Goal: Task Accomplishment & Management: Manage account settings

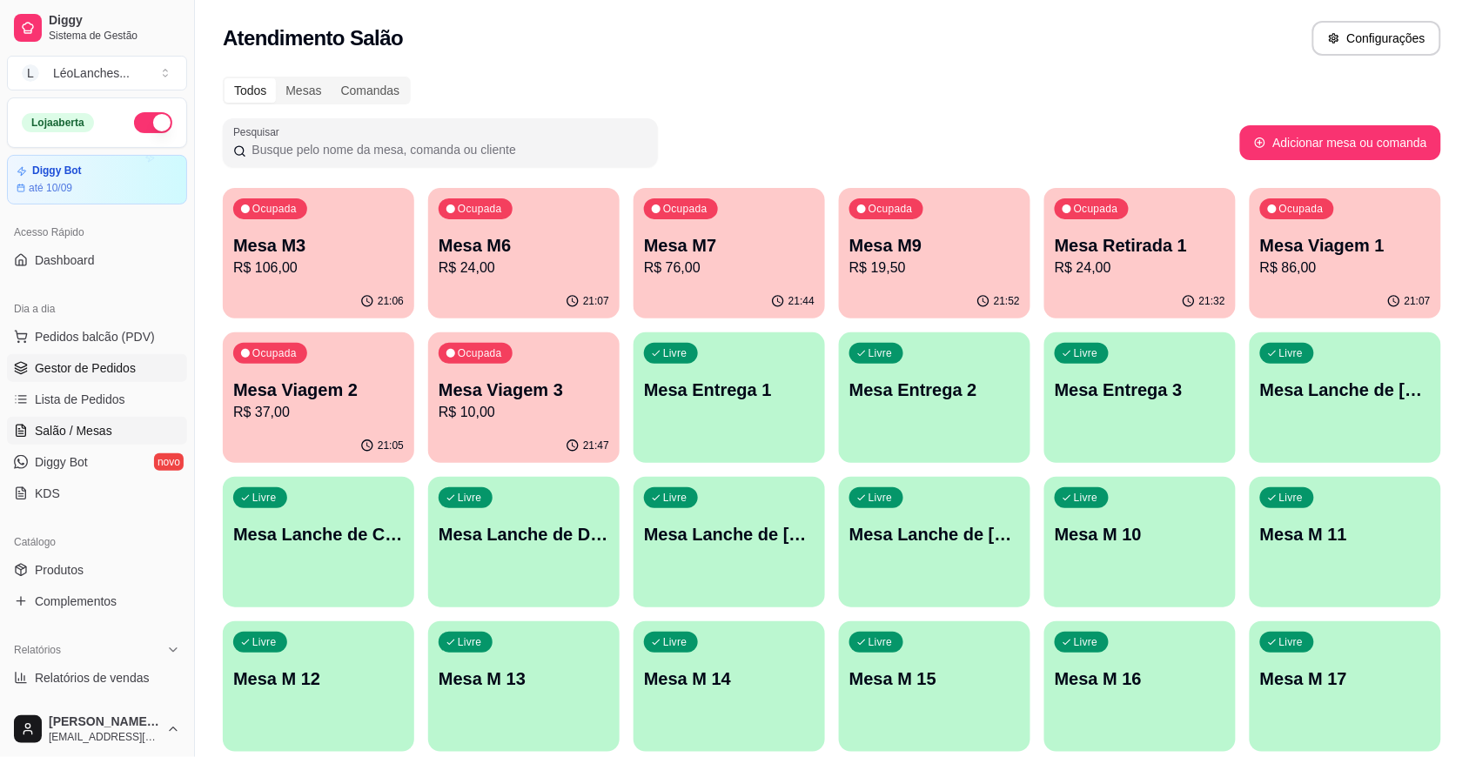
click at [94, 371] on span "Gestor de Pedidos" at bounding box center [85, 368] width 101 height 17
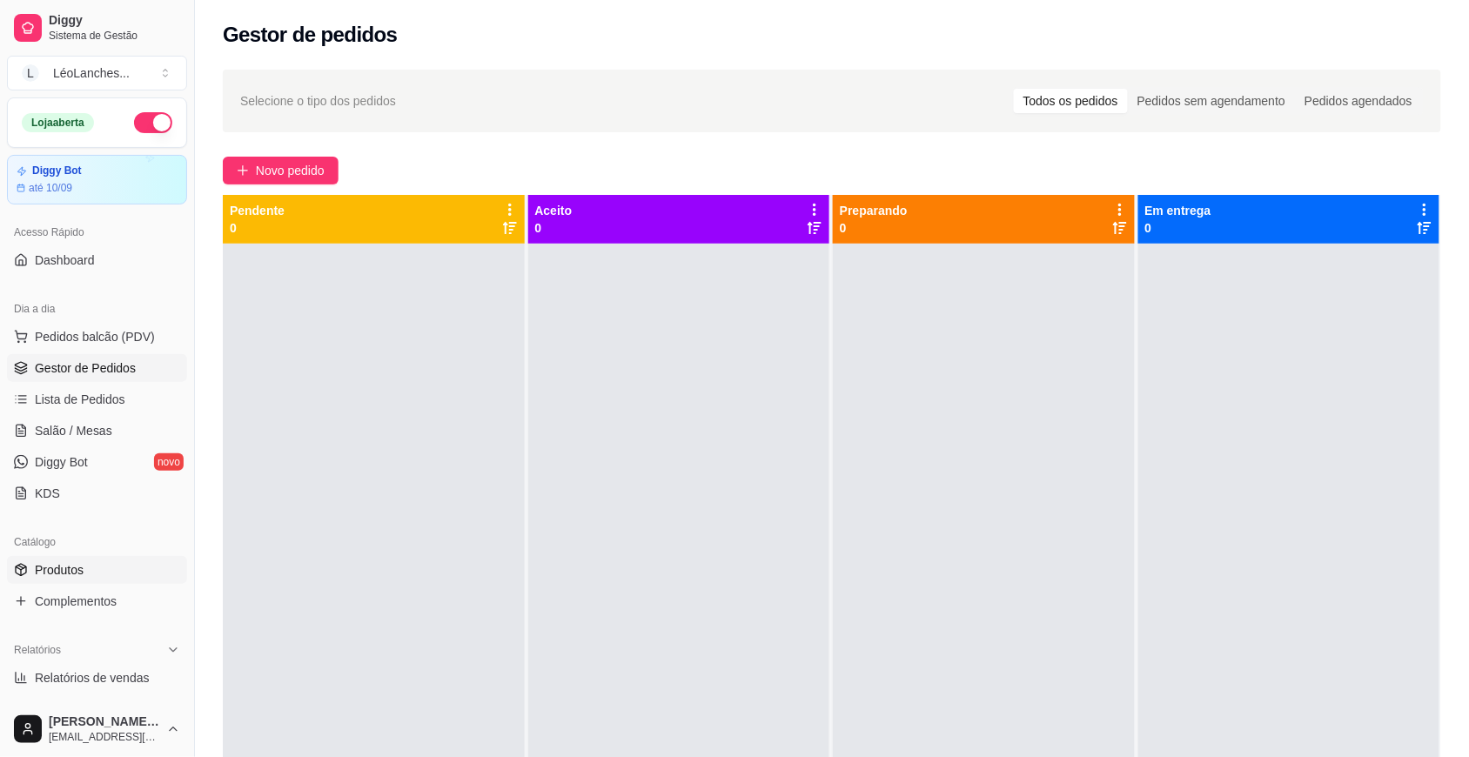
click at [44, 575] on span "Produtos" at bounding box center [59, 569] width 49 height 17
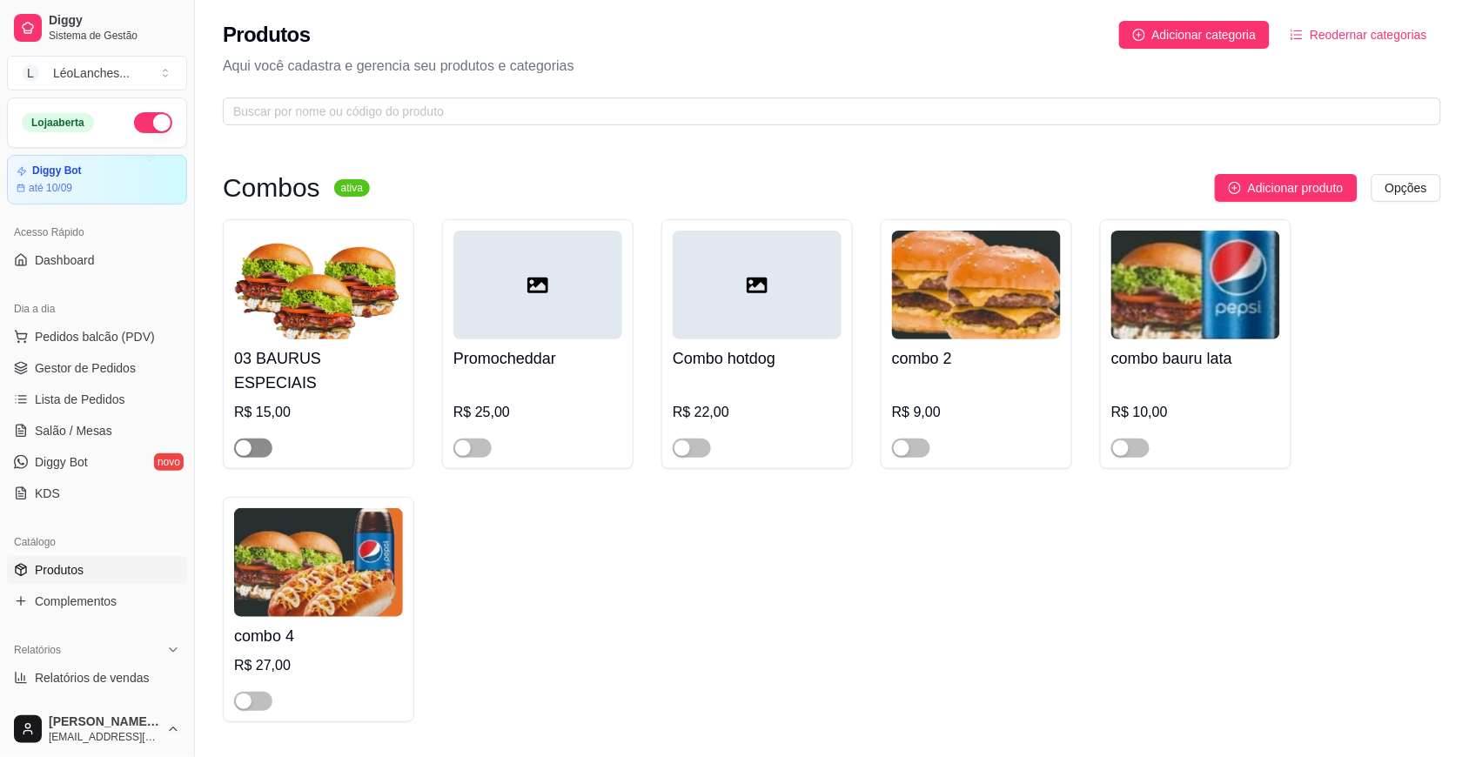
click at [252, 439] on span "button" at bounding box center [253, 448] width 38 height 19
click at [481, 439] on span "button" at bounding box center [473, 448] width 38 height 19
click at [689, 440] on div "button" at bounding box center [683, 448] width 16 height 16
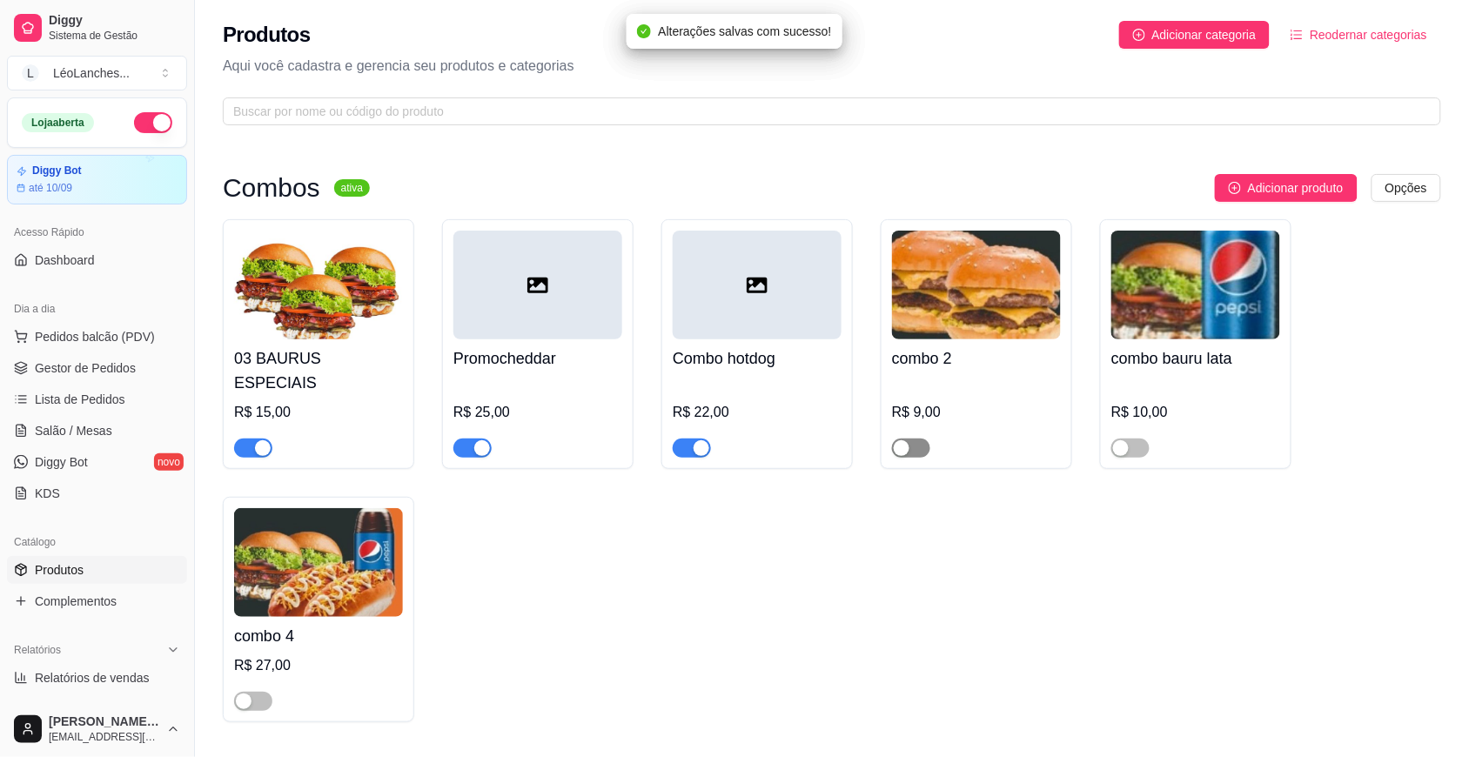
click at [921, 439] on span "button" at bounding box center [911, 448] width 38 height 19
click at [1139, 439] on span "button" at bounding box center [1131, 448] width 38 height 19
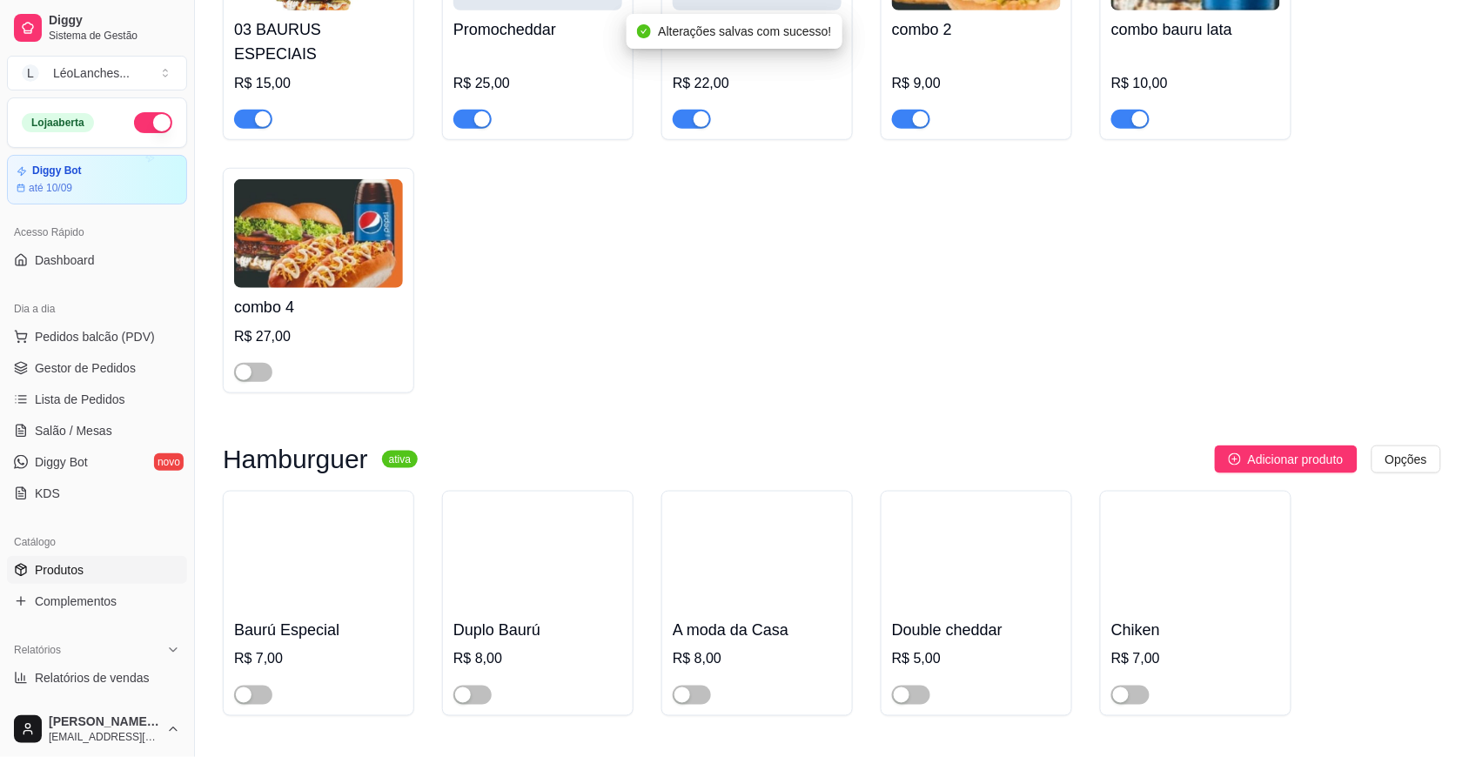
scroll to position [361, 0]
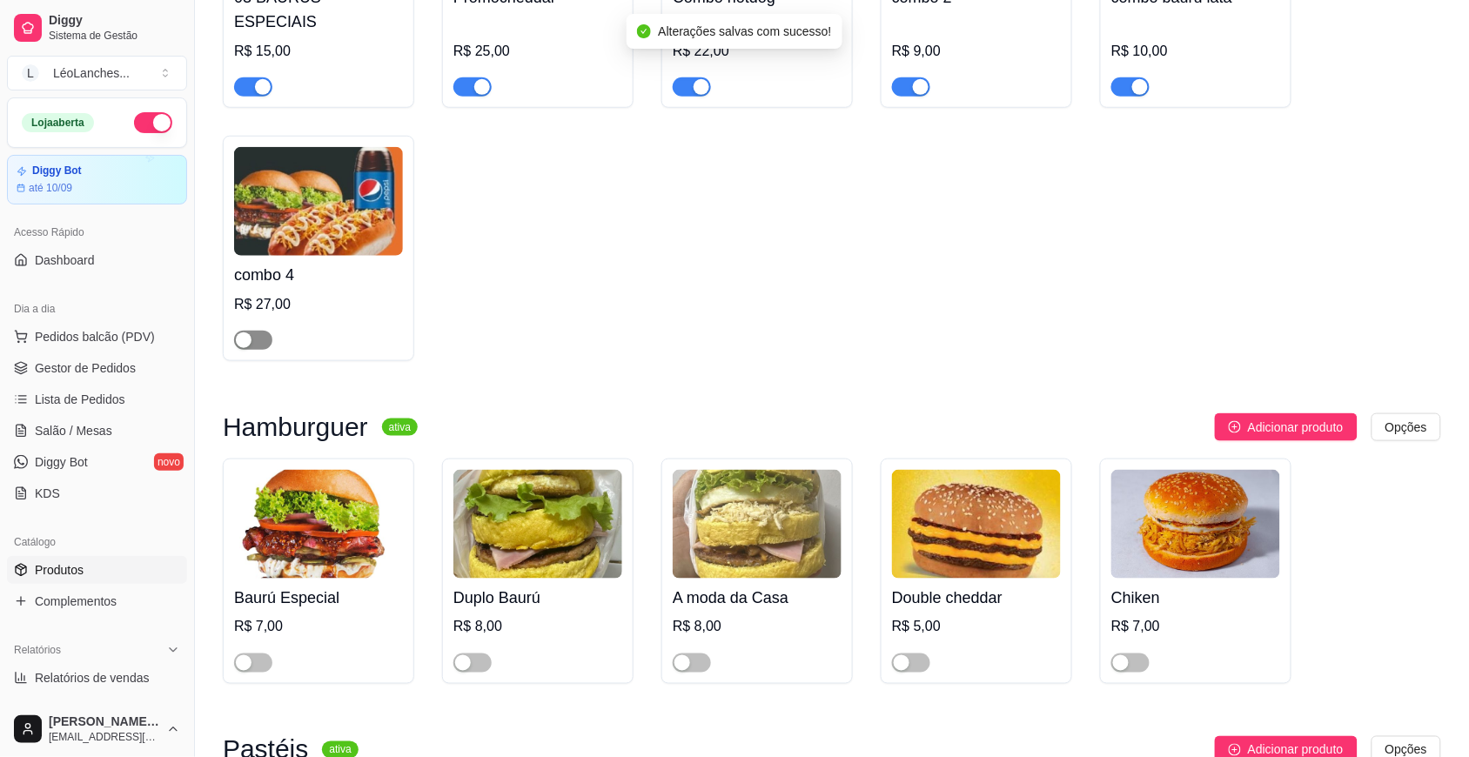
click at [259, 331] on span "button" at bounding box center [253, 340] width 38 height 19
click at [259, 654] on span "button" at bounding box center [253, 663] width 38 height 19
click at [480, 654] on span "button" at bounding box center [473, 663] width 38 height 19
click at [705, 654] on span "button" at bounding box center [692, 663] width 38 height 19
click at [919, 654] on span "button" at bounding box center [911, 663] width 38 height 19
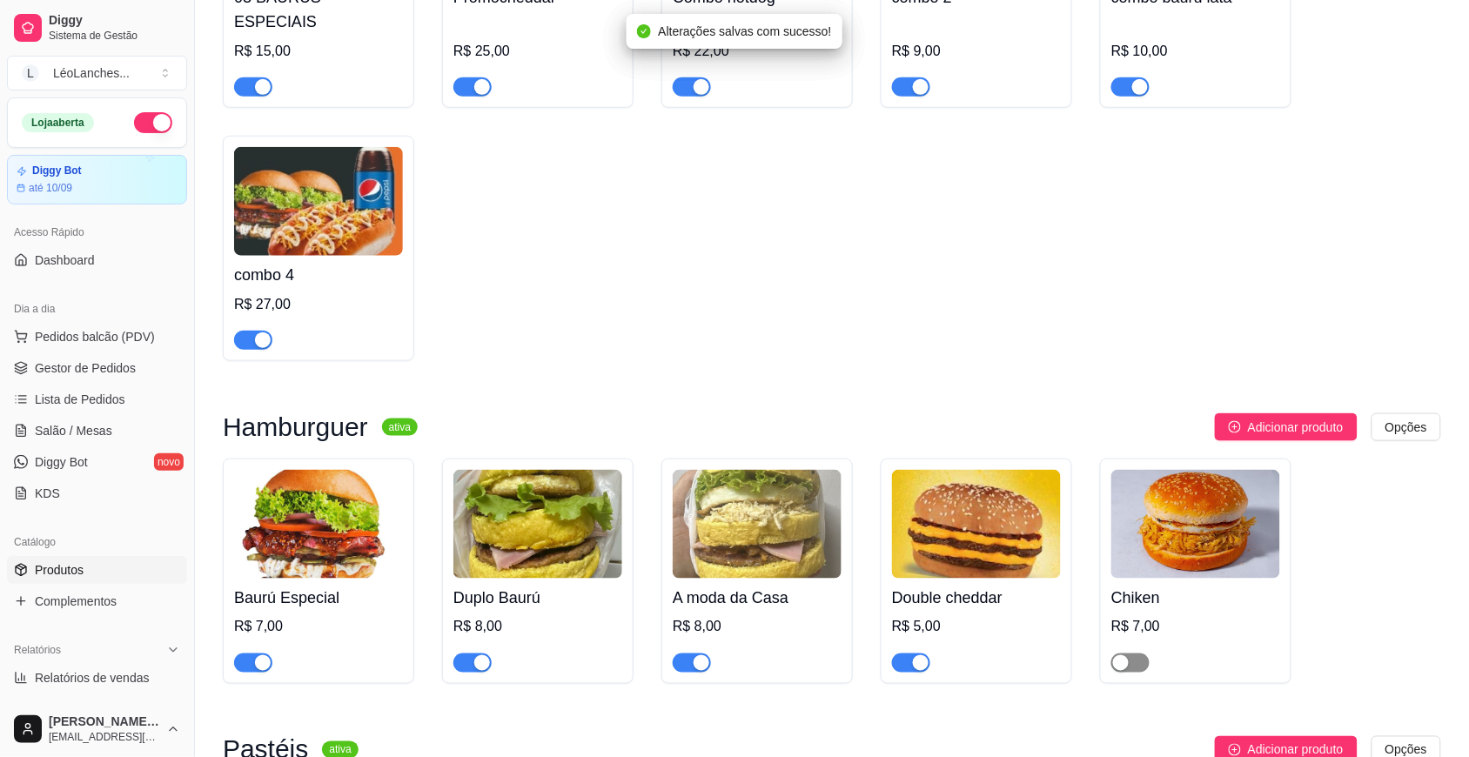
click at [1139, 654] on span "button" at bounding box center [1131, 663] width 38 height 19
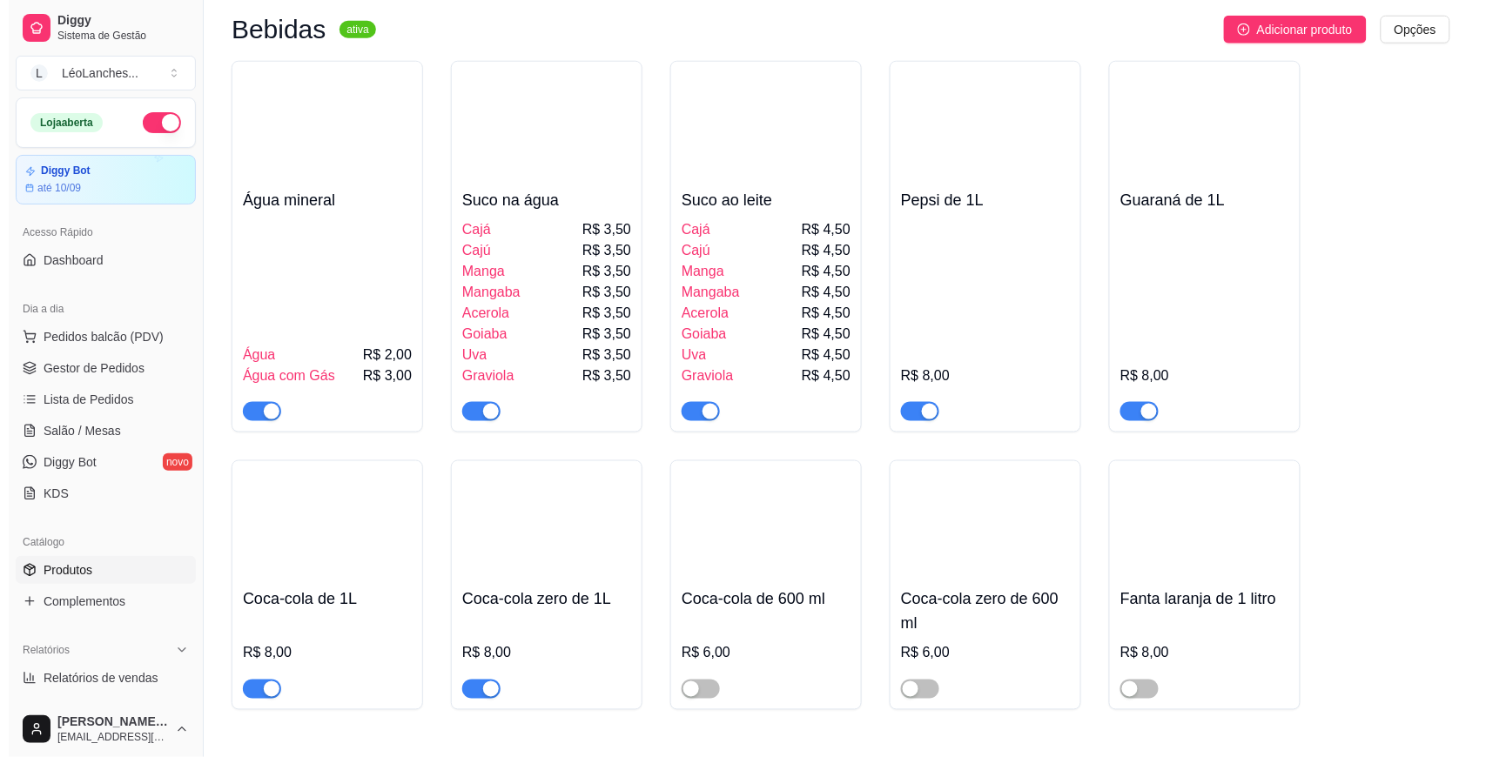
scroll to position [2382, 0]
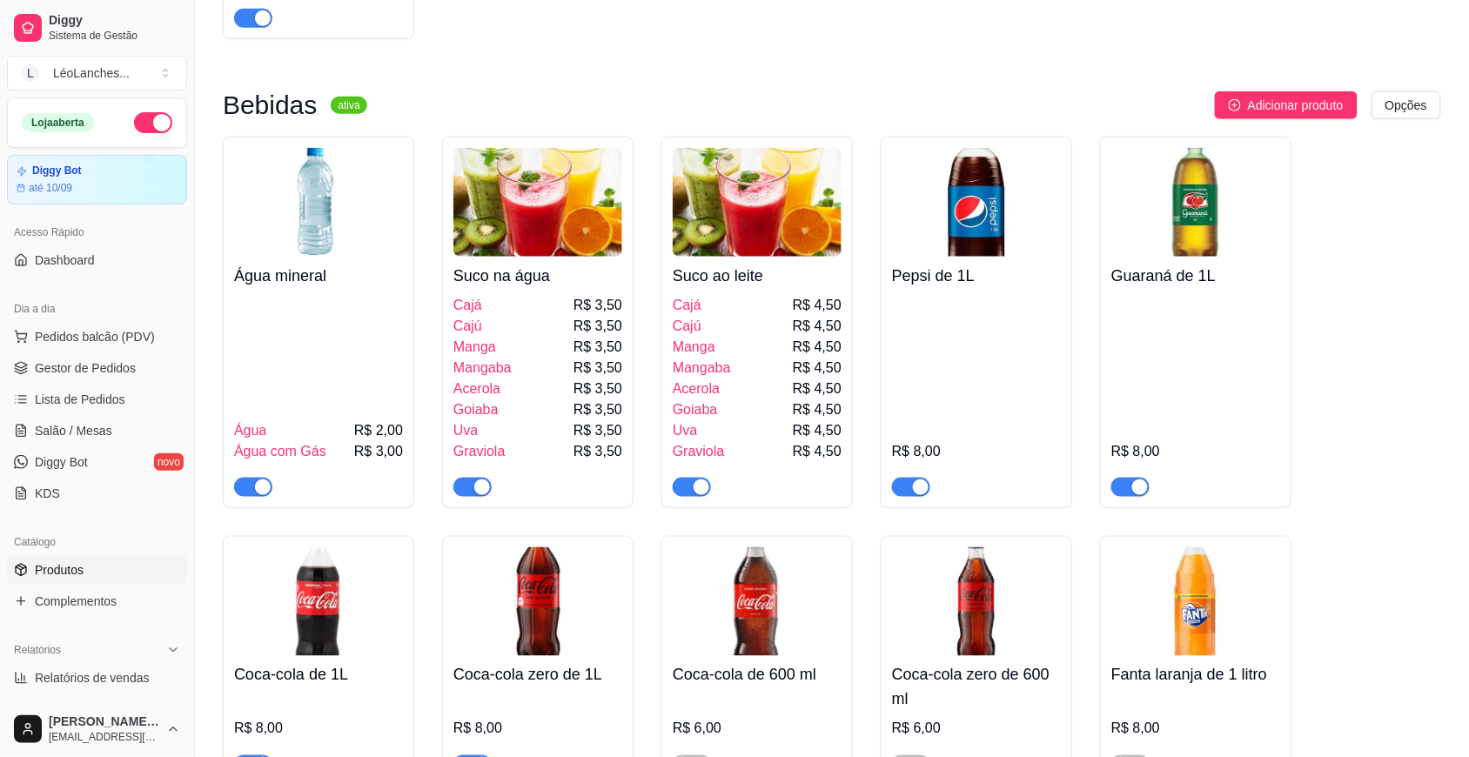
click at [563, 337] on div "Manga R$ 3,50" at bounding box center [538, 347] width 169 height 21
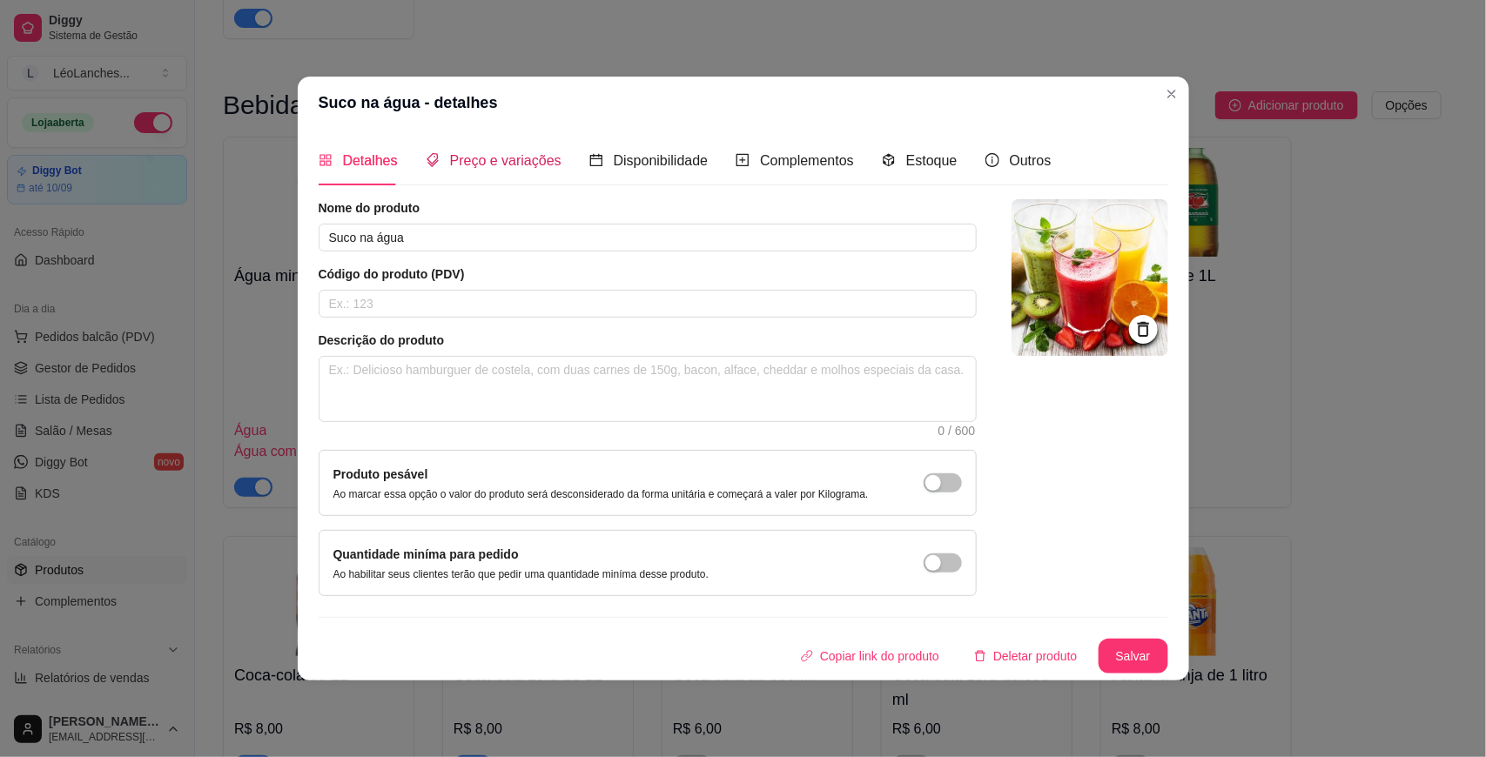
click at [516, 162] on span "Preço e variações" at bounding box center [505, 160] width 111 height 15
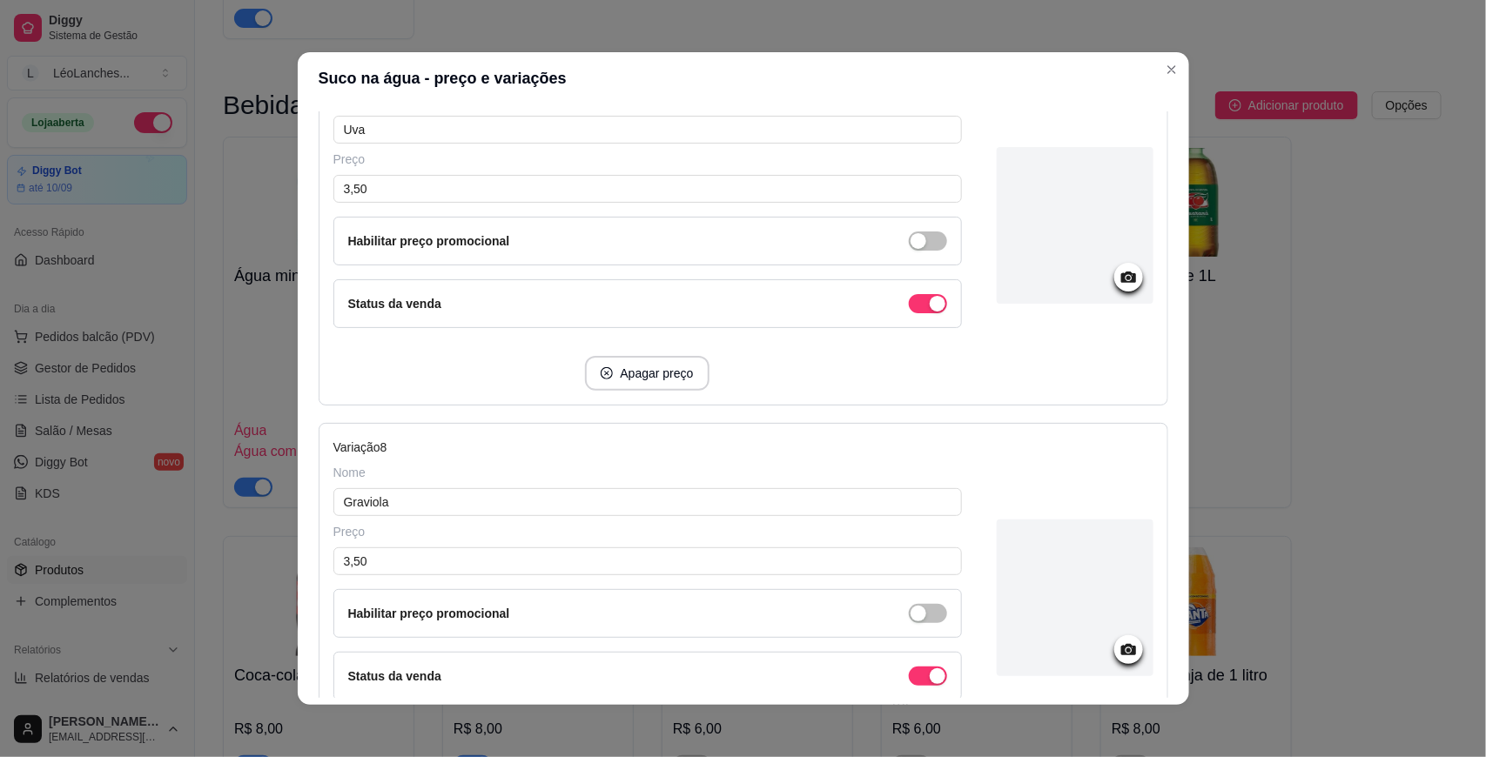
scroll to position [2713, 0]
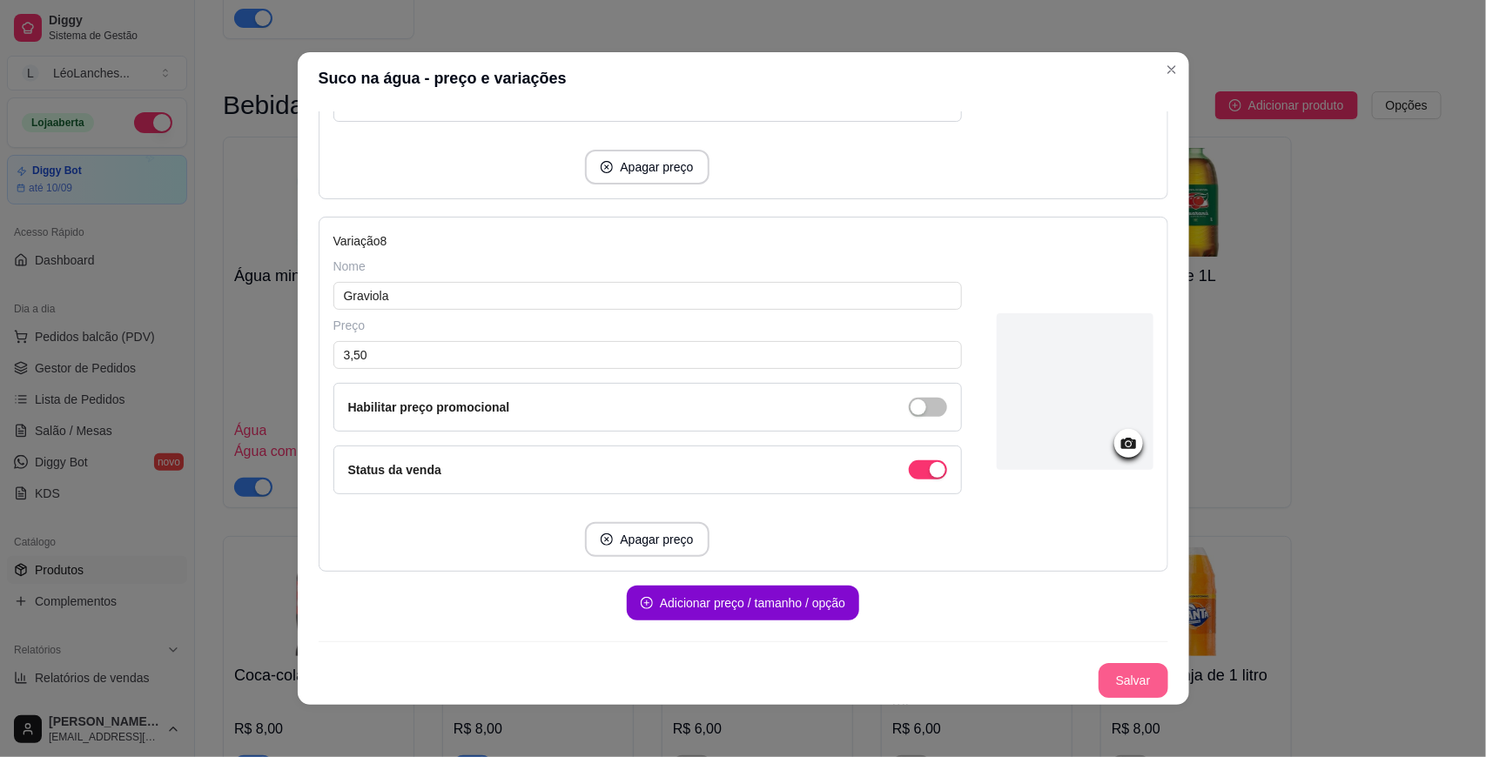
click at [1102, 682] on button "Salvar" at bounding box center [1134, 680] width 70 height 35
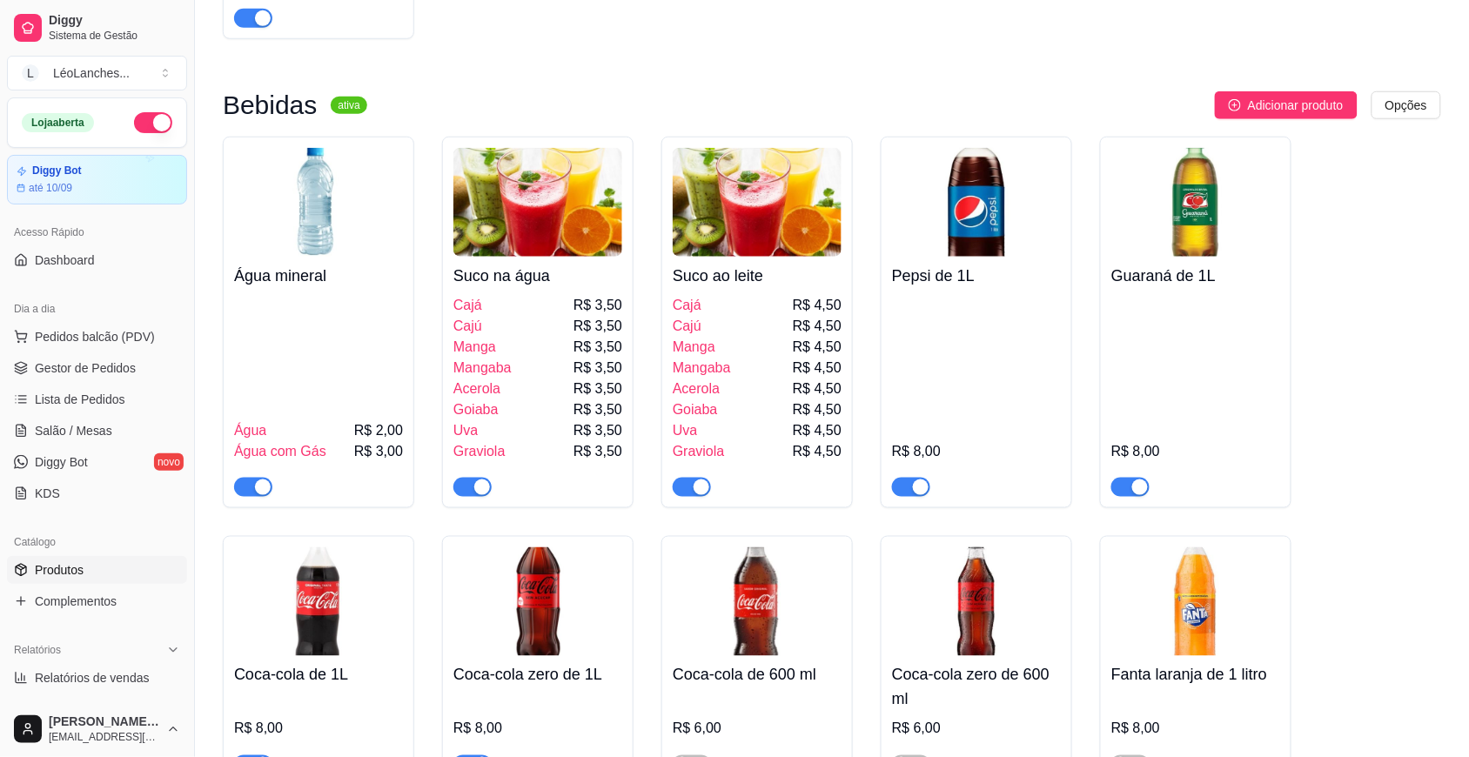
click at [720, 319] on div "Cajú R$ 4,50" at bounding box center [757, 326] width 169 height 21
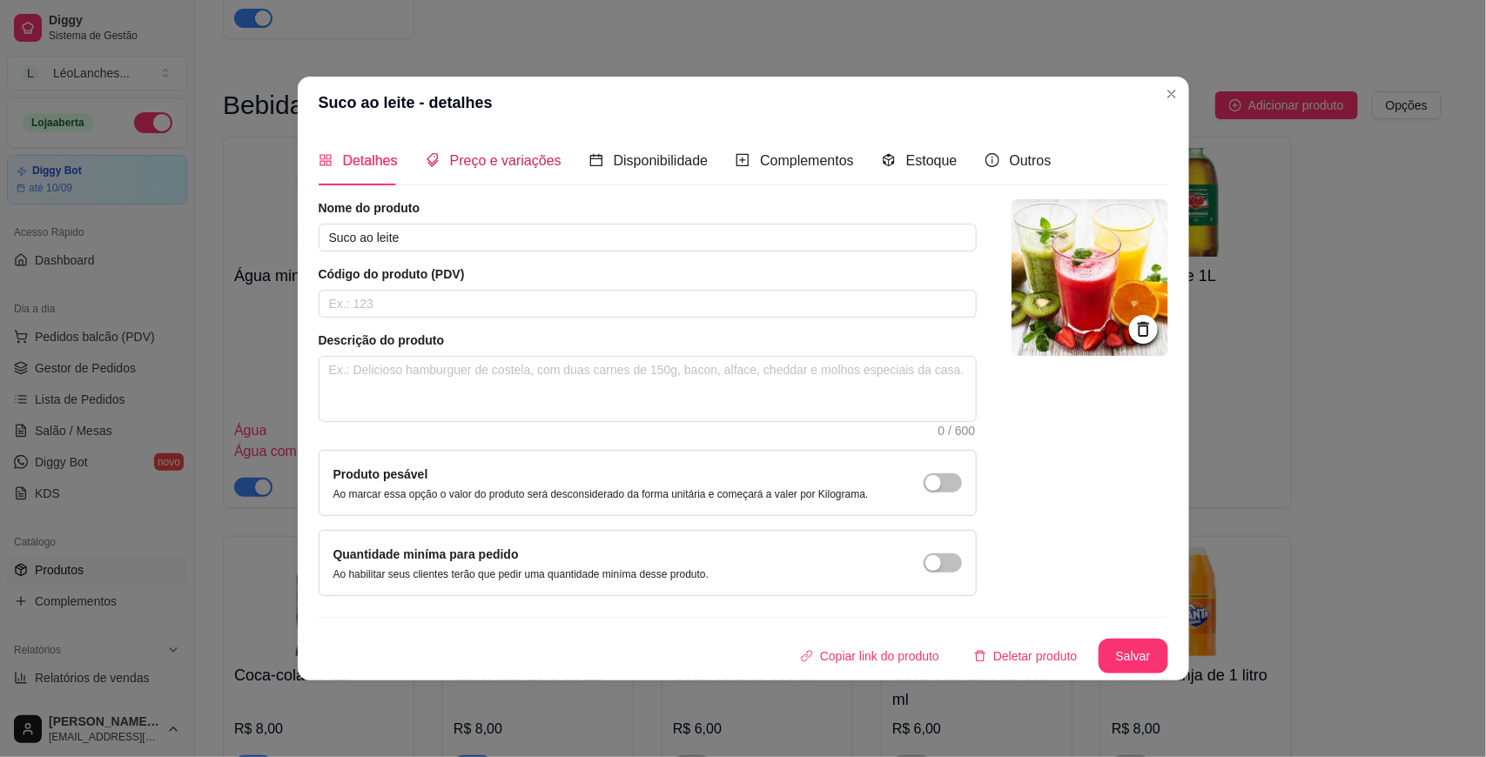
click at [532, 165] on span "Preço e variações" at bounding box center [505, 160] width 111 height 15
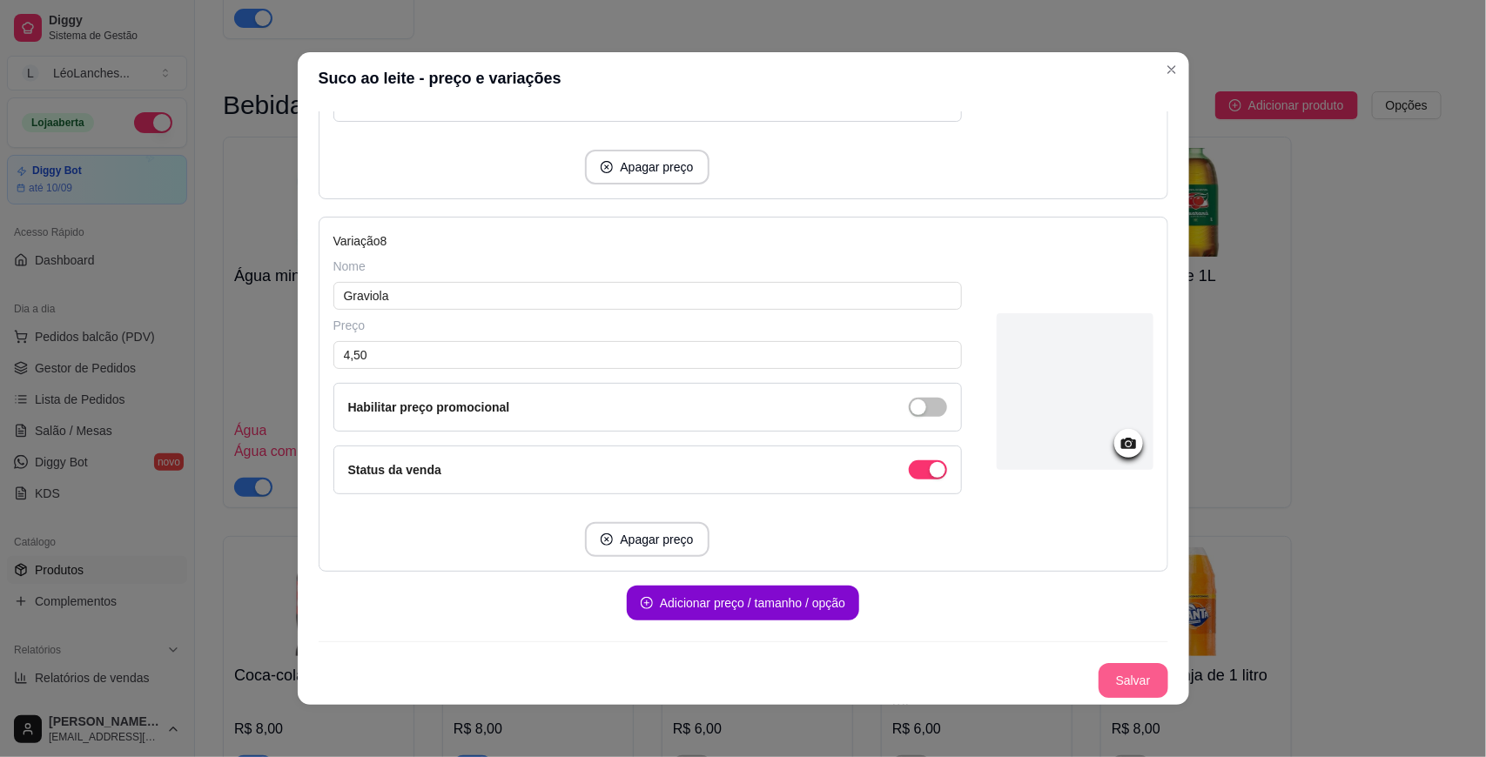
click at [1101, 682] on button "Salvar" at bounding box center [1134, 680] width 70 height 35
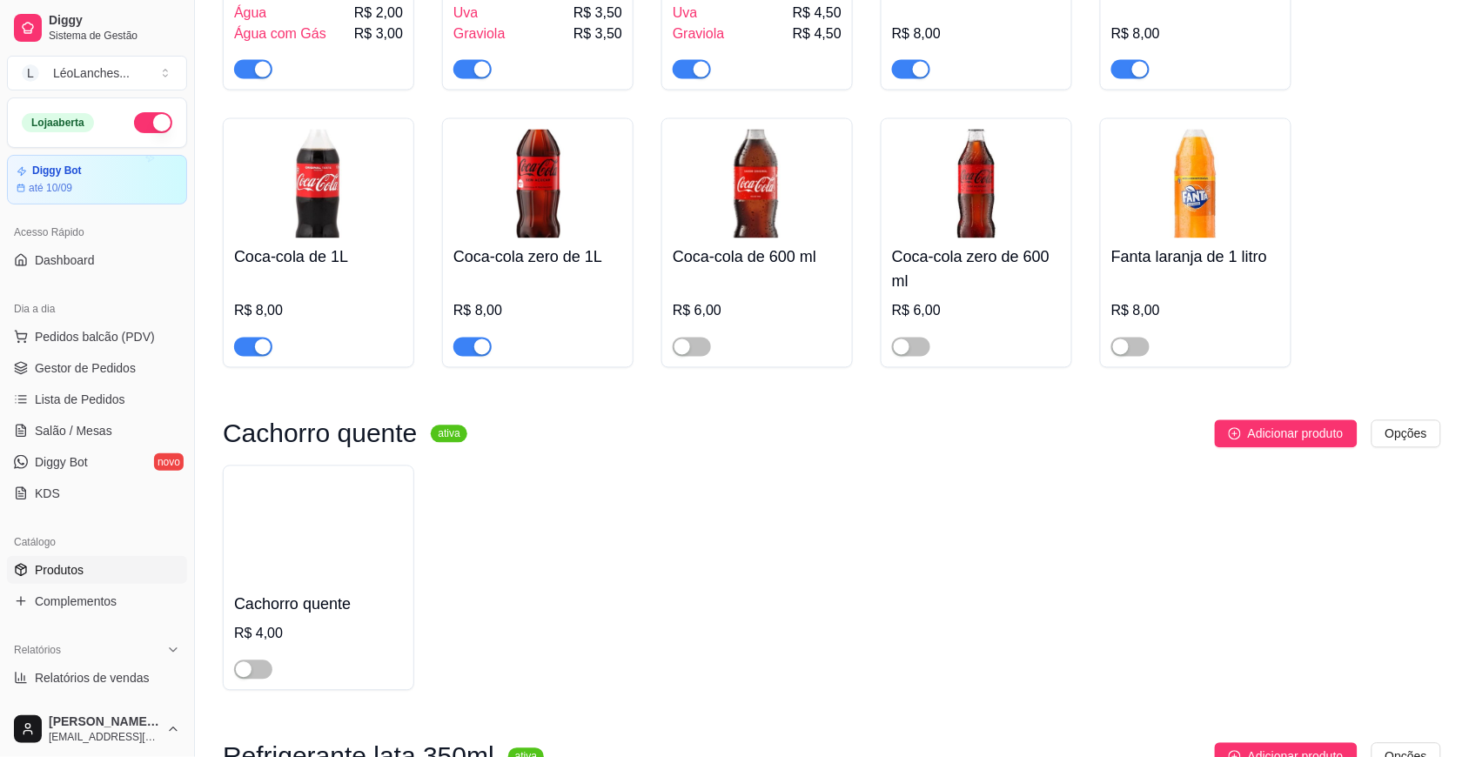
scroll to position [2813, 0]
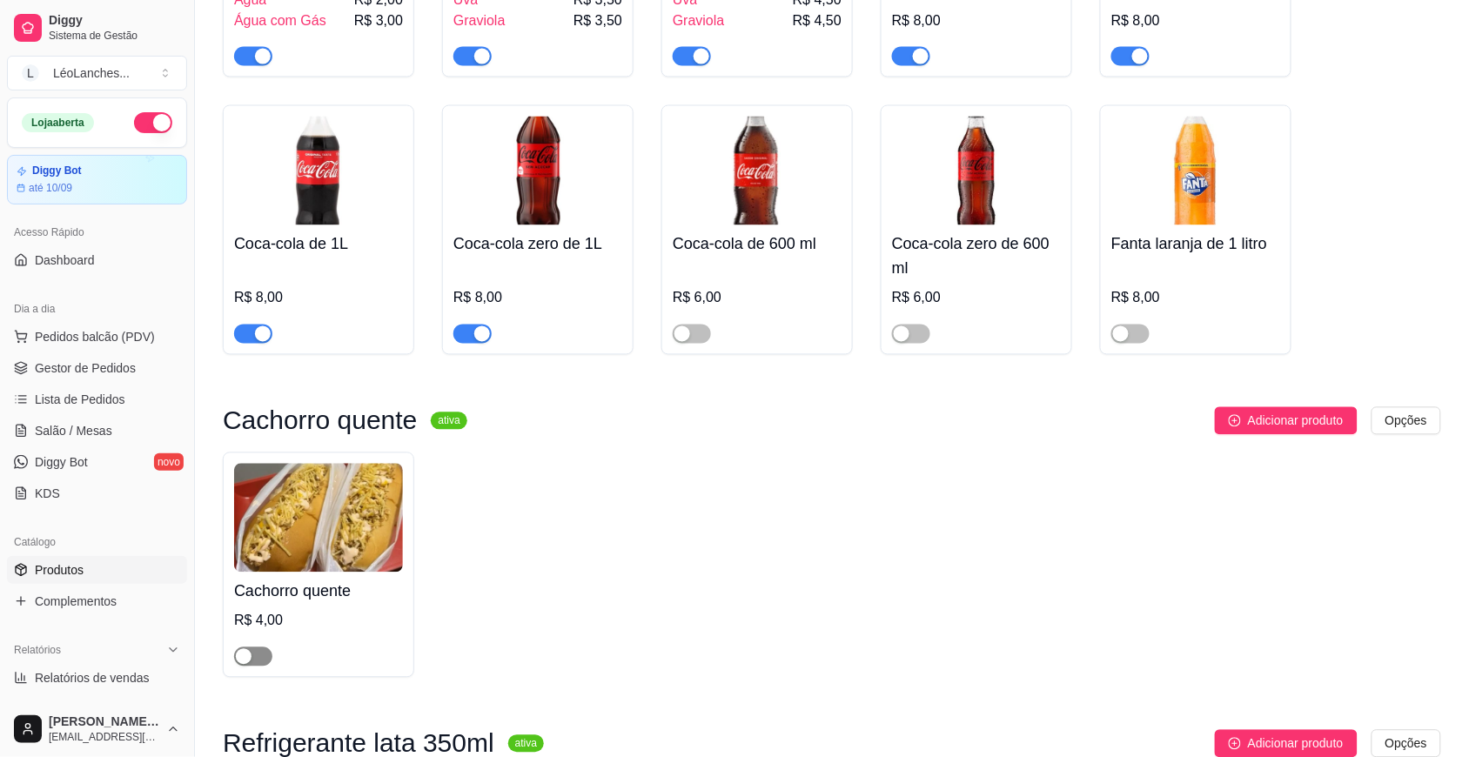
click at [263, 651] on span "button" at bounding box center [253, 657] width 38 height 19
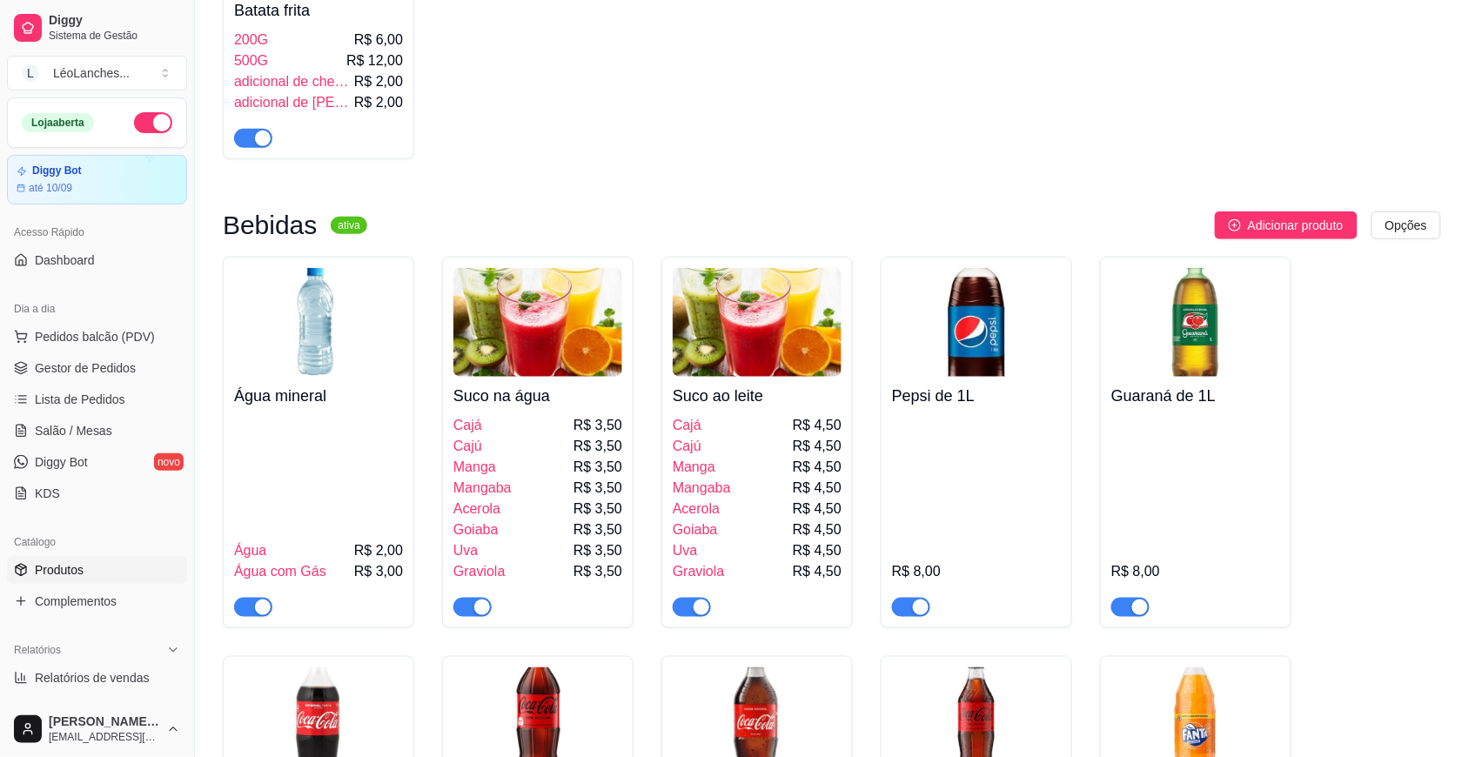
scroll to position [2224, 0]
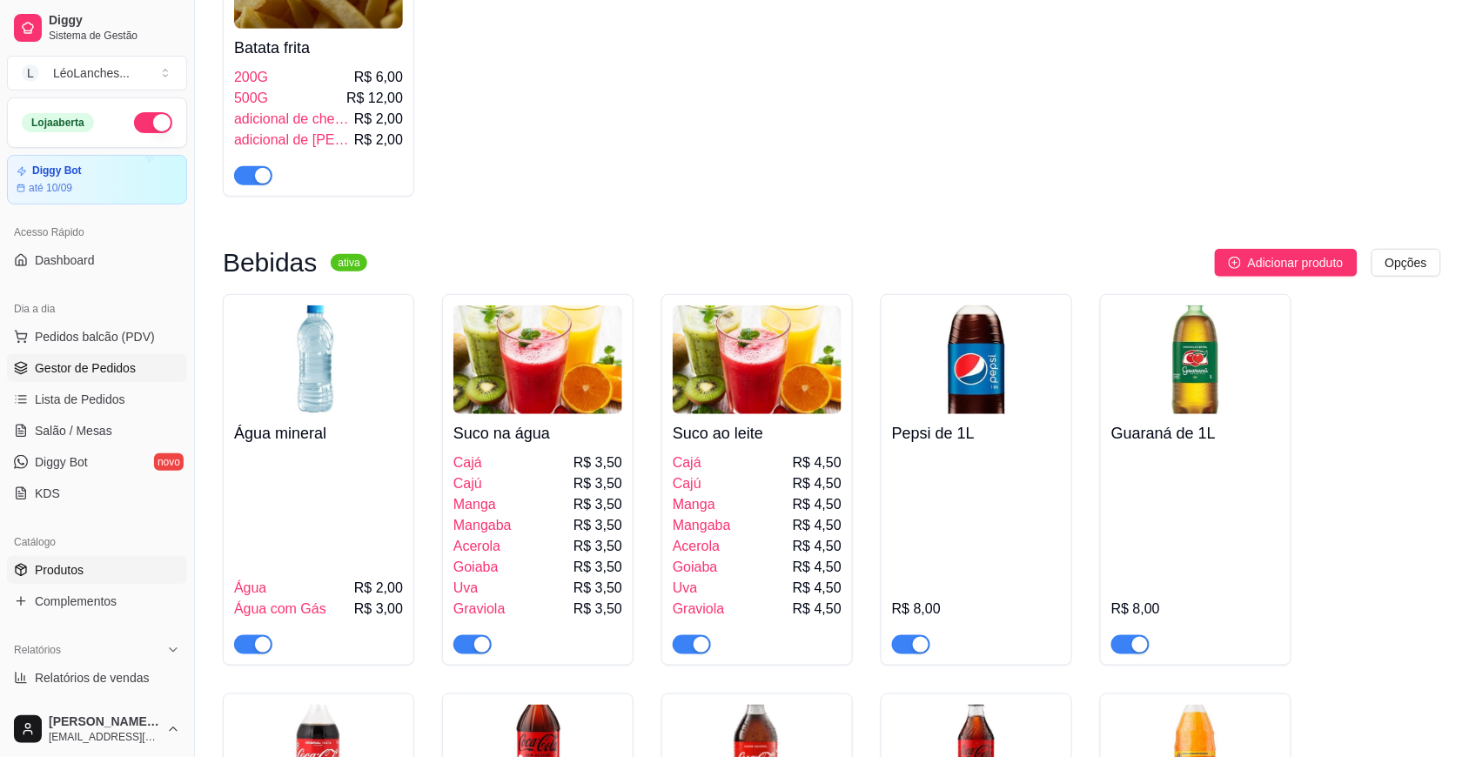
click at [110, 364] on span "Gestor de Pedidos" at bounding box center [85, 368] width 101 height 17
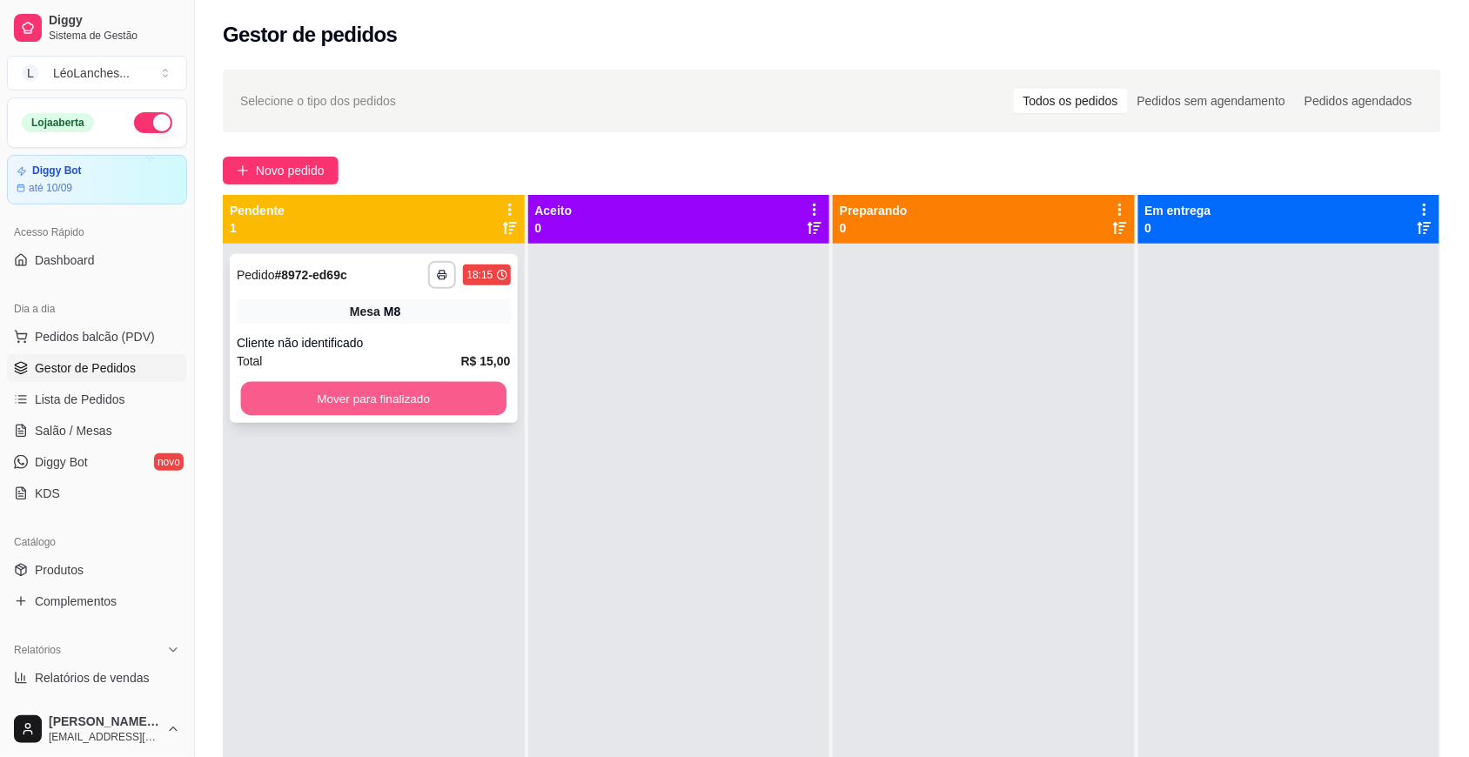
click at [419, 399] on button "Mover para finalizado" at bounding box center [374, 399] width 266 height 34
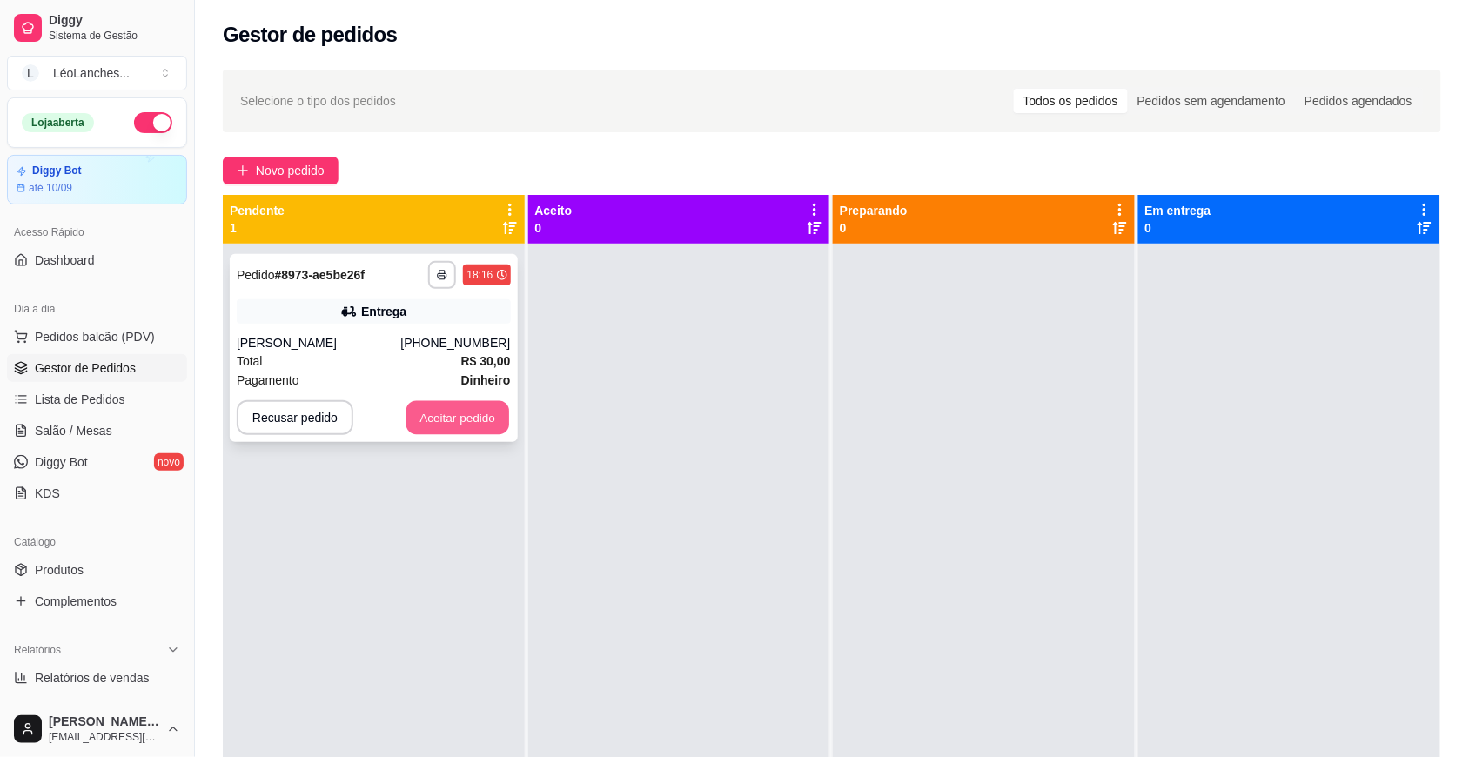
click at [460, 403] on button "Aceitar pedido" at bounding box center [458, 418] width 103 height 34
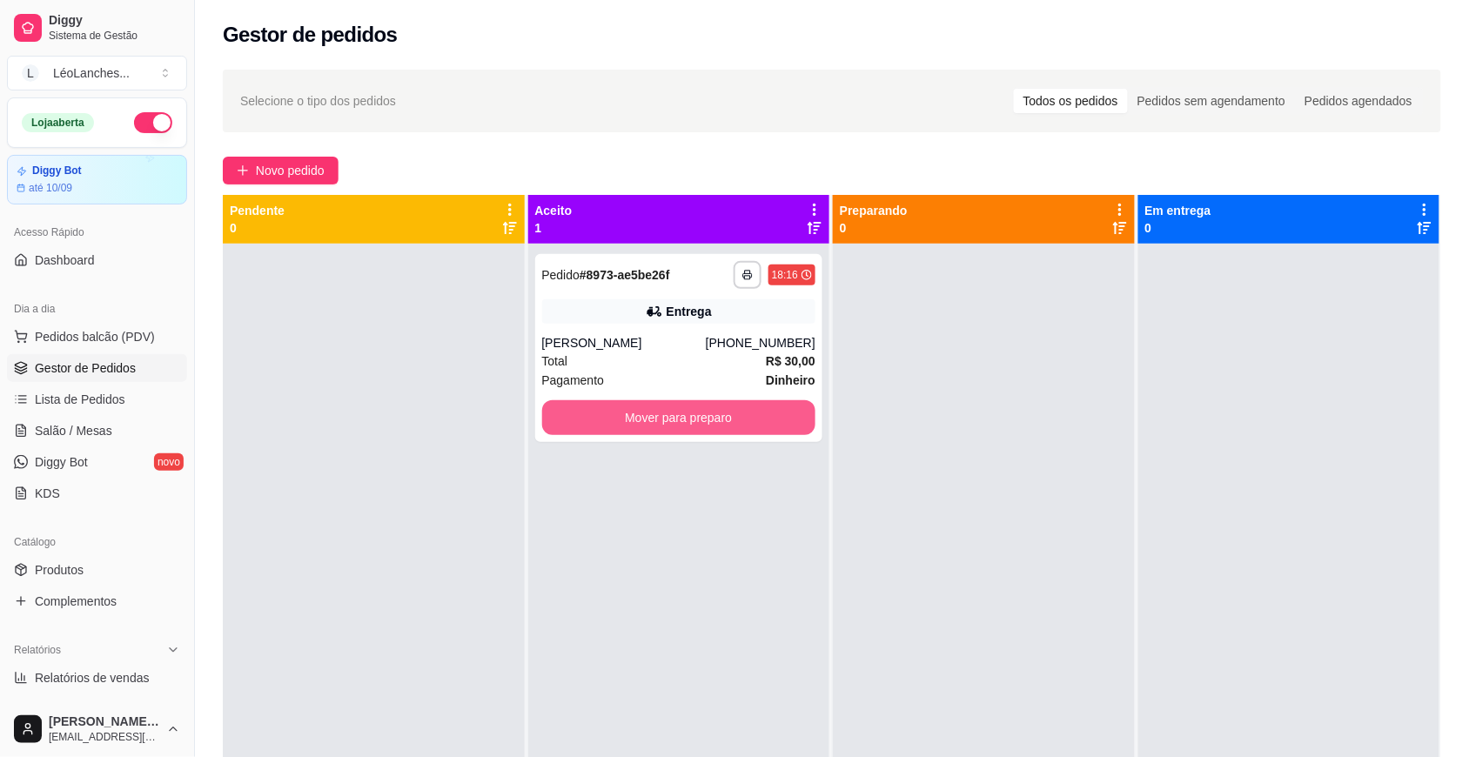
click at [664, 419] on button "Mover para preparo" at bounding box center [679, 417] width 274 height 35
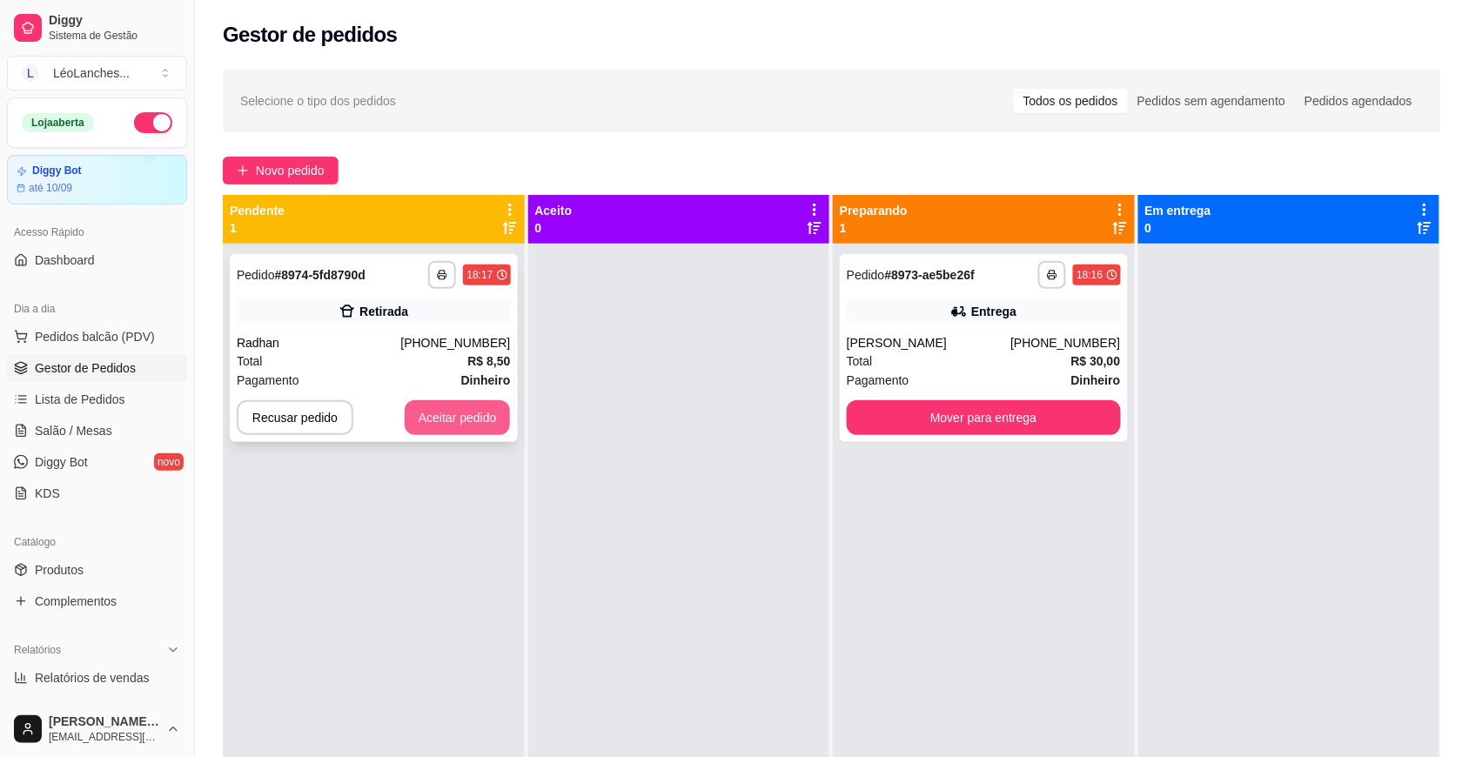
click at [416, 411] on button "Aceitar pedido" at bounding box center [458, 417] width 106 height 35
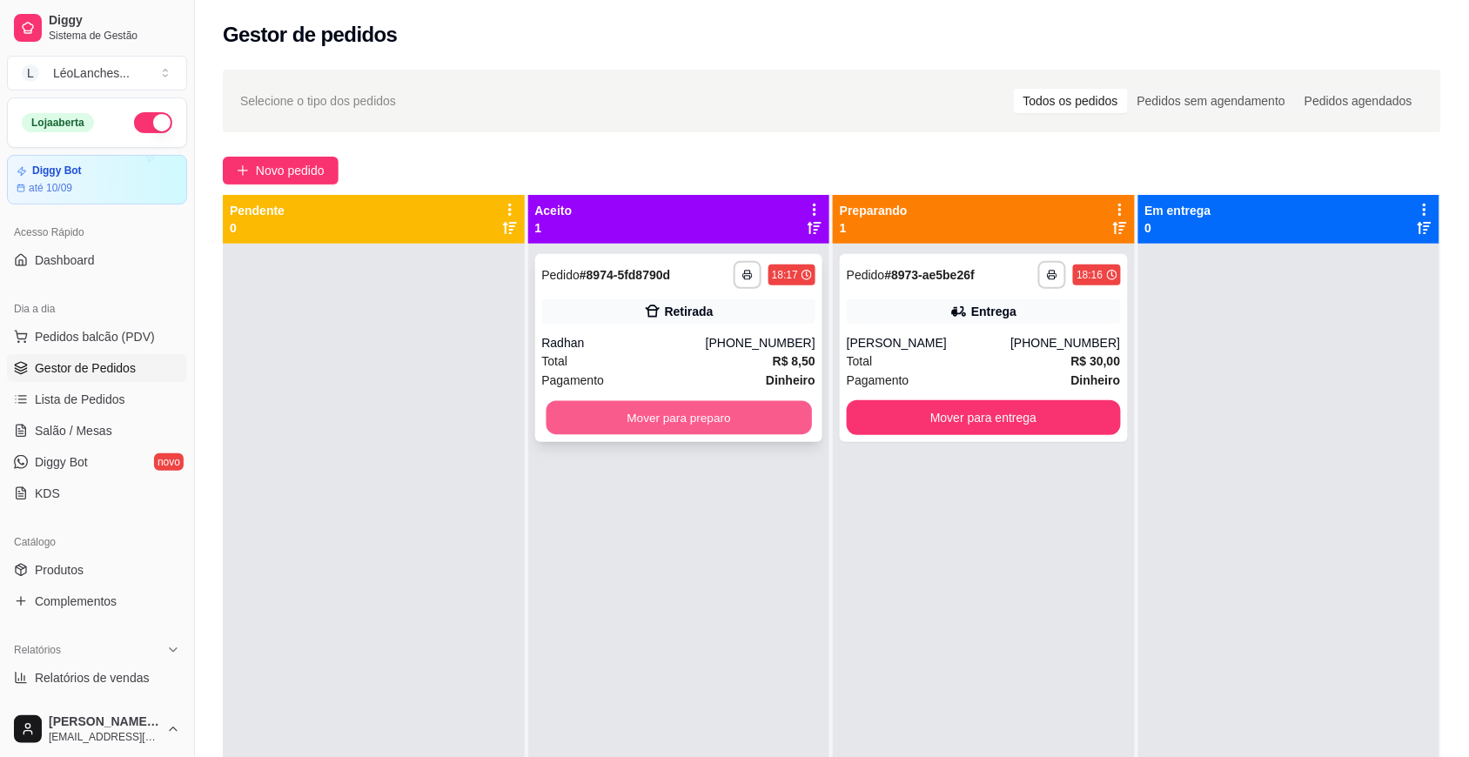
click at [585, 416] on button "Mover para preparo" at bounding box center [679, 418] width 266 height 34
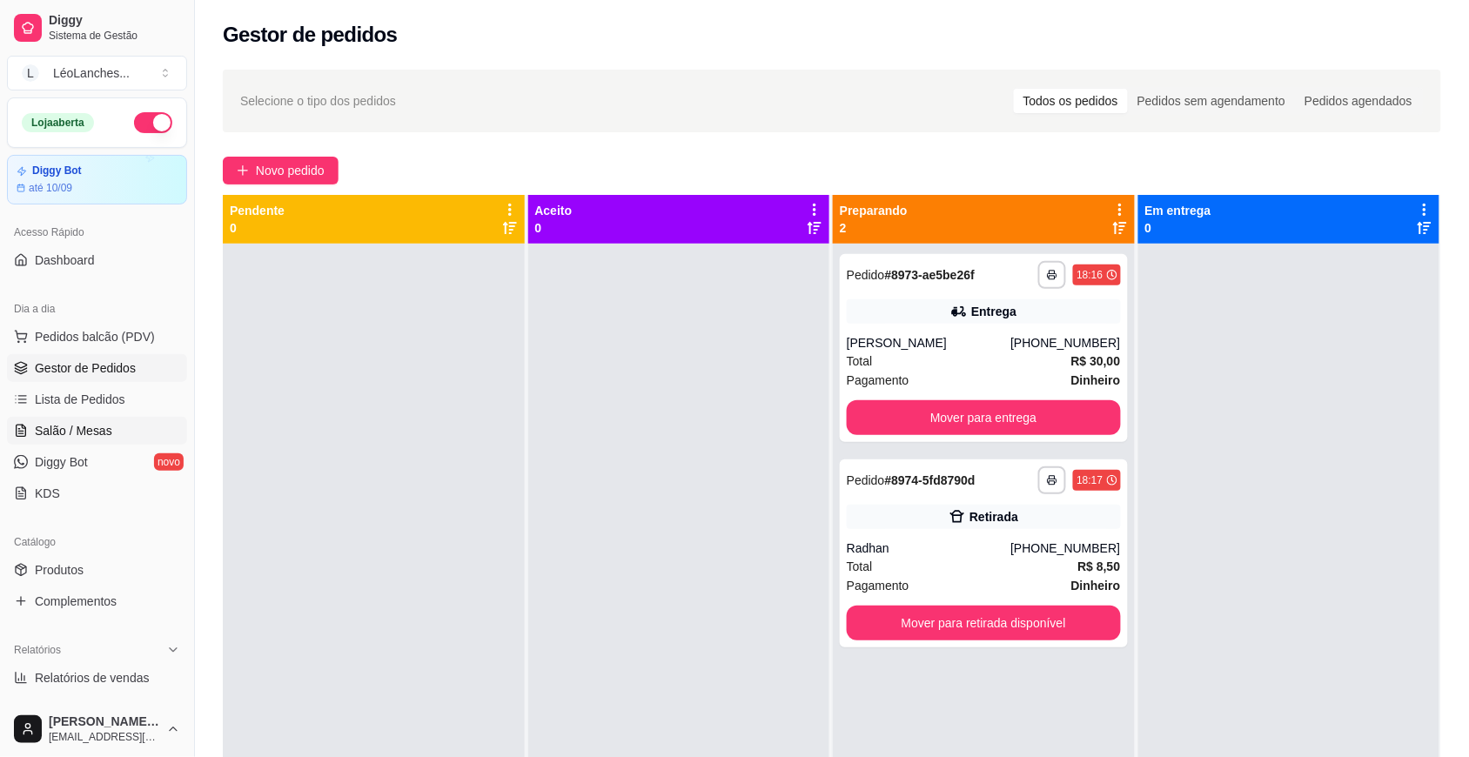
click at [93, 441] on link "Salão / Mesas" at bounding box center [97, 431] width 180 height 28
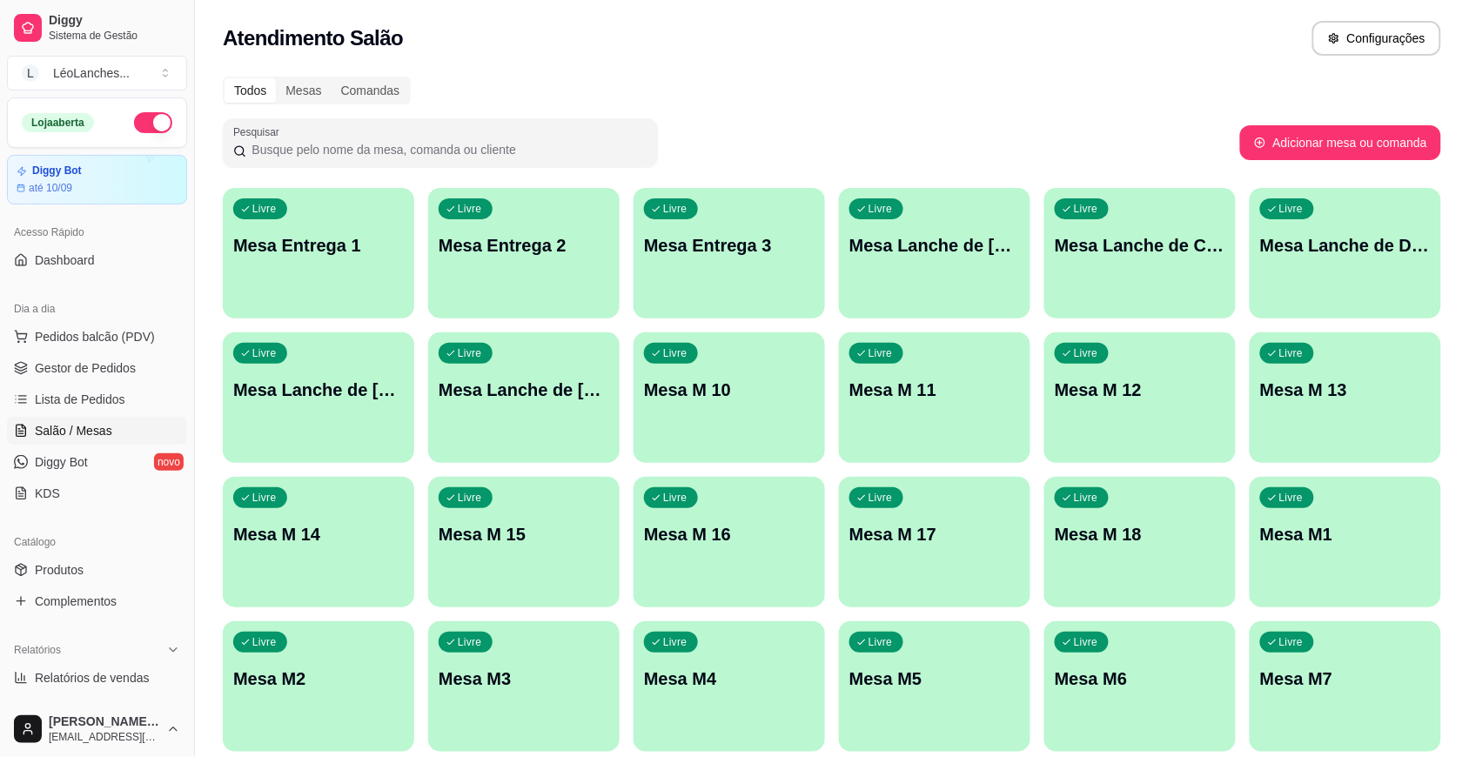
scroll to position [354, 0]
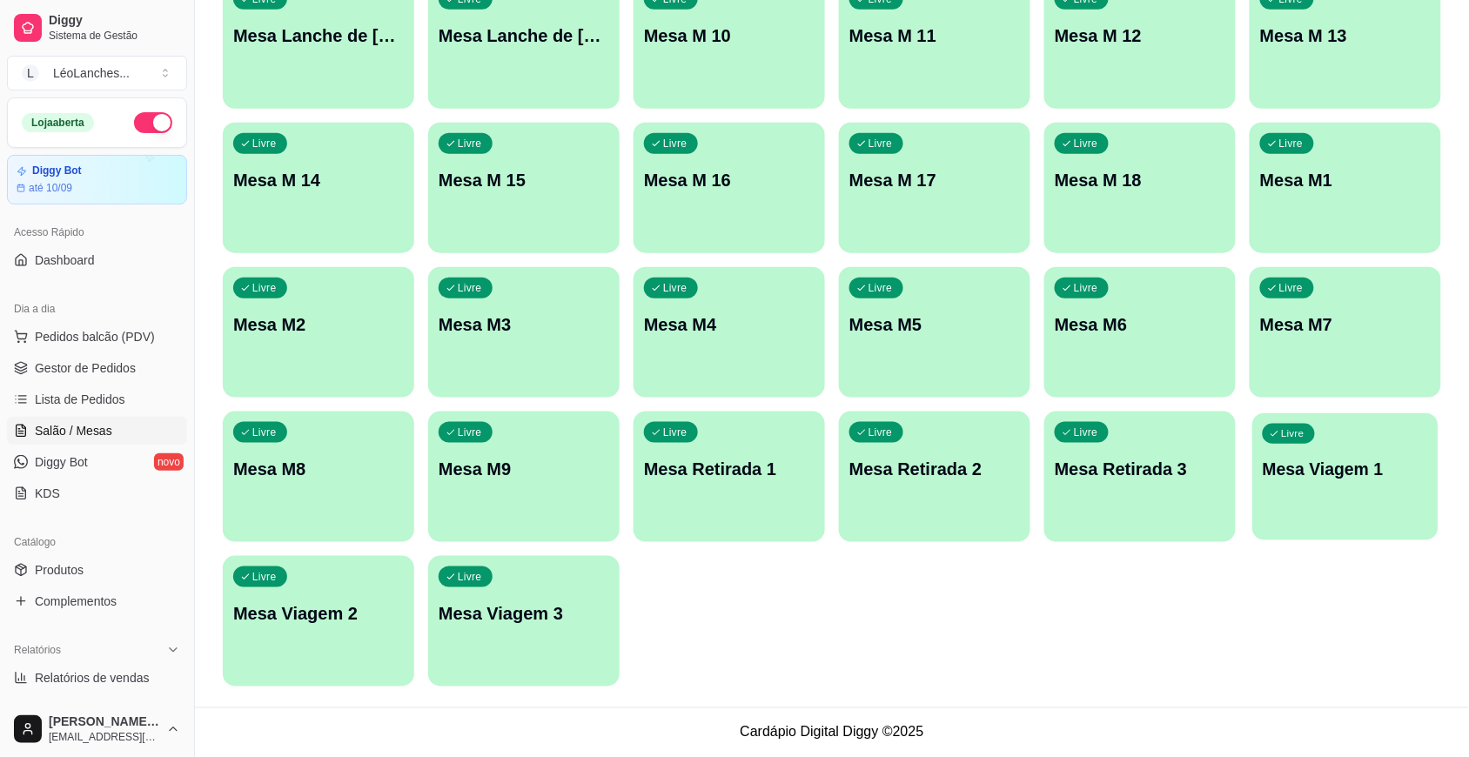
click at [1304, 493] on div "Livre Mesa Viagem 1" at bounding box center [1345, 466] width 185 height 106
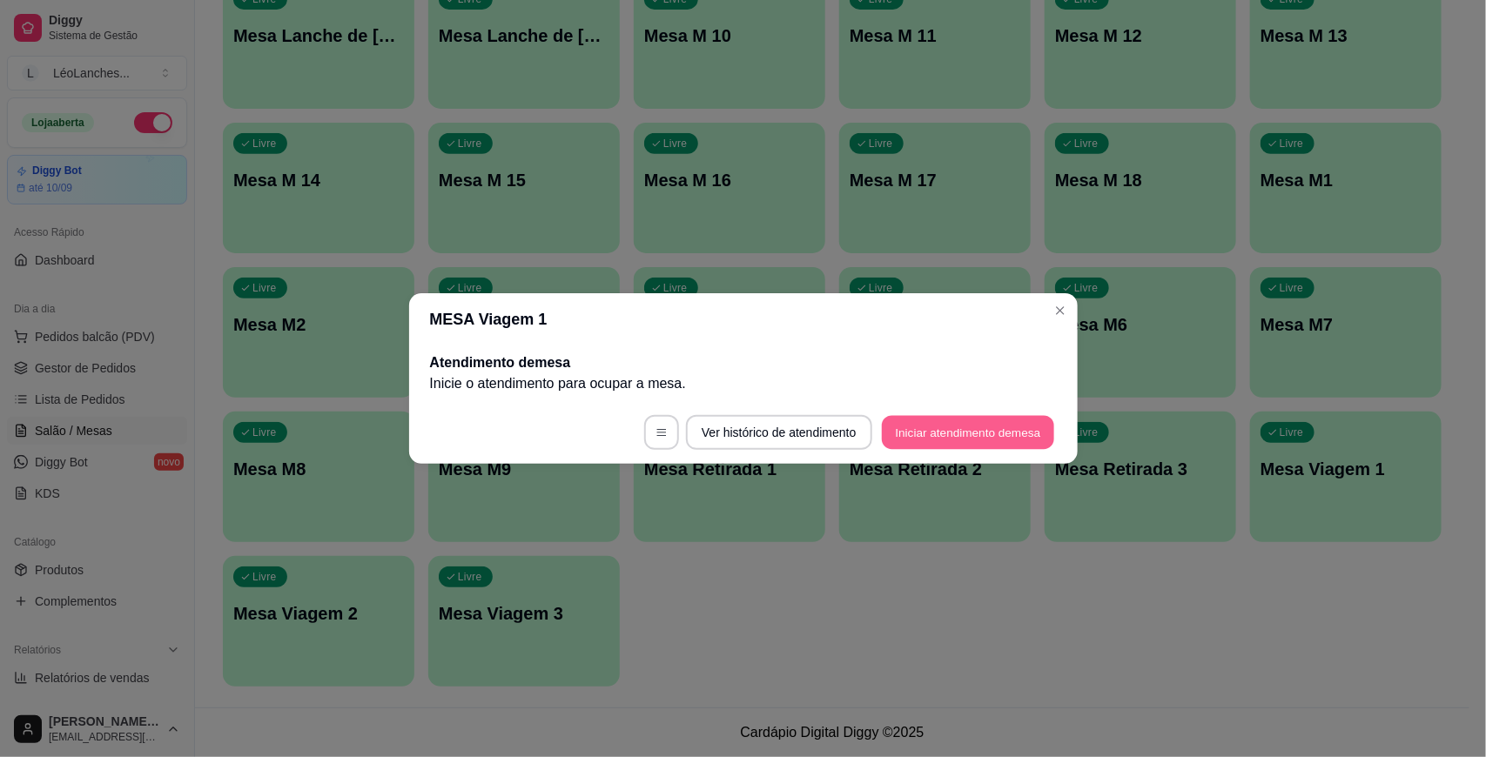
click at [928, 444] on button "Iniciar atendimento de mesa" at bounding box center [968, 433] width 172 height 34
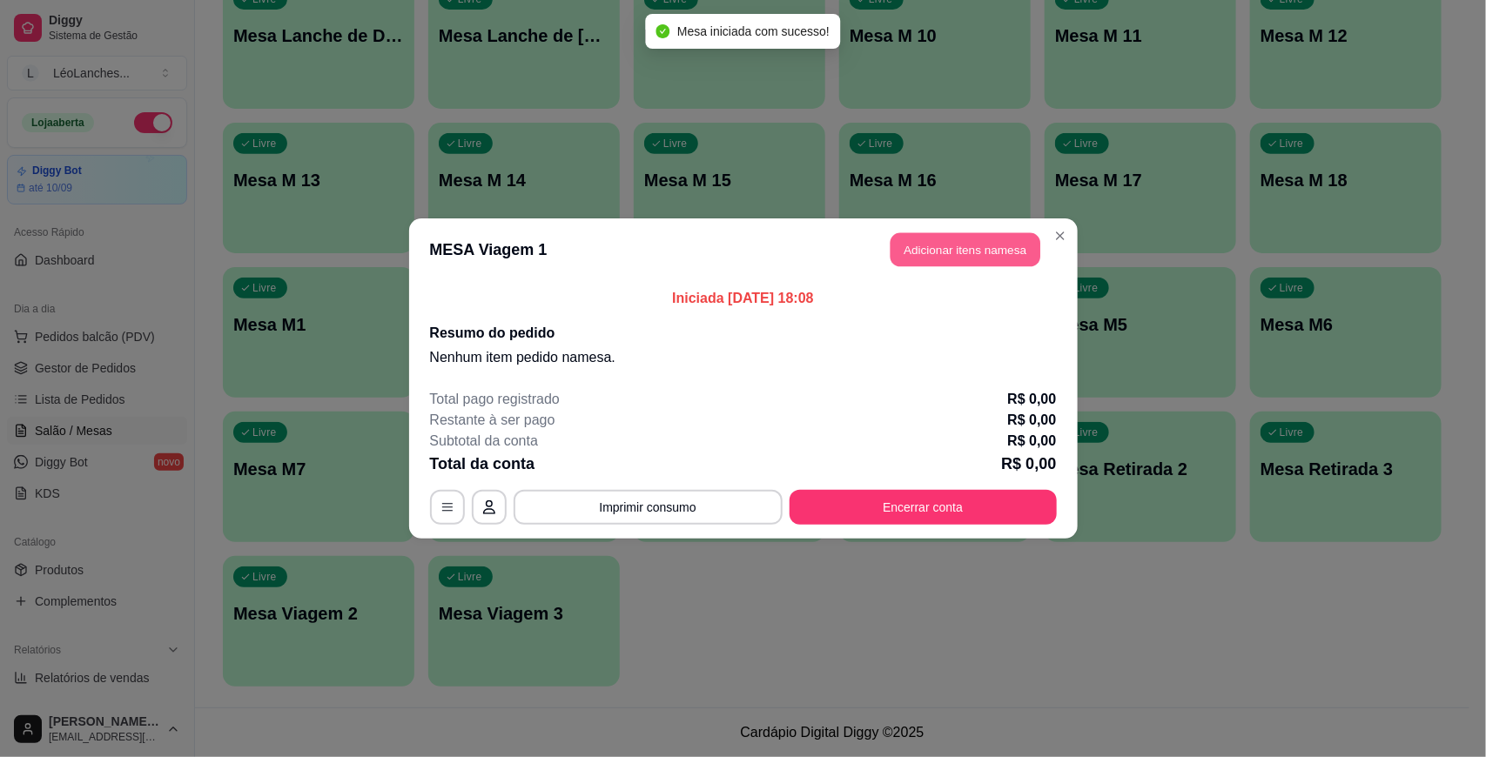
click at [1001, 254] on button "Adicionar itens na mesa" at bounding box center [966, 250] width 150 height 34
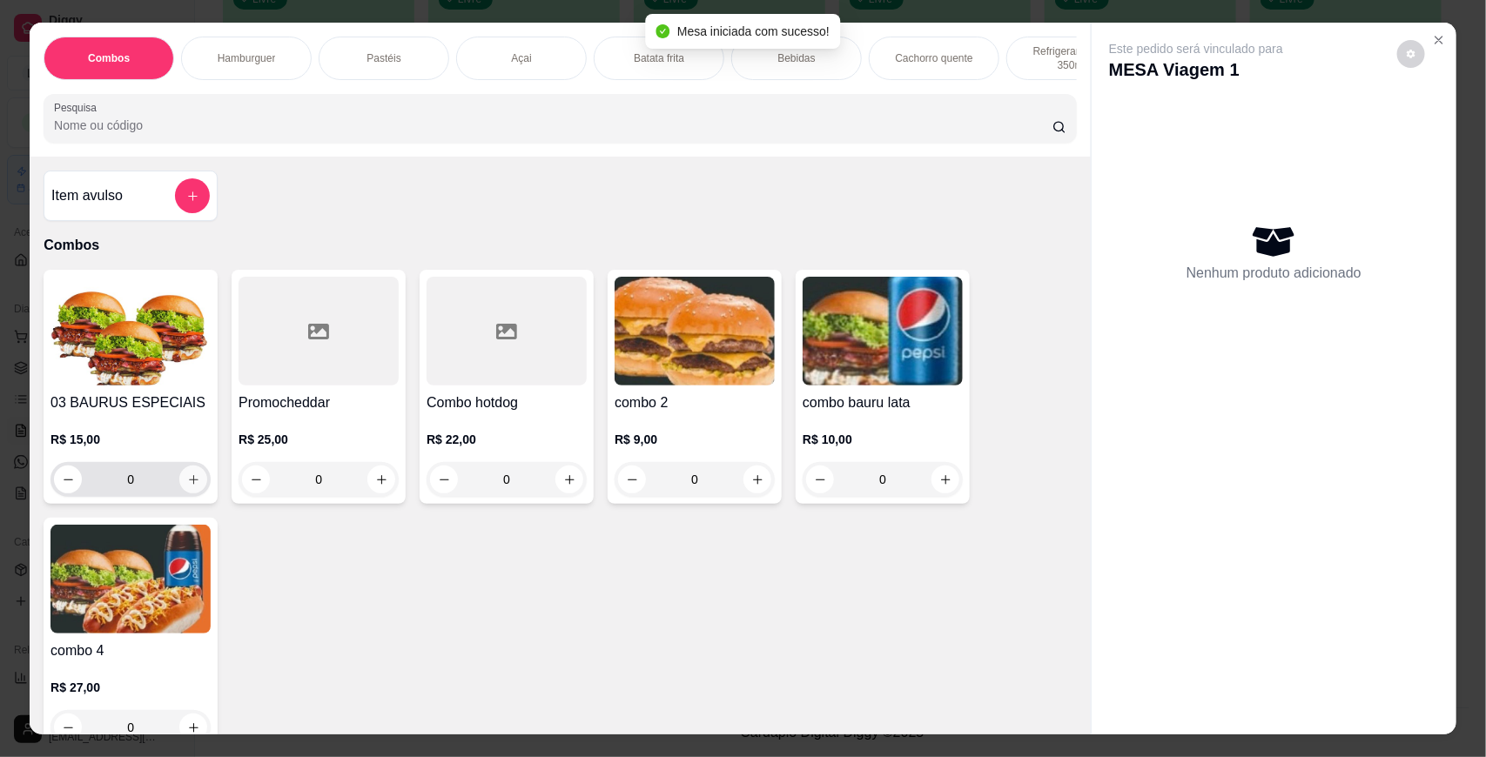
click at [190, 487] on icon "increase-product-quantity" at bounding box center [193, 480] width 13 height 13
type input "1"
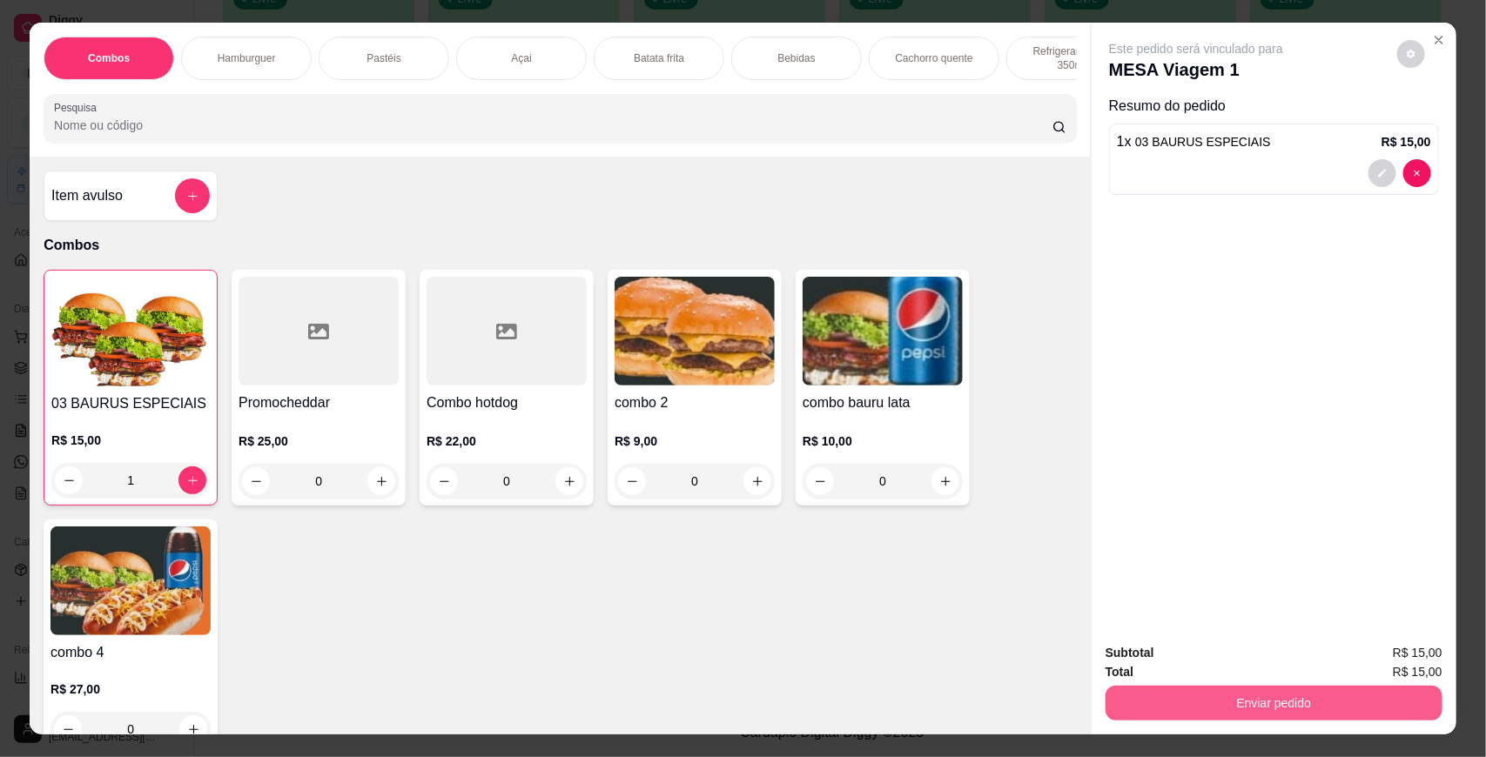
click at [1348, 710] on button "Enviar pedido" at bounding box center [1274, 703] width 337 height 35
click at [1267, 653] on button "Não registrar e enviar pedido" at bounding box center [1215, 660] width 181 height 33
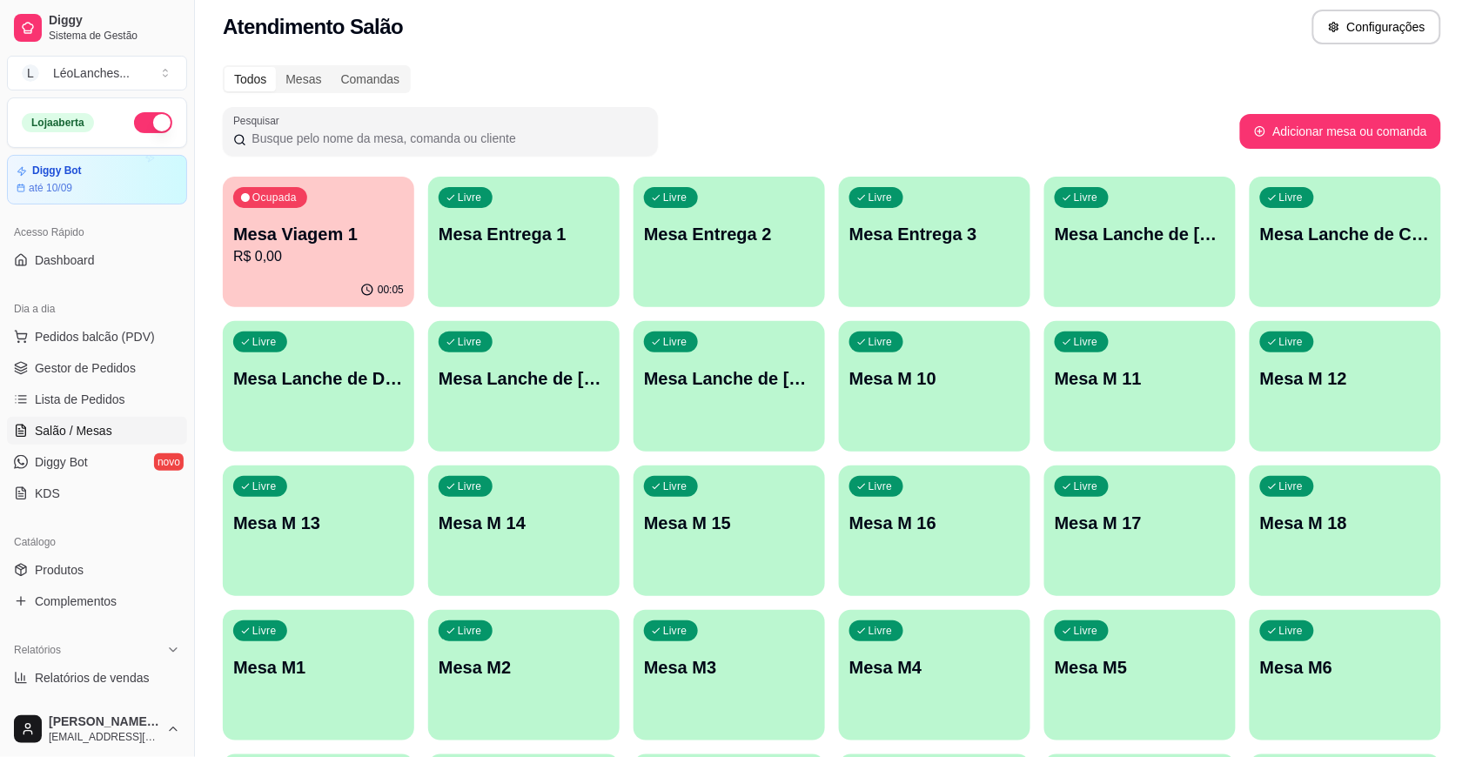
scroll to position [0, 0]
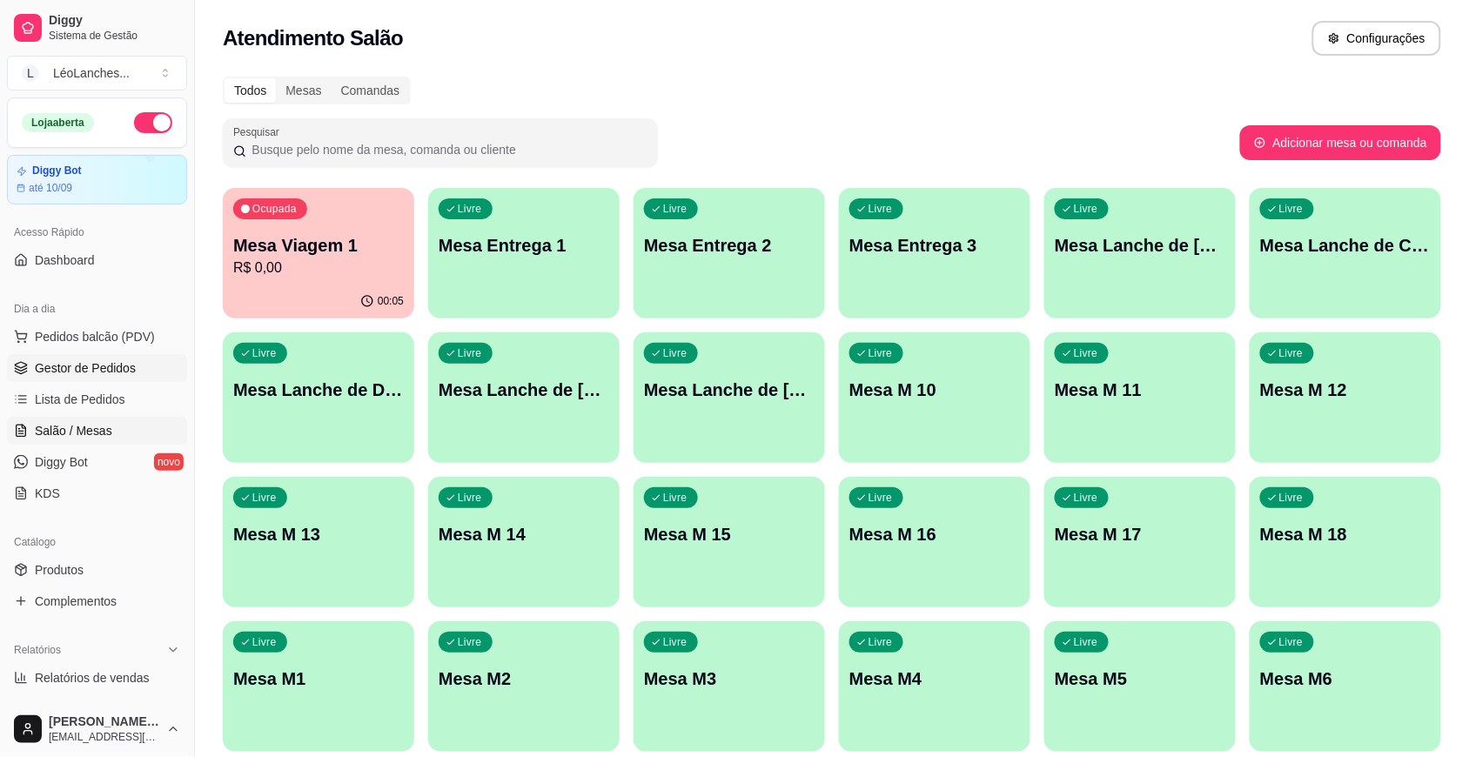
click at [81, 371] on span "Gestor de Pedidos" at bounding box center [85, 368] width 101 height 17
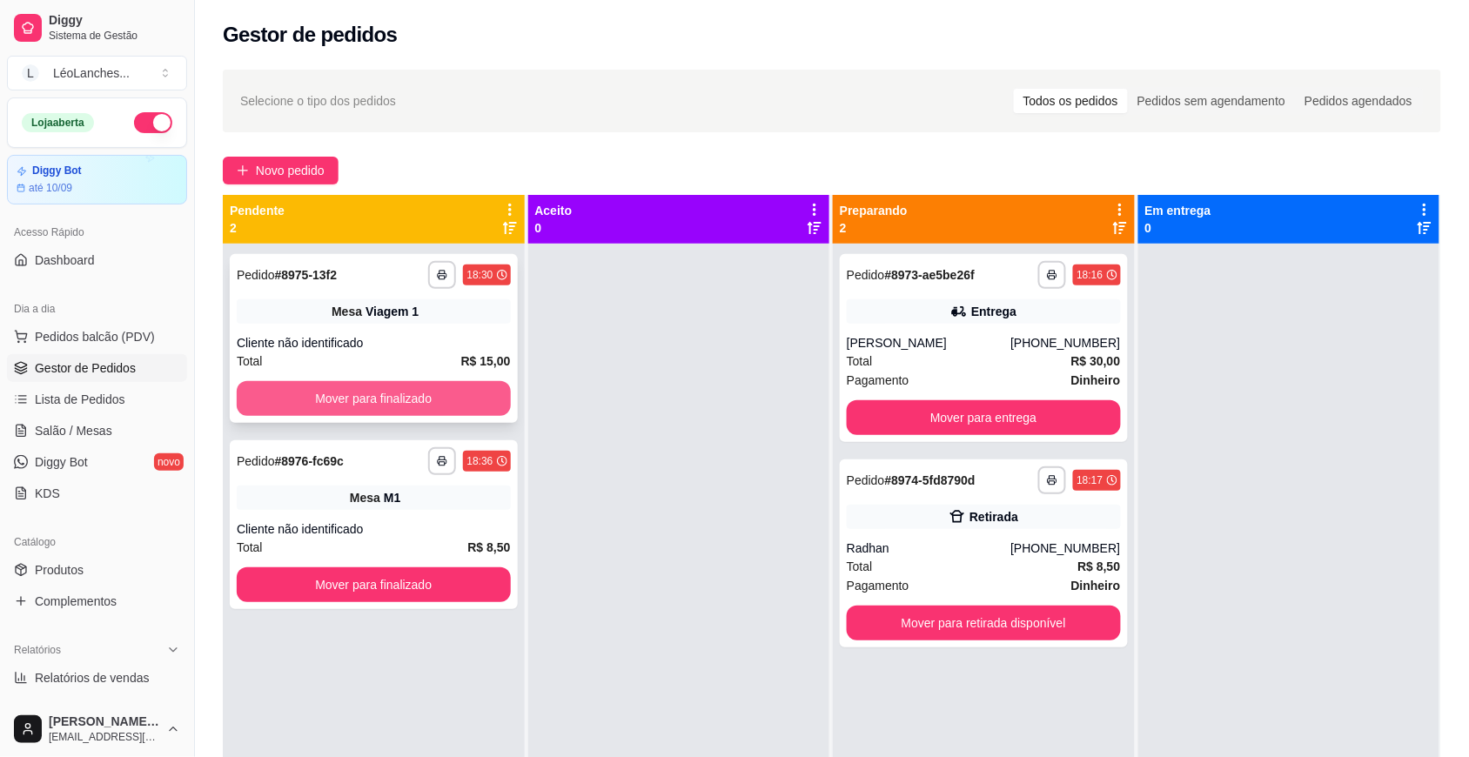
click at [451, 400] on button "Mover para finalizado" at bounding box center [374, 398] width 274 height 35
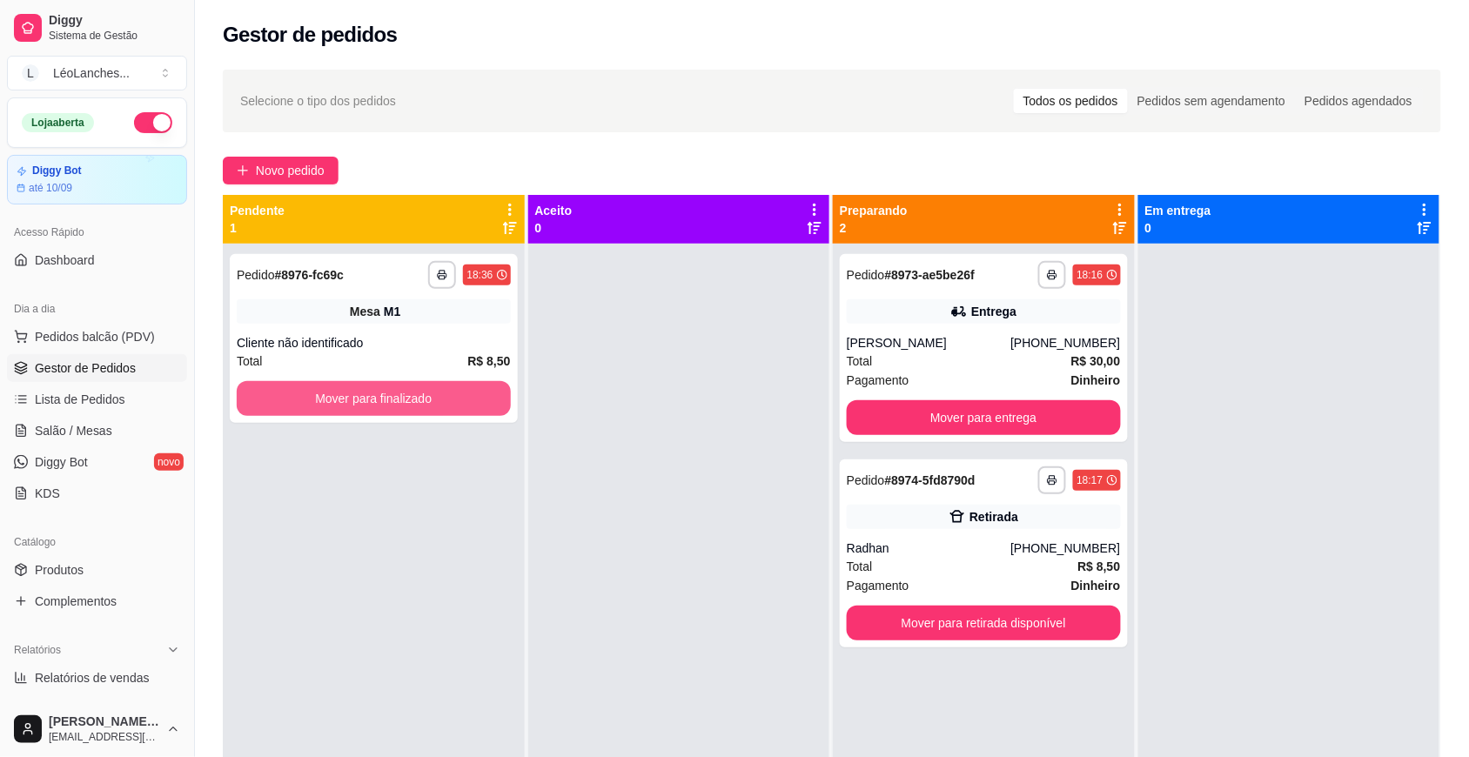
click at [451, 400] on button "Mover para finalizado" at bounding box center [374, 398] width 274 height 35
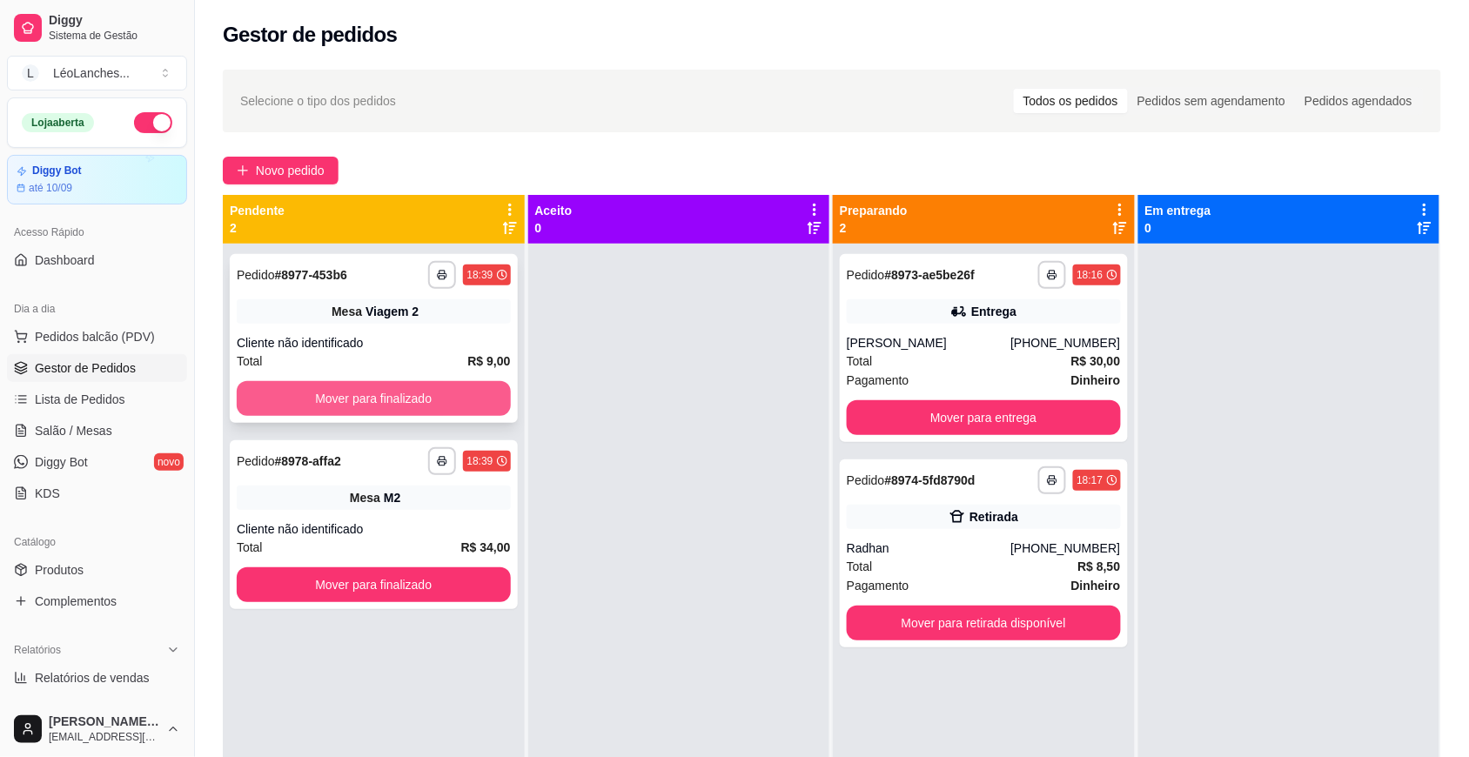
click at [441, 399] on button "Mover para finalizado" at bounding box center [374, 398] width 274 height 35
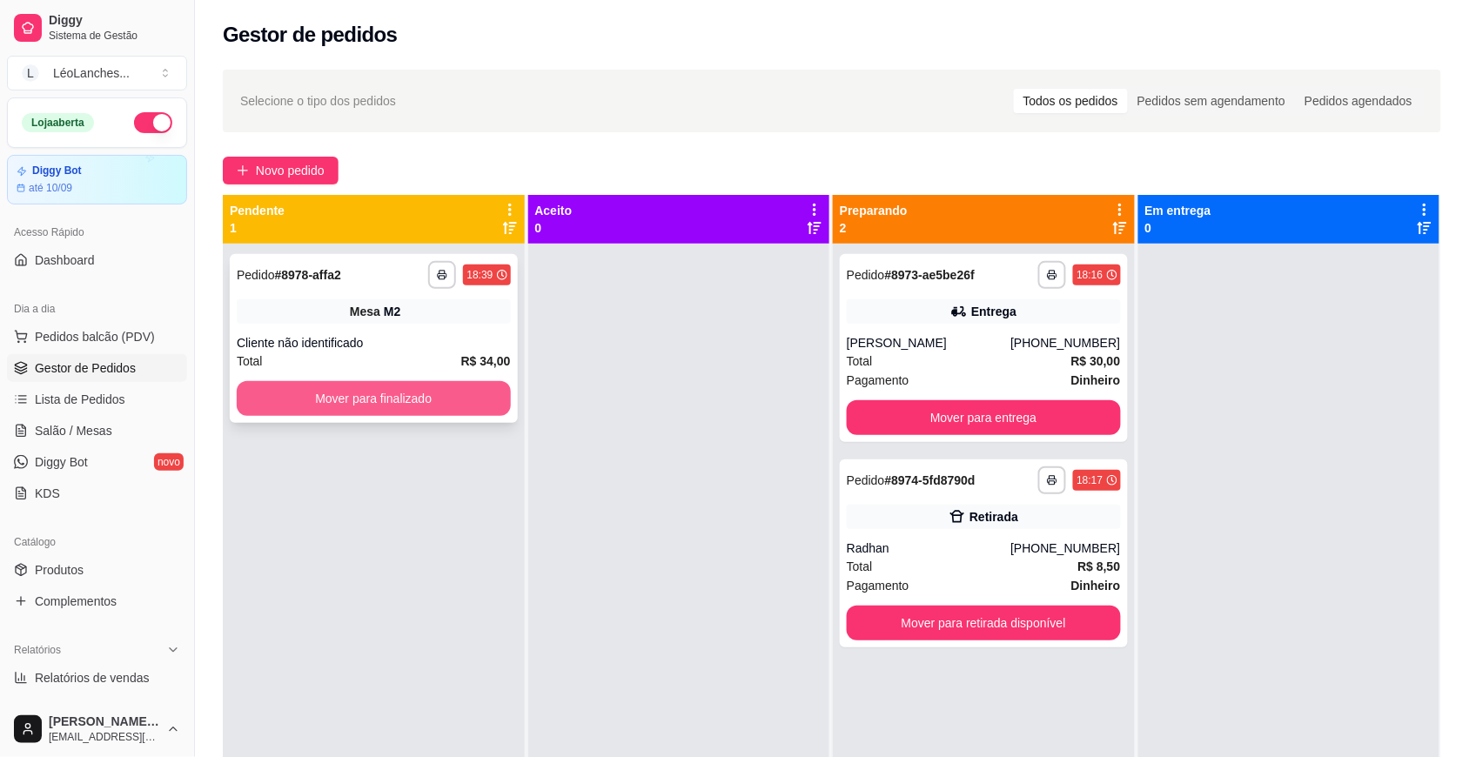
click at [445, 396] on button "Mover para finalizado" at bounding box center [374, 398] width 274 height 35
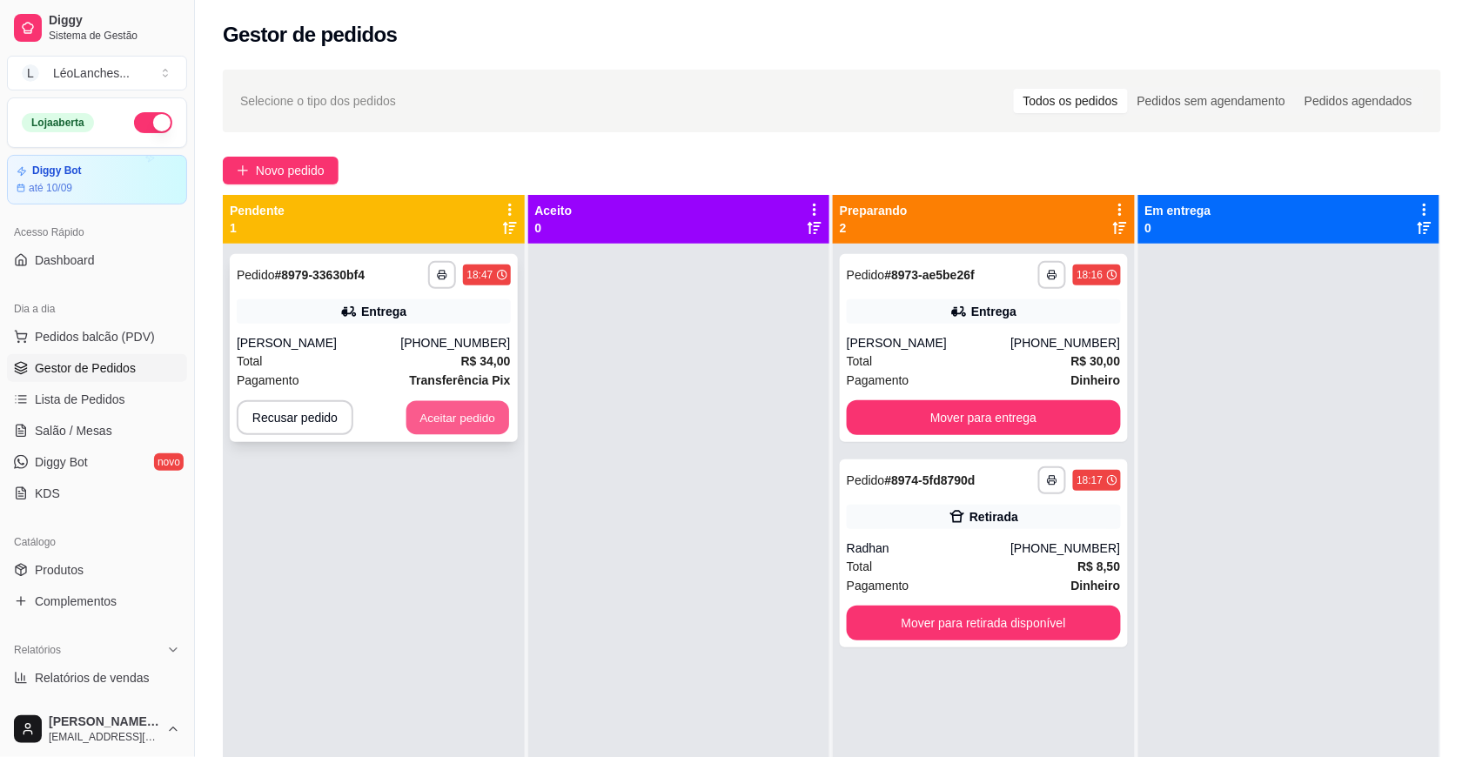
click at [473, 416] on button "Aceitar pedido" at bounding box center [458, 418] width 103 height 34
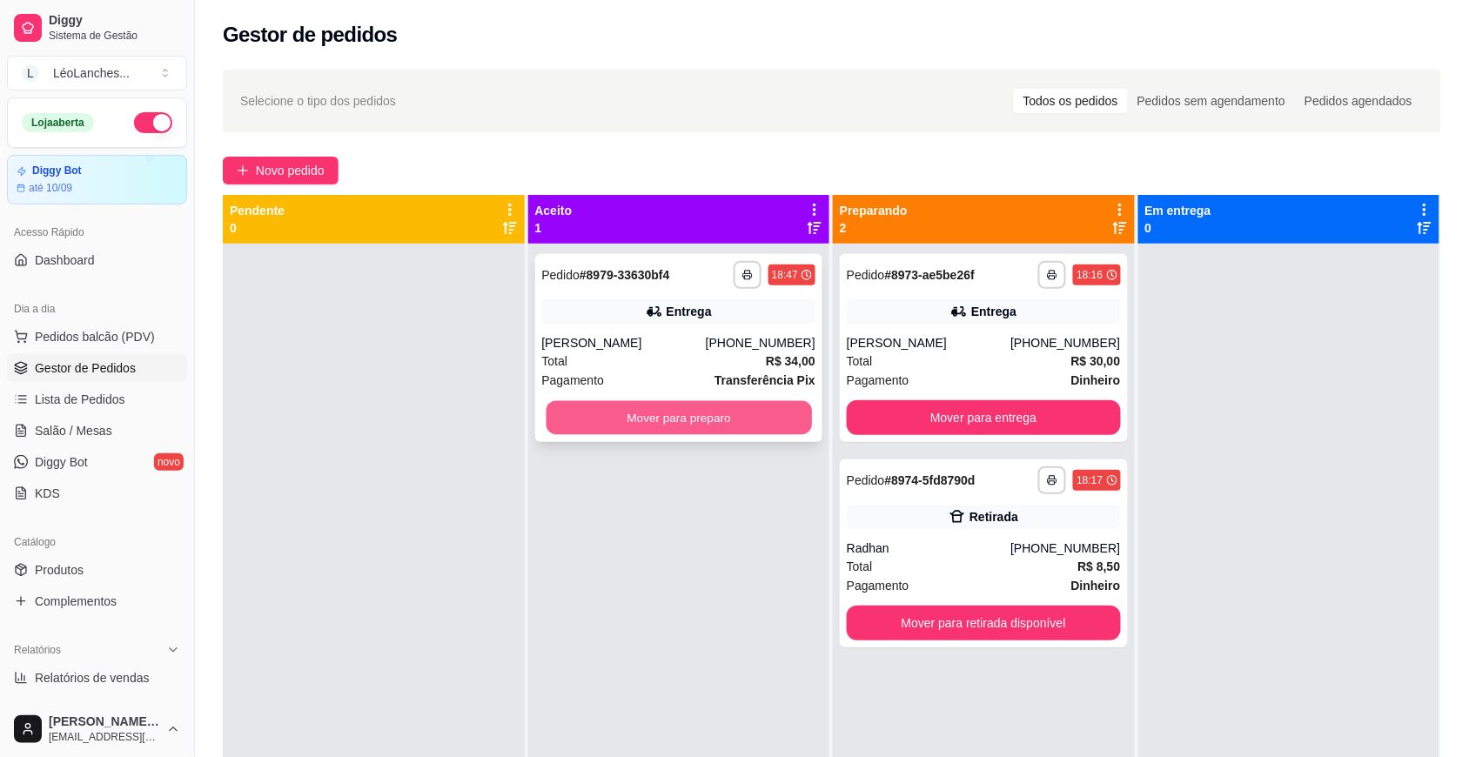
click at [750, 412] on button "Mover para preparo" at bounding box center [679, 418] width 266 height 34
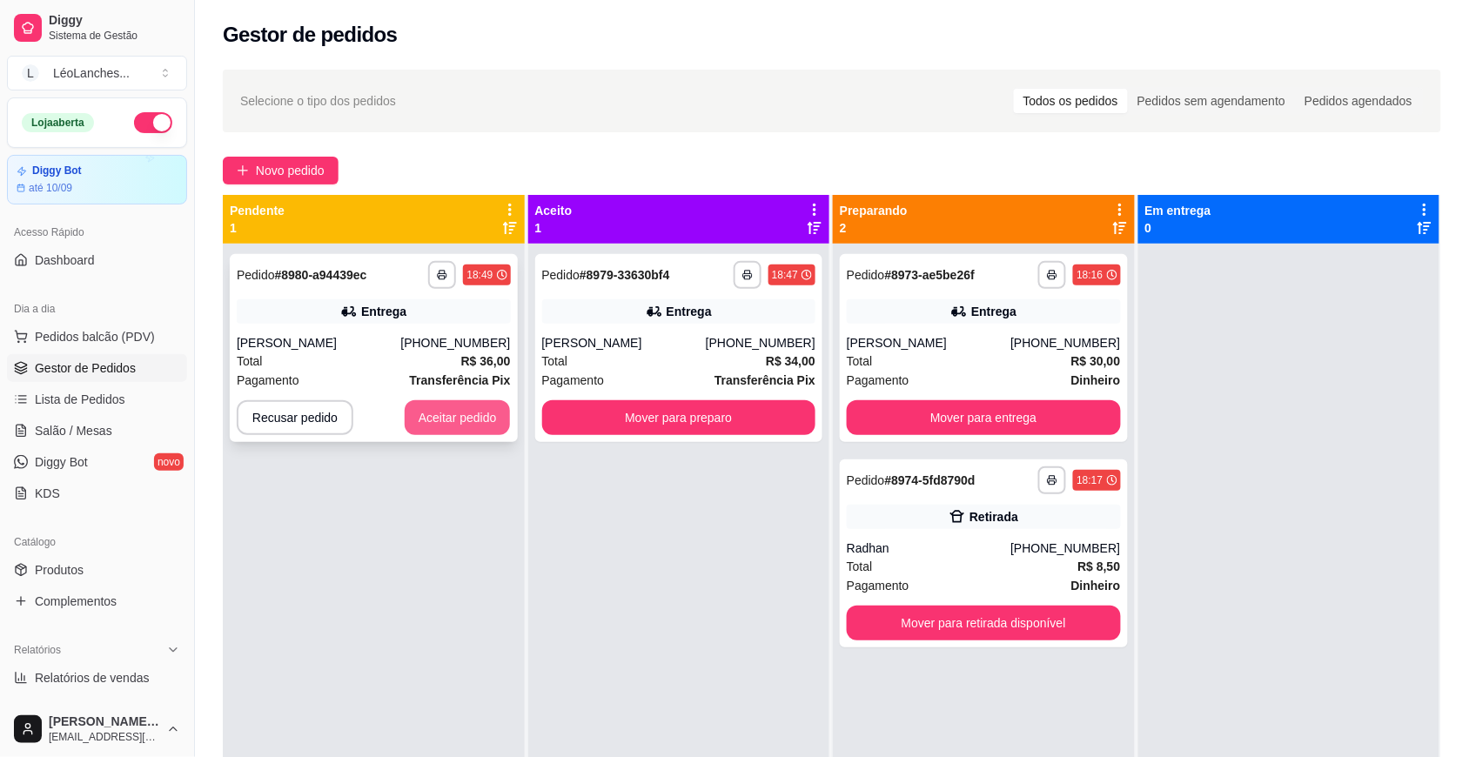
click at [485, 420] on button "Aceitar pedido" at bounding box center [458, 417] width 106 height 35
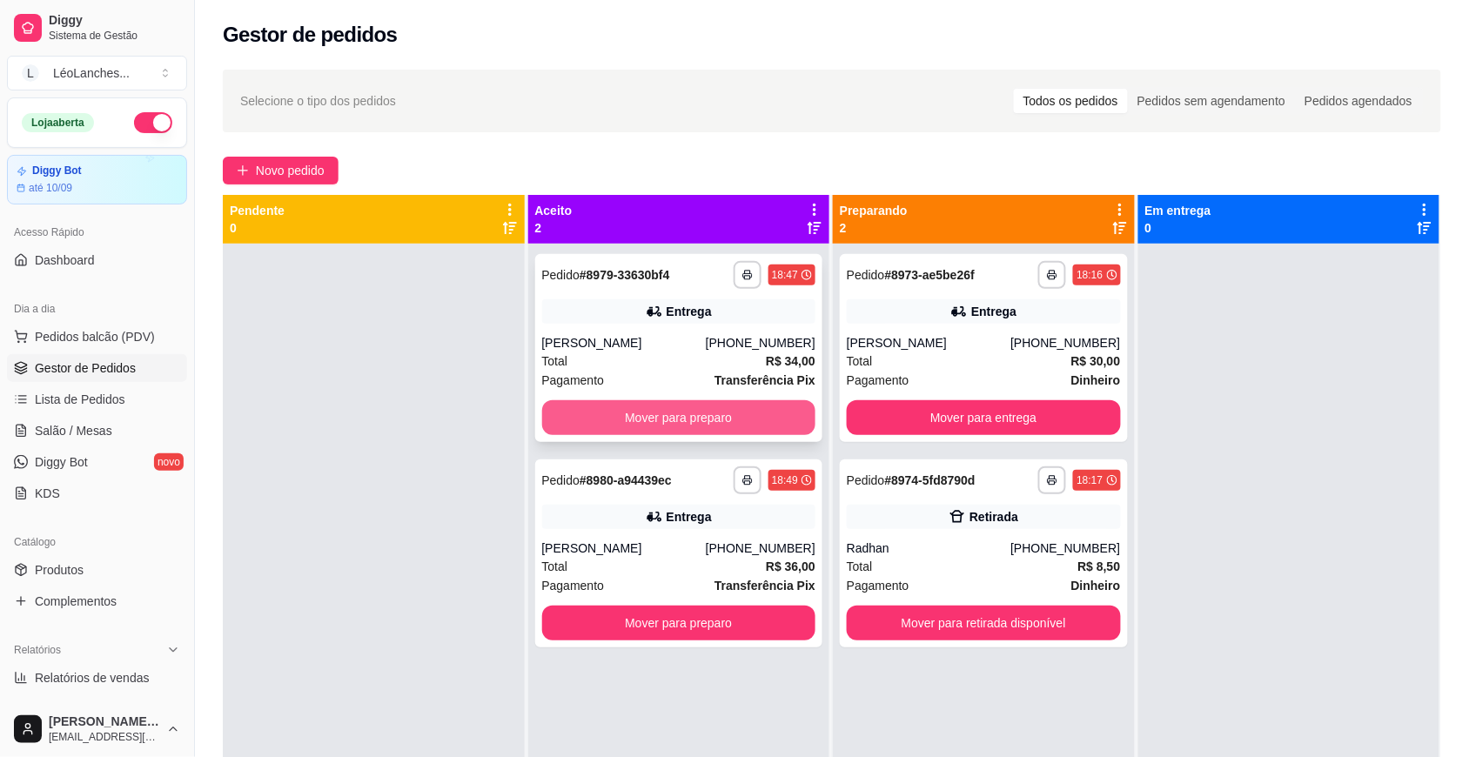
click at [602, 425] on button "Mover para preparo" at bounding box center [679, 417] width 274 height 35
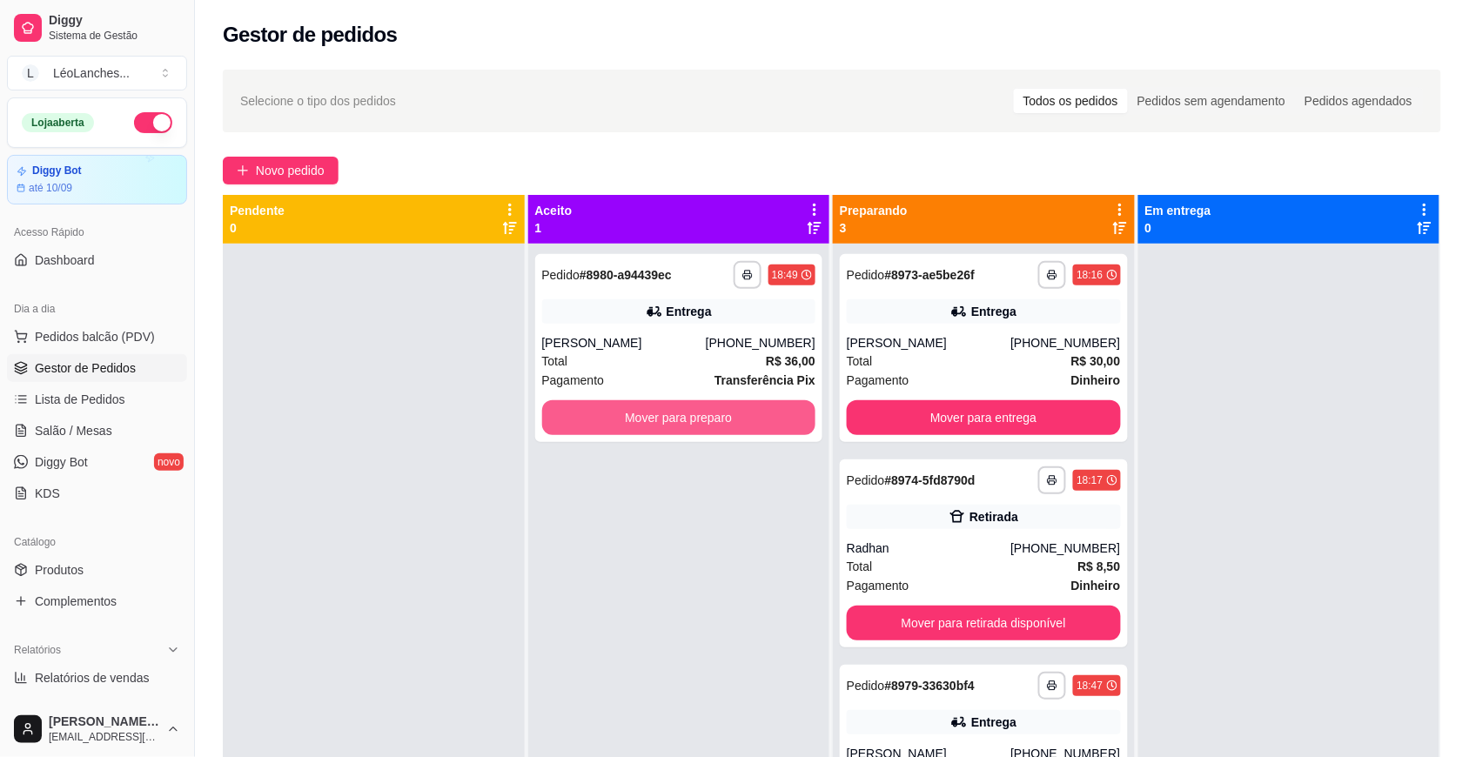
click at [602, 425] on button "Mover para preparo" at bounding box center [679, 417] width 274 height 35
click at [723, 419] on button "Mover para preparo" at bounding box center [679, 418] width 266 height 34
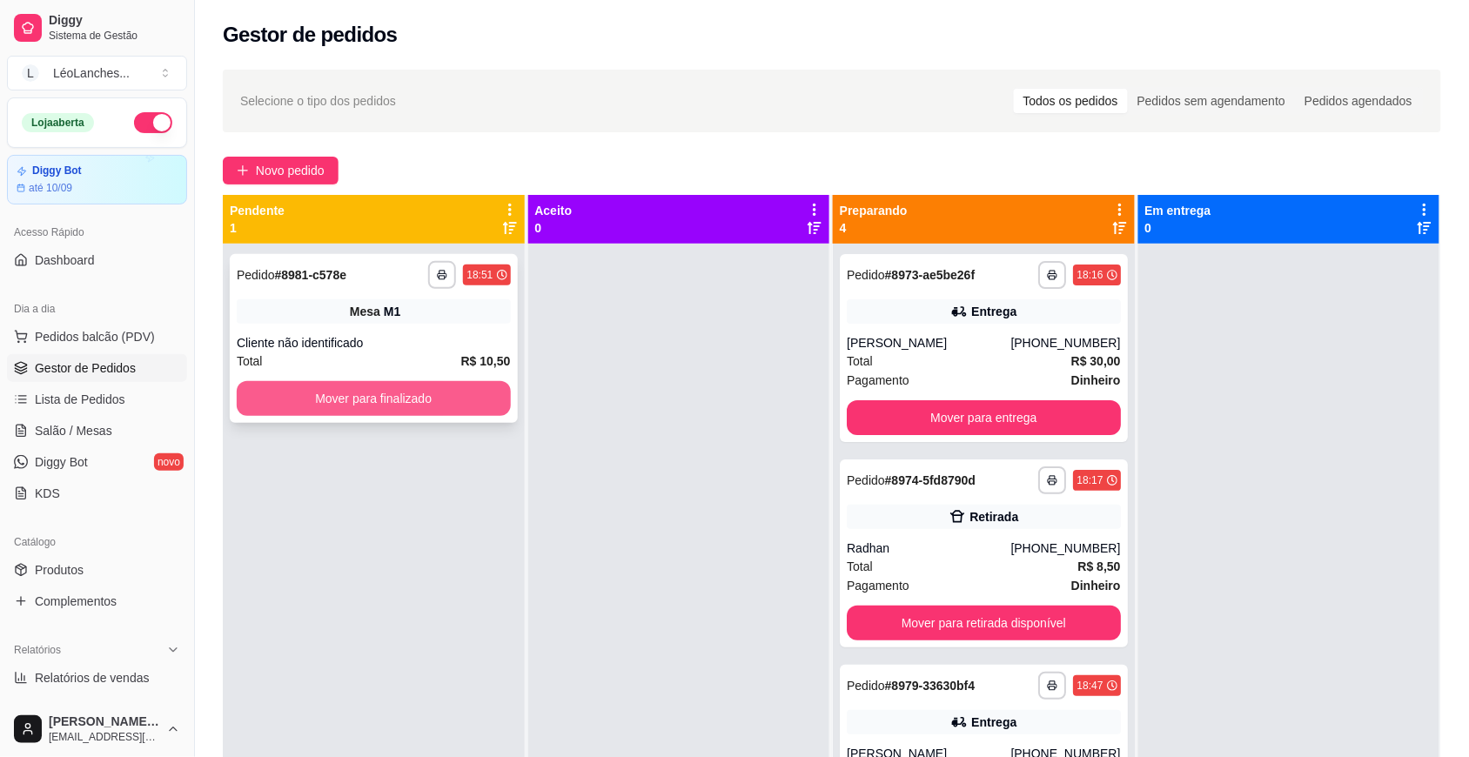
click at [435, 387] on button "Mover para finalizado" at bounding box center [374, 398] width 274 height 35
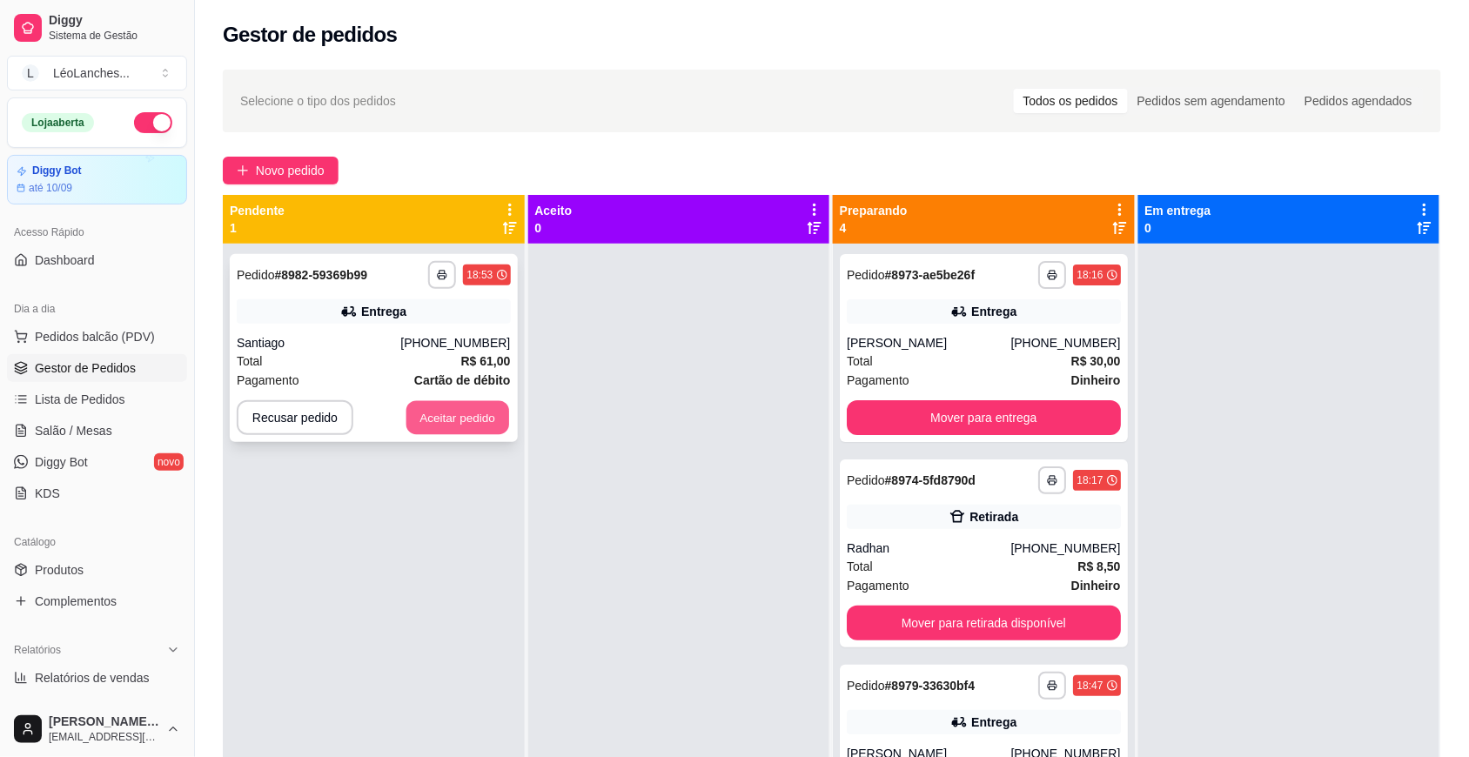
click at [447, 406] on button "Aceitar pedido" at bounding box center [458, 418] width 103 height 34
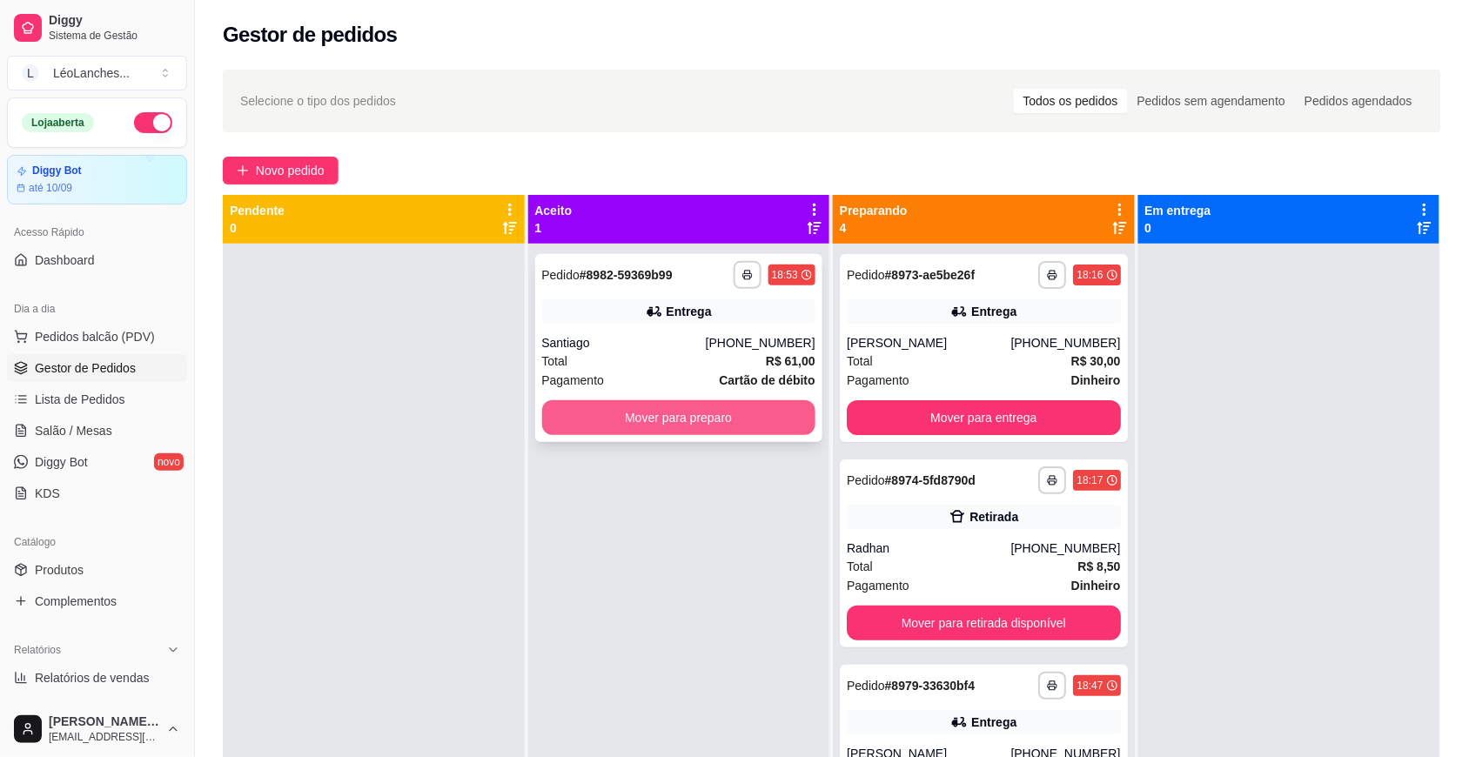
click at [697, 427] on button "Mover para preparo" at bounding box center [679, 417] width 274 height 35
click at [714, 407] on button "Mover para preparo" at bounding box center [679, 418] width 266 height 34
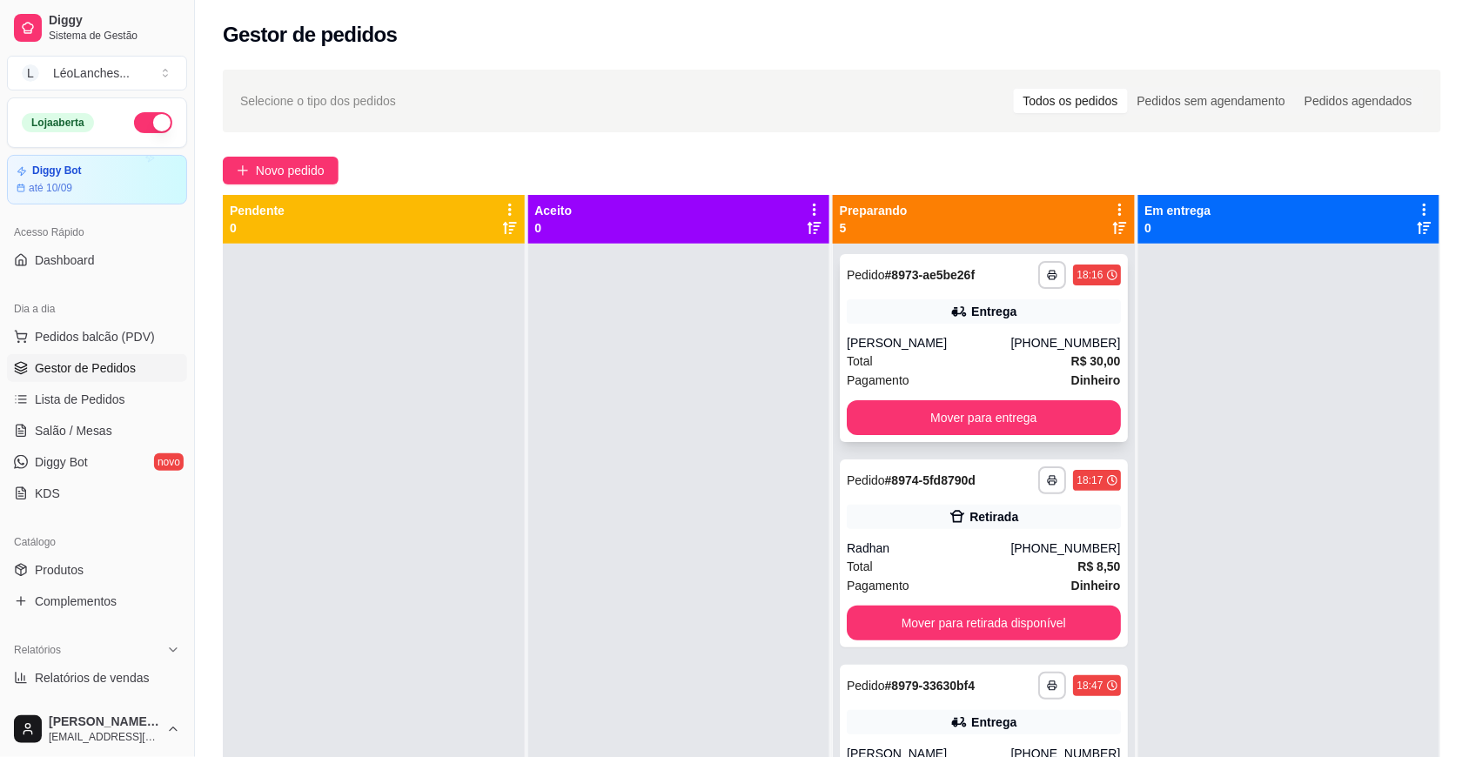
click at [1001, 361] on div "Total R$ 30,00" at bounding box center [984, 361] width 274 height 19
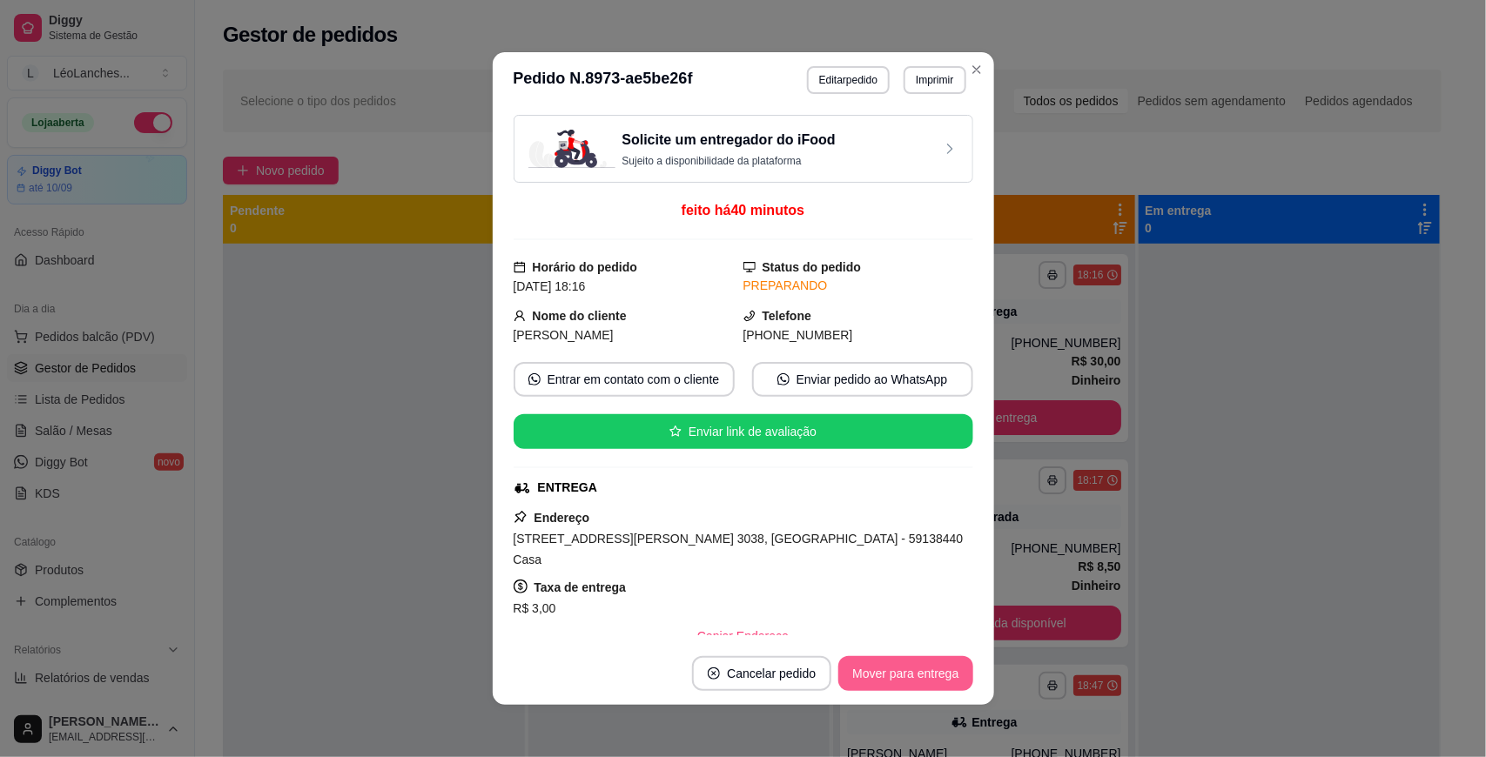
click at [906, 667] on button "Mover para entrega" at bounding box center [905, 673] width 134 height 35
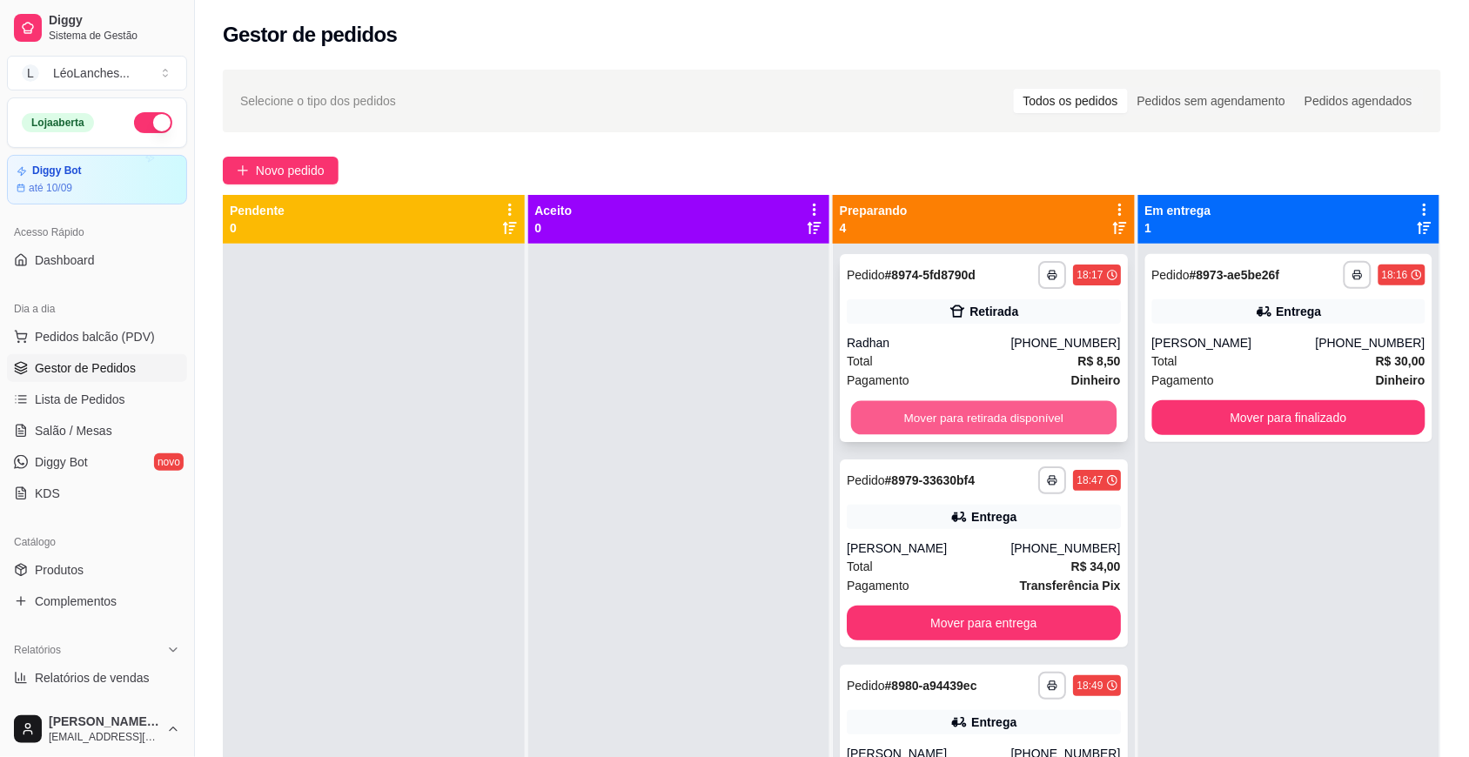
click at [949, 422] on button "Mover para retirada disponível" at bounding box center [984, 418] width 266 height 34
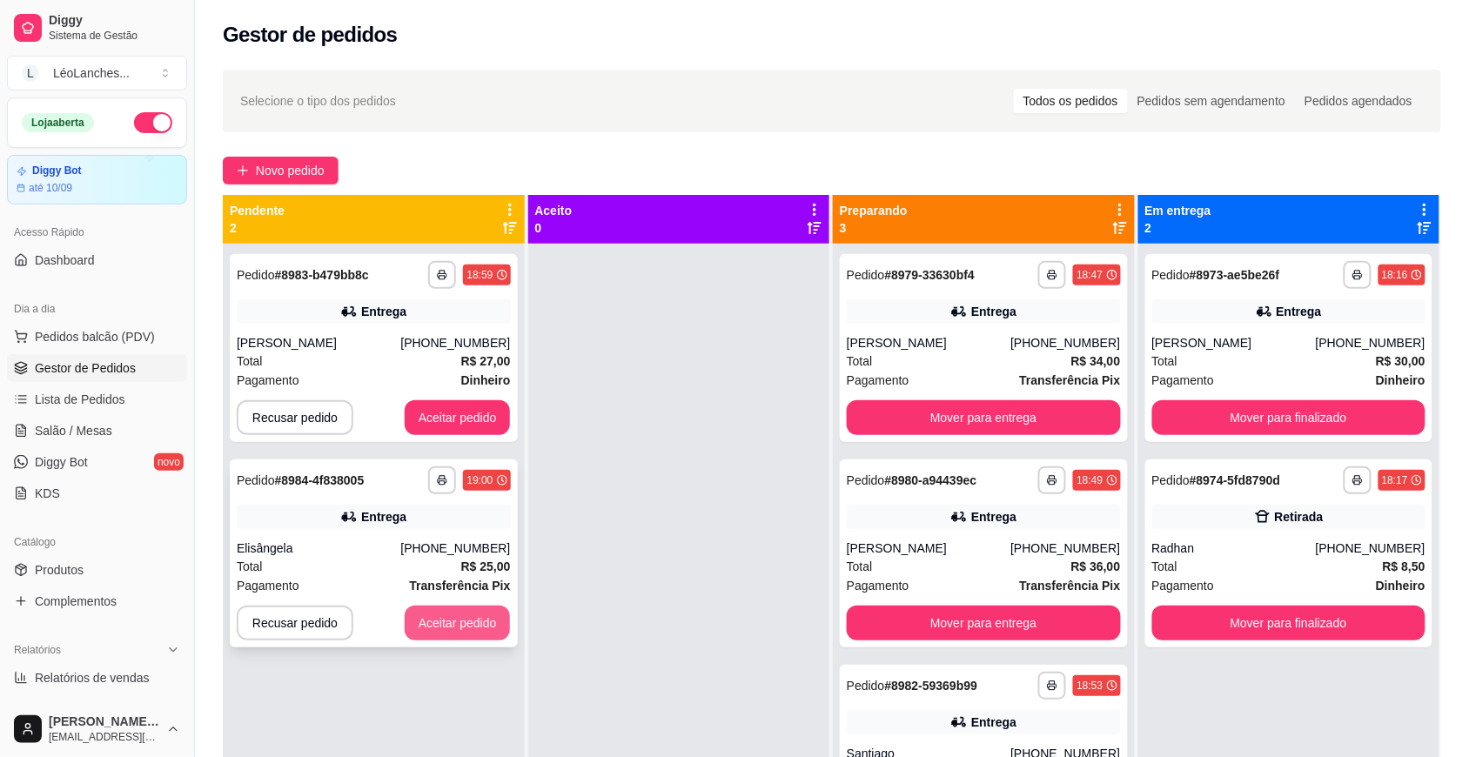
click at [458, 627] on button "Aceitar pedido" at bounding box center [458, 623] width 106 height 35
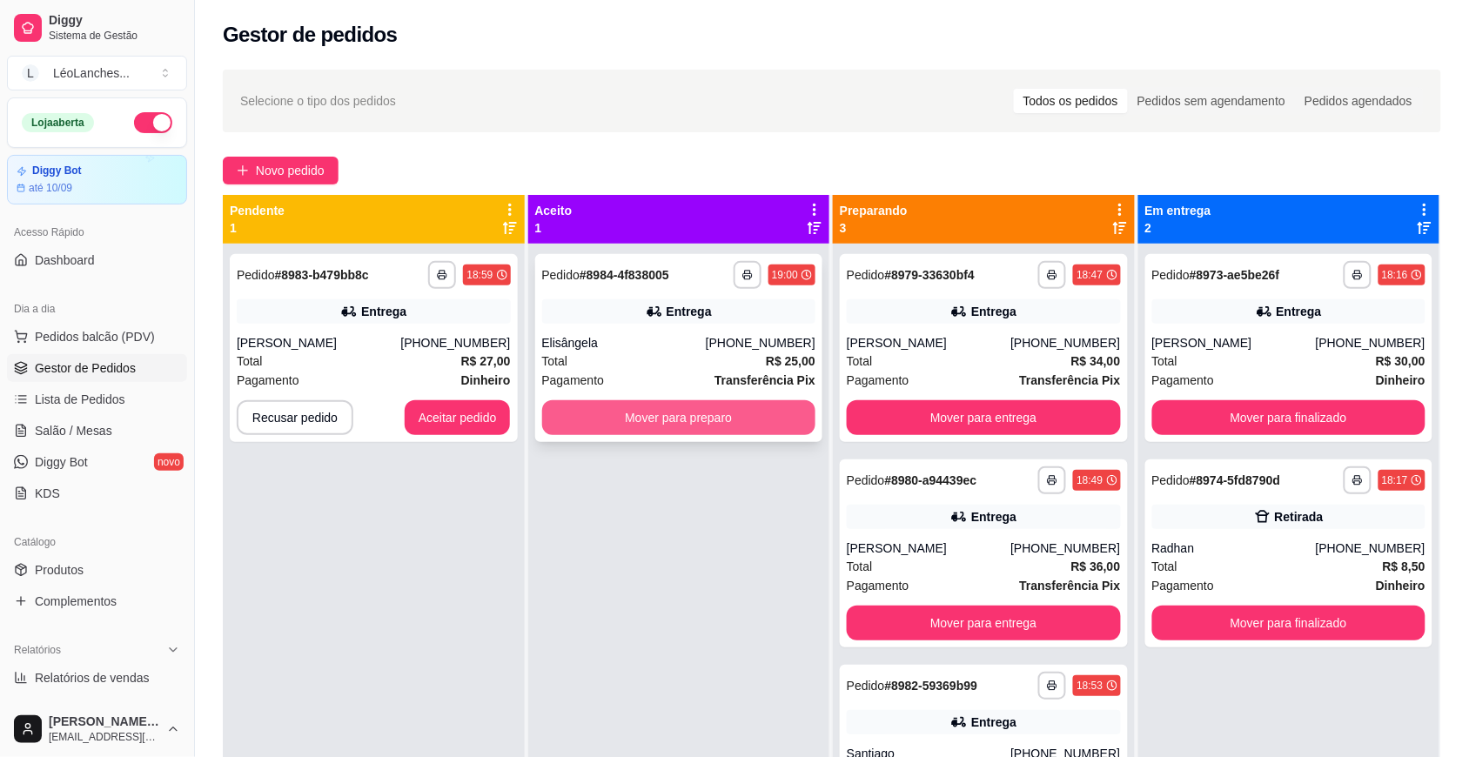
click at [618, 414] on button "Mover para preparo" at bounding box center [679, 417] width 274 height 35
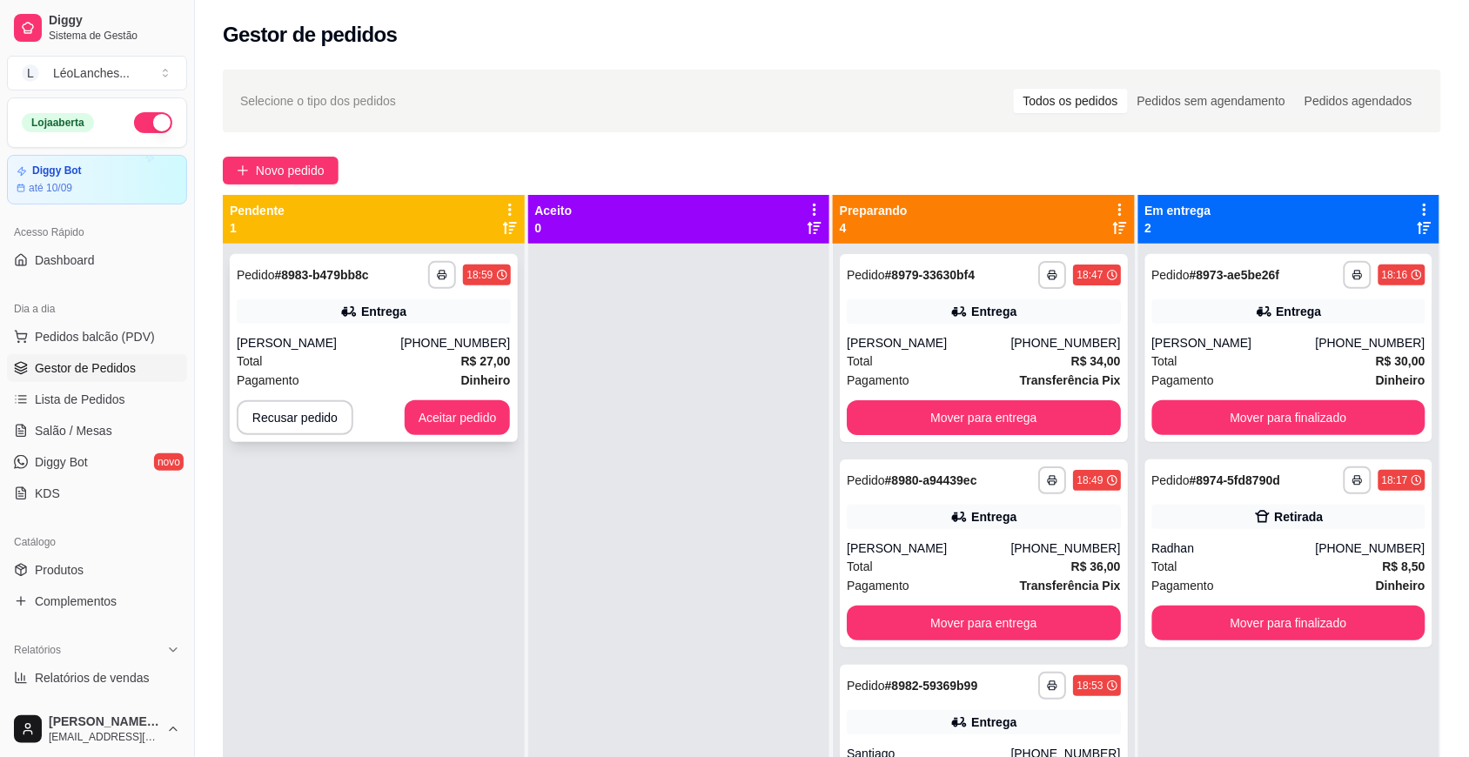
click at [407, 285] on div "**********" at bounding box center [374, 275] width 274 height 28
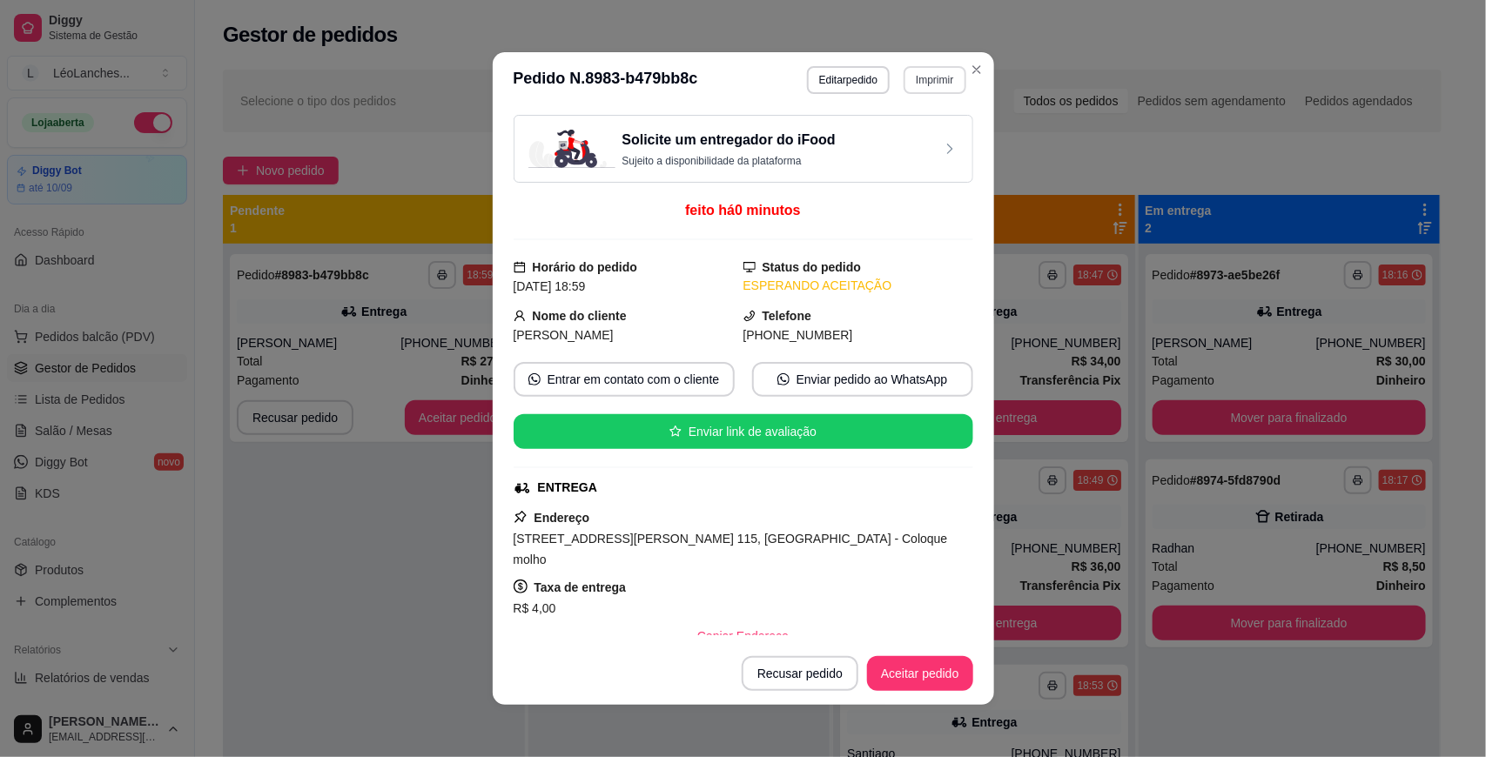
click at [924, 84] on button "Imprimir" at bounding box center [935, 80] width 62 height 28
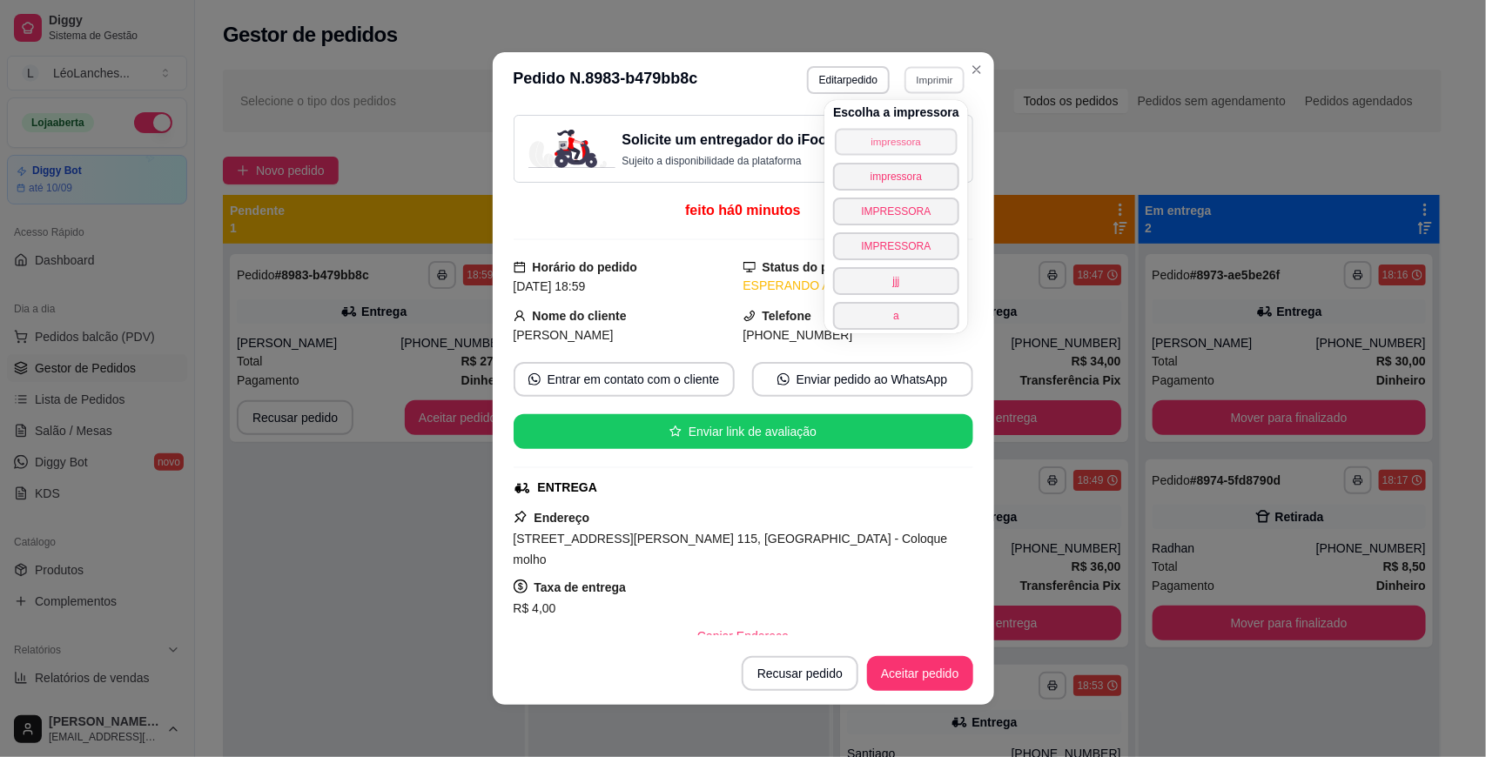
click at [888, 141] on button "impressora" at bounding box center [896, 141] width 122 height 27
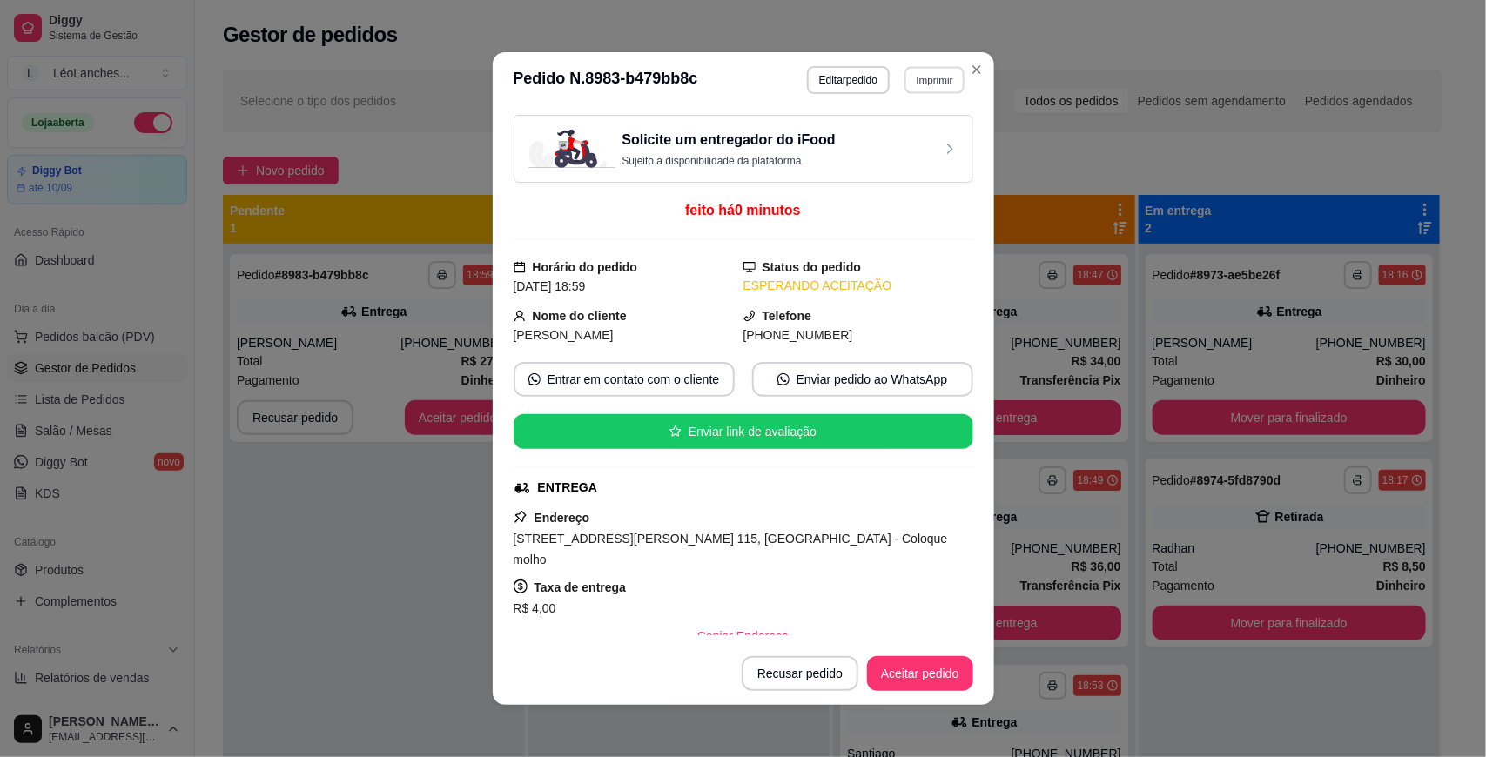
click at [920, 84] on button "Imprimir" at bounding box center [934, 79] width 60 height 27
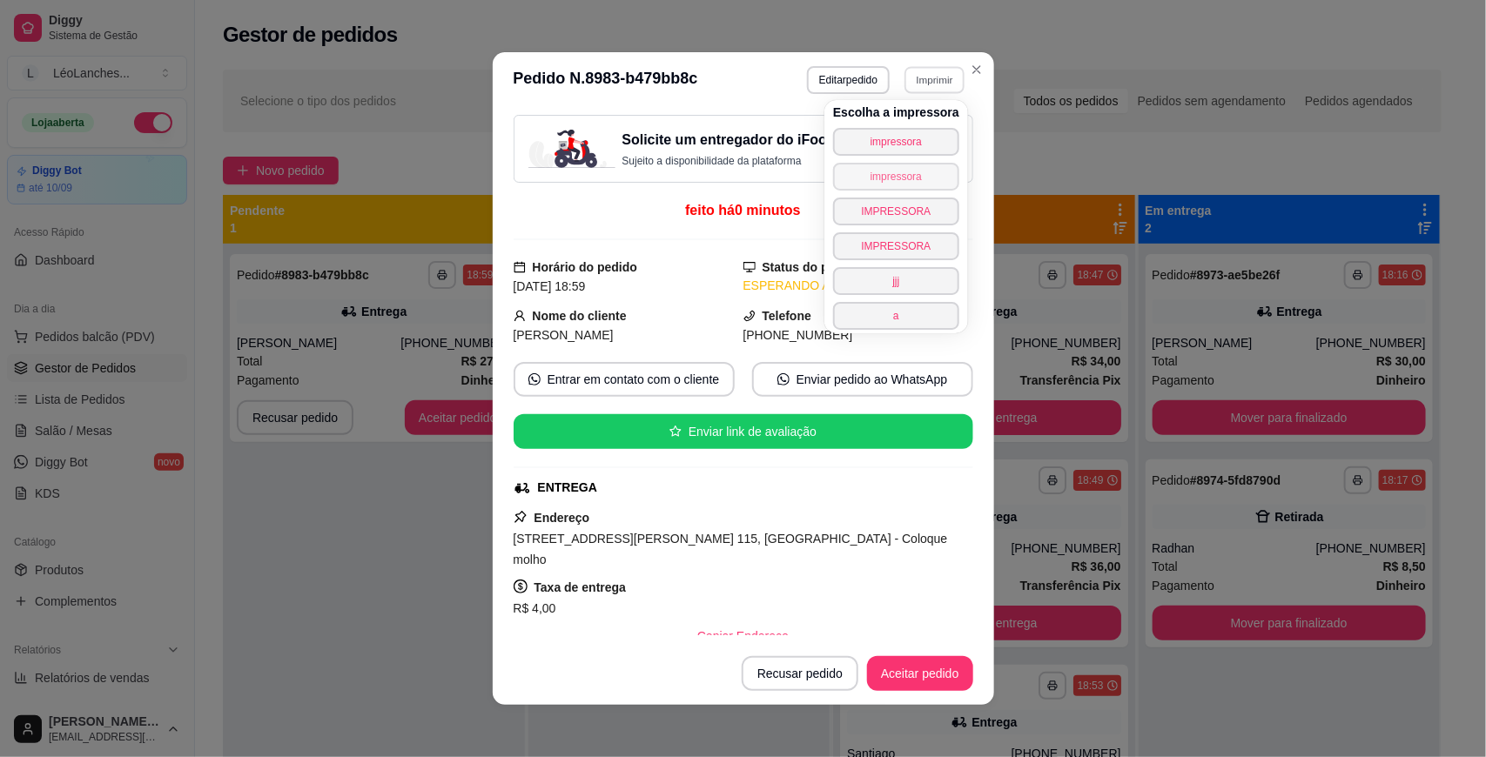
click at [906, 174] on button "impressora" at bounding box center [896, 177] width 126 height 28
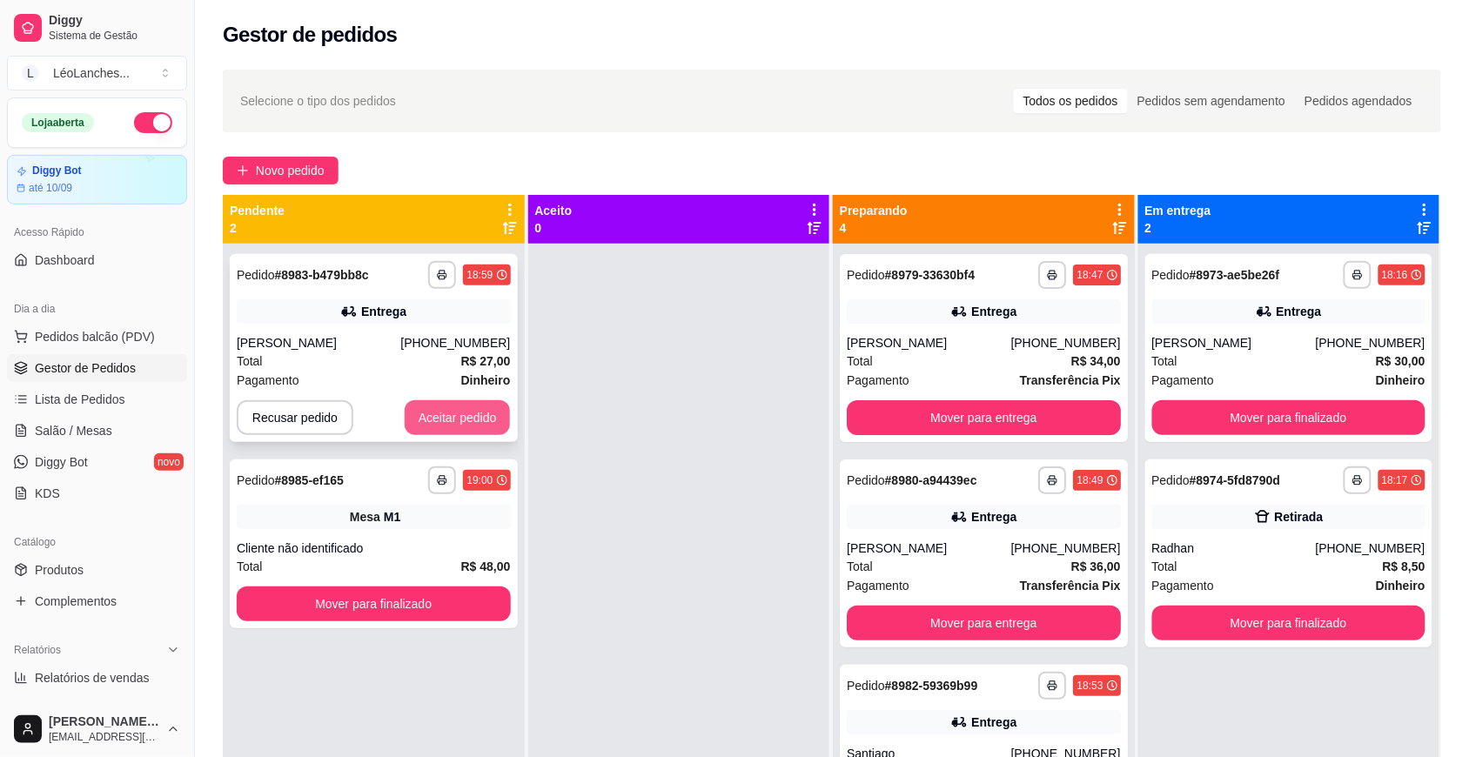
click at [470, 405] on button "Aceitar pedido" at bounding box center [458, 417] width 106 height 35
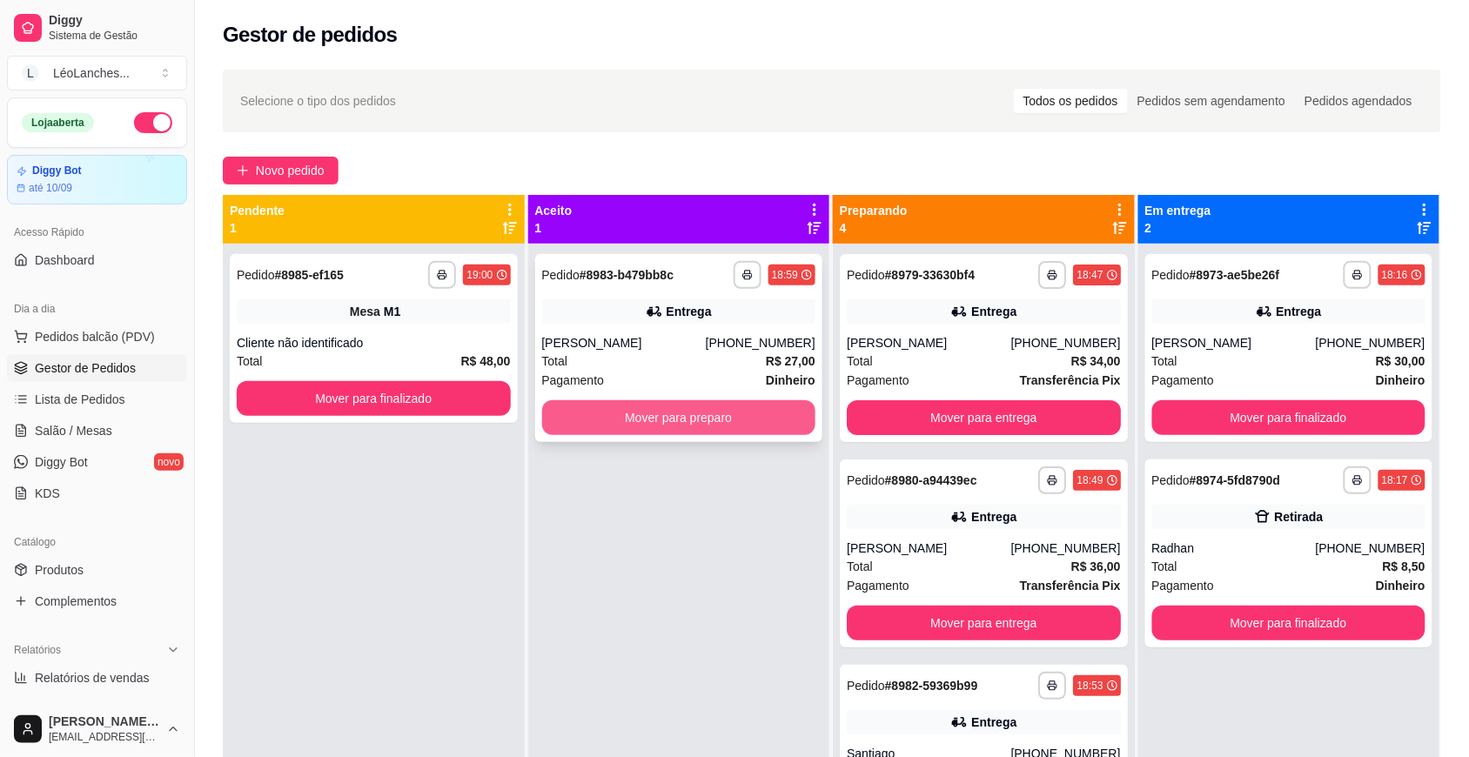
click at [649, 414] on button "Mover para preparo" at bounding box center [679, 417] width 274 height 35
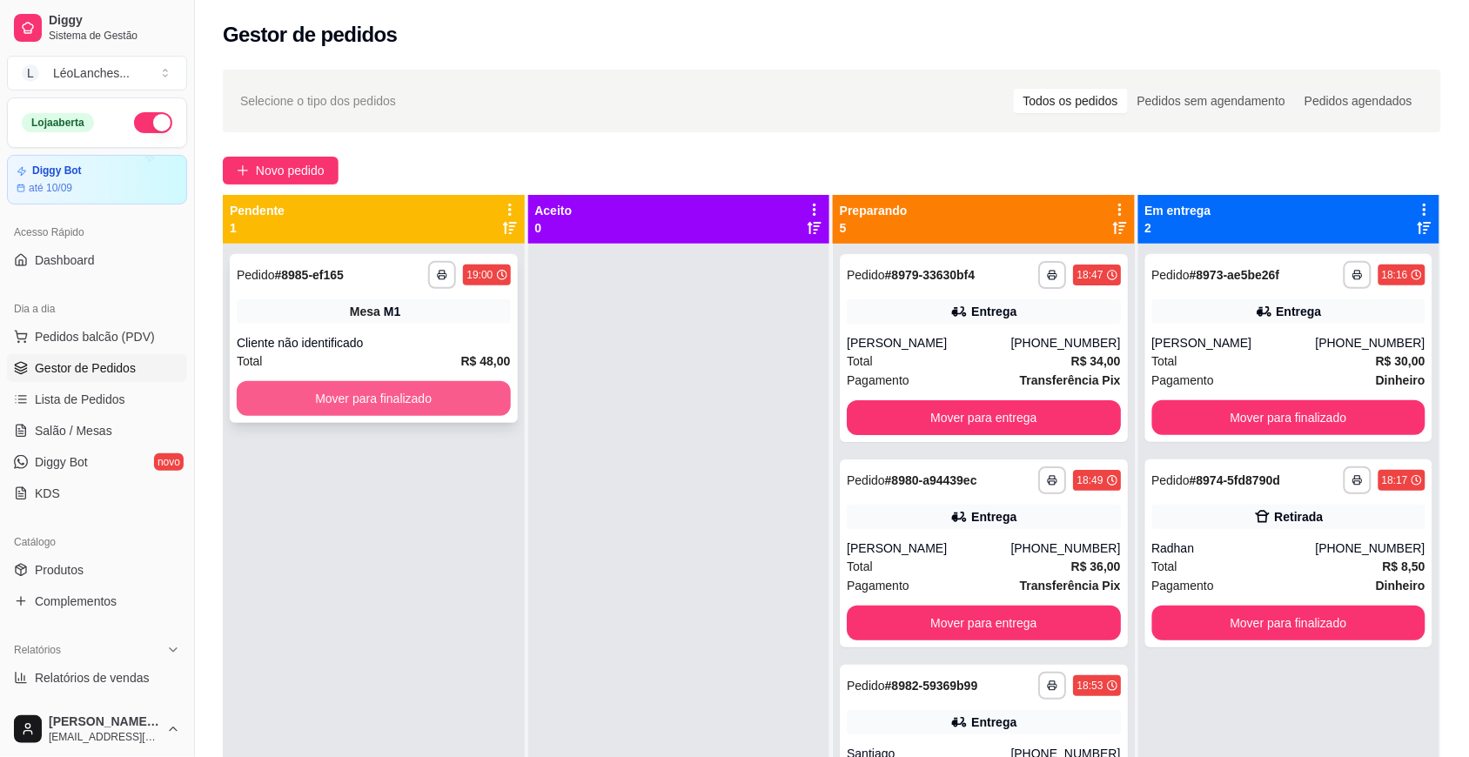
click at [468, 397] on button "Mover para finalizado" at bounding box center [374, 398] width 274 height 35
click at [428, 384] on button "Mover para finalizado" at bounding box center [374, 399] width 266 height 34
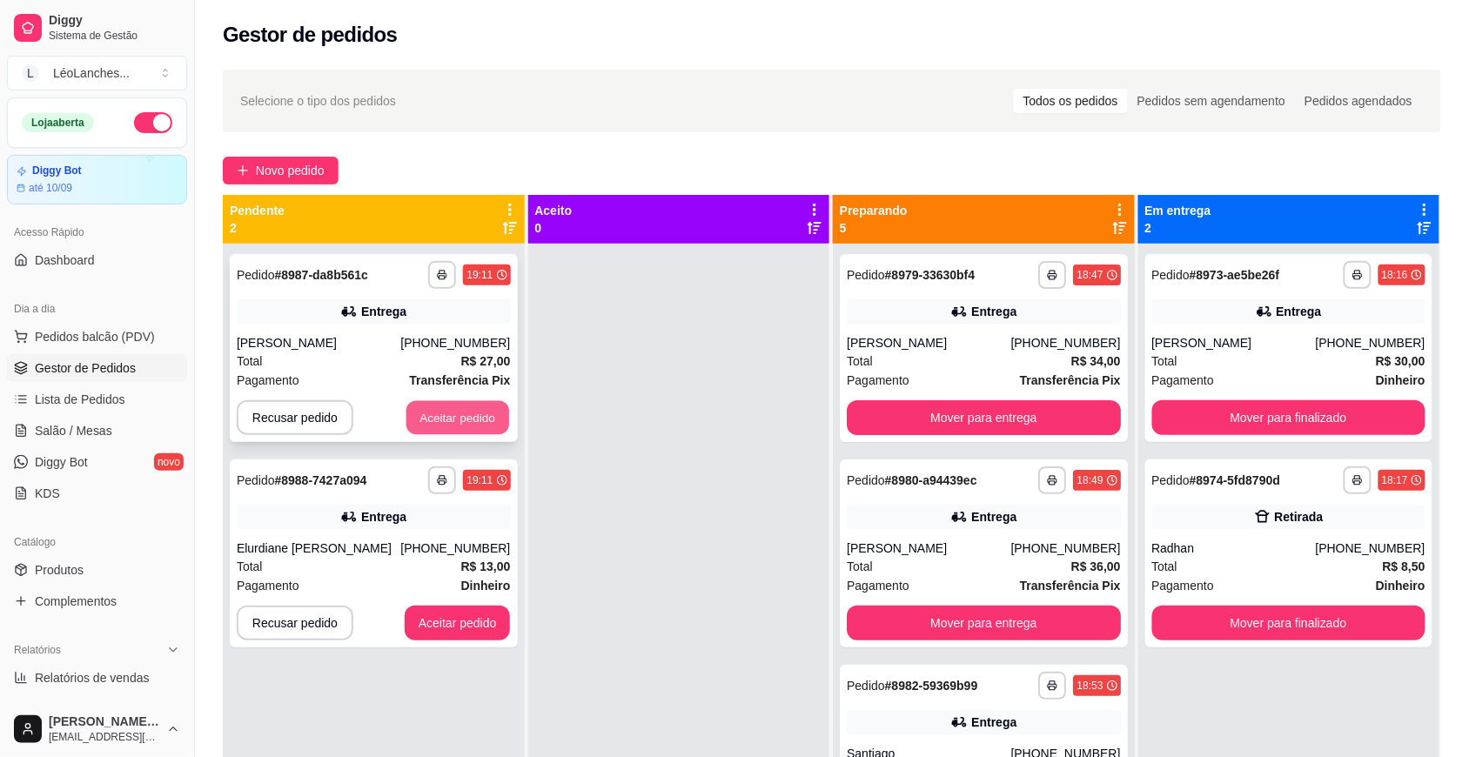
click at [475, 401] on button "Aceitar pedido" at bounding box center [458, 418] width 103 height 34
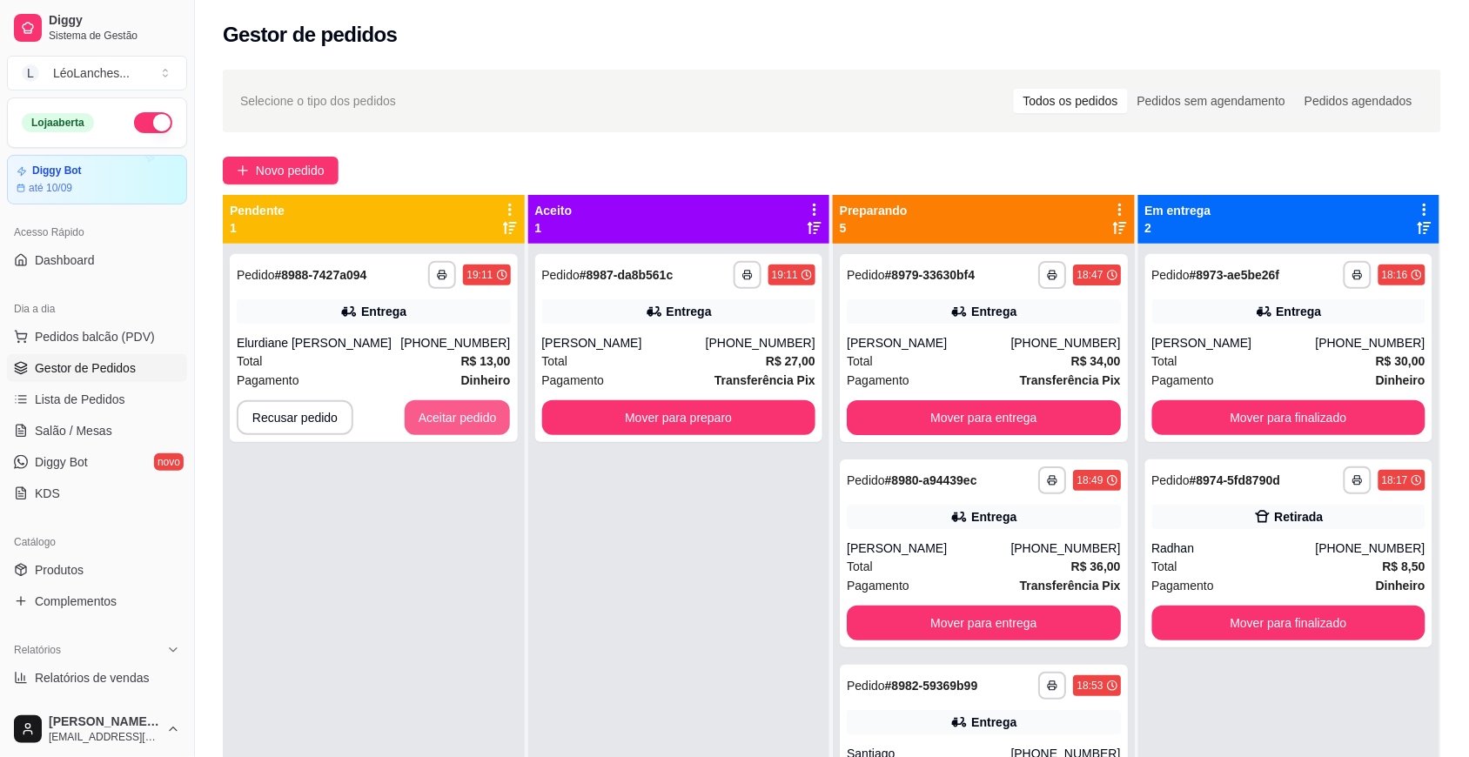
click at [475, 401] on button "Aceitar pedido" at bounding box center [458, 417] width 106 height 35
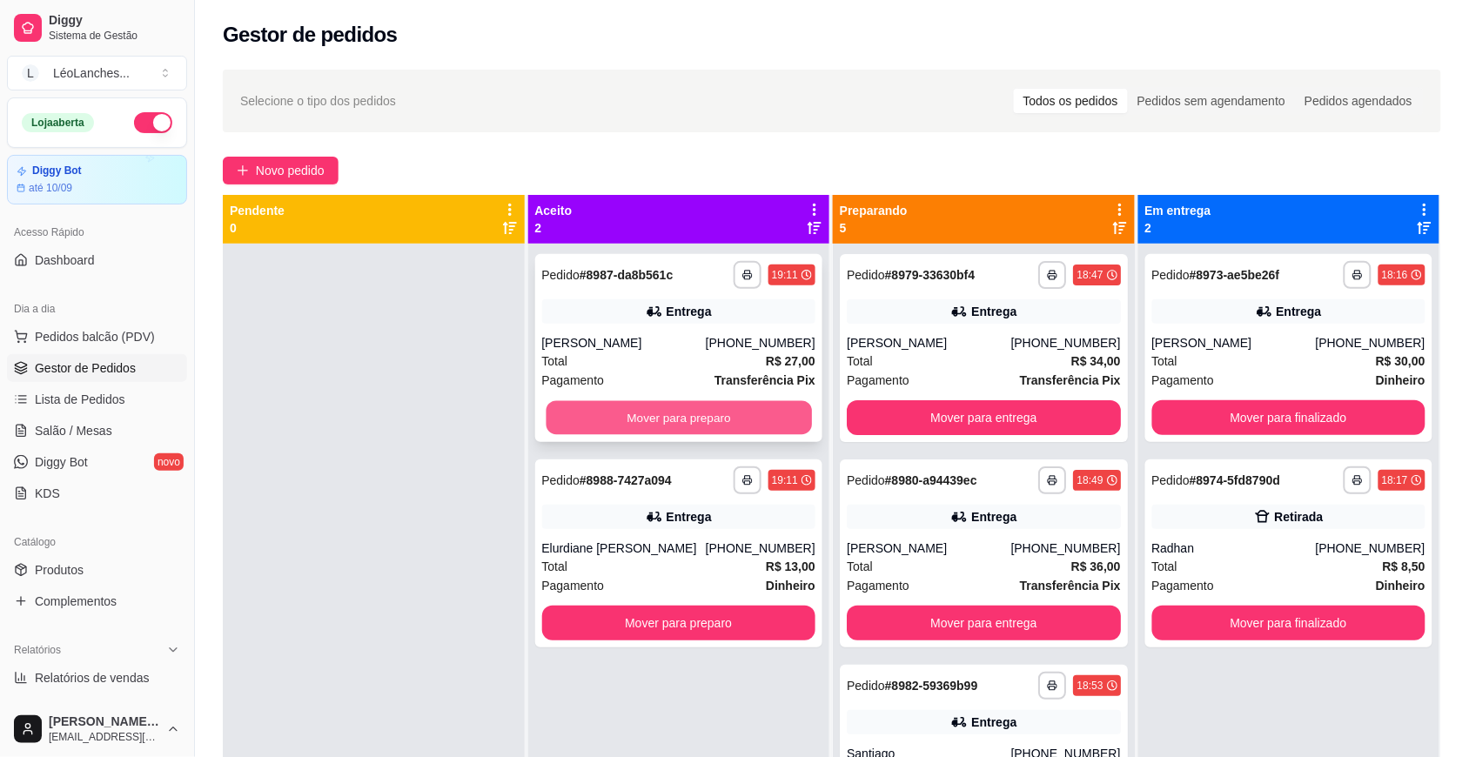
click at [595, 427] on button "Mover para preparo" at bounding box center [679, 418] width 266 height 34
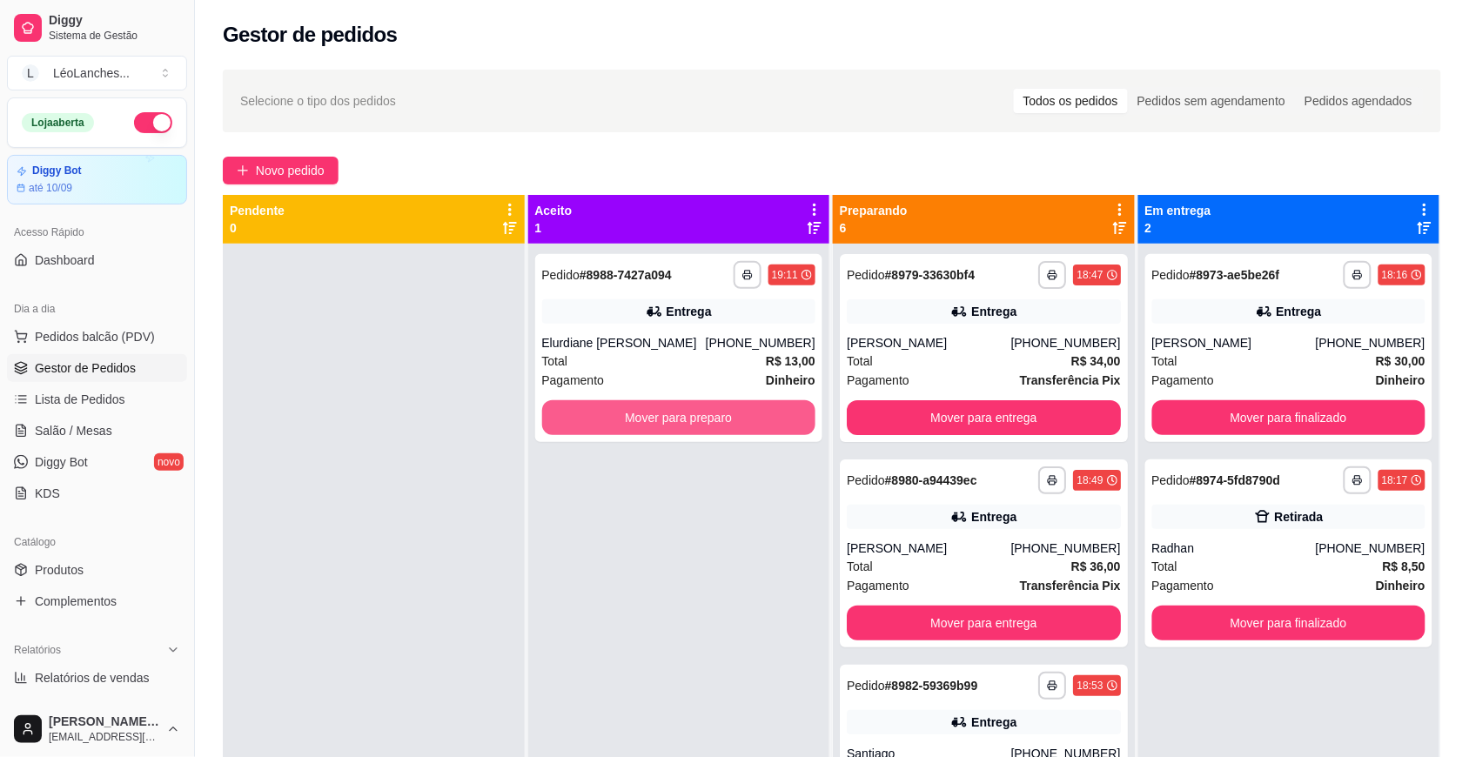
click at [595, 427] on button "Mover para preparo" at bounding box center [679, 417] width 274 height 35
click at [580, 423] on button "Mover para preparo" at bounding box center [679, 418] width 266 height 34
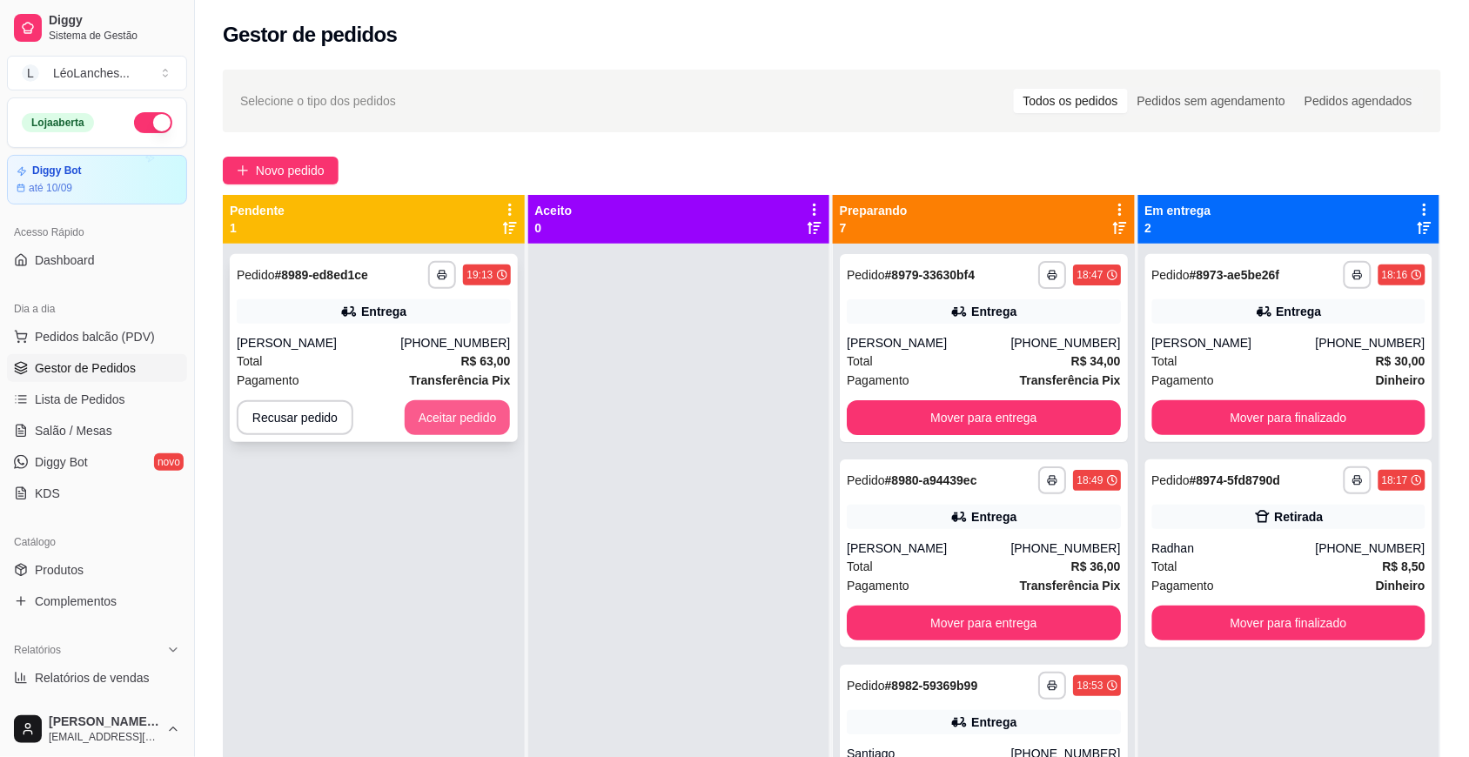
click at [451, 413] on button "Aceitar pedido" at bounding box center [458, 417] width 106 height 35
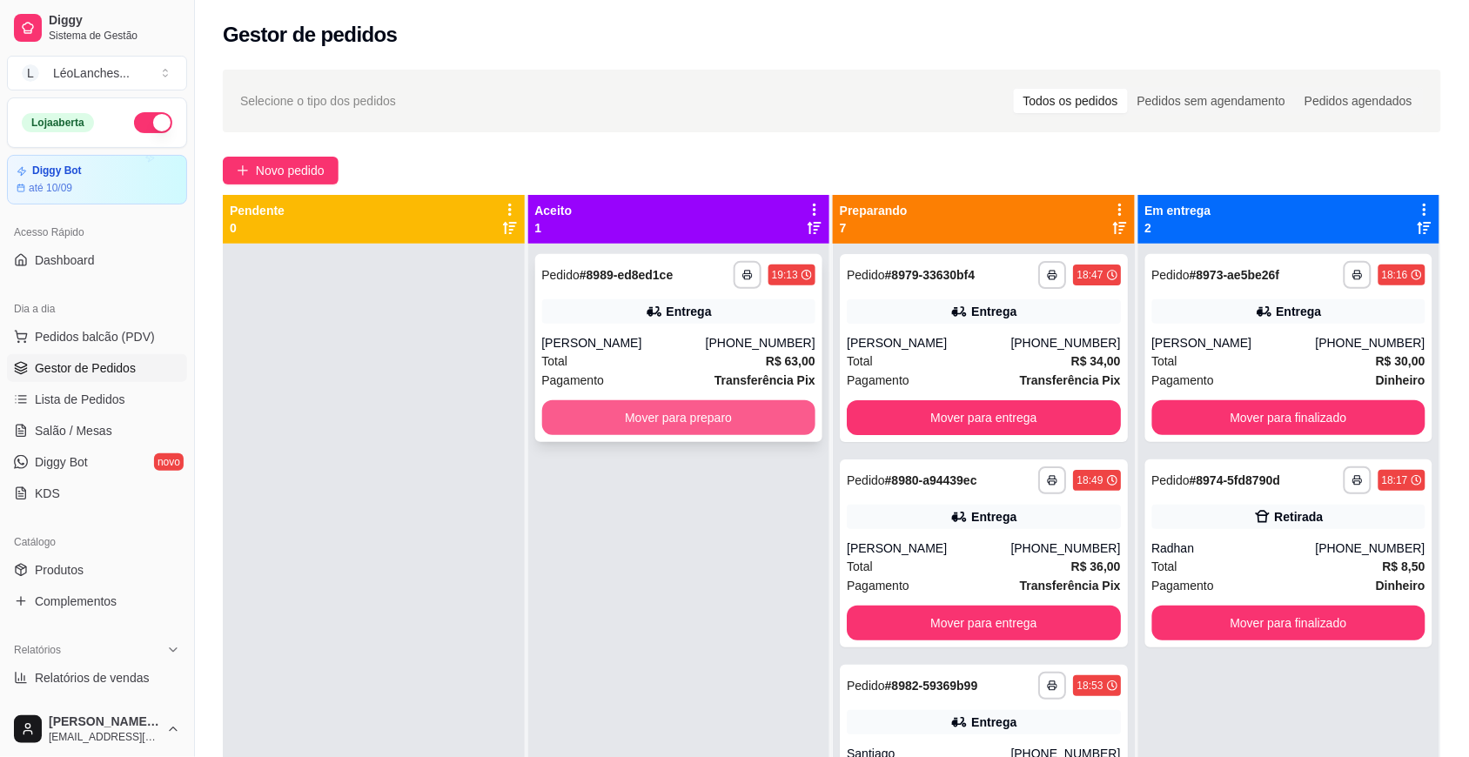
click at [638, 418] on button "Mover para preparo" at bounding box center [679, 417] width 274 height 35
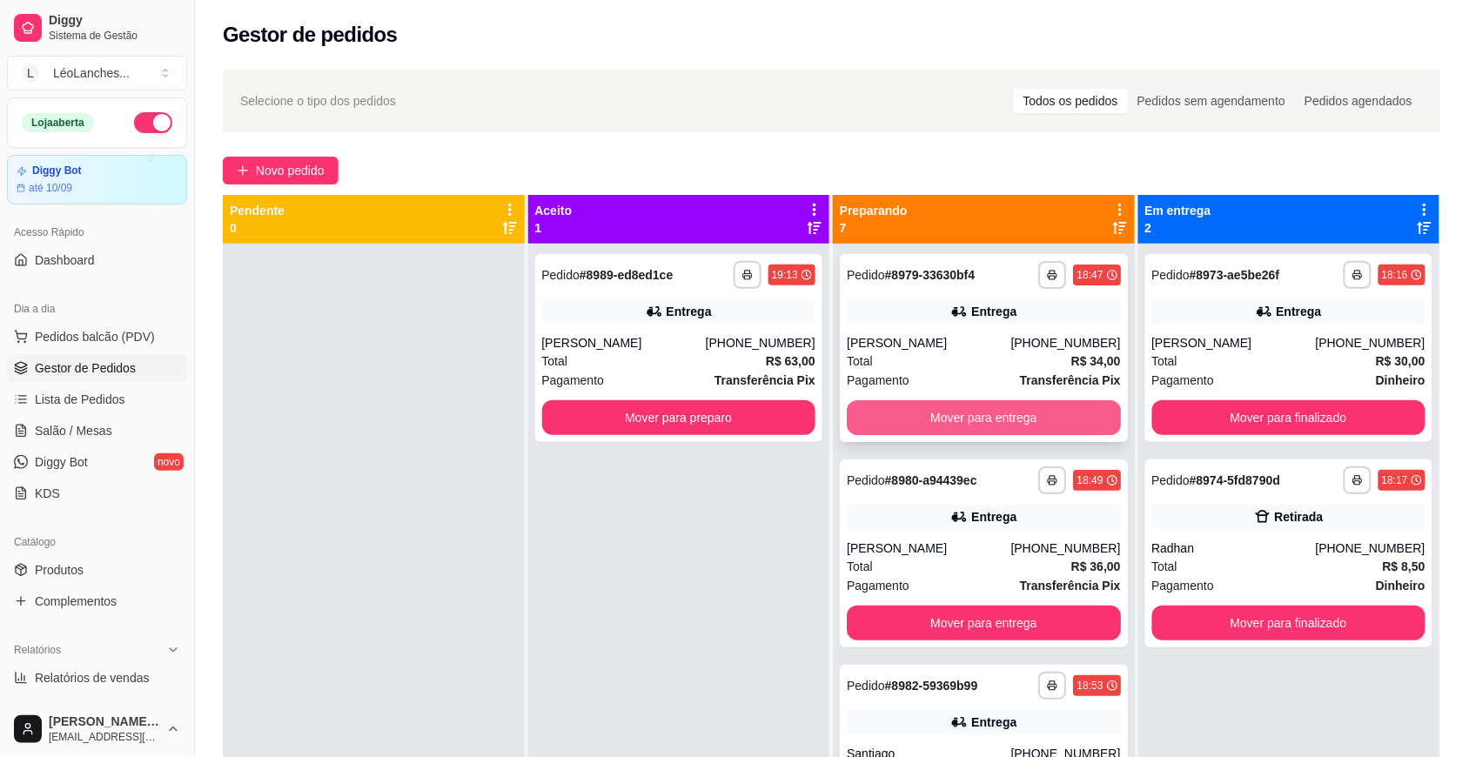
click at [906, 412] on button "Mover para entrega" at bounding box center [984, 417] width 274 height 35
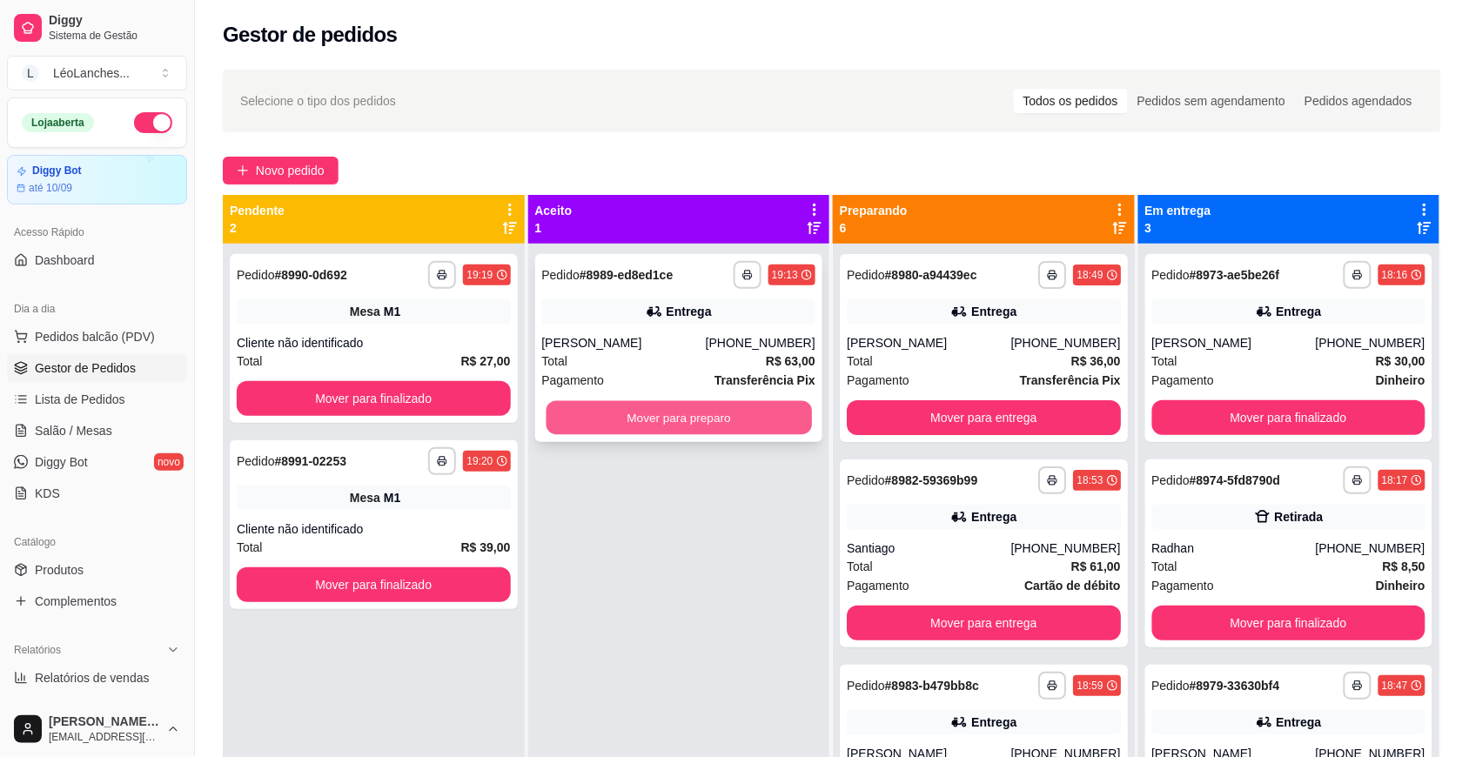
click at [725, 427] on button "Mover para preparo" at bounding box center [679, 418] width 266 height 34
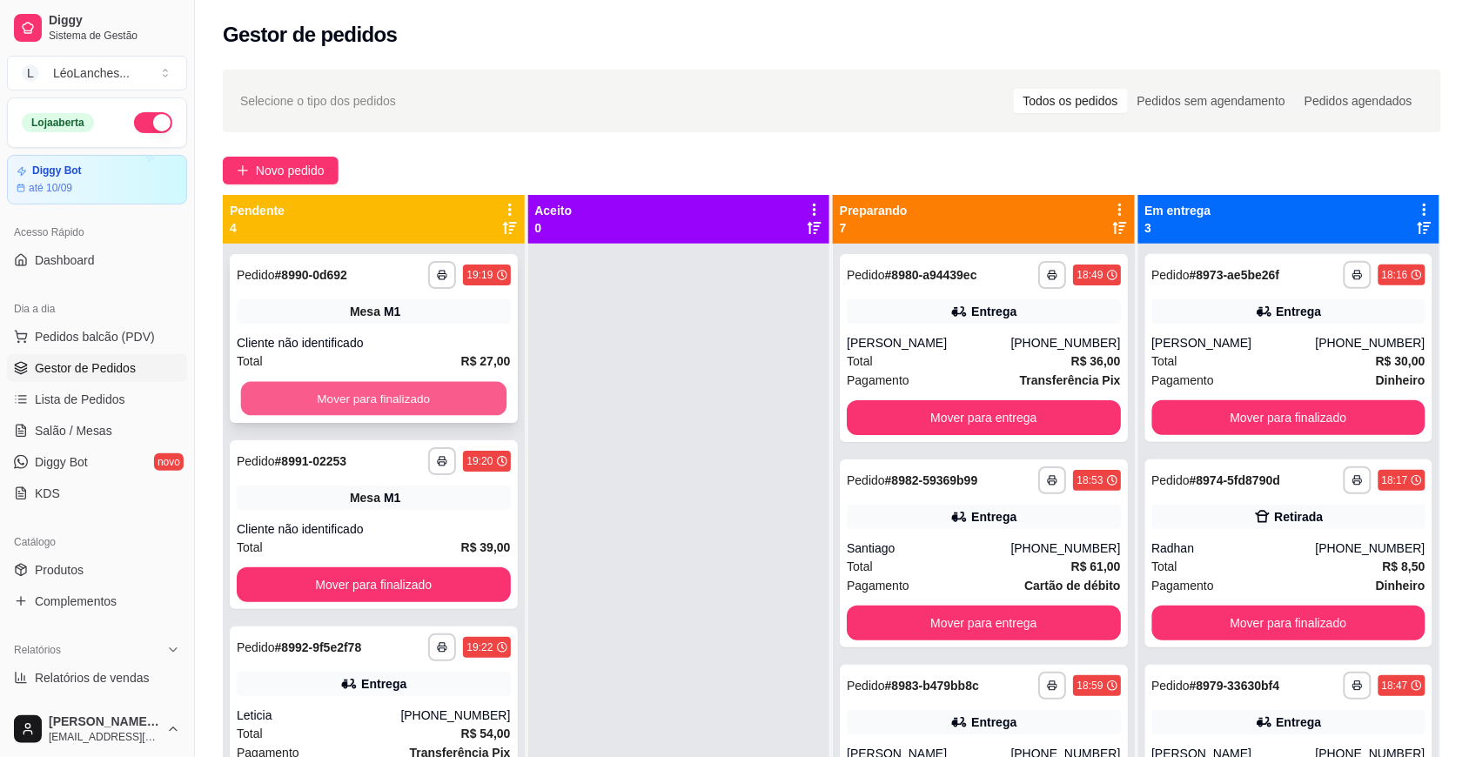
click at [455, 390] on button "Mover para finalizado" at bounding box center [374, 399] width 266 height 34
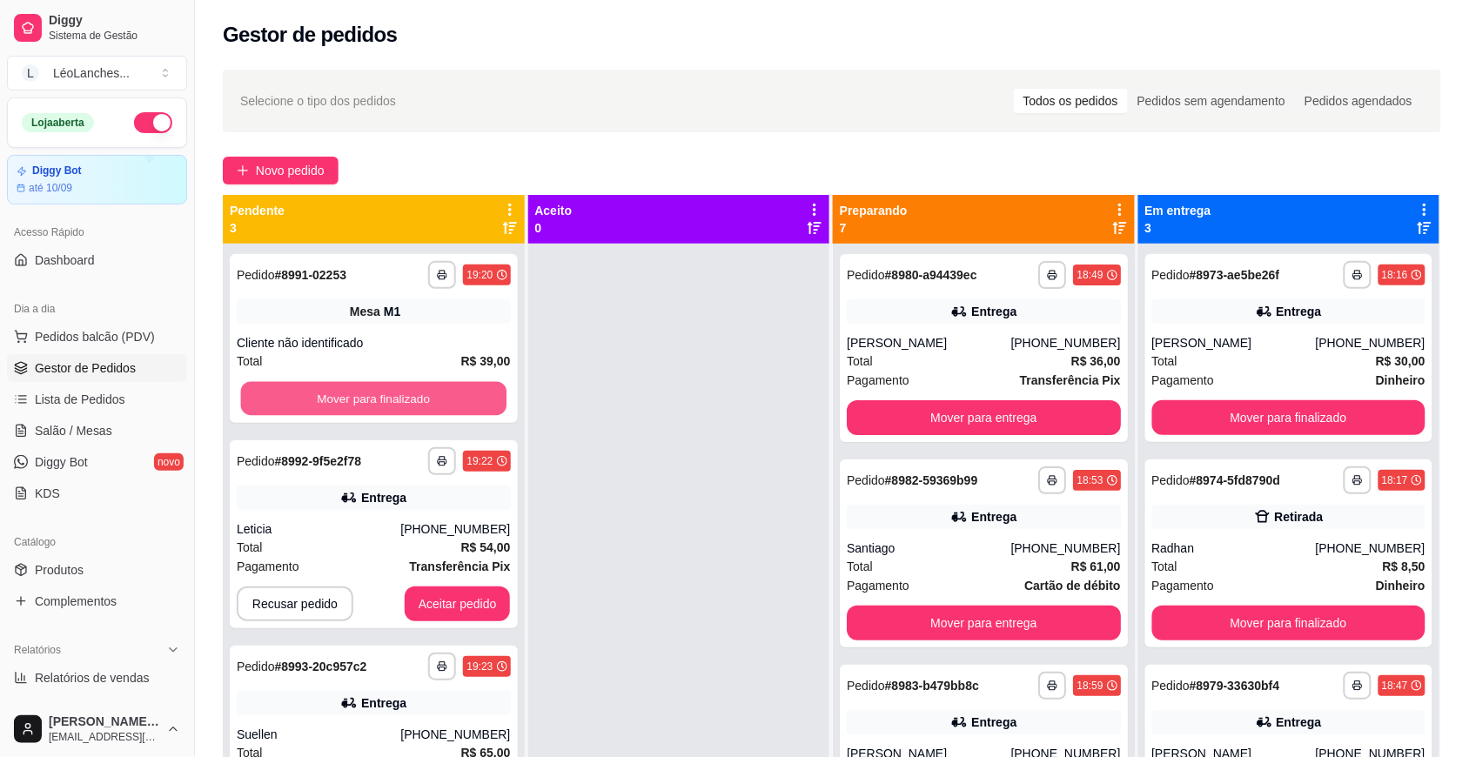
click at [455, 390] on button "Mover para finalizado" at bounding box center [374, 399] width 266 height 34
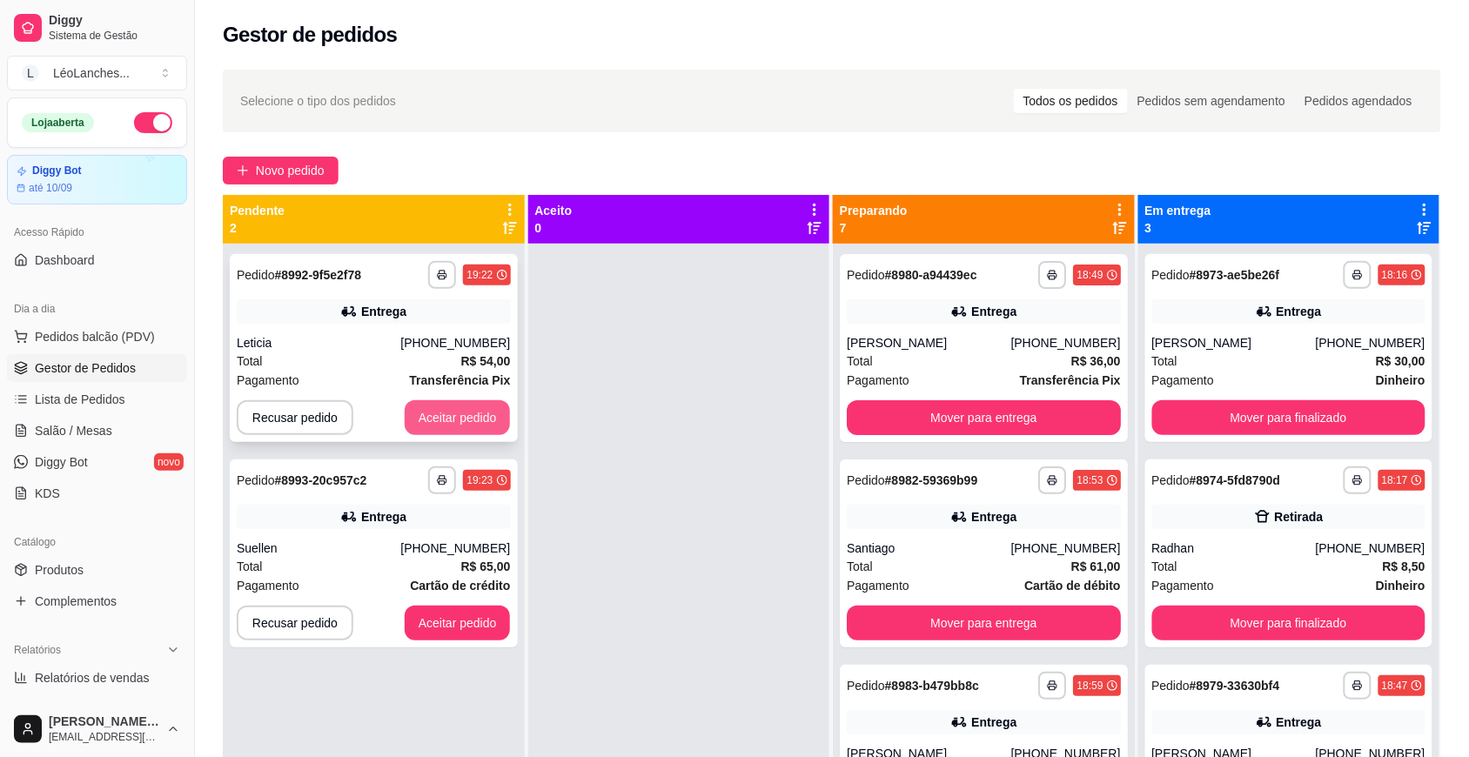
click at [480, 413] on button "Aceitar pedido" at bounding box center [458, 417] width 106 height 35
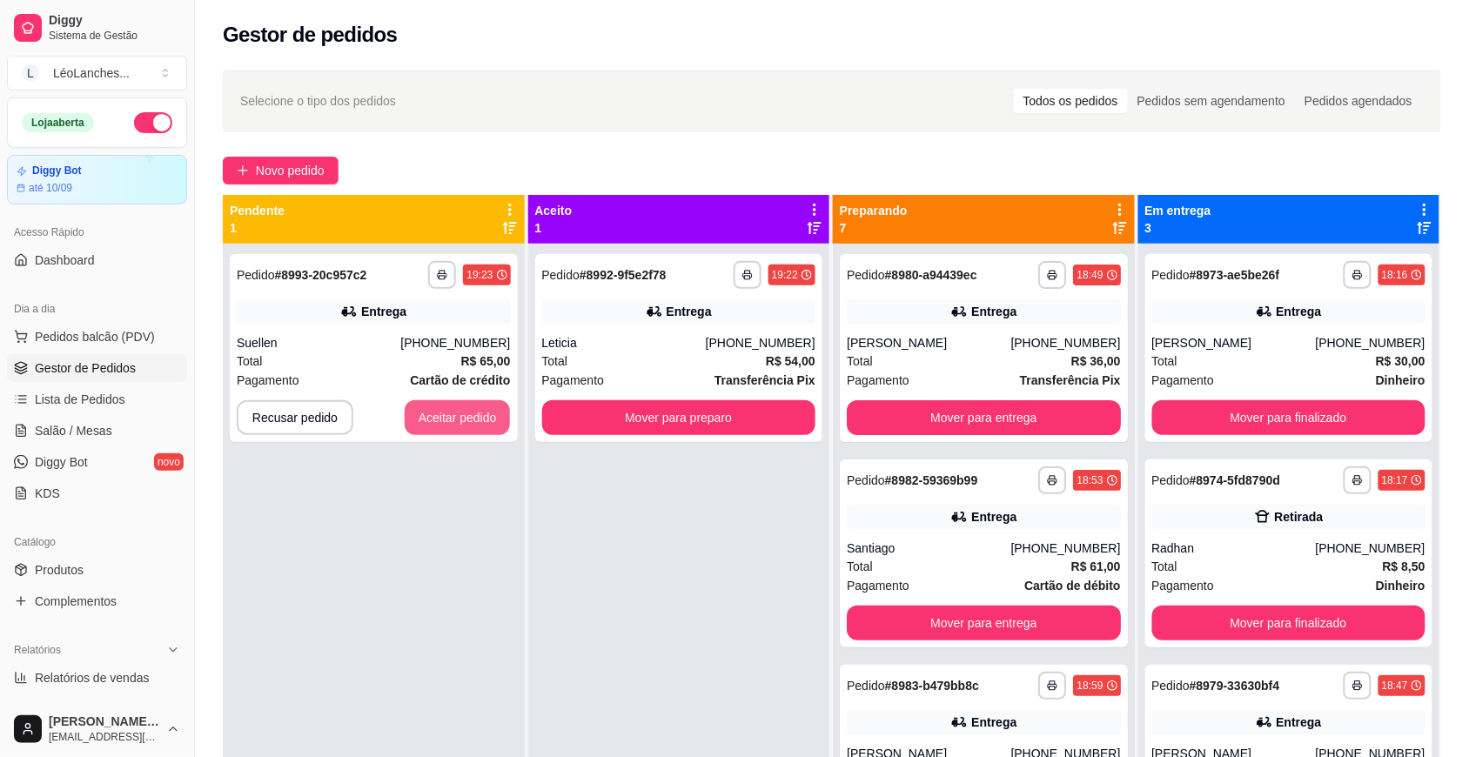
click at [480, 413] on button "Aceitar pedido" at bounding box center [458, 417] width 106 height 35
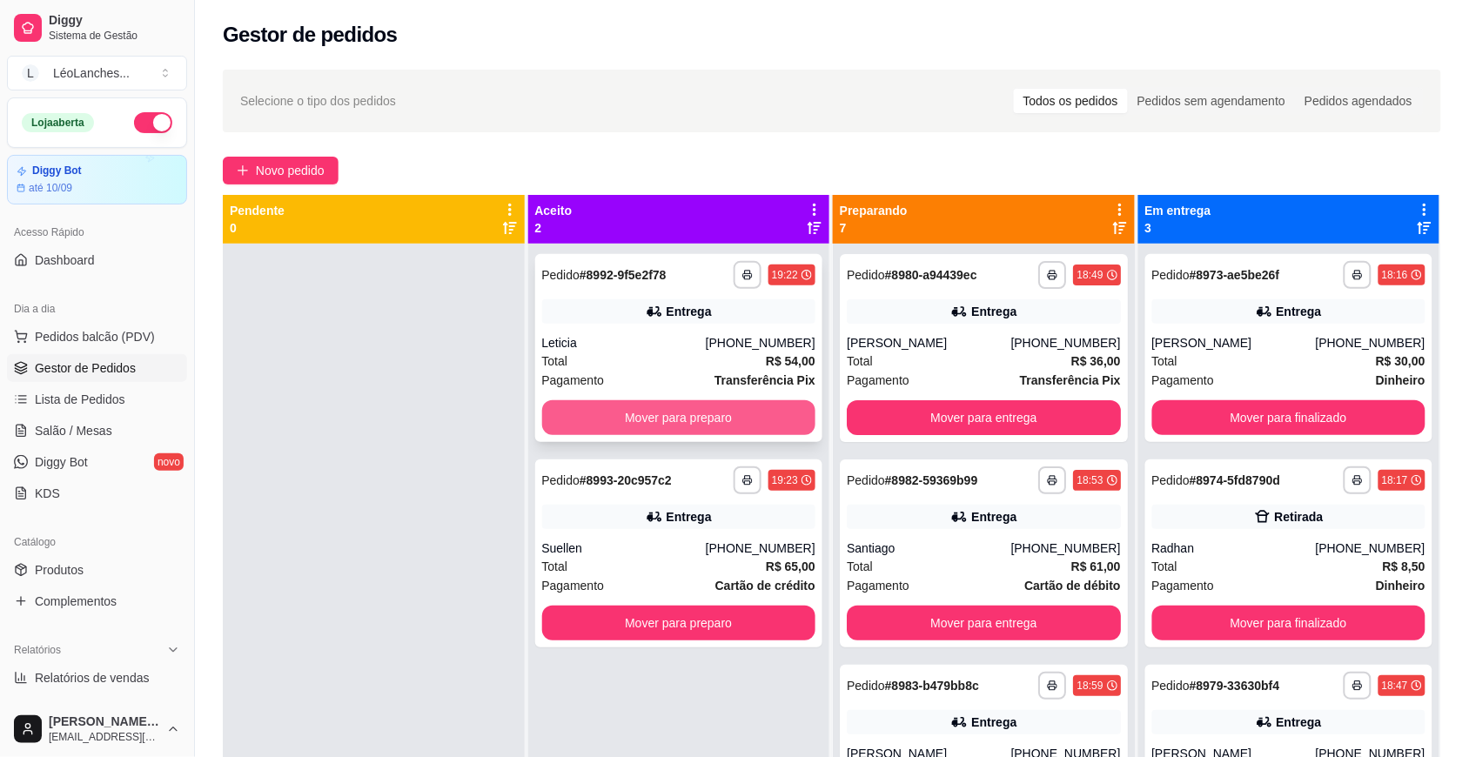
click at [623, 419] on button "Mover para preparo" at bounding box center [679, 417] width 274 height 35
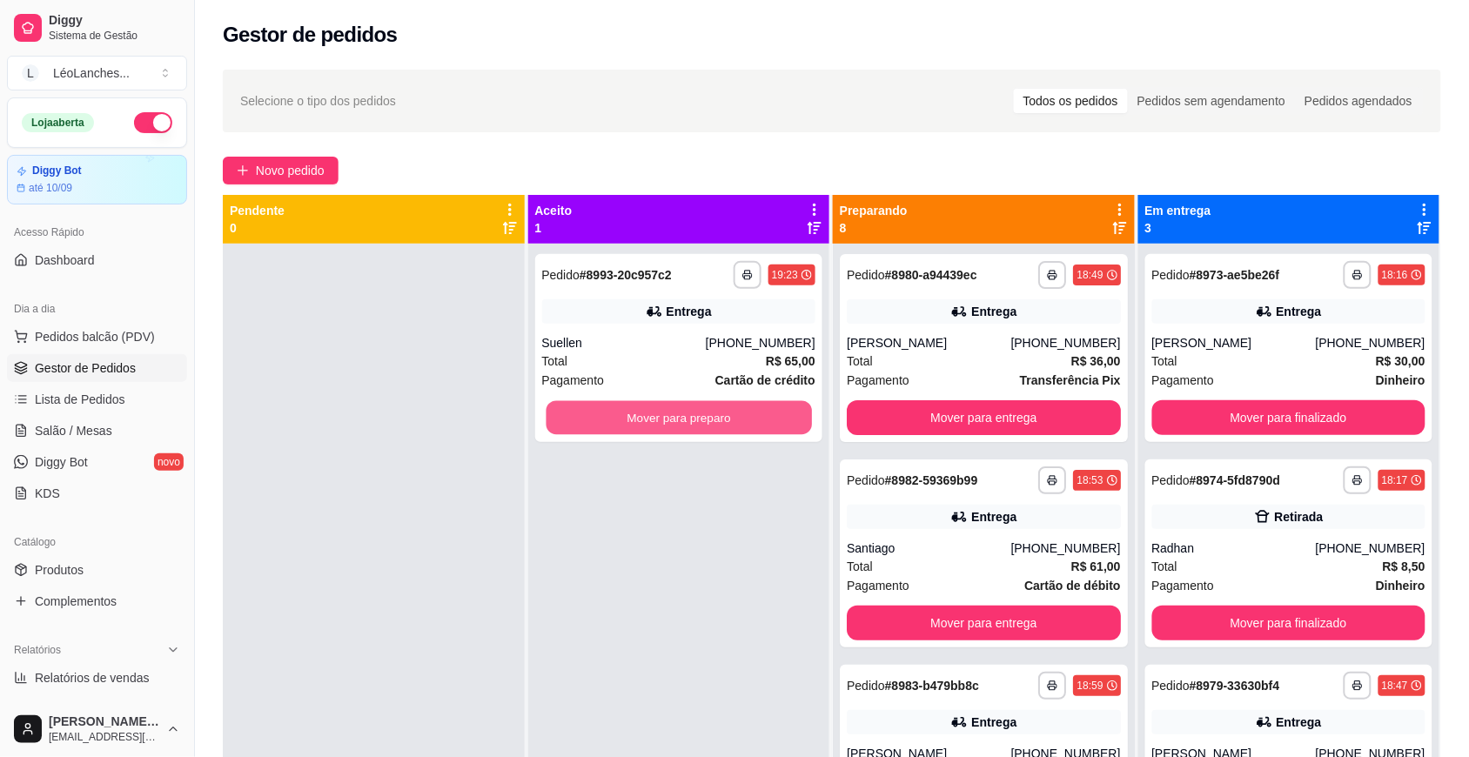
click at [623, 419] on button "Mover para preparo" at bounding box center [679, 418] width 266 height 34
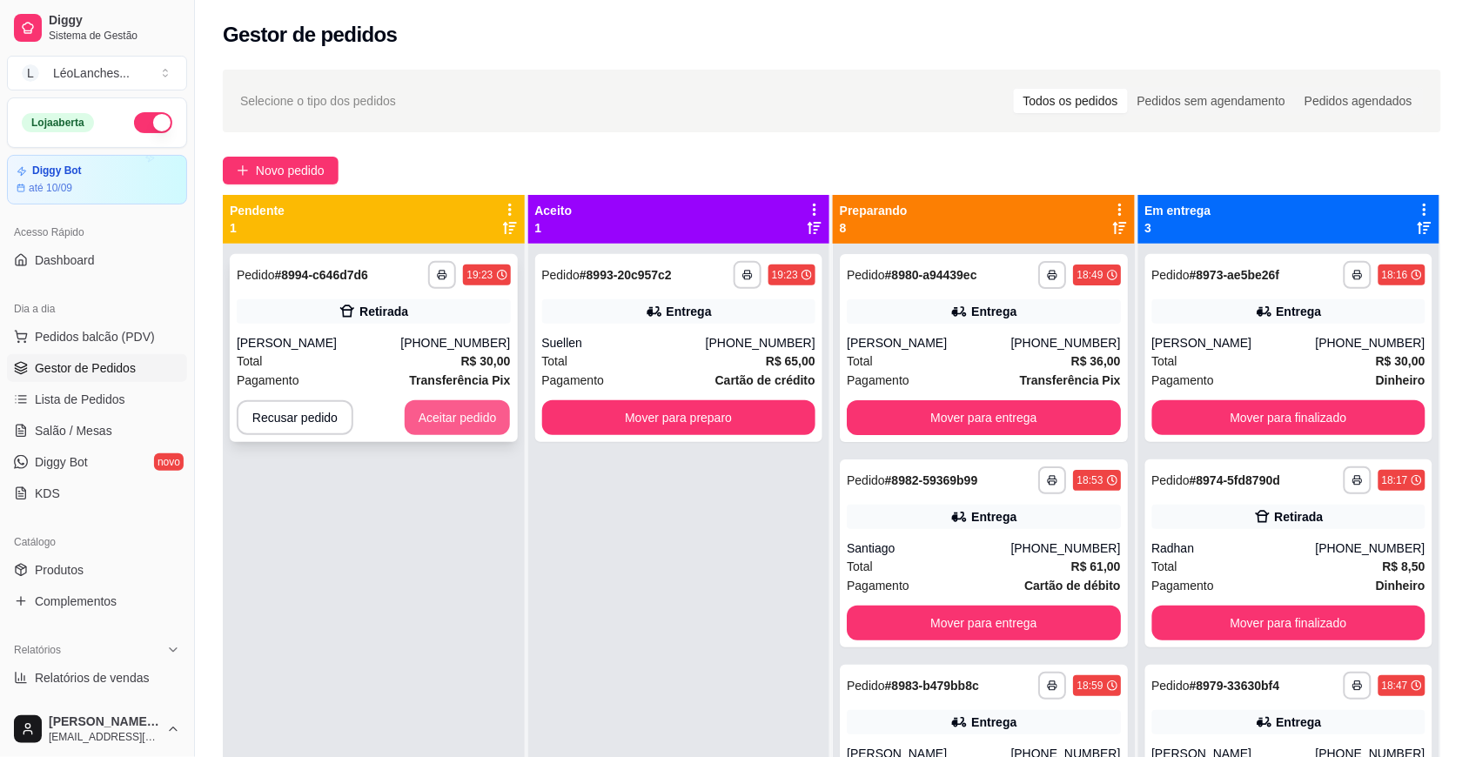
click at [493, 409] on button "Aceitar pedido" at bounding box center [458, 417] width 106 height 35
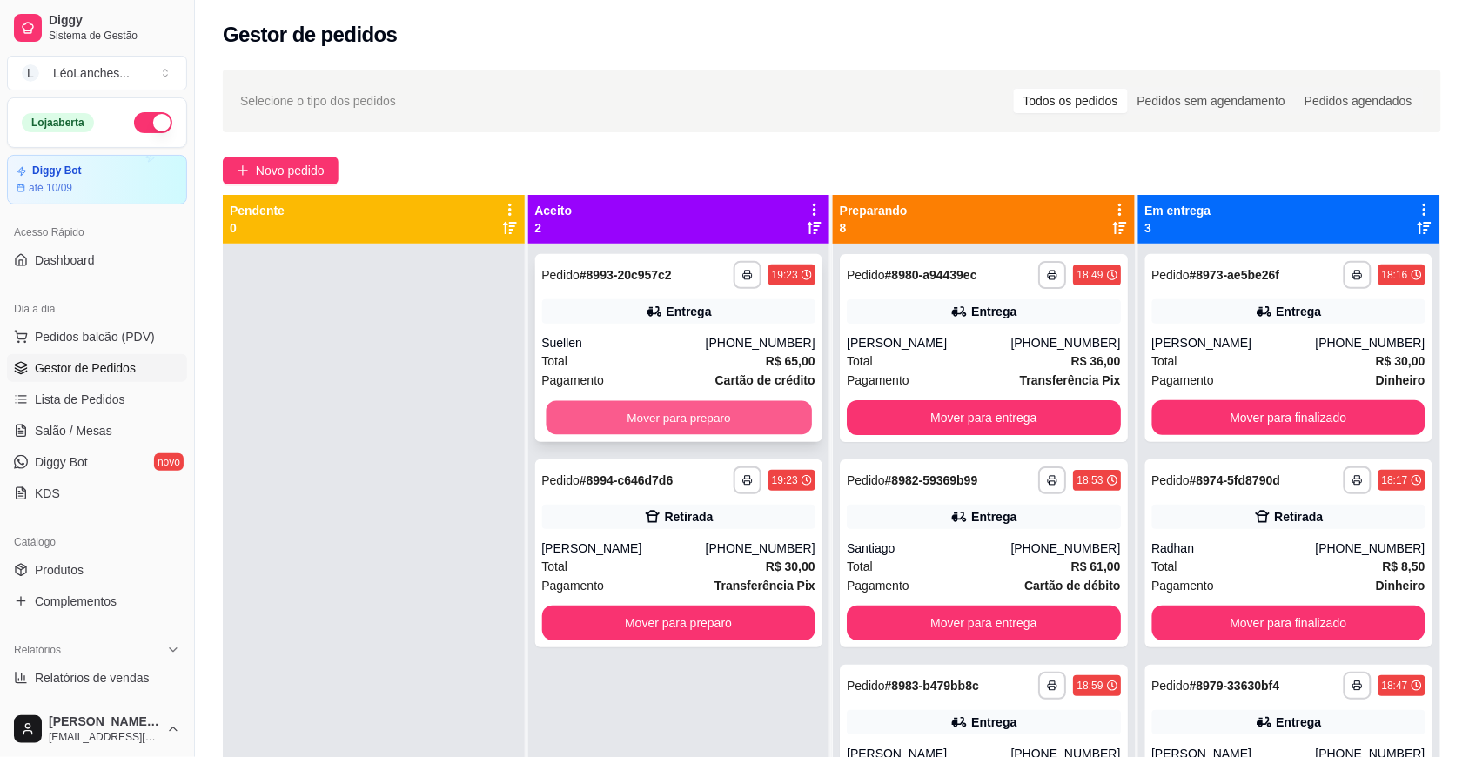
click at [580, 403] on button "Mover para preparo" at bounding box center [679, 418] width 266 height 34
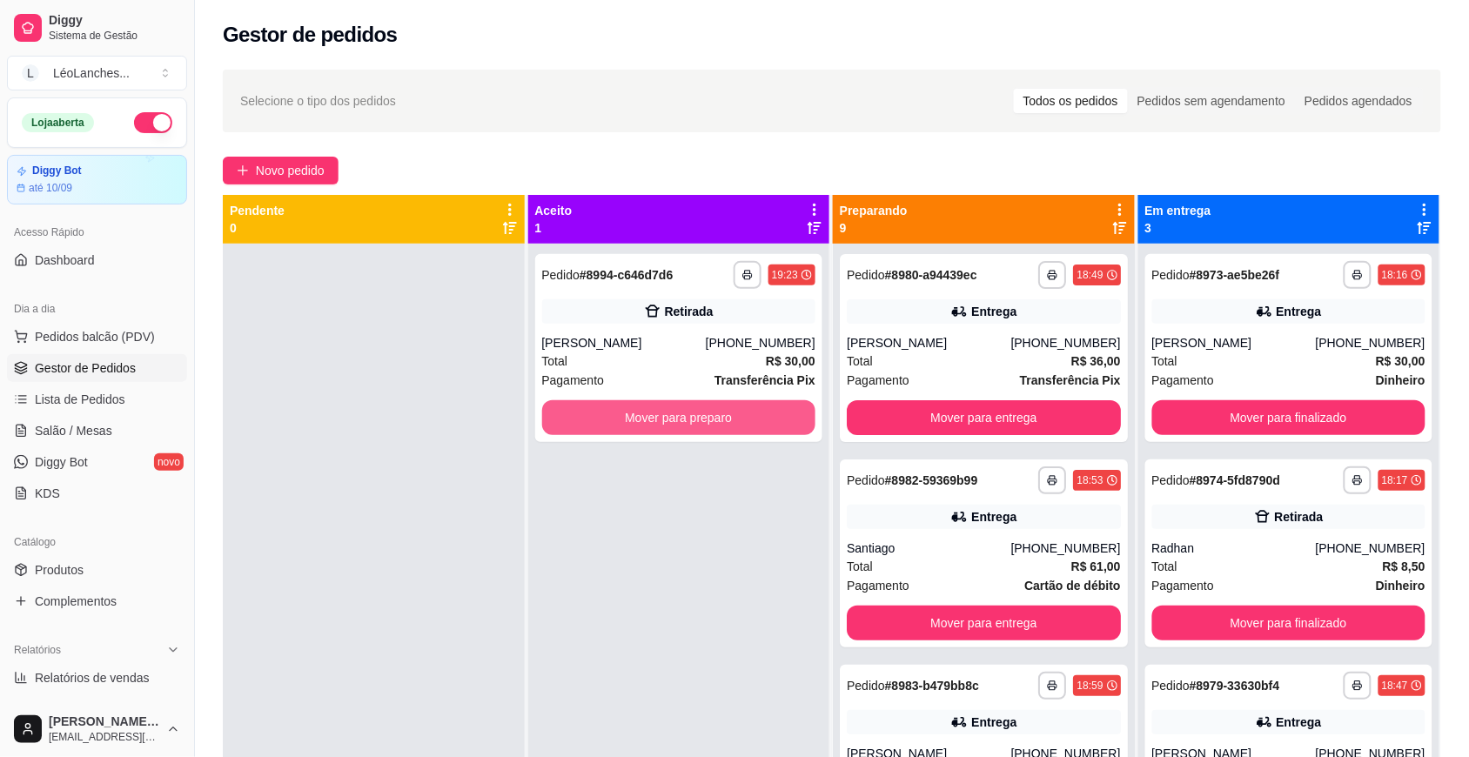
click at [580, 403] on button "Mover para preparo" at bounding box center [679, 417] width 274 height 35
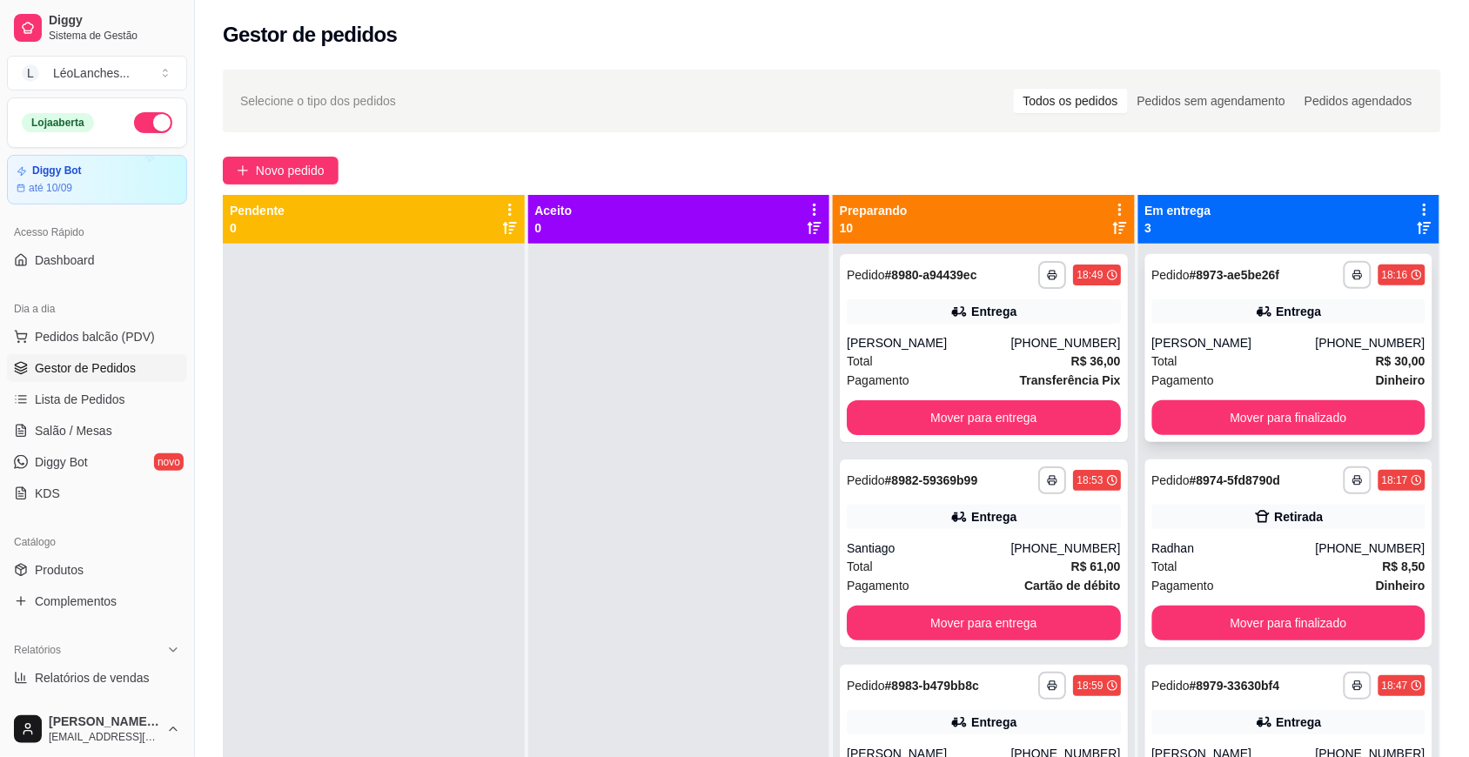
click at [1241, 357] on div "Total R$ 30,00" at bounding box center [1290, 361] width 274 height 19
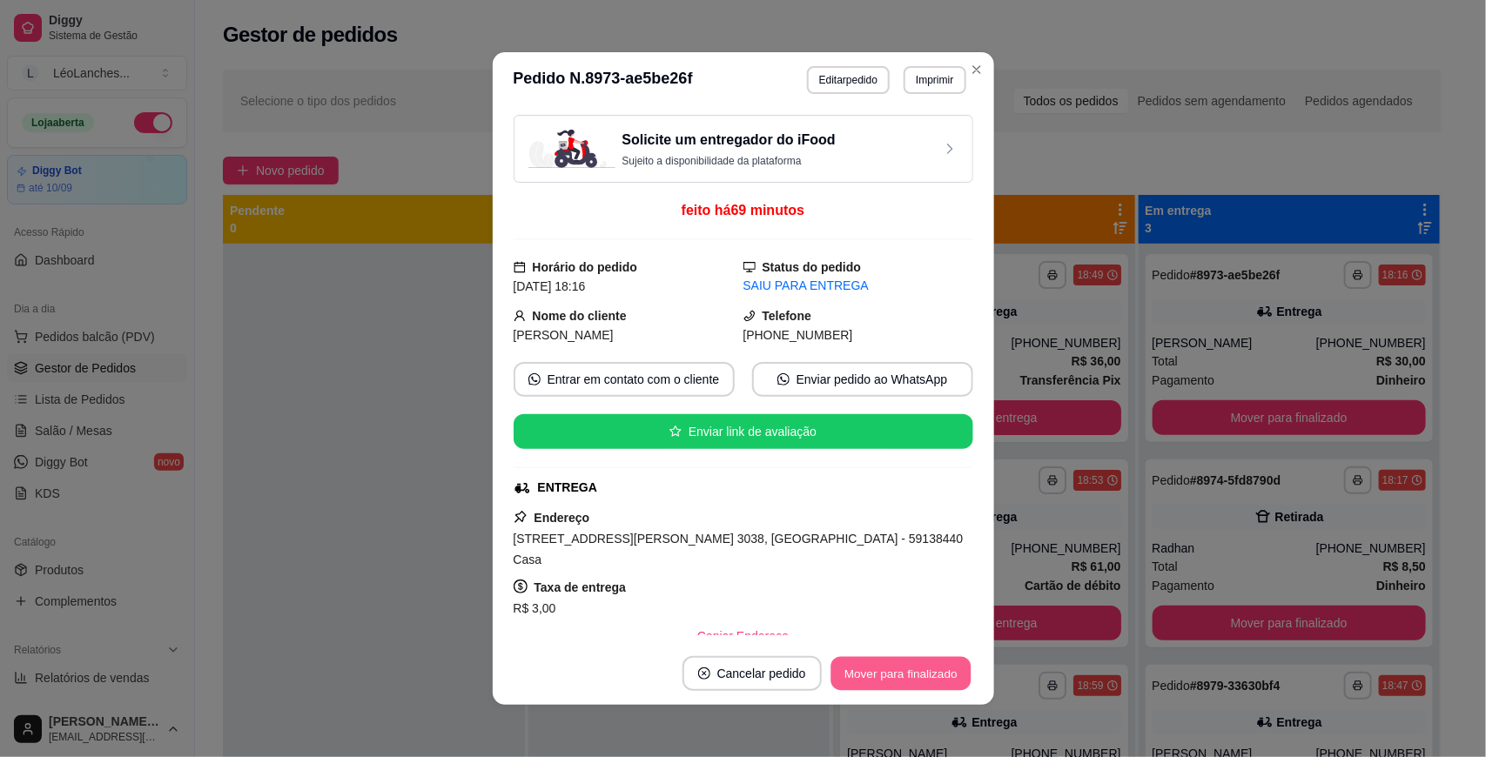
click at [895, 668] on button "Mover para finalizado" at bounding box center [900, 674] width 140 height 34
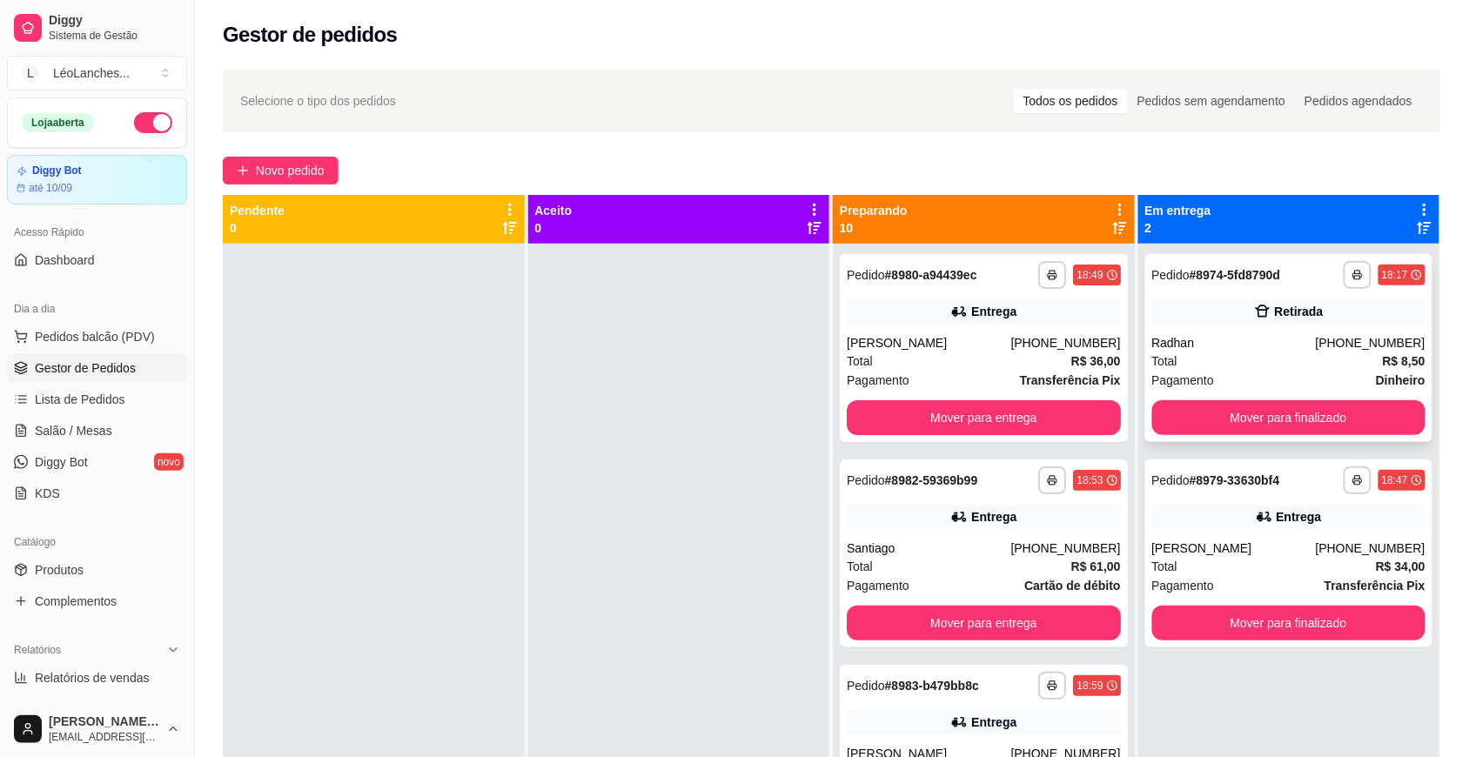
click at [1289, 361] on div "Total R$ 8,50" at bounding box center [1290, 361] width 274 height 19
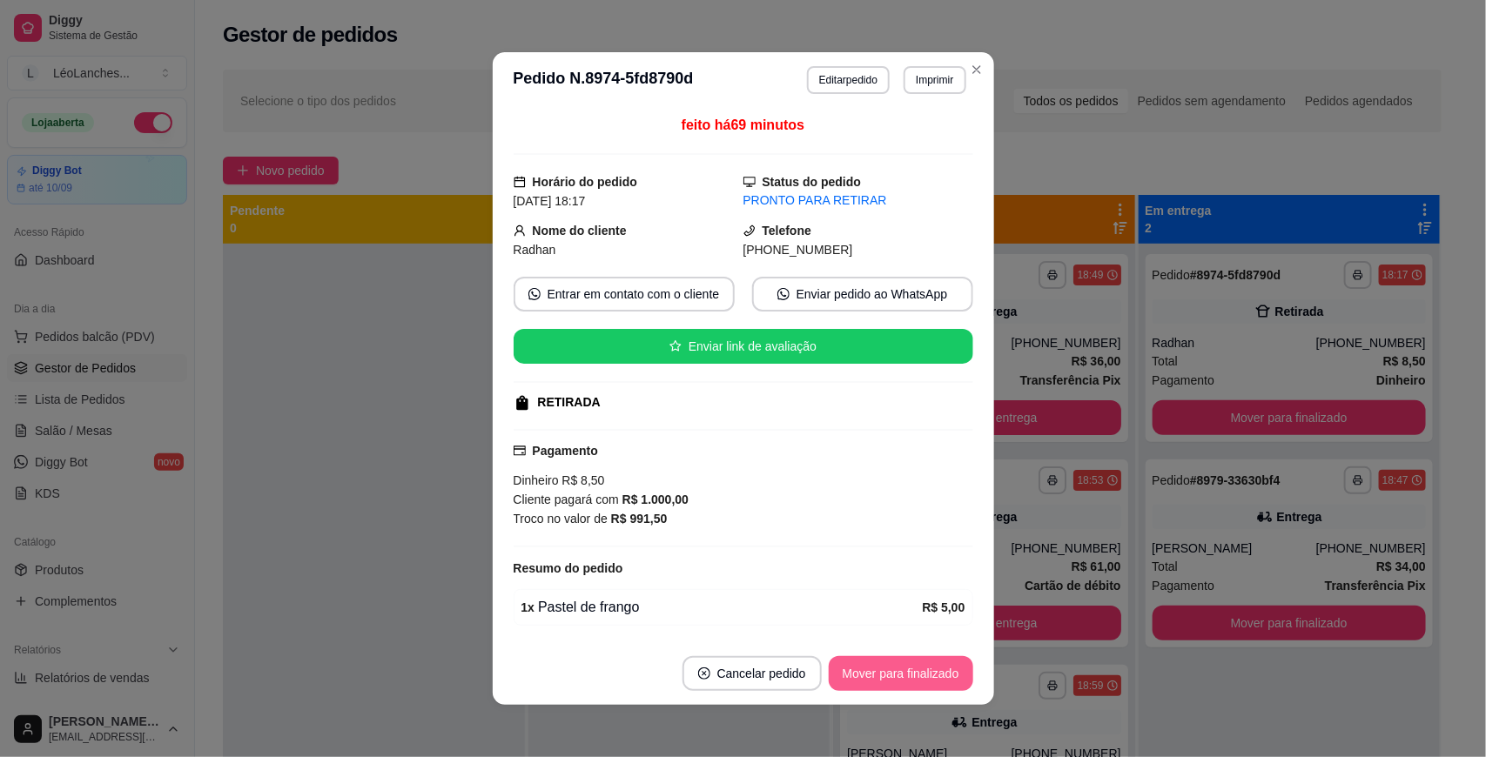
click at [919, 666] on button "Mover para finalizado" at bounding box center [901, 673] width 145 height 35
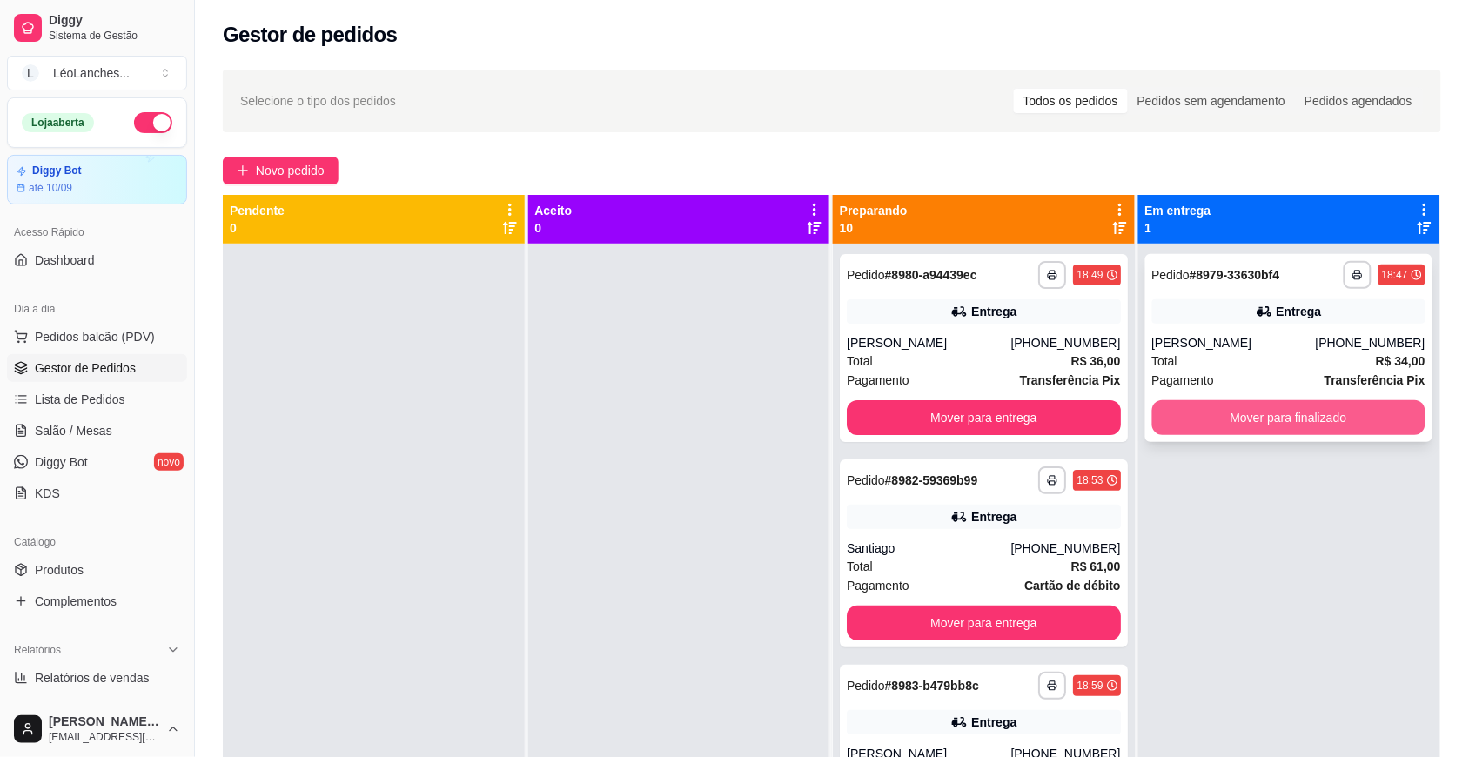
click at [1274, 410] on button "Mover para finalizado" at bounding box center [1290, 417] width 274 height 35
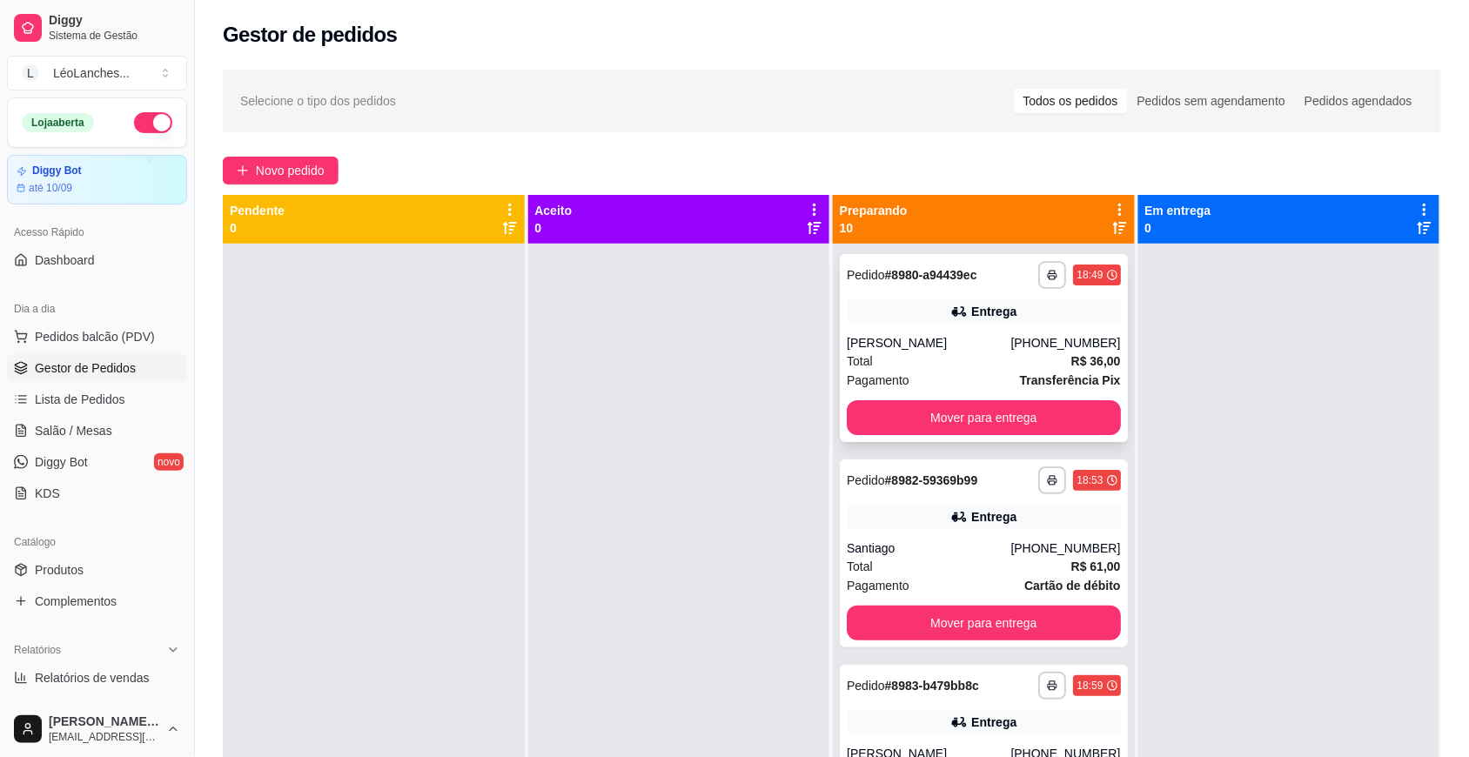
click at [925, 361] on div "Total R$ 36,00" at bounding box center [984, 361] width 274 height 19
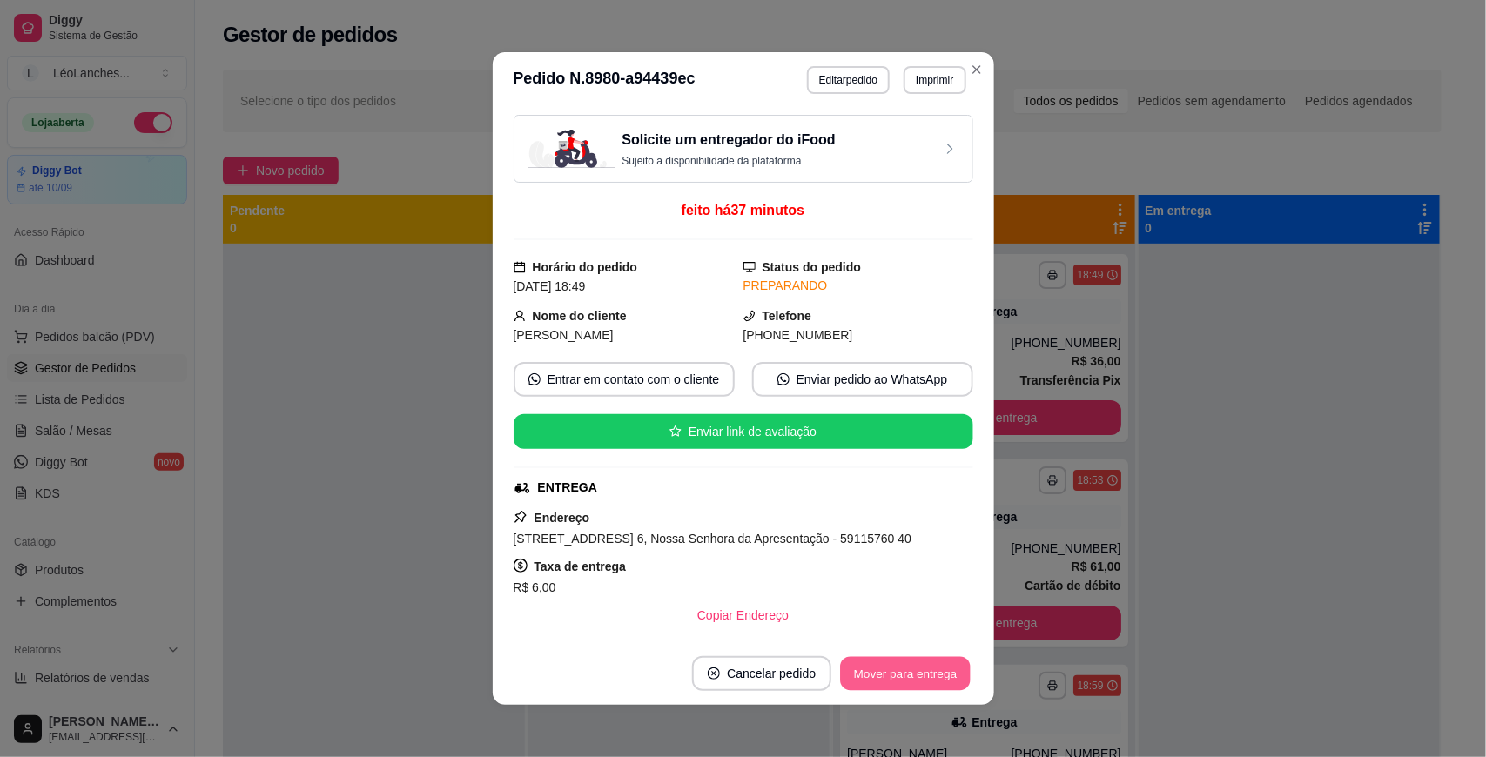
click at [894, 671] on button "Mover para entrega" at bounding box center [906, 674] width 131 height 34
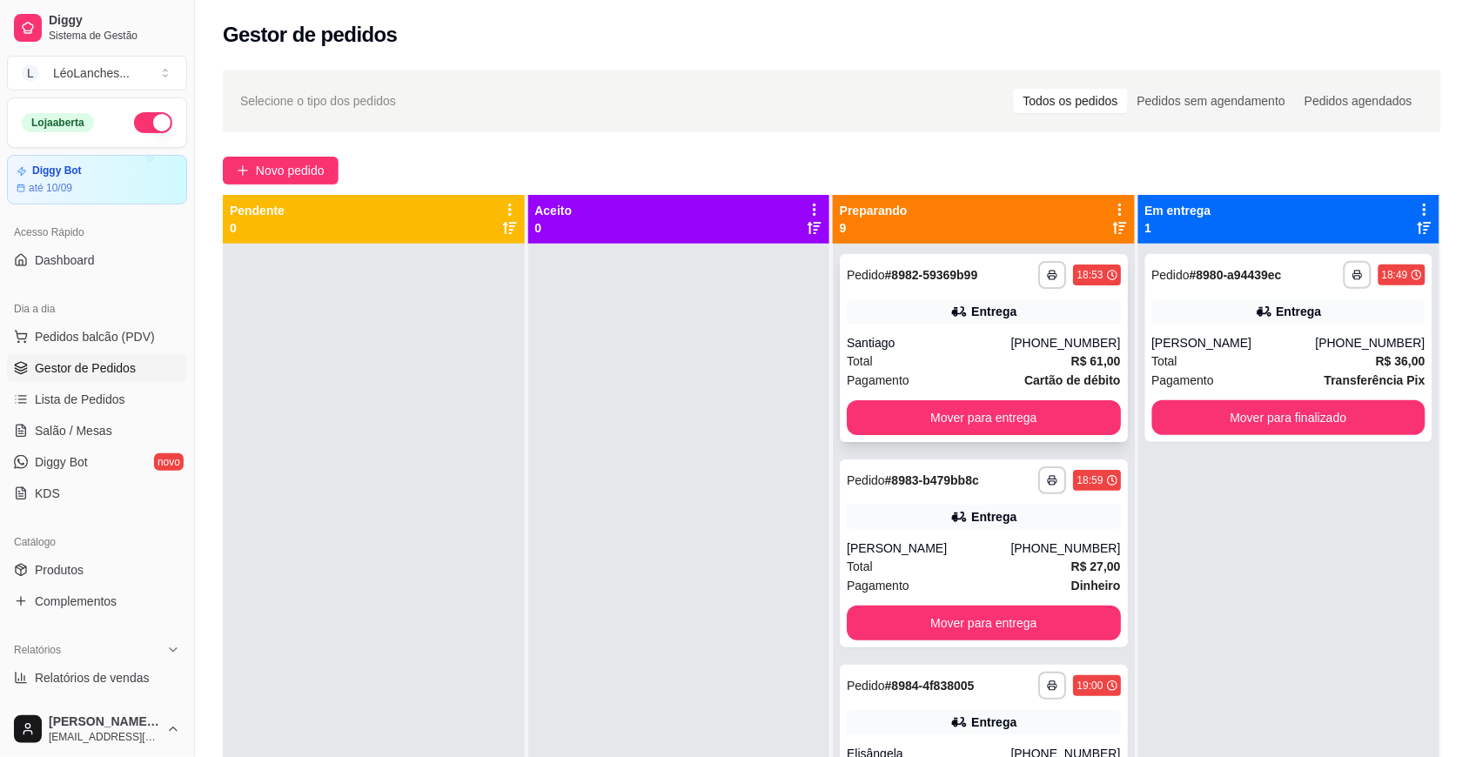
click at [972, 359] on div "Total R$ 61,00" at bounding box center [984, 361] width 274 height 19
click at [965, 573] on div "Total R$ 27,00" at bounding box center [984, 566] width 274 height 19
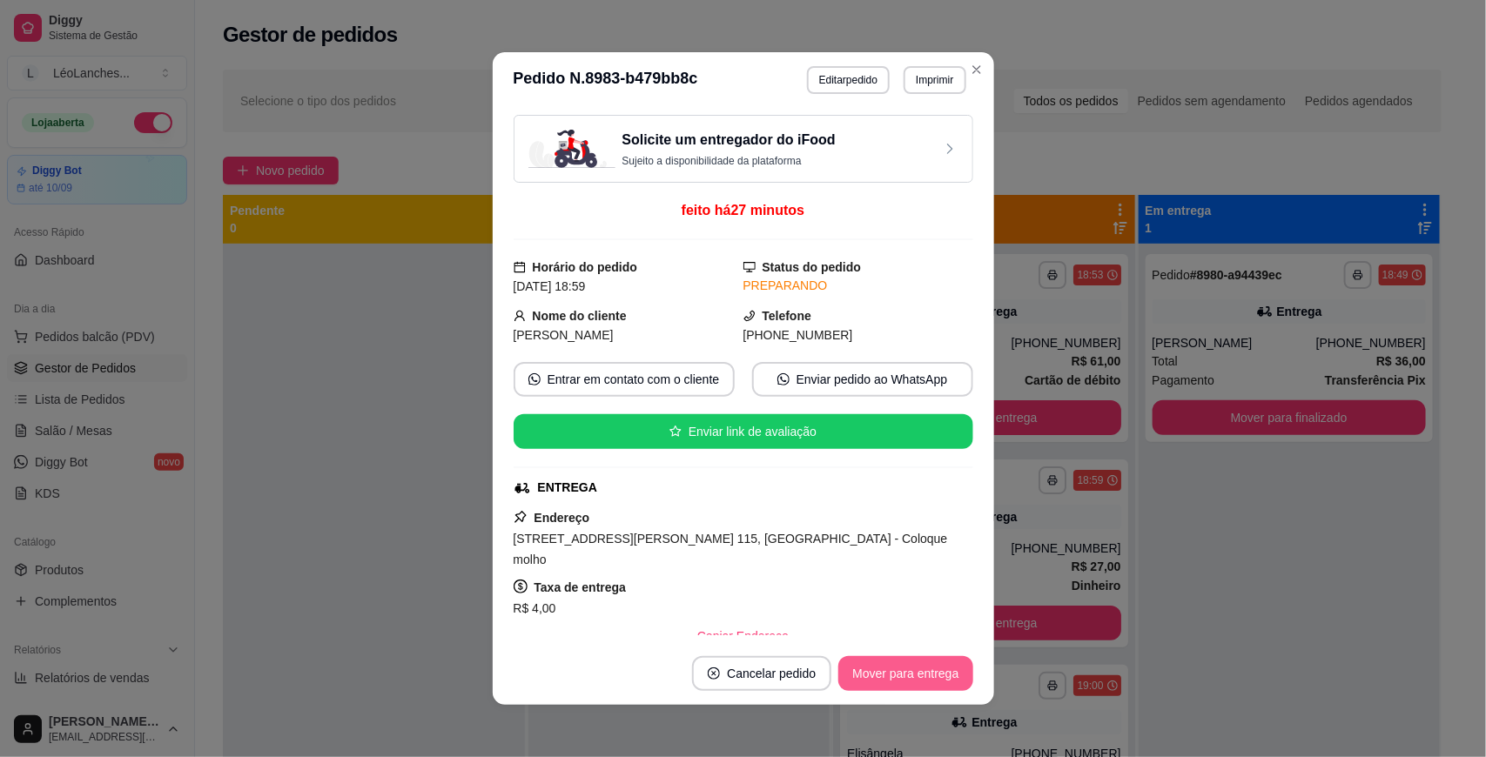
click at [906, 669] on button "Mover para entrega" at bounding box center [905, 673] width 134 height 35
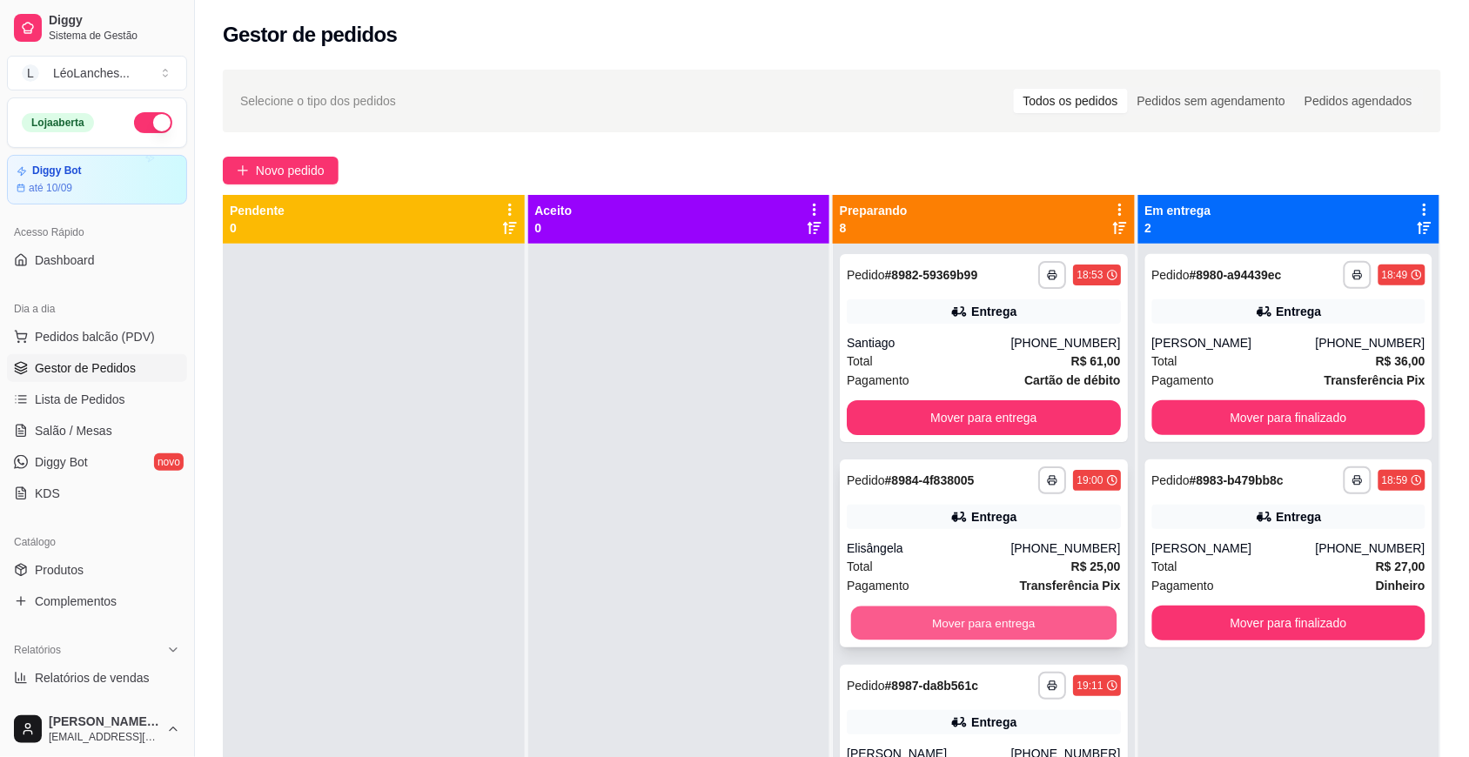
click at [912, 618] on button "Mover para entrega" at bounding box center [984, 624] width 266 height 34
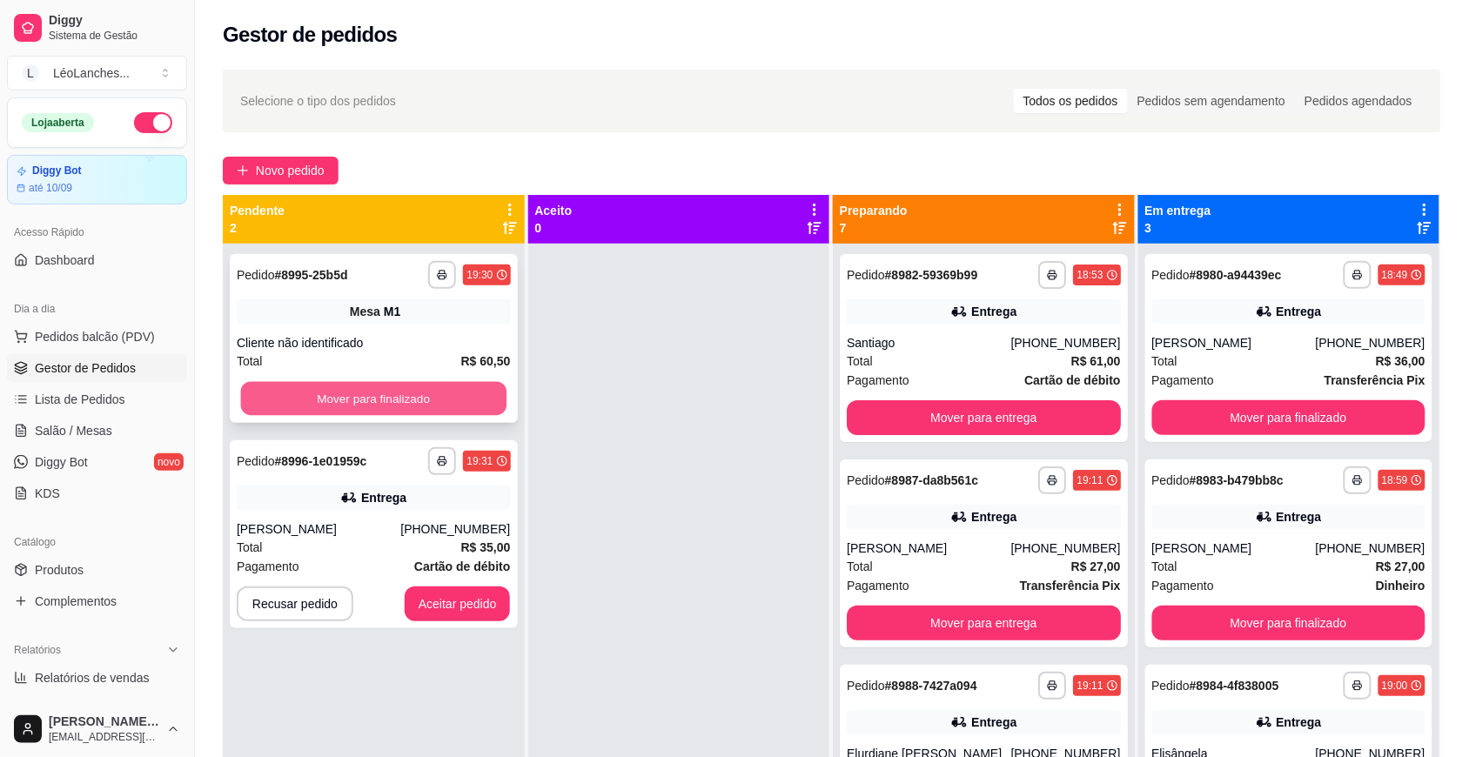
click at [466, 394] on button "Mover para finalizado" at bounding box center [374, 399] width 266 height 34
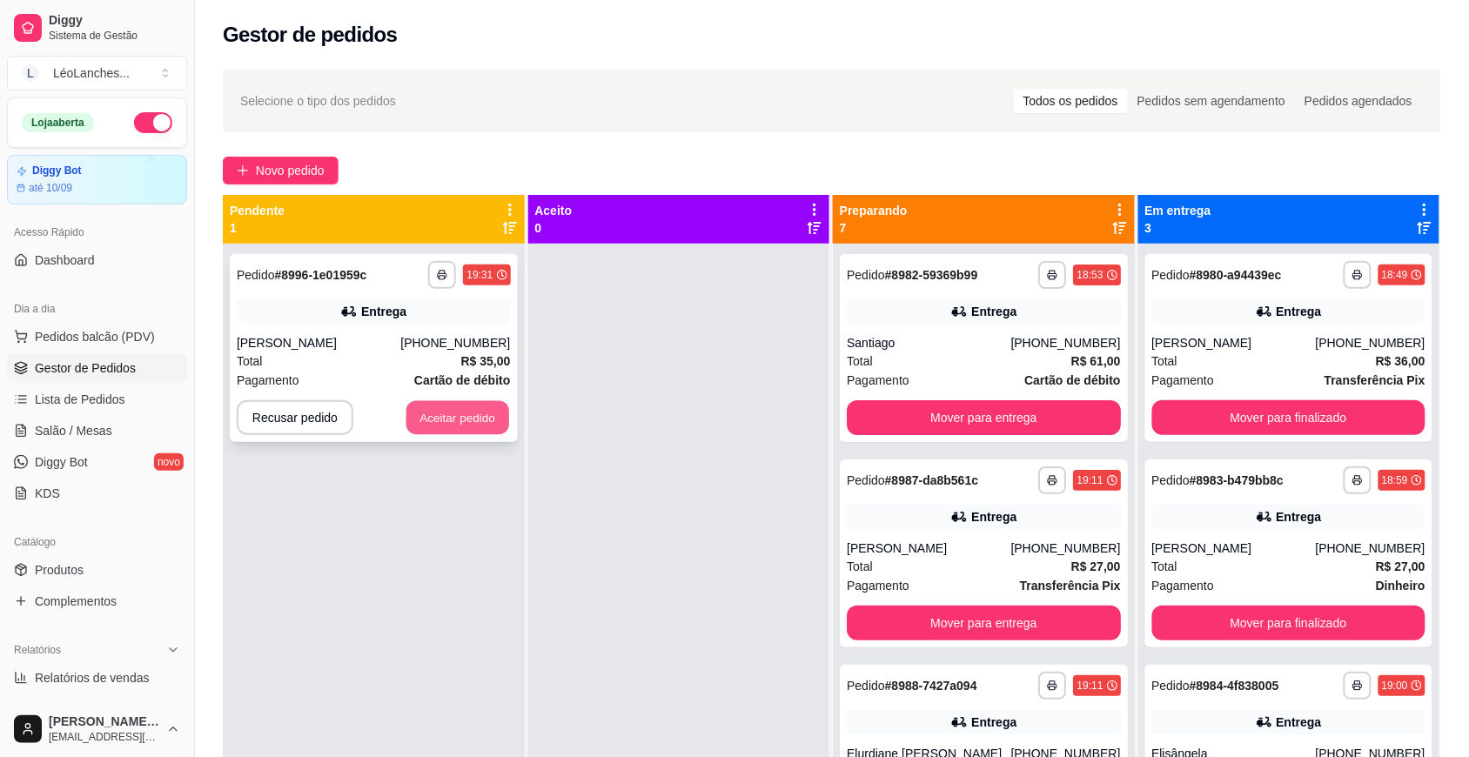
click at [481, 416] on button "Aceitar pedido" at bounding box center [458, 418] width 103 height 34
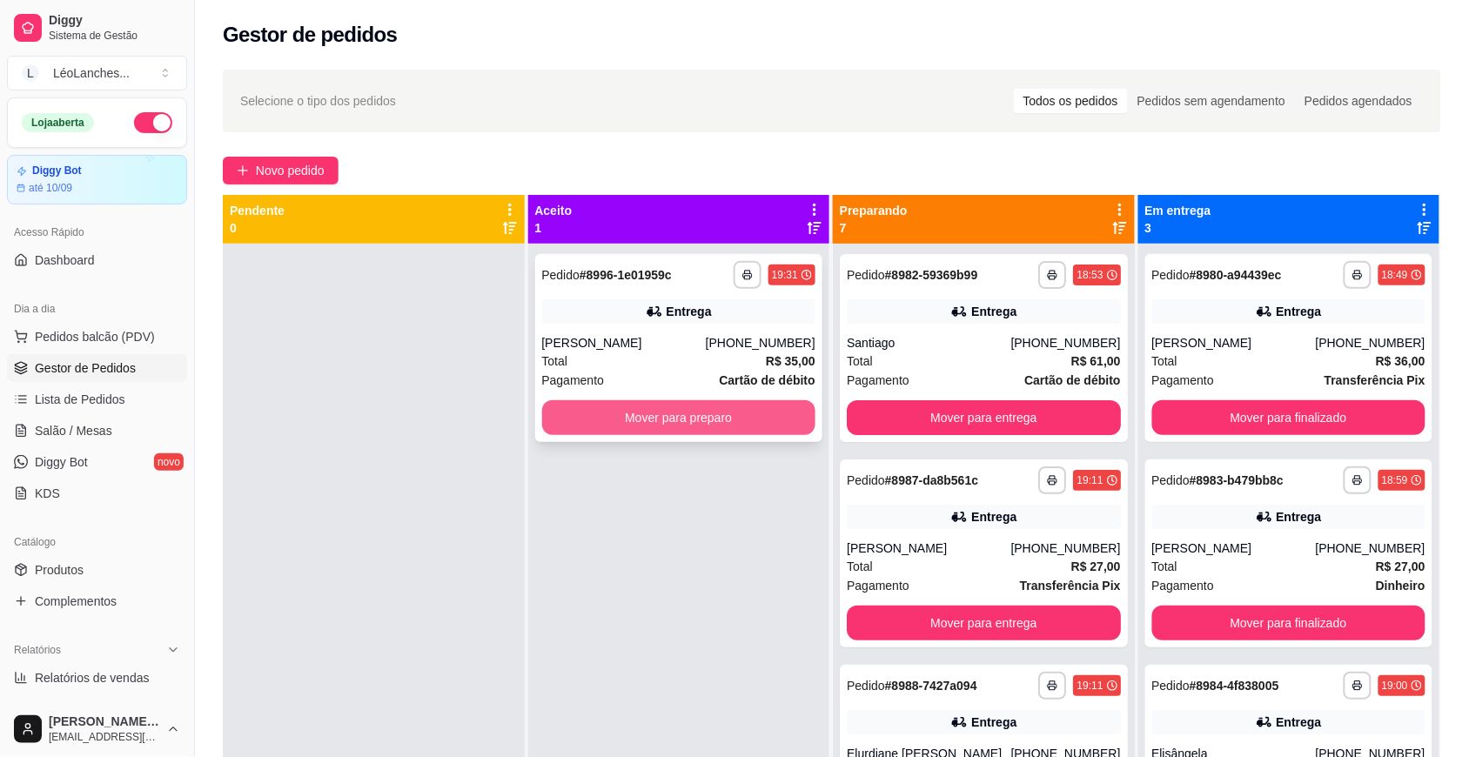
click at [627, 420] on button "Mover para preparo" at bounding box center [679, 417] width 274 height 35
click at [627, 420] on button "Mover para preparo" at bounding box center [679, 418] width 266 height 34
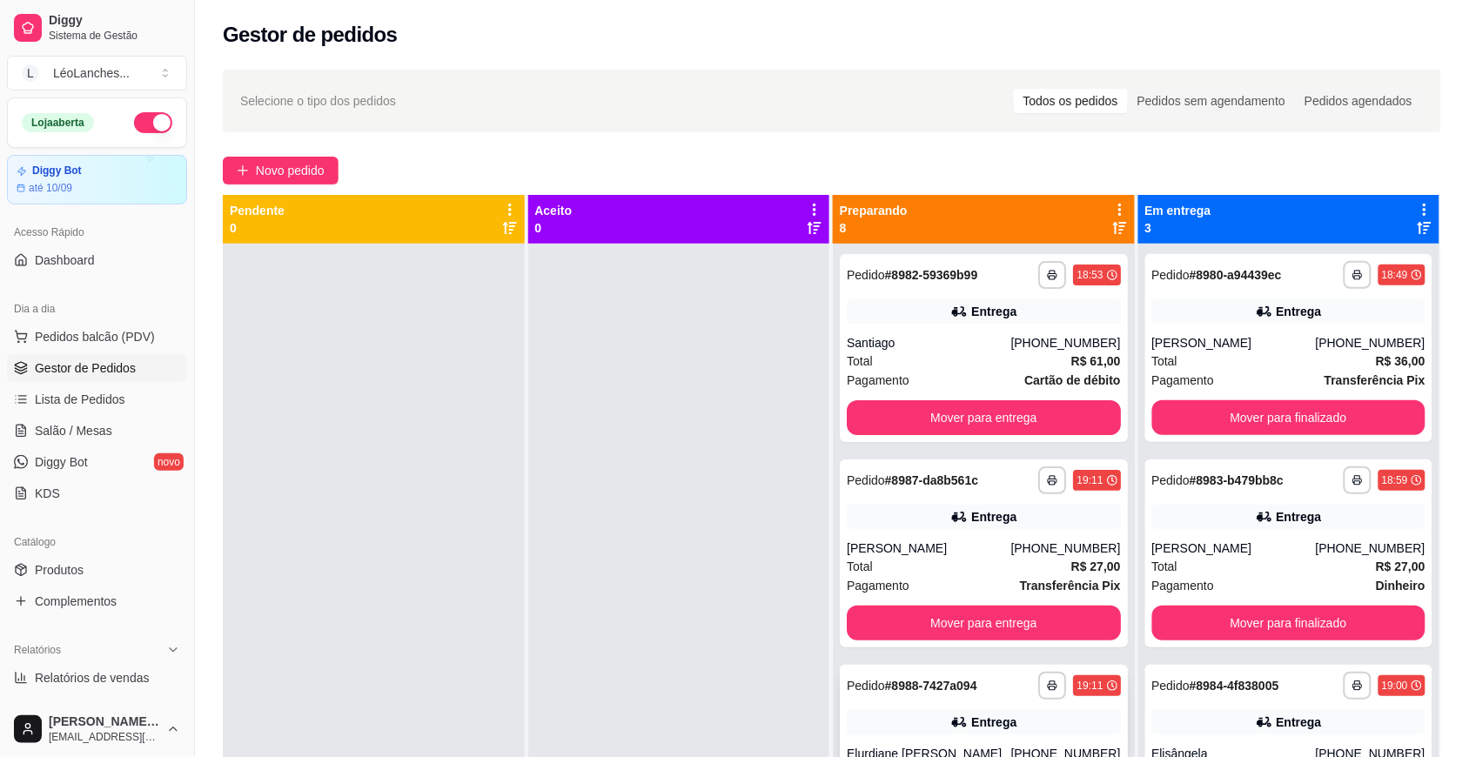
click at [877, 712] on div "Entrega" at bounding box center [984, 722] width 274 height 24
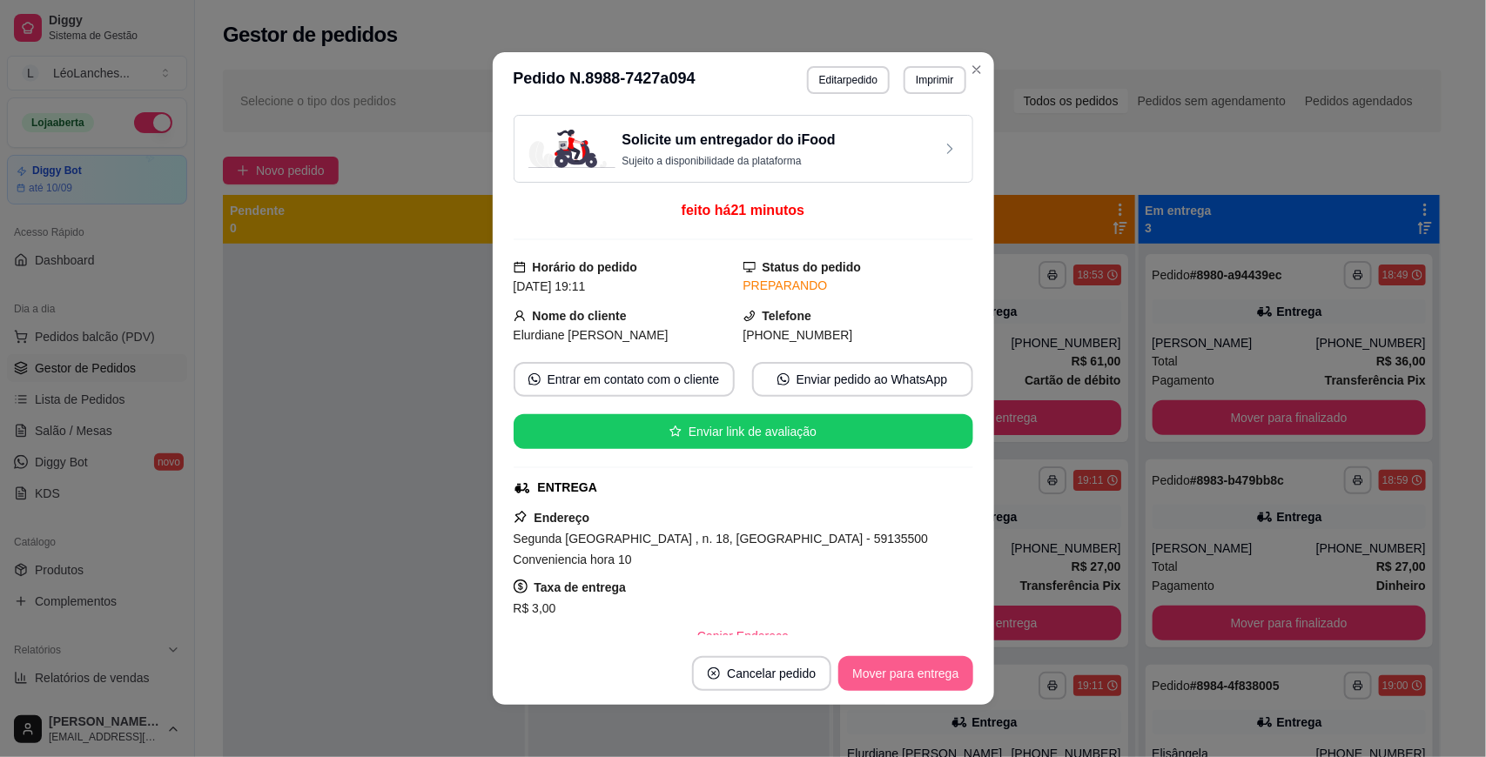
click at [917, 683] on button "Mover para entrega" at bounding box center [905, 673] width 134 height 35
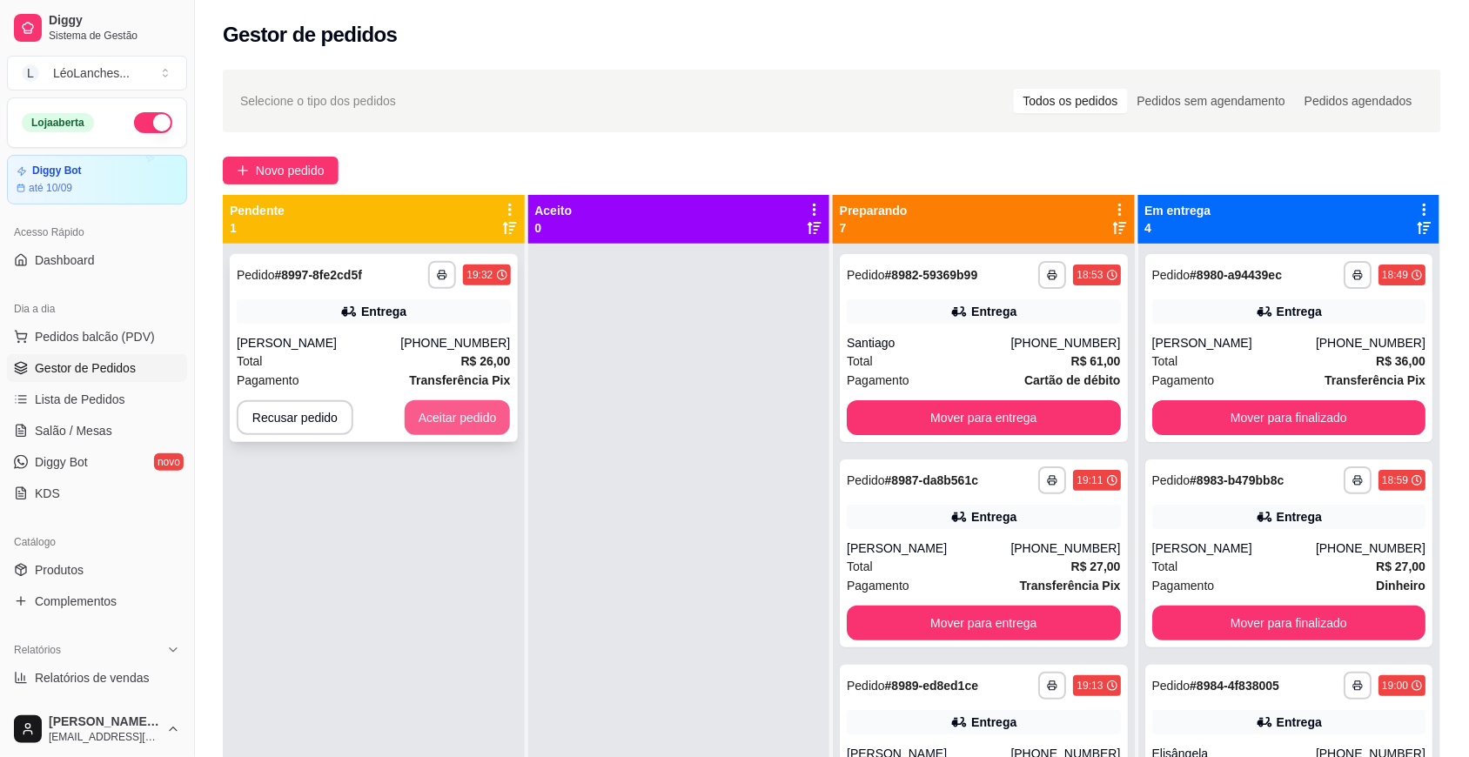
click at [472, 418] on button "Aceitar pedido" at bounding box center [458, 417] width 106 height 35
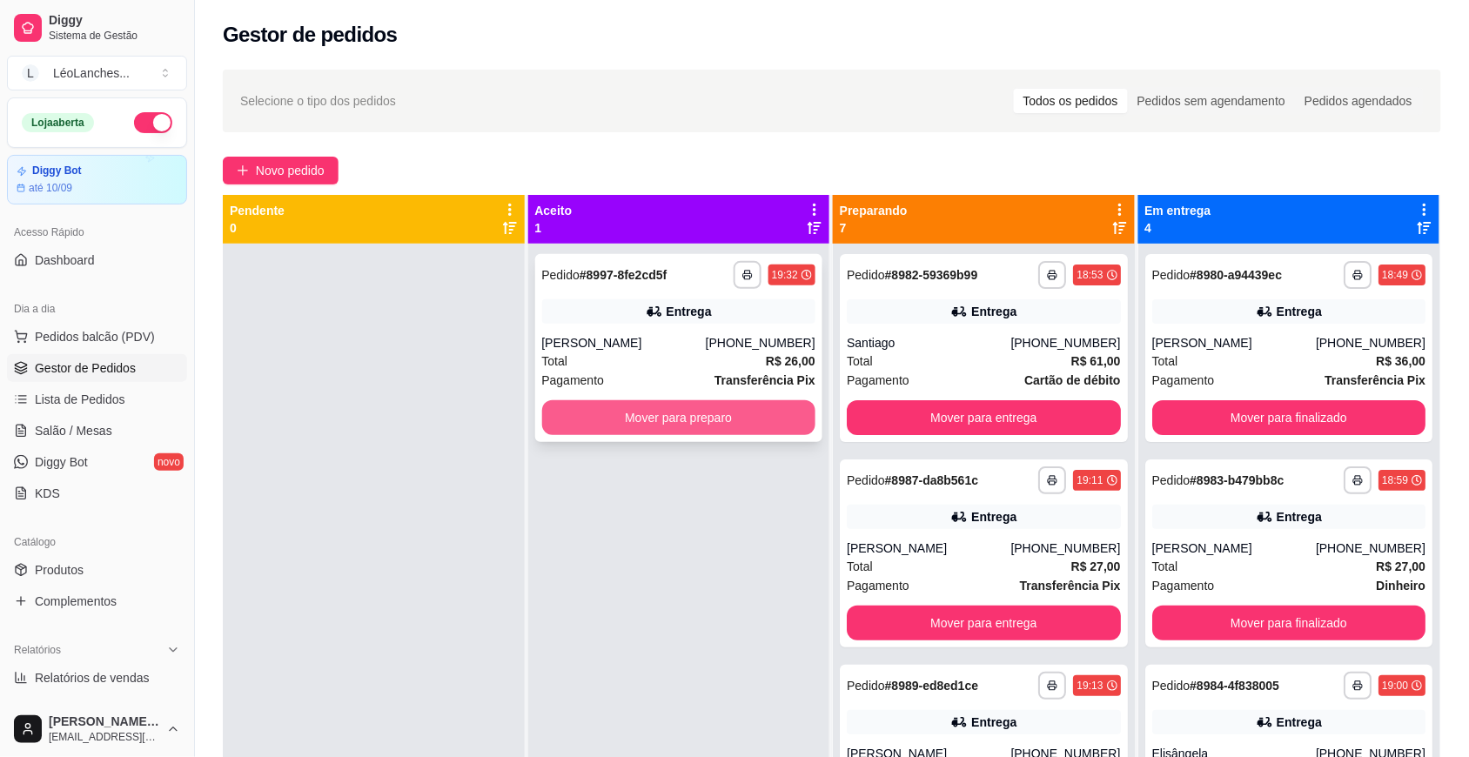
click at [645, 410] on button "Mover para preparo" at bounding box center [679, 417] width 274 height 35
click at [651, 364] on div "Total R$ 26,00" at bounding box center [679, 361] width 274 height 19
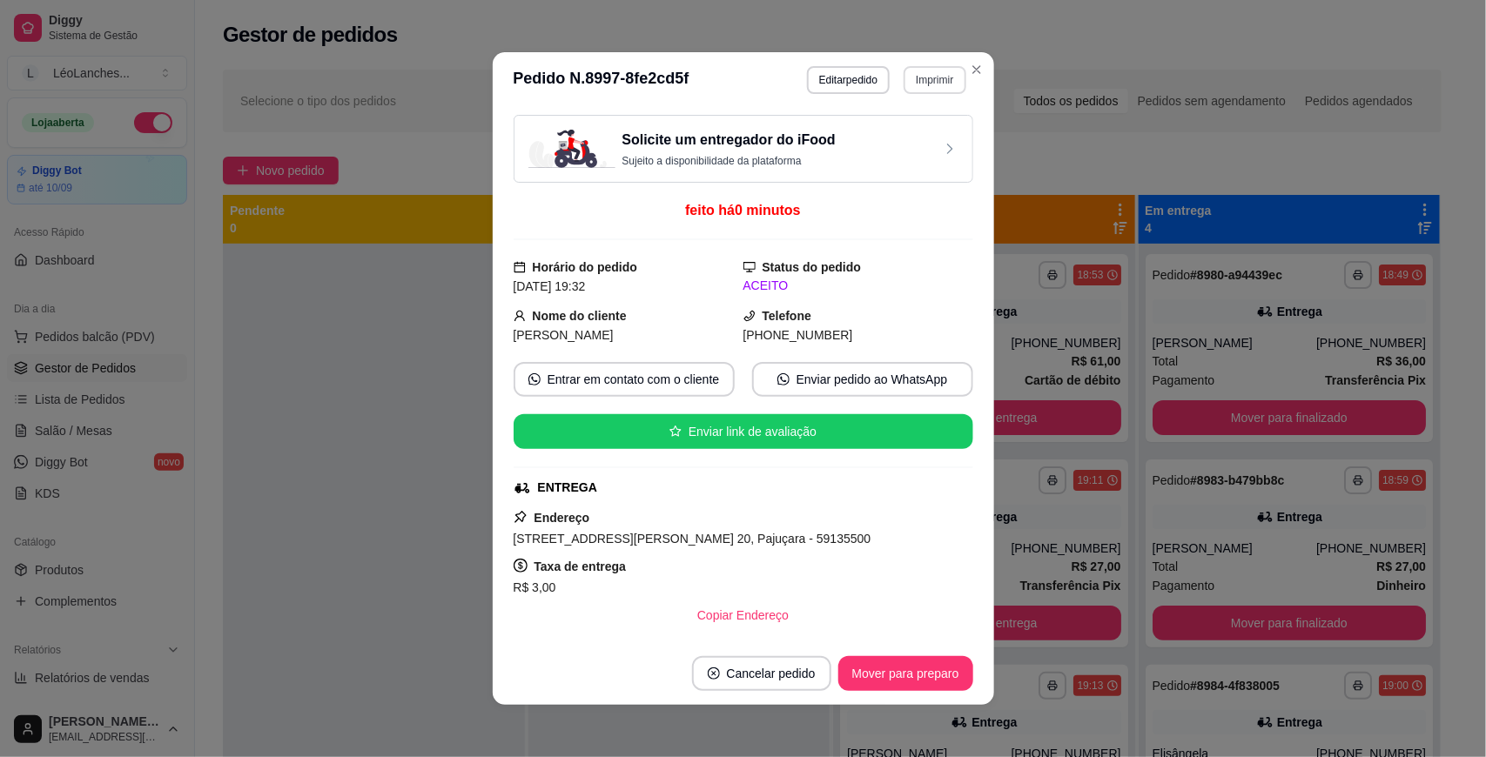
click at [945, 71] on button "Imprimir" at bounding box center [935, 80] width 62 height 28
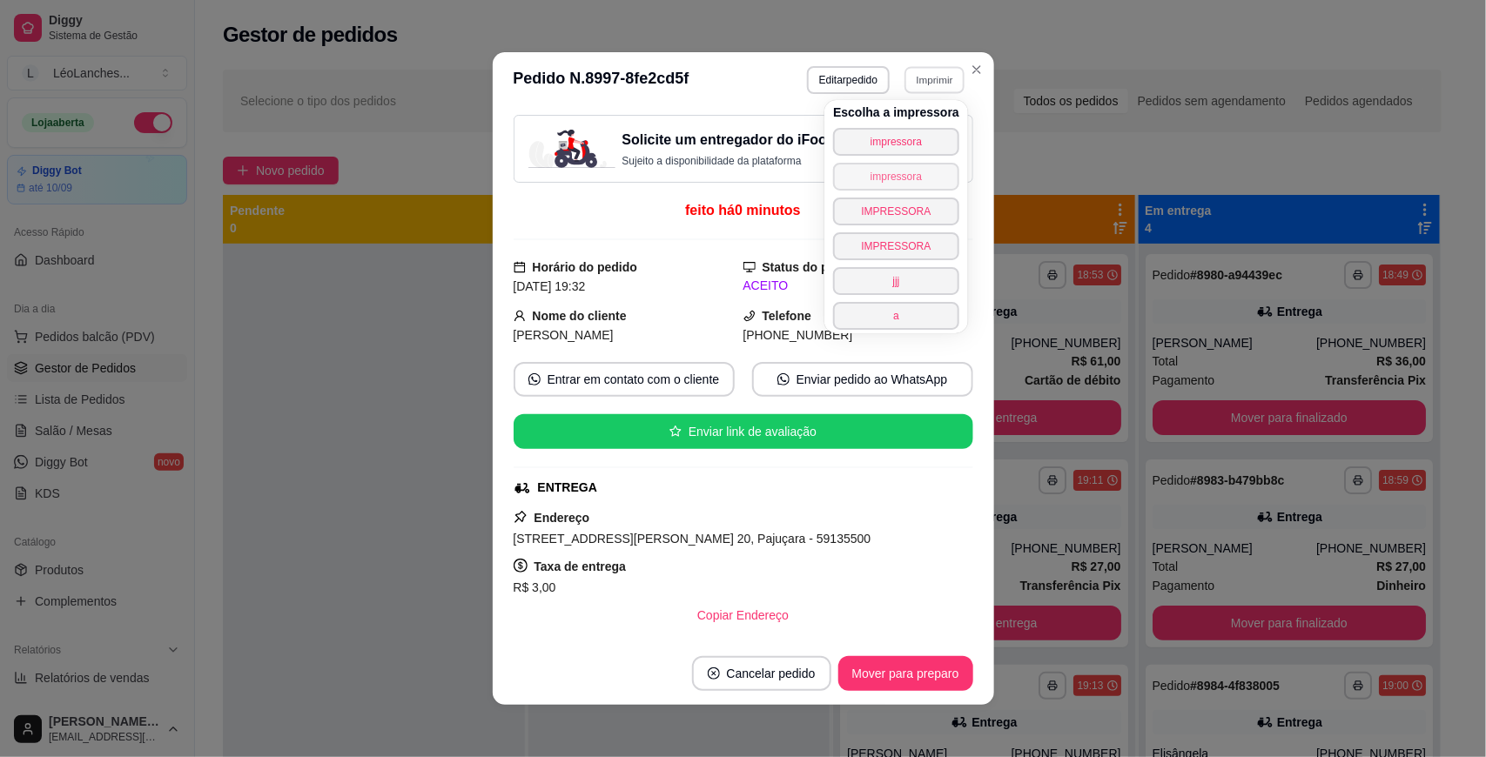
click at [907, 171] on button "impressora" at bounding box center [896, 177] width 126 height 28
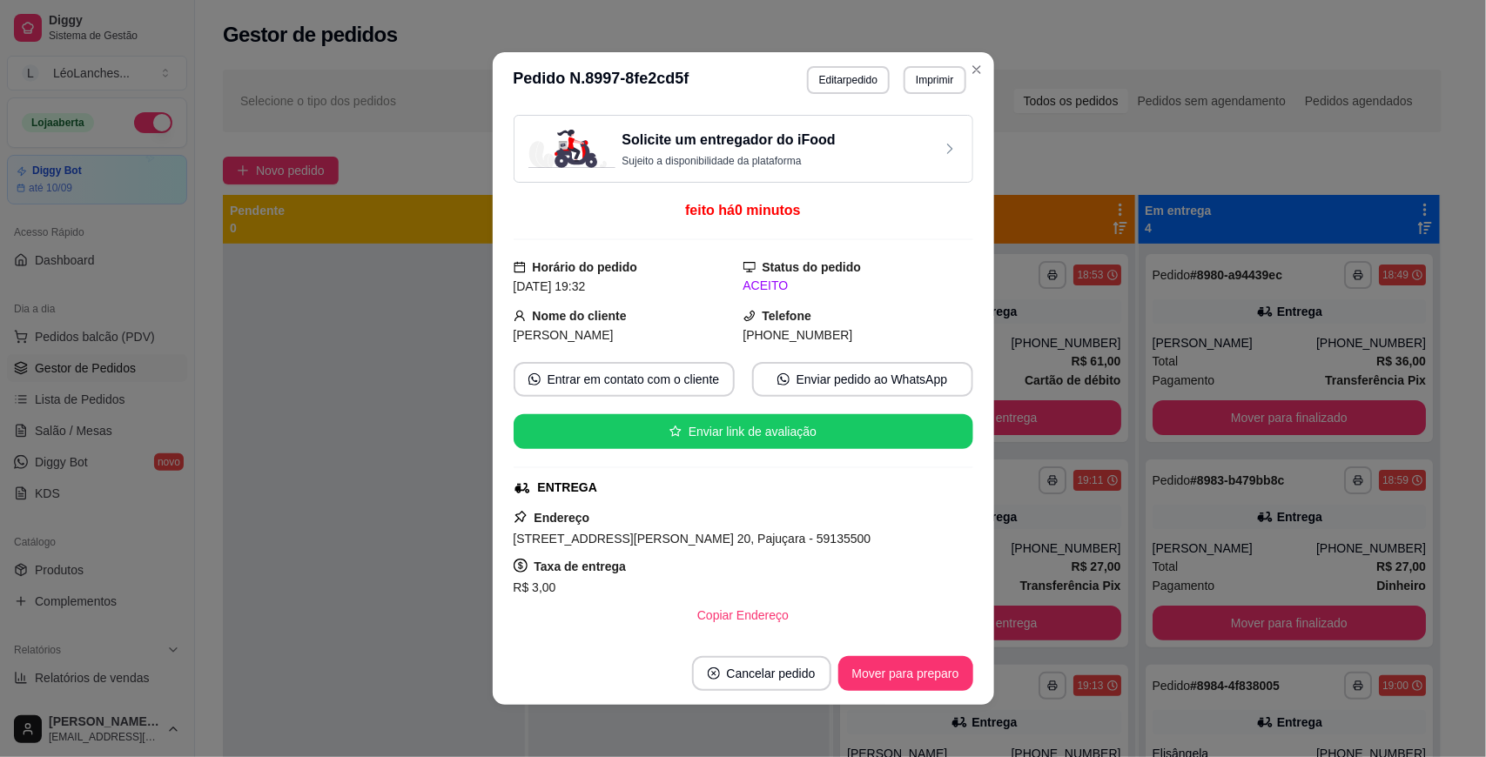
click at [929, 90] on button "Imprimir" at bounding box center [935, 80] width 62 height 28
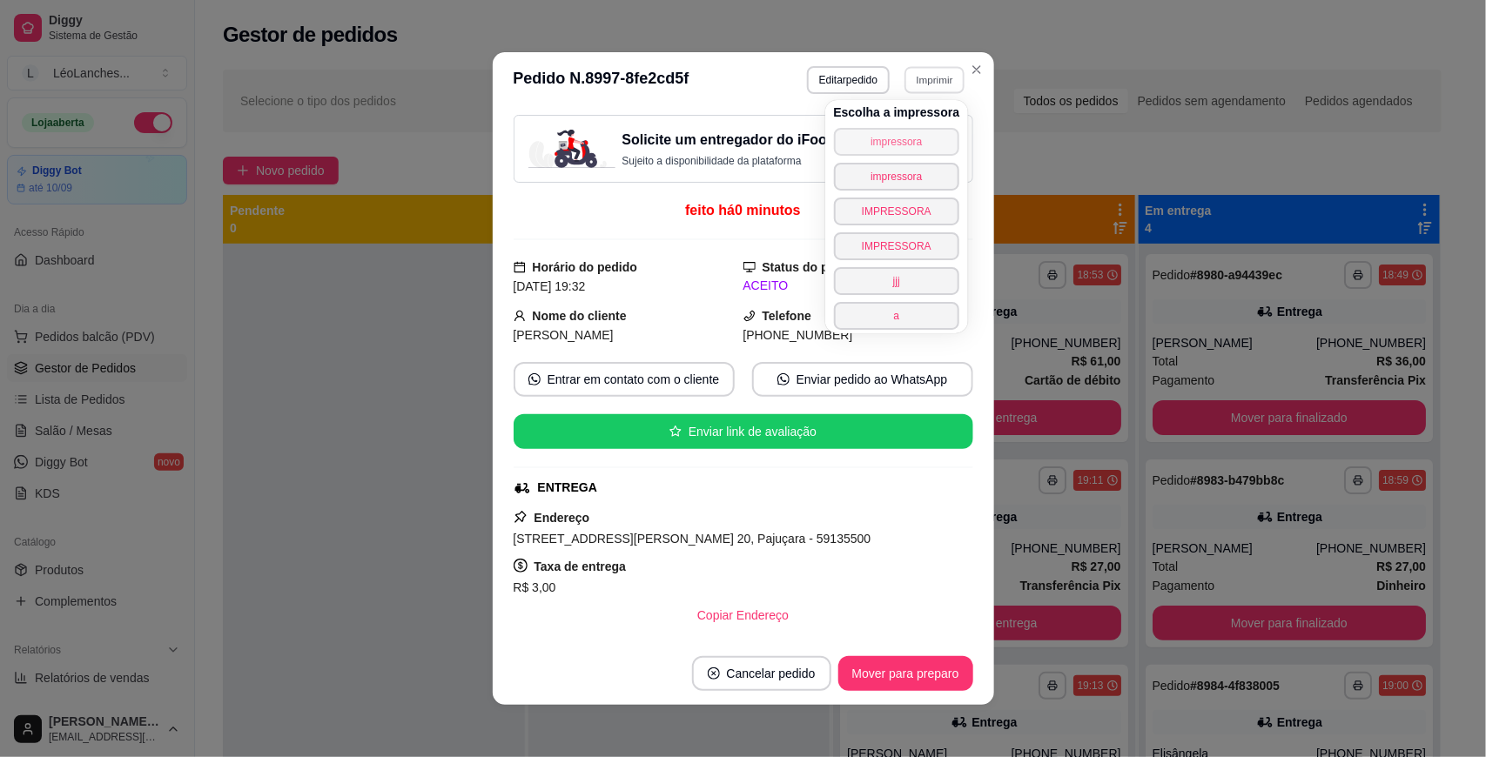
click at [924, 133] on button "impressora" at bounding box center [897, 142] width 126 height 28
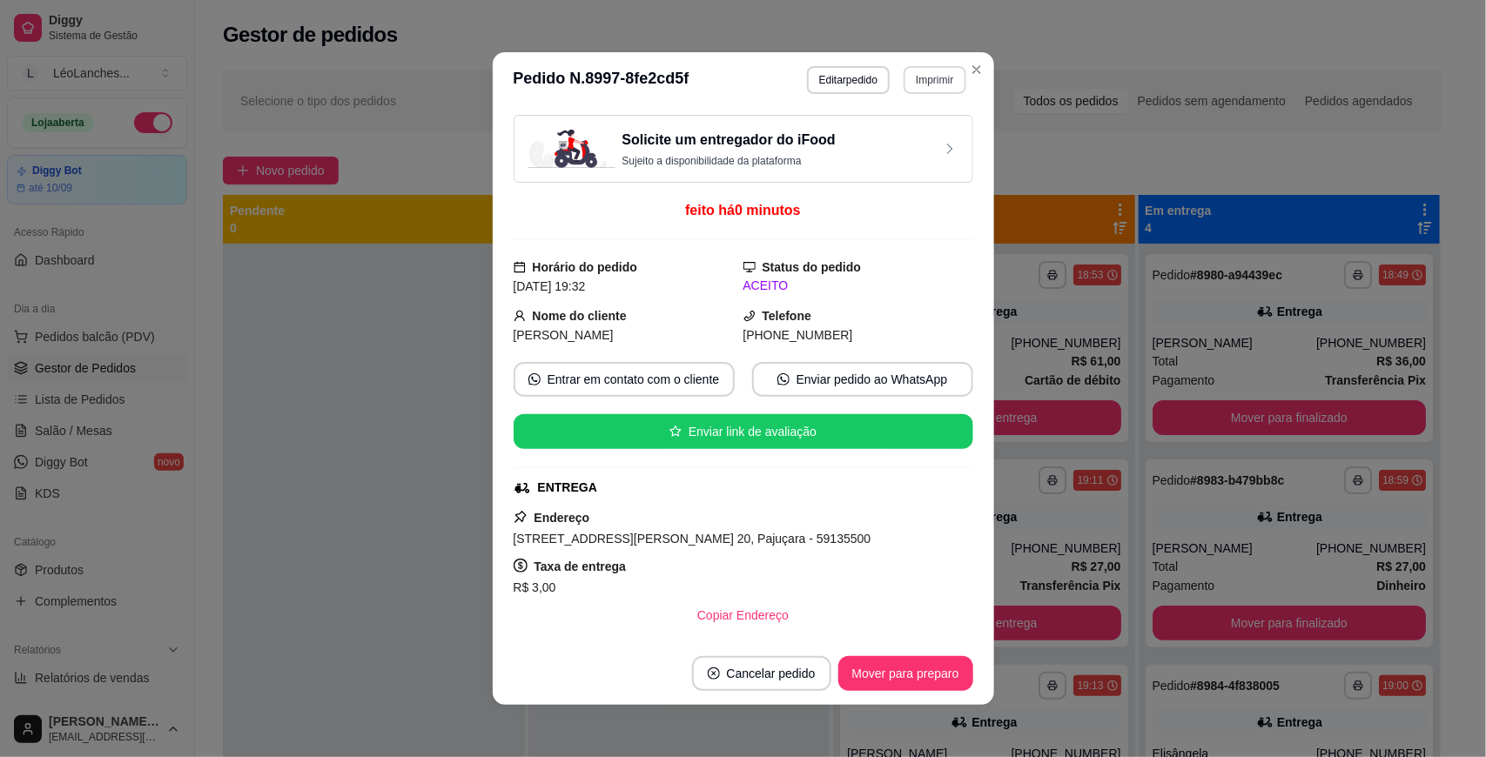
click at [933, 78] on button "Imprimir" at bounding box center [935, 80] width 62 height 28
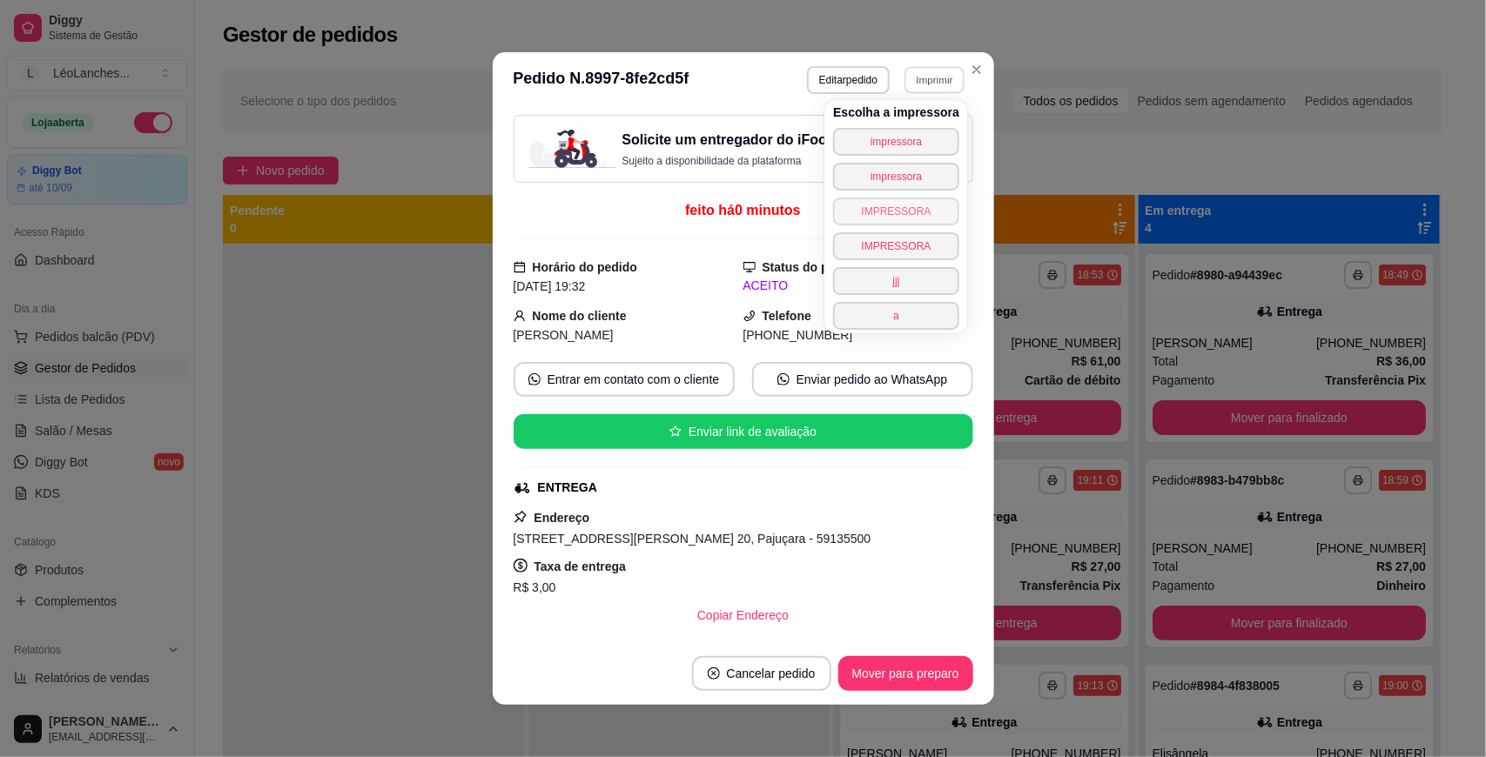
click at [931, 222] on button "IMPRESSORA" at bounding box center [896, 212] width 126 height 28
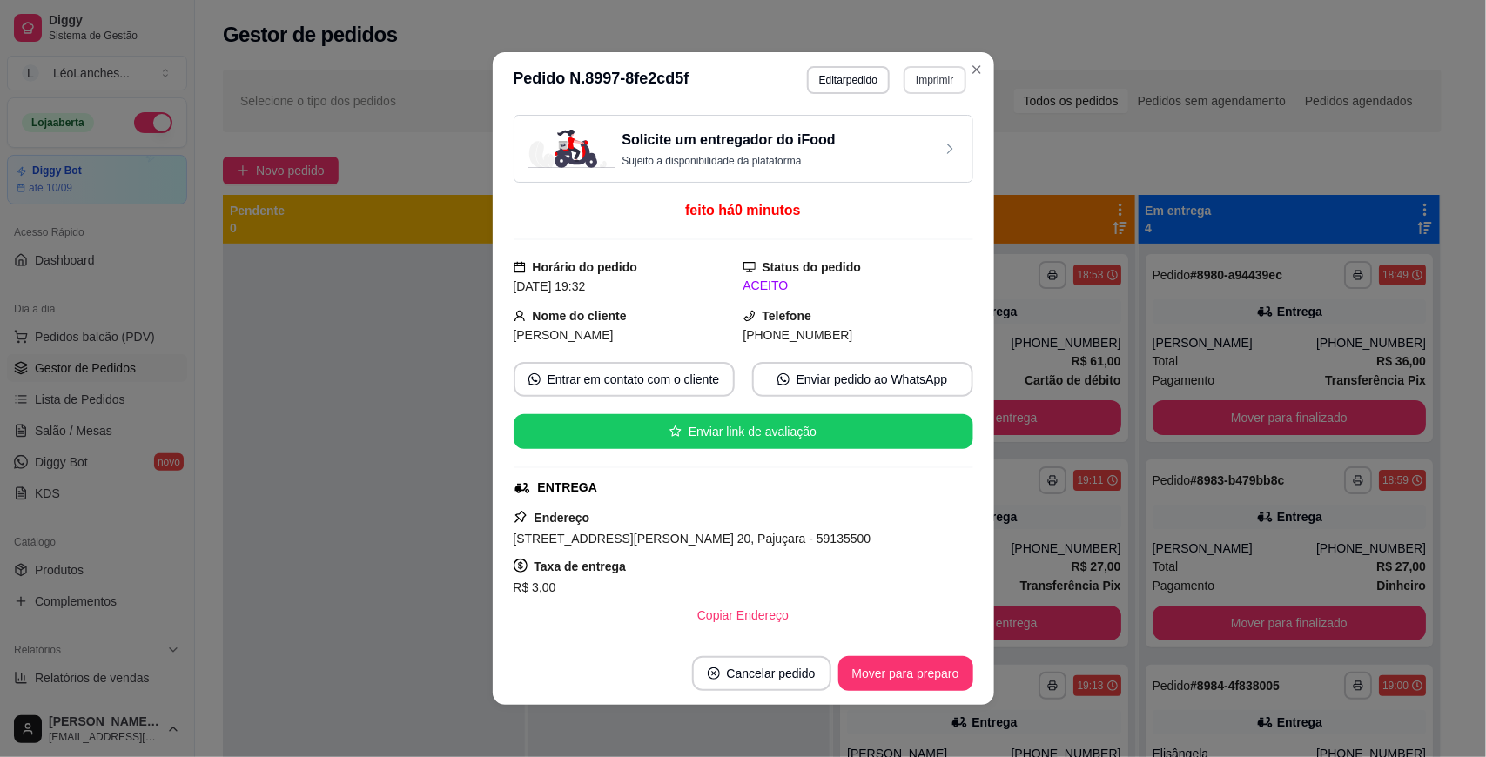
click at [925, 77] on button "Imprimir" at bounding box center [935, 80] width 62 height 28
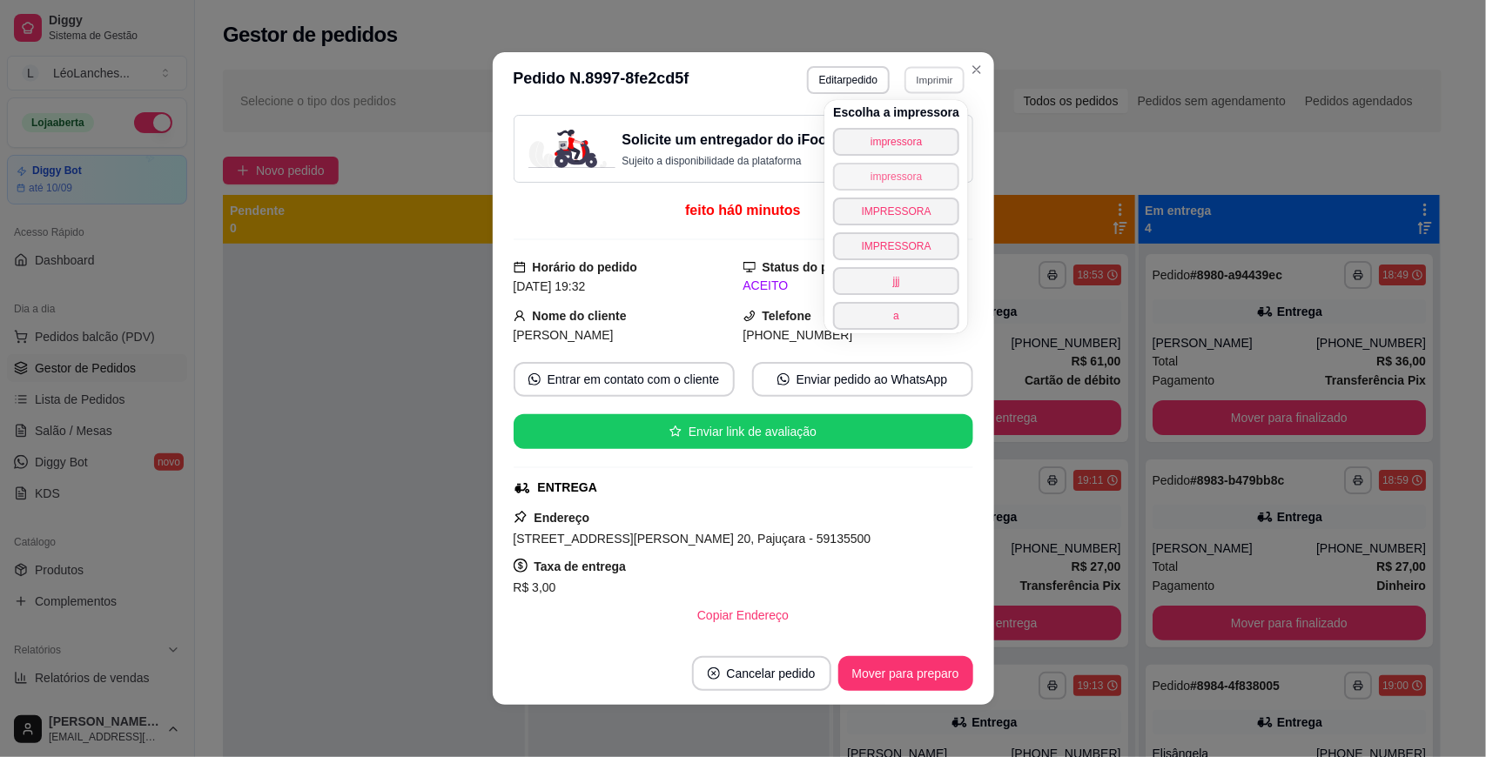
click at [897, 176] on button "impressora" at bounding box center [896, 177] width 126 height 28
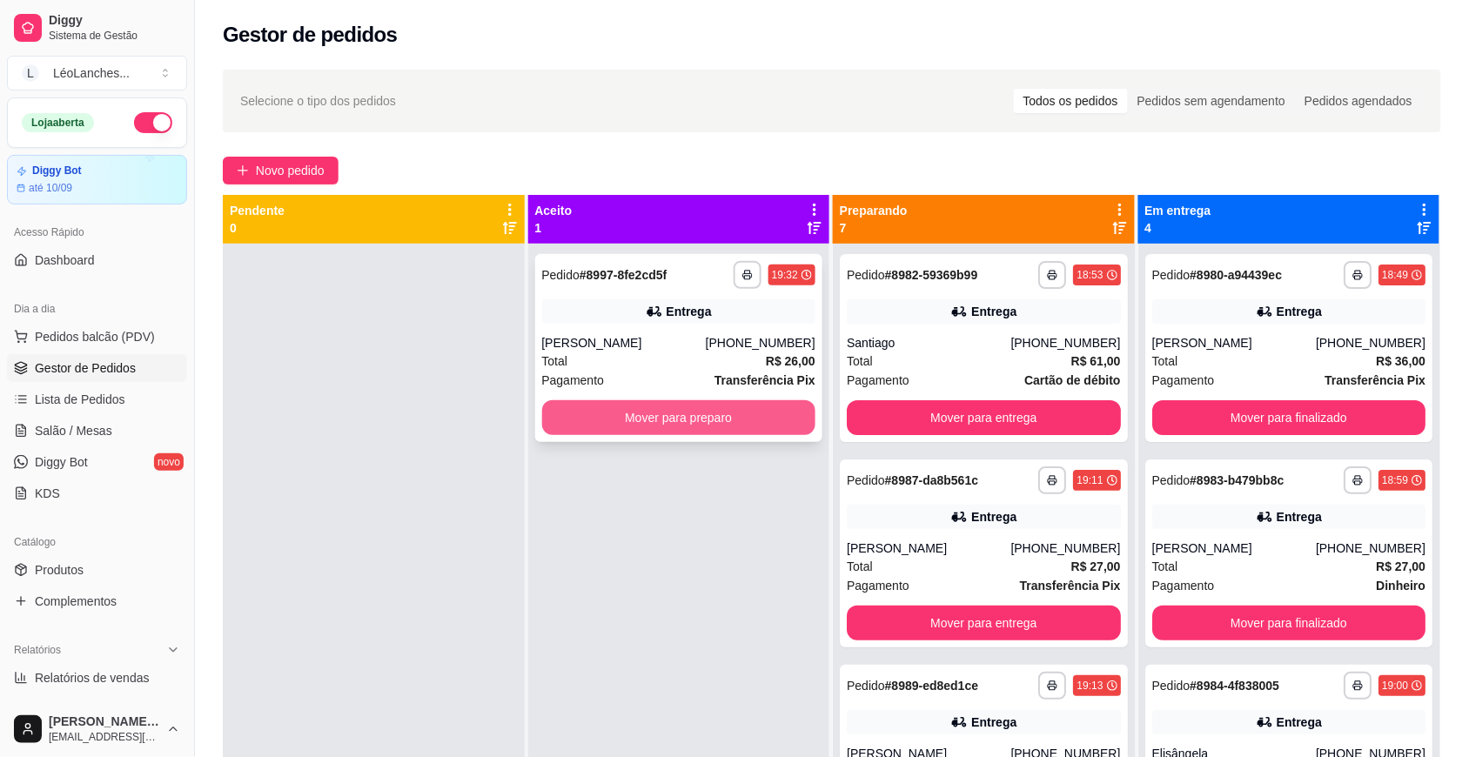
click at [763, 413] on button "Mover para preparo" at bounding box center [679, 417] width 274 height 35
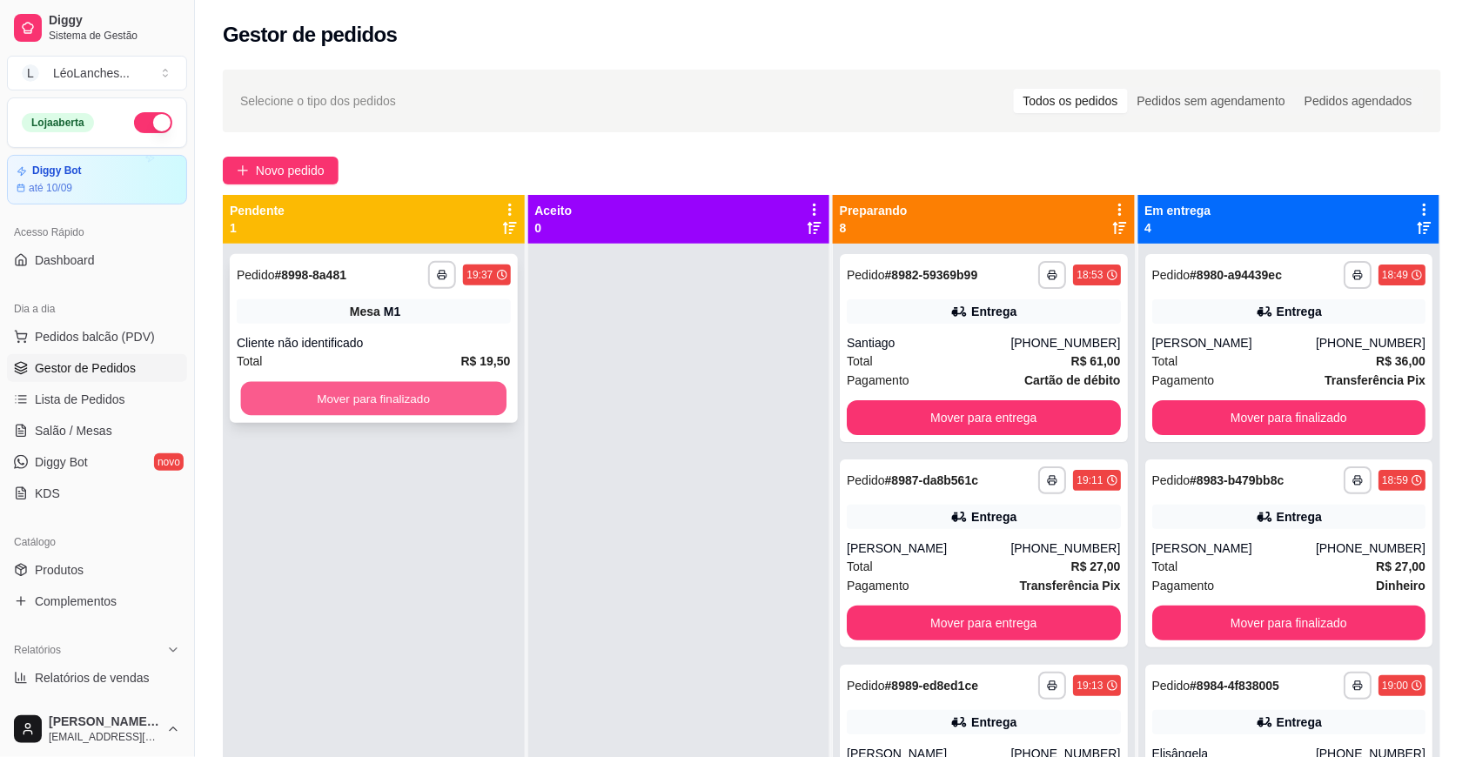
click at [380, 398] on button "Mover para finalizado" at bounding box center [374, 399] width 266 height 34
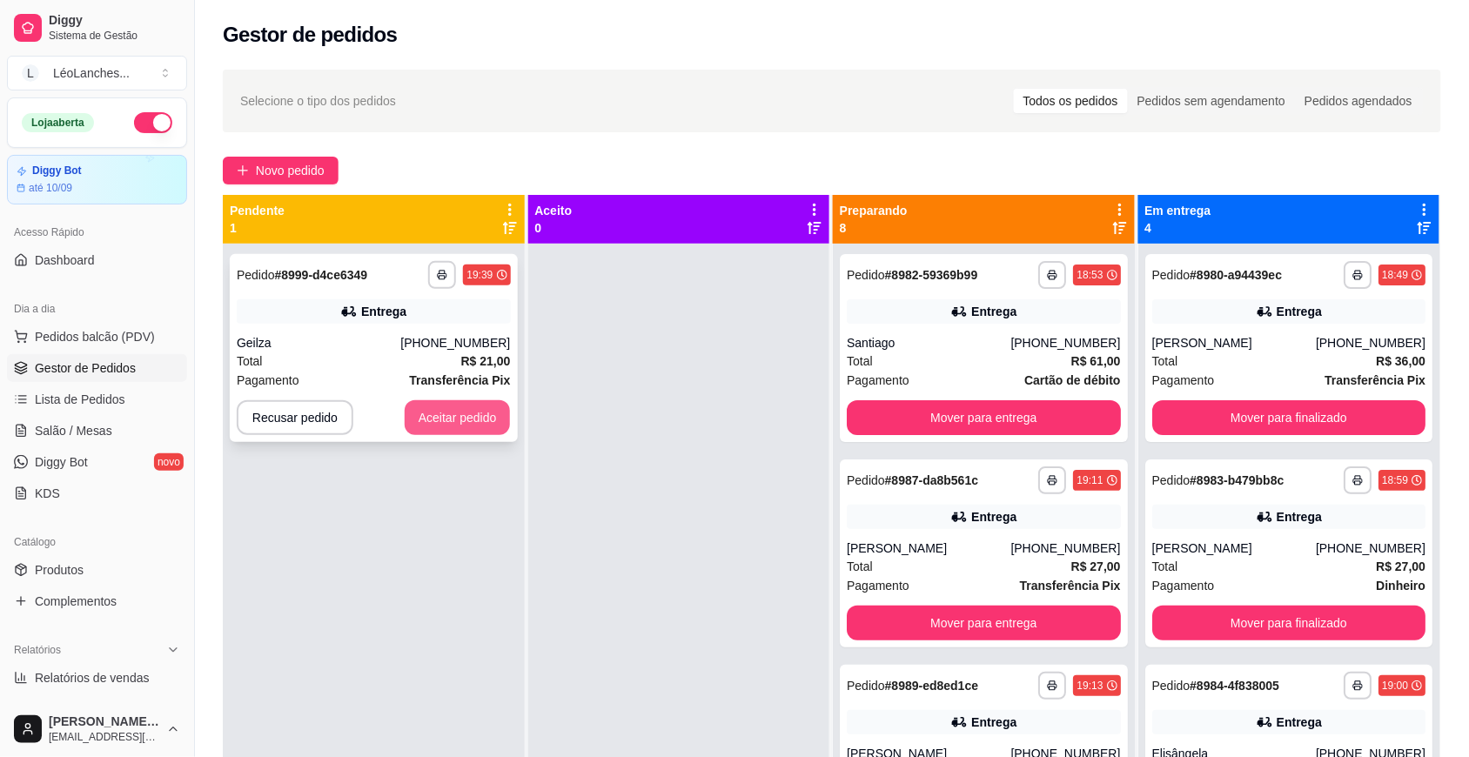
click at [472, 419] on button "Aceitar pedido" at bounding box center [458, 417] width 106 height 35
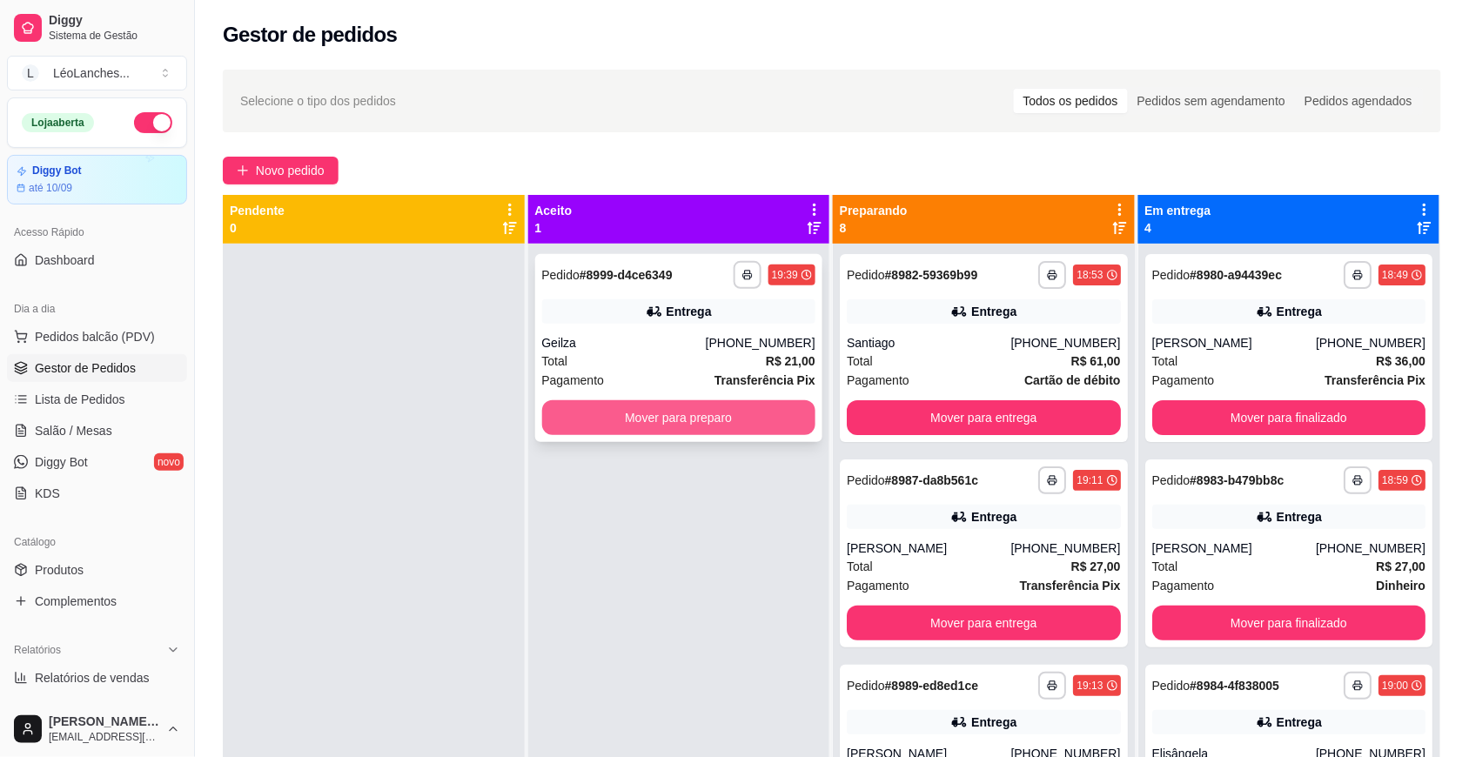
click at [698, 414] on button "Mover para preparo" at bounding box center [679, 417] width 274 height 35
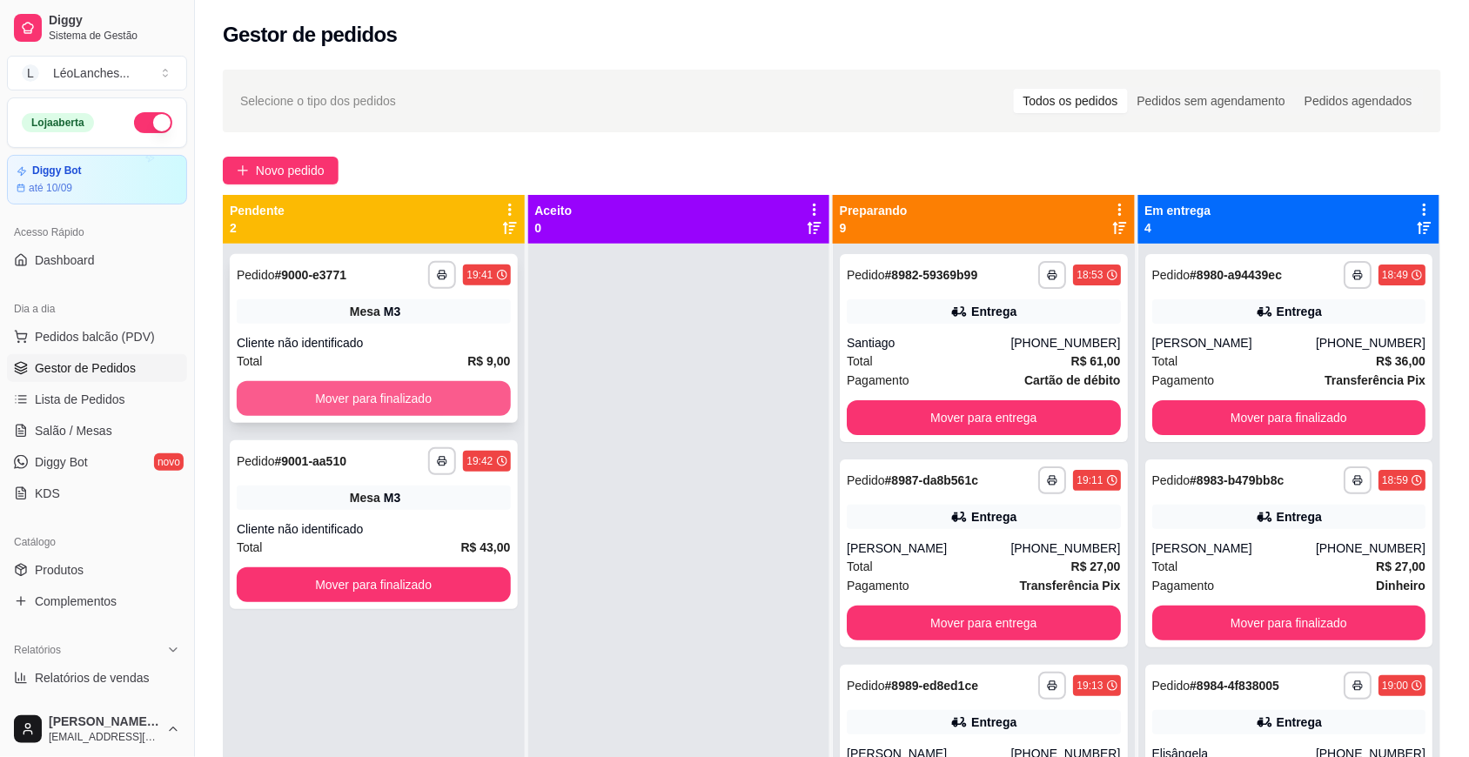
click at [454, 392] on button "Mover para finalizado" at bounding box center [374, 398] width 274 height 35
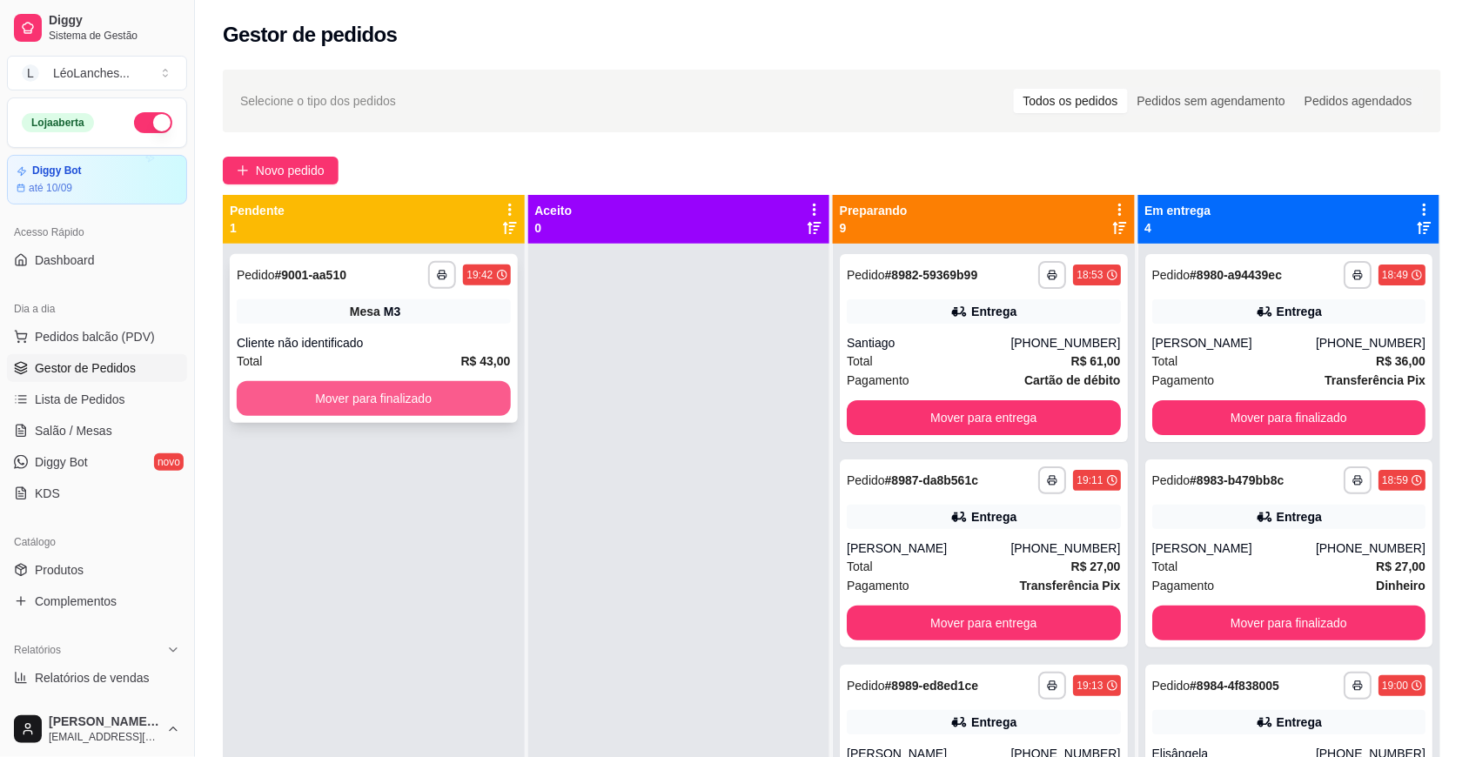
click at [461, 394] on button "Mover para finalizado" at bounding box center [374, 398] width 274 height 35
click at [459, 394] on button "Mover para finalizado" at bounding box center [374, 398] width 274 height 35
click at [466, 399] on button "Mover para finalizado" at bounding box center [374, 398] width 274 height 35
click at [474, 394] on button "Mover para finalizado" at bounding box center [374, 399] width 266 height 34
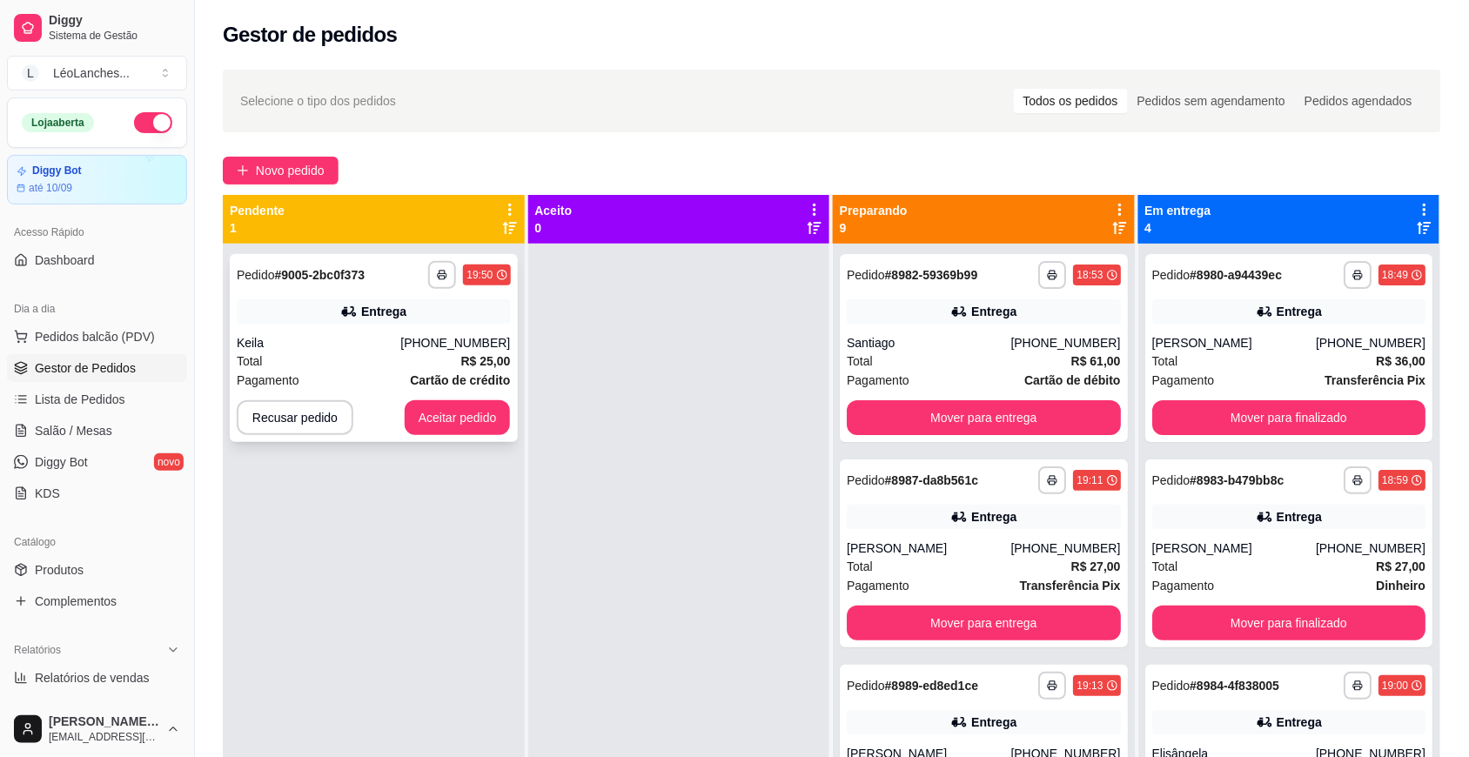
click at [467, 397] on div "**********" at bounding box center [374, 348] width 288 height 188
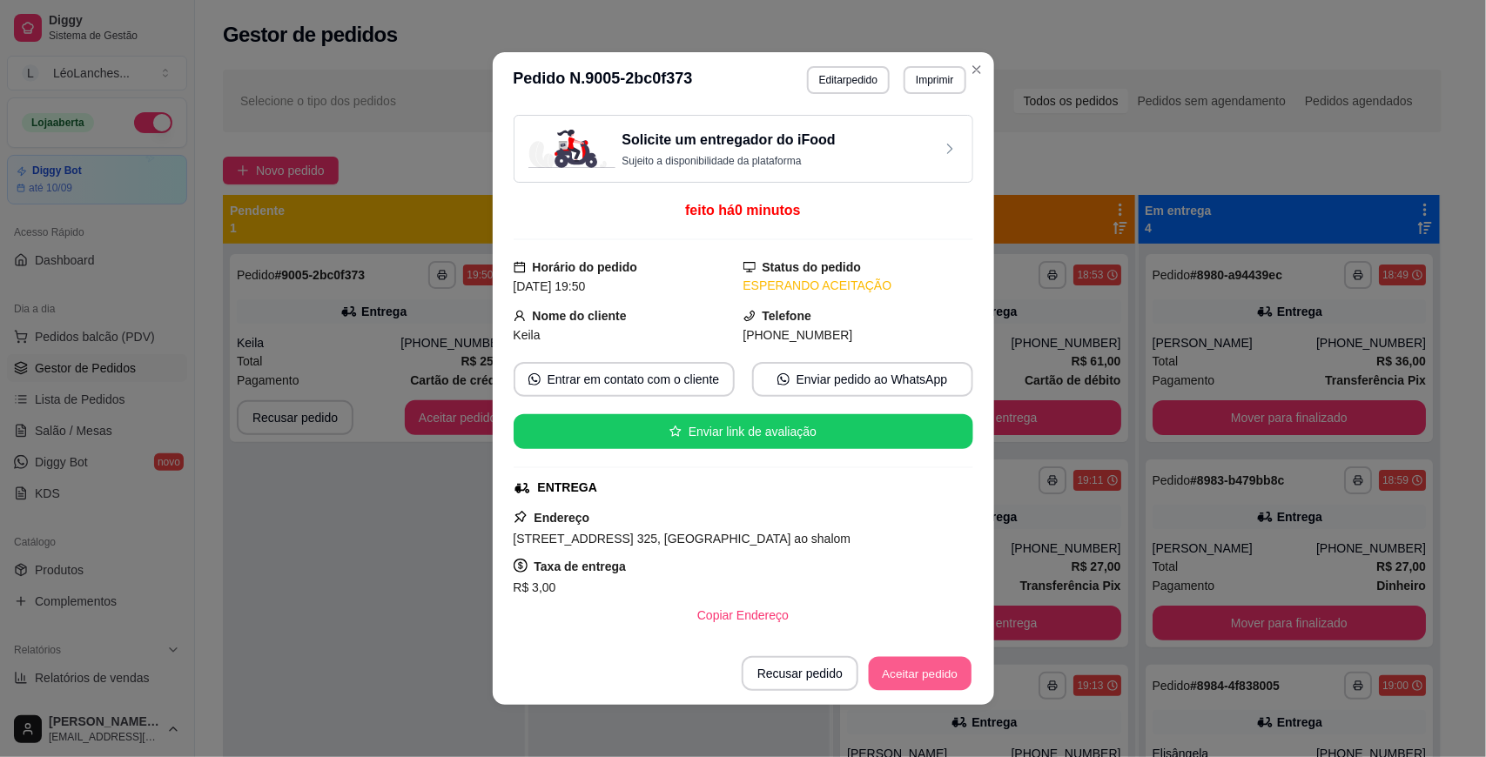
click at [898, 677] on button "Aceitar pedido" at bounding box center [920, 674] width 103 height 34
click at [938, 676] on button "Aceitar pedido" at bounding box center [920, 673] width 106 height 35
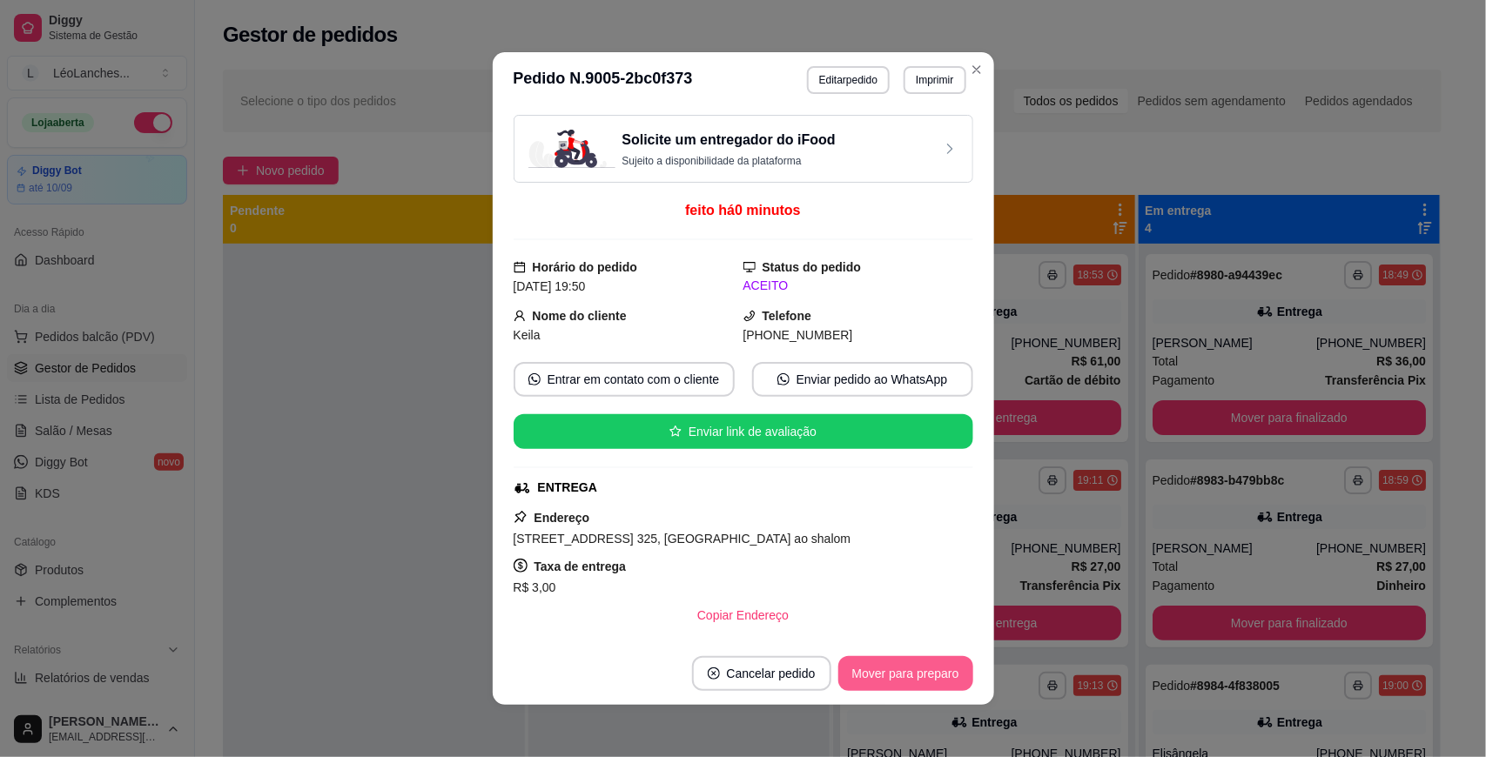
click at [938, 676] on button "Mover para preparo" at bounding box center [905, 673] width 135 height 35
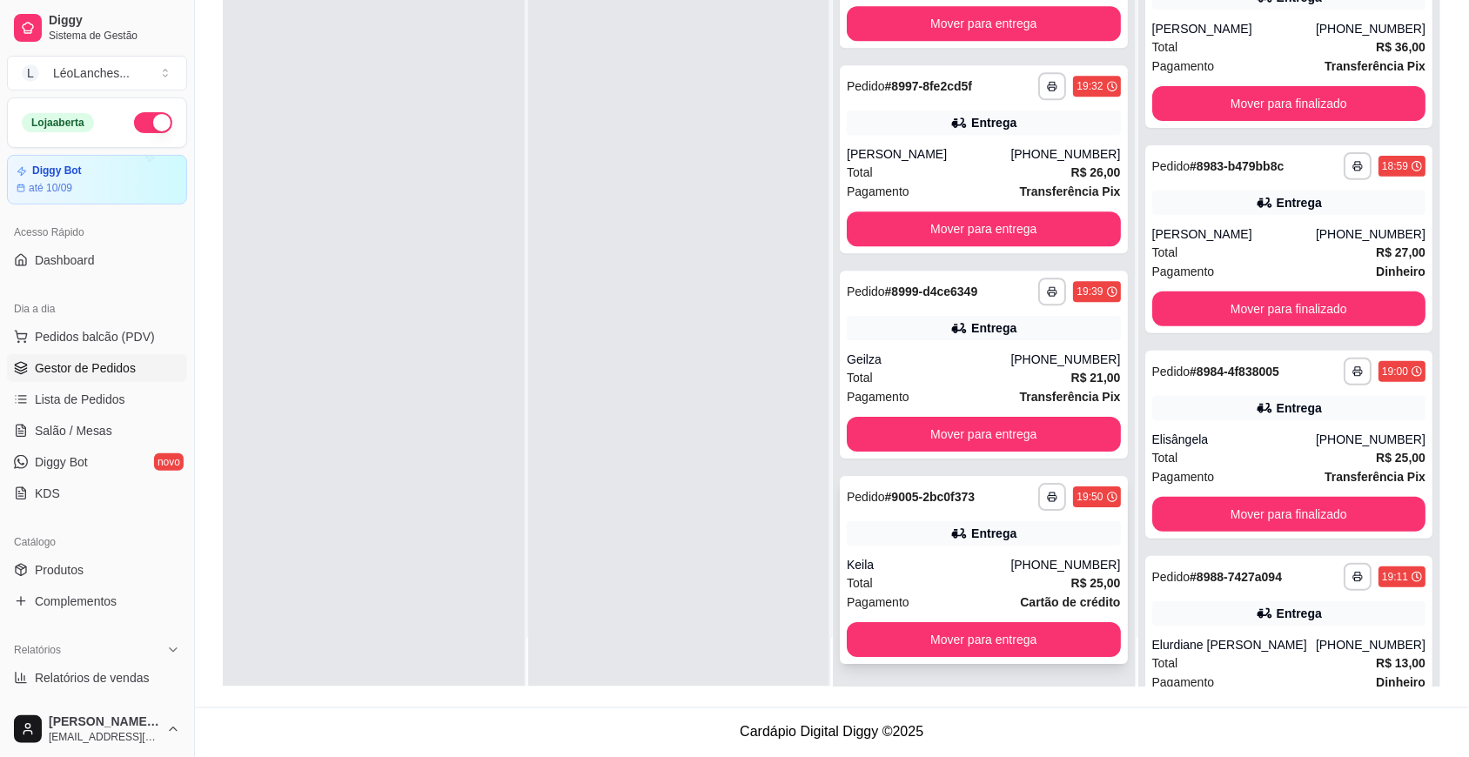
scroll to position [588, 0]
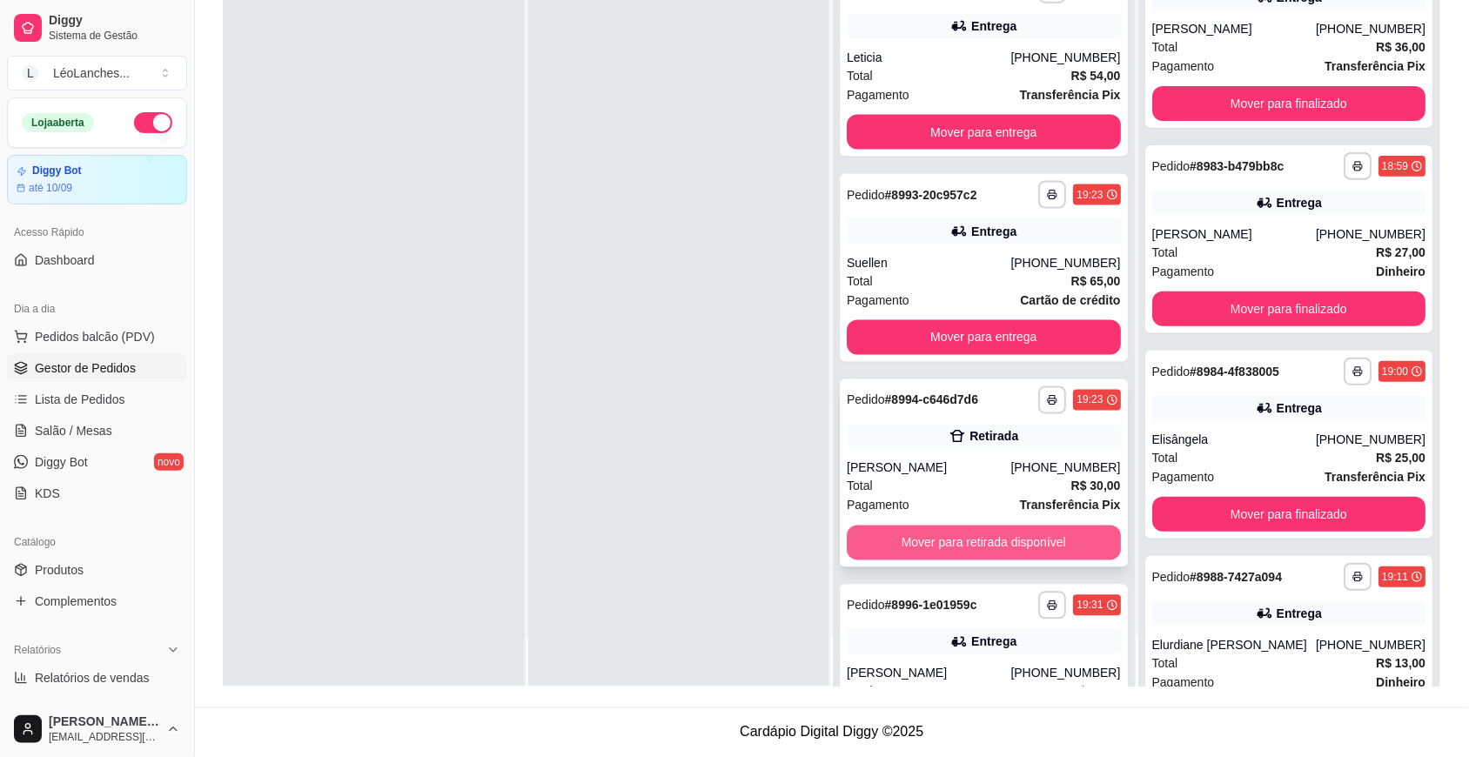
click at [1030, 544] on button "Mover para retirada disponível" at bounding box center [984, 543] width 274 height 35
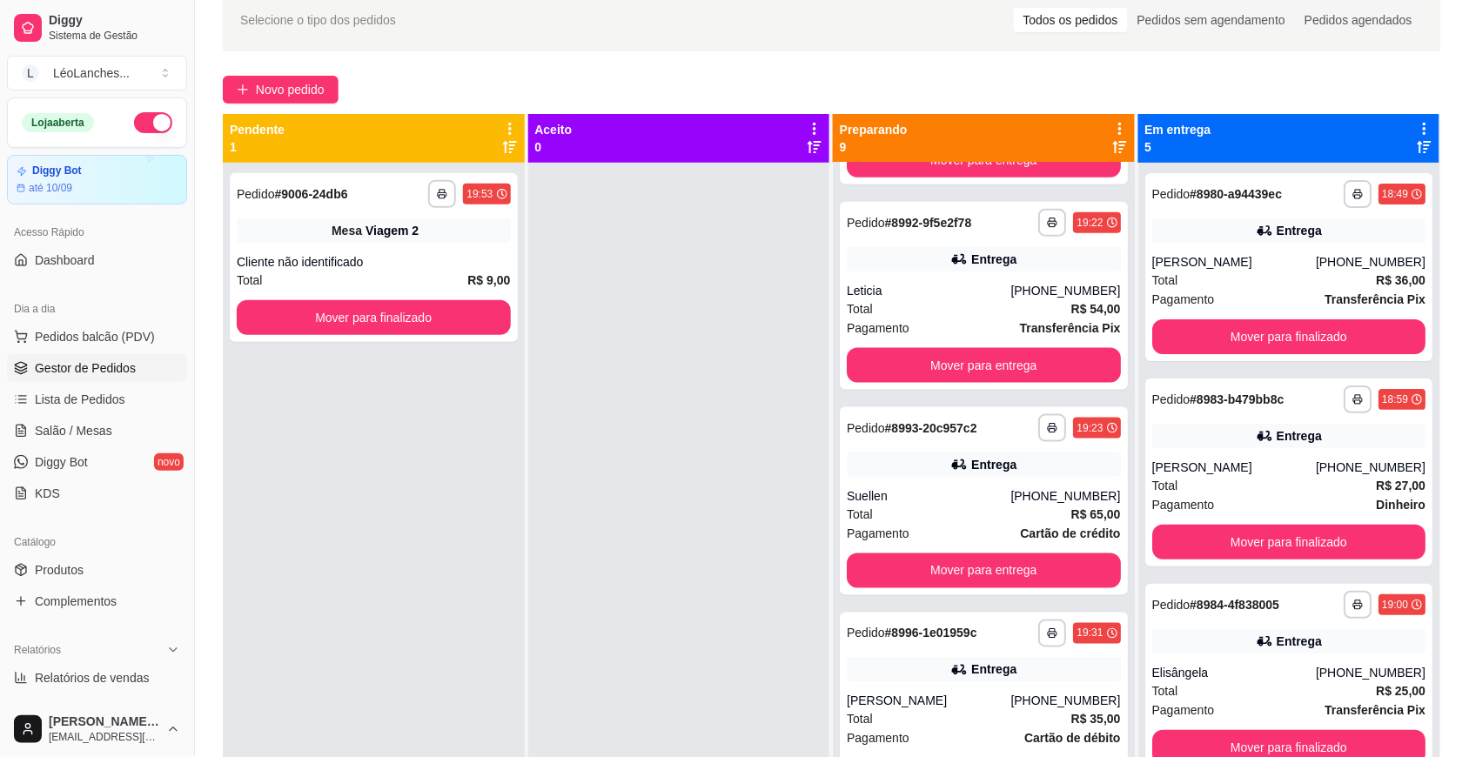
scroll to position [0, 0]
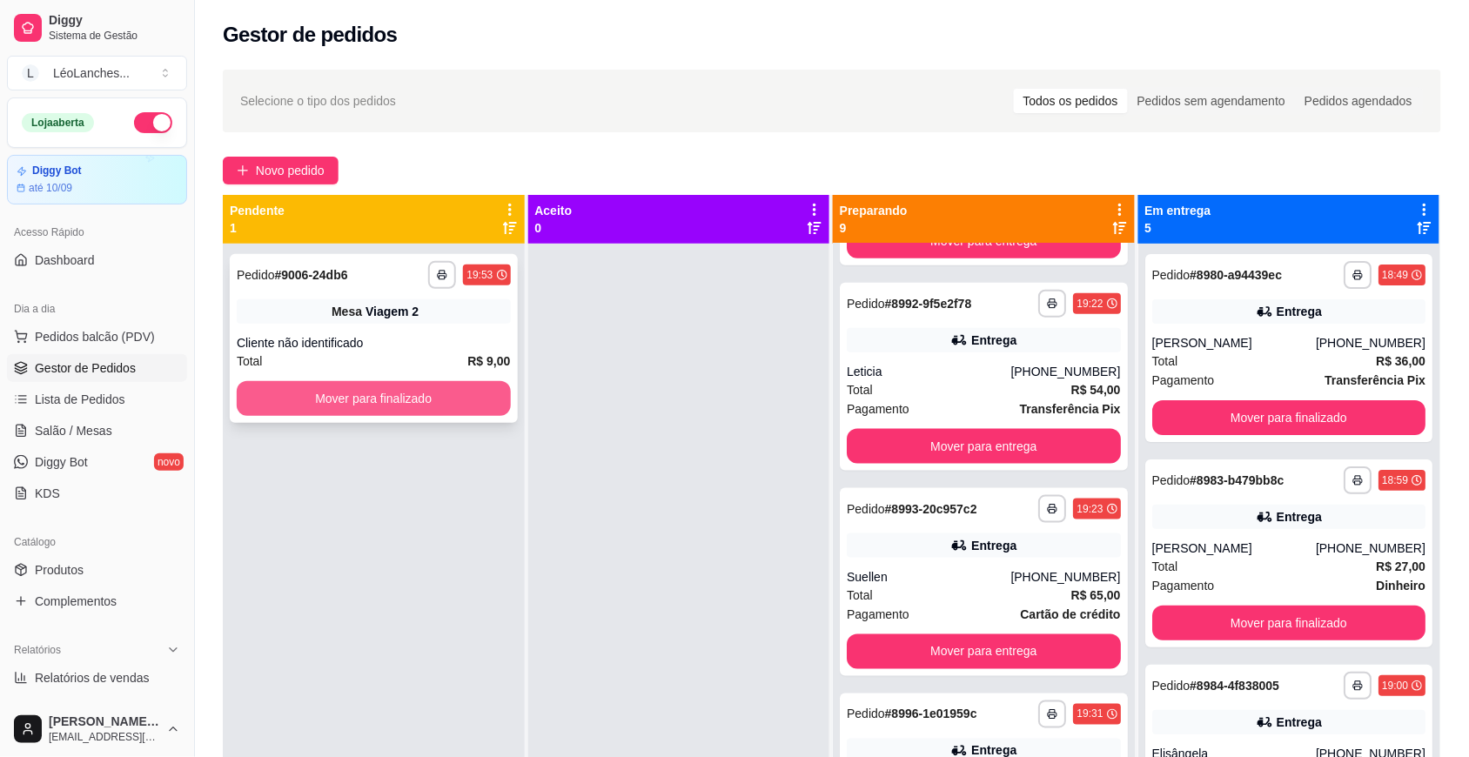
click at [442, 393] on button "Mover para finalizado" at bounding box center [374, 398] width 274 height 35
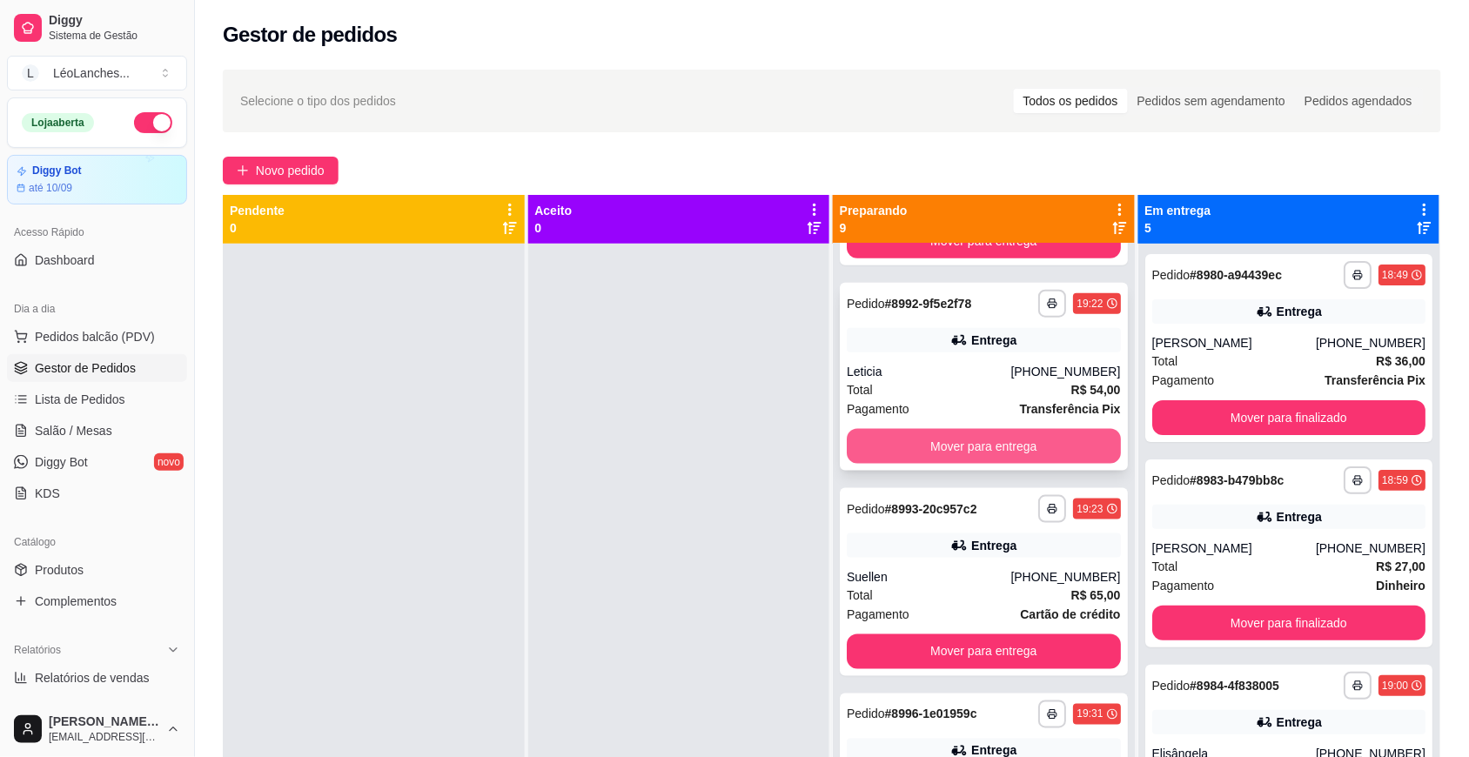
click at [968, 429] on div "Mover para entrega" at bounding box center [984, 446] width 274 height 35
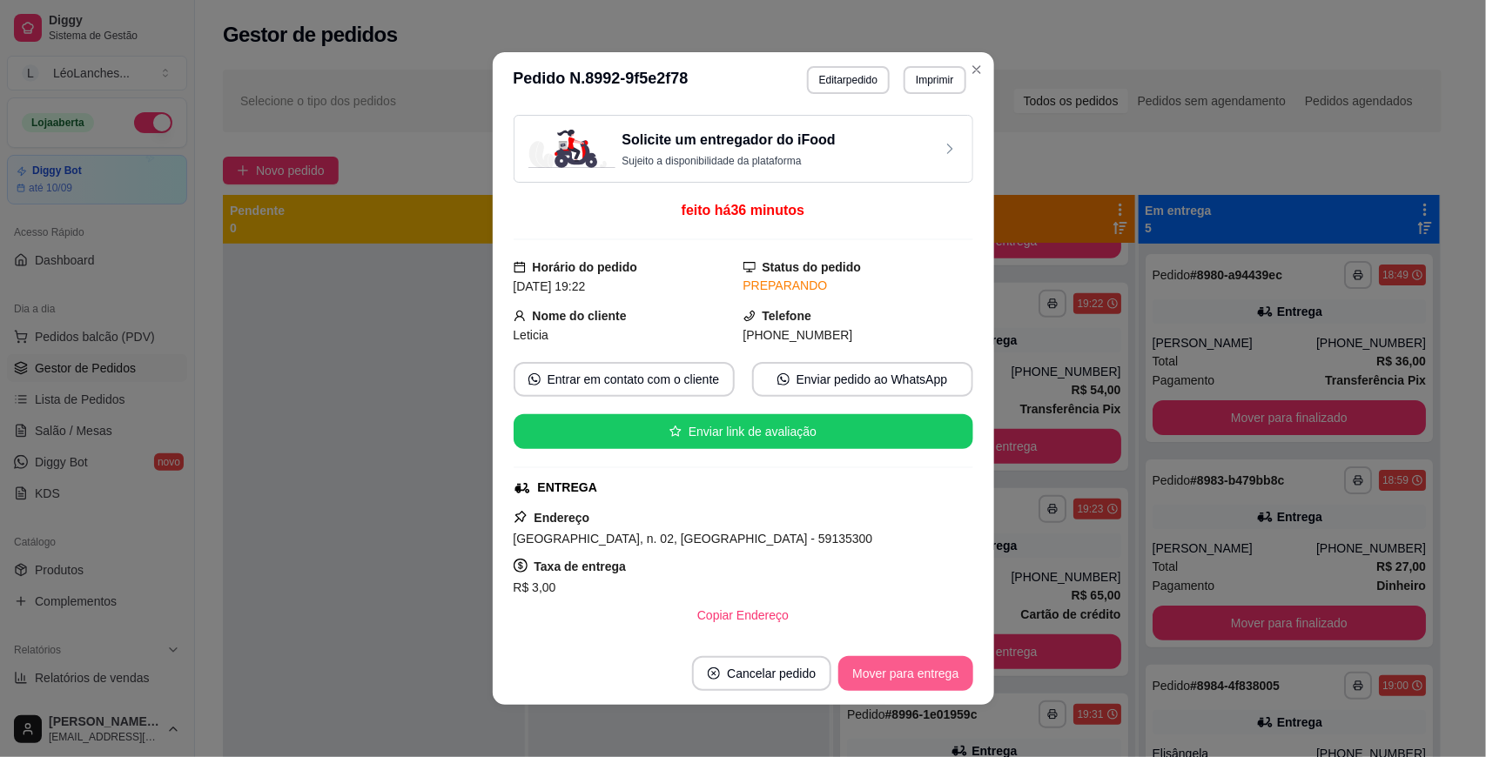
click at [930, 666] on button "Mover para entrega" at bounding box center [905, 673] width 134 height 35
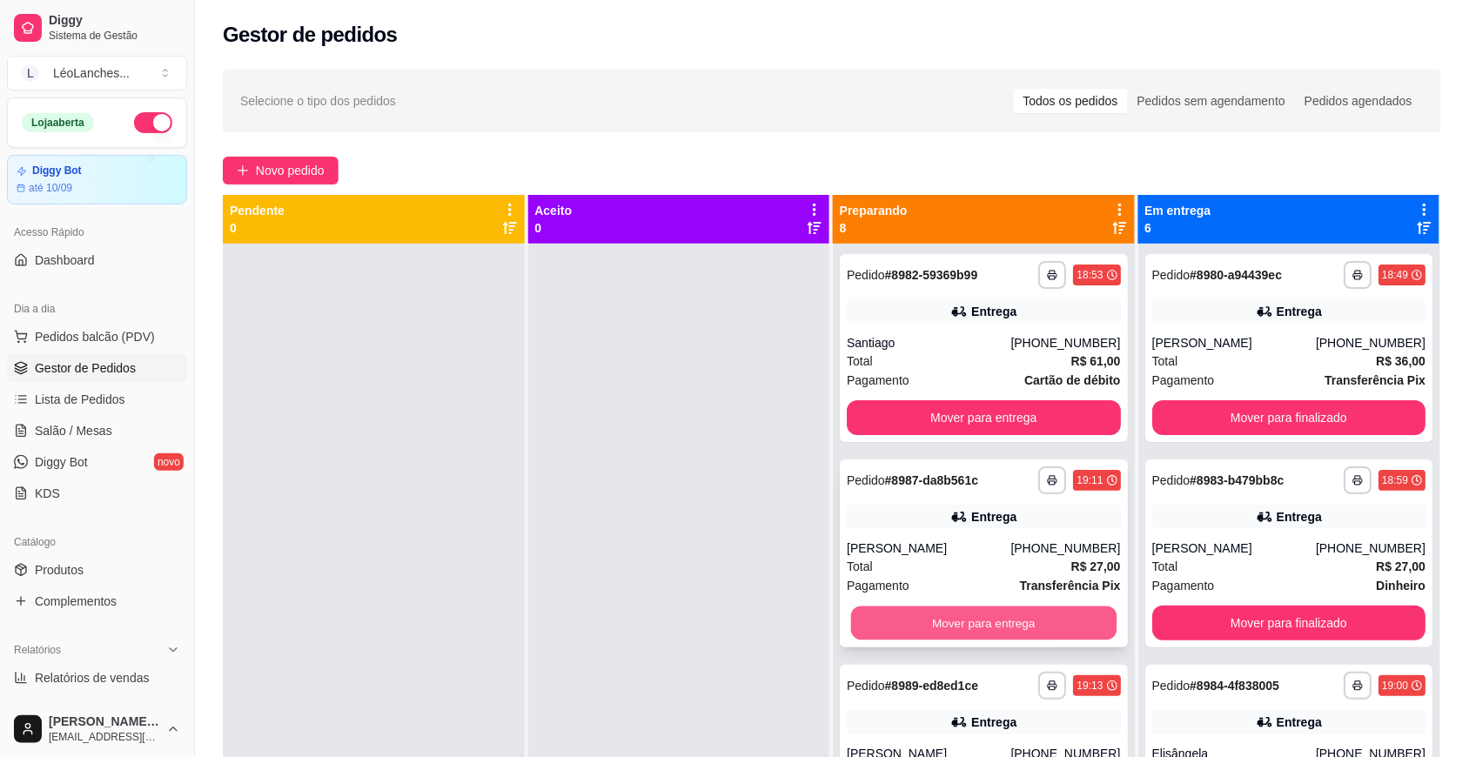
click at [1003, 615] on button "Mover para entrega" at bounding box center [984, 624] width 266 height 34
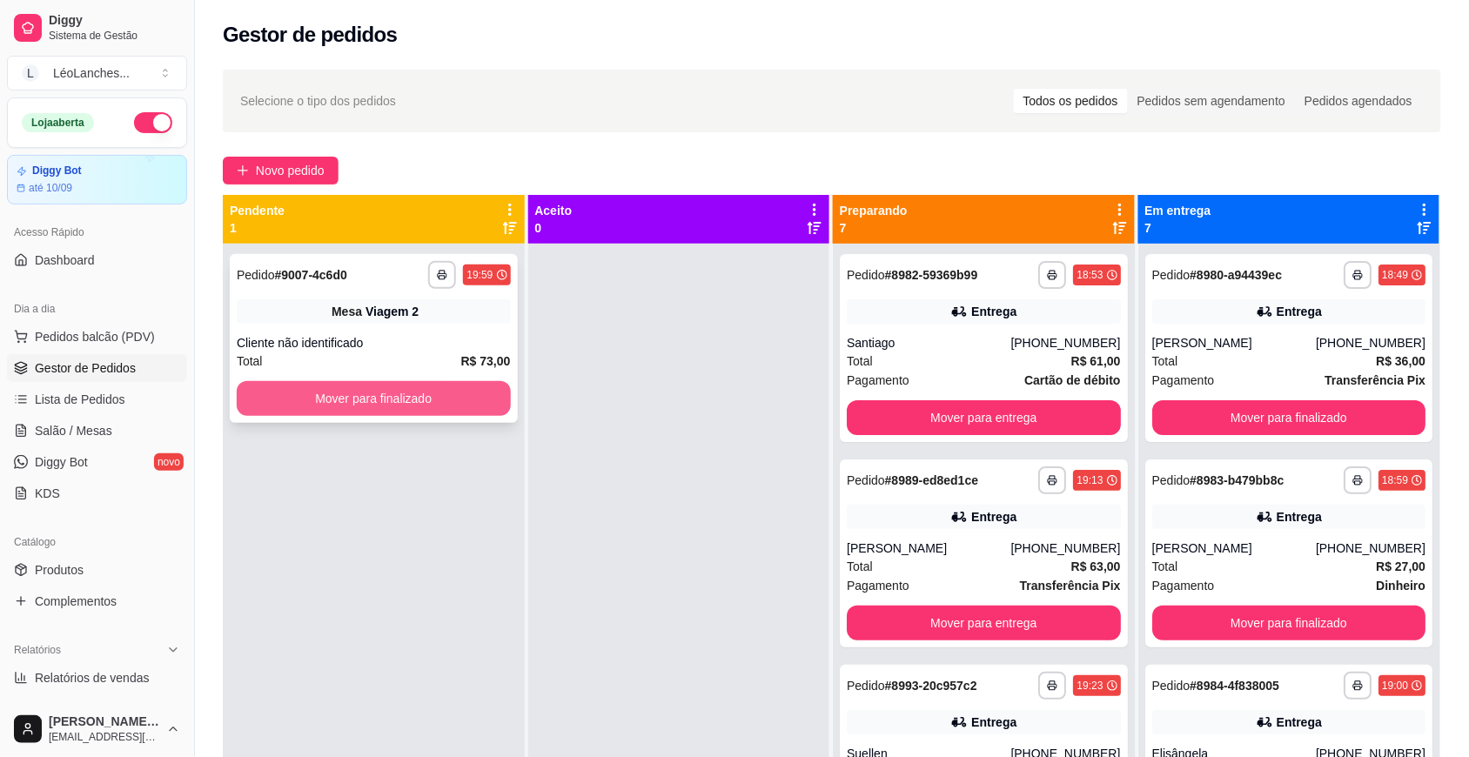
click at [449, 389] on button "Mover para finalizado" at bounding box center [374, 398] width 274 height 35
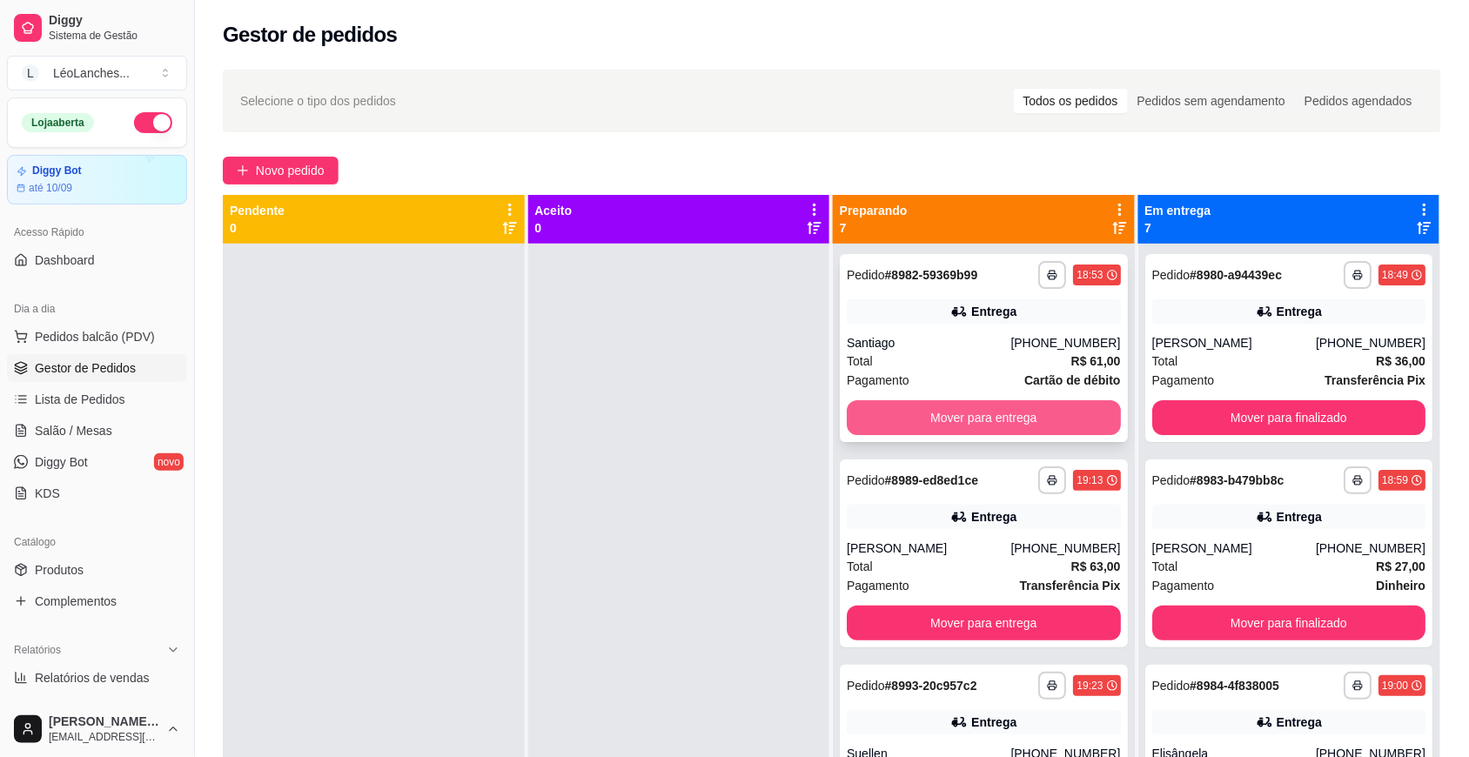
click at [1019, 414] on button "Mover para entrega" at bounding box center [984, 417] width 274 height 35
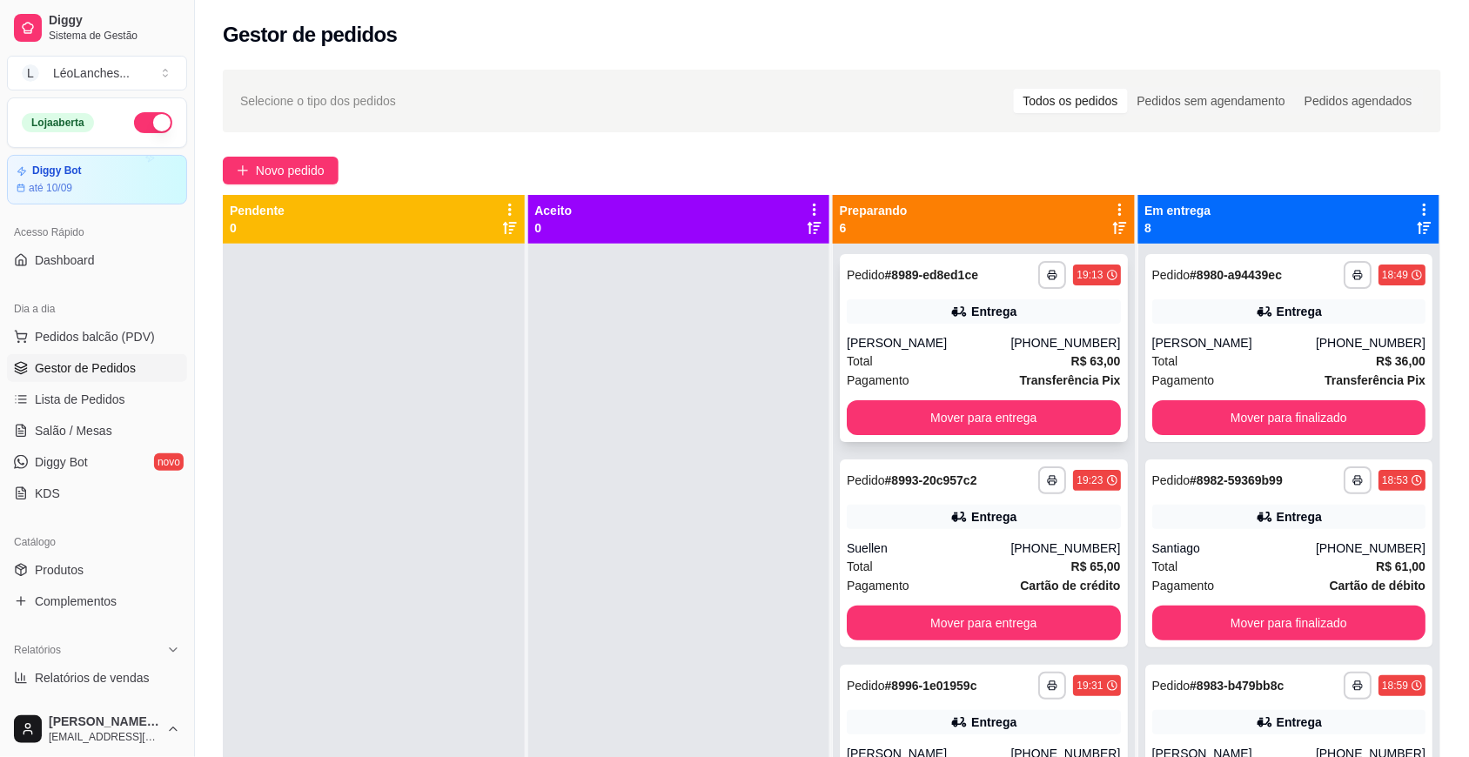
click at [951, 371] on div "Pagamento Transferência Pix" at bounding box center [984, 380] width 274 height 19
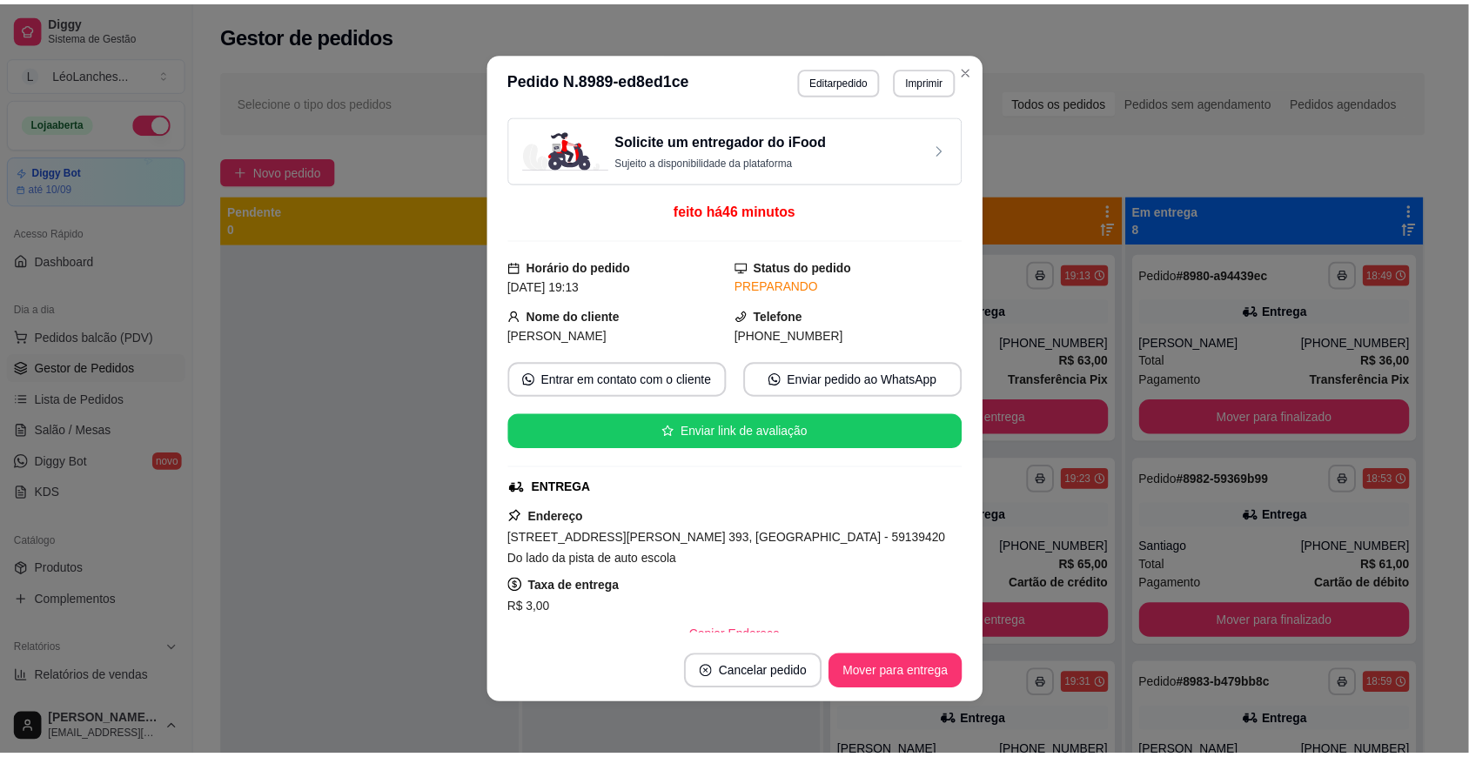
scroll to position [314, 0]
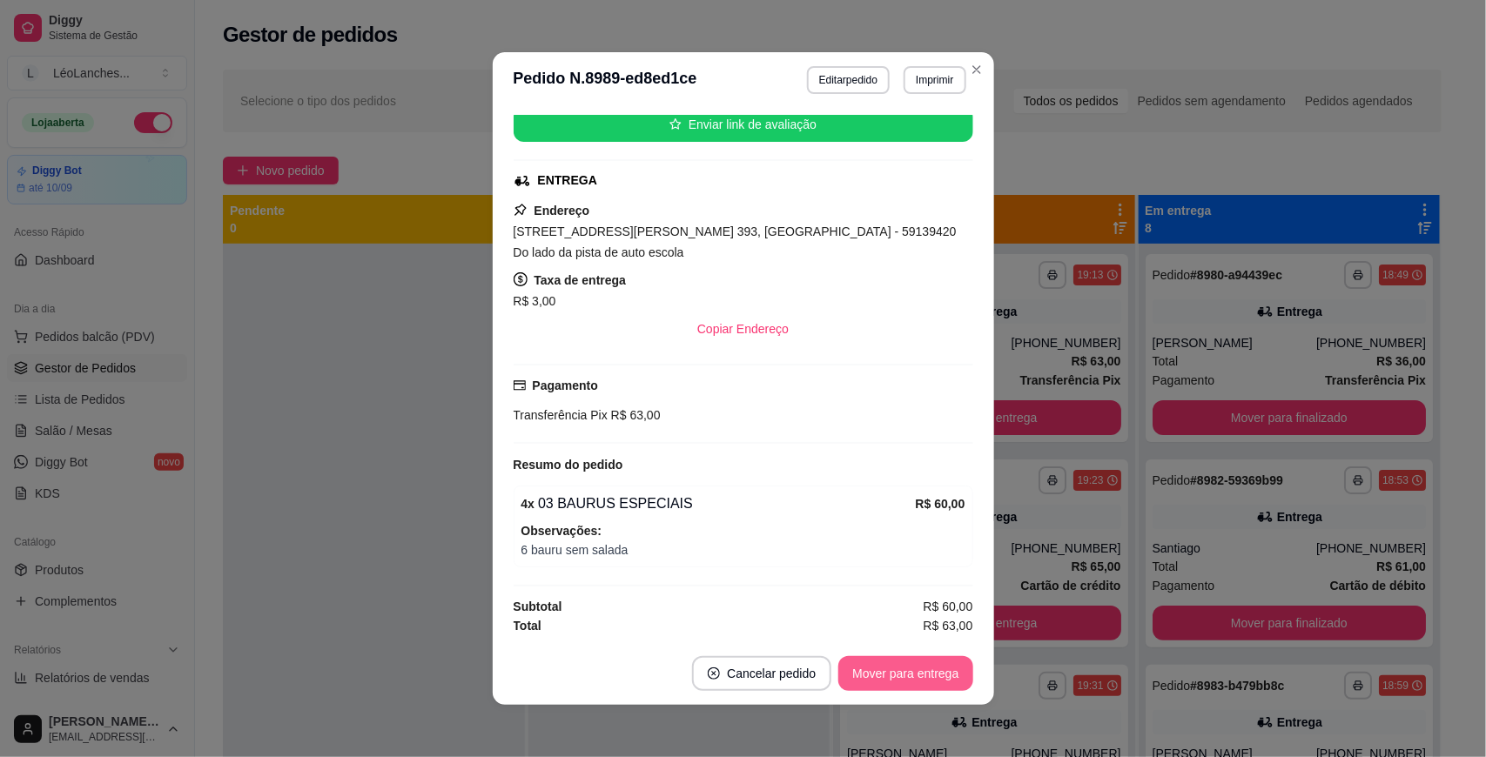
click at [925, 670] on button "Mover para entrega" at bounding box center [905, 673] width 134 height 35
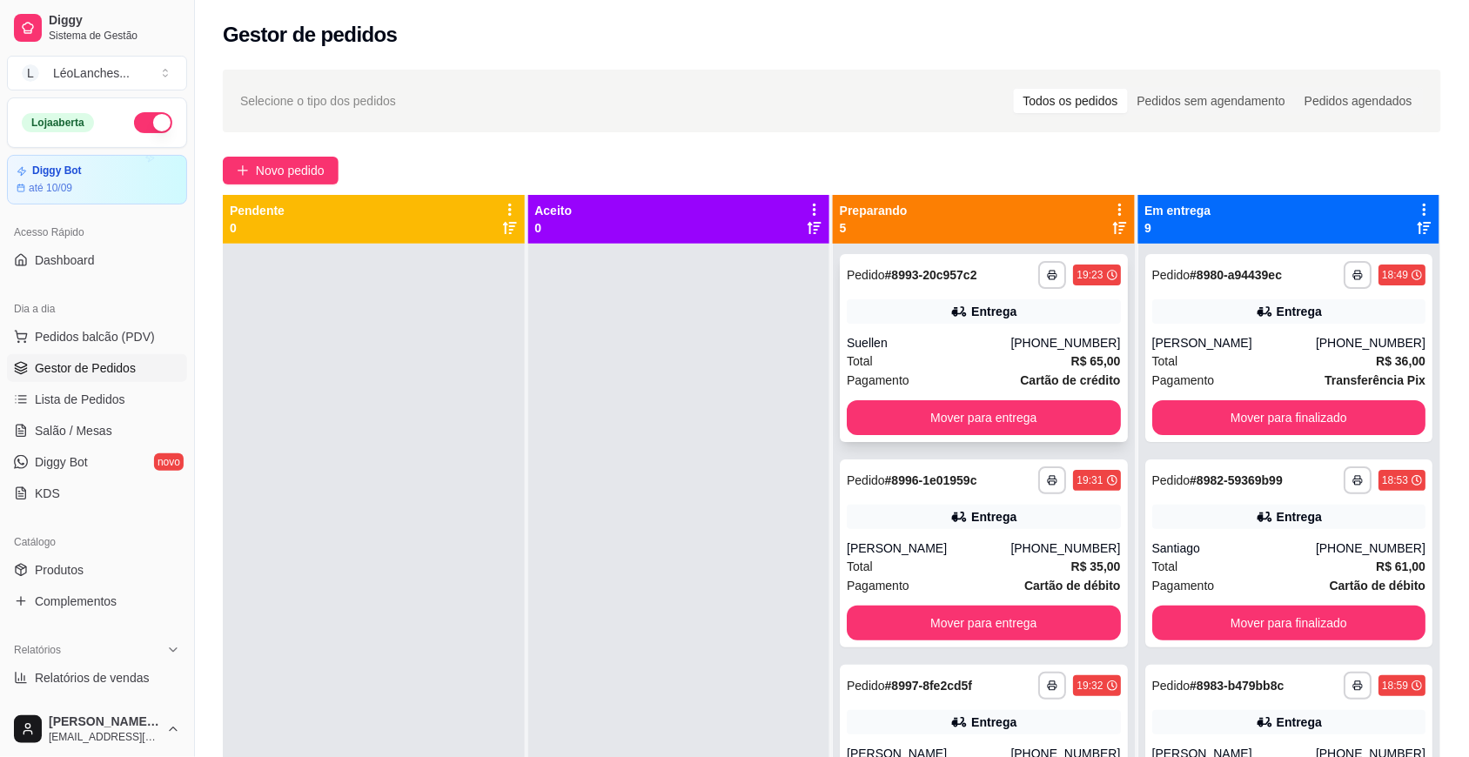
click at [960, 344] on div "Suellen" at bounding box center [929, 342] width 164 height 17
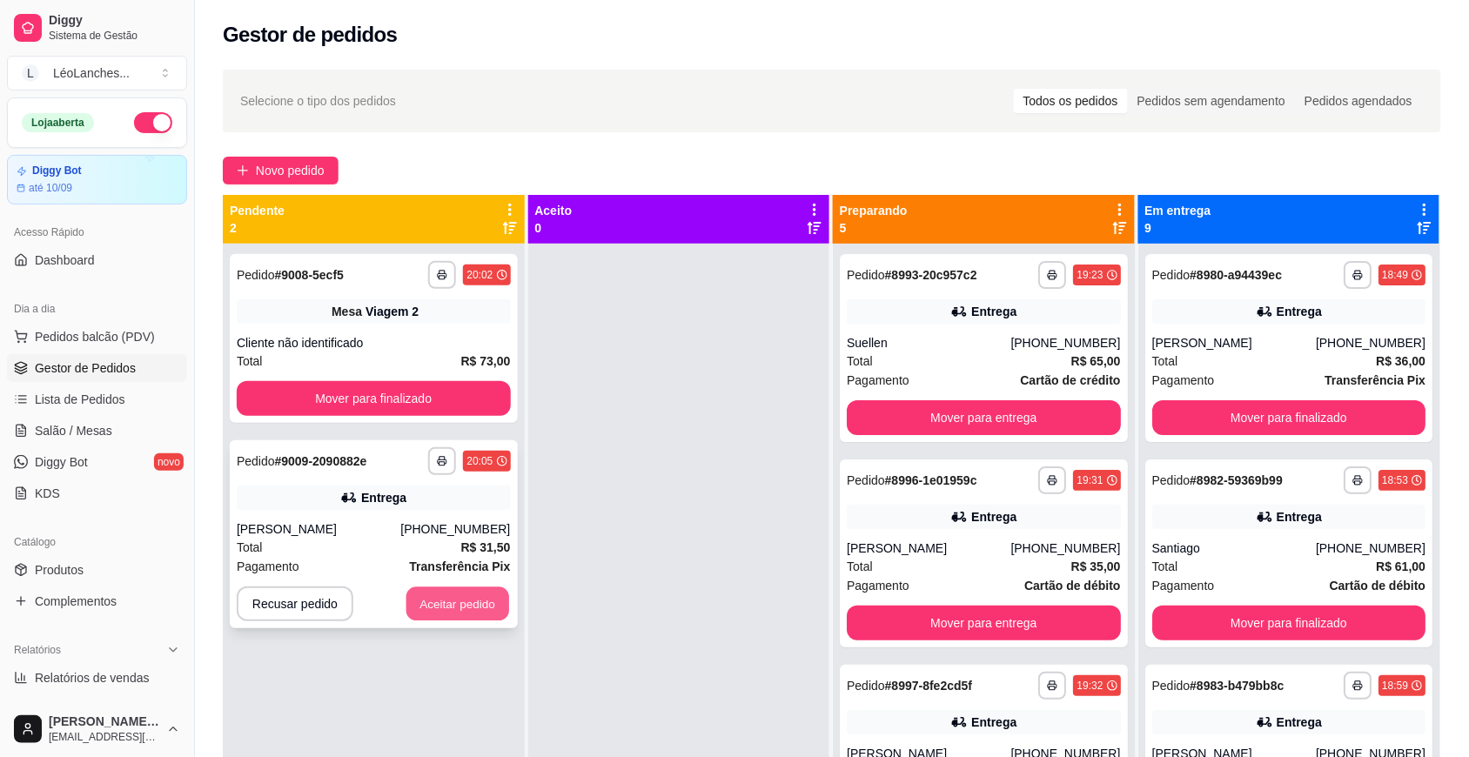
click at [481, 594] on button "Aceitar pedido" at bounding box center [458, 605] width 103 height 34
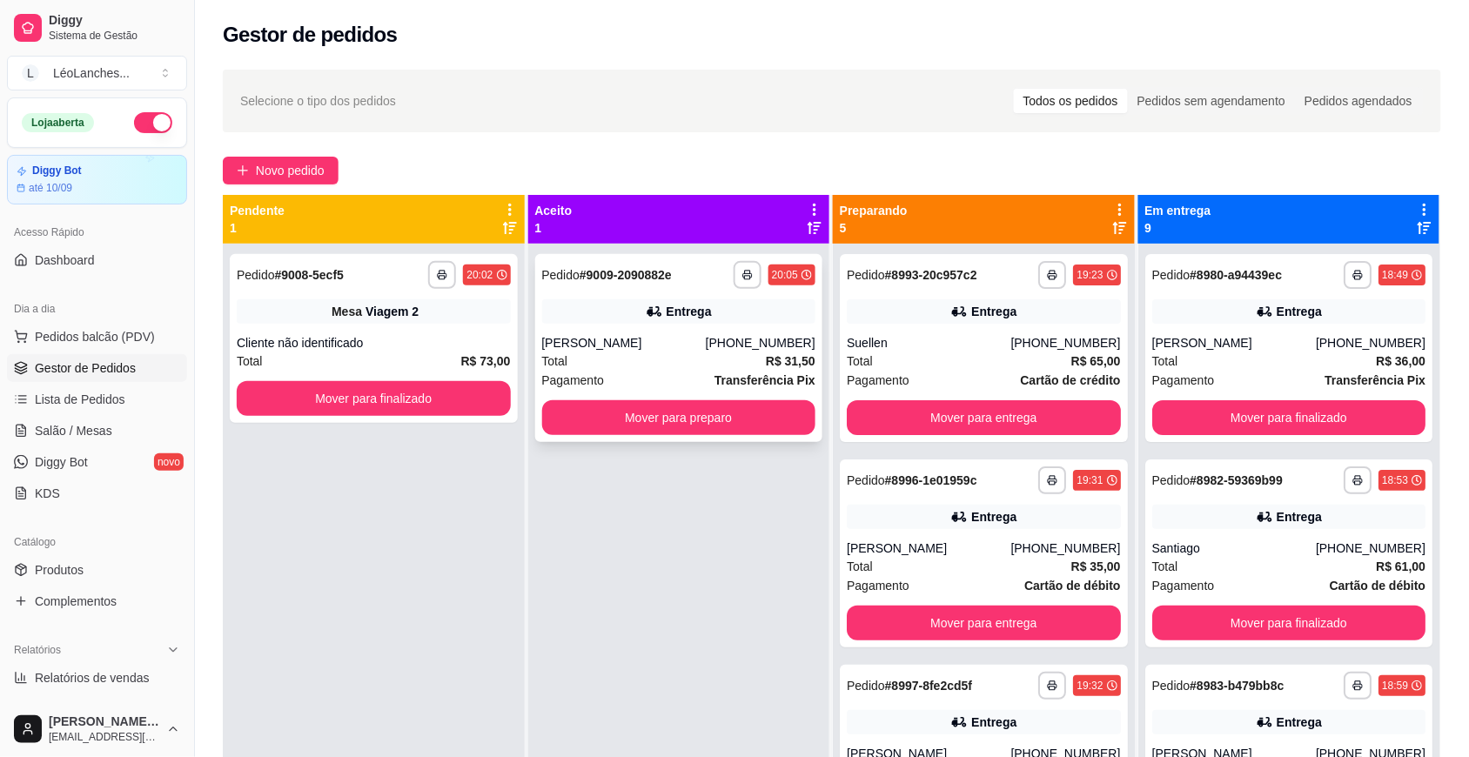
click at [650, 342] on div "[PERSON_NAME]" at bounding box center [624, 342] width 164 height 17
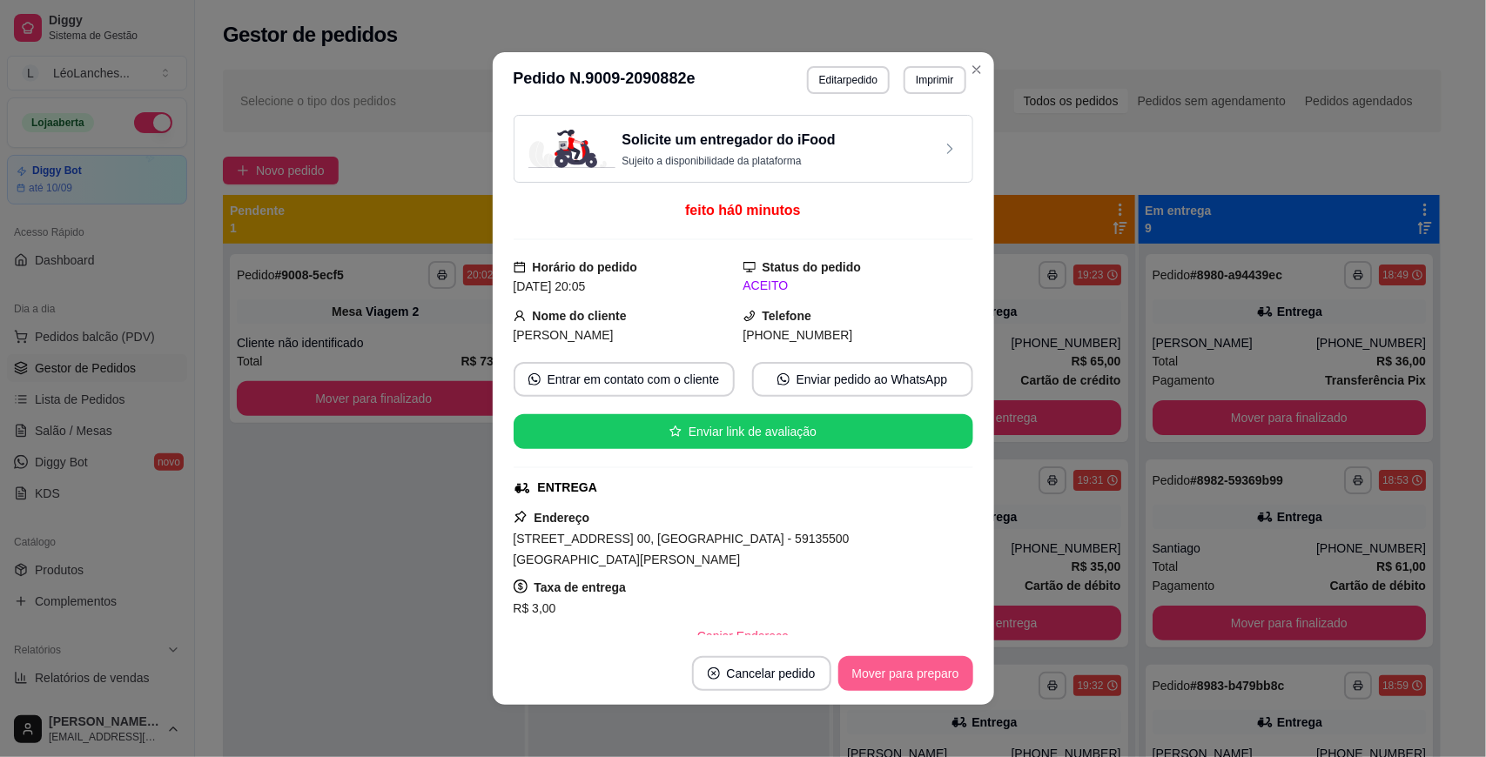
click at [912, 684] on button "Mover para preparo" at bounding box center [905, 673] width 135 height 35
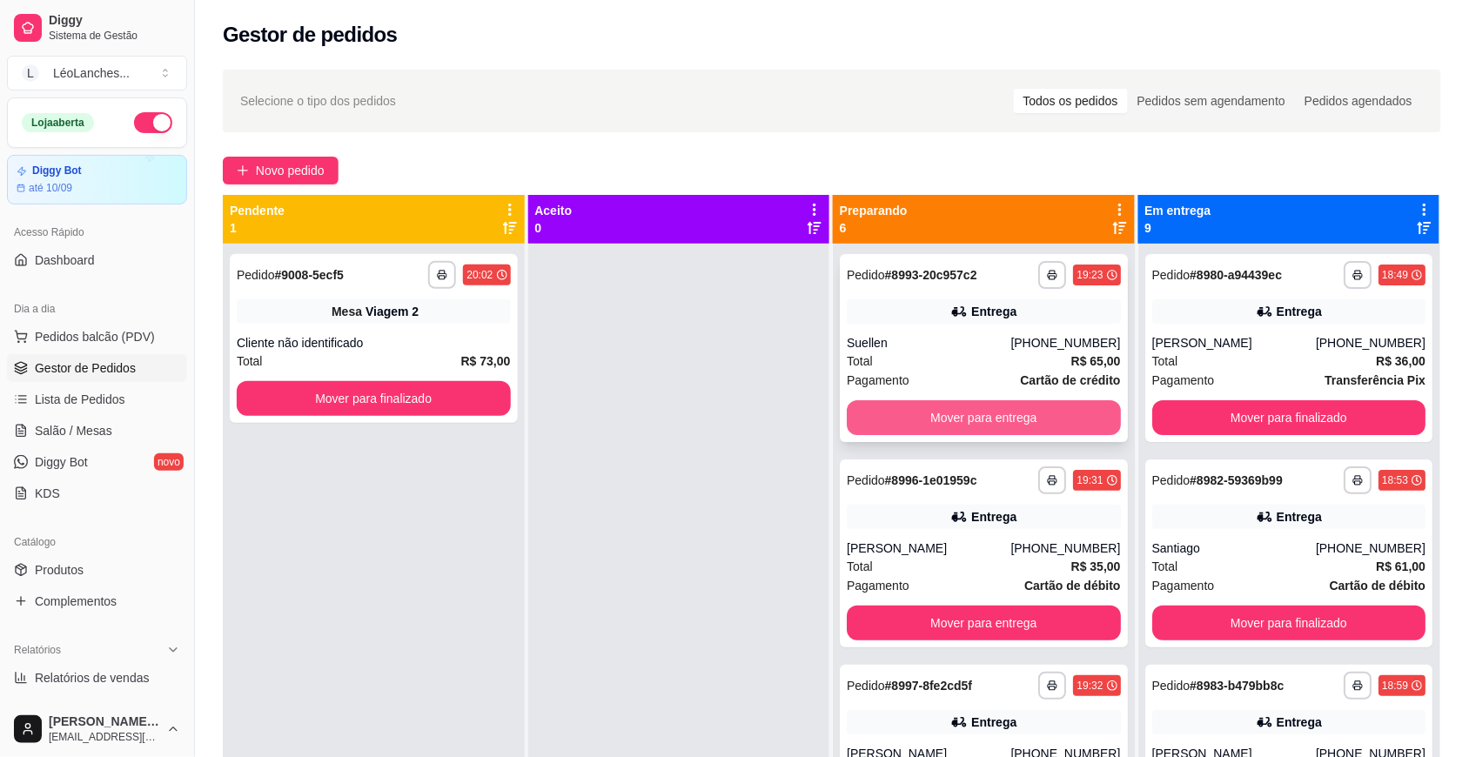
click at [942, 411] on button "Mover para entrega" at bounding box center [984, 417] width 274 height 35
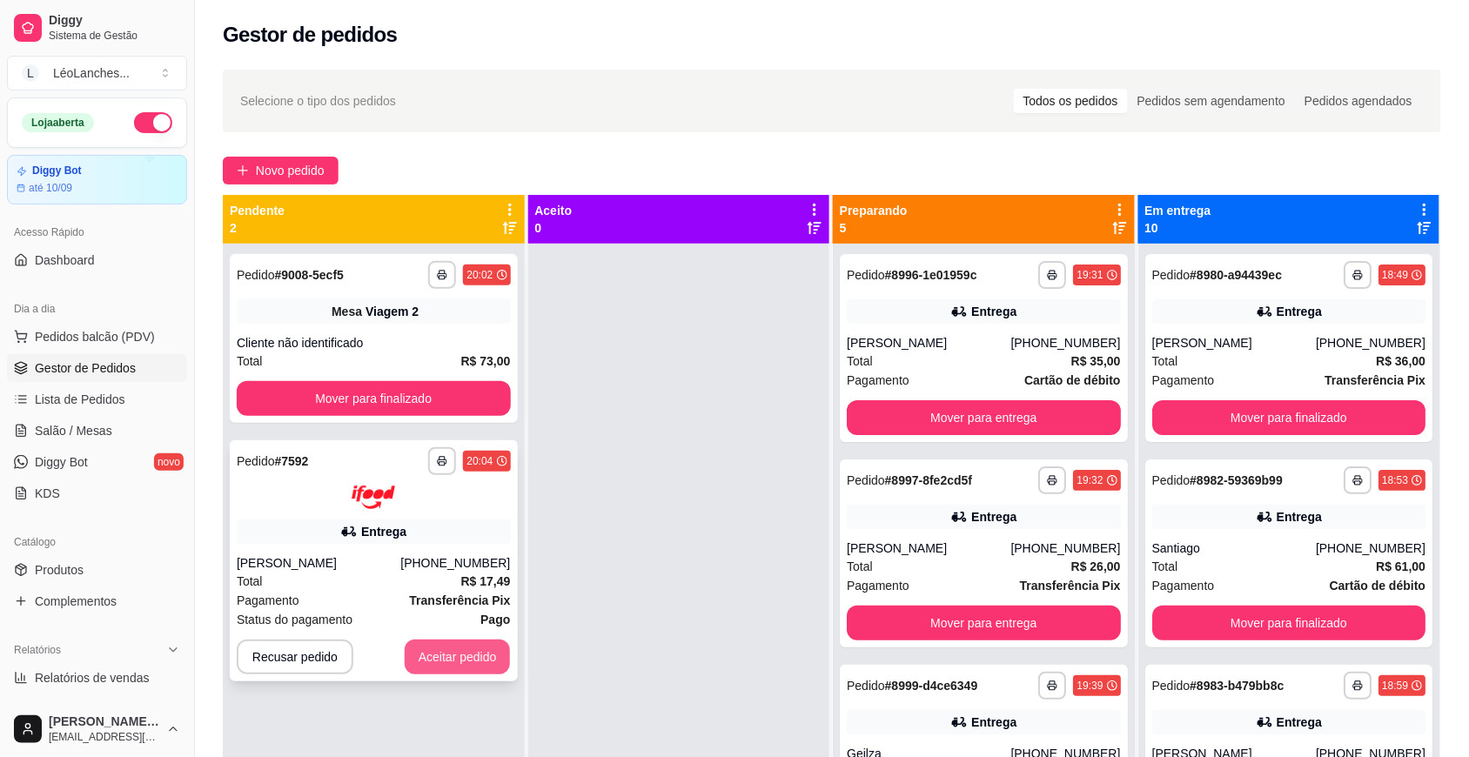
click at [481, 667] on button "Aceitar pedido" at bounding box center [458, 657] width 106 height 35
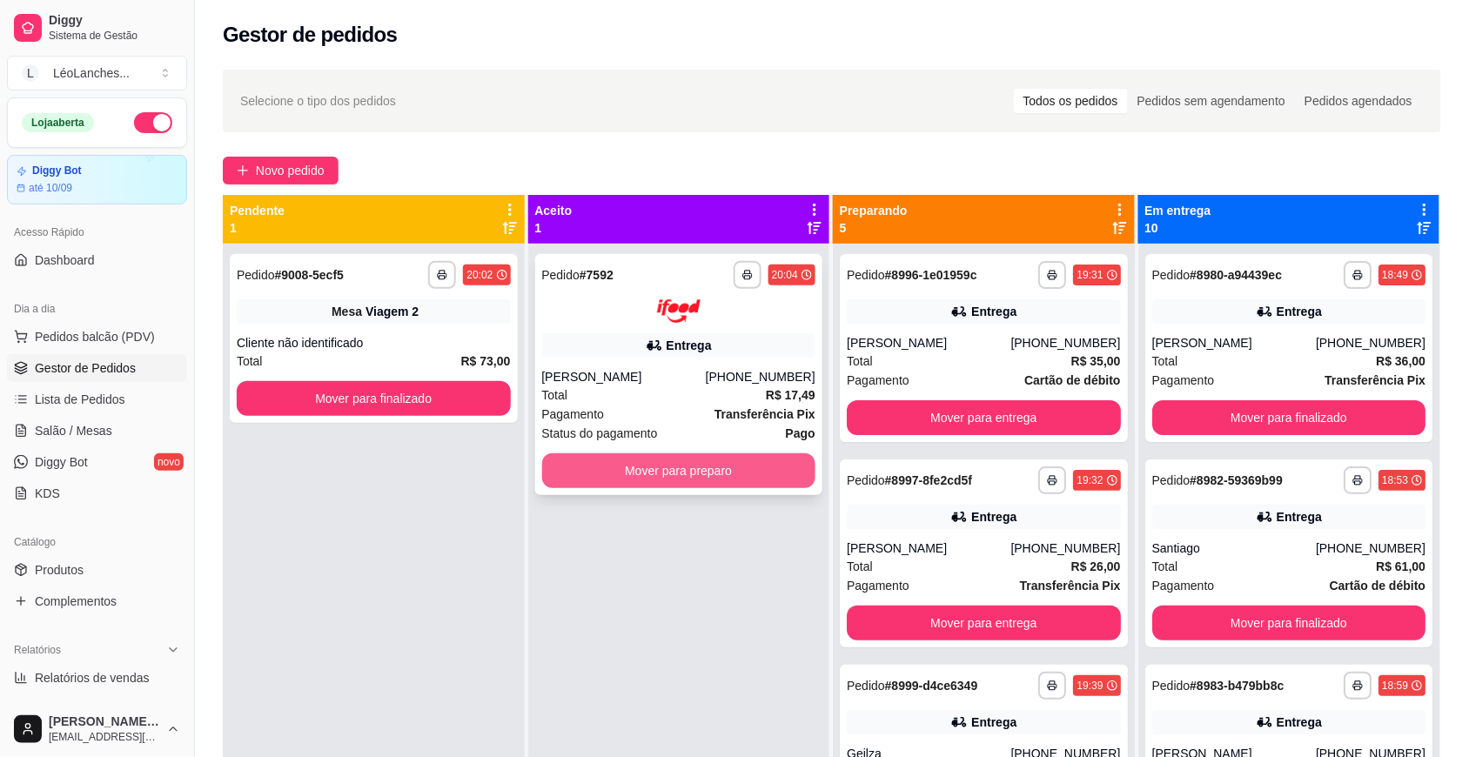
click at [728, 480] on button "Mover para preparo" at bounding box center [679, 471] width 274 height 35
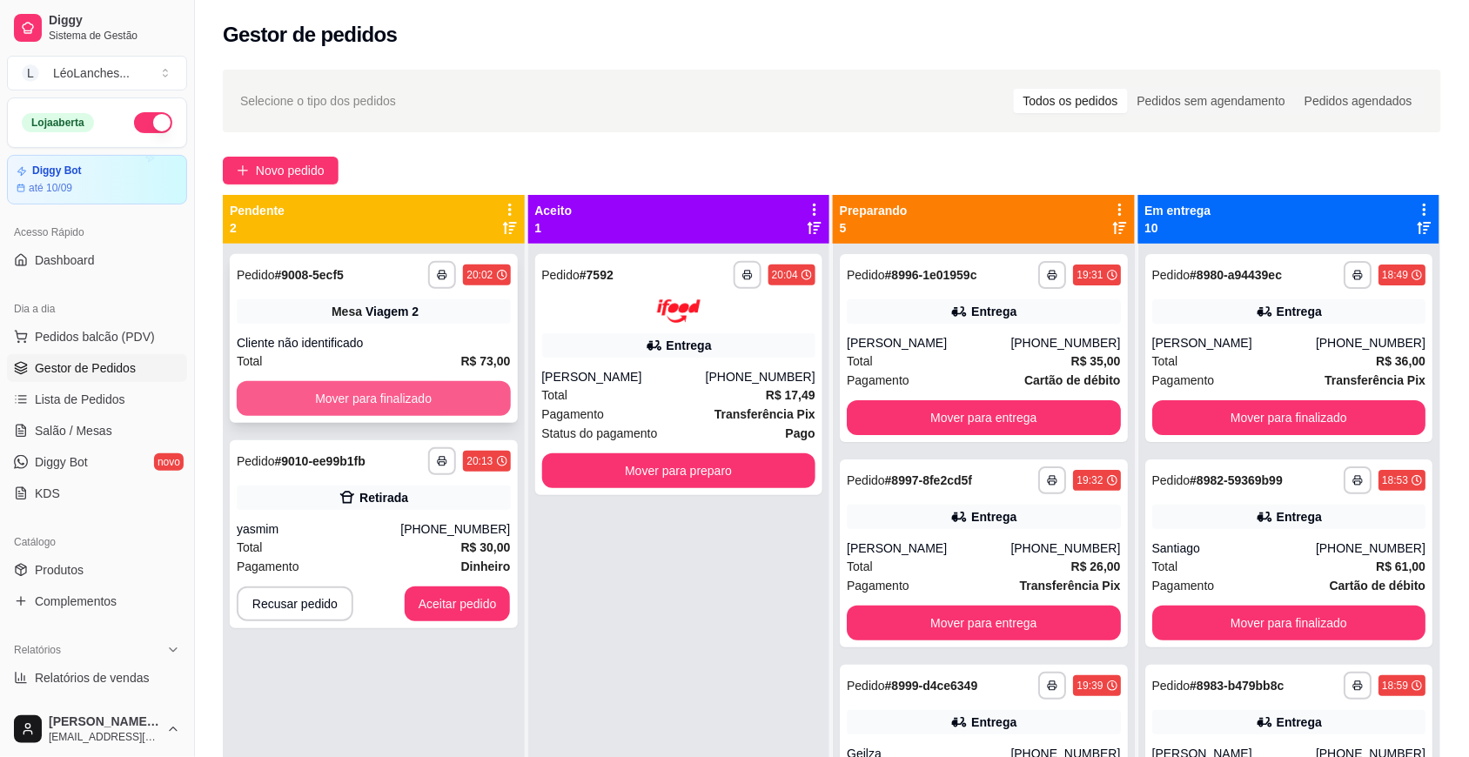
click at [407, 405] on button "Mover para finalizado" at bounding box center [374, 398] width 274 height 35
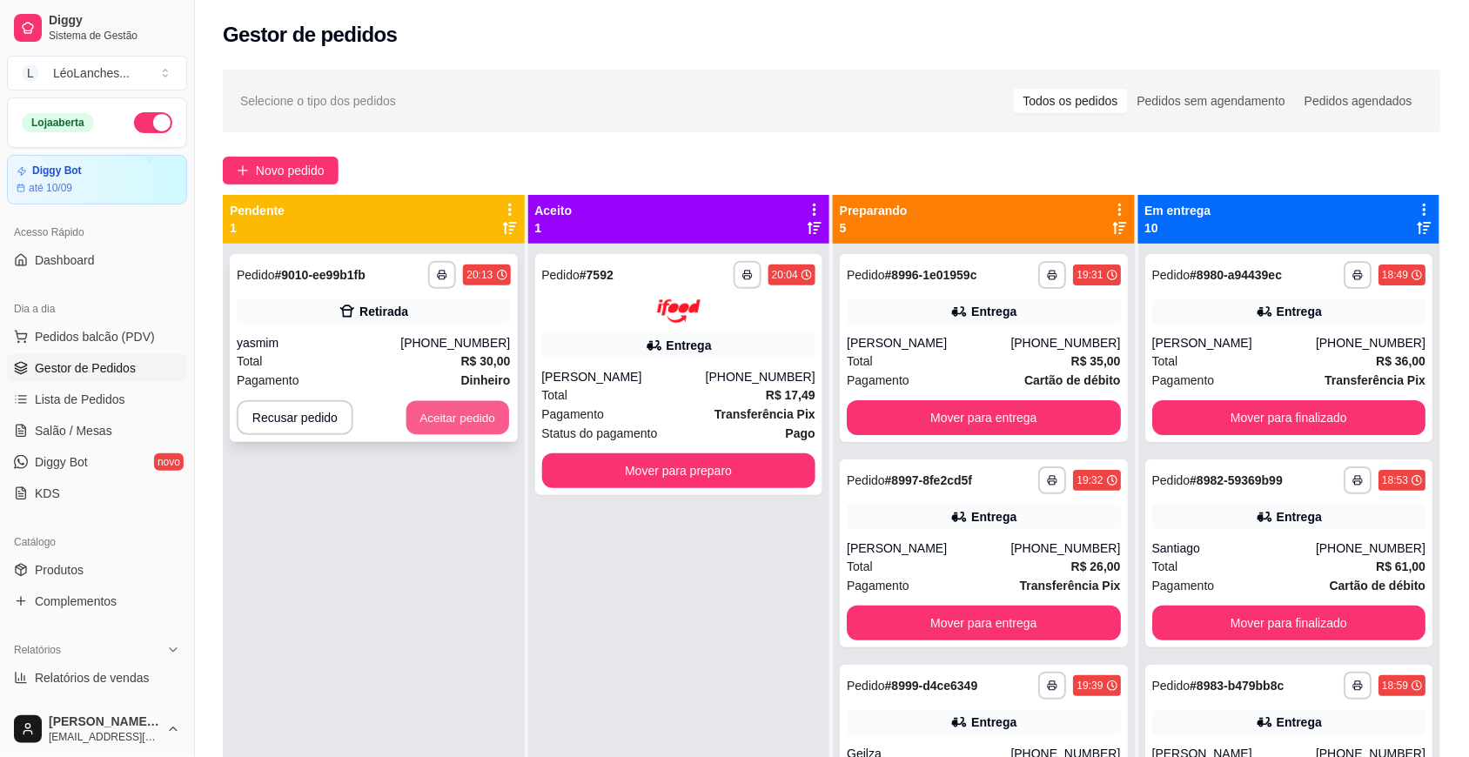
click at [455, 407] on button "Aceitar pedido" at bounding box center [458, 418] width 103 height 34
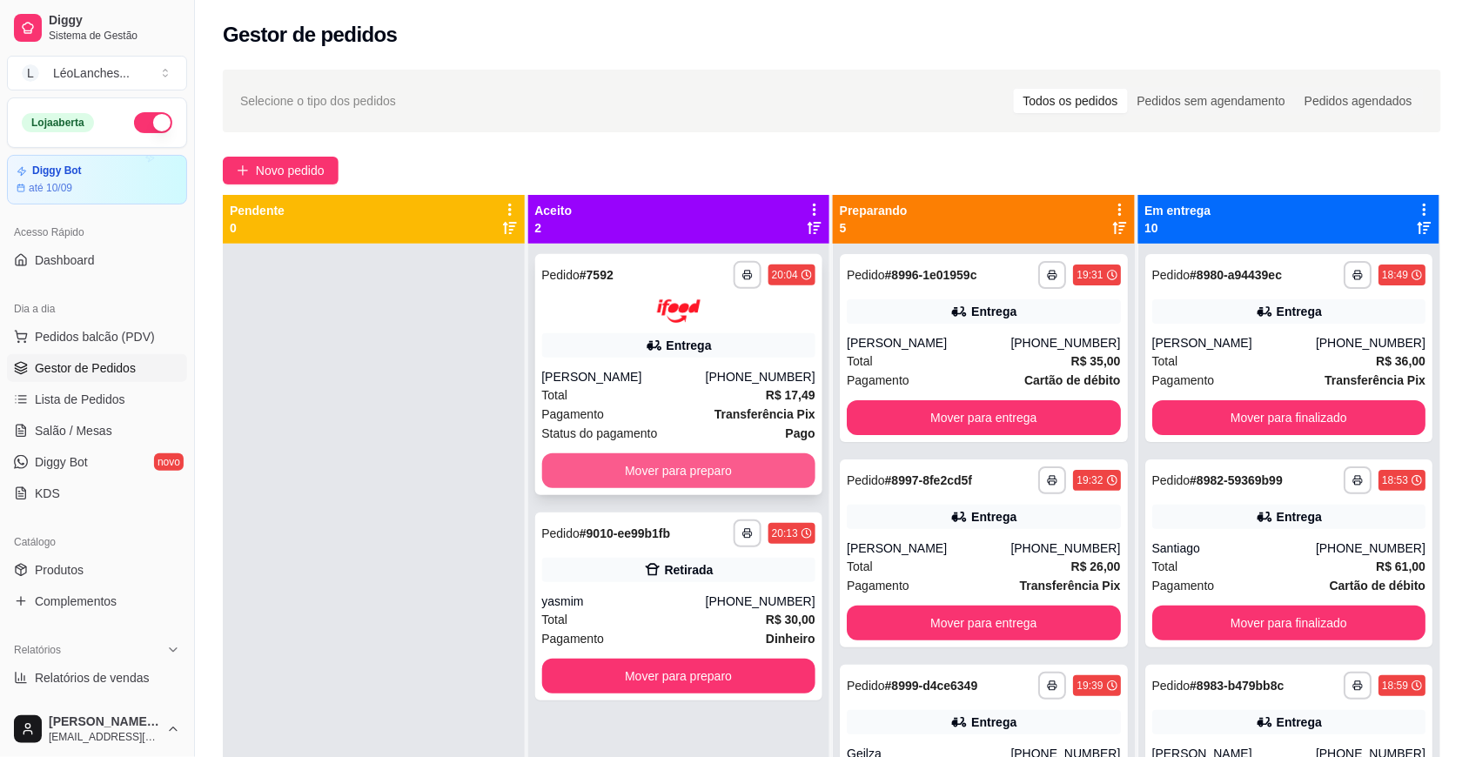
click at [649, 474] on button "Mover para preparo" at bounding box center [679, 471] width 274 height 35
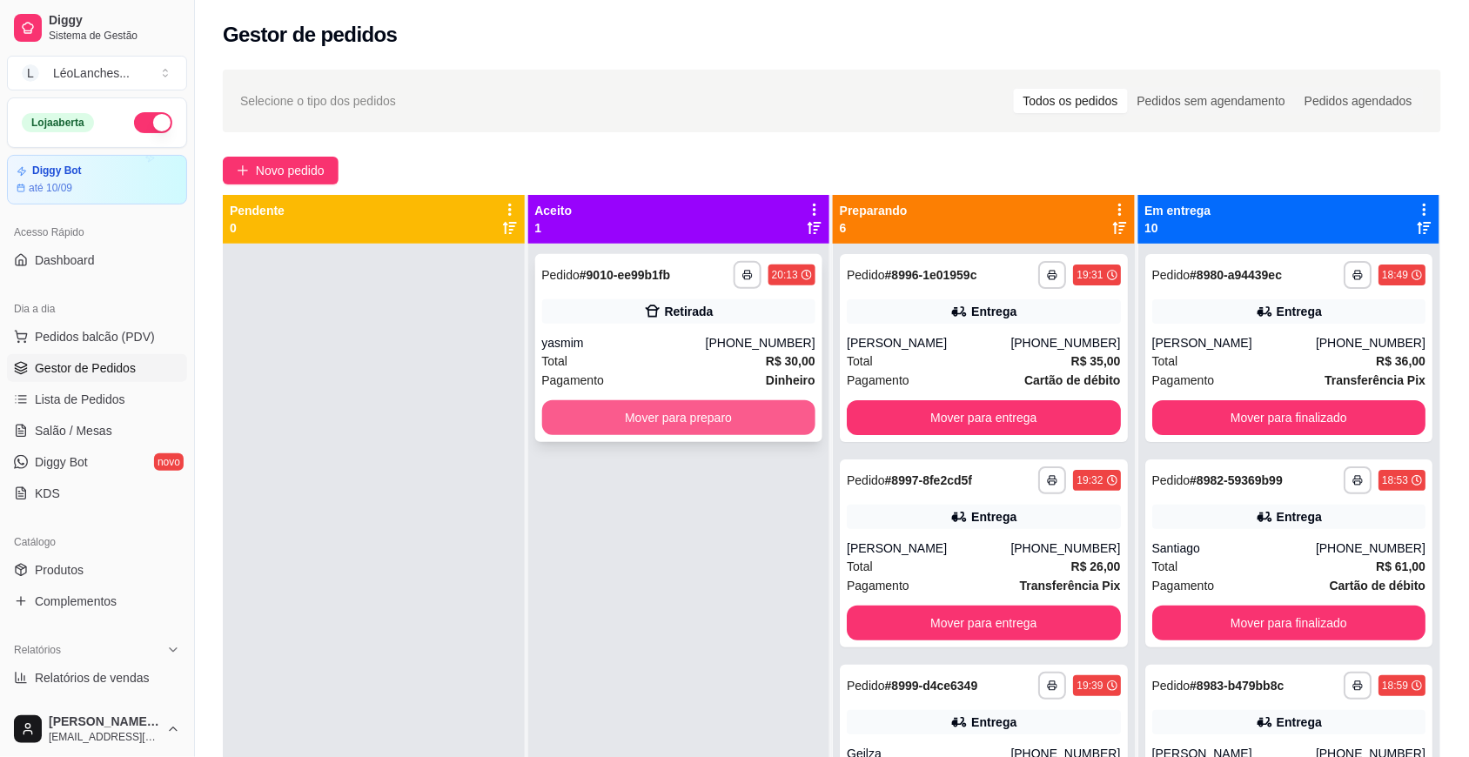
click at [631, 415] on button "Mover para preparo" at bounding box center [679, 417] width 274 height 35
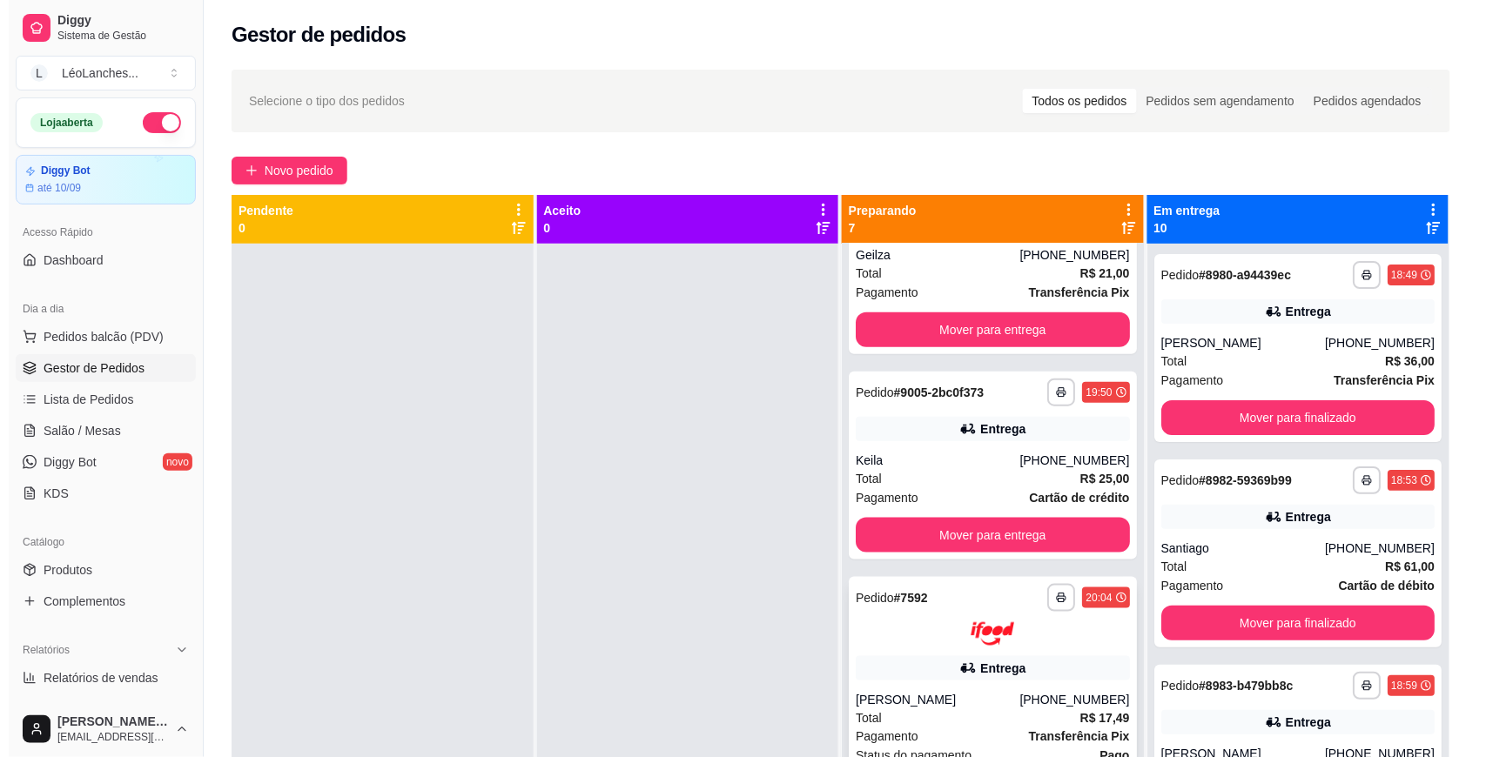
scroll to position [0, 0]
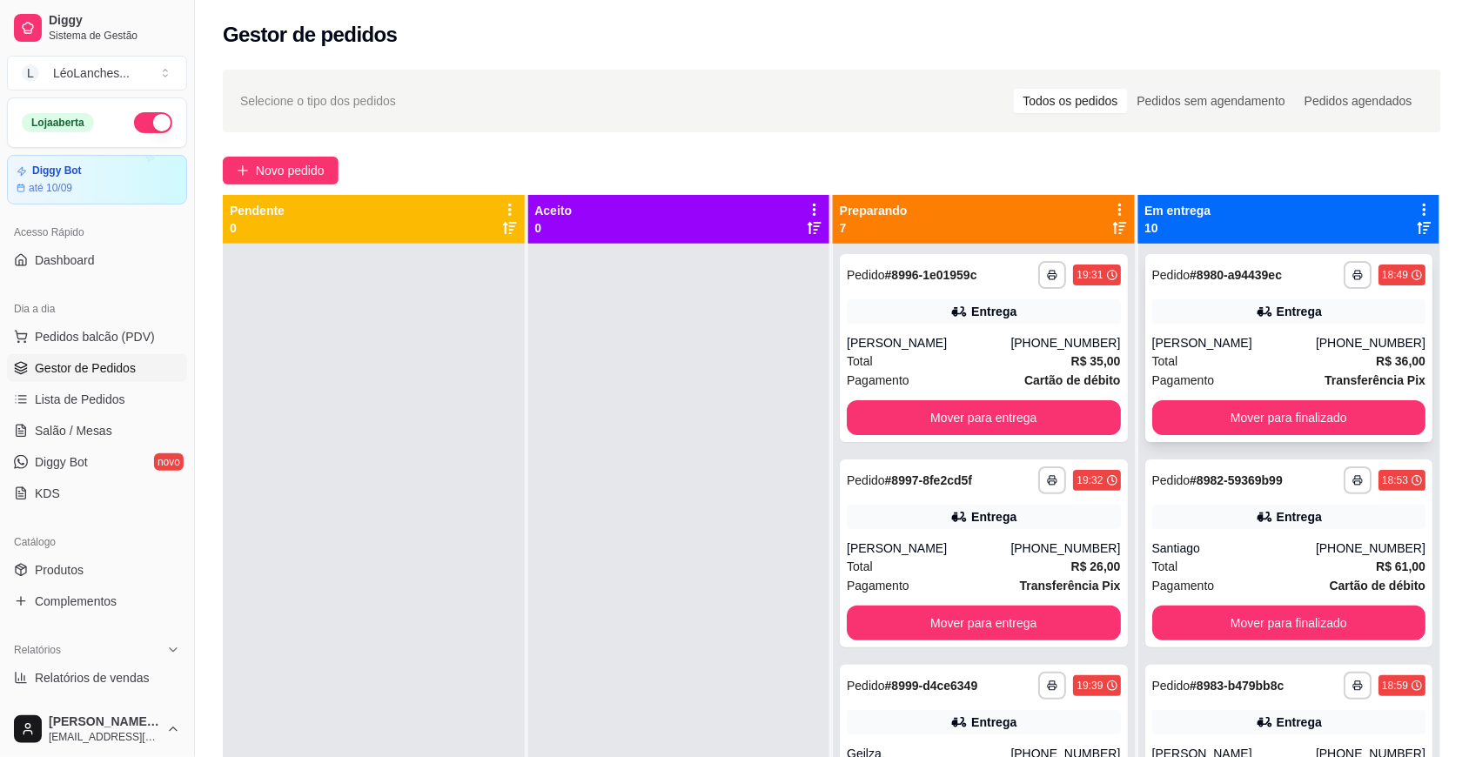
click at [1271, 337] on div "[PERSON_NAME]" at bounding box center [1235, 342] width 164 height 17
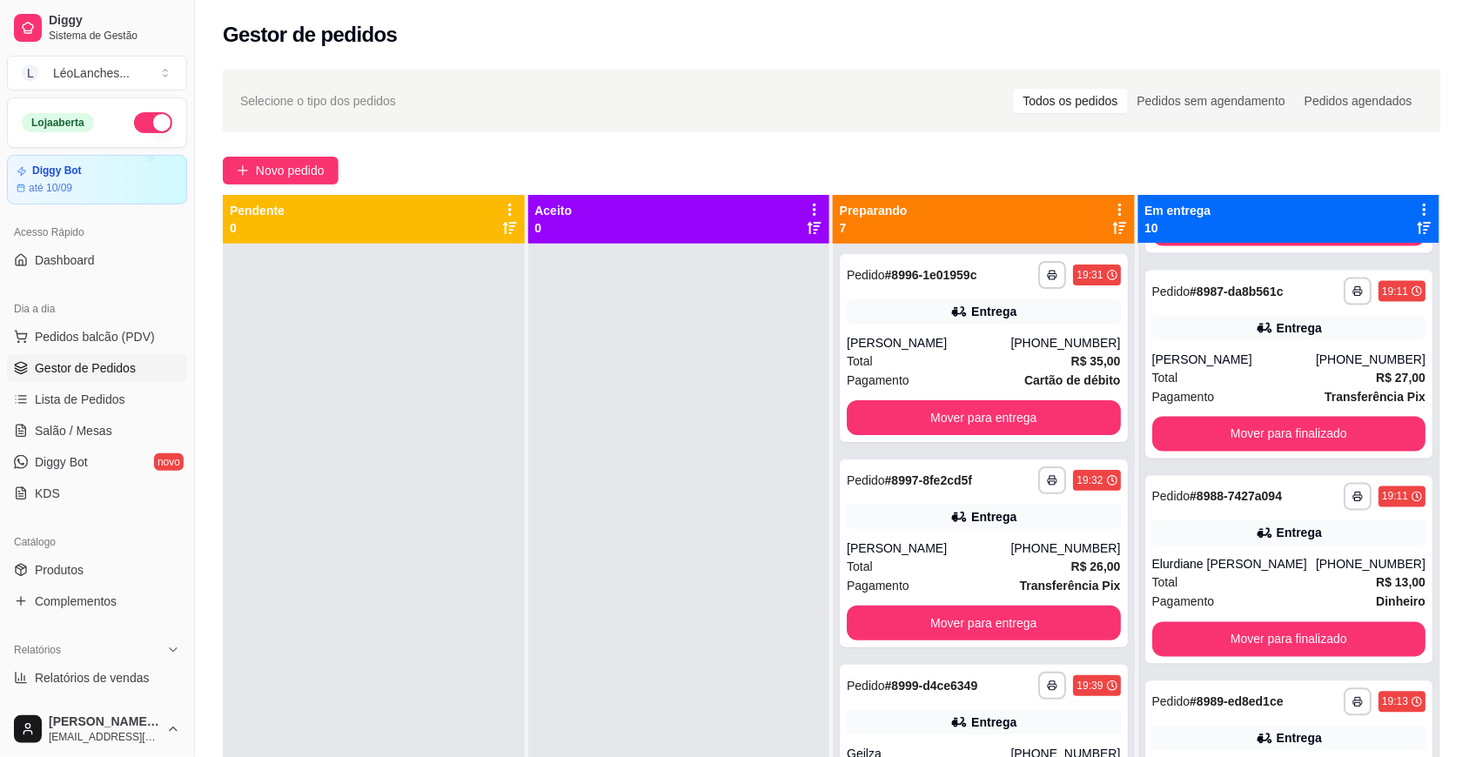
scroll to position [1072, 0]
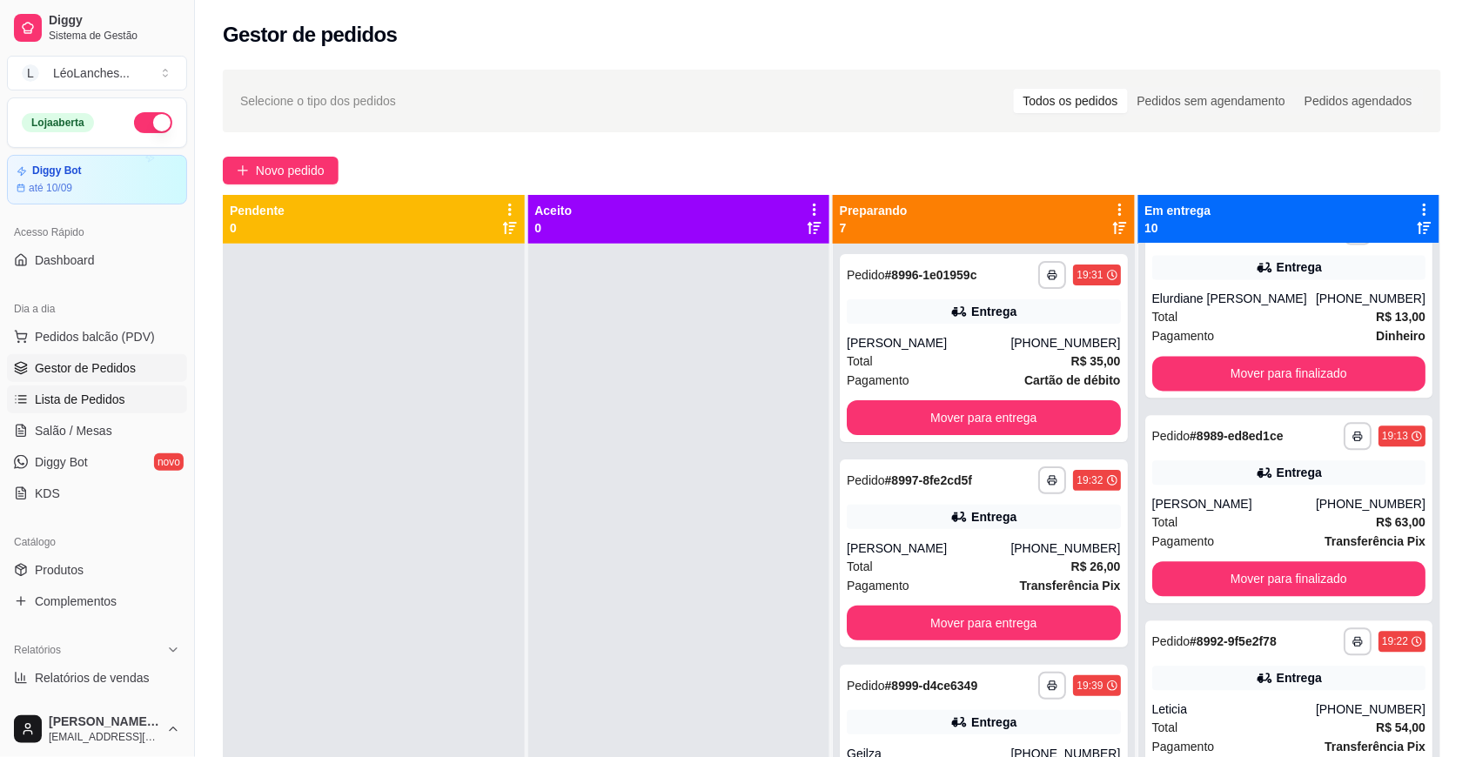
click at [88, 387] on link "Lista de Pedidos" at bounding box center [97, 400] width 180 height 28
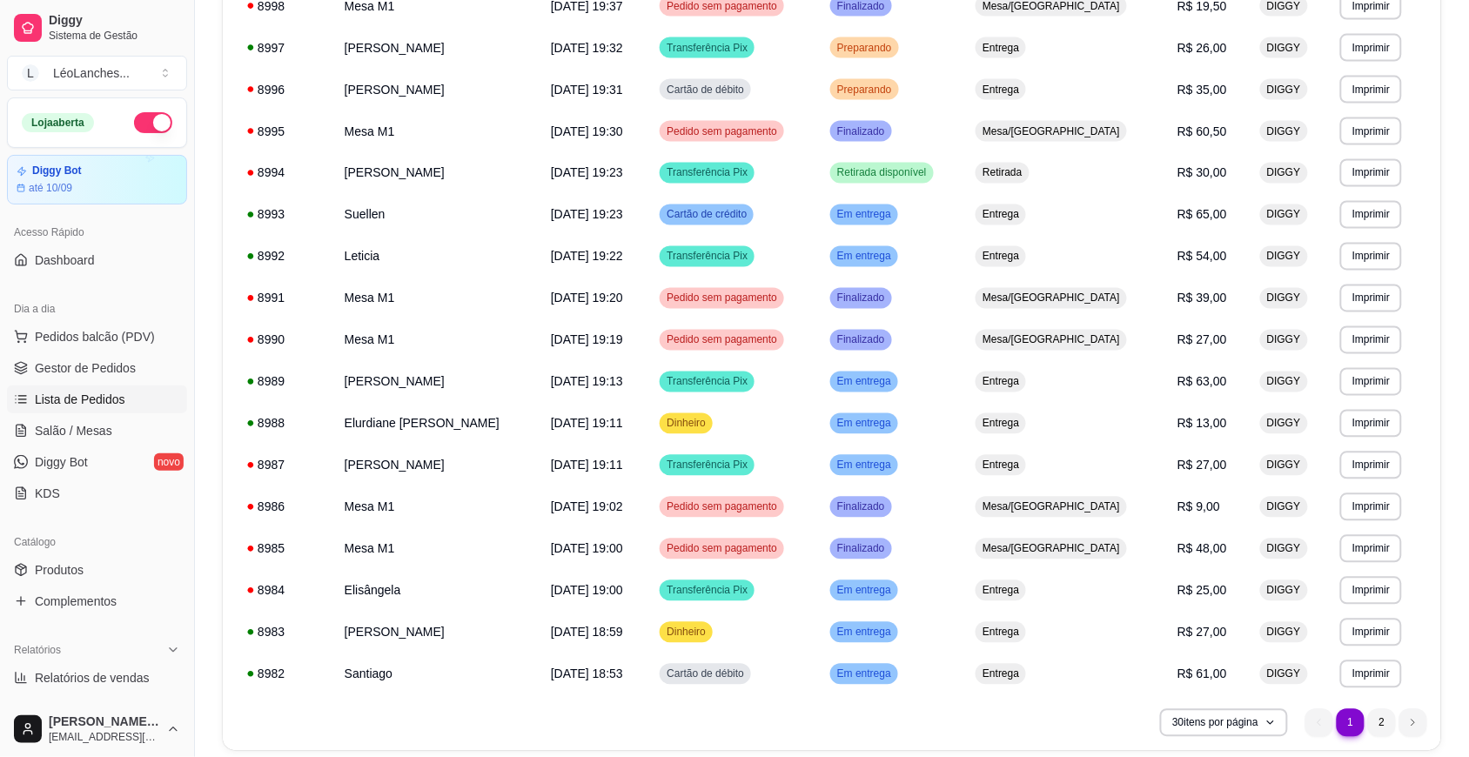
scroll to position [873, 0]
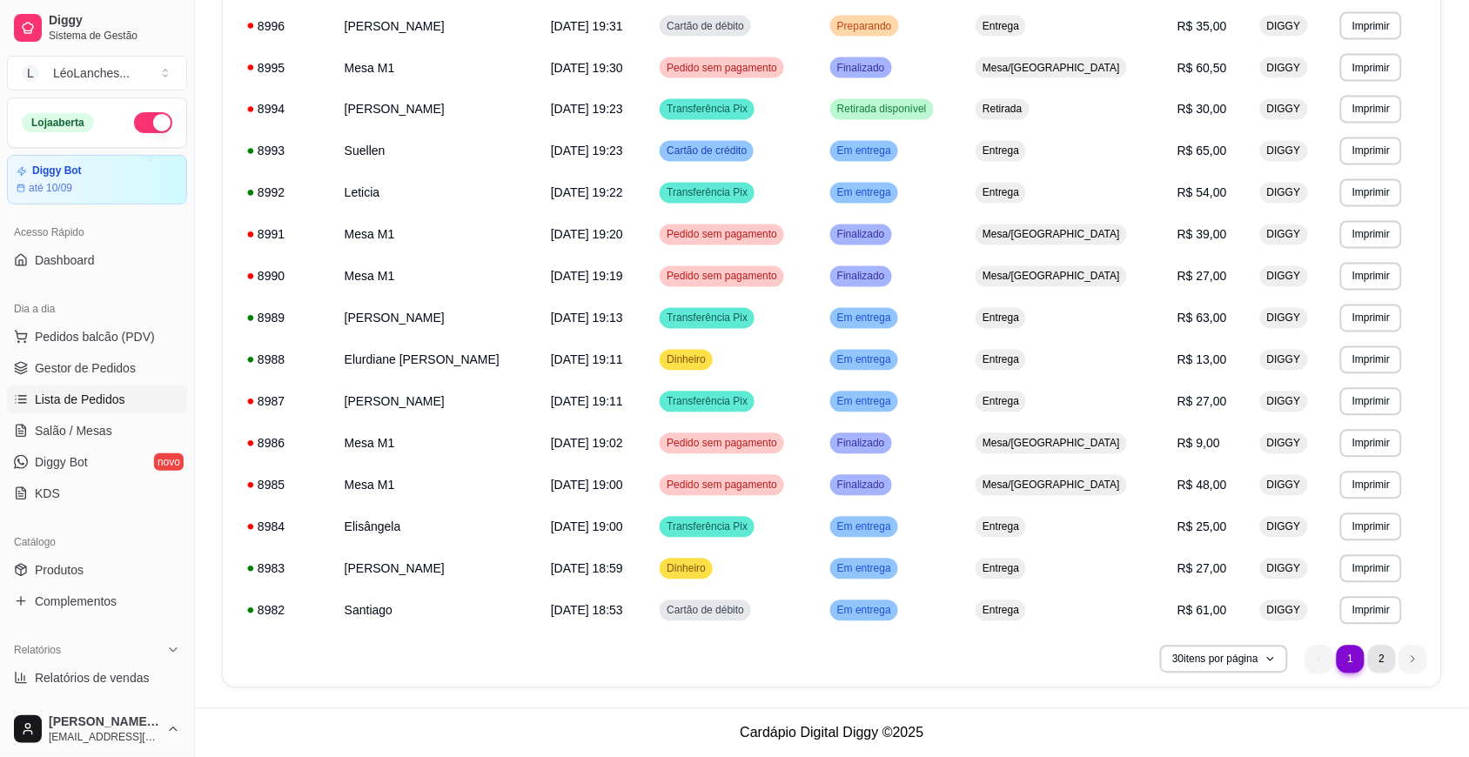
click at [1376, 662] on li "2" at bounding box center [1382, 660] width 28 height 28
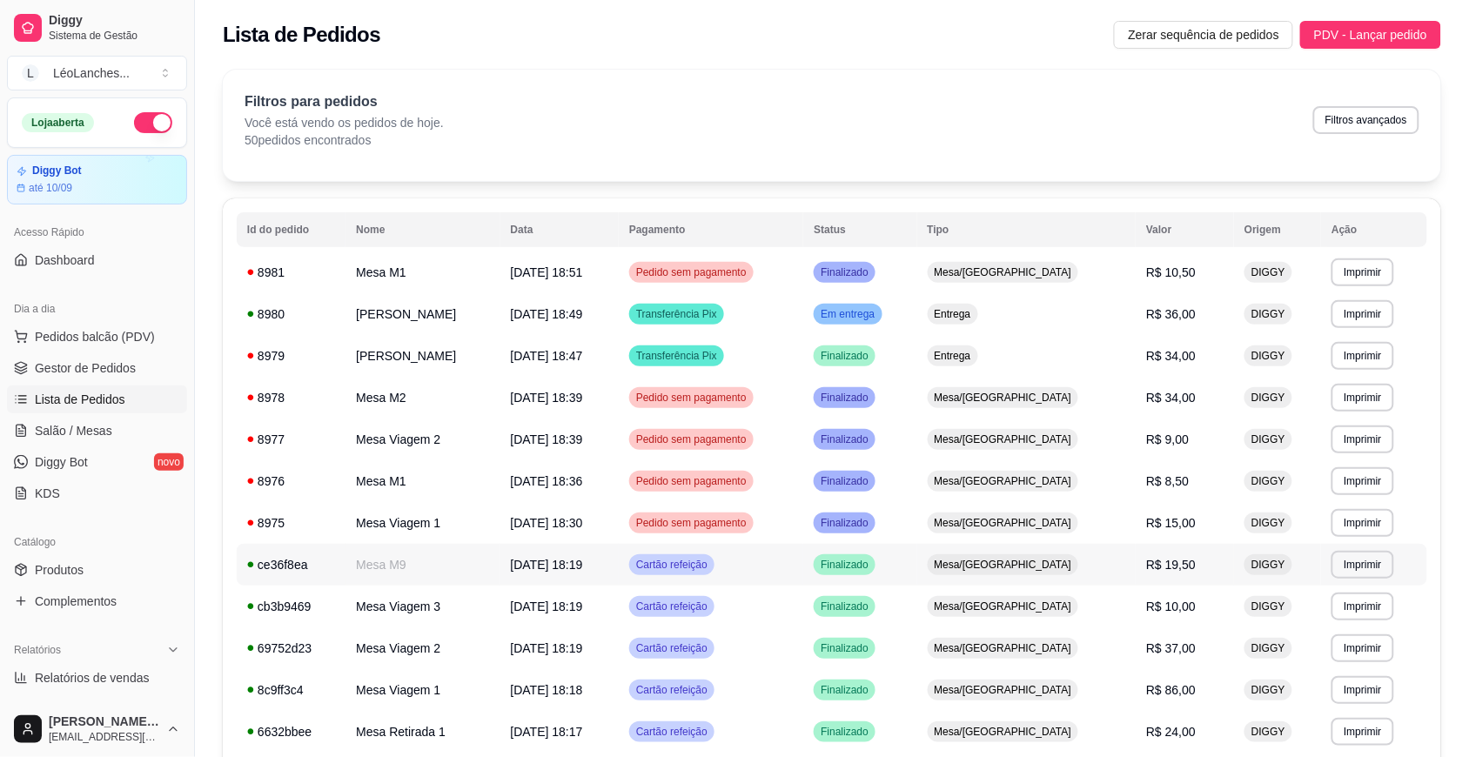
scroll to position [455, 0]
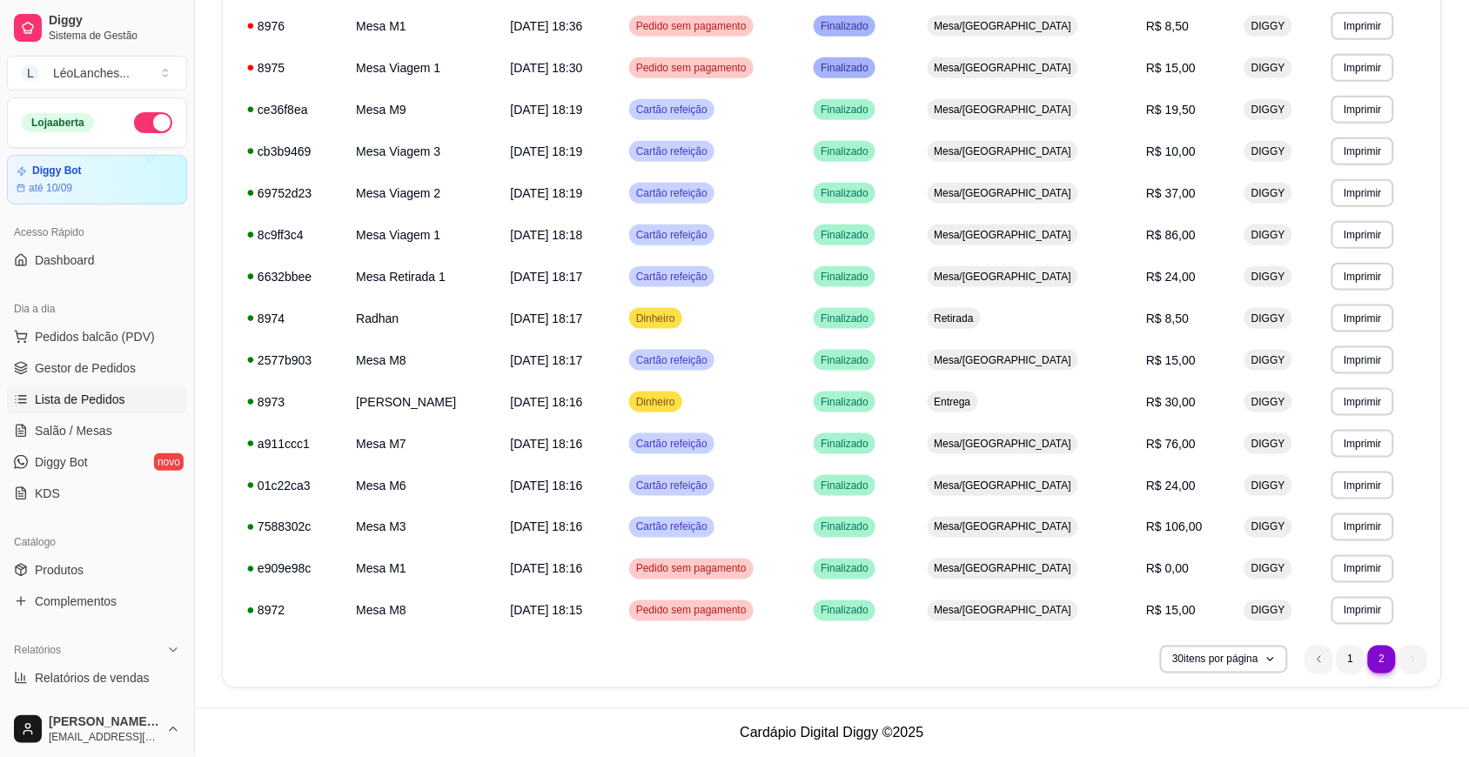
click at [1411, 660] on ul "2 1 2" at bounding box center [1367, 660] width 122 height 28
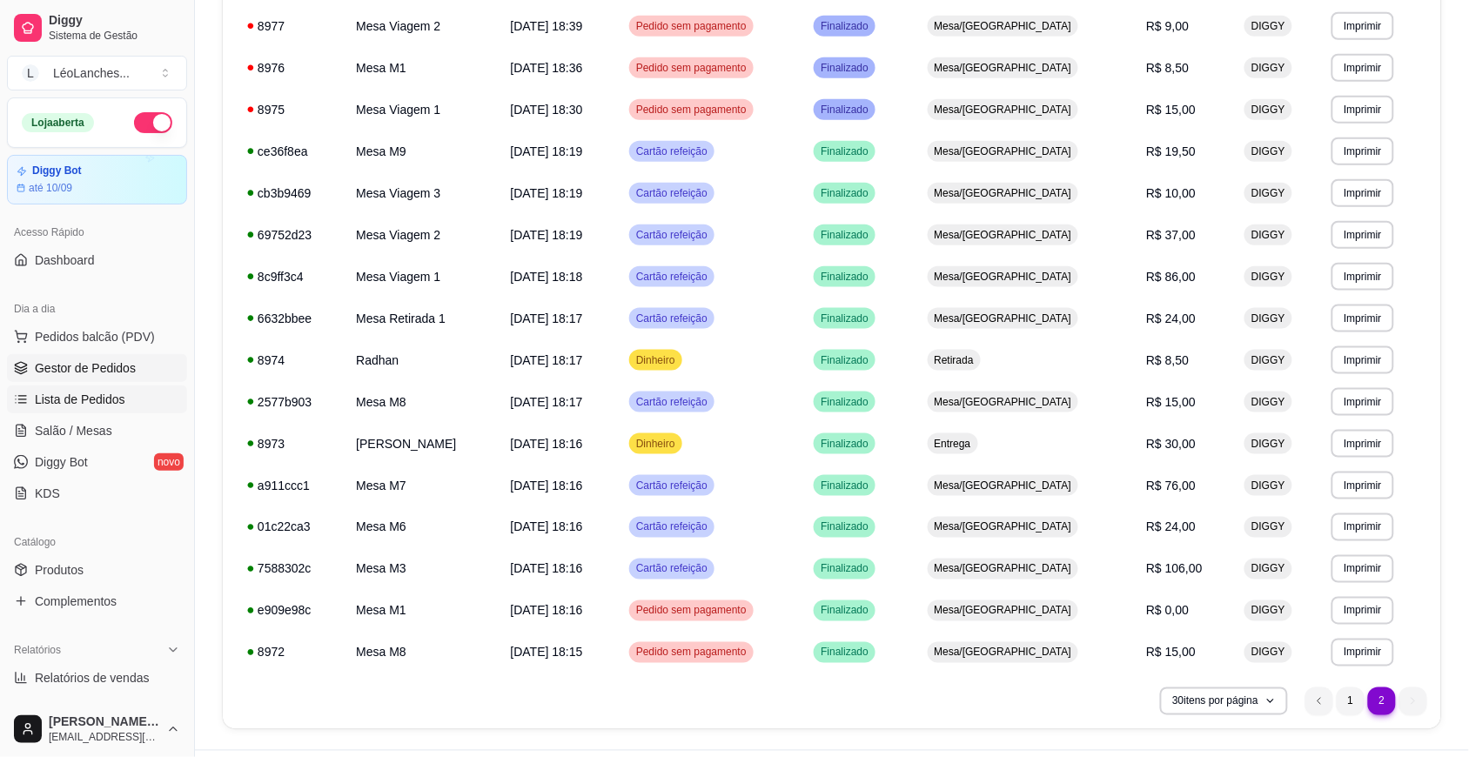
click at [135, 374] on link "Gestor de Pedidos" at bounding box center [97, 368] width 180 height 28
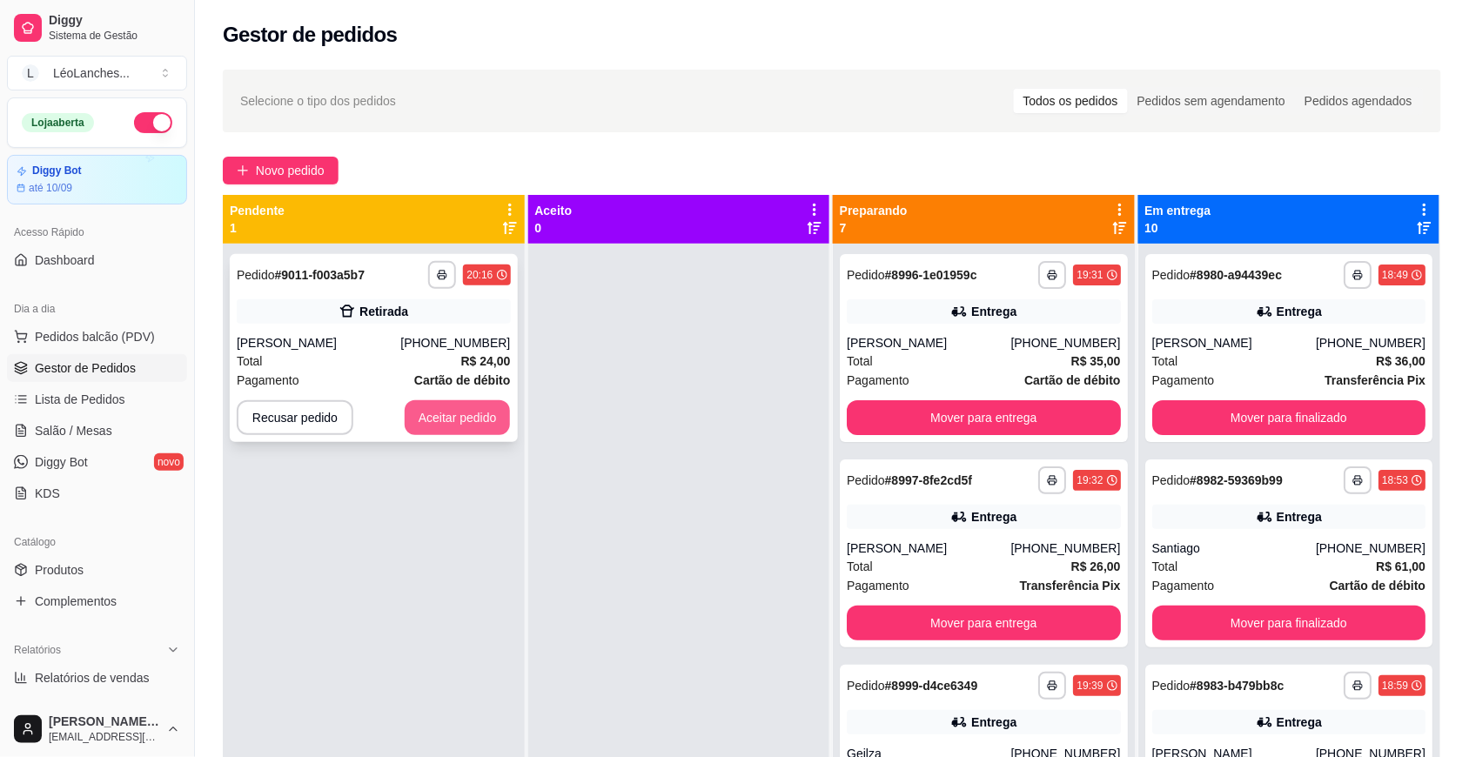
click at [449, 409] on button "Aceitar pedido" at bounding box center [458, 417] width 106 height 35
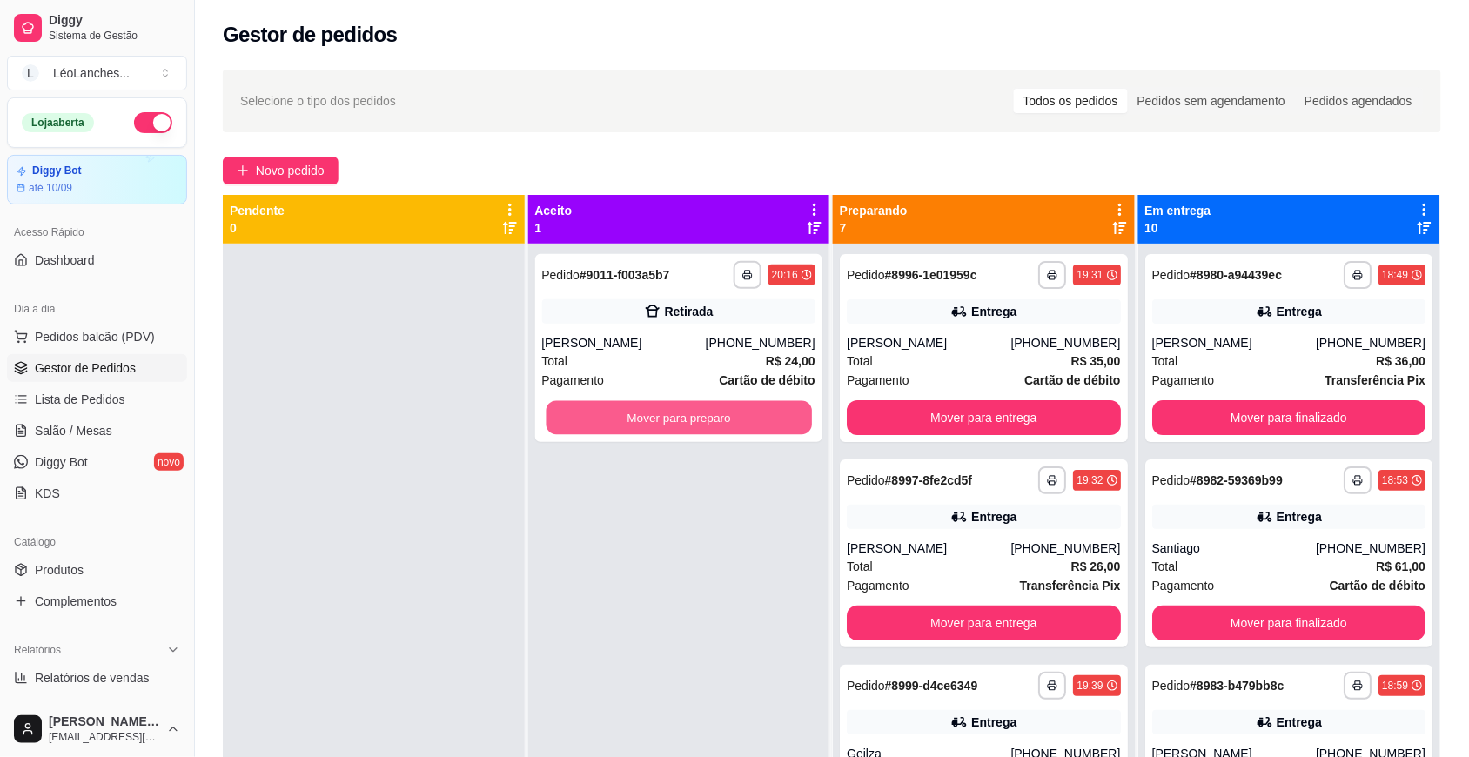
click at [621, 420] on button "Mover para preparo" at bounding box center [679, 418] width 266 height 34
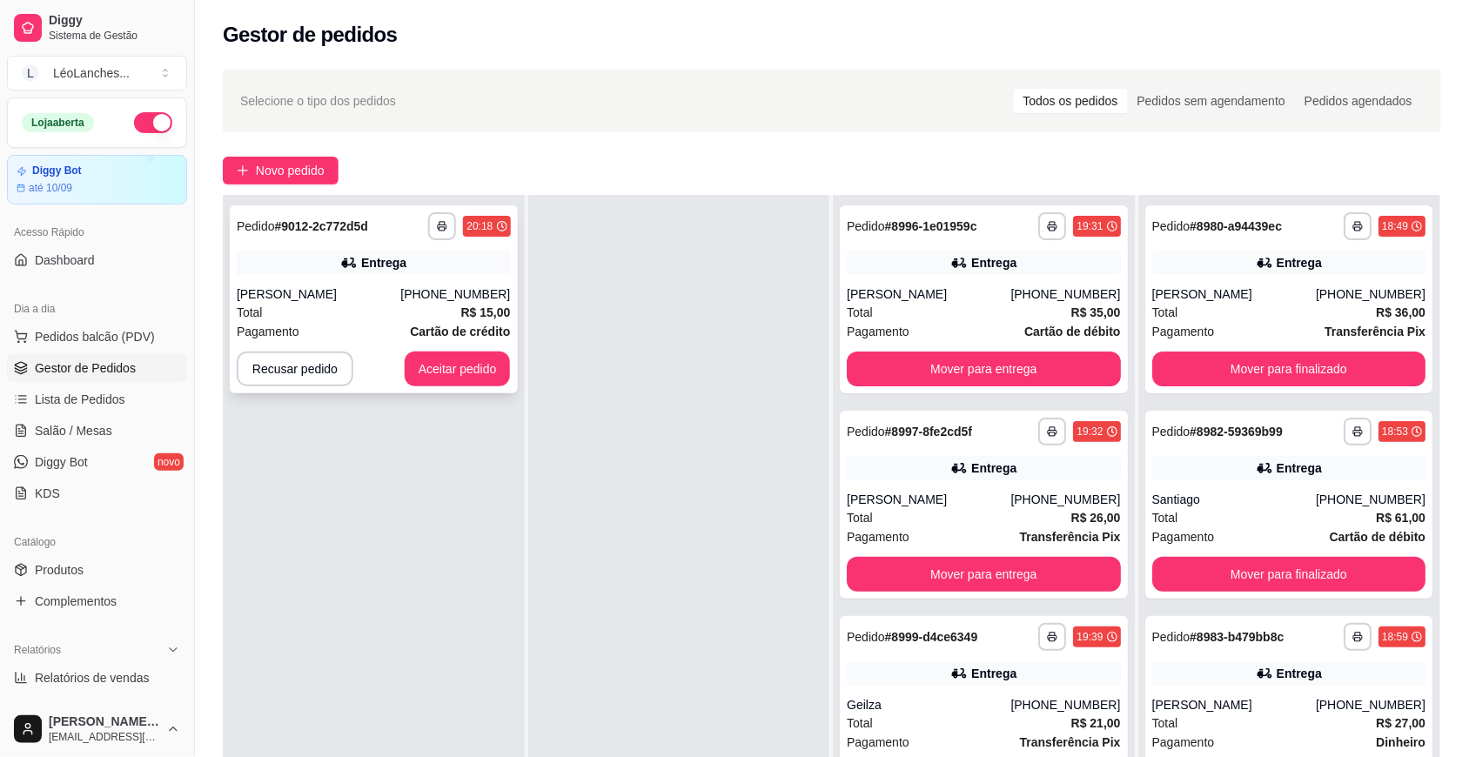
click at [432, 246] on div "**********" at bounding box center [374, 299] width 288 height 188
click at [463, 366] on button "Aceitar pedido" at bounding box center [458, 369] width 106 height 35
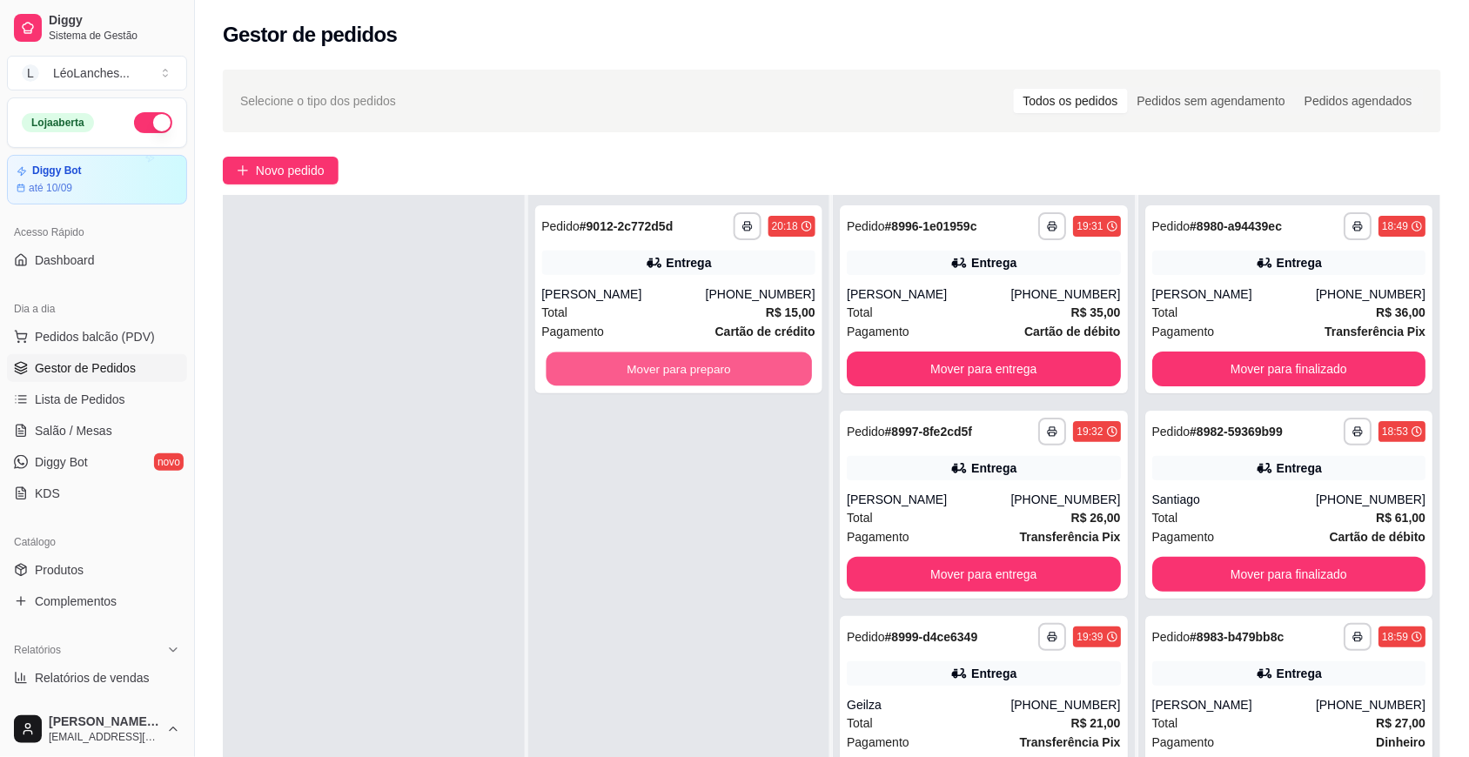
click at [650, 379] on button "Mover para preparo" at bounding box center [679, 370] width 266 height 34
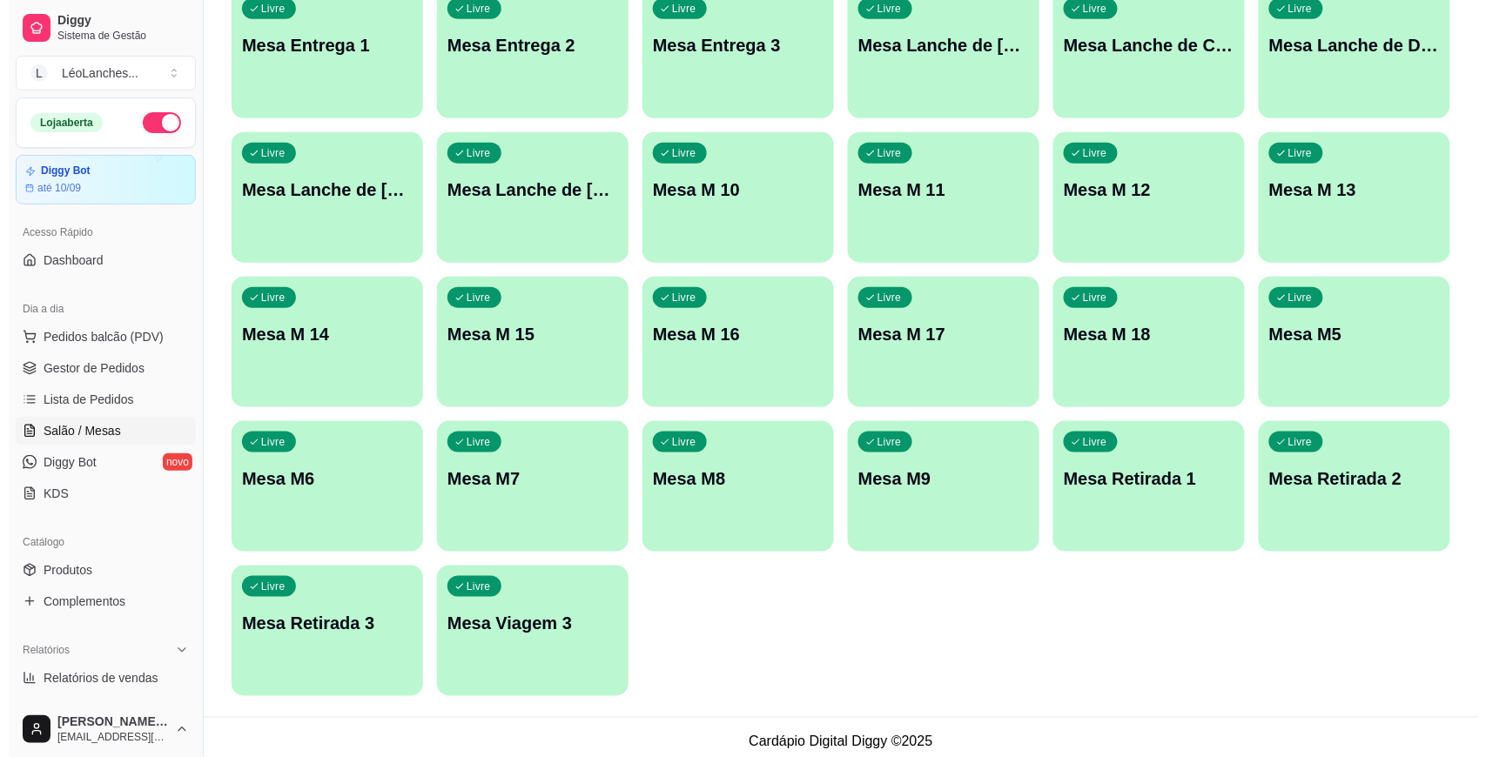
scroll to position [354, 0]
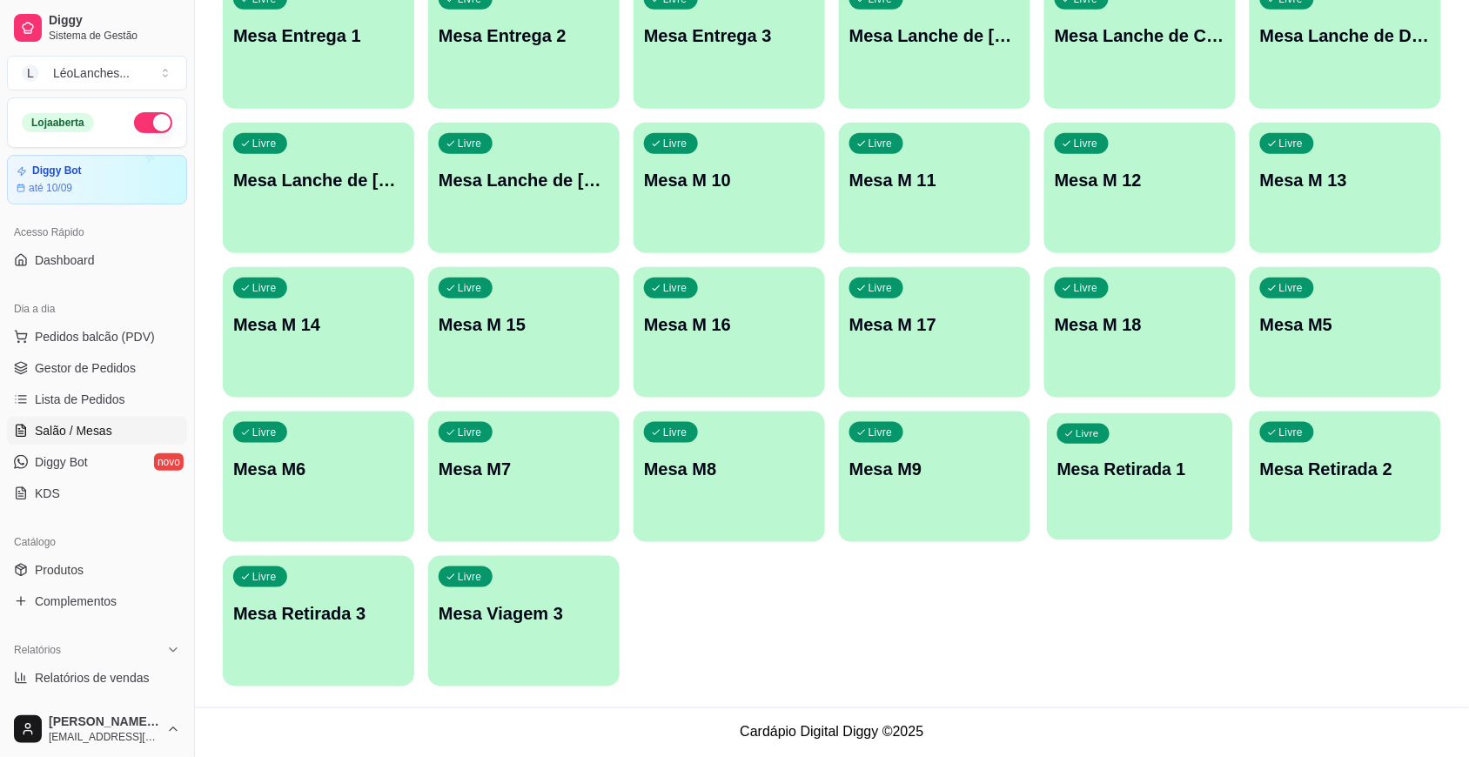
click at [1108, 483] on div "Livre Mesa Retirada 1" at bounding box center [1139, 466] width 185 height 106
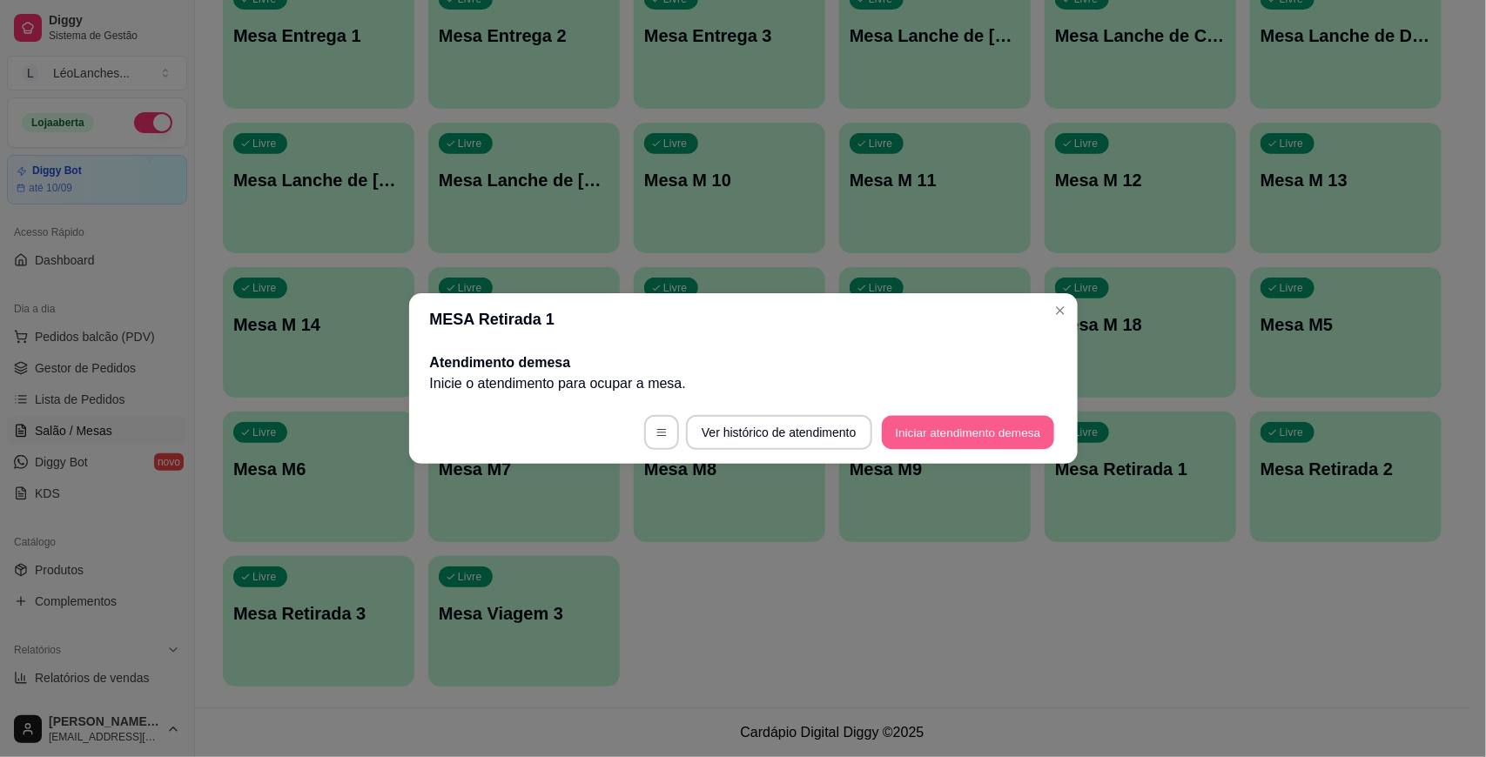
click at [962, 440] on button "Iniciar atendimento de mesa" at bounding box center [968, 433] width 172 height 34
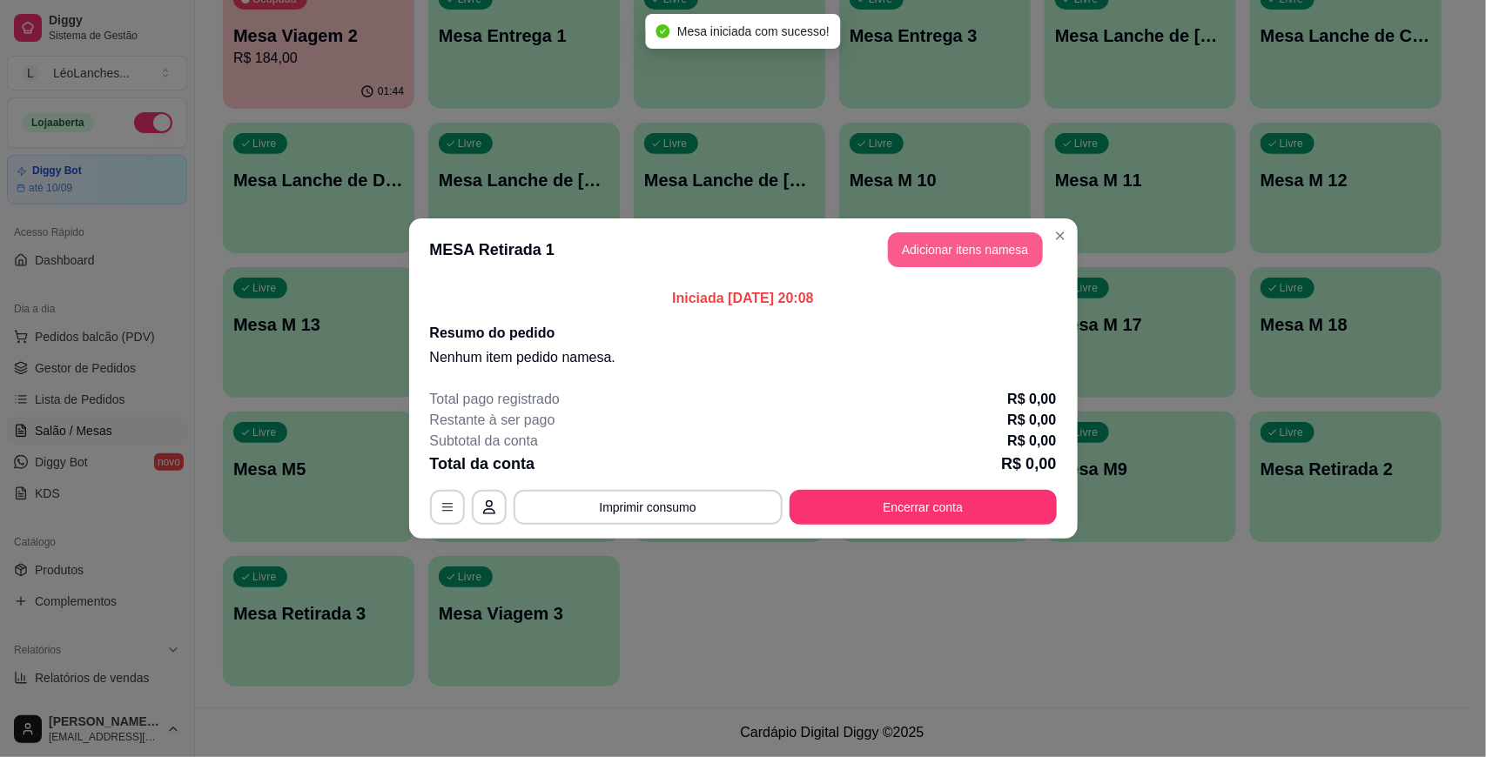
click at [966, 257] on button "Adicionar itens na mesa" at bounding box center [965, 249] width 155 height 35
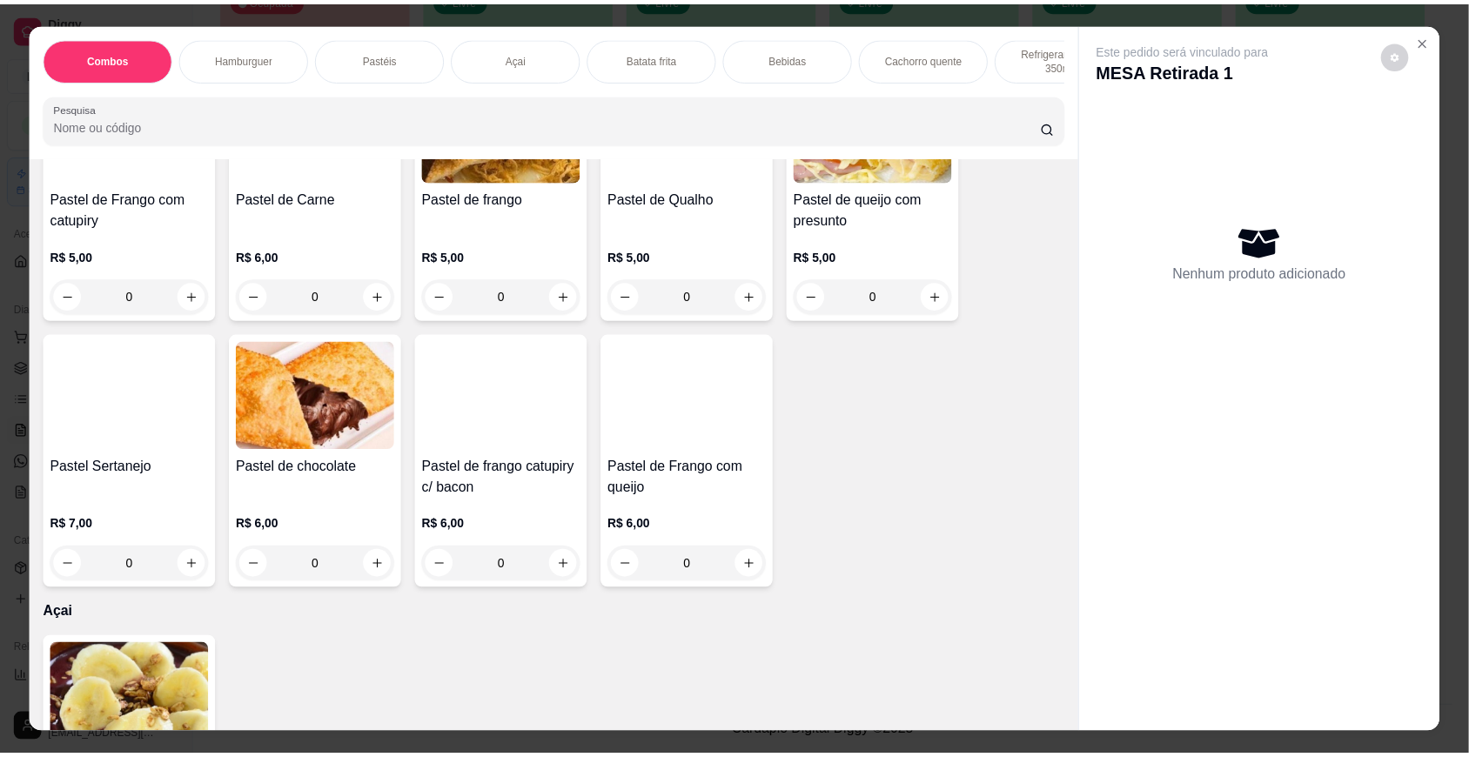
scroll to position [940, 0]
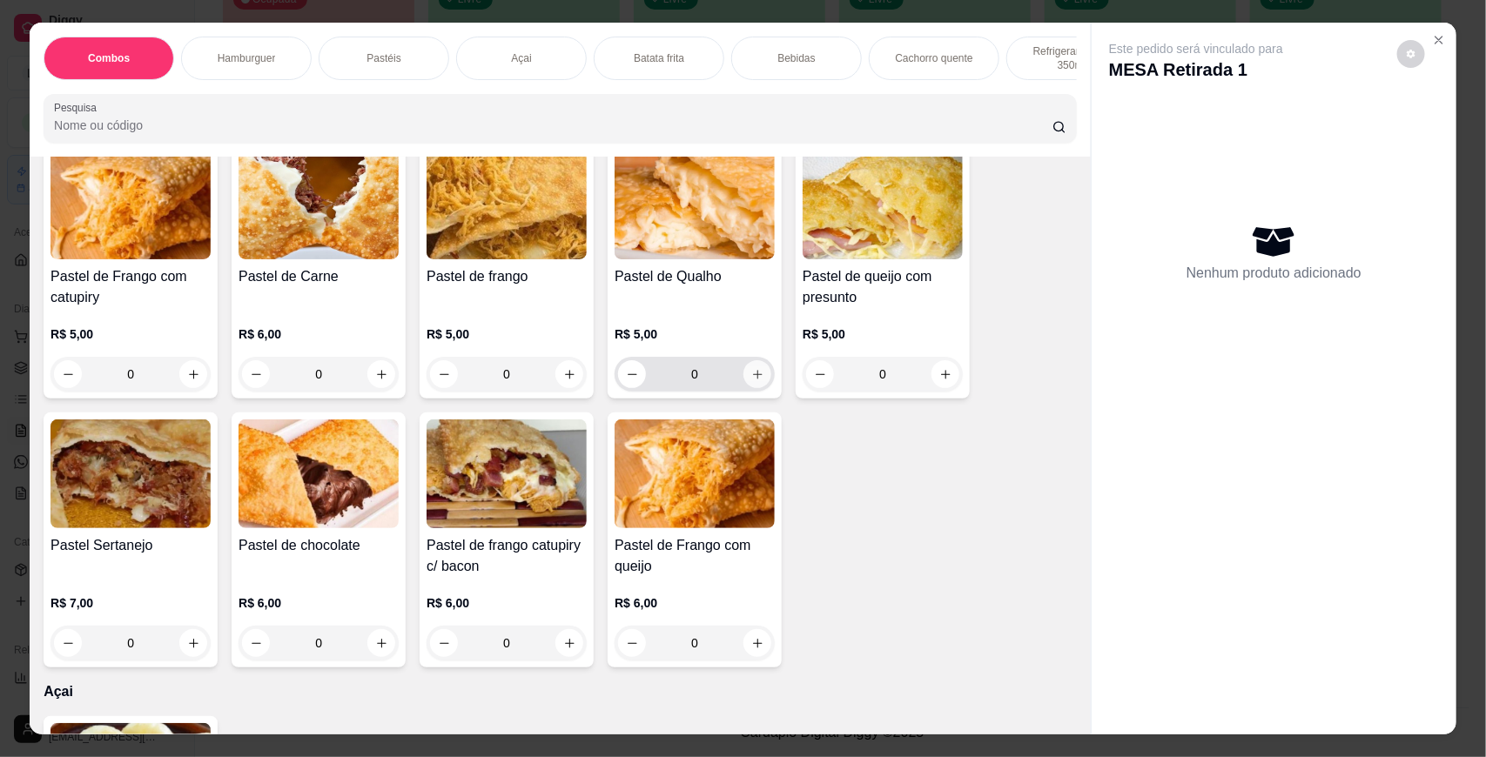
click at [755, 381] on button "increase-product-quantity" at bounding box center [757, 374] width 28 height 28
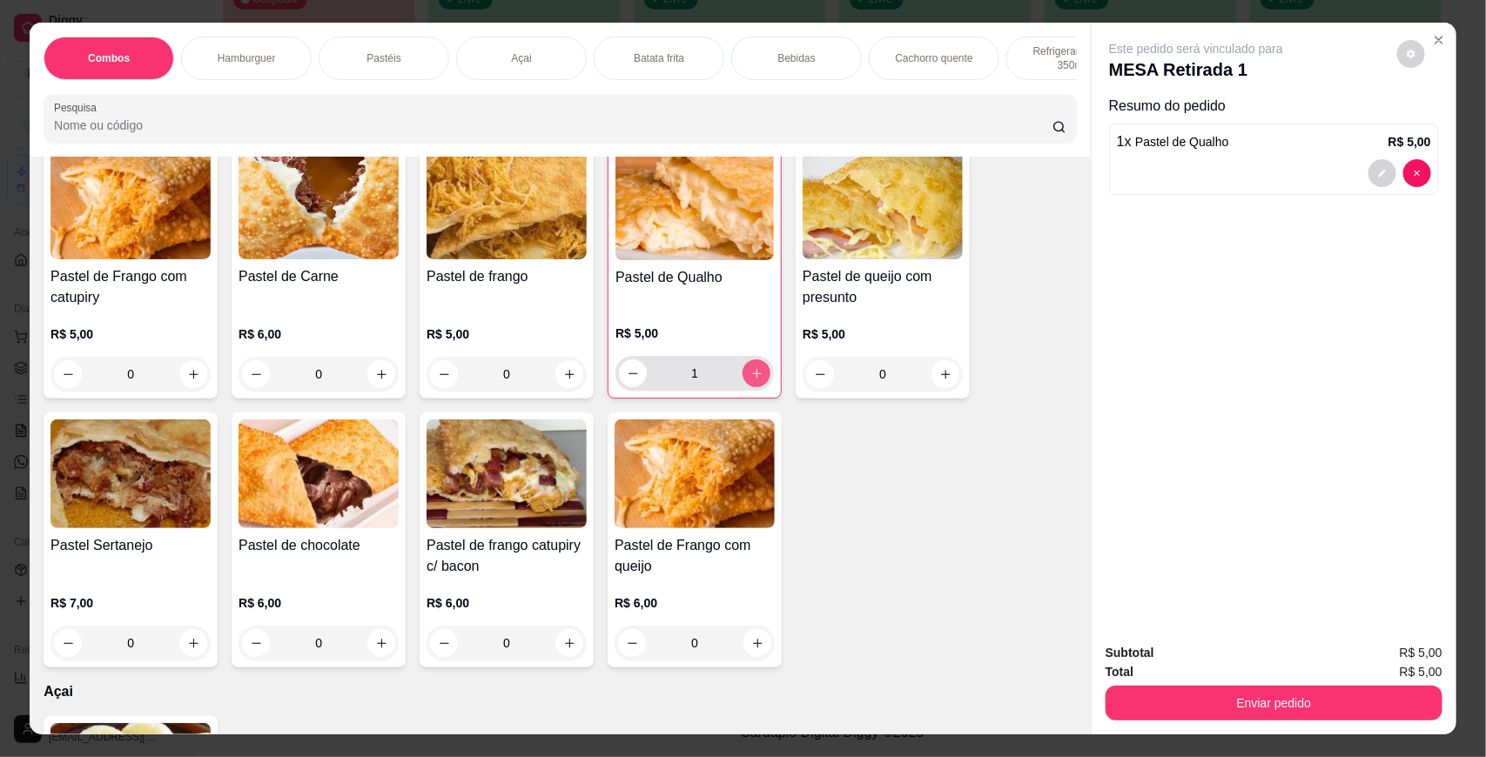
type input "1"
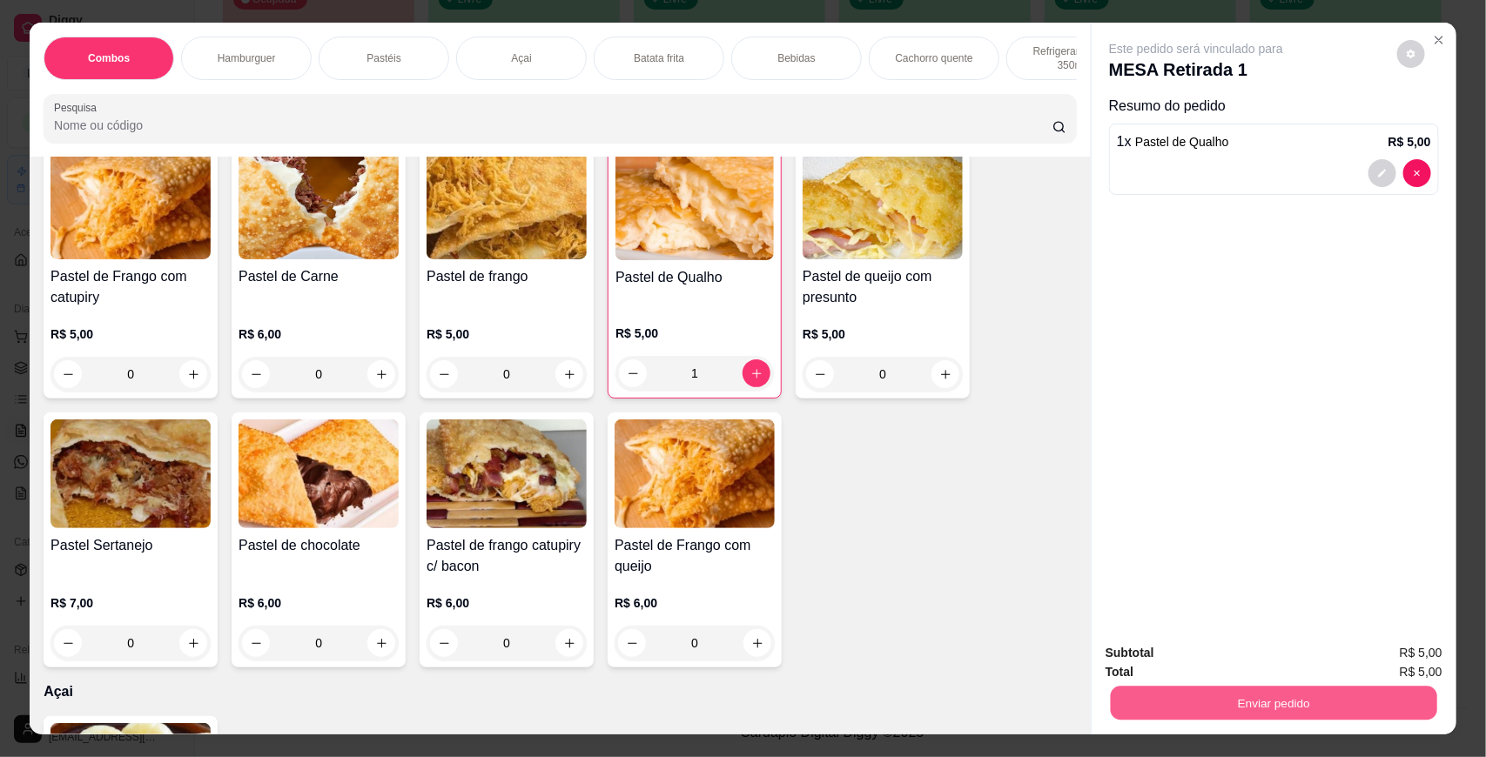
click at [1200, 715] on button "Enviar pedido" at bounding box center [1274, 704] width 326 height 34
click at [1219, 660] on button "Não registrar e enviar pedido" at bounding box center [1215, 660] width 181 height 33
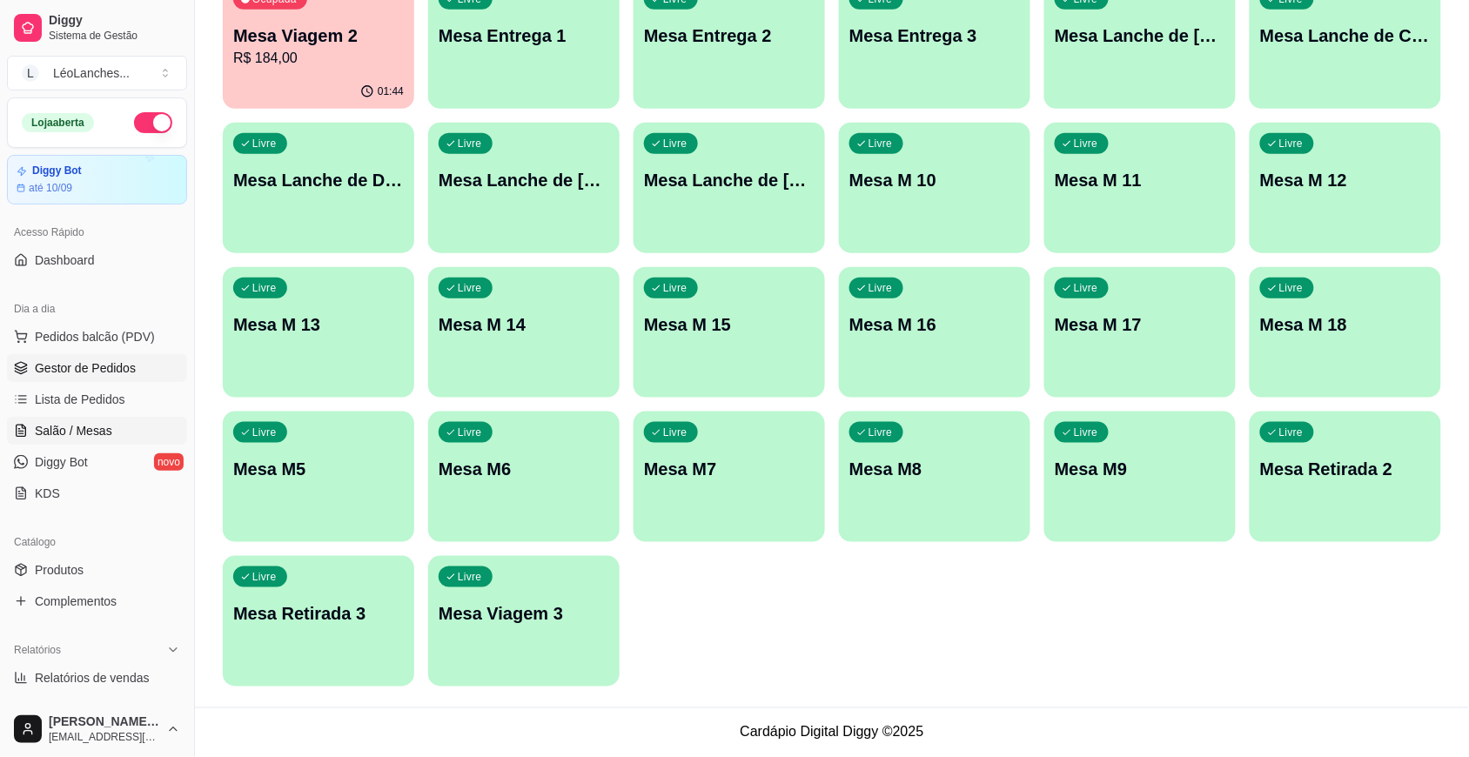
click at [132, 362] on span "Gestor de Pedidos" at bounding box center [85, 368] width 101 height 17
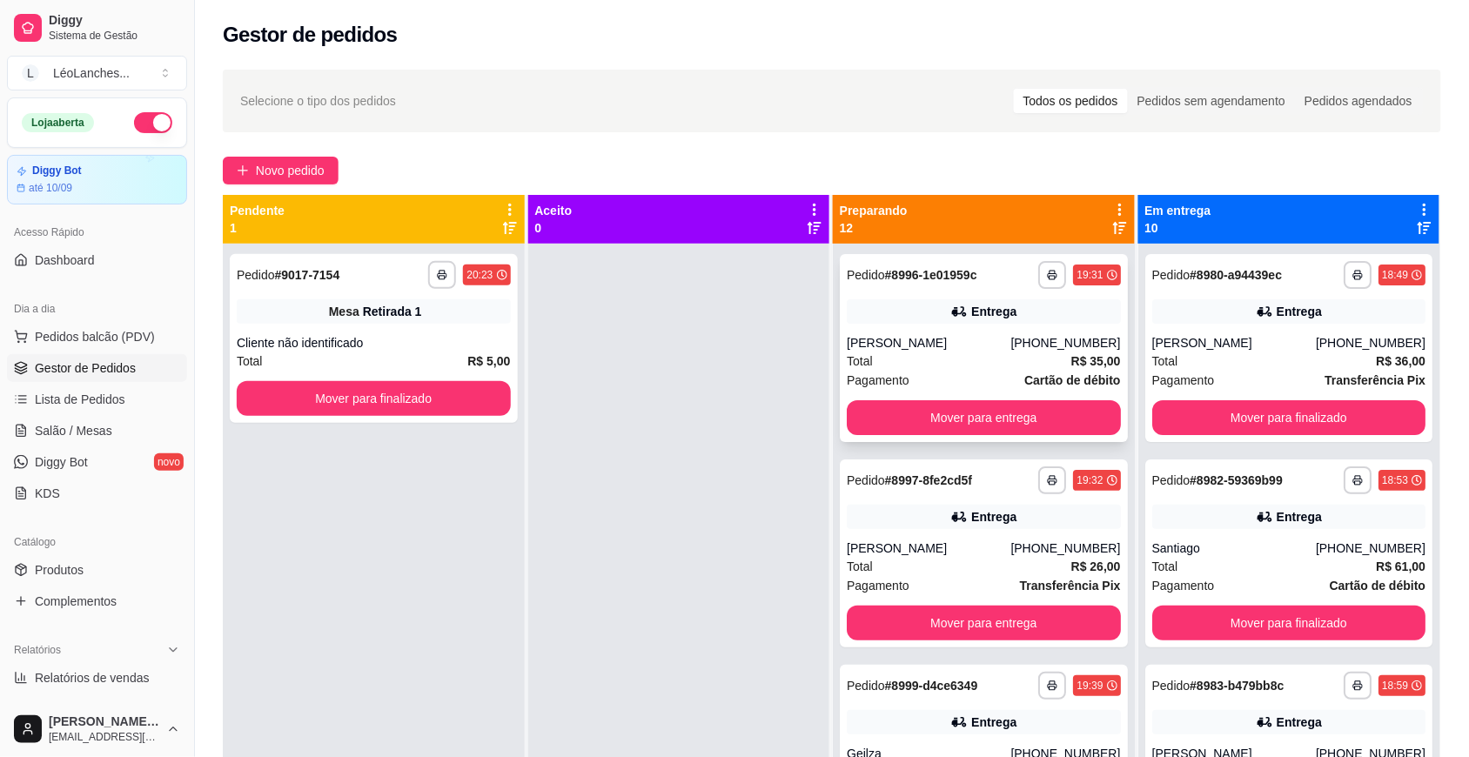
click at [950, 346] on div "[PERSON_NAME]" at bounding box center [929, 342] width 164 height 17
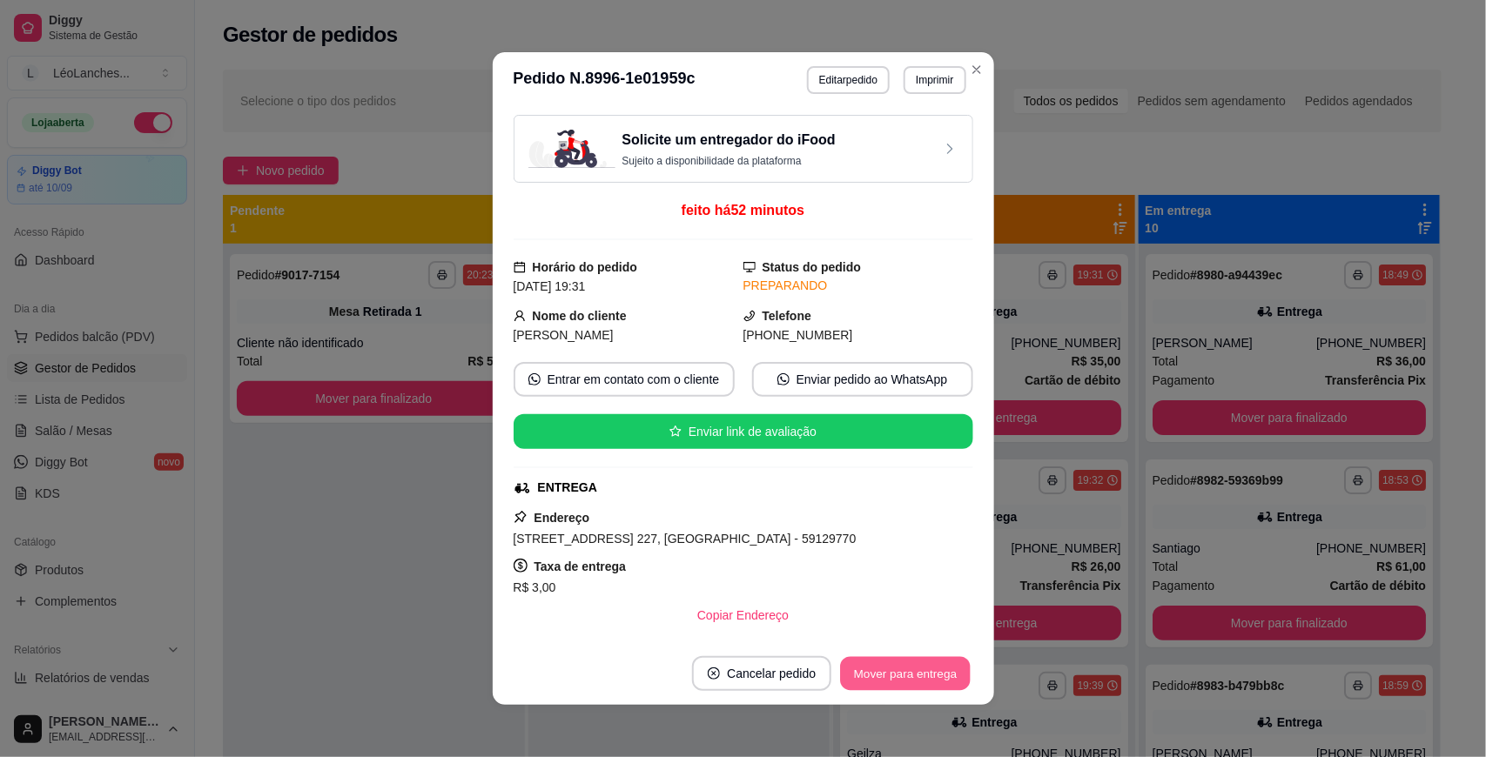
click at [917, 672] on button "Mover para entrega" at bounding box center [906, 674] width 131 height 34
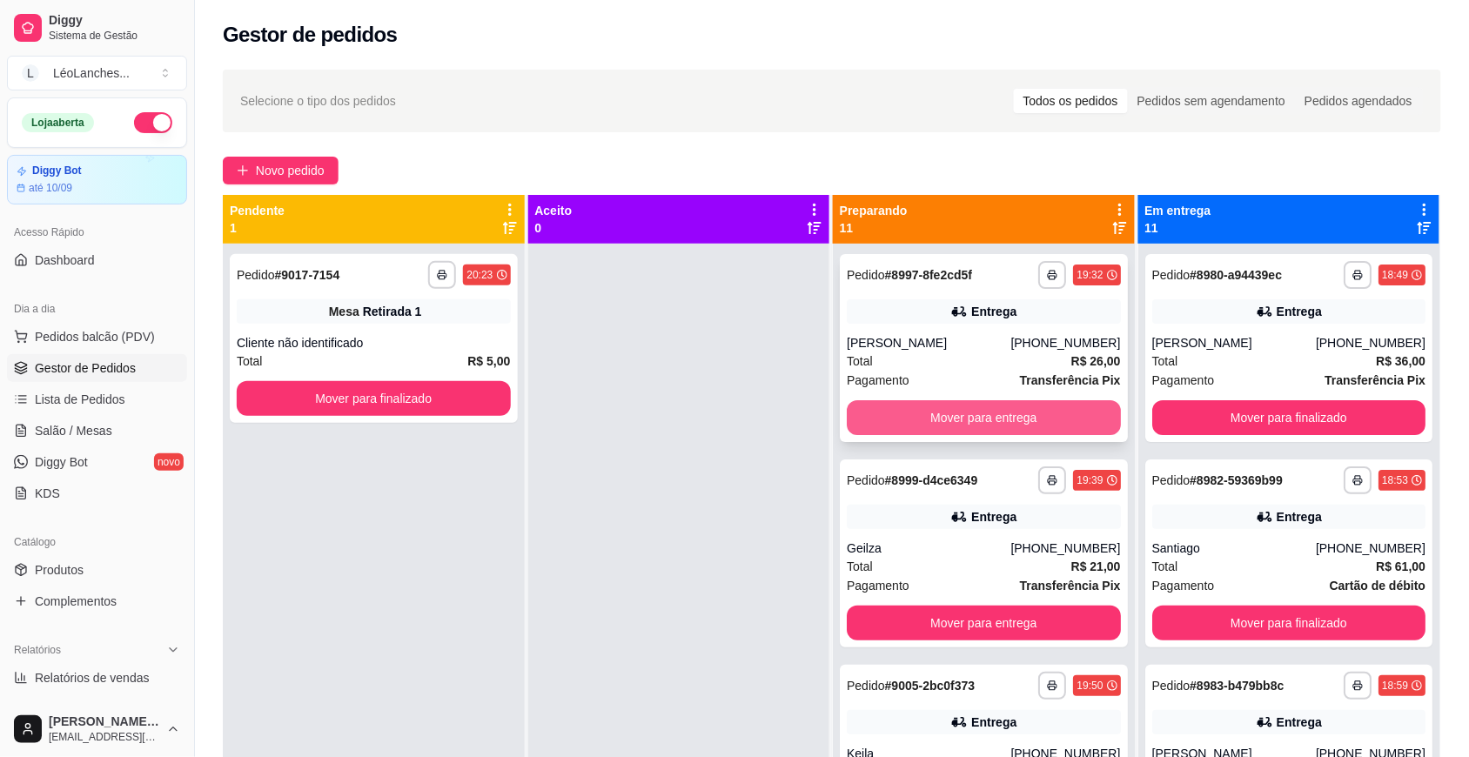
click at [945, 412] on button "Mover para entrega" at bounding box center [984, 417] width 274 height 35
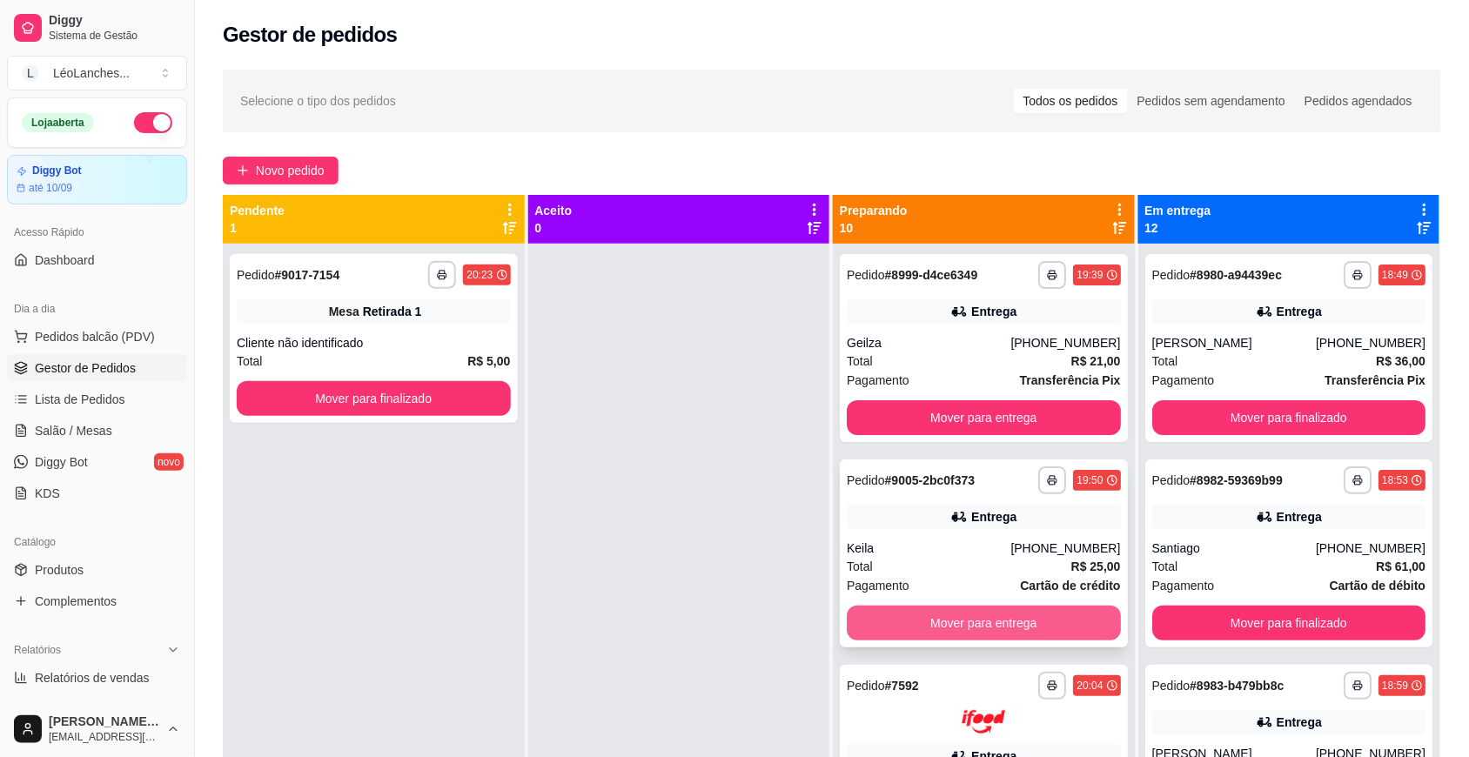
click at [971, 621] on button "Mover para entrega" at bounding box center [984, 623] width 274 height 35
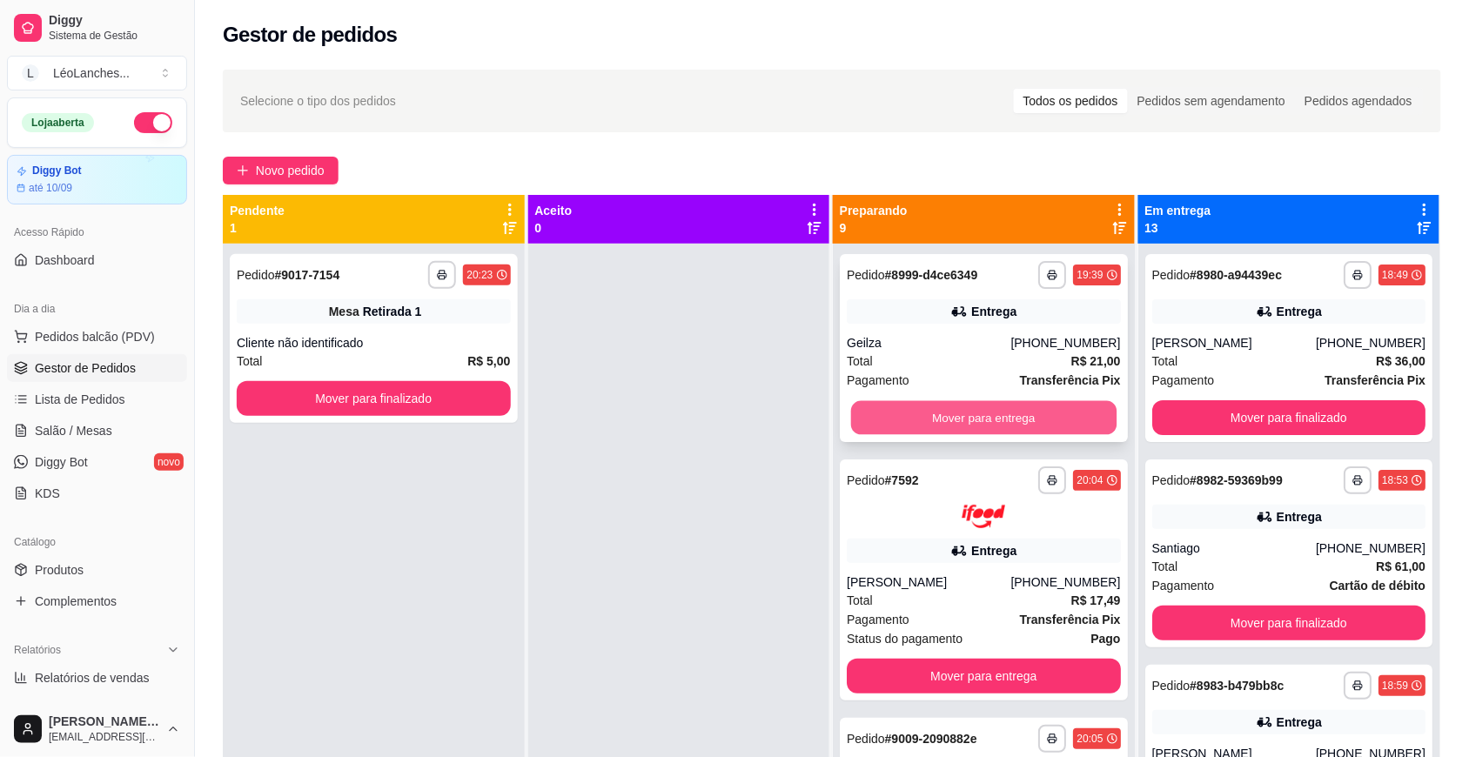
click at [1033, 420] on button "Mover para entrega" at bounding box center [984, 418] width 266 height 34
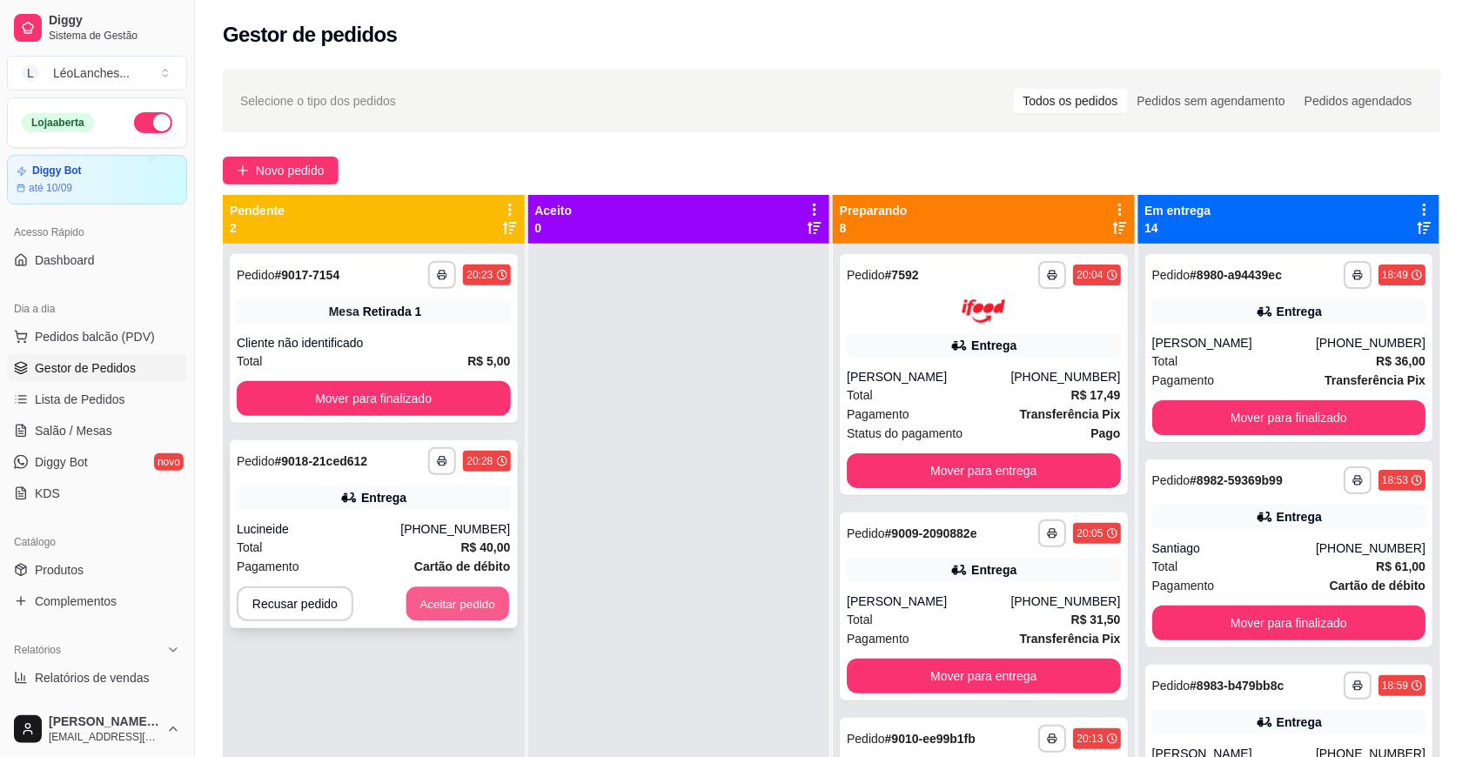
click at [467, 596] on button "Aceitar pedido" at bounding box center [458, 605] width 103 height 34
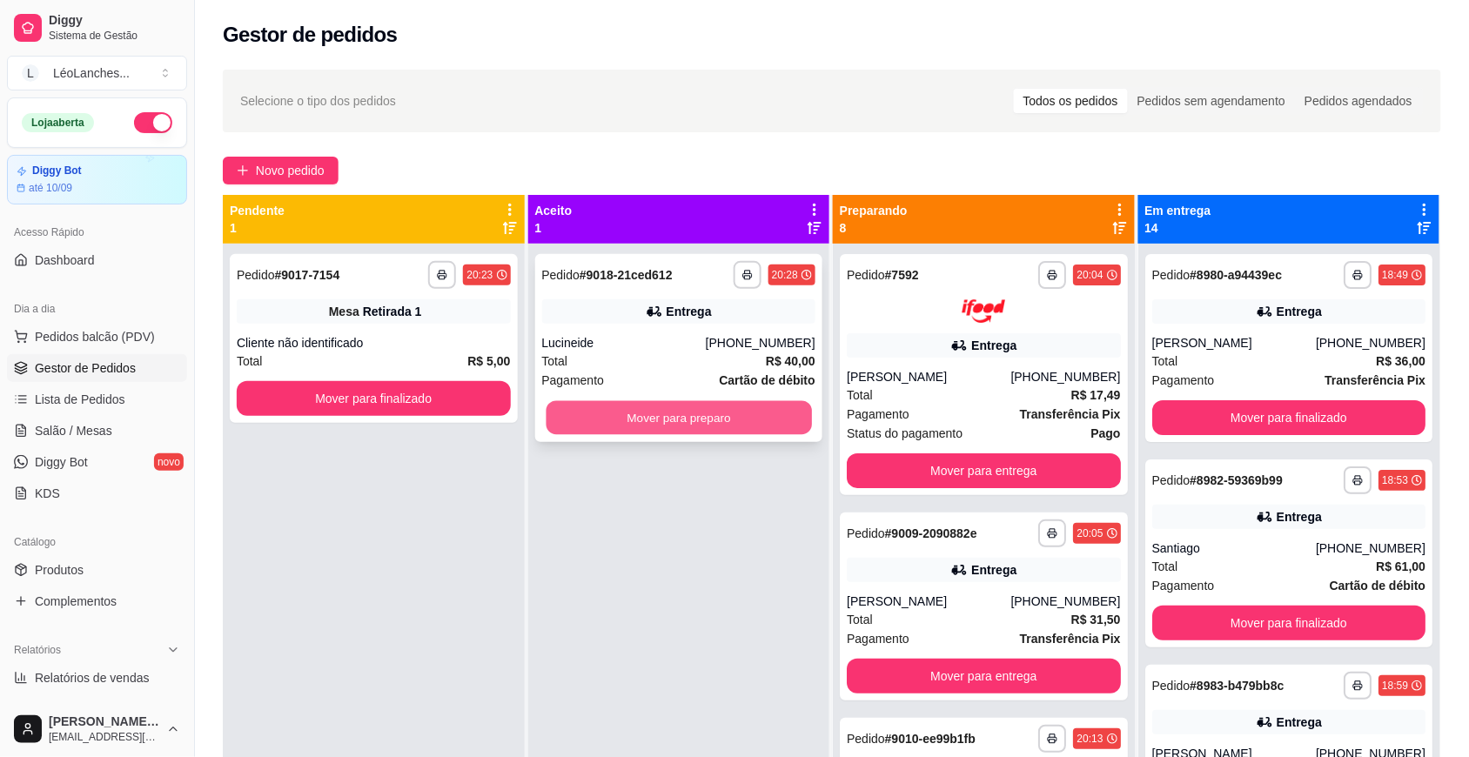
click at [705, 414] on button "Mover para preparo" at bounding box center [679, 418] width 266 height 34
click at [698, 412] on button "Mover para preparo" at bounding box center [679, 418] width 266 height 34
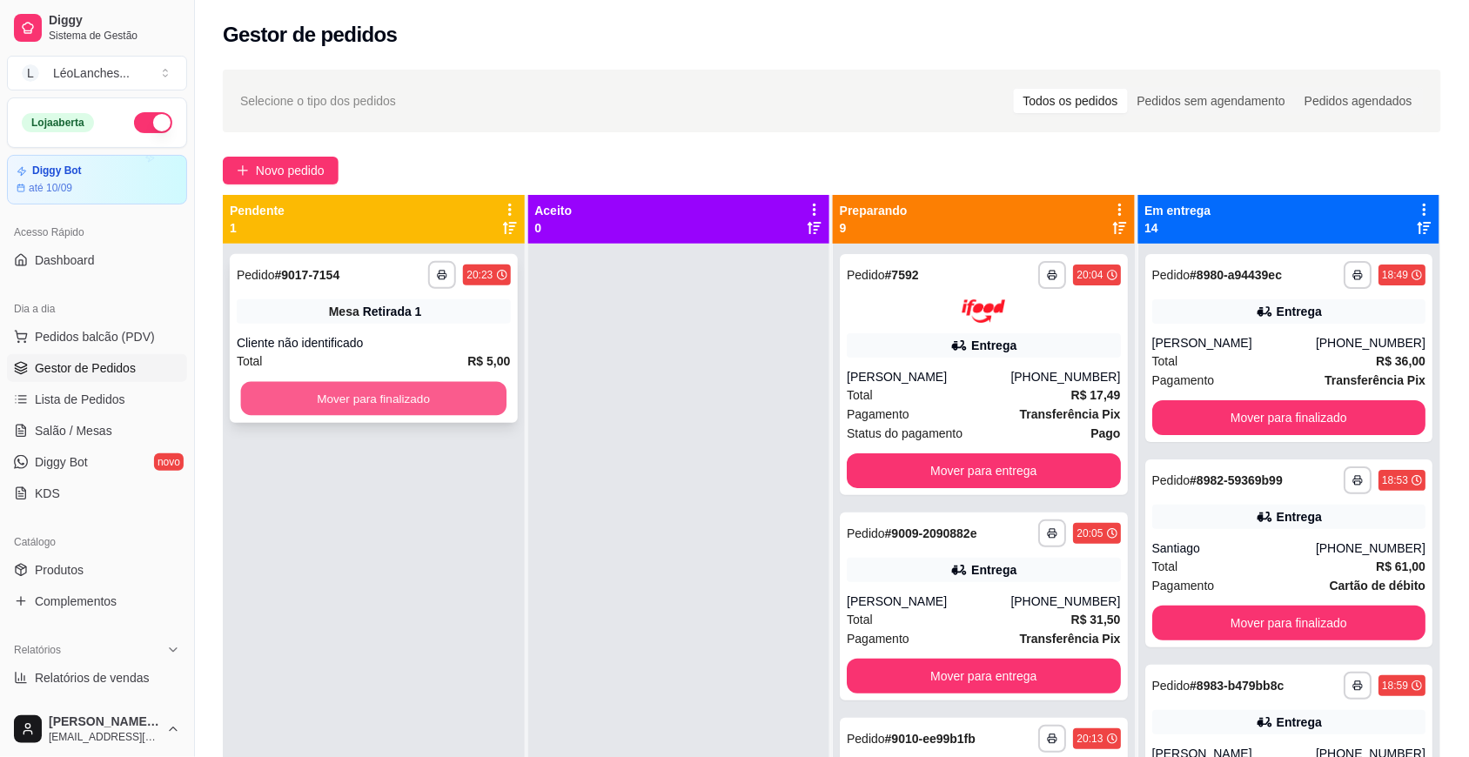
click at [341, 394] on button "Mover para finalizado" at bounding box center [374, 399] width 266 height 34
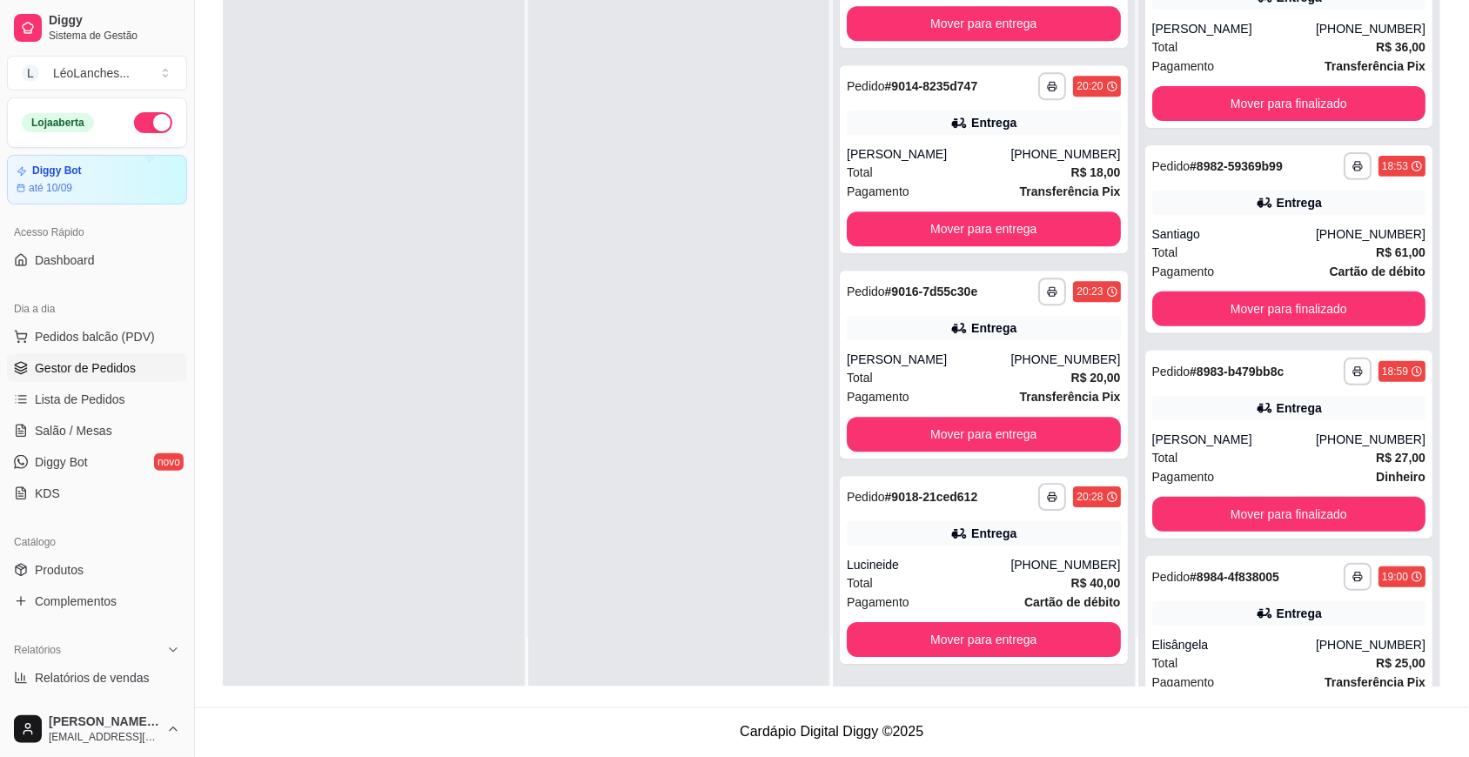
scroll to position [435, 0]
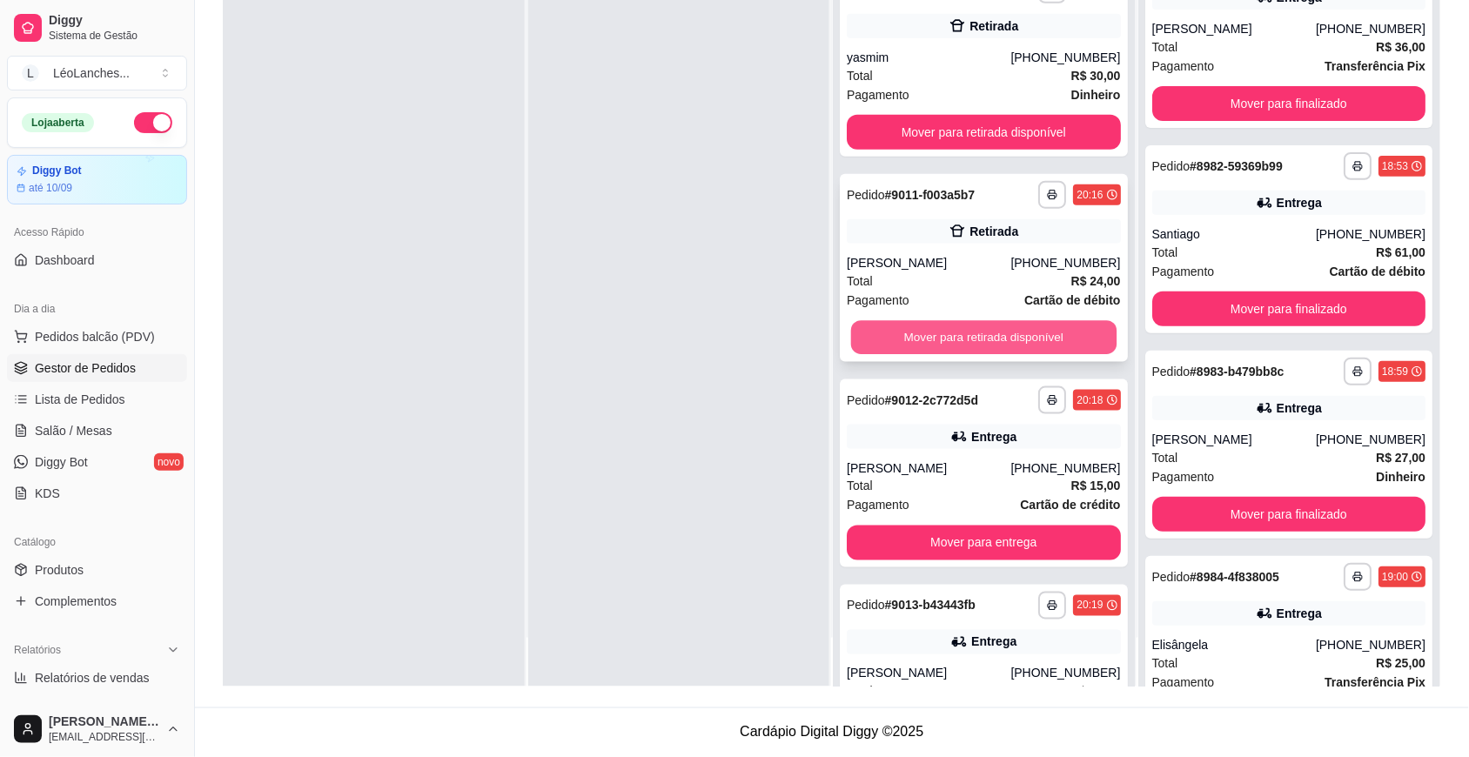
click at [1071, 333] on button "Mover para retirada disponível" at bounding box center [984, 337] width 266 height 34
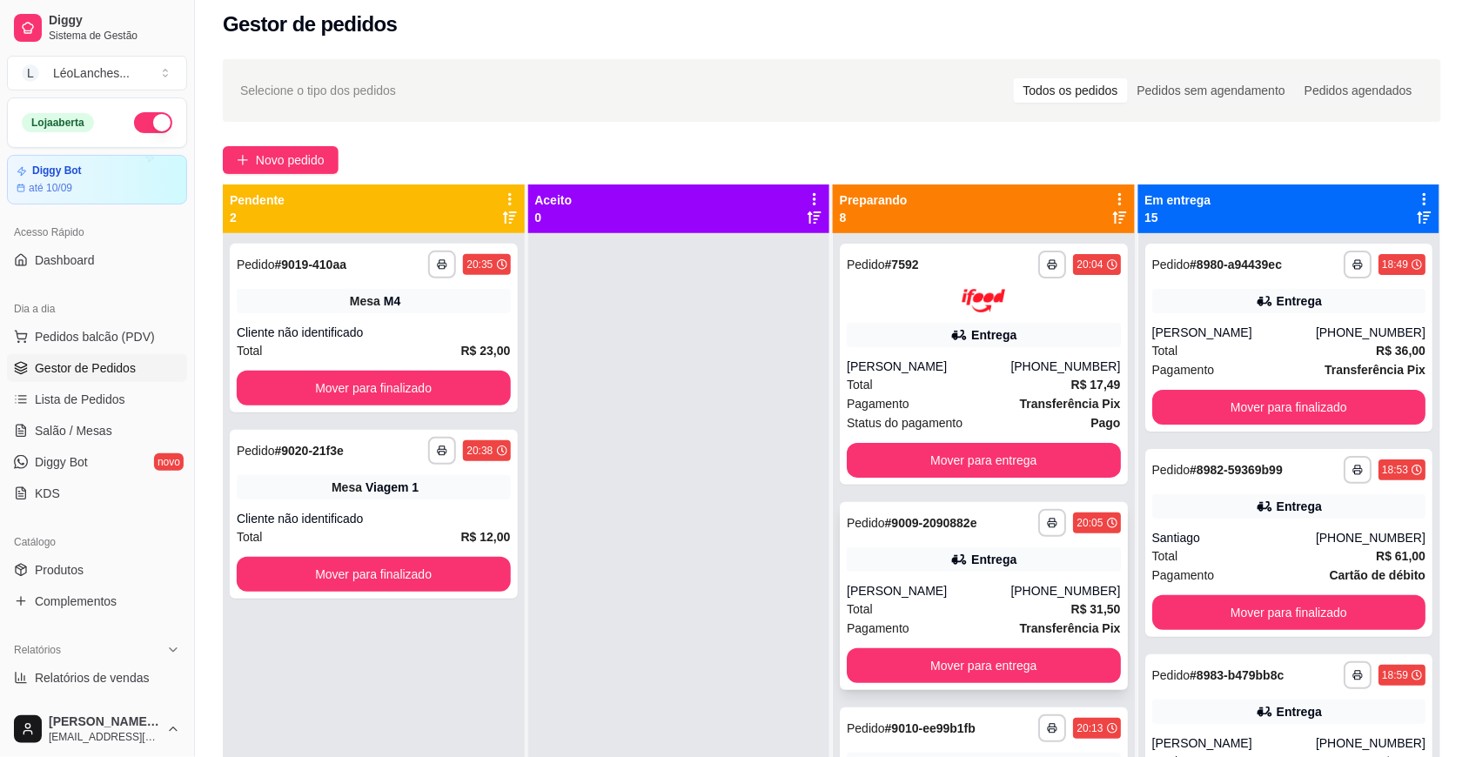
scroll to position [0, 0]
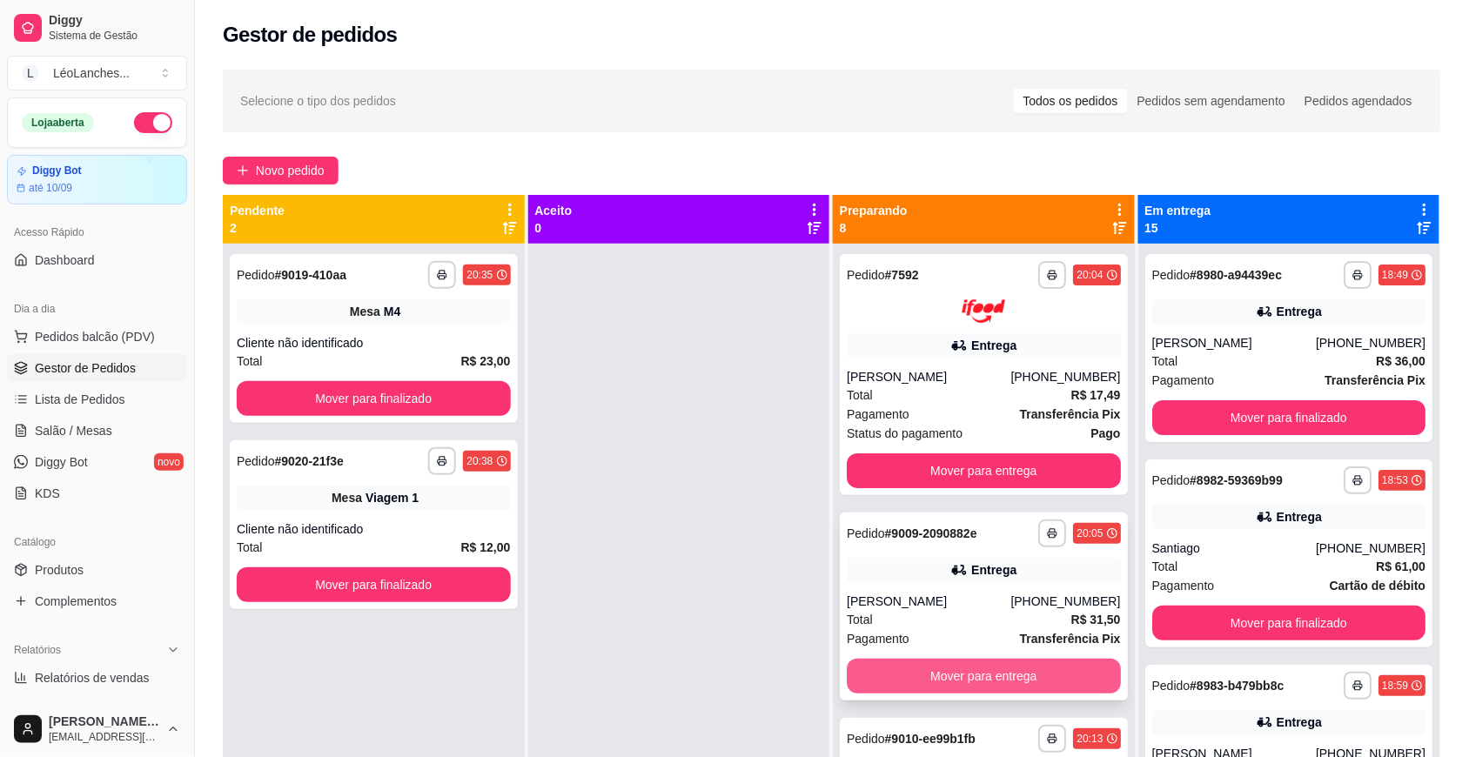
click at [977, 672] on button "Mover para entrega" at bounding box center [984, 676] width 274 height 35
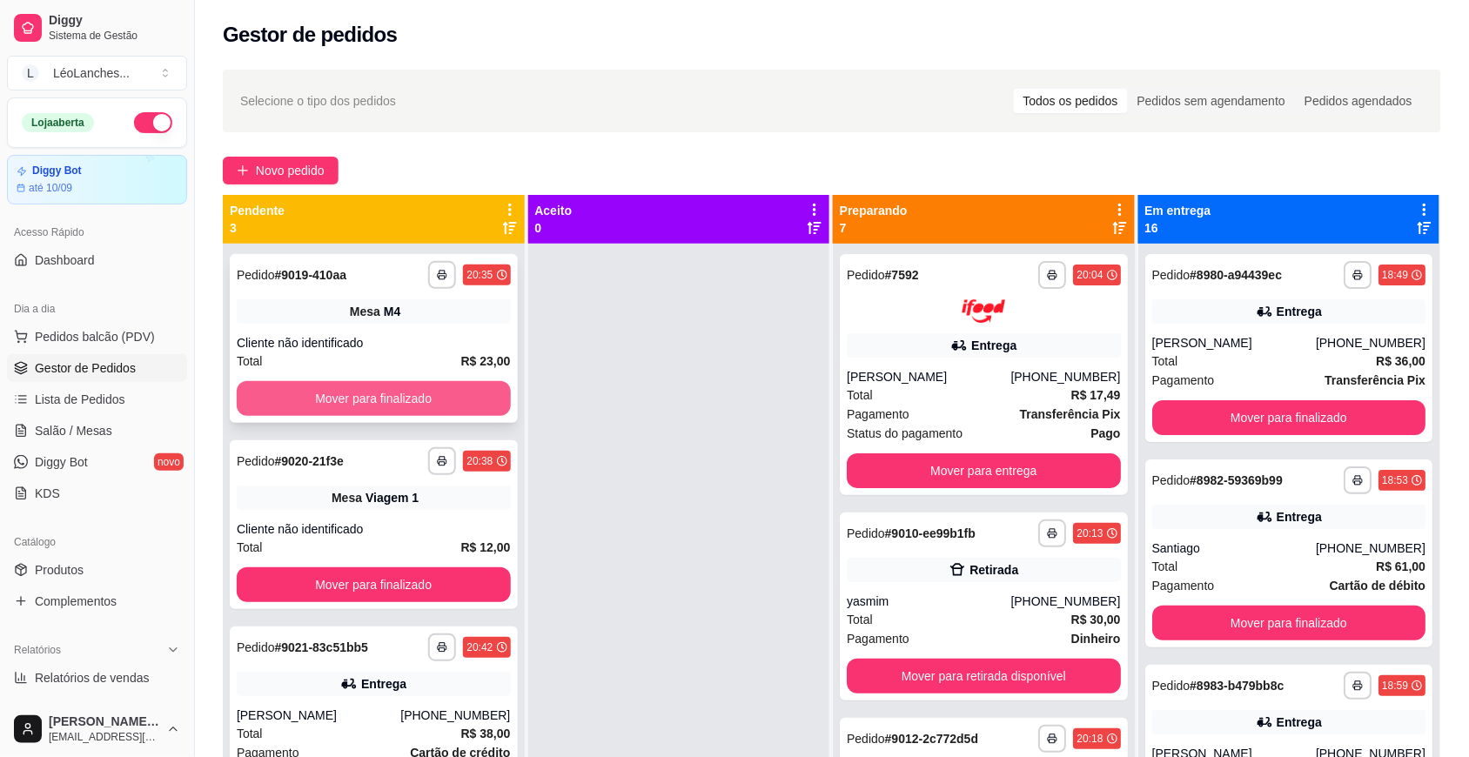
click at [458, 393] on button "Mover para finalizado" at bounding box center [374, 398] width 274 height 35
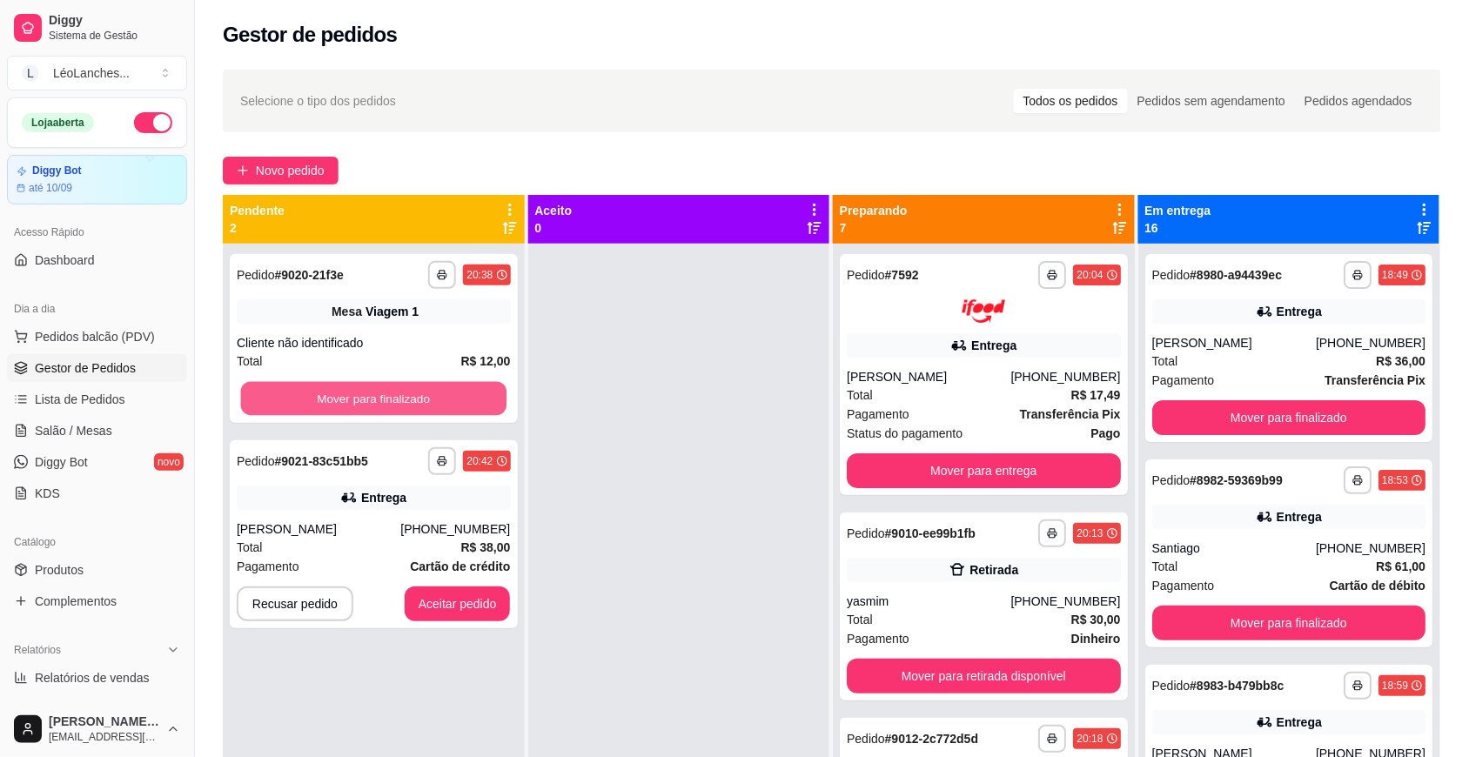
click at [458, 393] on button "Mover para finalizado" at bounding box center [374, 399] width 266 height 34
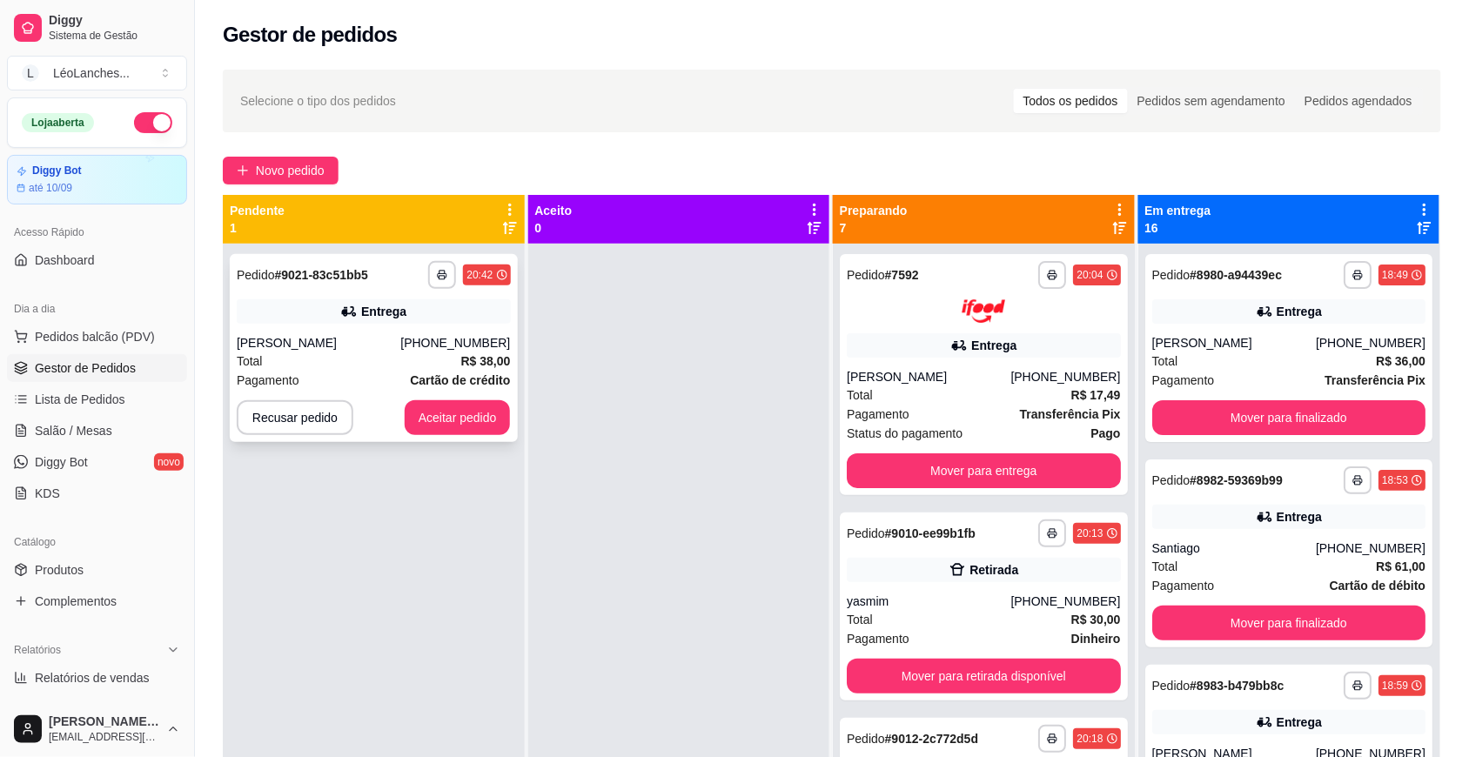
click at [450, 353] on div "Total R$ 38,00" at bounding box center [374, 361] width 274 height 19
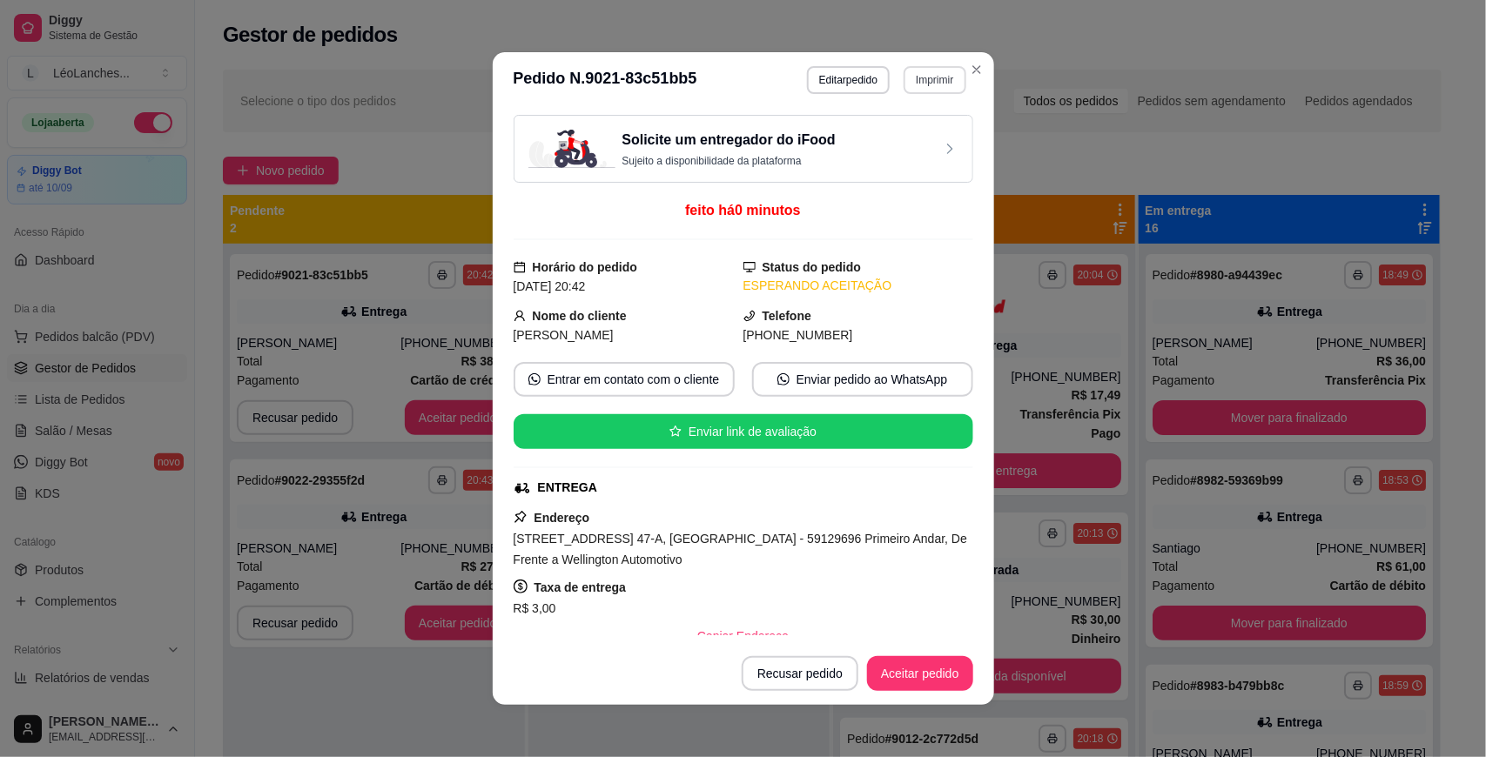
click at [945, 81] on button "Imprimir" at bounding box center [935, 80] width 62 height 28
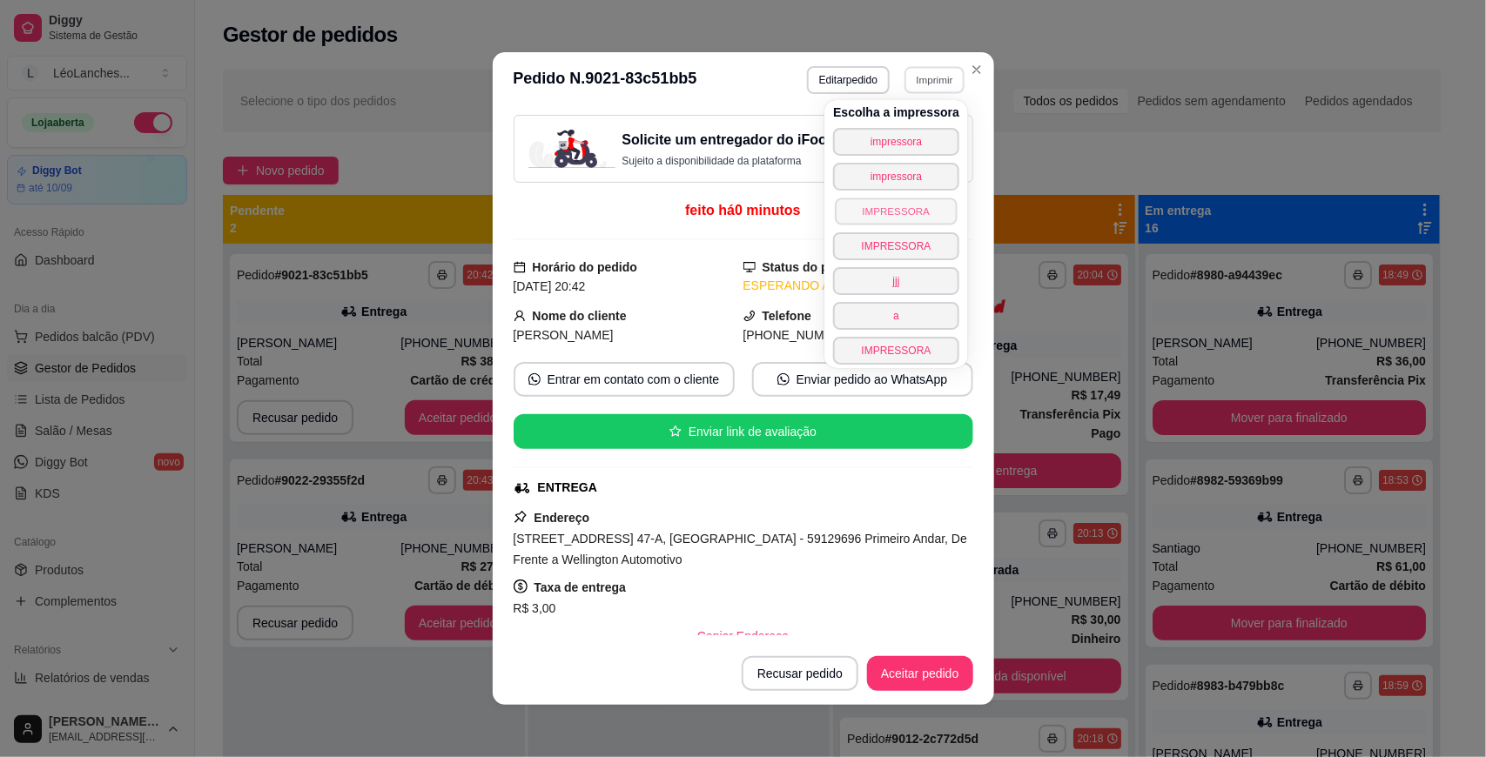
click at [892, 198] on button "IMPRESSORA" at bounding box center [896, 211] width 122 height 27
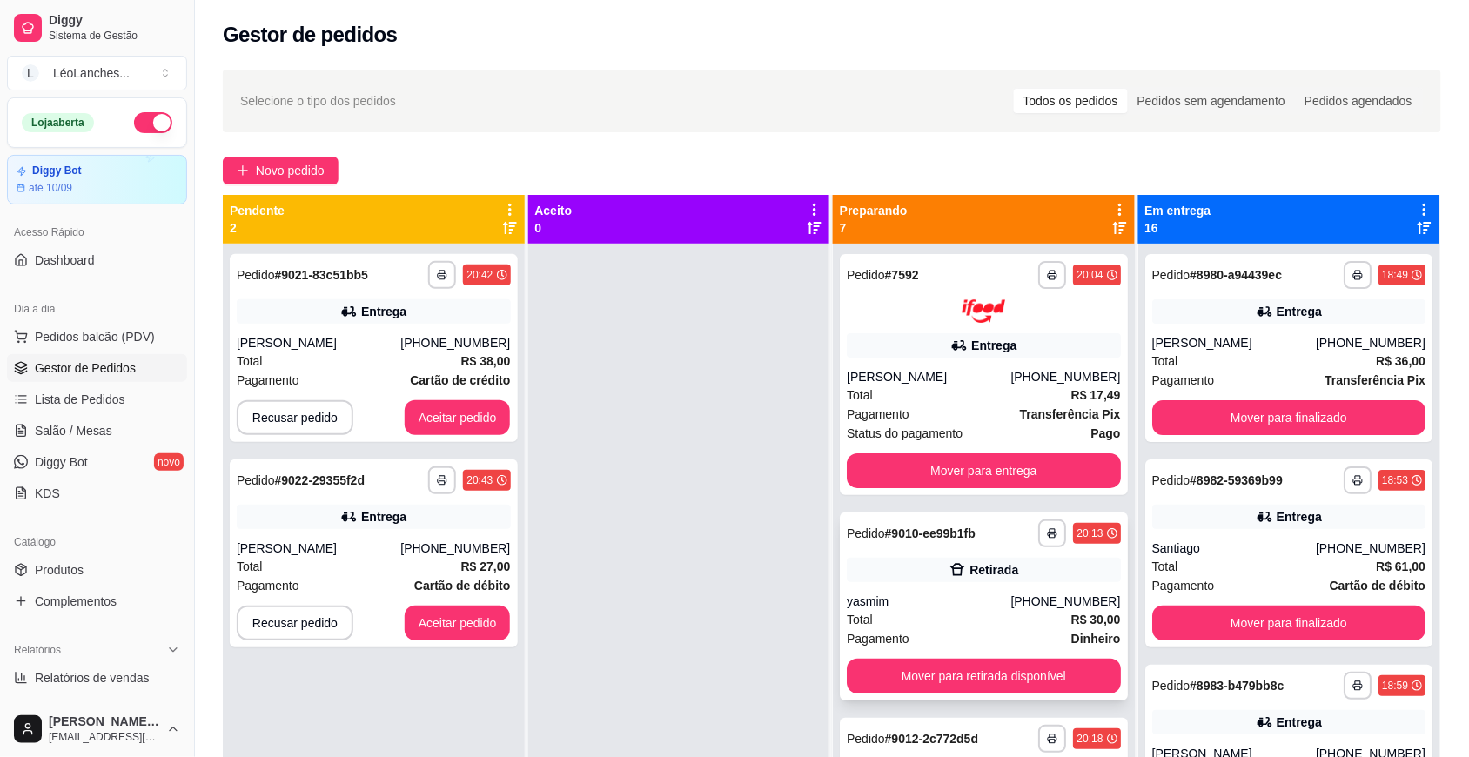
scroll to position [725, 0]
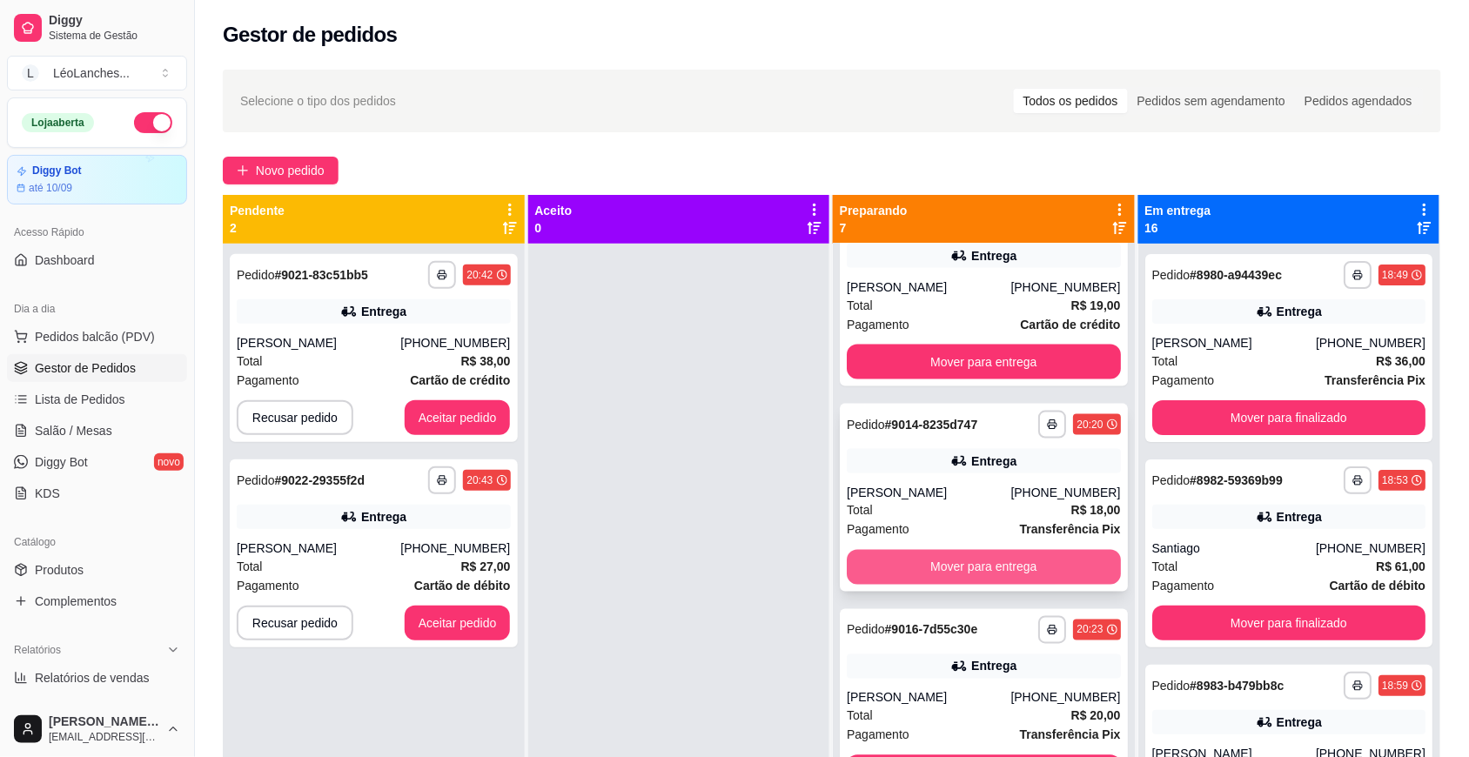
click at [1025, 561] on button "Mover para entrega" at bounding box center [984, 567] width 274 height 35
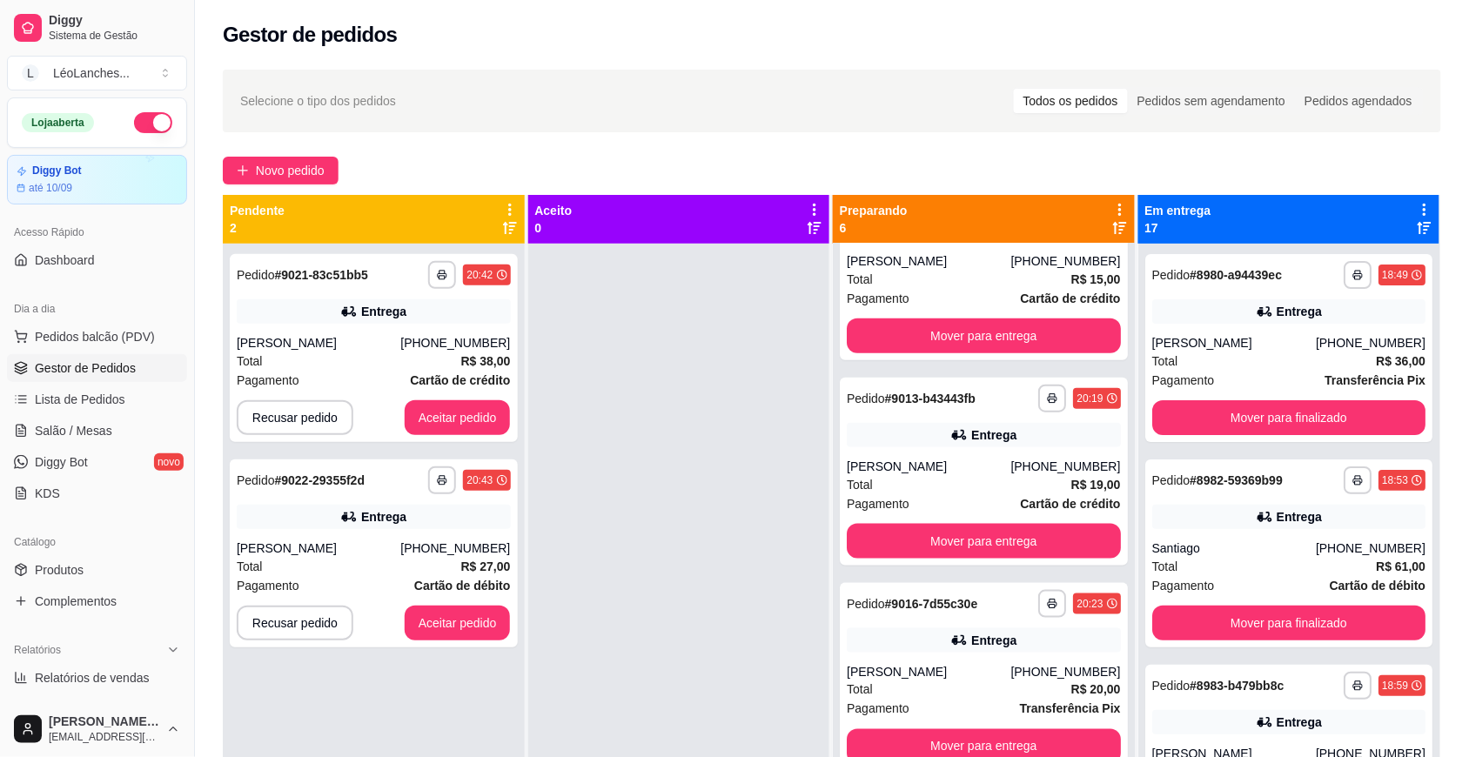
scroll to position [545, 0]
click at [387, 331] on div "**********" at bounding box center [374, 348] width 288 height 188
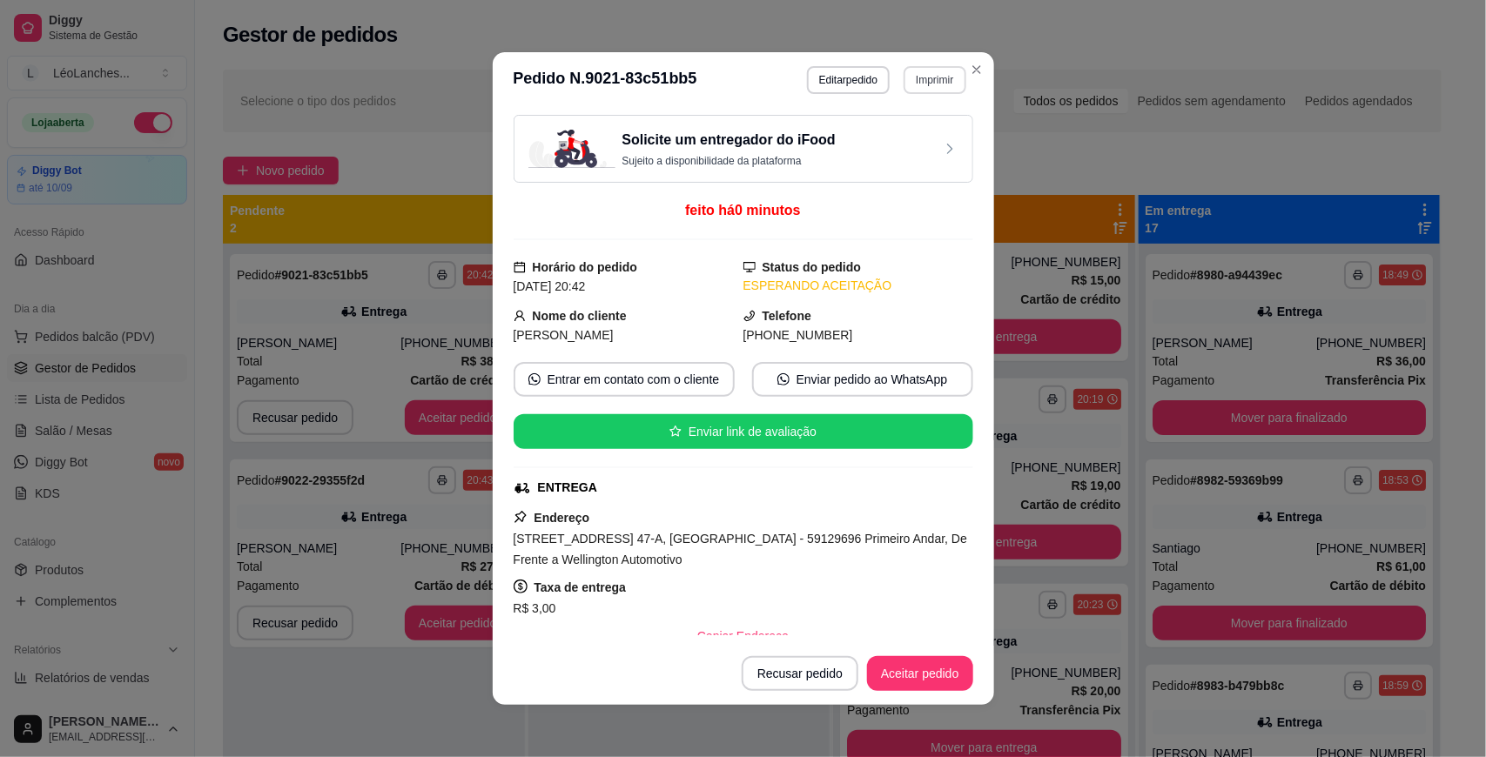
click at [930, 72] on button "Imprimir" at bounding box center [935, 80] width 62 height 28
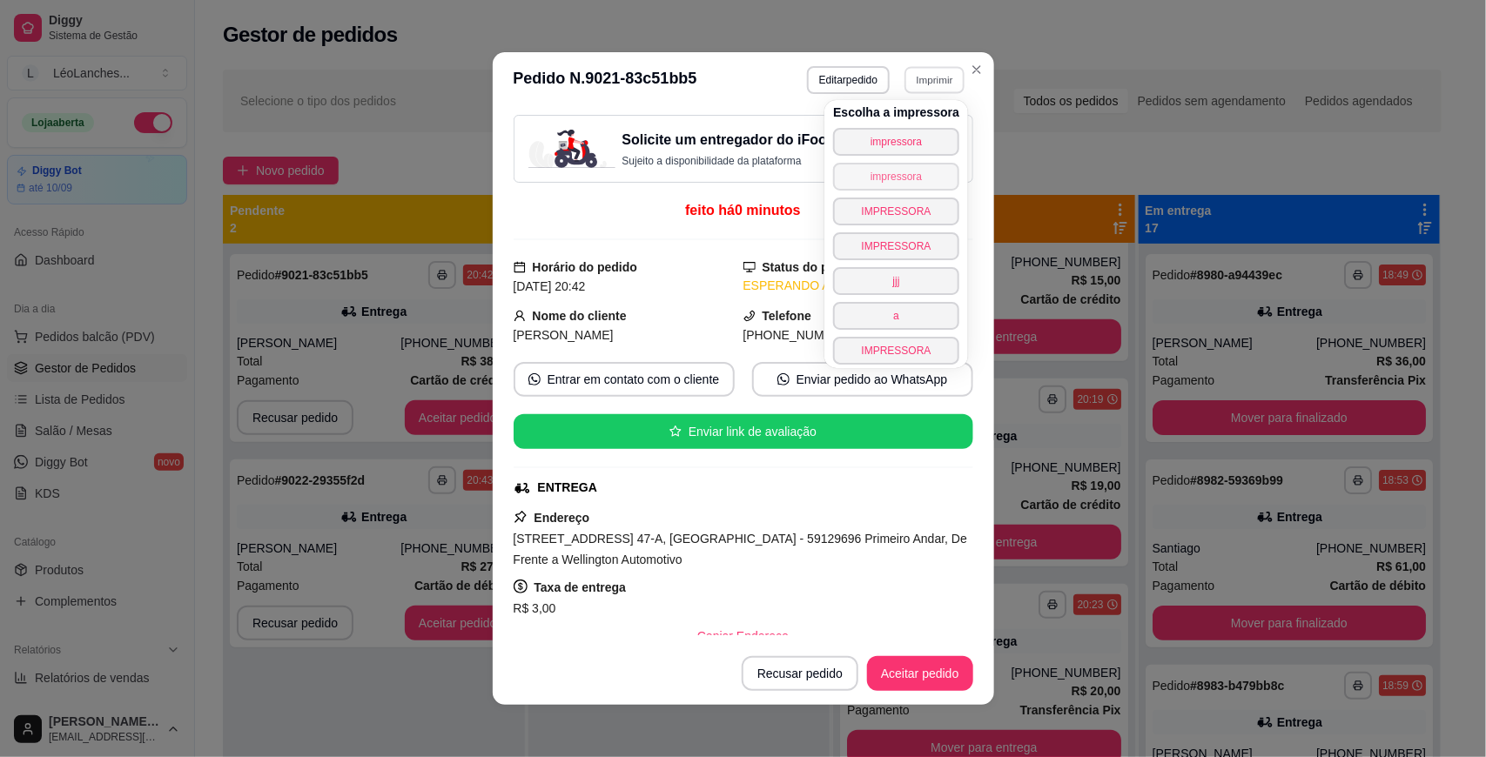
click at [908, 183] on button "impressora" at bounding box center [896, 177] width 126 height 28
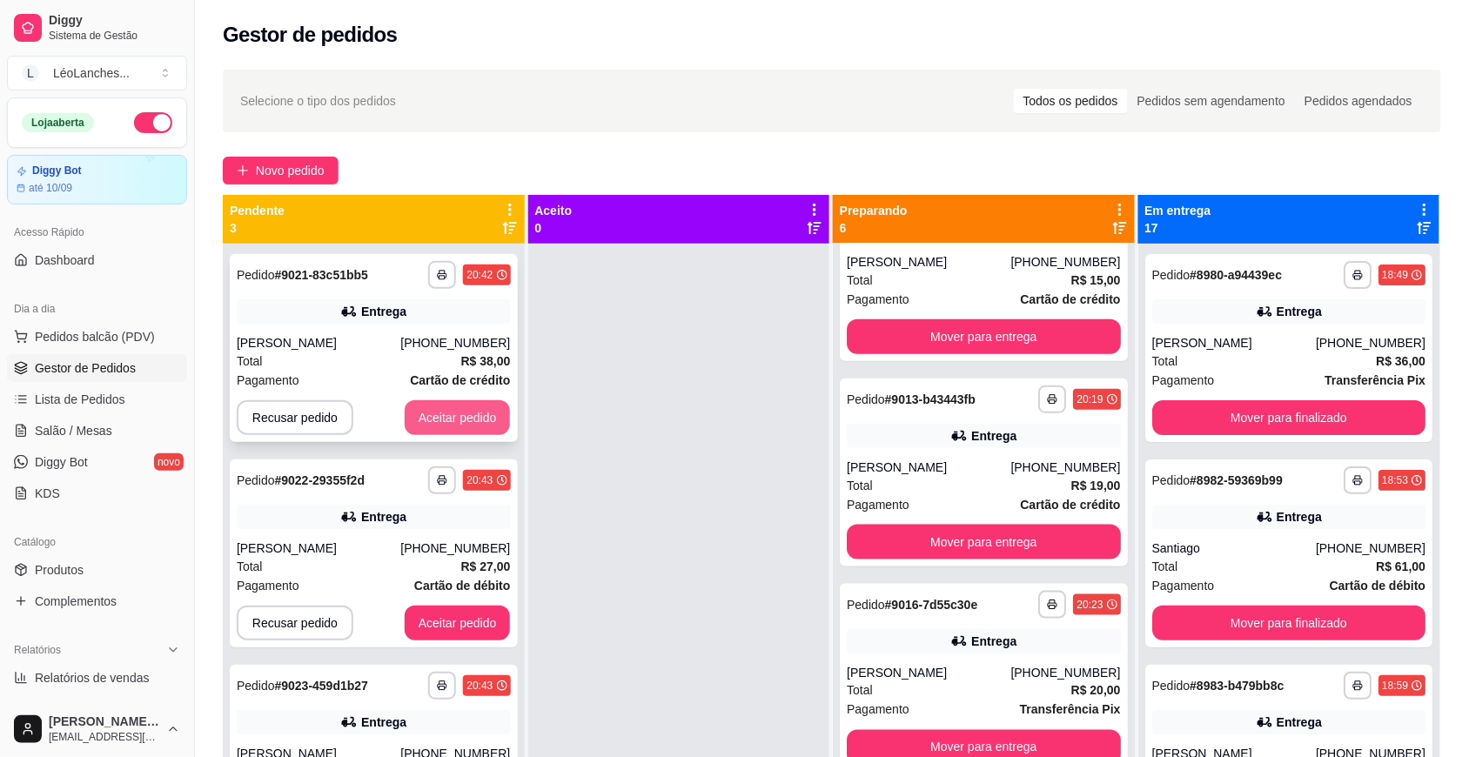
click at [449, 420] on button "Aceitar pedido" at bounding box center [458, 417] width 106 height 35
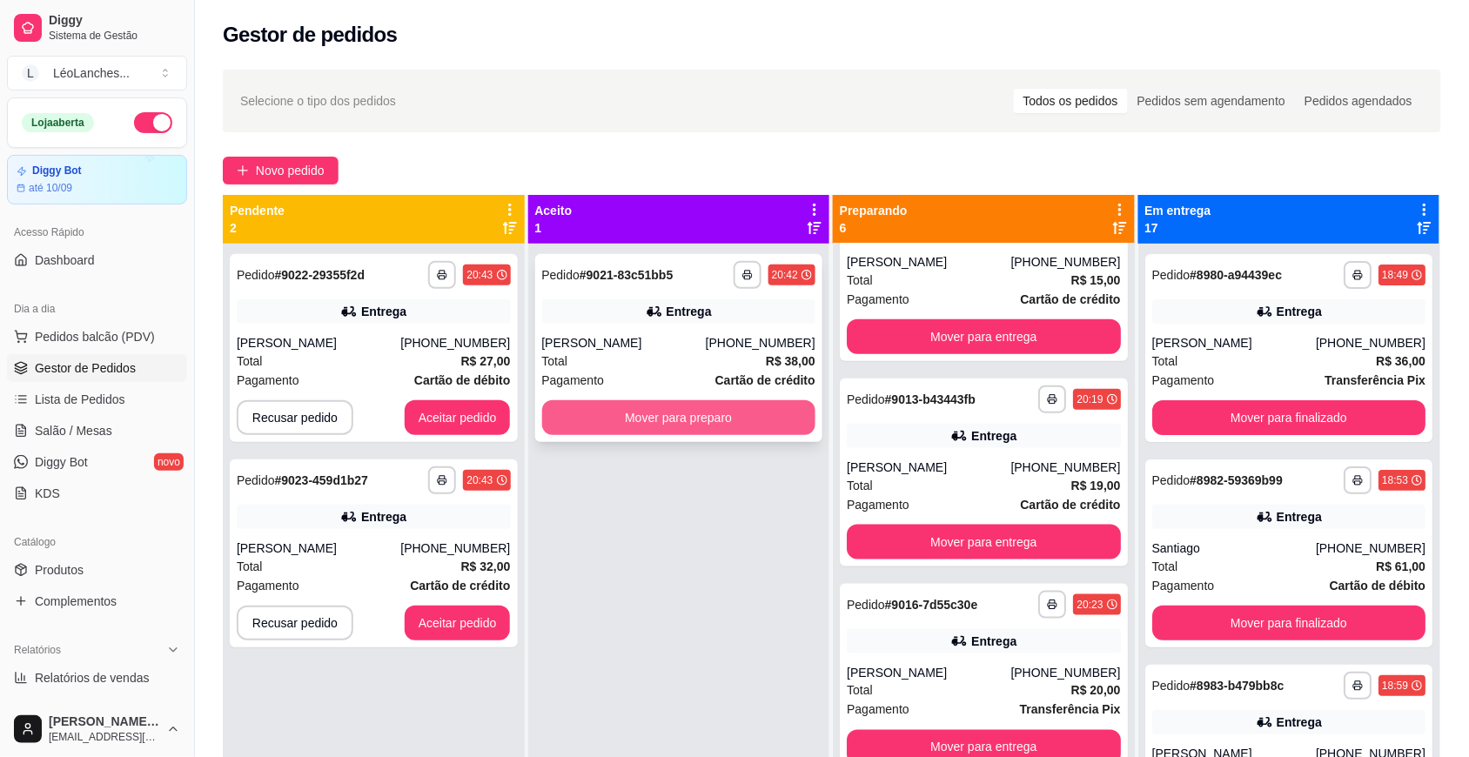
click at [655, 411] on button "Mover para preparo" at bounding box center [679, 417] width 274 height 35
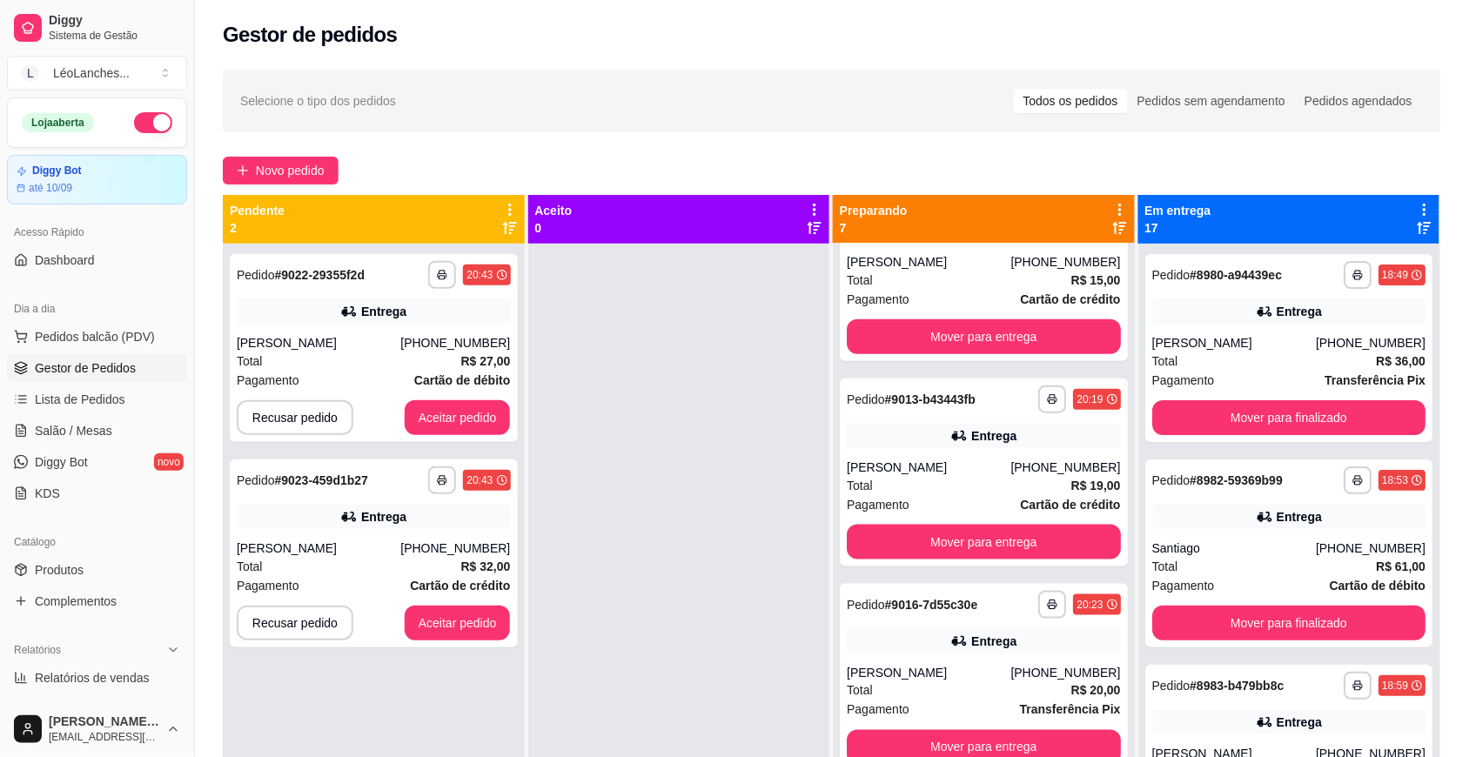
scroll to position [725, 0]
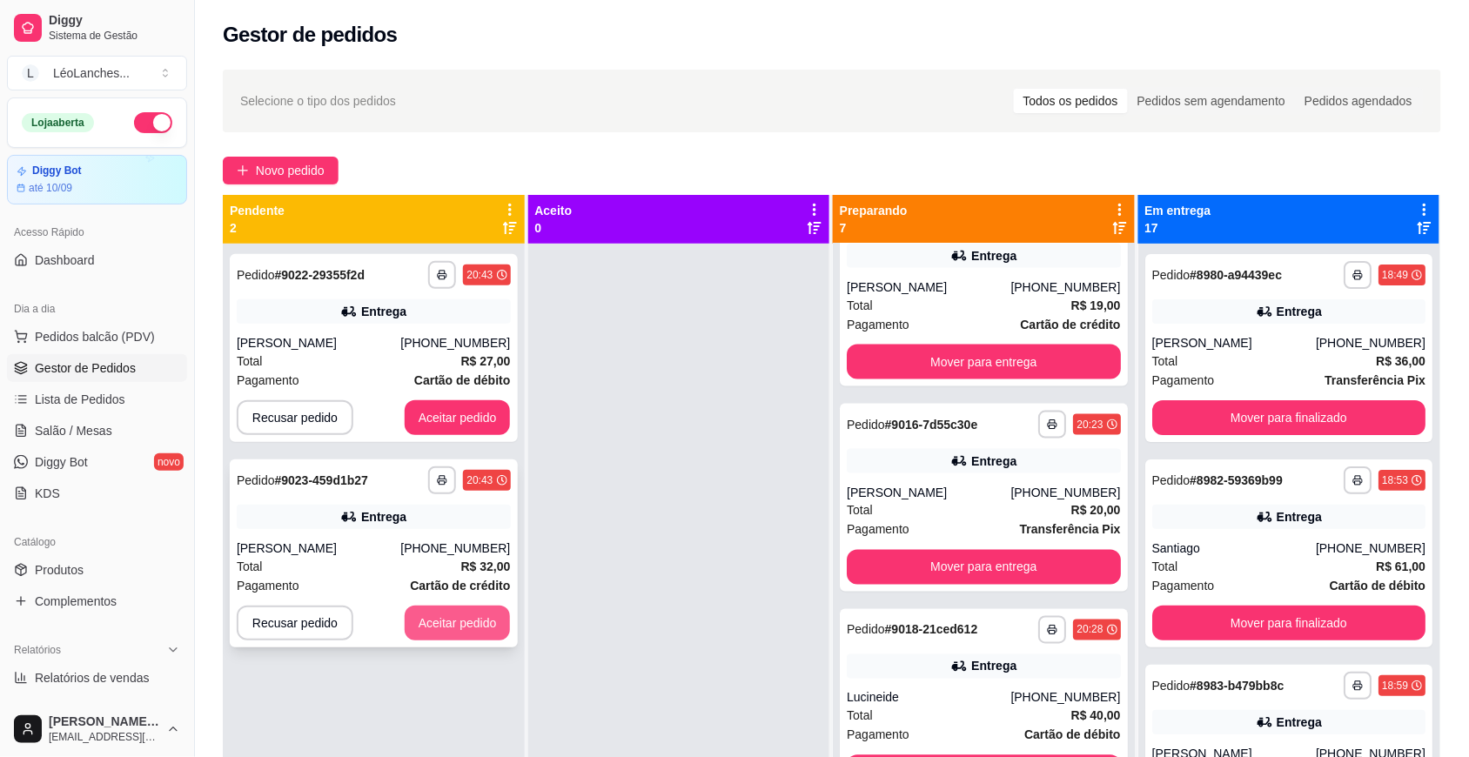
click at [461, 622] on button "Aceitar pedido" at bounding box center [458, 623] width 106 height 35
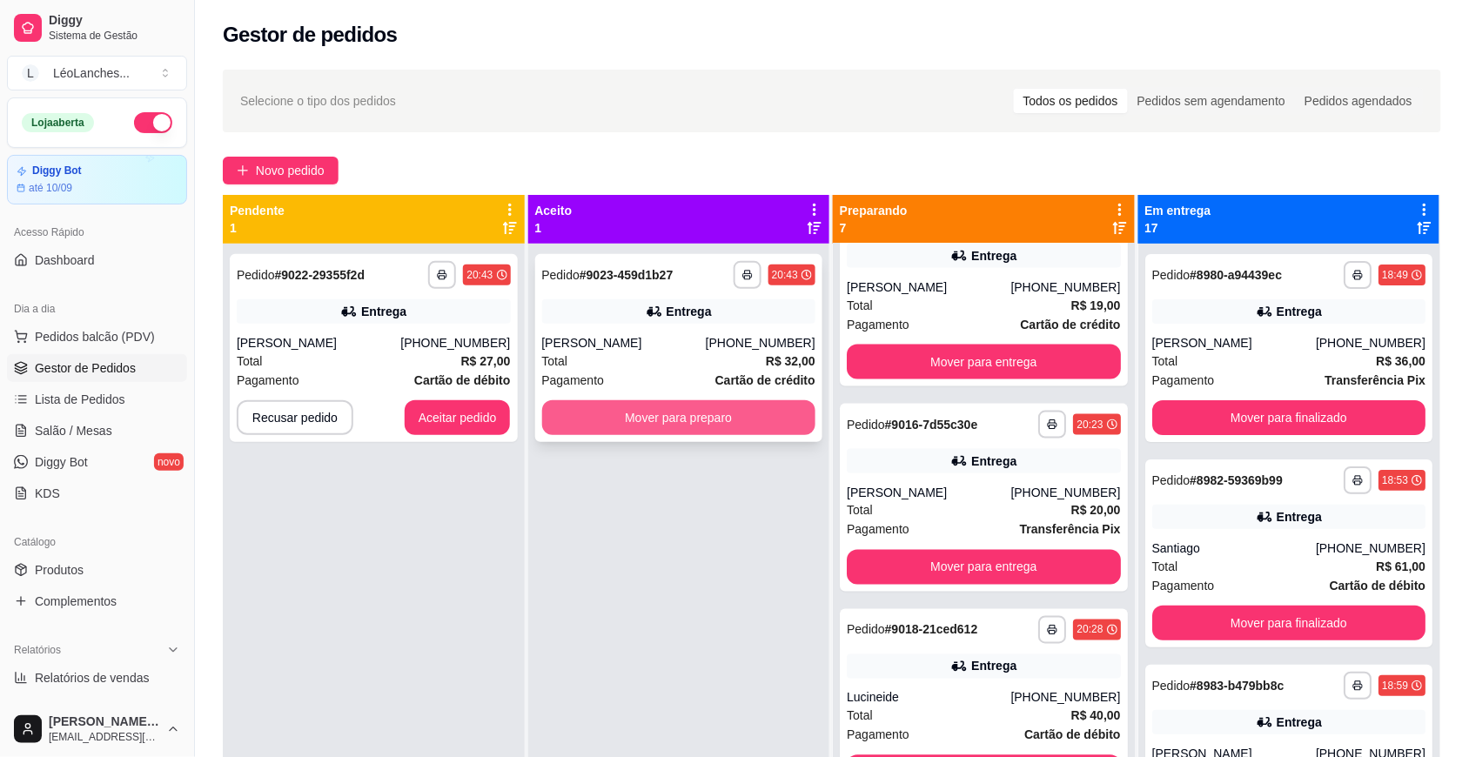
click at [688, 412] on button "Mover para preparo" at bounding box center [679, 417] width 274 height 35
click at [366, 342] on div "[PERSON_NAME]" at bounding box center [319, 342] width 164 height 17
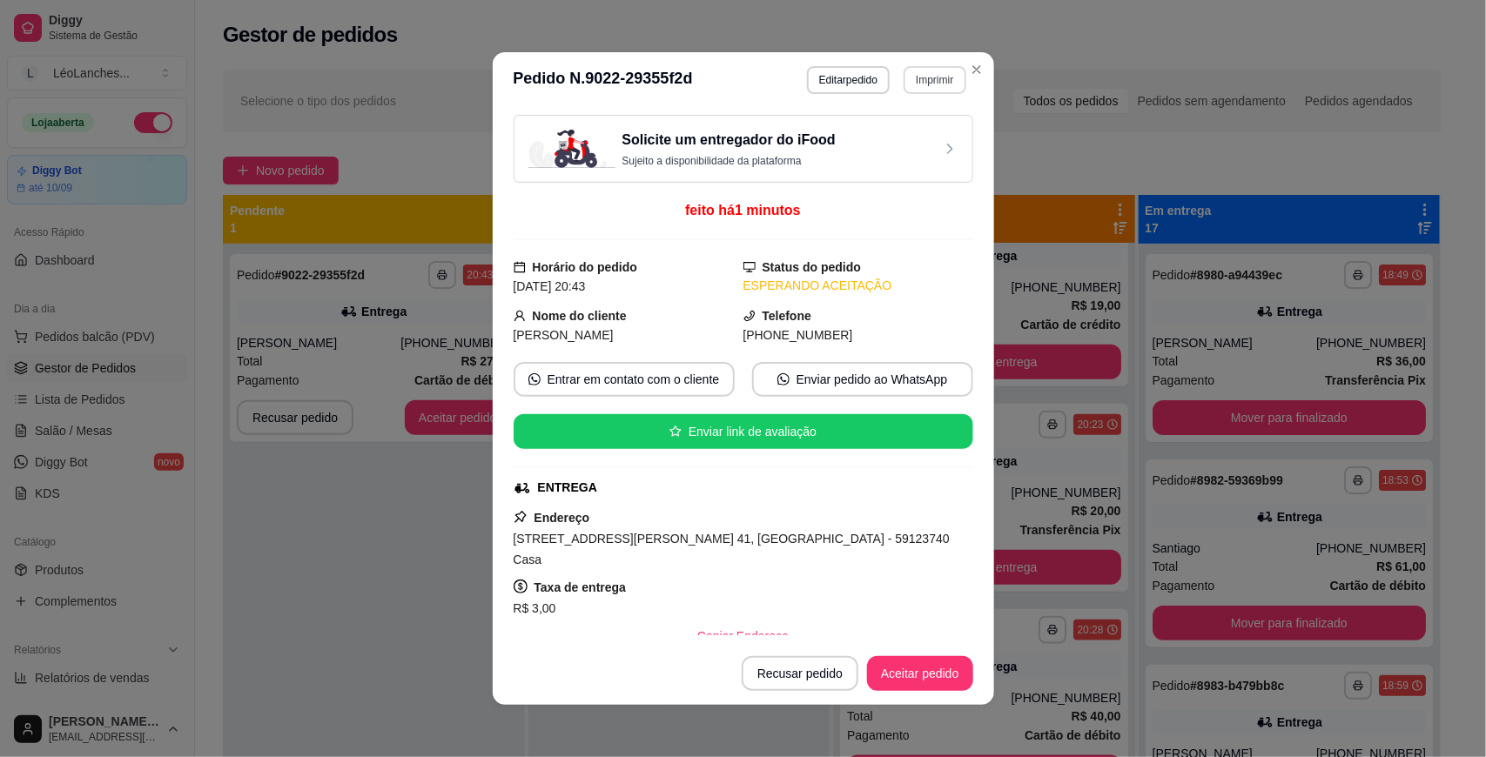
click at [943, 78] on button "Imprimir" at bounding box center [935, 80] width 62 height 28
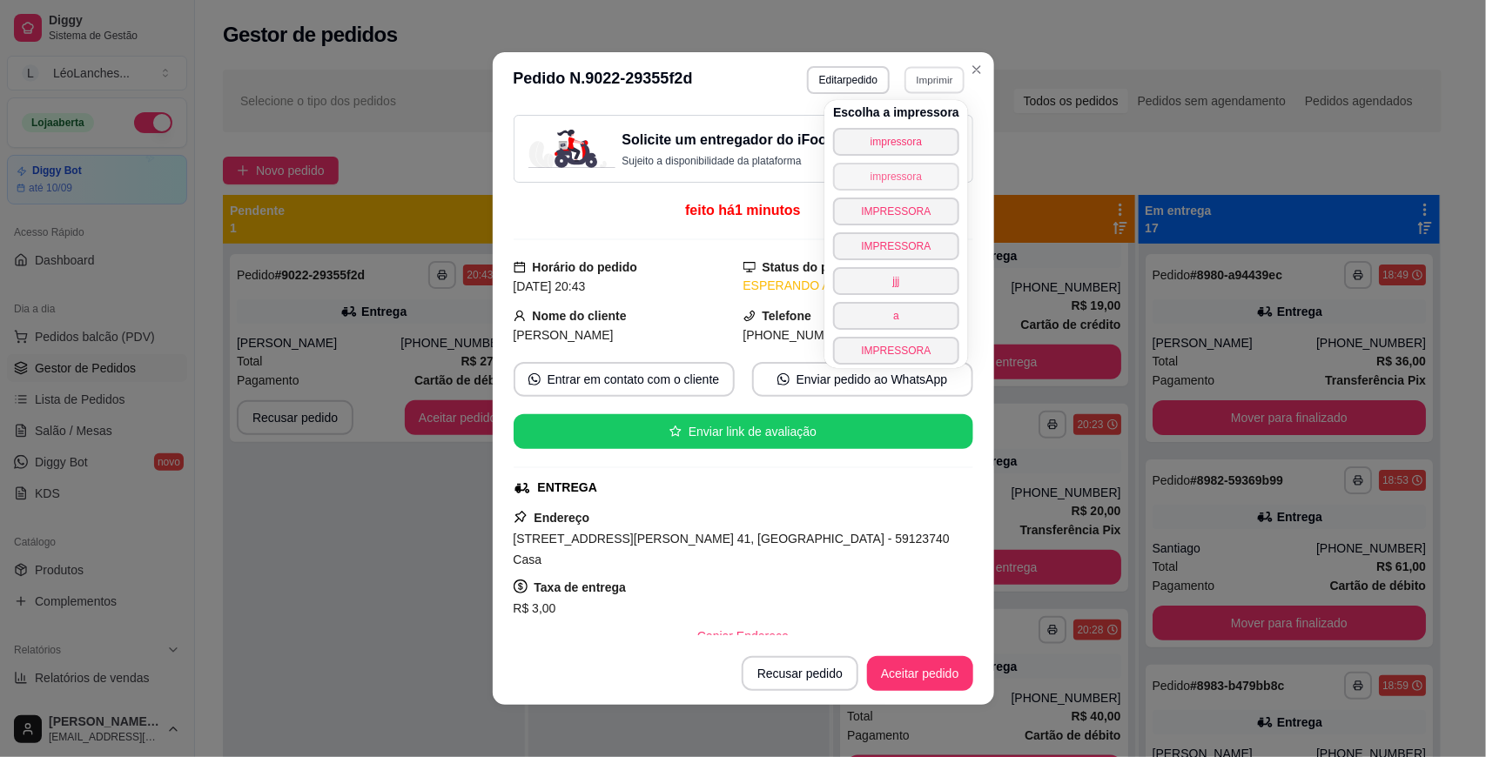
click at [902, 177] on button "impressora" at bounding box center [896, 177] width 126 height 28
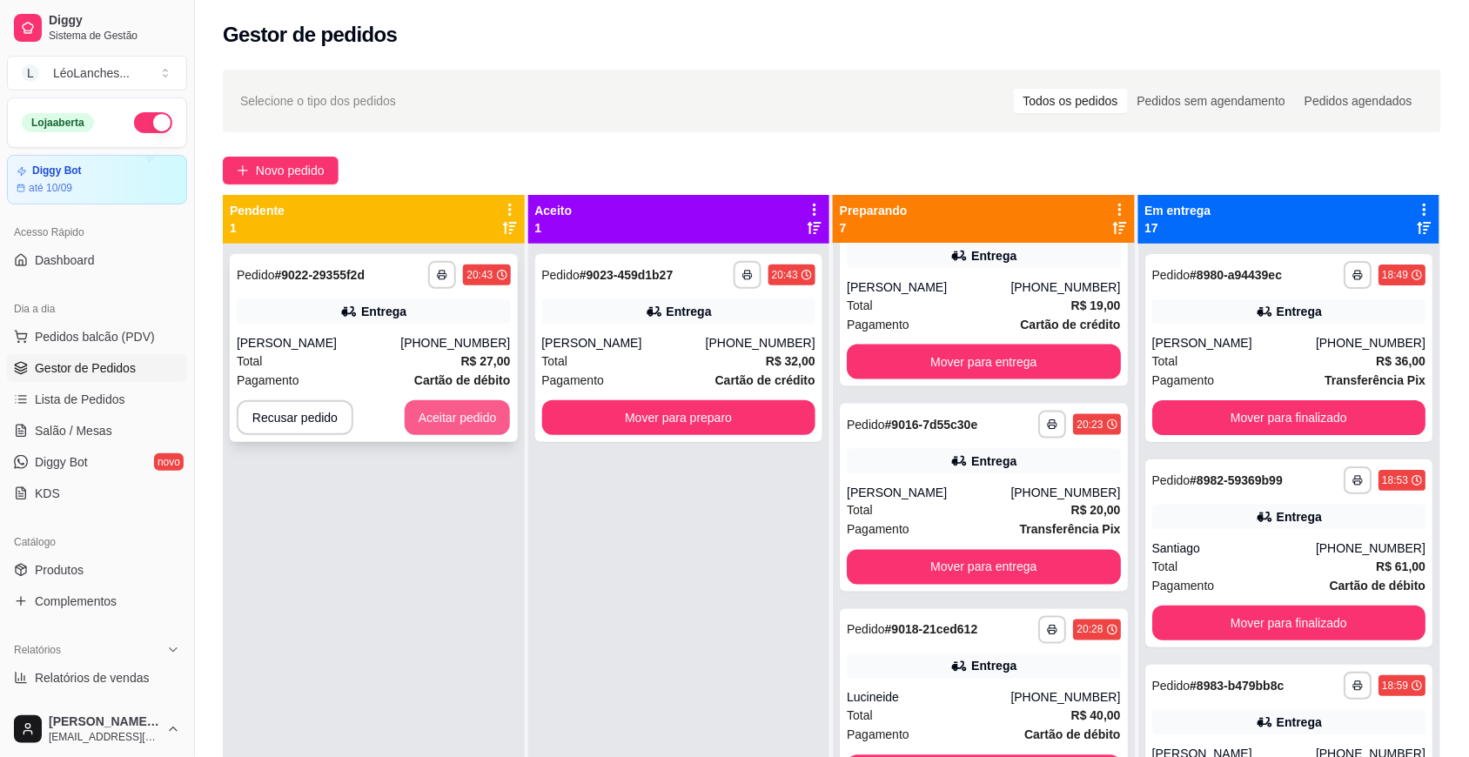
click at [488, 416] on button "Aceitar pedido" at bounding box center [458, 417] width 106 height 35
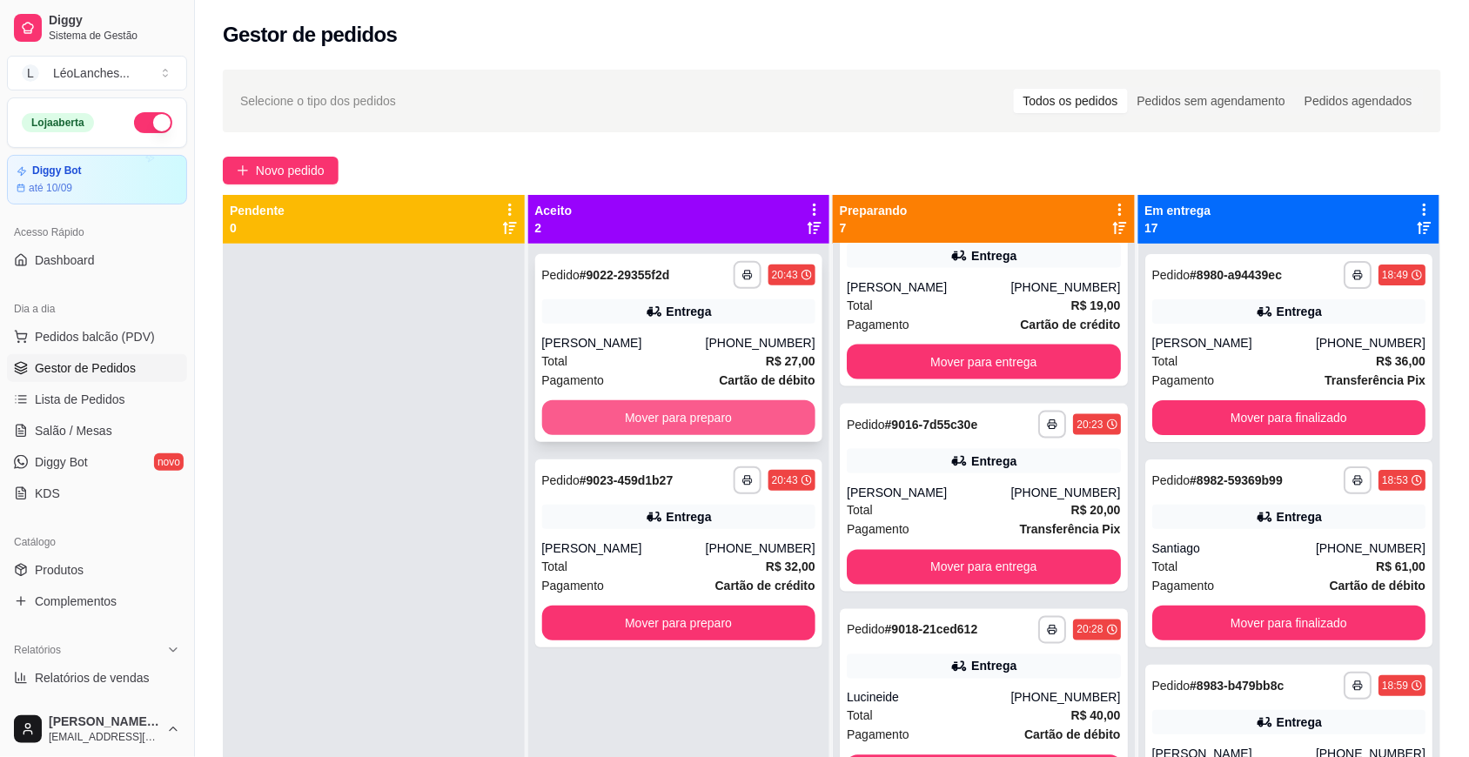
click at [635, 415] on button "Mover para preparo" at bounding box center [679, 417] width 274 height 35
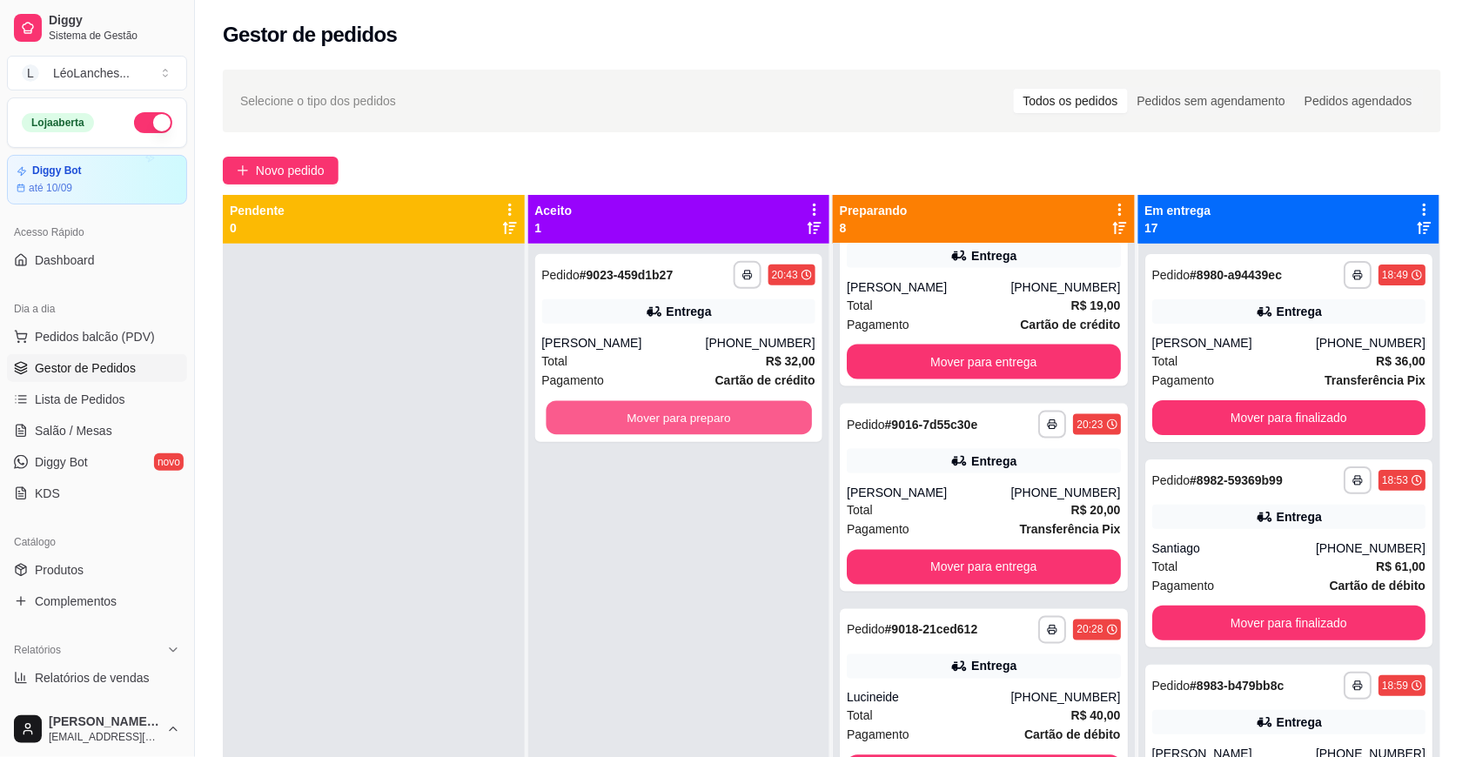
click at [635, 415] on button "Mover para preparo" at bounding box center [679, 418] width 266 height 34
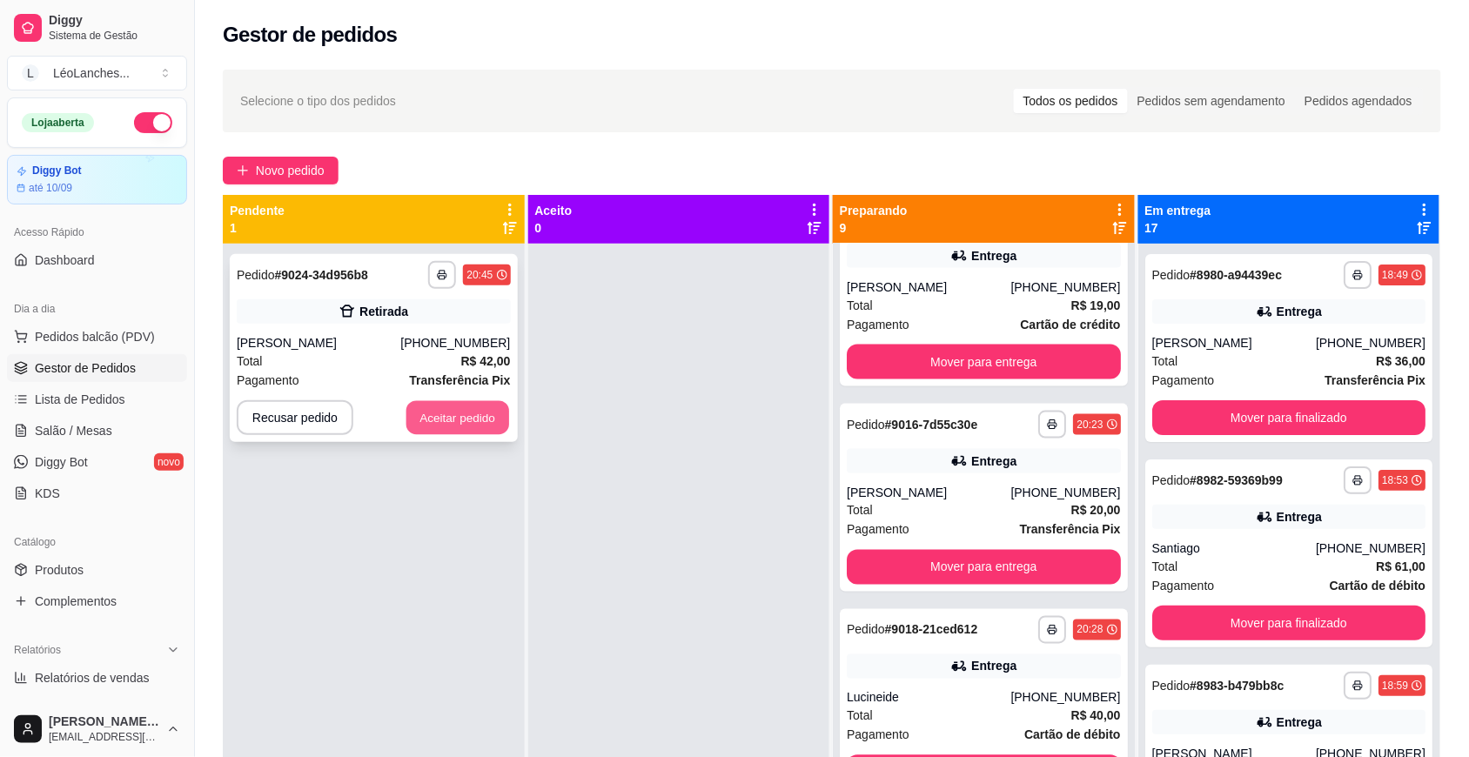
click at [420, 410] on button "Aceitar pedido" at bounding box center [458, 418] width 103 height 34
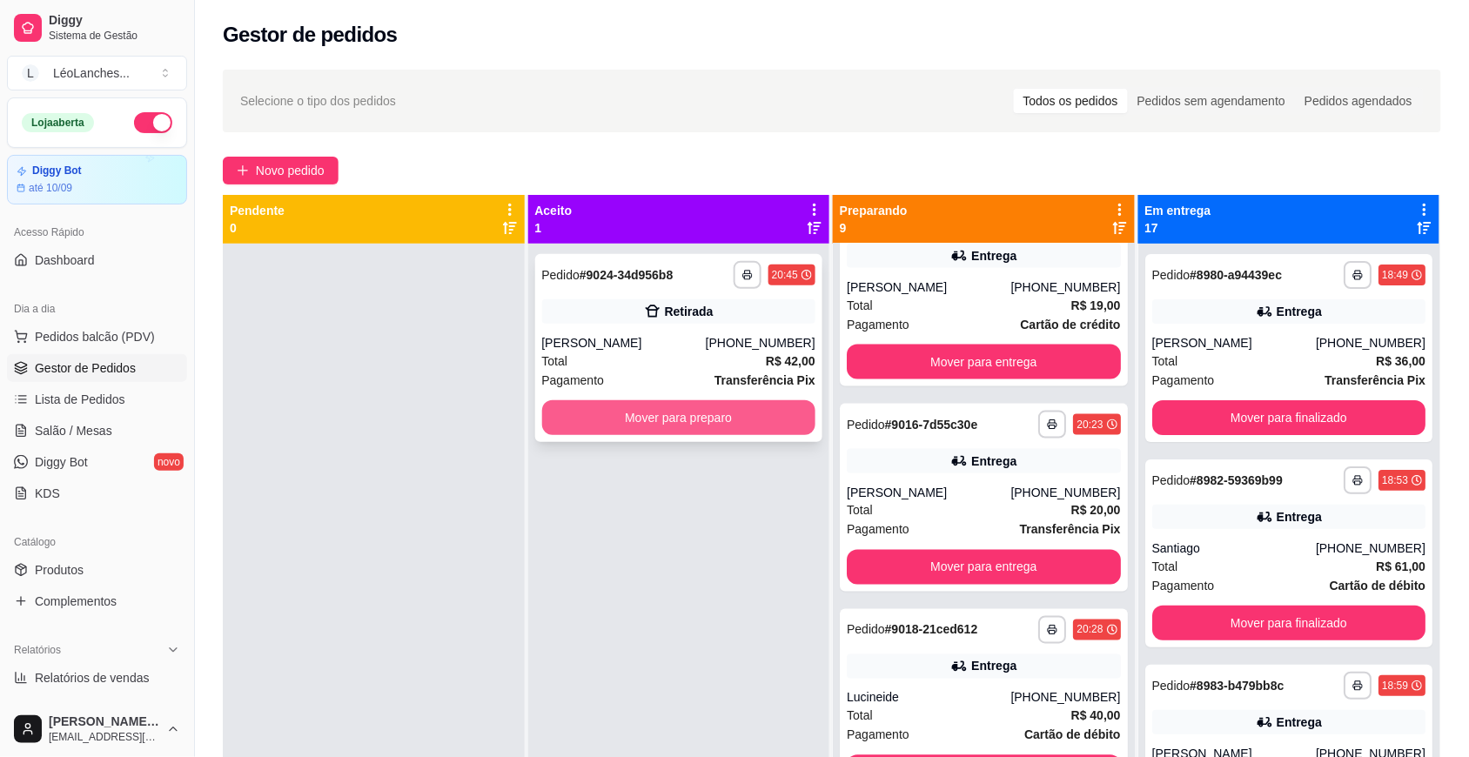
click at [703, 405] on button "Mover para preparo" at bounding box center [679, 417] width 274 height 35
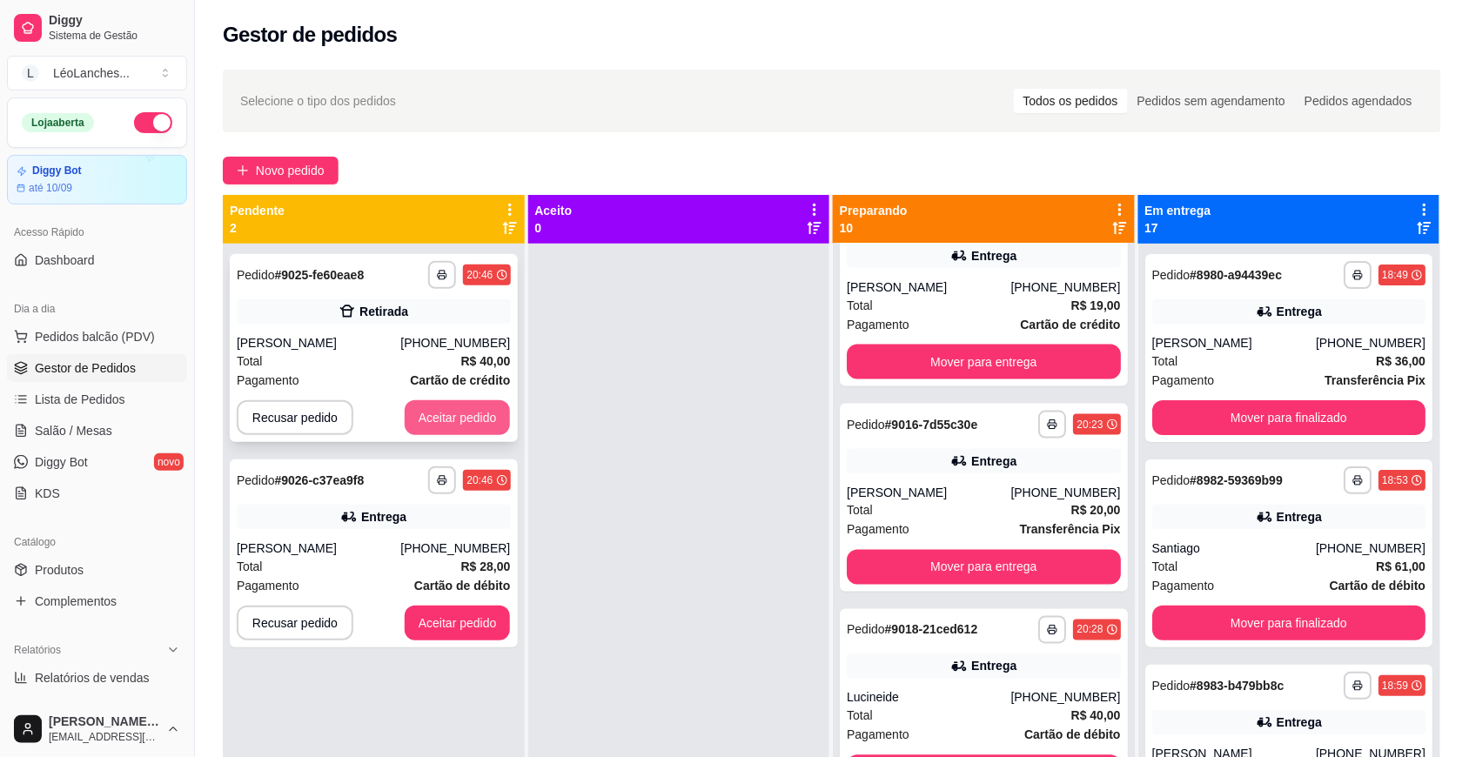
click at [467, 410] on button "Aceitar pedido" at bounding box center [458, 417] width 106 height 35
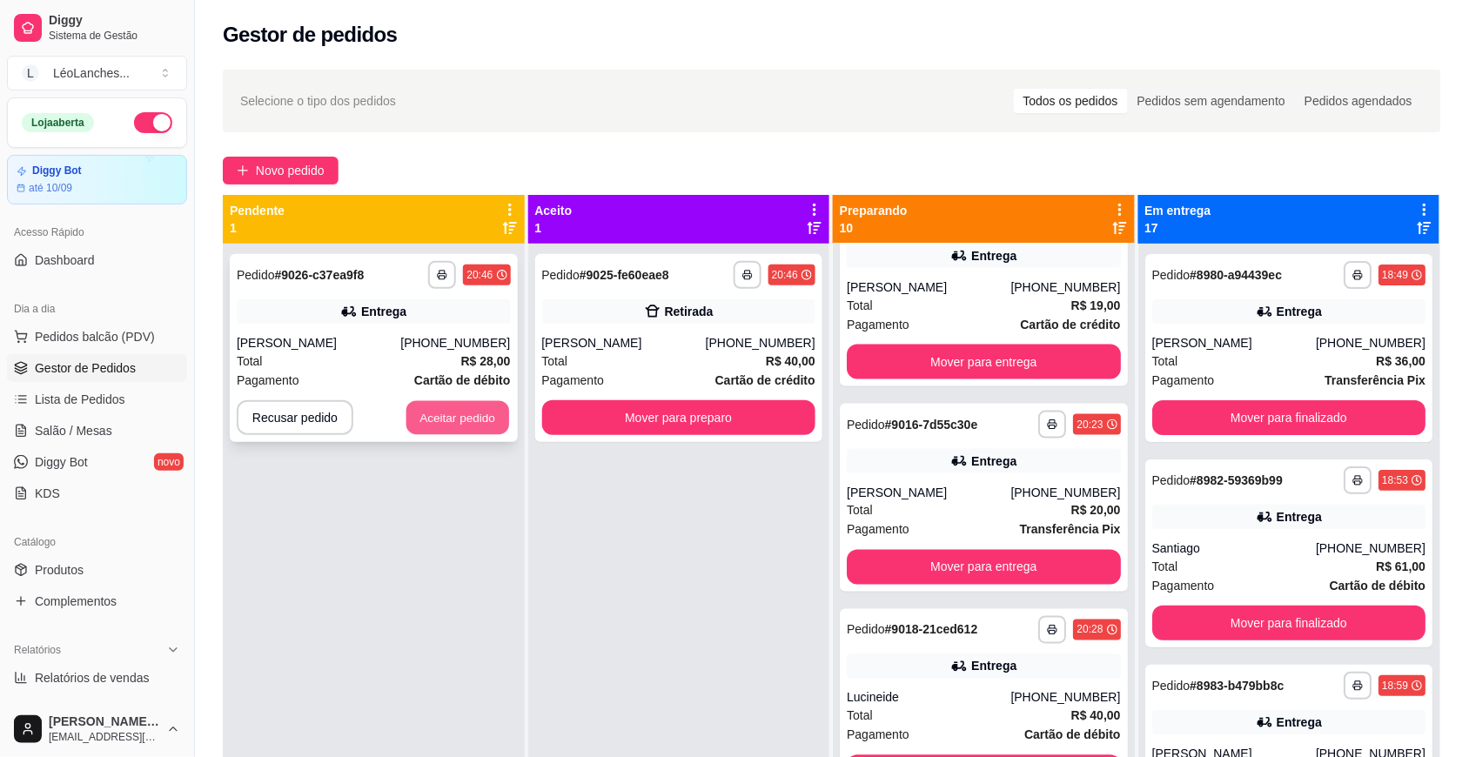
click at [470, 416] on button "Aceitar pedido" at bounding box center [458, 418] width 103 height 34
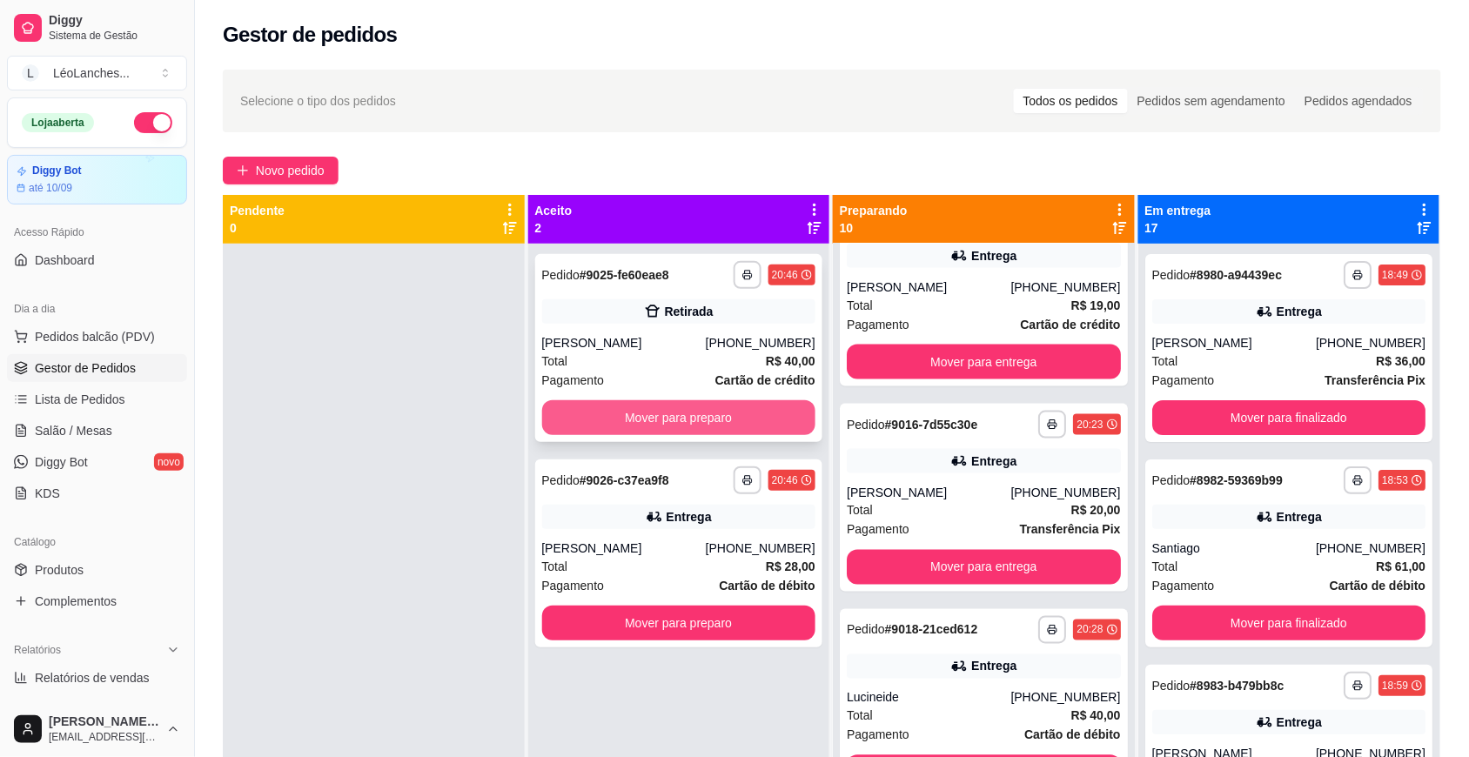
click at [657, 414] on button "Mover para preparo" at bounding box center [679, 417] width 274 height 35
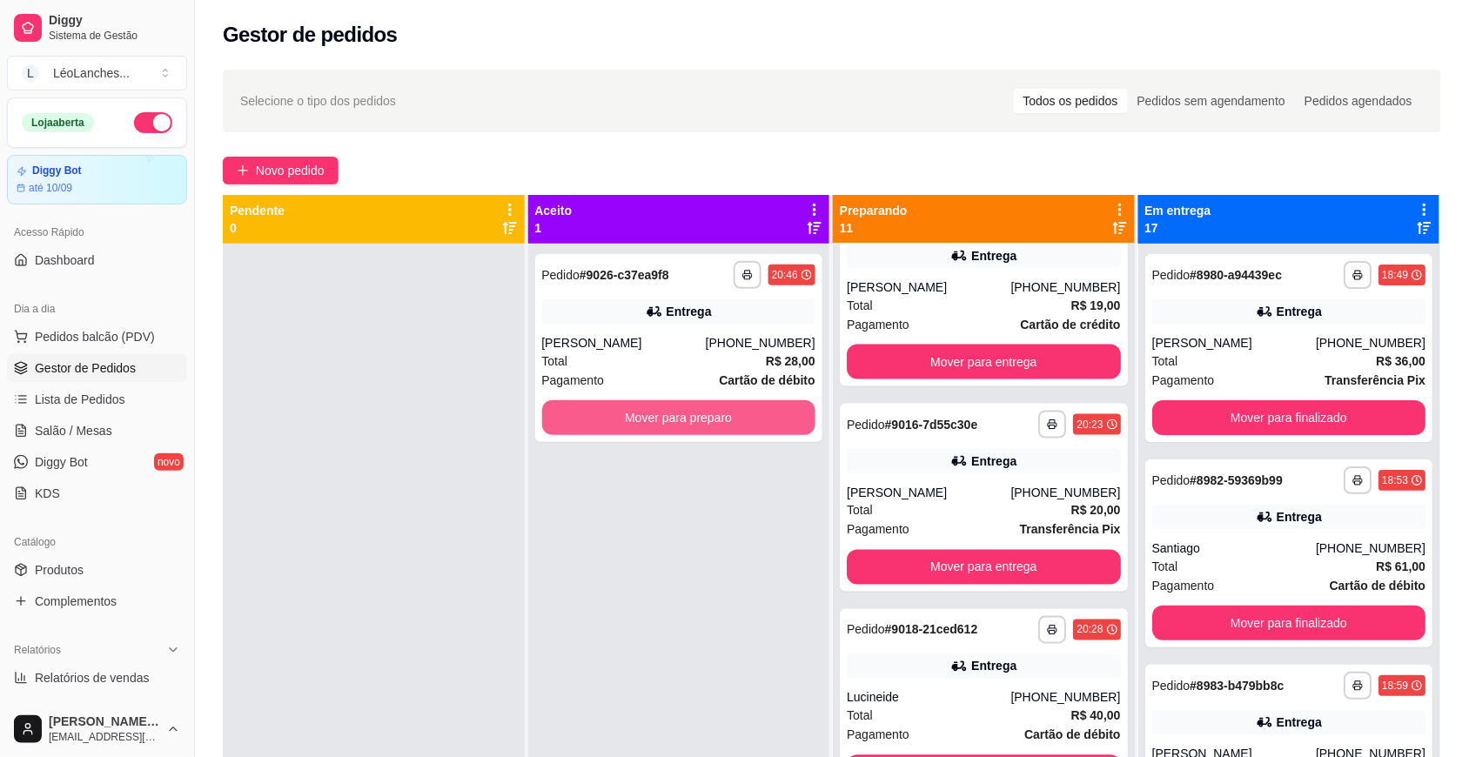
click at [657, 414] on button "Mover para preparo" at bounding box center [679, 417] width 274 height 35
click at [969, 292] on div "[PERSON_NAME]" at bounding box center [929, 287] width 164 height 17
click at [959, 531] on div "Pagamento Transferência Pix" at bounding box center [984, 530] width 274 height 19
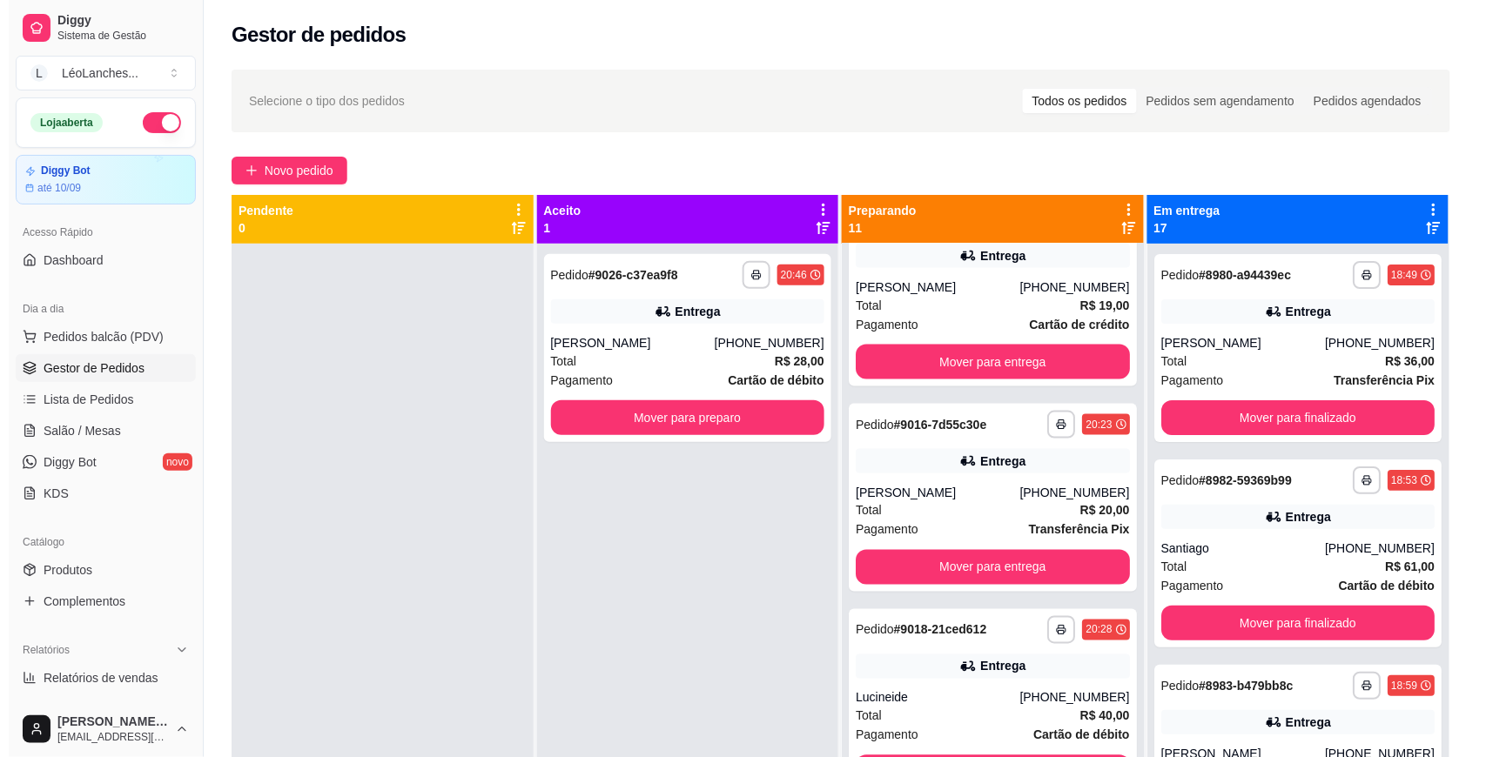
scroll to position [0, 0]
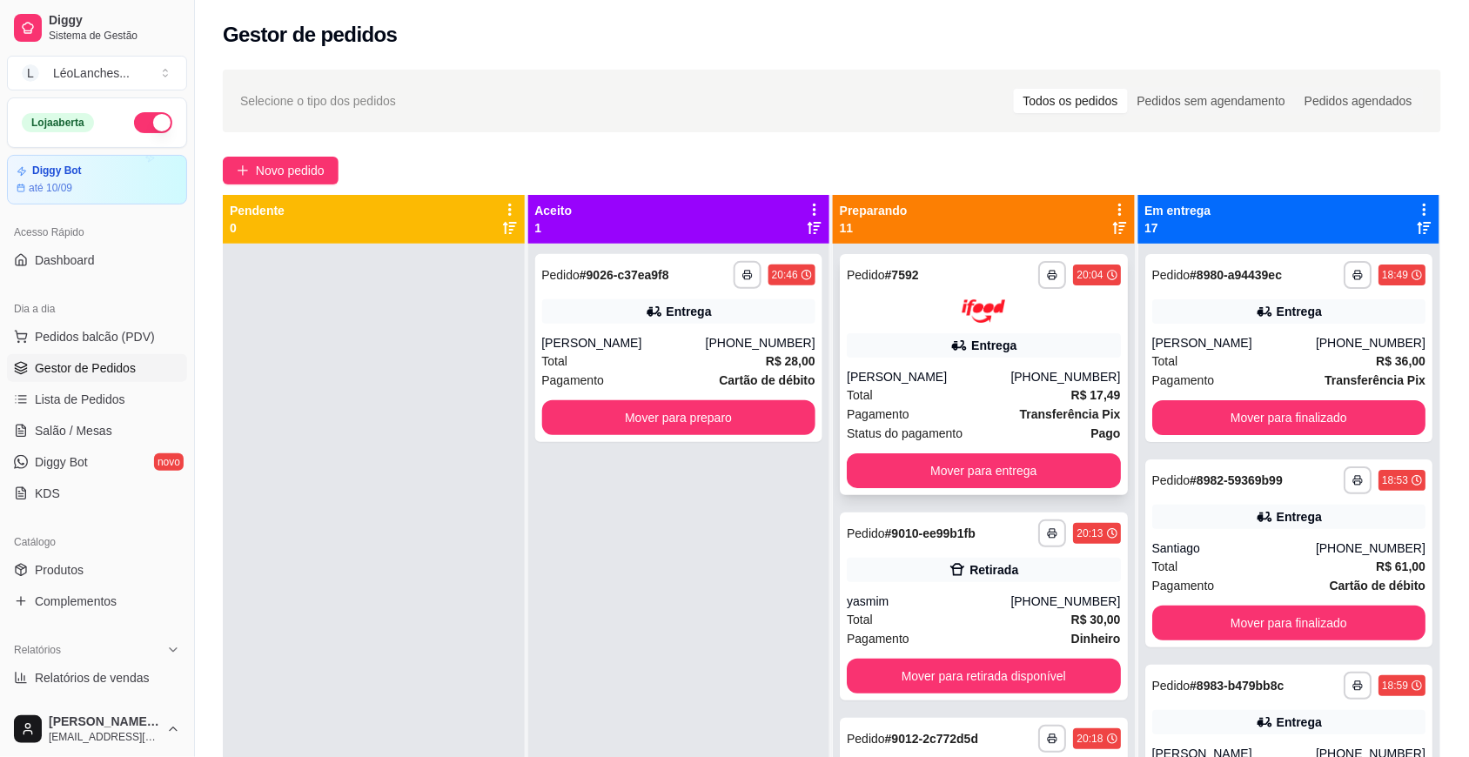
click at [933, 392] on div "Total R$ 17,49" at bounding box center [984, 395] width 274 height 19
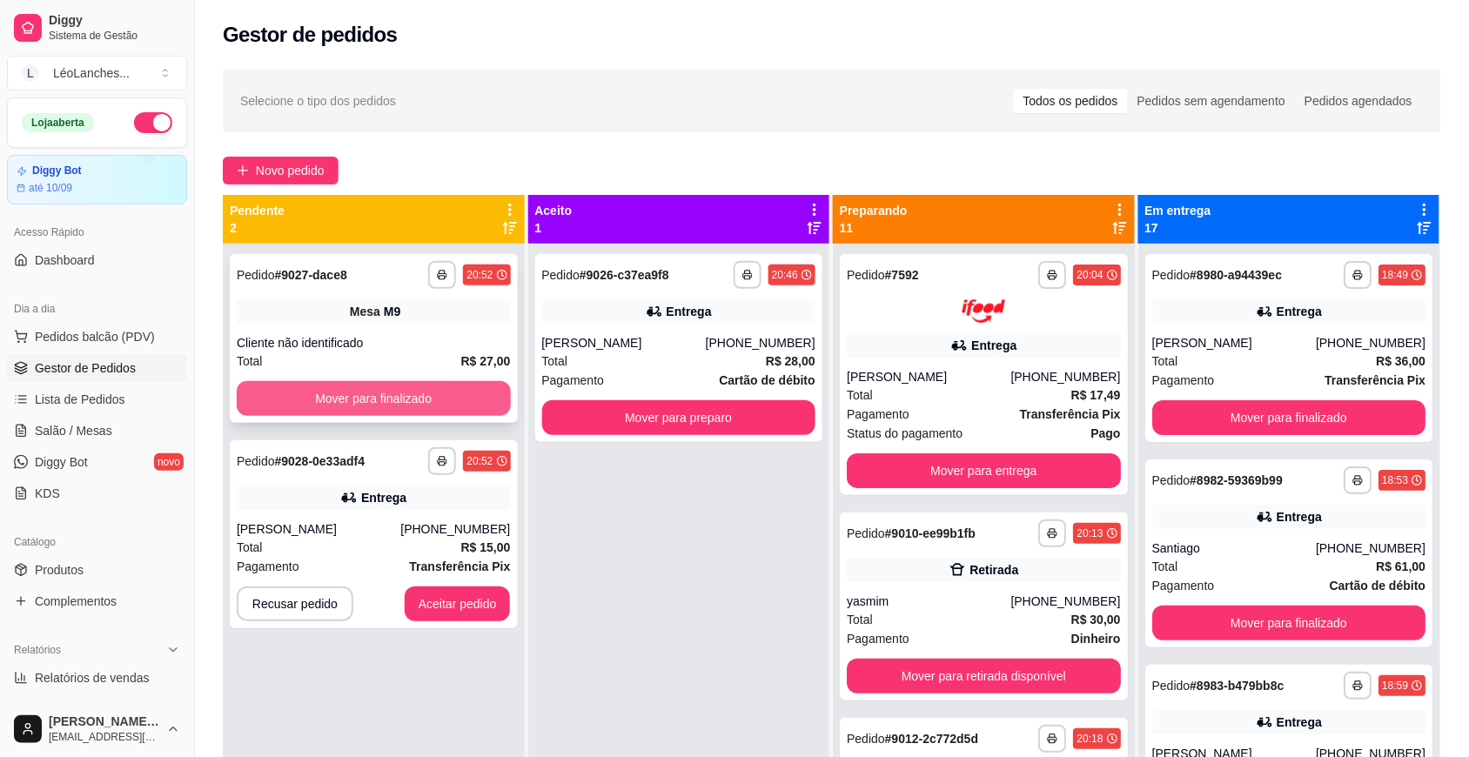
click at [468, 394] on button "Mover para finalizado" at bounding box center [374, 398] width 274 height 35
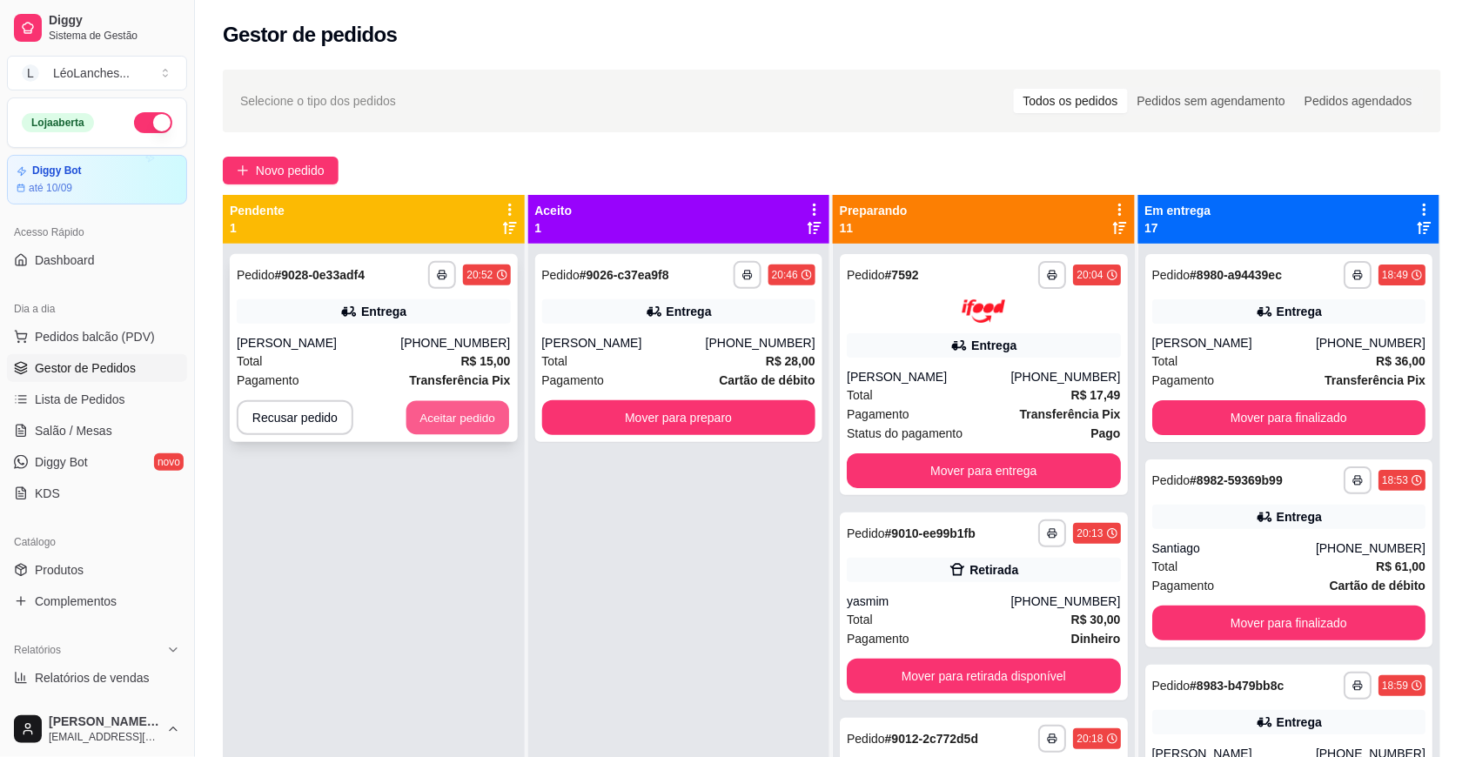
click at [473, 411] on button "Aceitar pedido" at bounding box center [458, 418] width 103 height 34
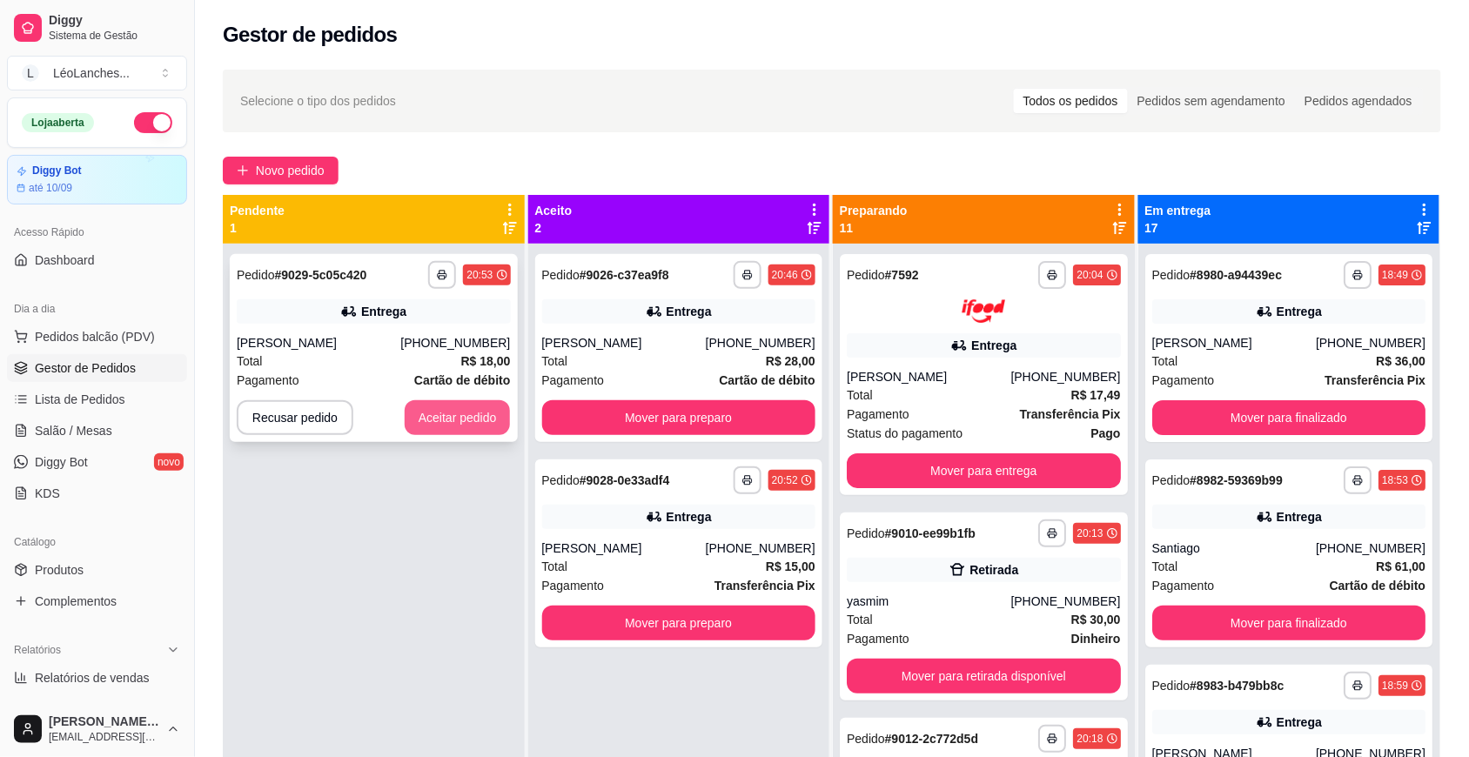
click at [485, 422] on button "Aceitar pedido" at bounding box center [458, 417] width 106 height 35
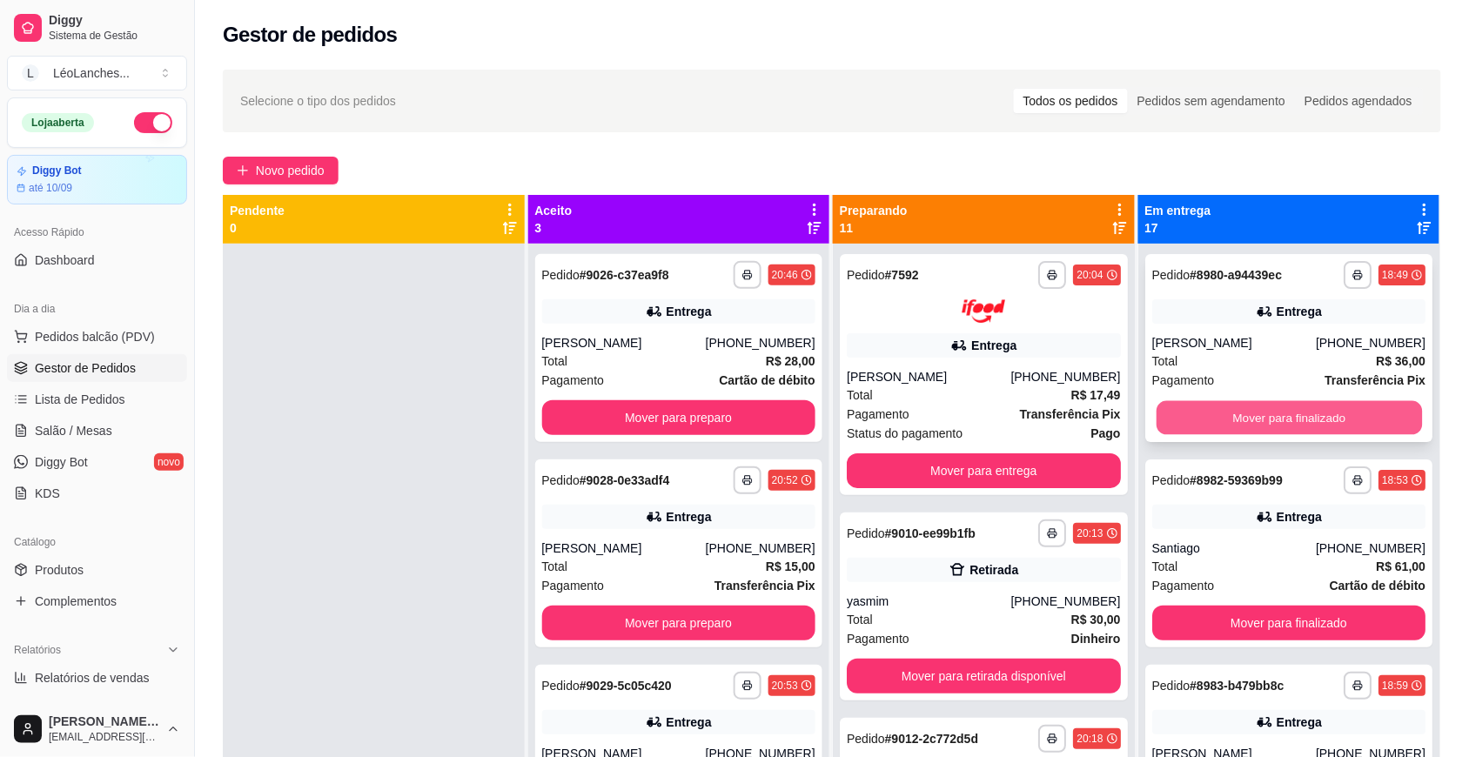
click at [1282, 407] on button "Mover para finalizado" at bounding box center [1289, 418] width 266 height 34
click at [1294, 416] on button "Mover para finalizado" at bounding box center [1290, 417] width 274 height 35
click at [1294, 418] on button "Mover para finalizado" at bounding box center [1289, 418] width 266 height 34
click at [1294, 418] on button "Mover para finalizado" at bounding box center [1290, 417] width 274 height 35
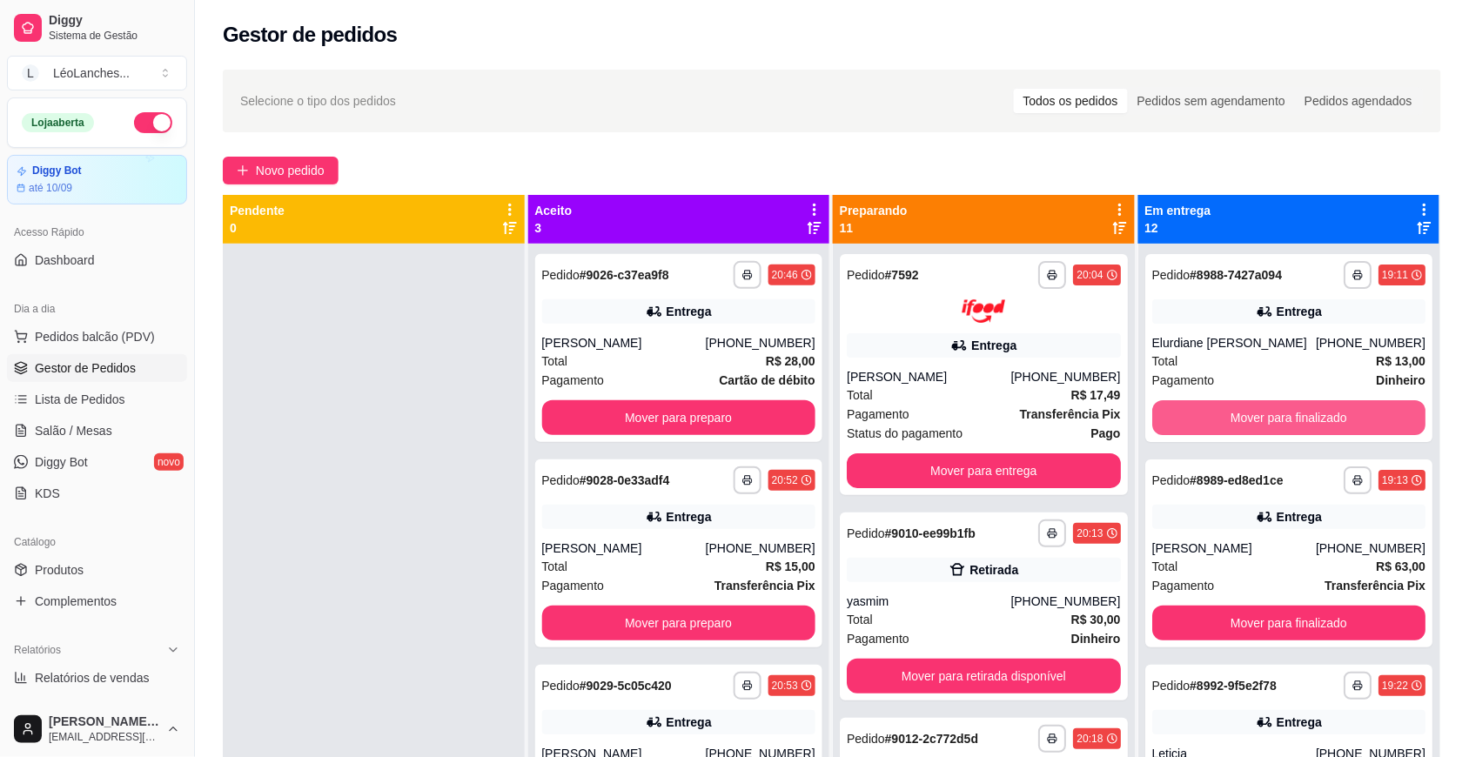
click at [1294, 418] on button "Mover para finalizado" at bounding box center [1290, 417] width 274 height 35
click at [1294, 418] on button "Mover para finalizado" at bounding box center [1289, 418] width 266 height 34
click at [1294, 418] on button "Mover para finalizado" at bounding box center [1290, 417] width 274 height 35
click at [1294, 418] on button "Mover para finalizado" at bounding box center [1289, 418] width 266 height 34
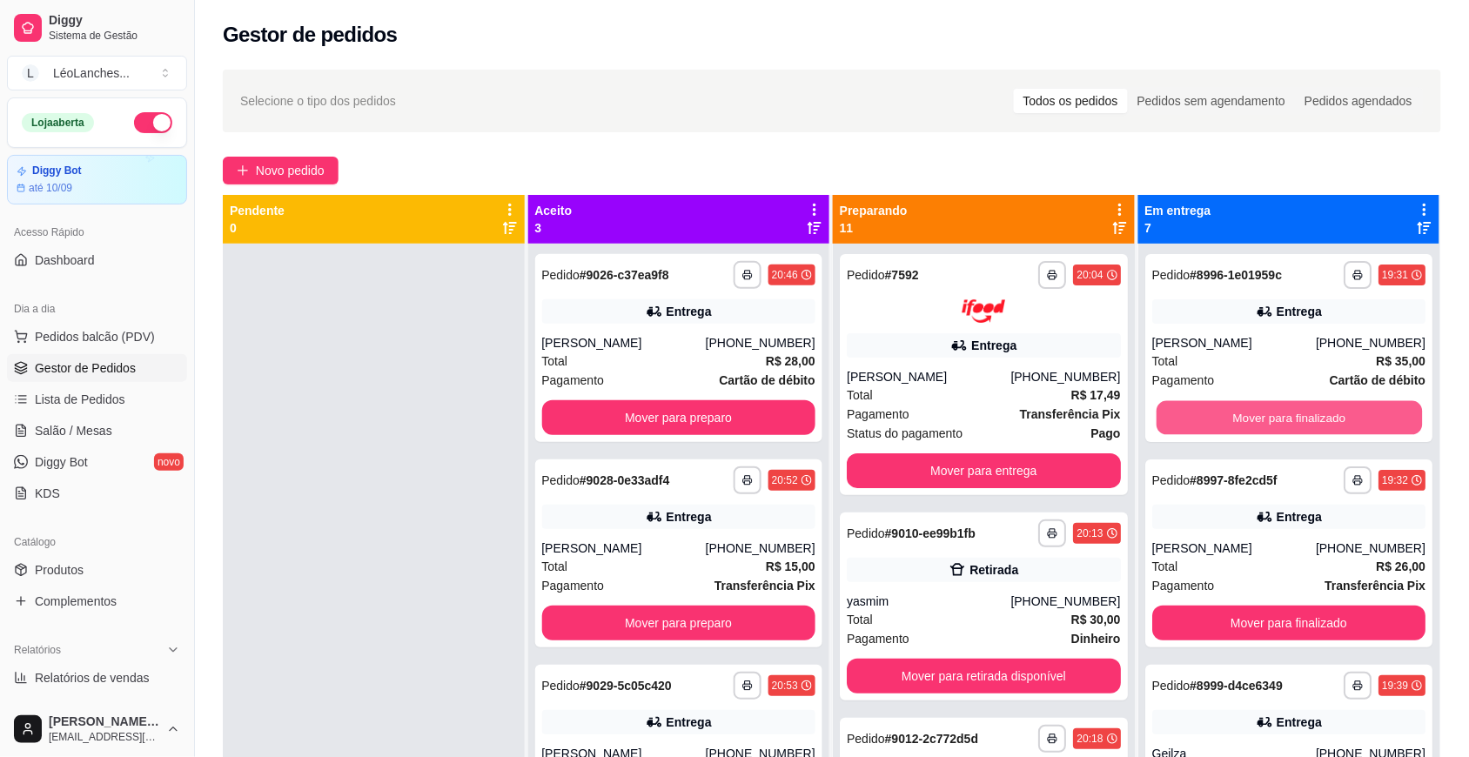
click at [1294, 418] on button "Mover para finalizado" at bounding box center [1289, 418] width 266 height 34
click at [1294, 418] on button "Mover para finalizado" at bounding box center [1290, 417] width 274 height 35
click at [1294, 418] on button "Mover para finalizado" at bounding box center [1289, 418] width 266 height 34
click at [1273, 424] on button "Mover para finalizado" at bounding box center [1290, 417] width 274 height 35
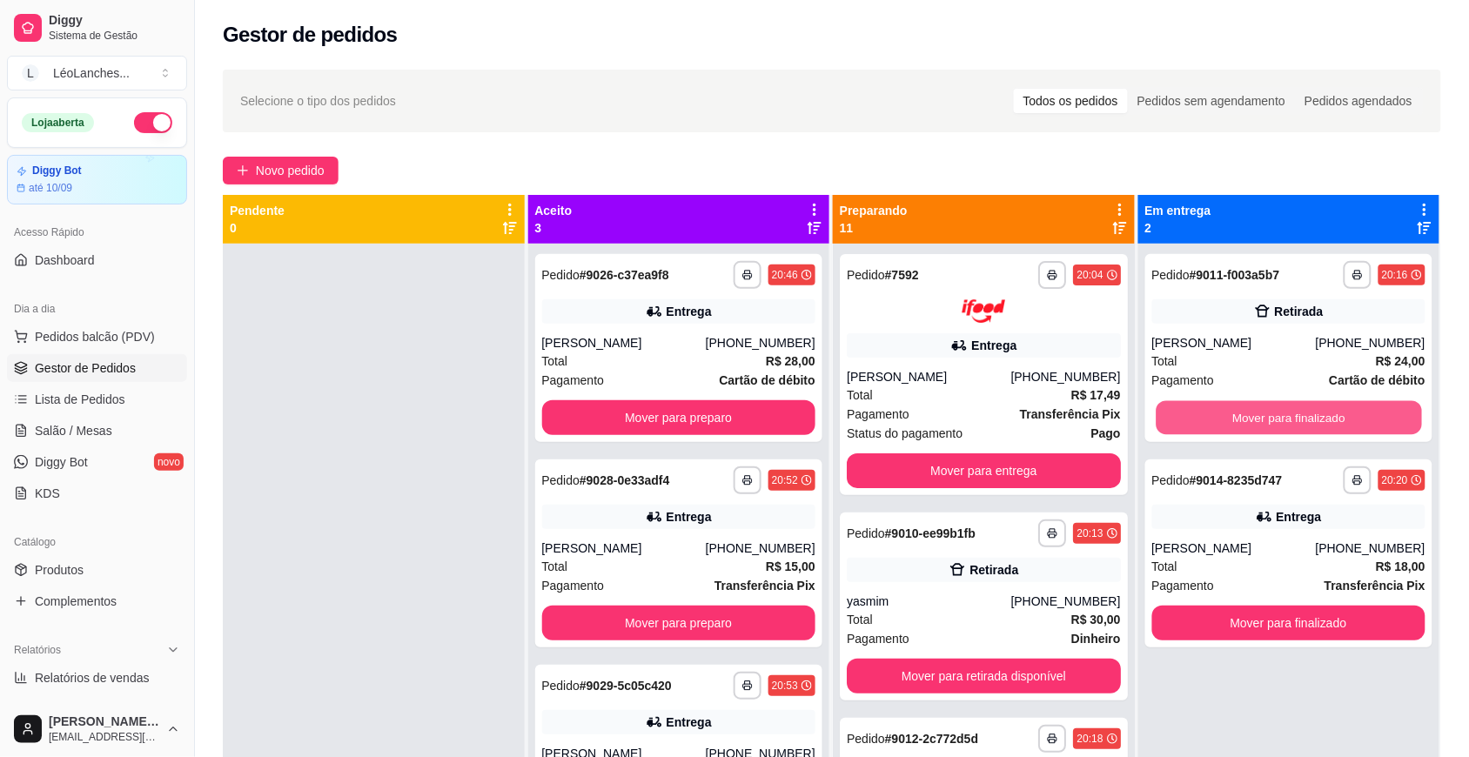
click at [1273, 424] on button "Mover para finalizado" at bounding box center [1289, 418] width 266 height 34
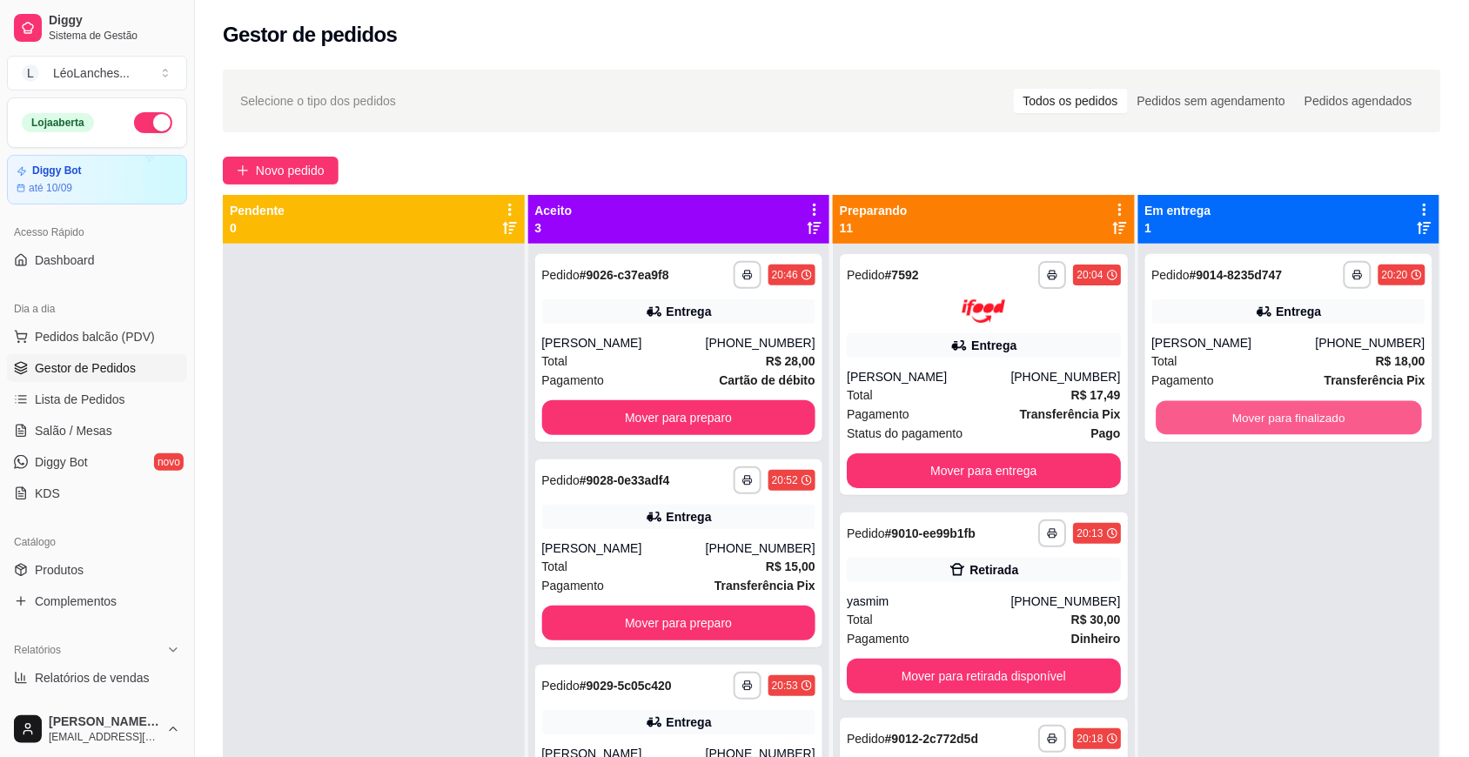
click at [1273, 424] on button "Mover para finalizado" at bounding box center [1289, 418] width 266 height 34
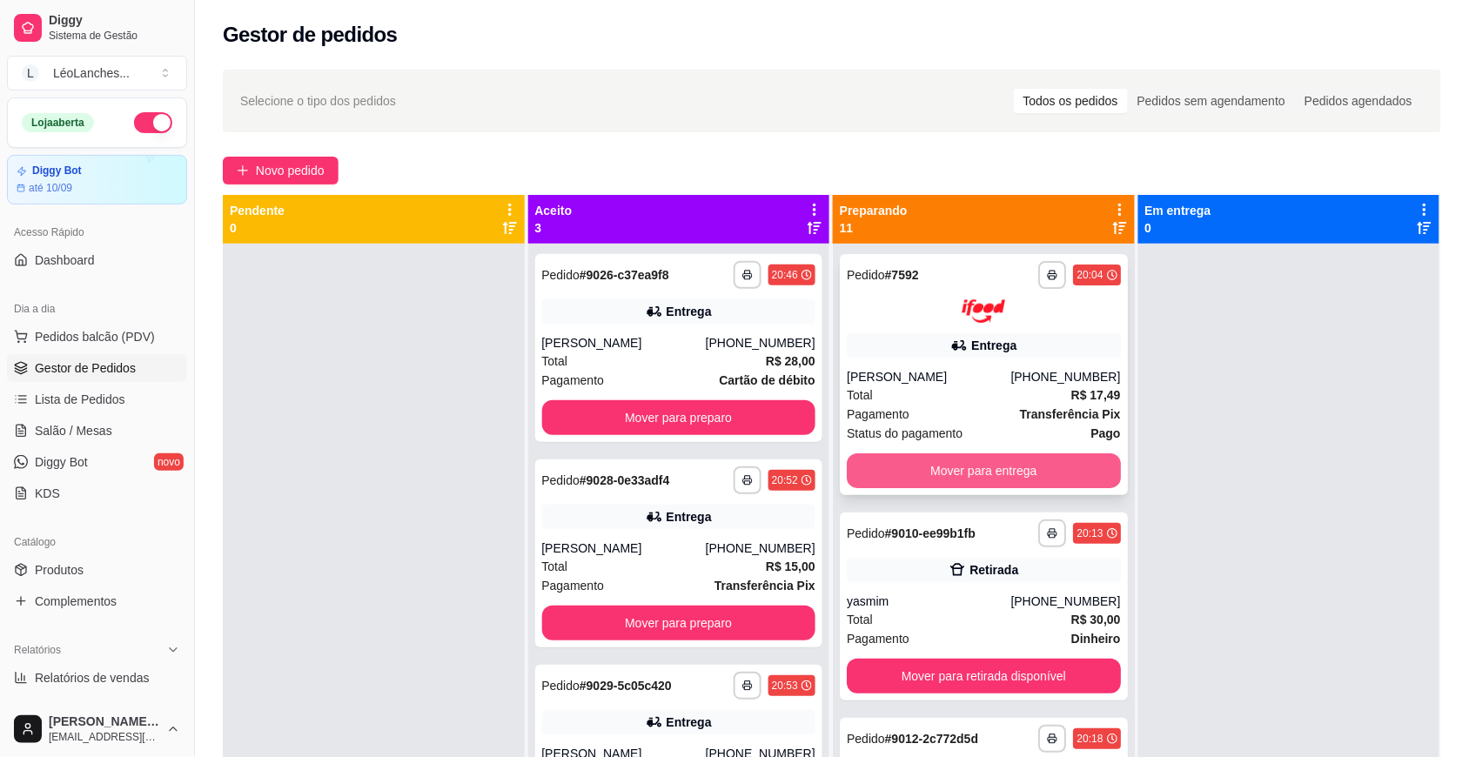
click at [1012, 467] on button "Mover para entrega" at bounding box center [984, 471] width 274 height 35
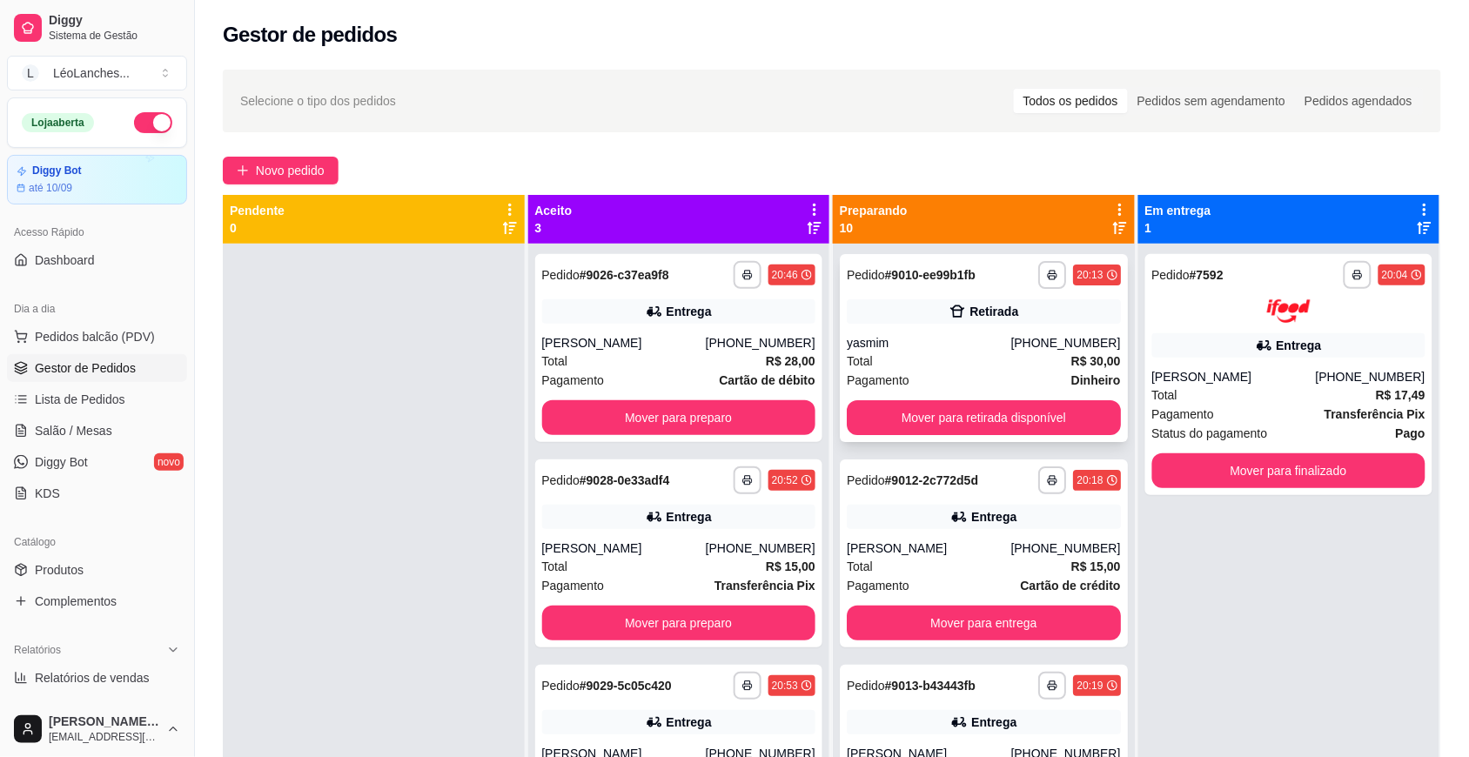
click at [967, 357] on div "Total R$ 30,00" at bounding box center [984, 361] width 274 height 19
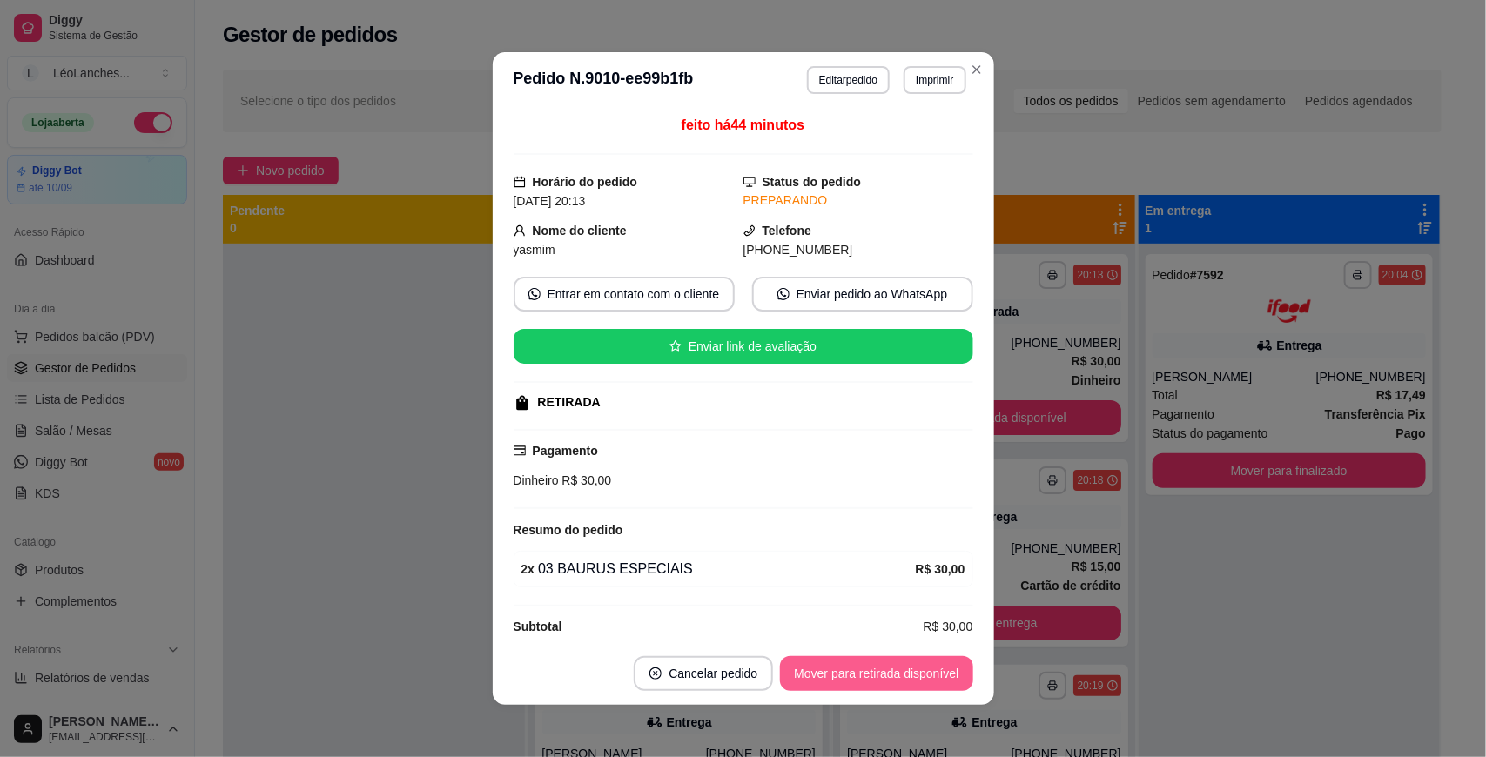
click at [911, 663] on button "Mover para retirada disponível" at bounding box center [876, 673] width 192 height 35
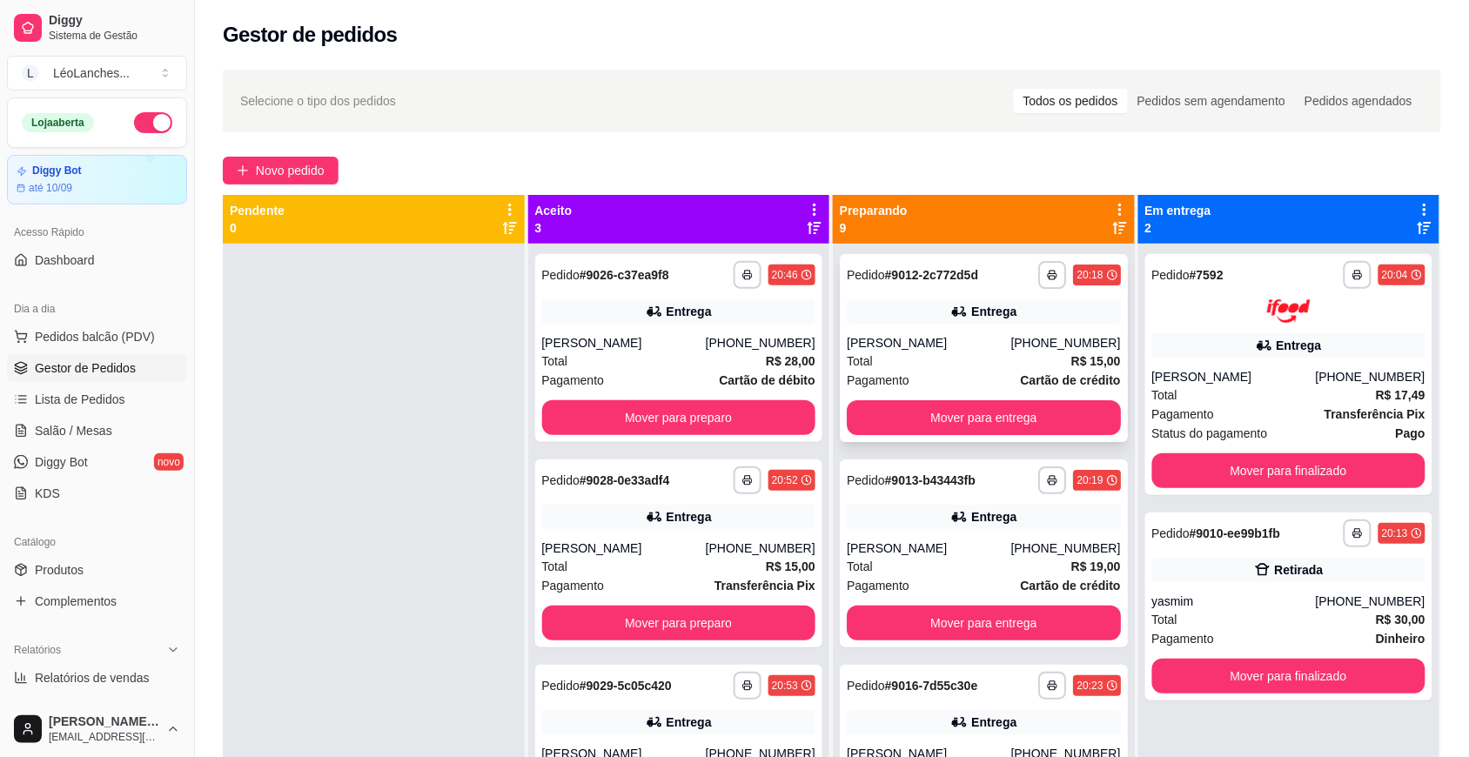
click at [937, 362] on div "Total R$ 15,00" at bounding box center [984, 361] width 274 height 19
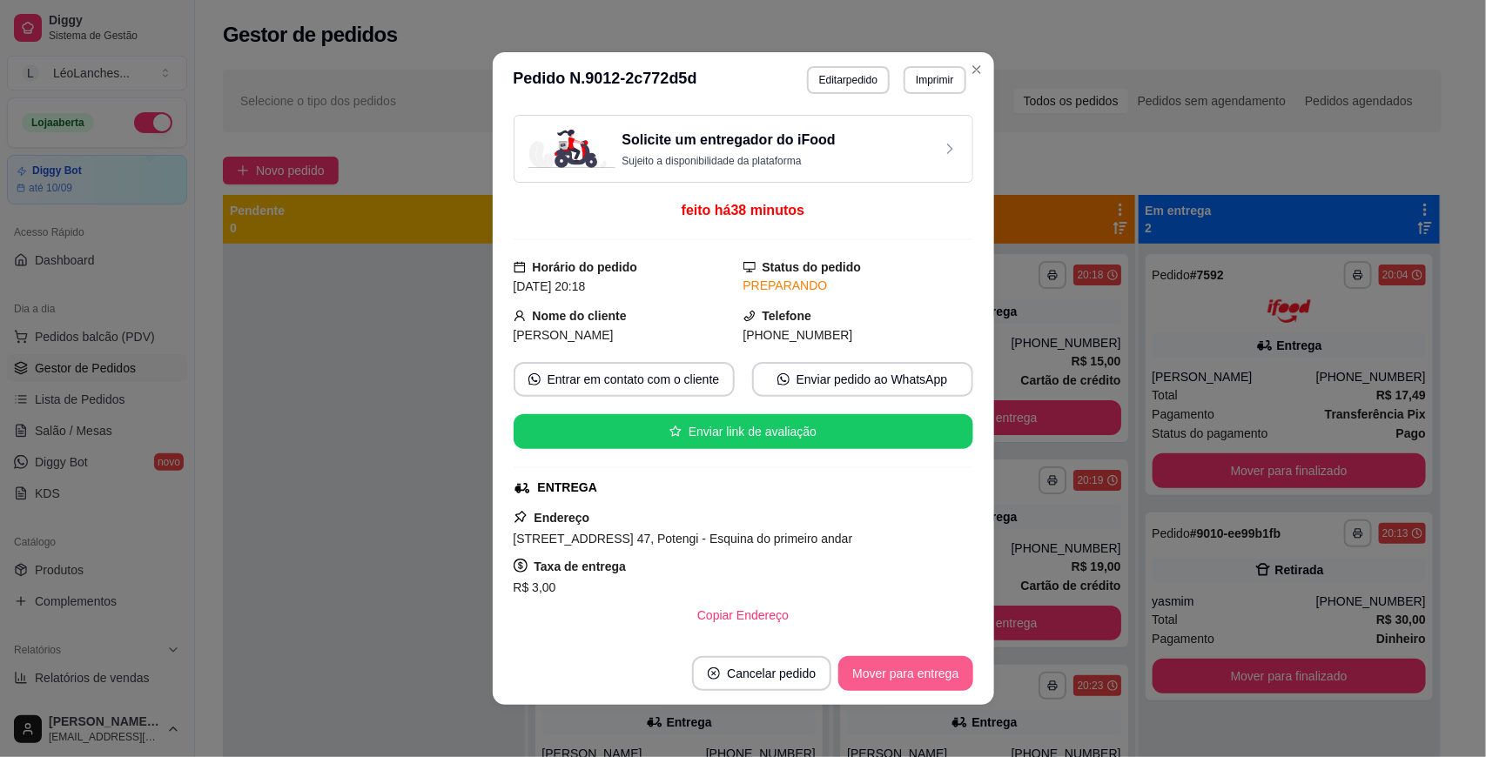
click at [885, 680] on button "Mover para entrega" at bounding box center [905, 673] width 134 height 35
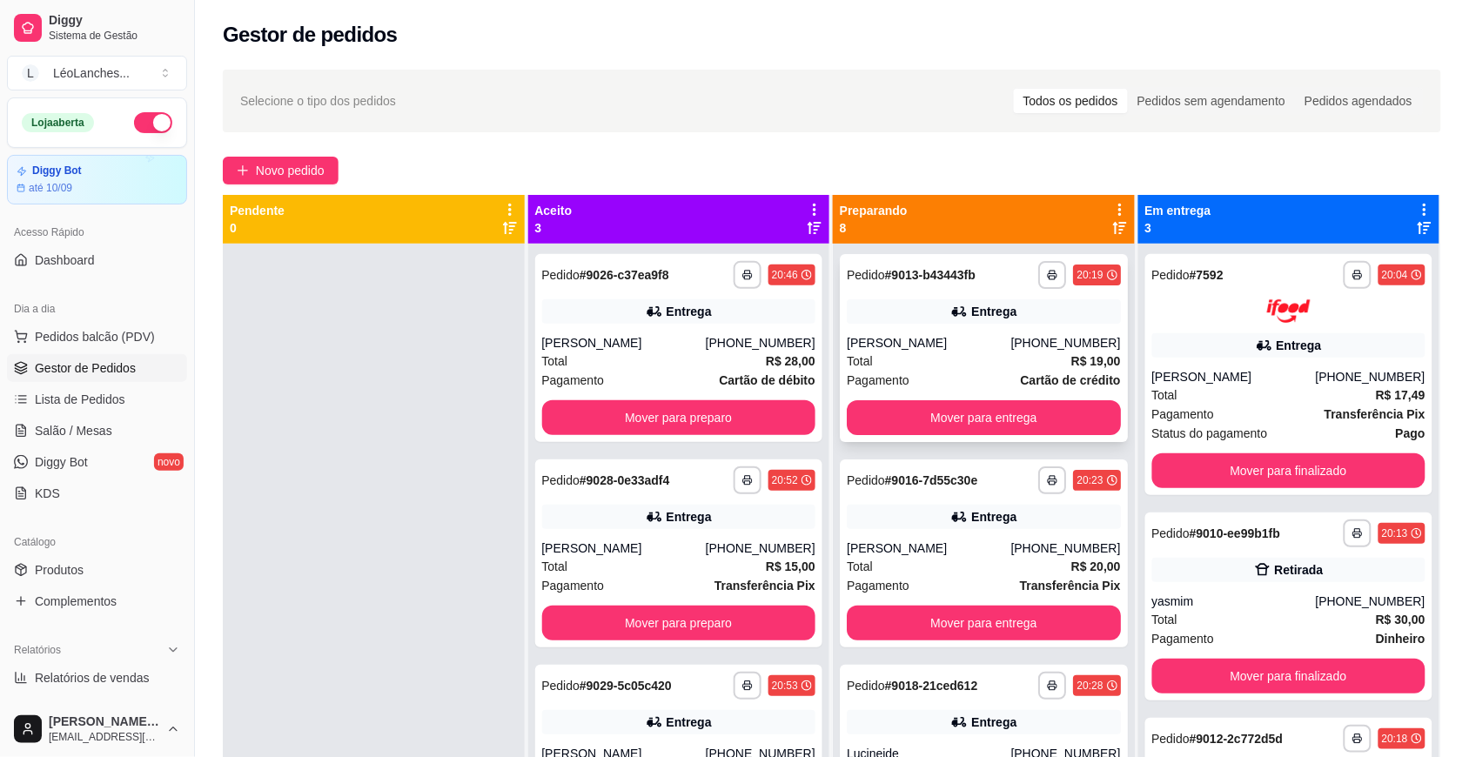
click at [938, 363] on div "Total R$ 19,00" at bounding box center [984, 361] width 274 height 19
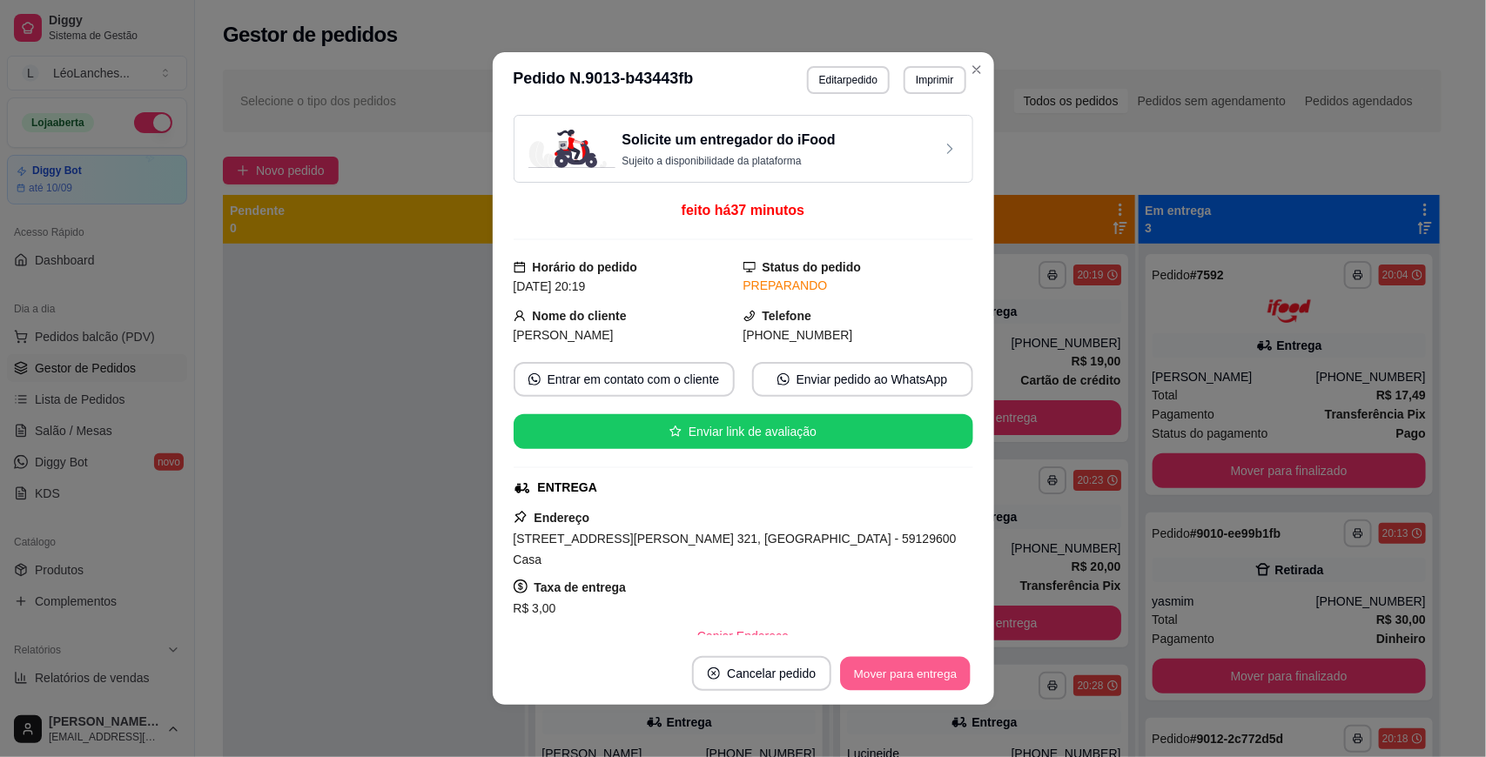
click at [899, 670] on button "Mover para entrega" at bounding box center [906, 674] width 131 height 34
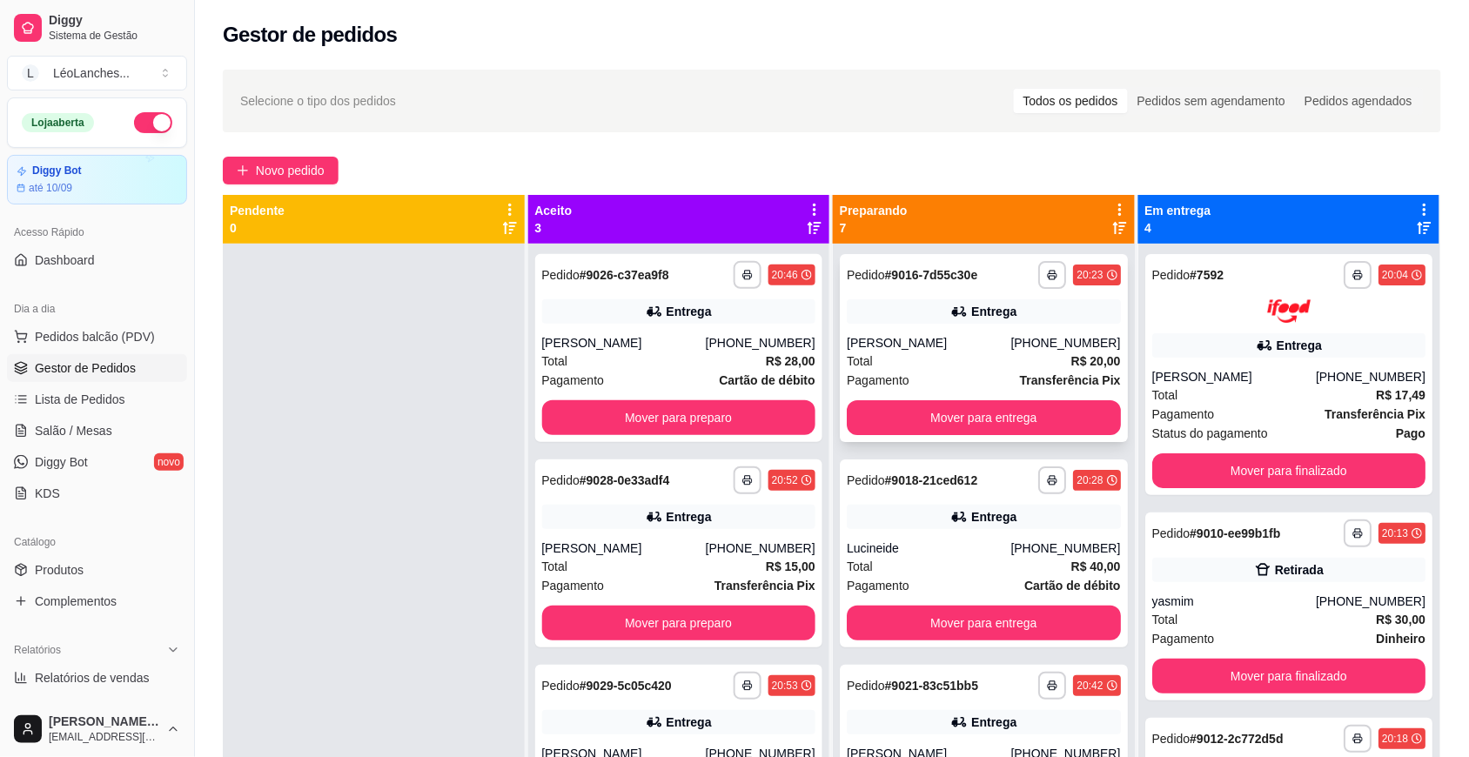
click at [928, 367] on div "Total R$ 20,00" at bounding box center [984, 361] width 274 height 19
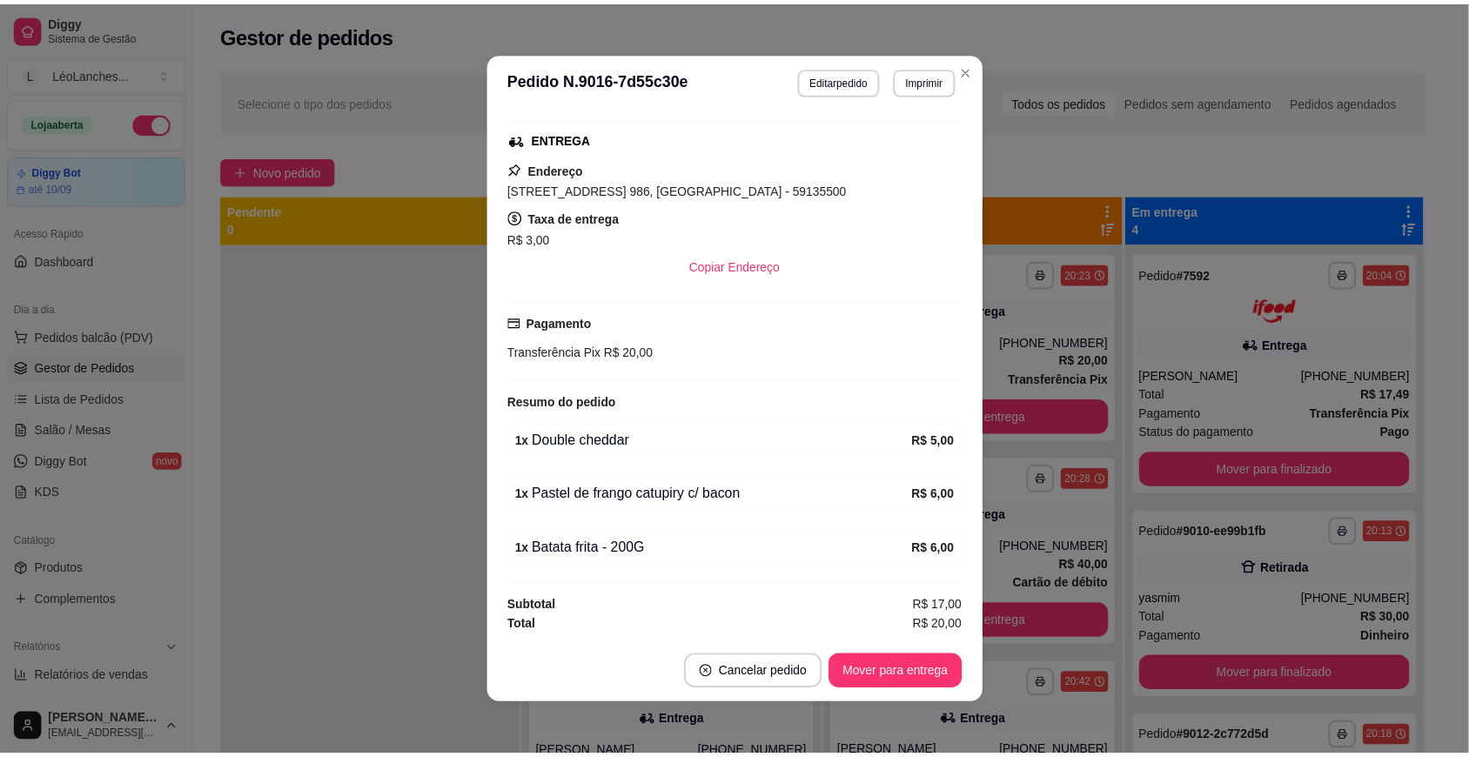
scroll to position [3, 0]
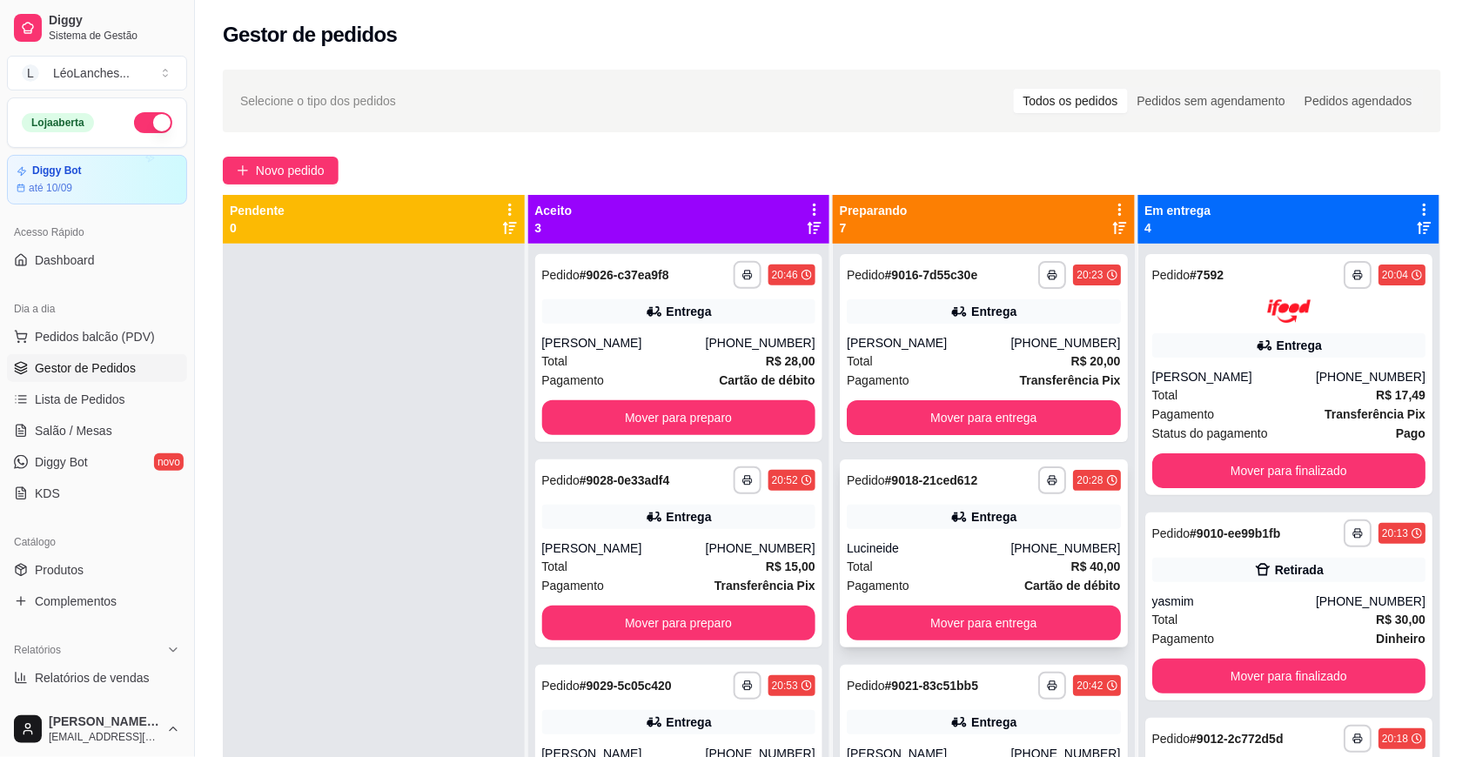
click at [929, 564] on div "Total R$ 40,00" at bounding box center [984, 566] width 274 height 19
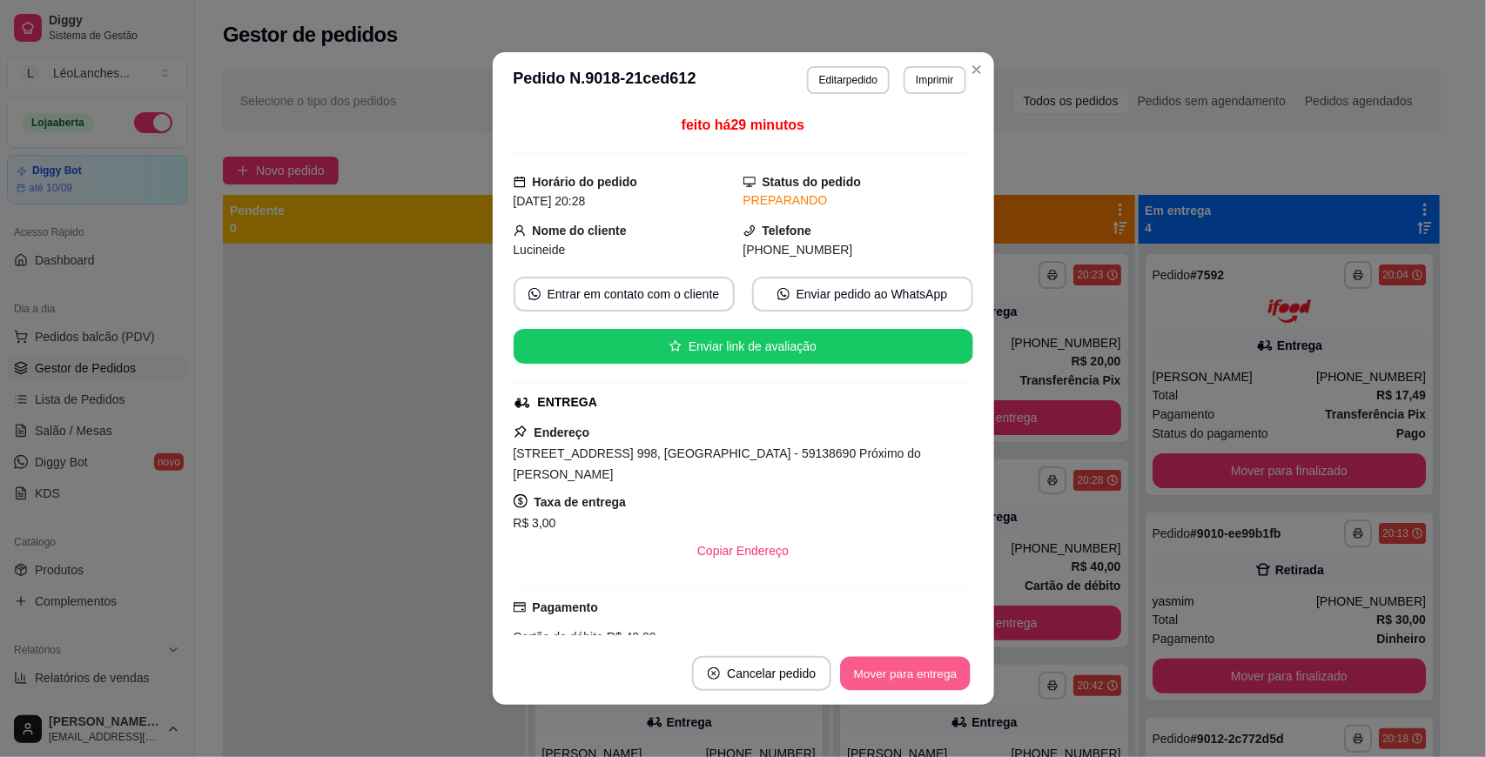
click at [931, 672] on button "Mover para entrega" at bounding box center [906, 674] width 131 height 34
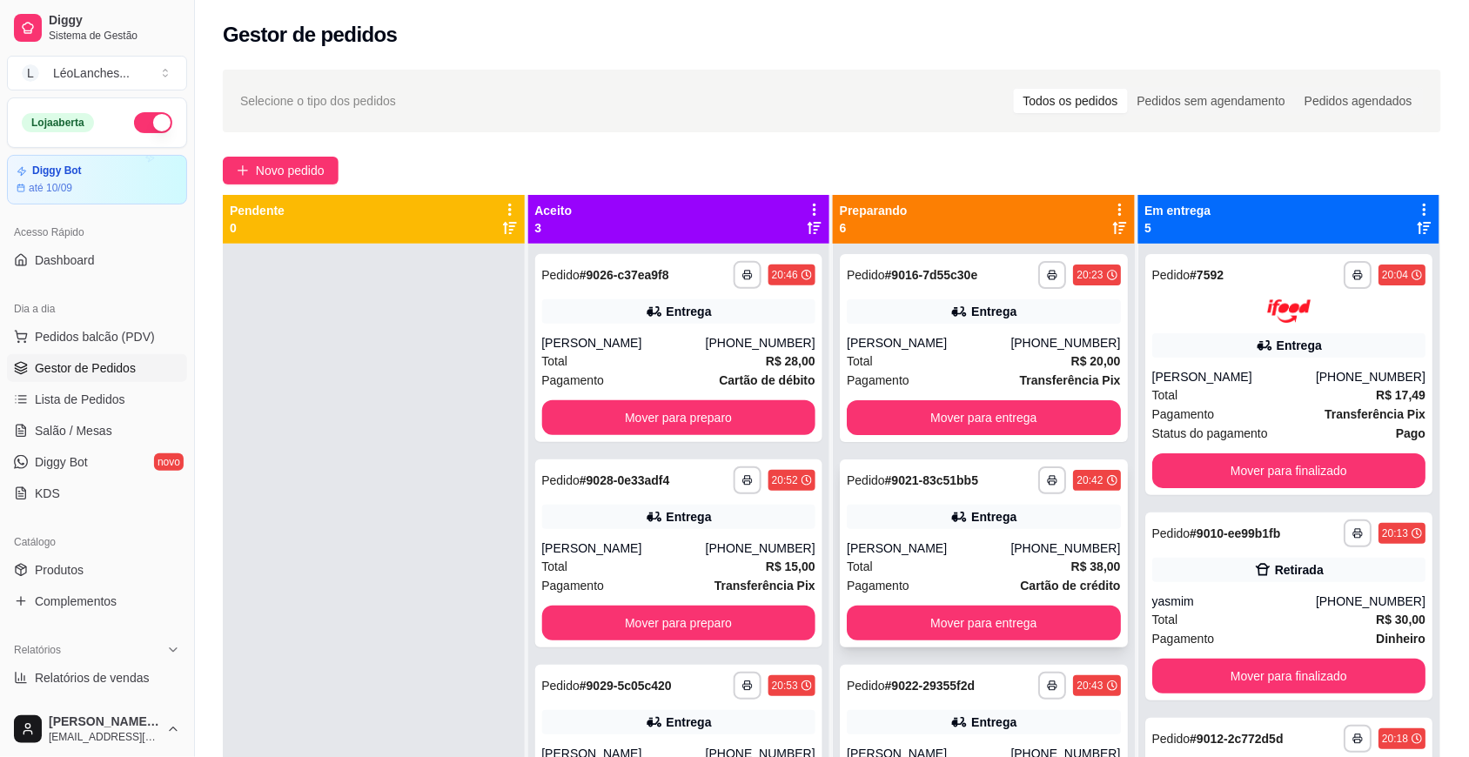
click at [958, 564] on div "Total R$ 38,00" at bounding box center [984, 566] width 274 height 19
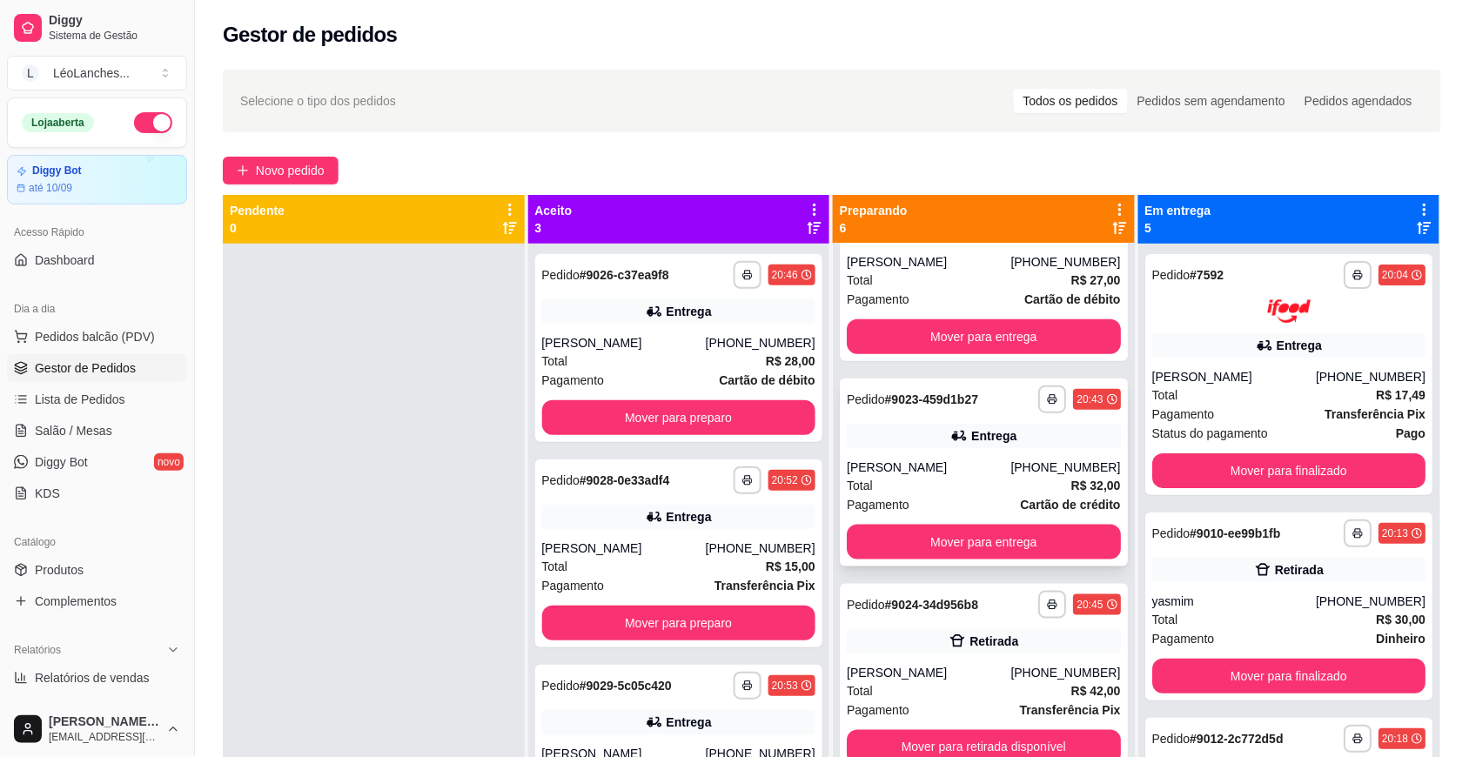
click at [958, 495] on div "Pagamento Cartão de crédito" at bounding box center [984, 504] width 274 height 19
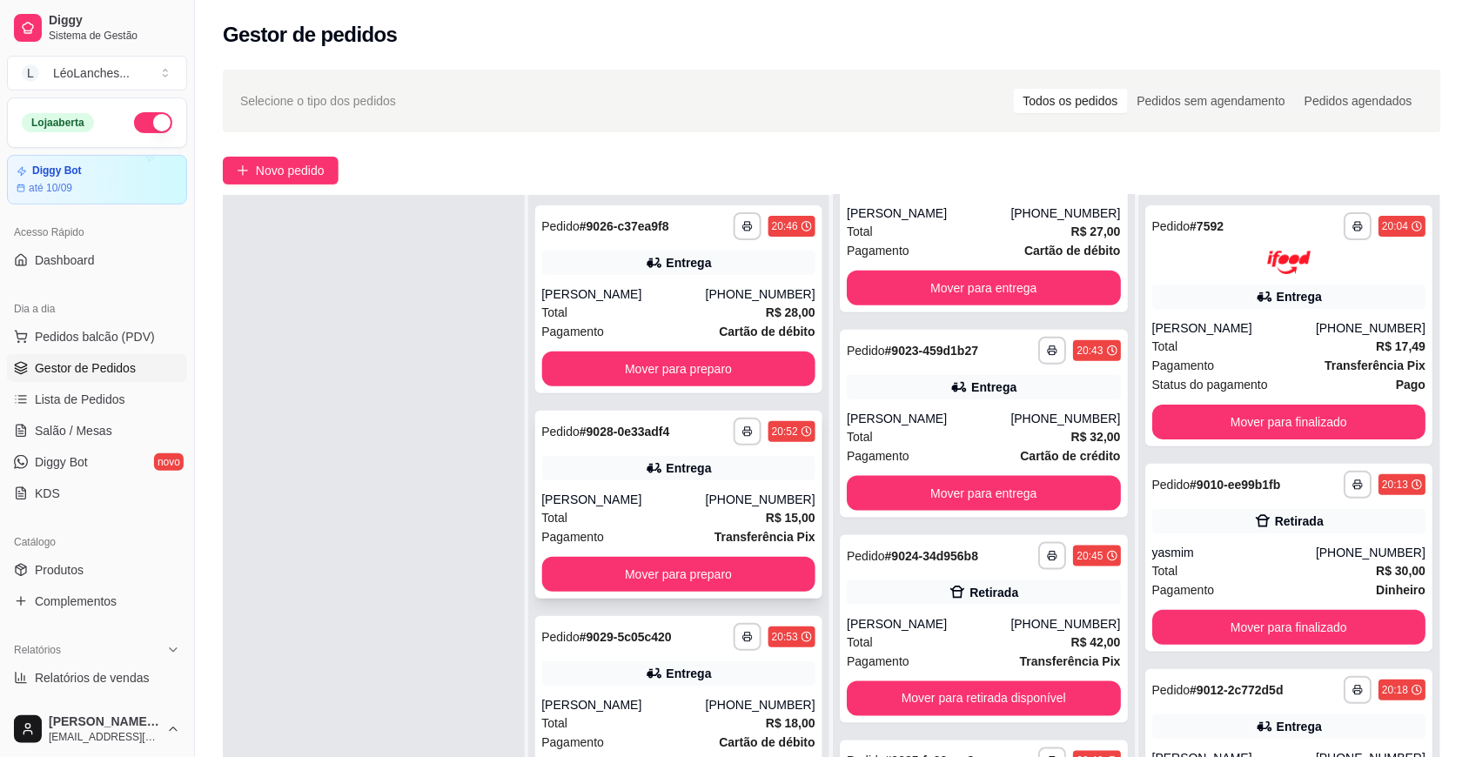
scroll to position [266, 0]
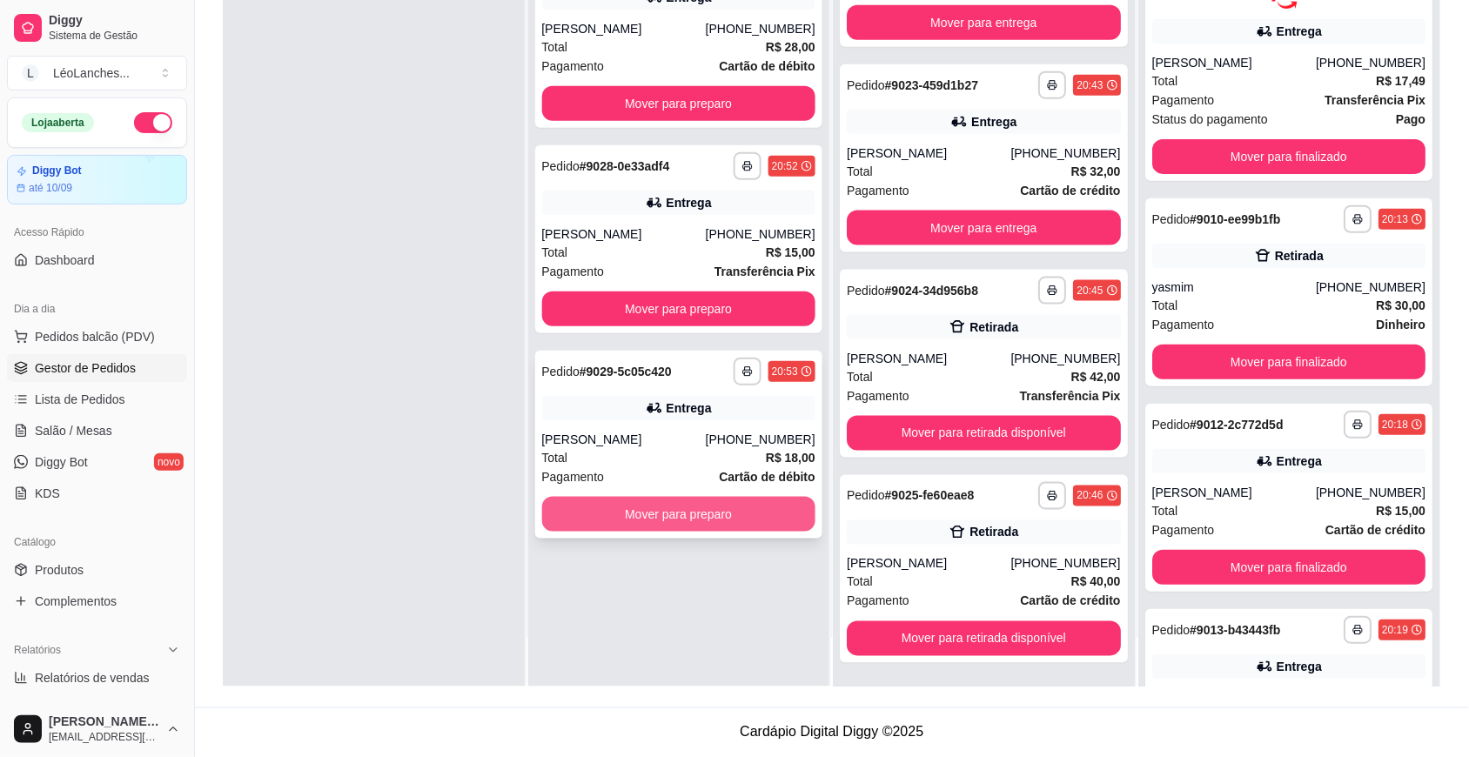
click at [720, 518] on button "Mover para preparo" at bounding box center [679, 514] width 274 height 35
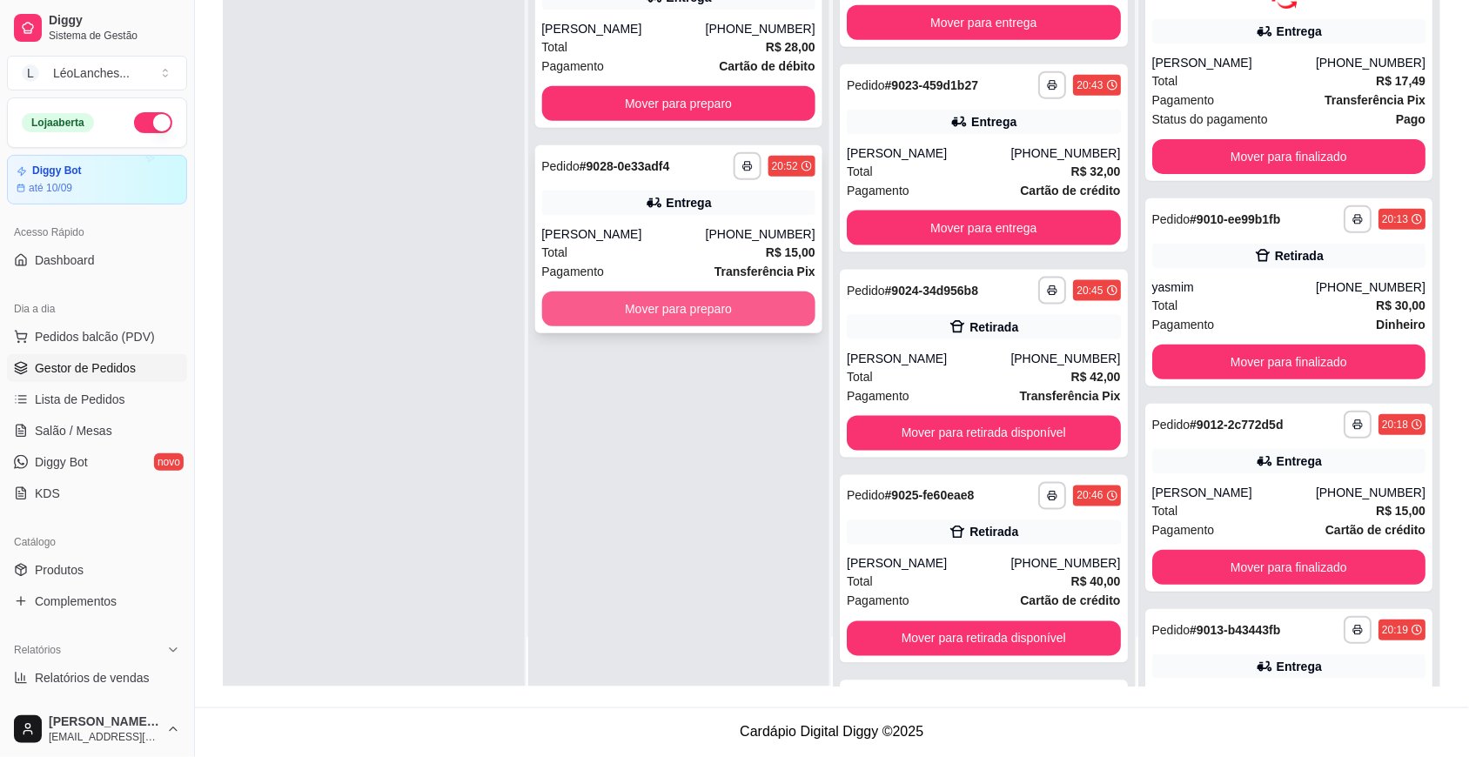
click at [729, 307] on button "Mover para preparo" at bounding box center [679, 309] width 274 height 35
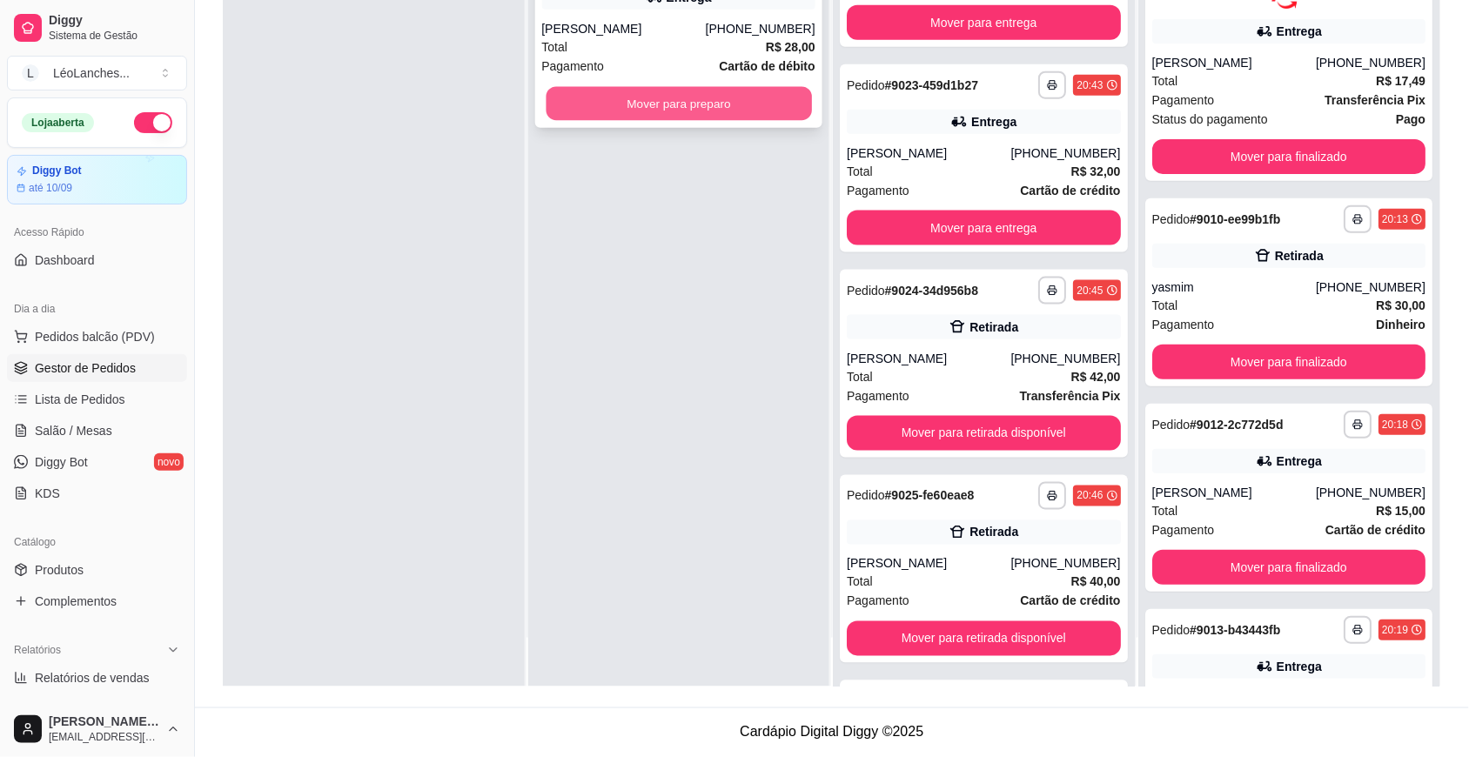
click at [725, 106] on button "Mover para preparo" at bounding box center [679, 104] width 266 height 34
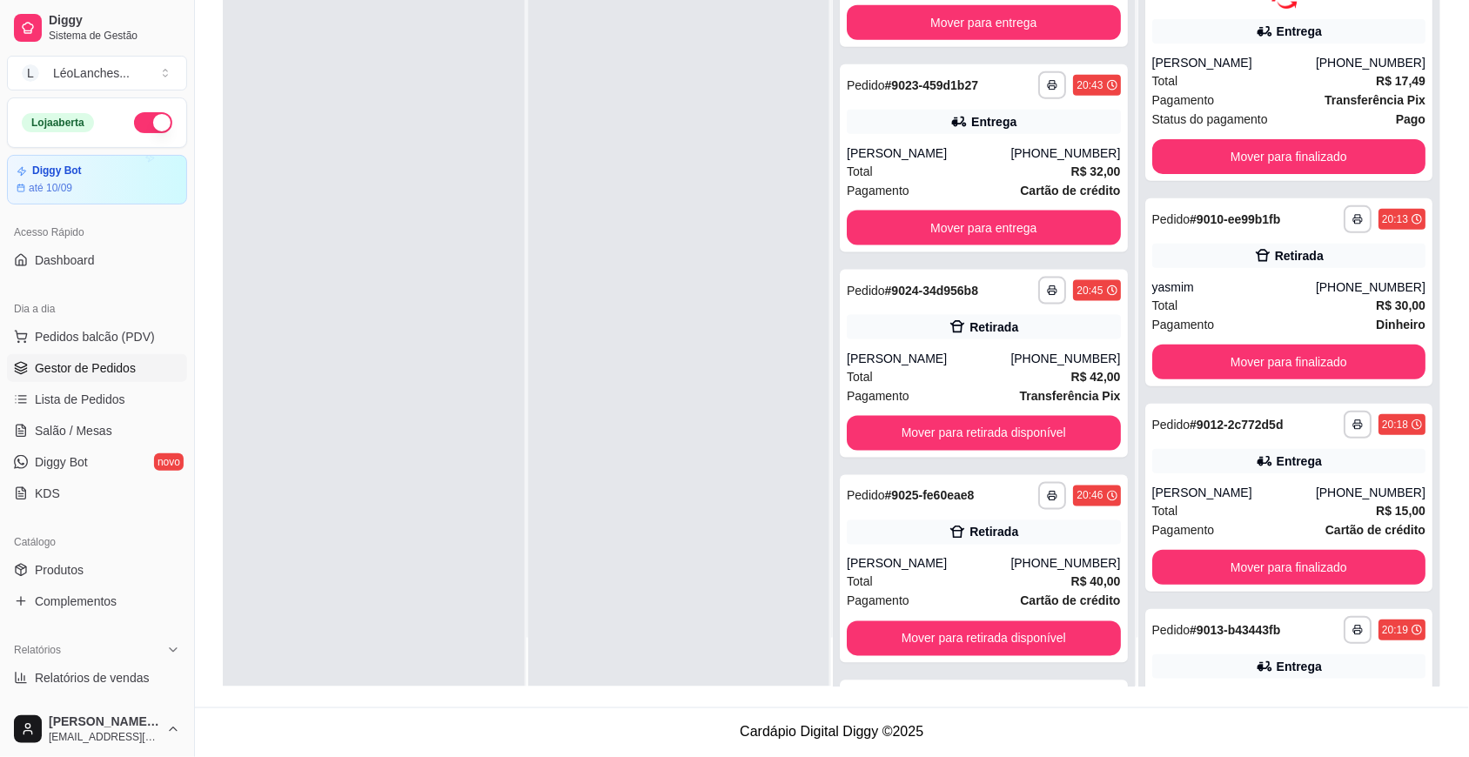
scroll to position [0, 0]
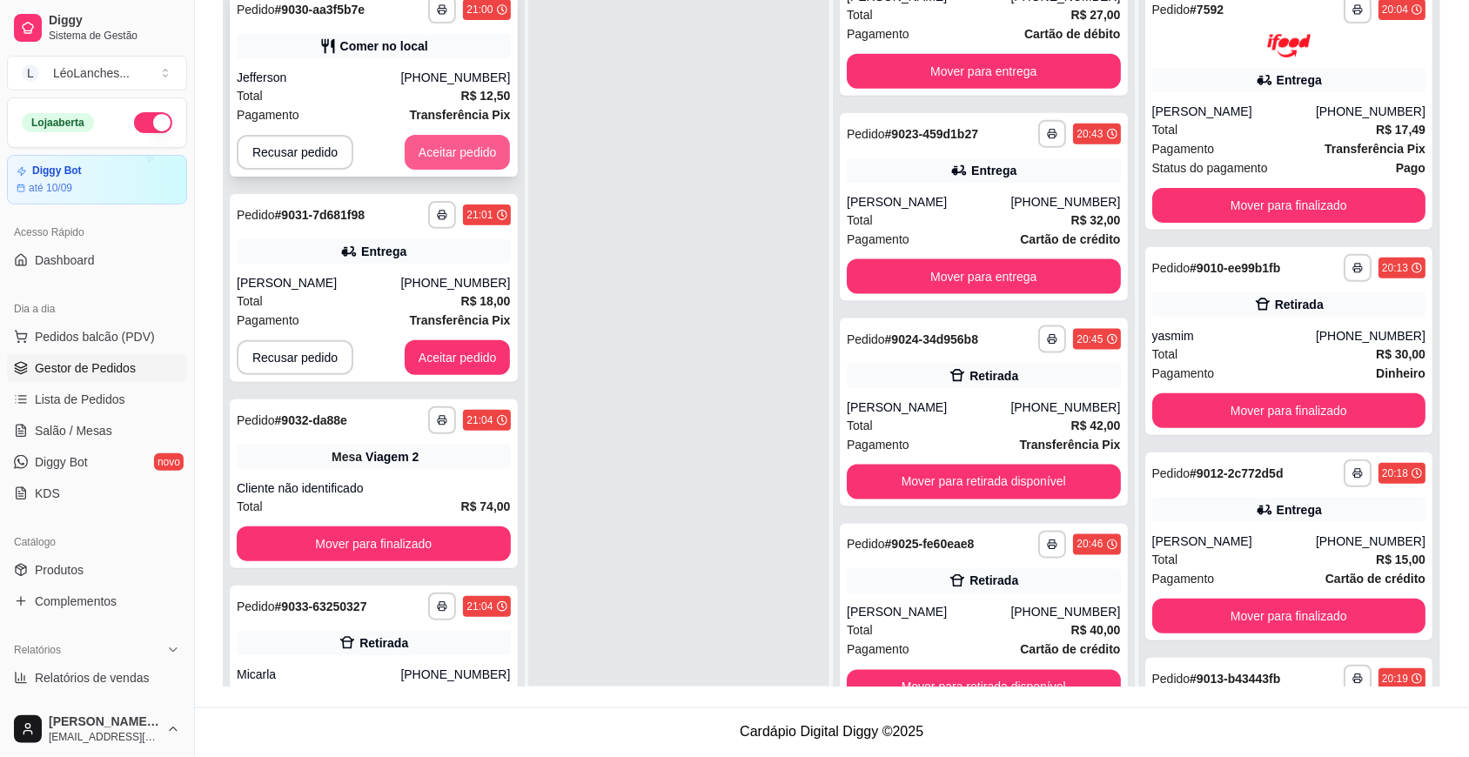
click at [471, 146] on button "Aceitar pedido" at bounding box center [458, 152] width 106 height 35
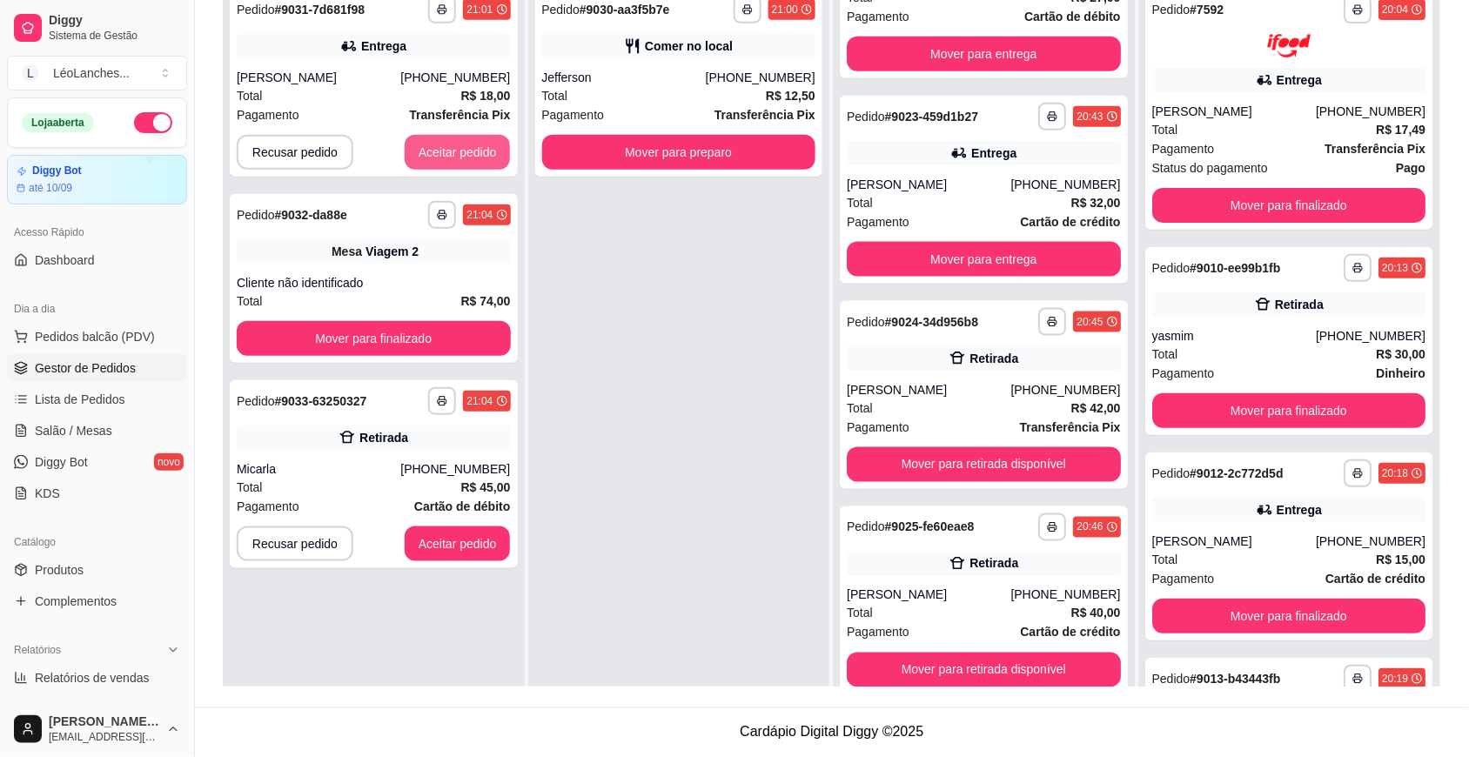
scroll to position [492, 0]
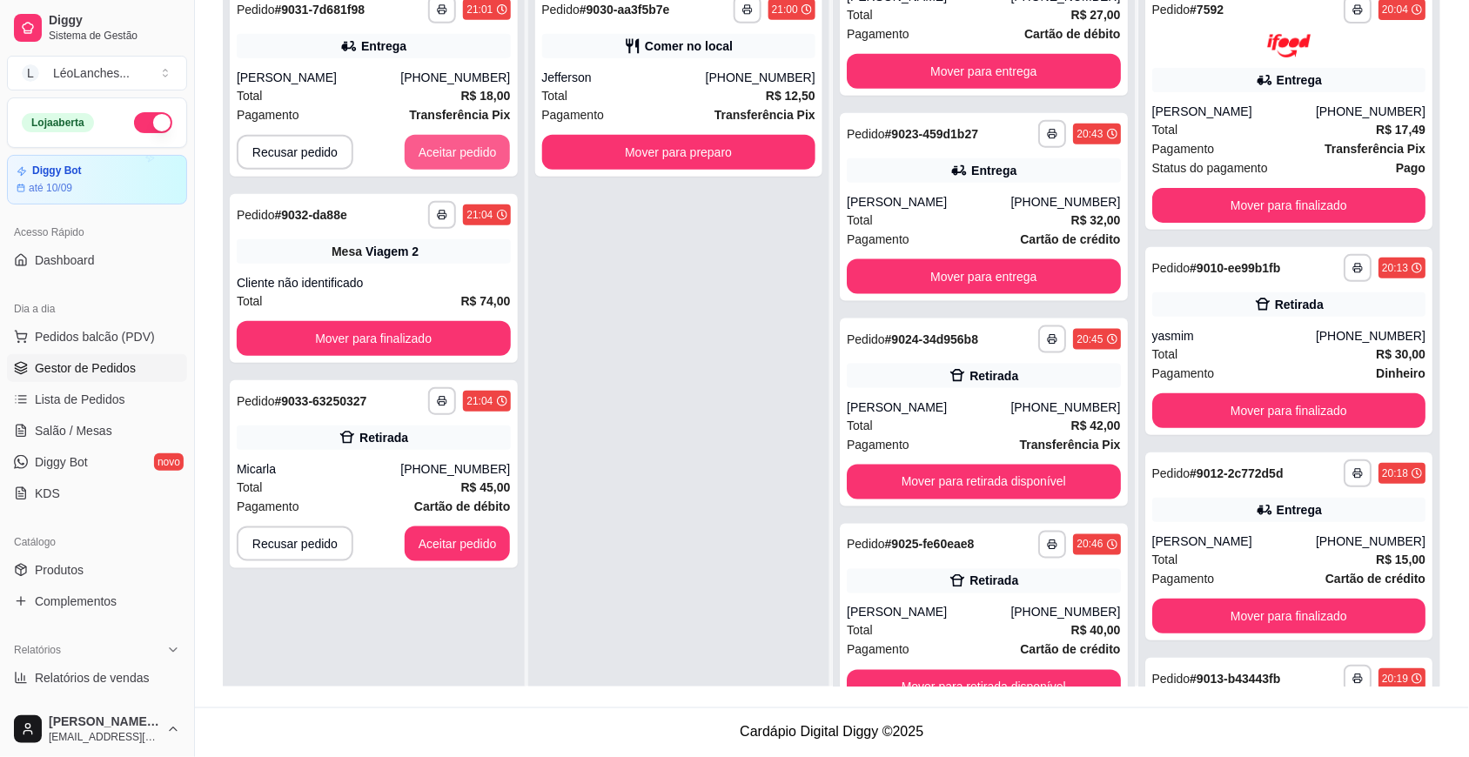
click at [471, 146] on button "Aceitar pedido" at bounding box center [458, 152] width 106 height 35
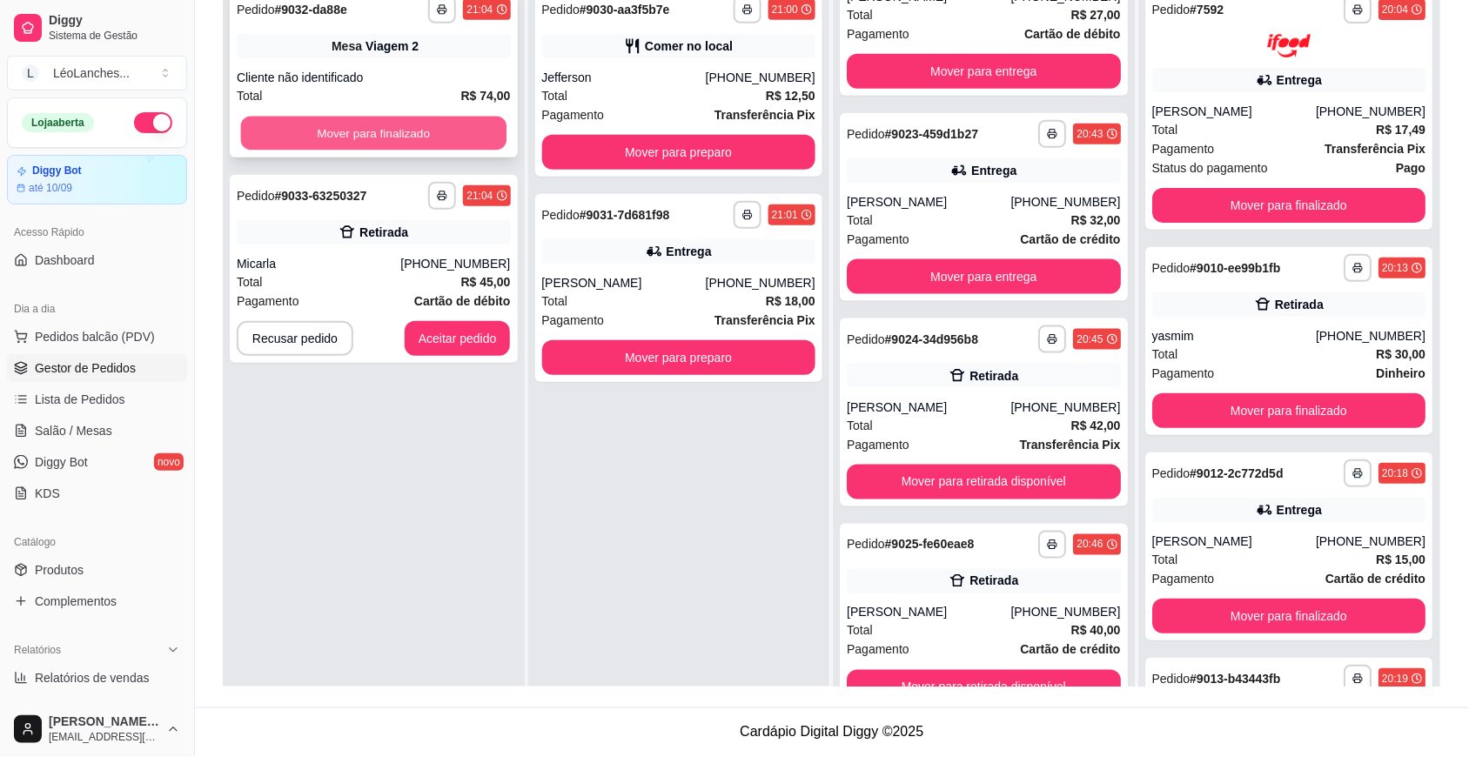
click at [475, 144] on button "Mover para finalizado" at bounding box center [374, 134] width 266 height 34
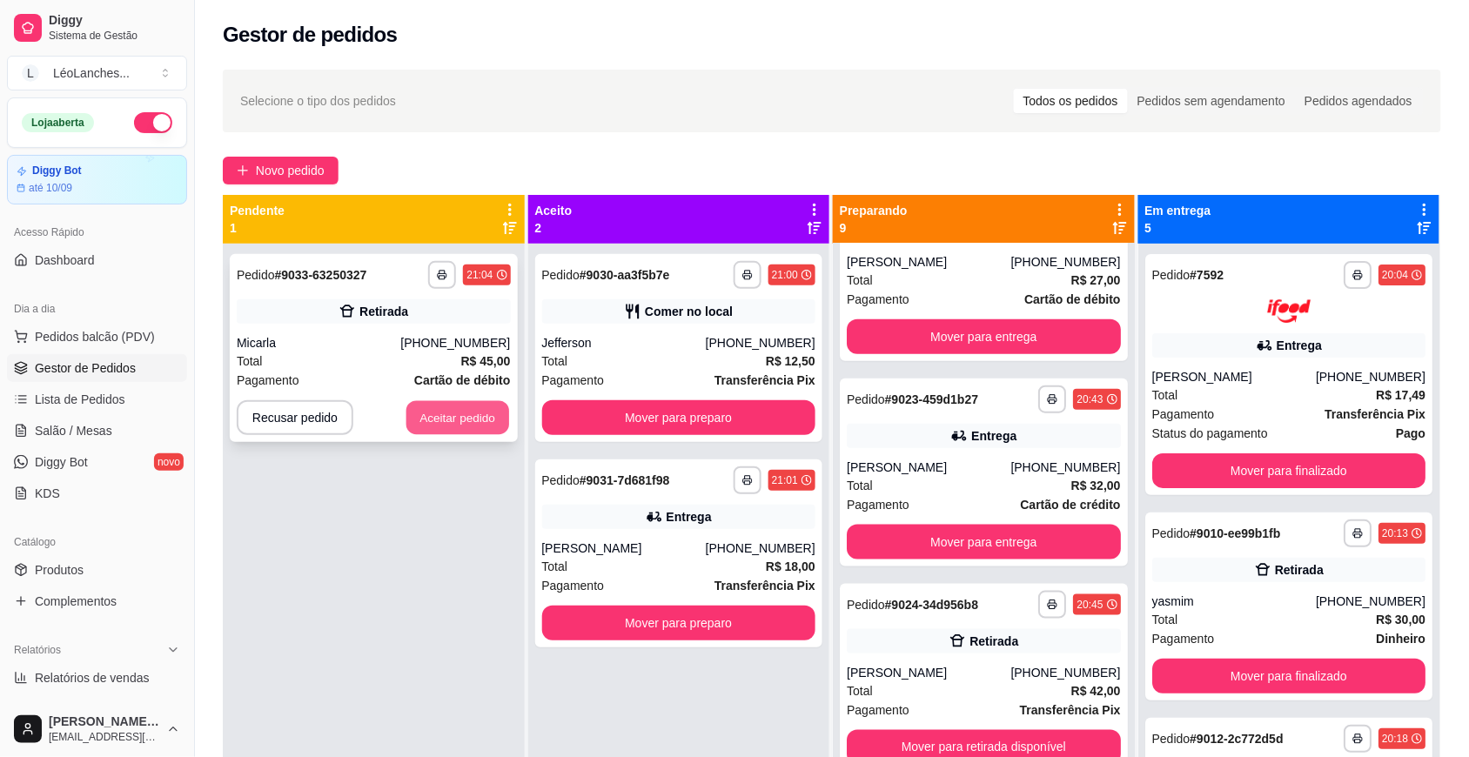
click at [461, 410] on button "Aceitar pedido" at bounding box center [458, 418] width 103 height 34
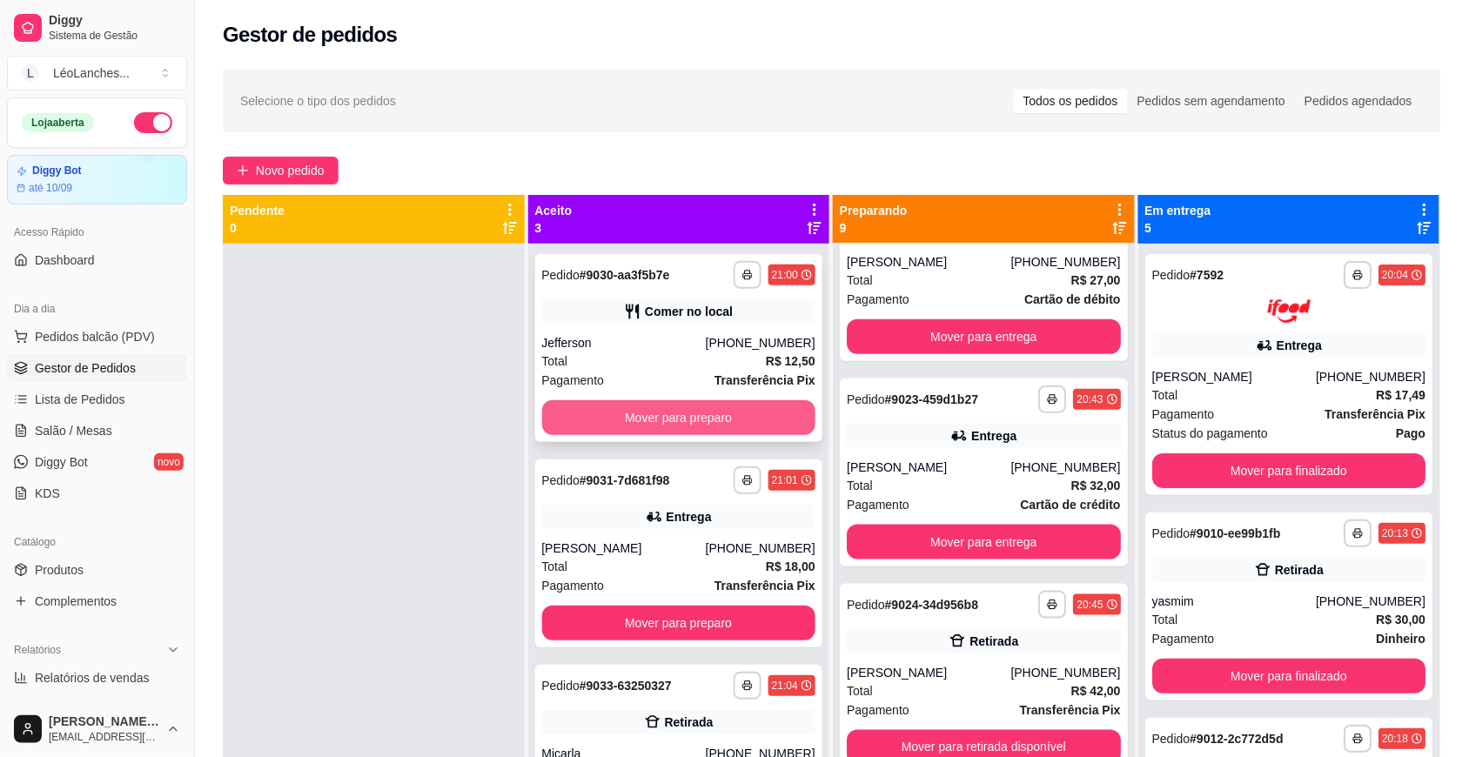
click at [620, 420] on button "Mover para preparo" at bounding box center [679, 417] width 274 height 35
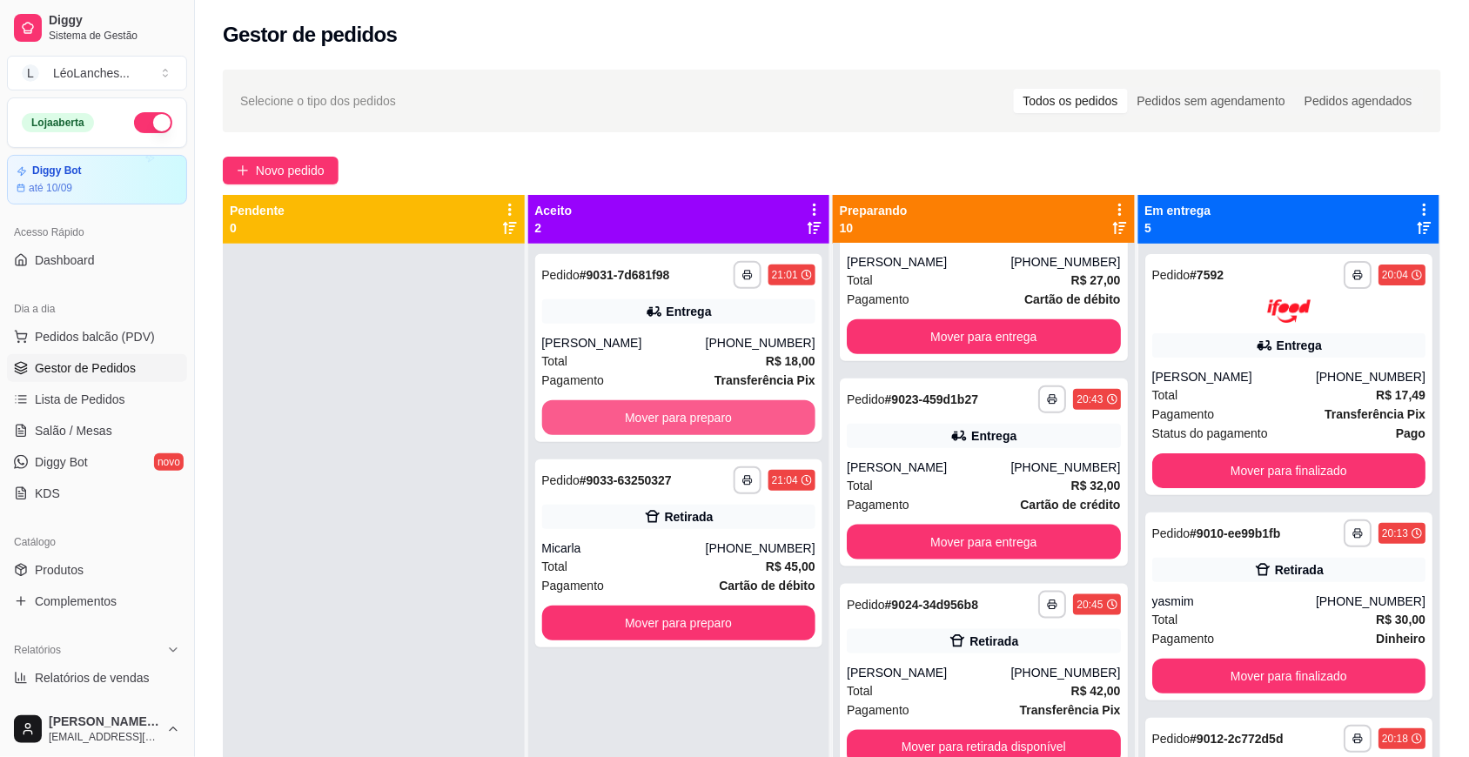
click at [620, 420] on button "Mover para preparo" at bounding box center [679, 417] width 274 height 35
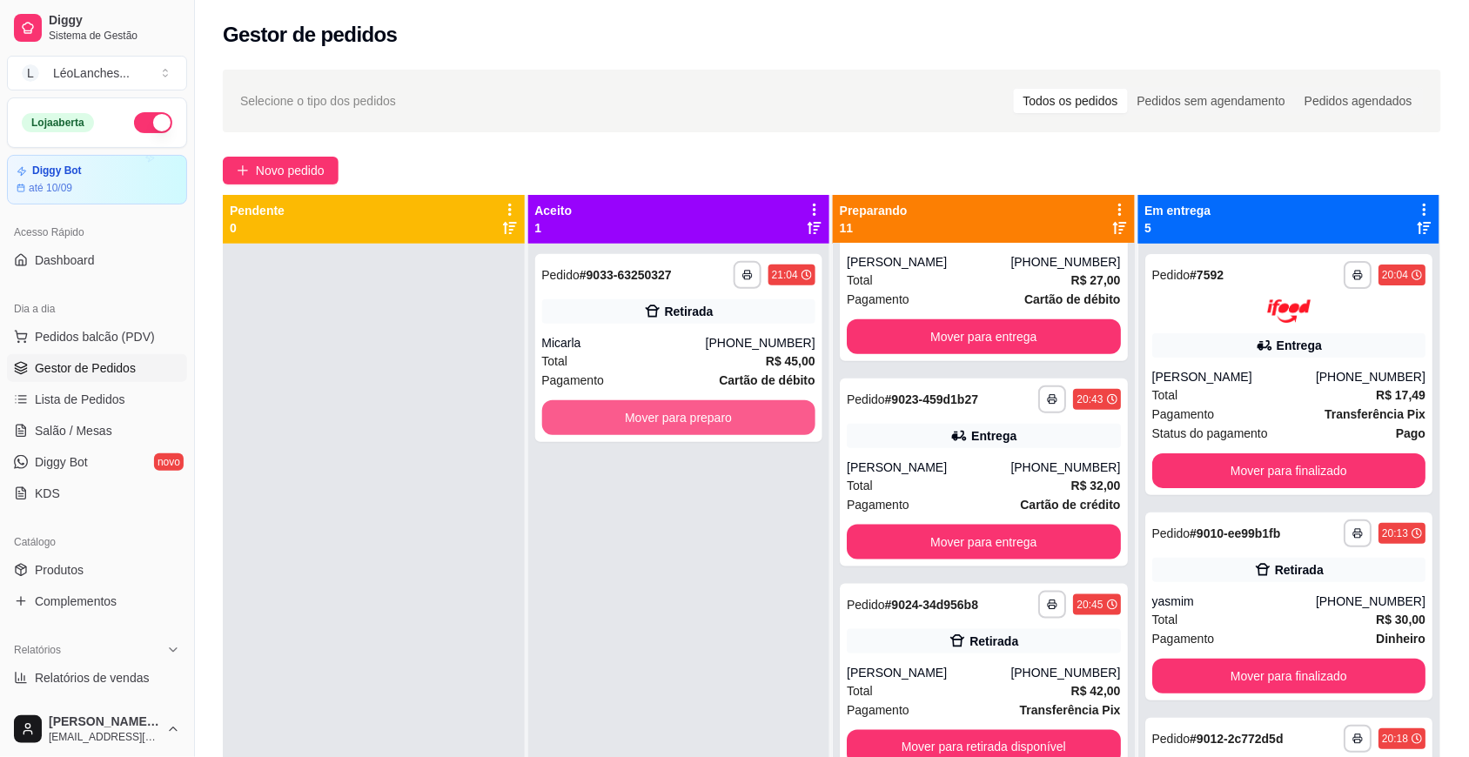
click at [620, 420] on button "Mover para preparo" at bounding box center [679, 417] width 274 height 35
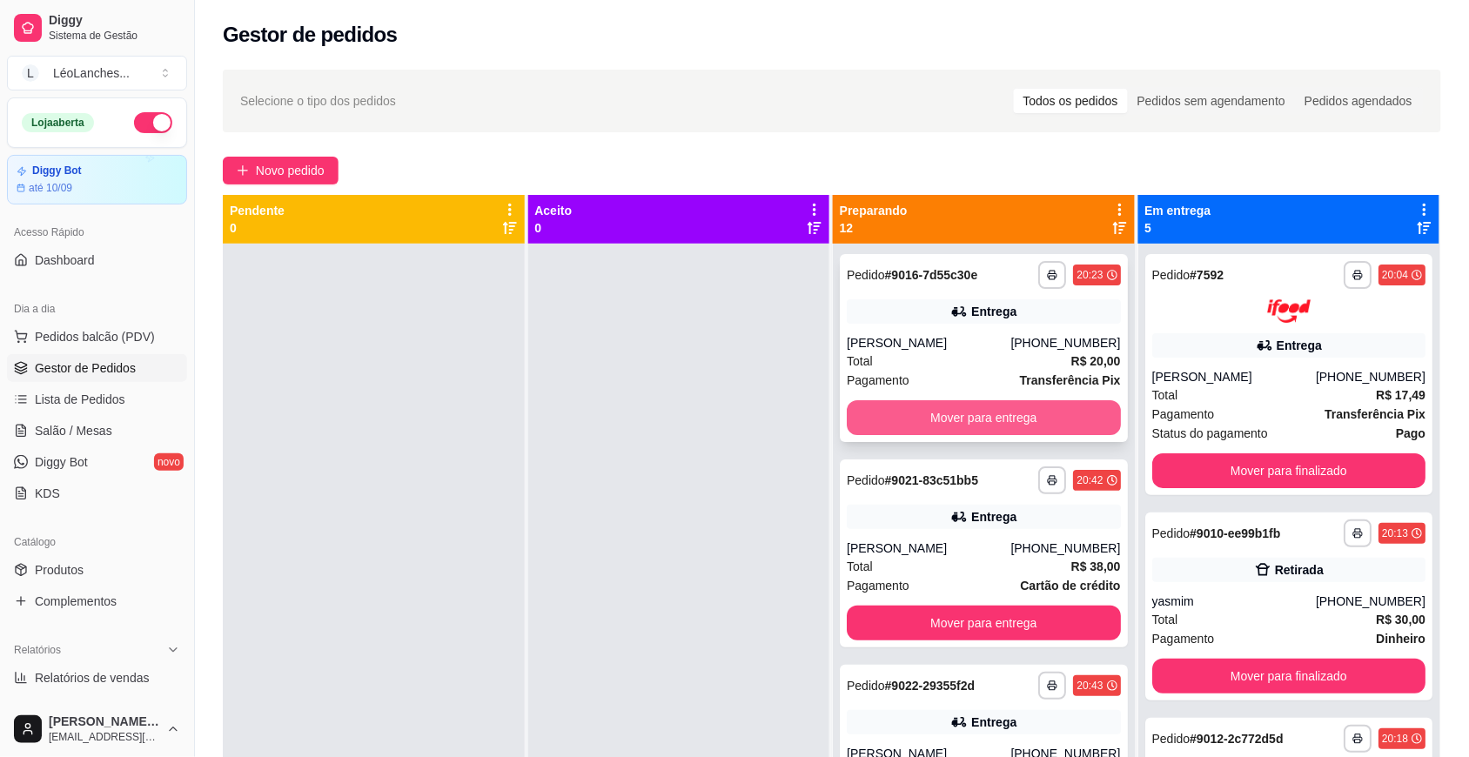
click at [973, 411] on button "Mover para entrega" at bounding box center [984, 417] width 274 height 35
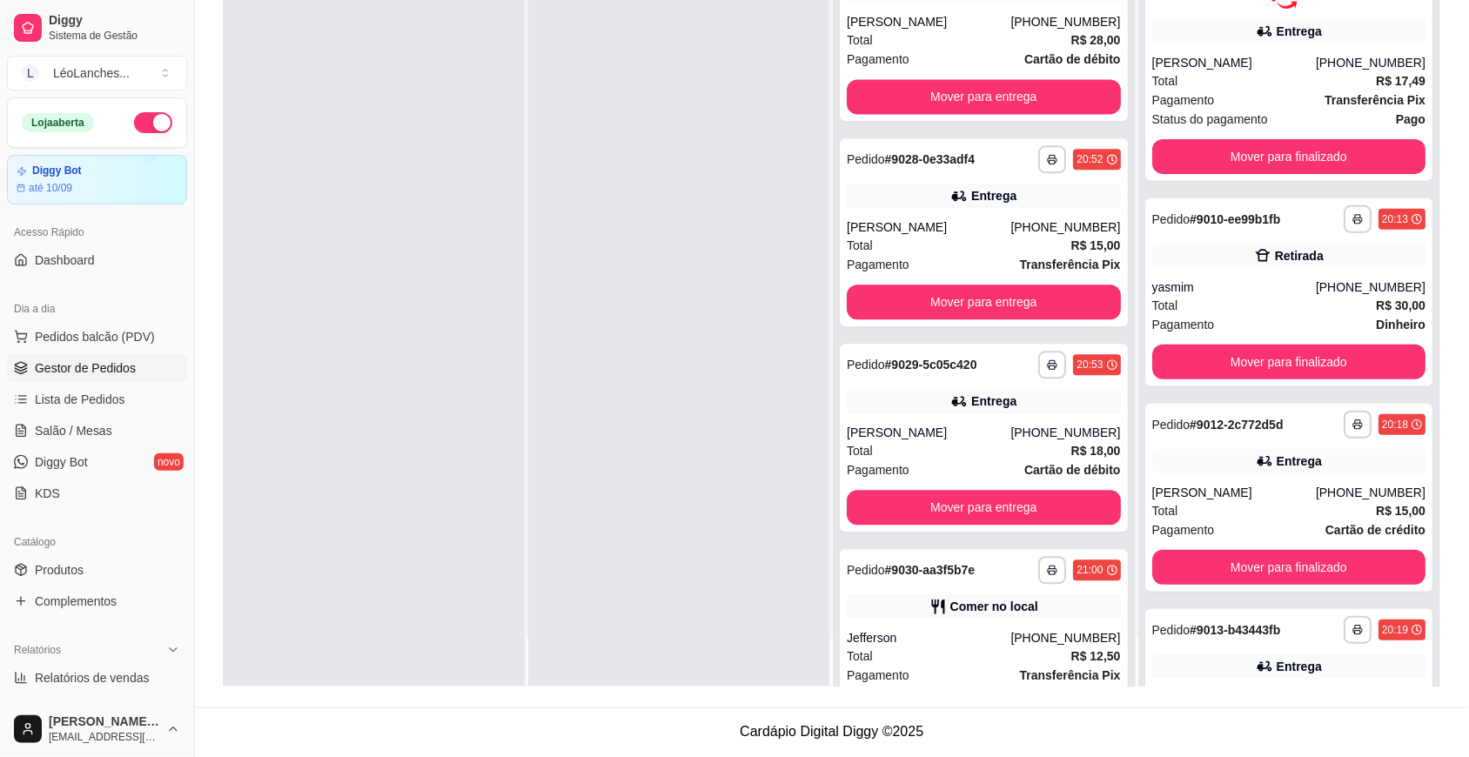
scroll to position [1025, 0]
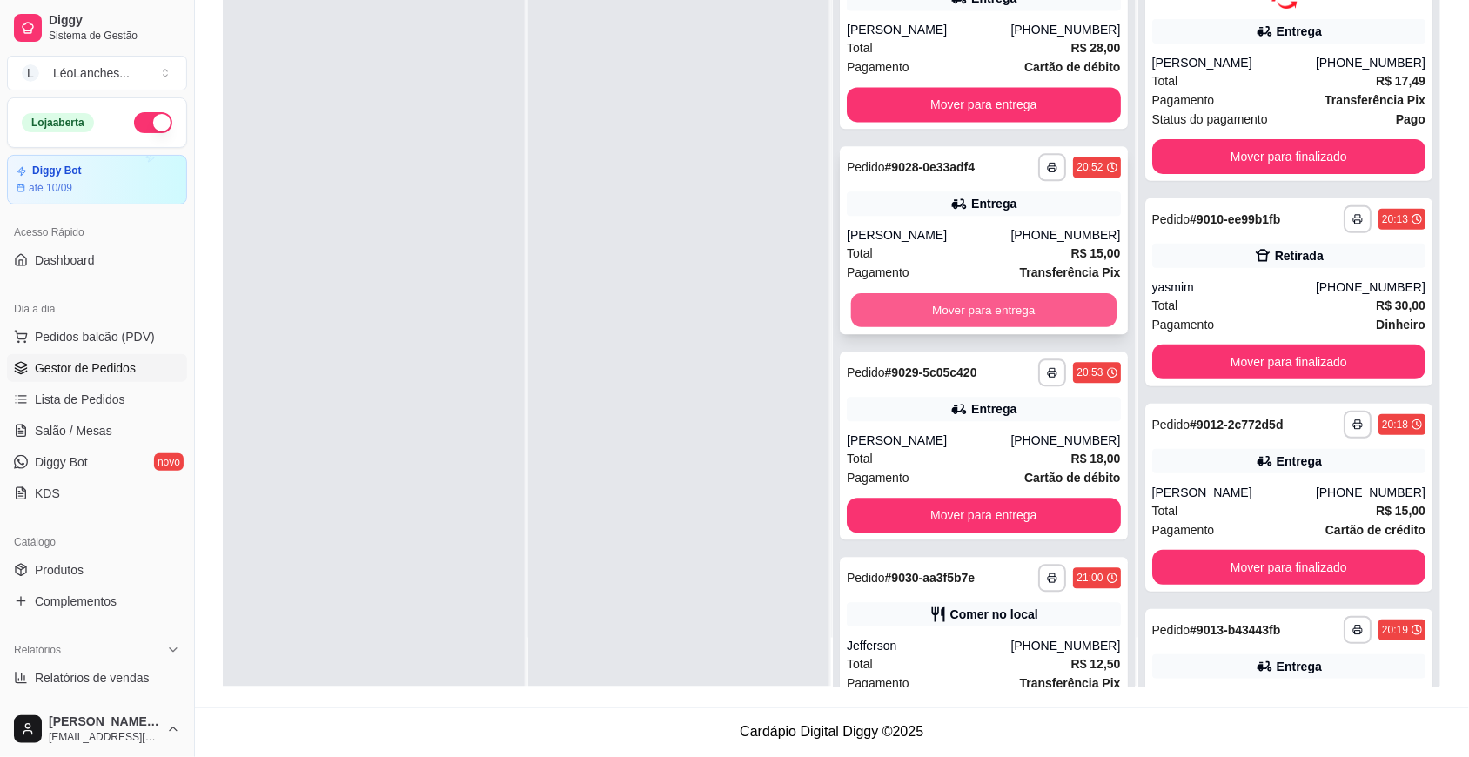
click at [997, 312] on button "Mover para entrega" at bounding box center [984, 311] width 266 height 34
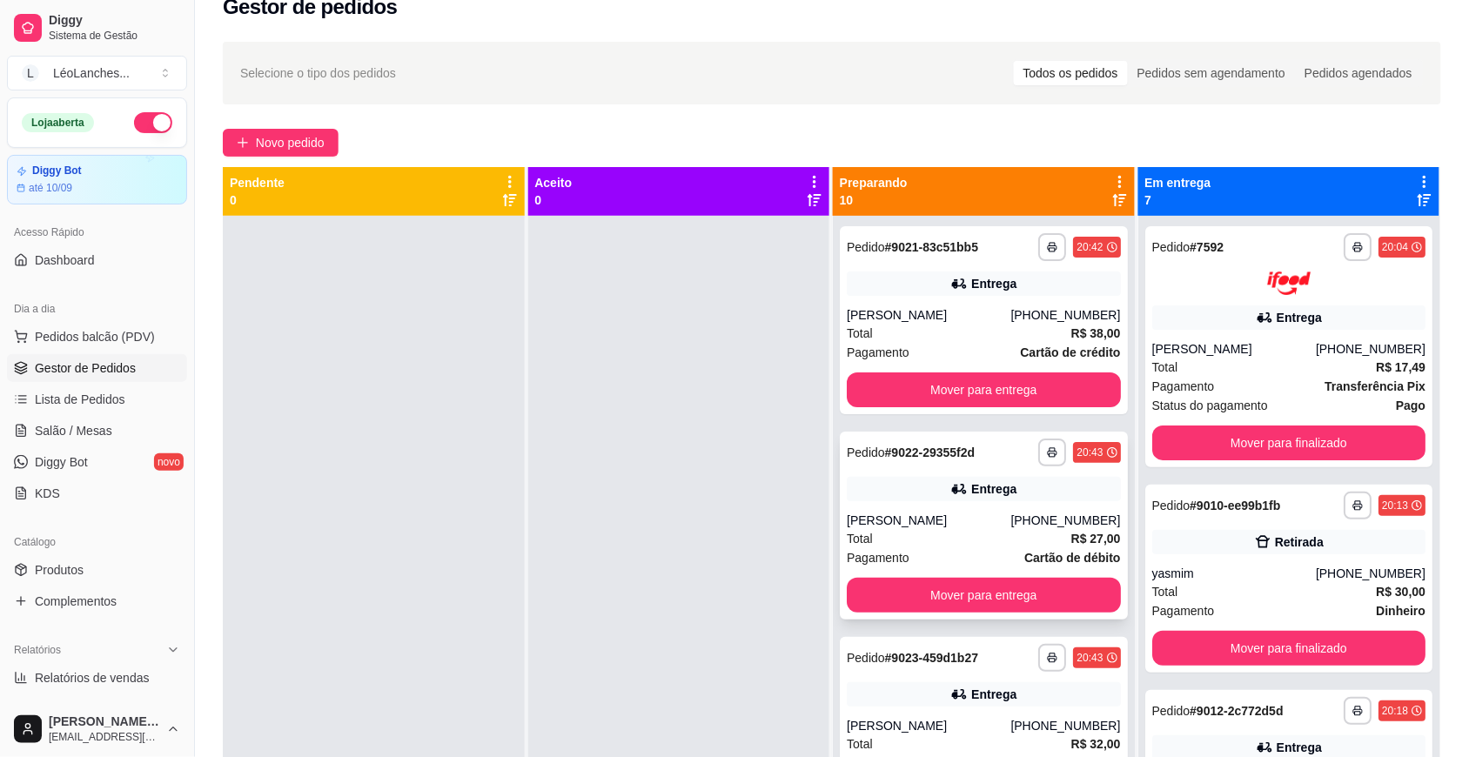
scroll to position [0, 0]
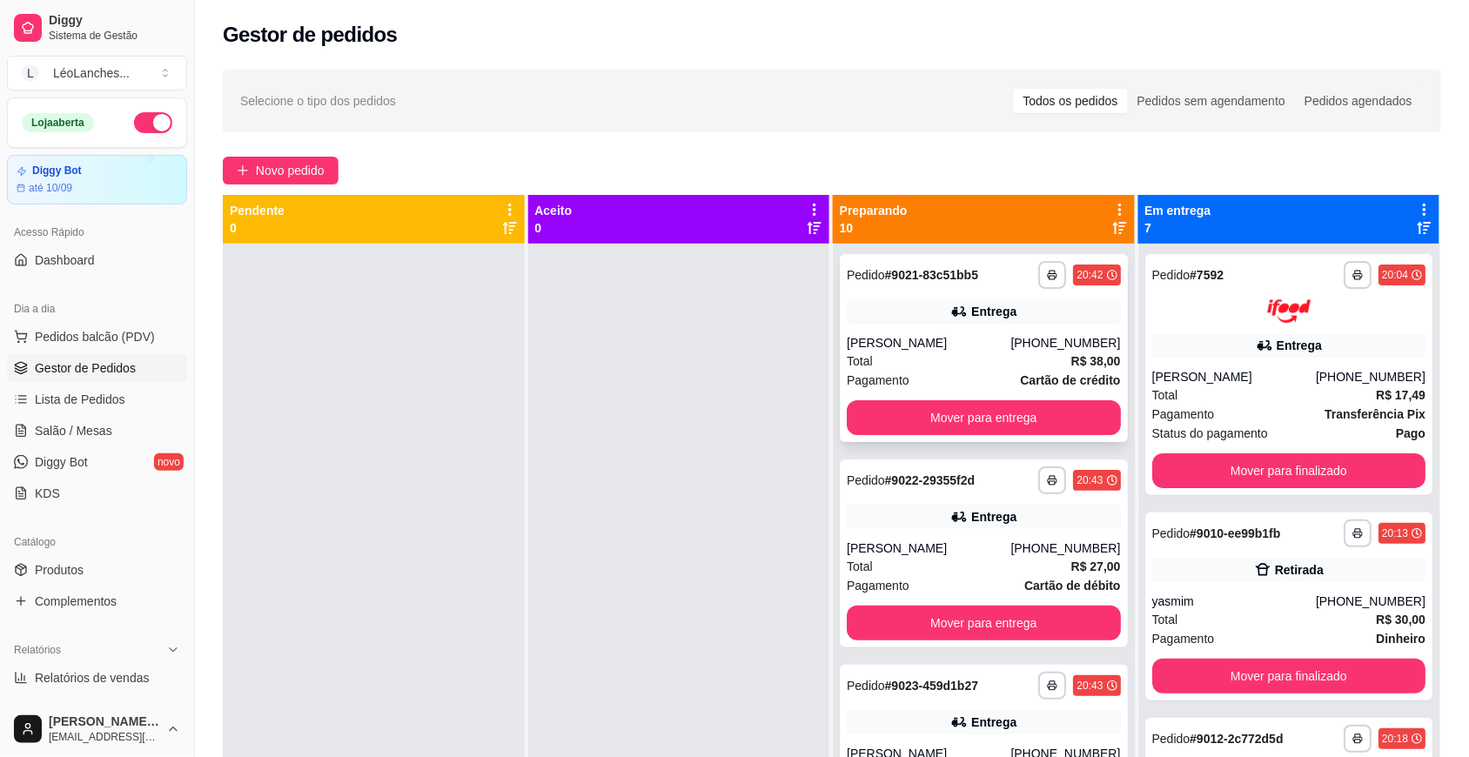
click at [943, 357] on div "Total R$ 38,00" at bounding box center [984, 361] width 274 height 19
click at [959, 557] on div "Total R$ 27,00" at bounding box center [984, 566] width 274 height 19
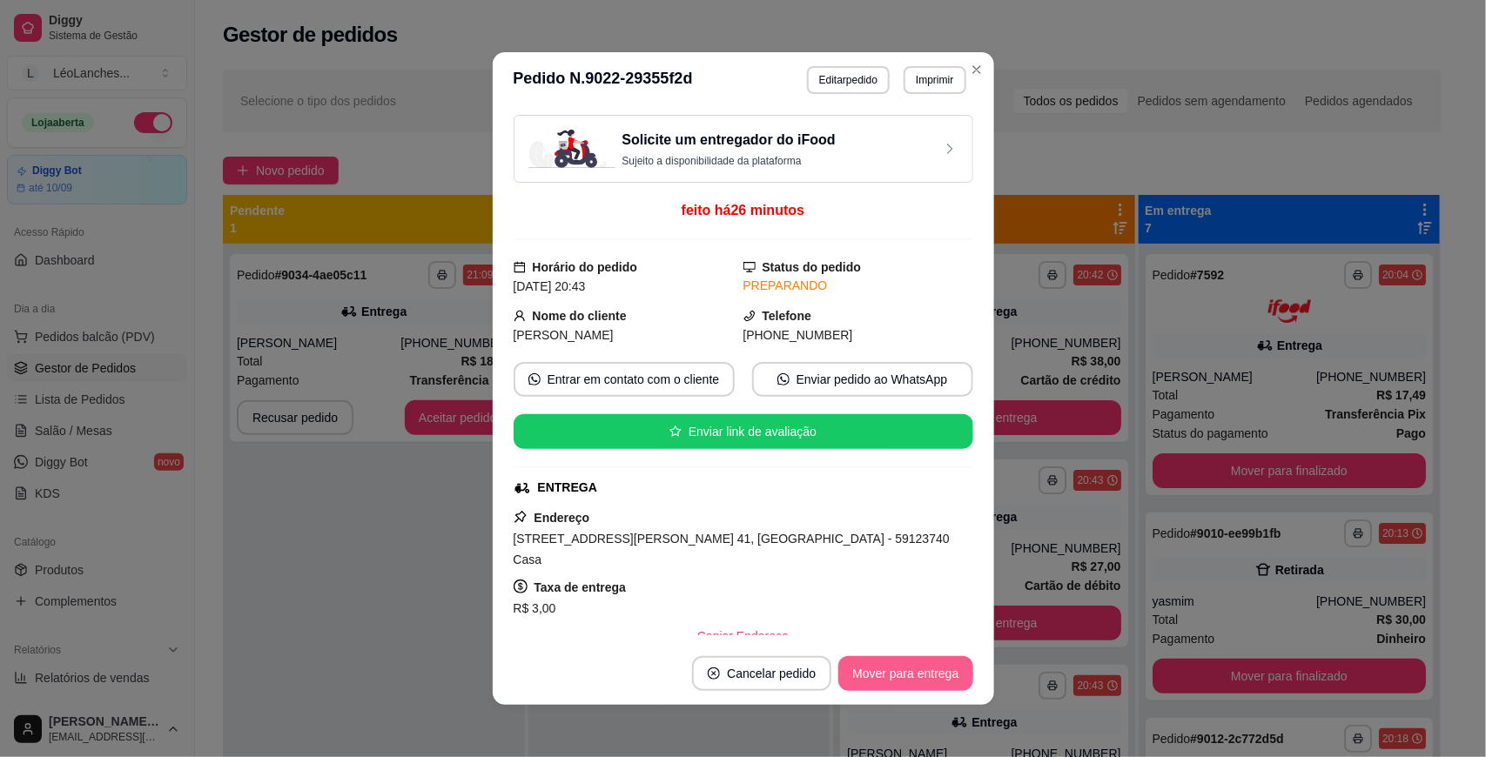
click at [914, 664] on button "Mover para entrega" at bounding box center [905, 673] width 134 height 35
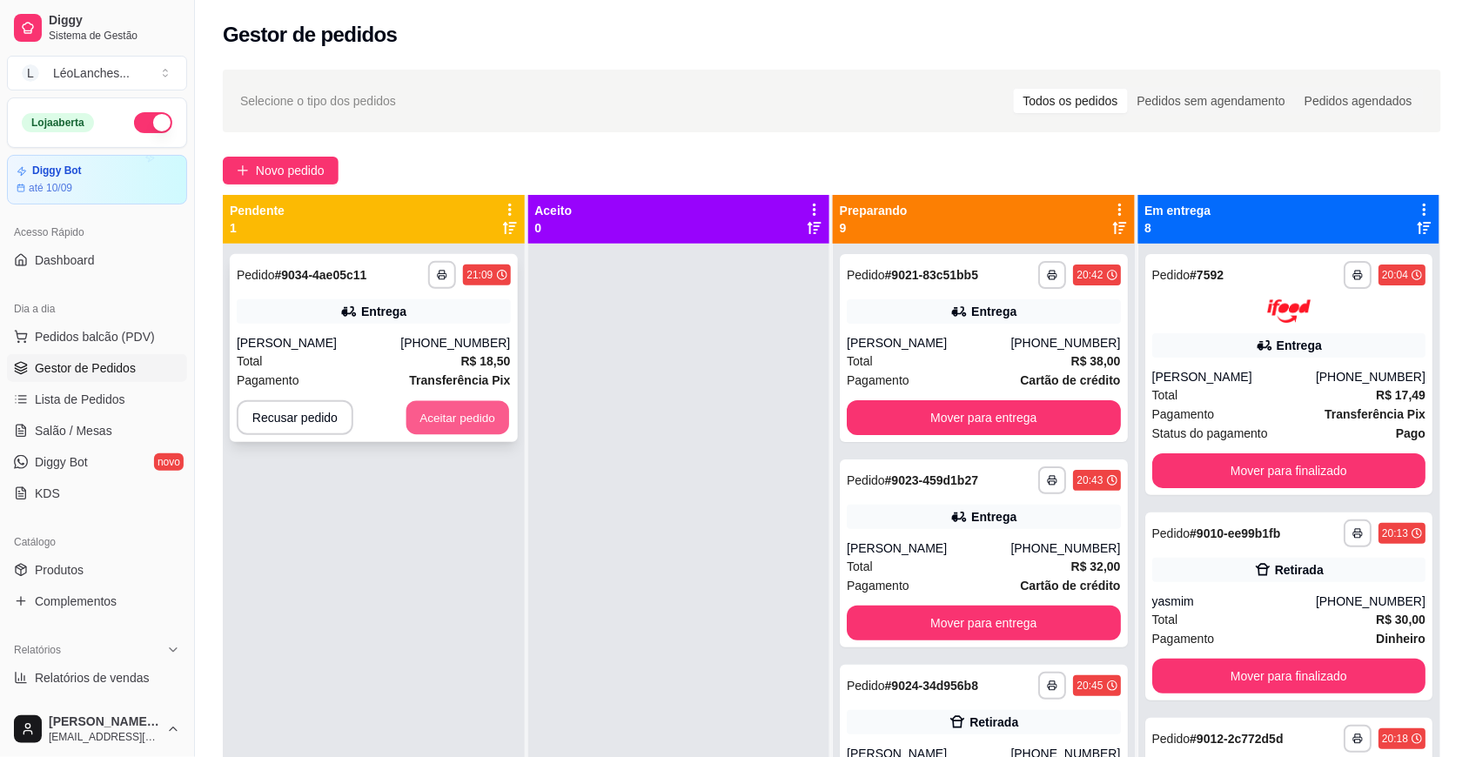
click at [447, 415] on button "Aceitar pedido" at bounding box center [458, 418] width 103 height 34
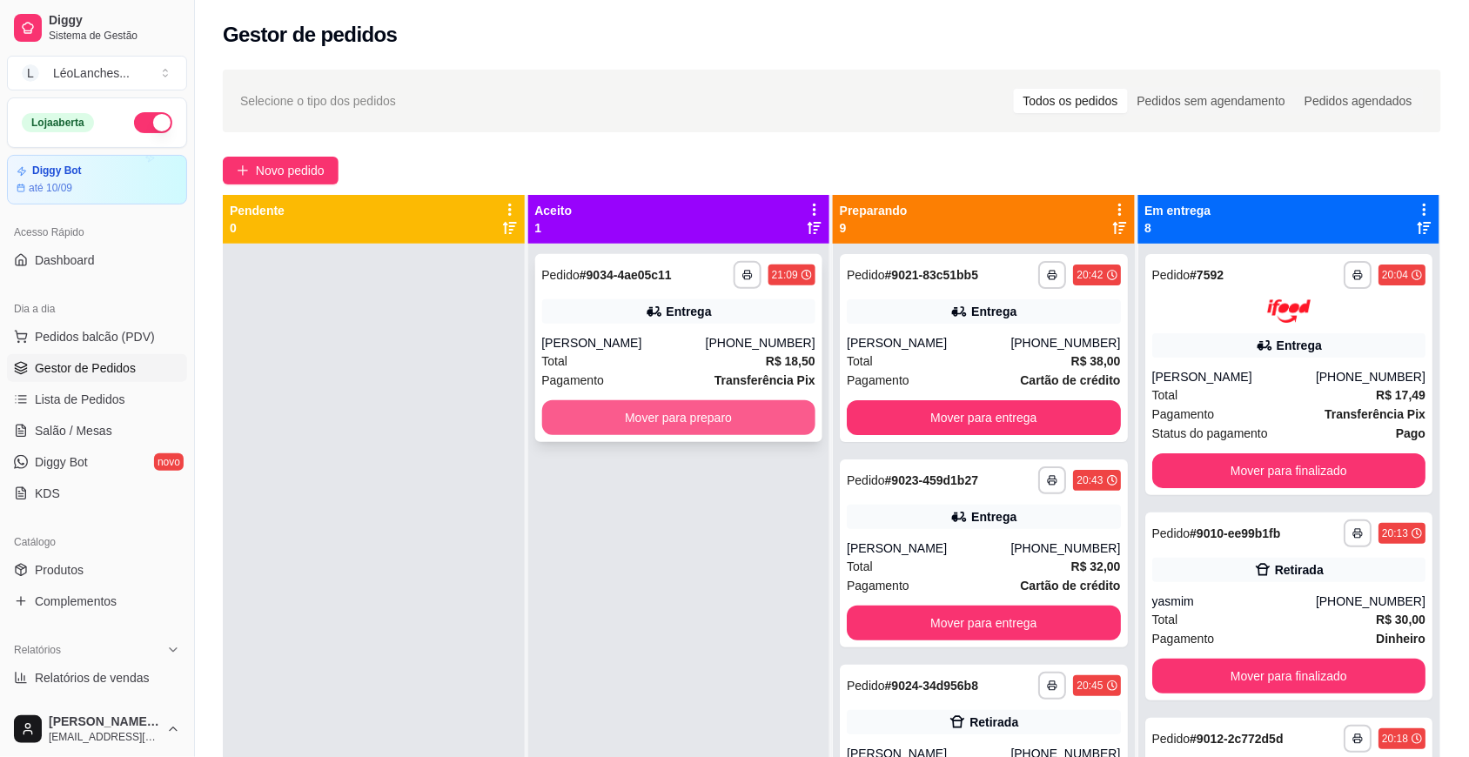
click at [662, 420] on button "Mover para preparo" at bounding box center [679, 417] width 274 height 35
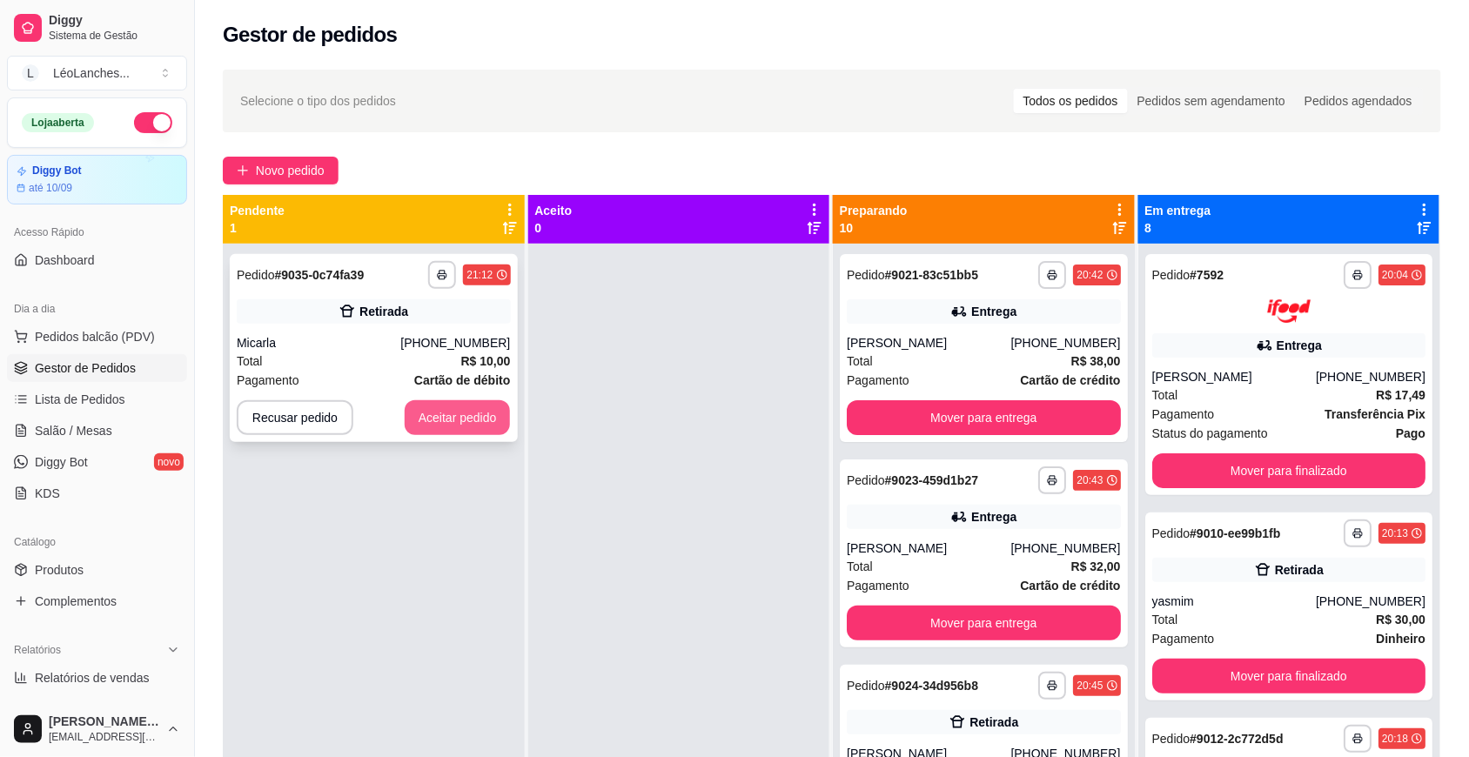
click at [455, 420] on button "Aceitar pedido" at bounding box center [458, 417] width 106 height 35
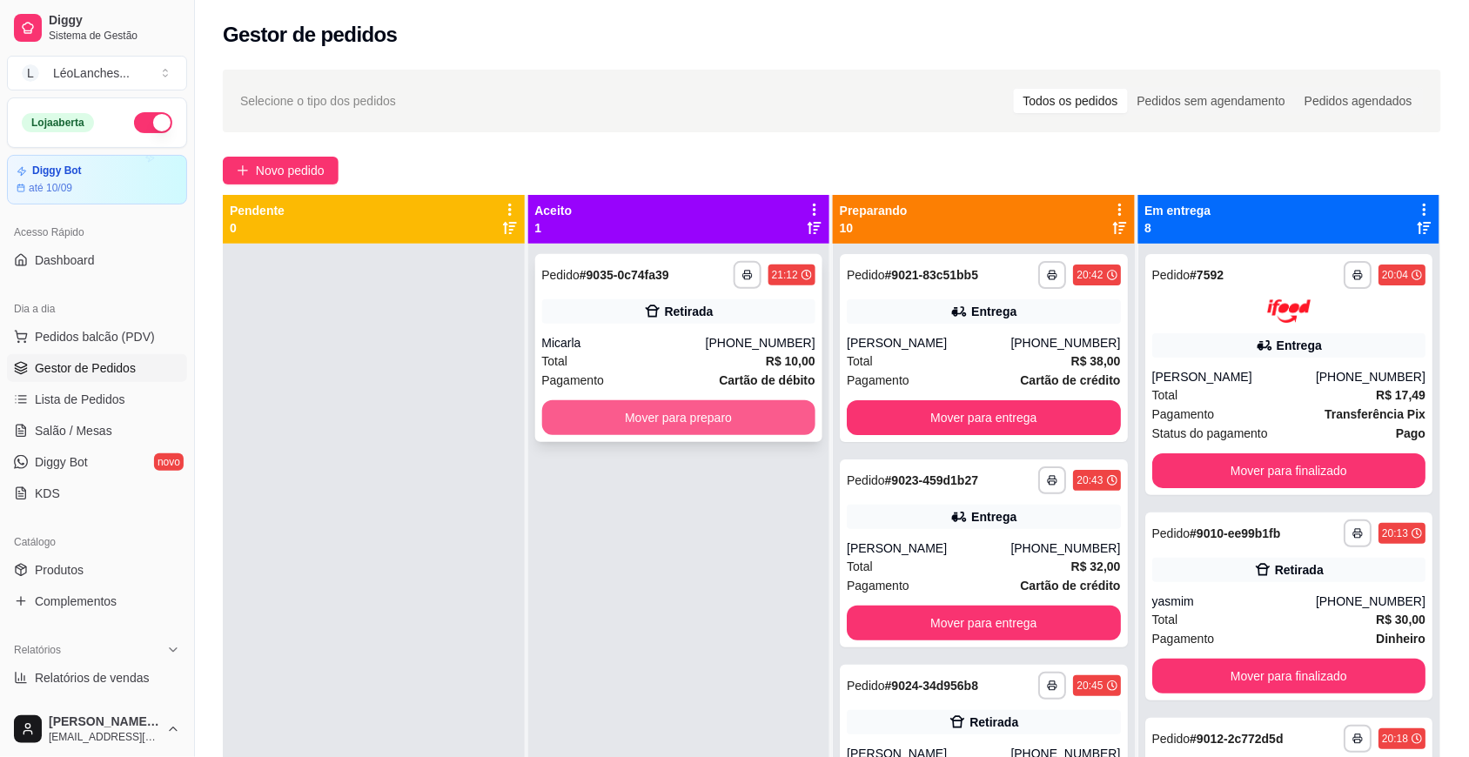
click at [703, 415] on button "Mover para preparo" at bounding box center [679, 417] width 274 height 35
click at [653, 415] on button "Mover para preparo" at bounding box center [679, 417] width 274 height 35
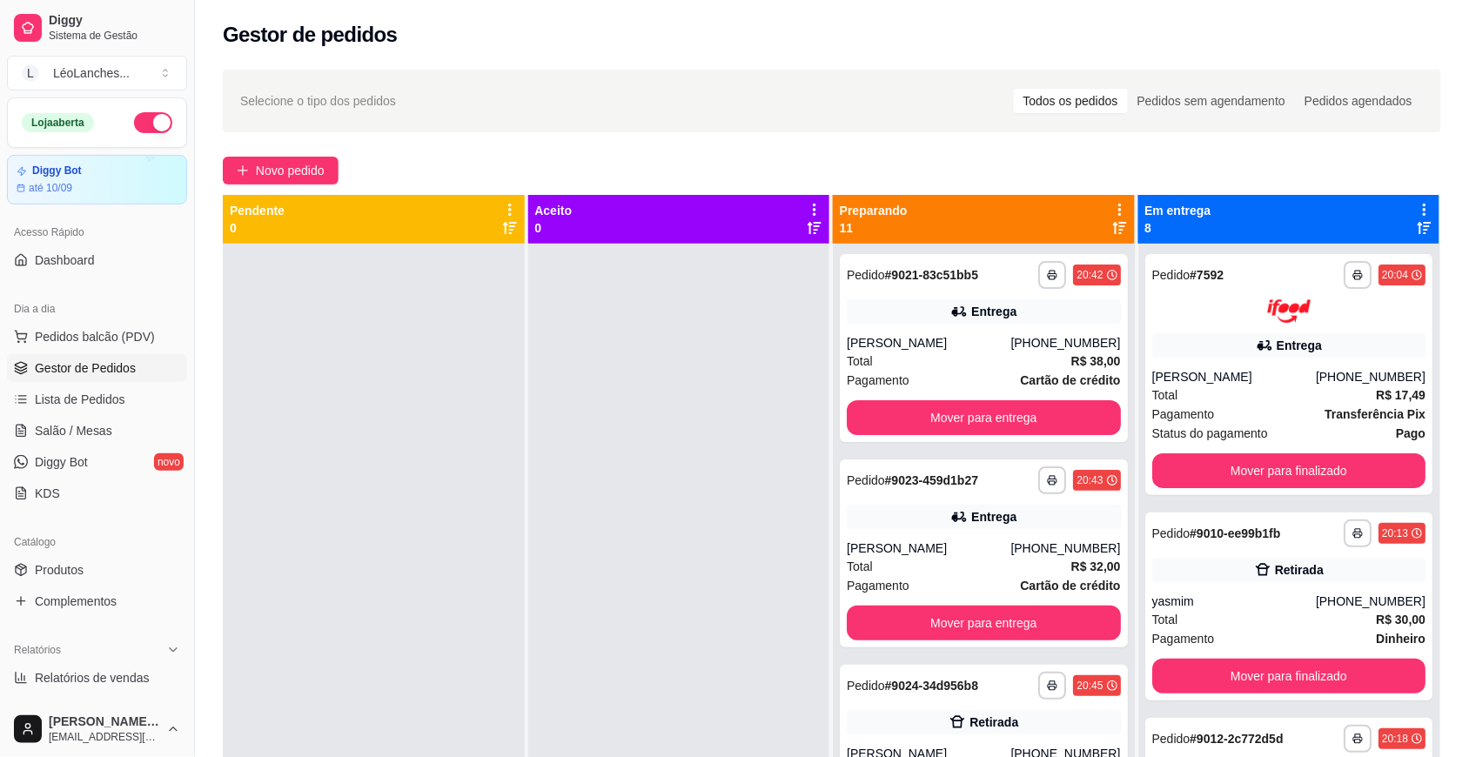
drag, startPoint x: 654, startPoint y: 418, endPoint x: 659, endPoint y: 520, distance: 102.0
click at [659, 512] on div at bounding box center [679, 622] width 302 height 757
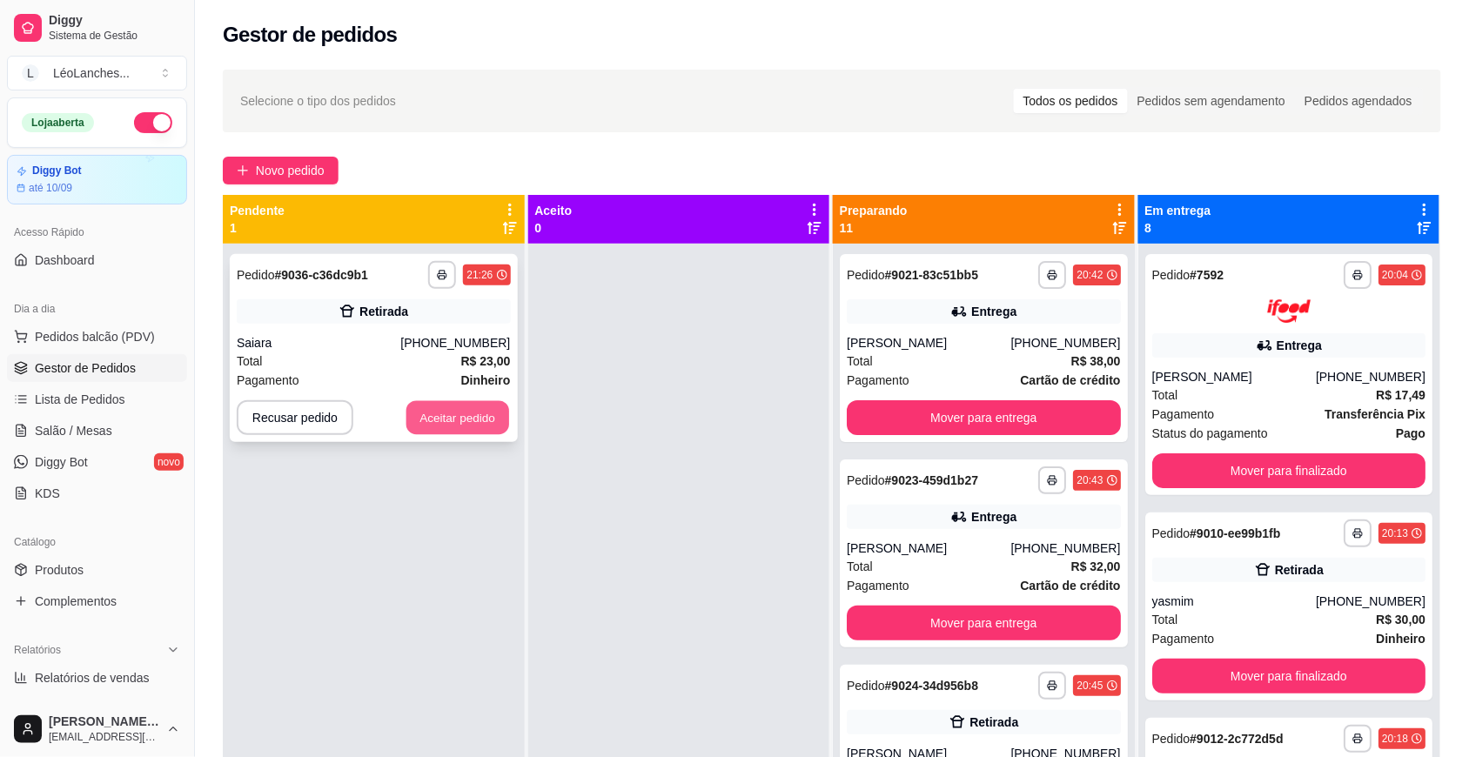
click at [480, 424] on button "Aceitar pedido" at bounding box center [458, 418] width 103 height 34
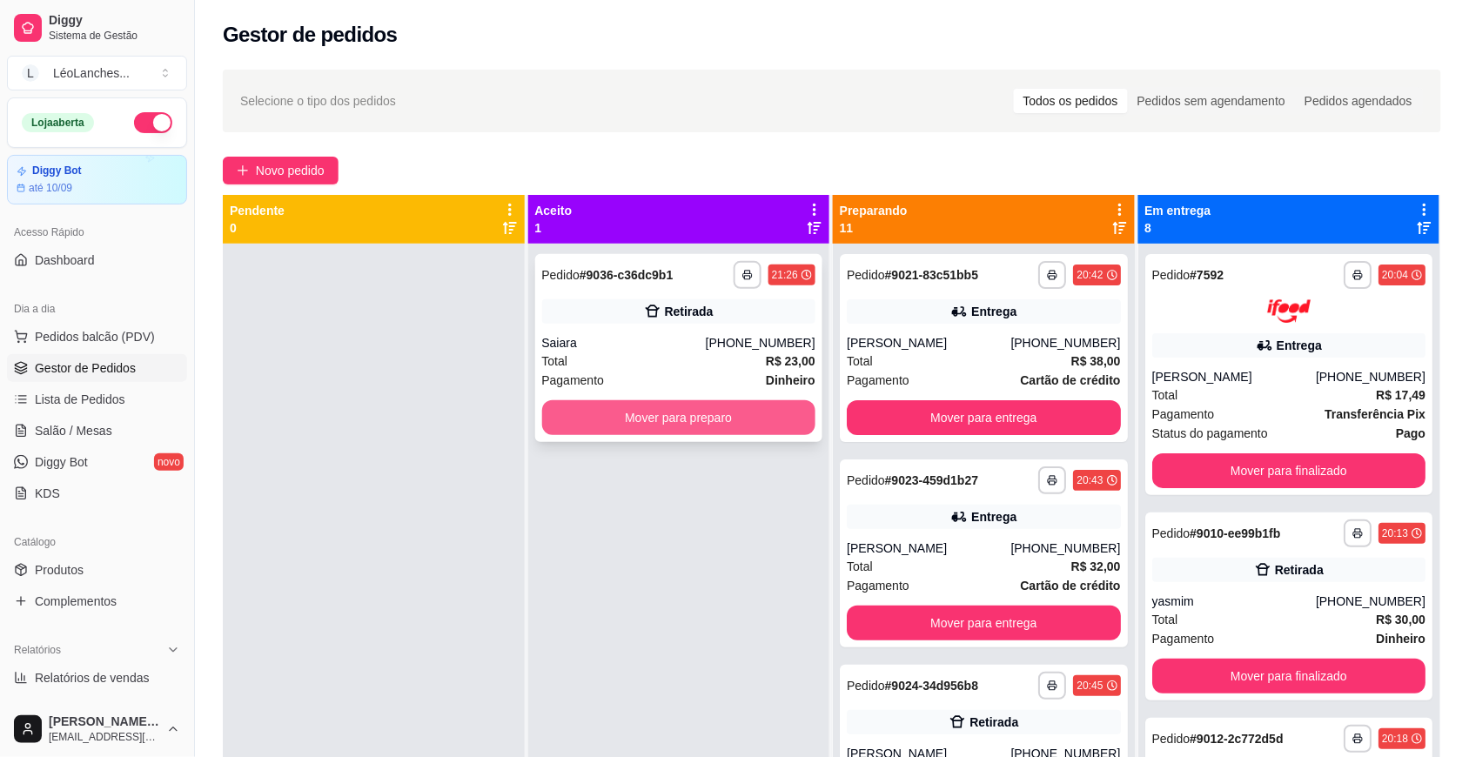
click at [676, 414] on button "Mover para preparo" at bounding box center [679, 417] width 274 height 35
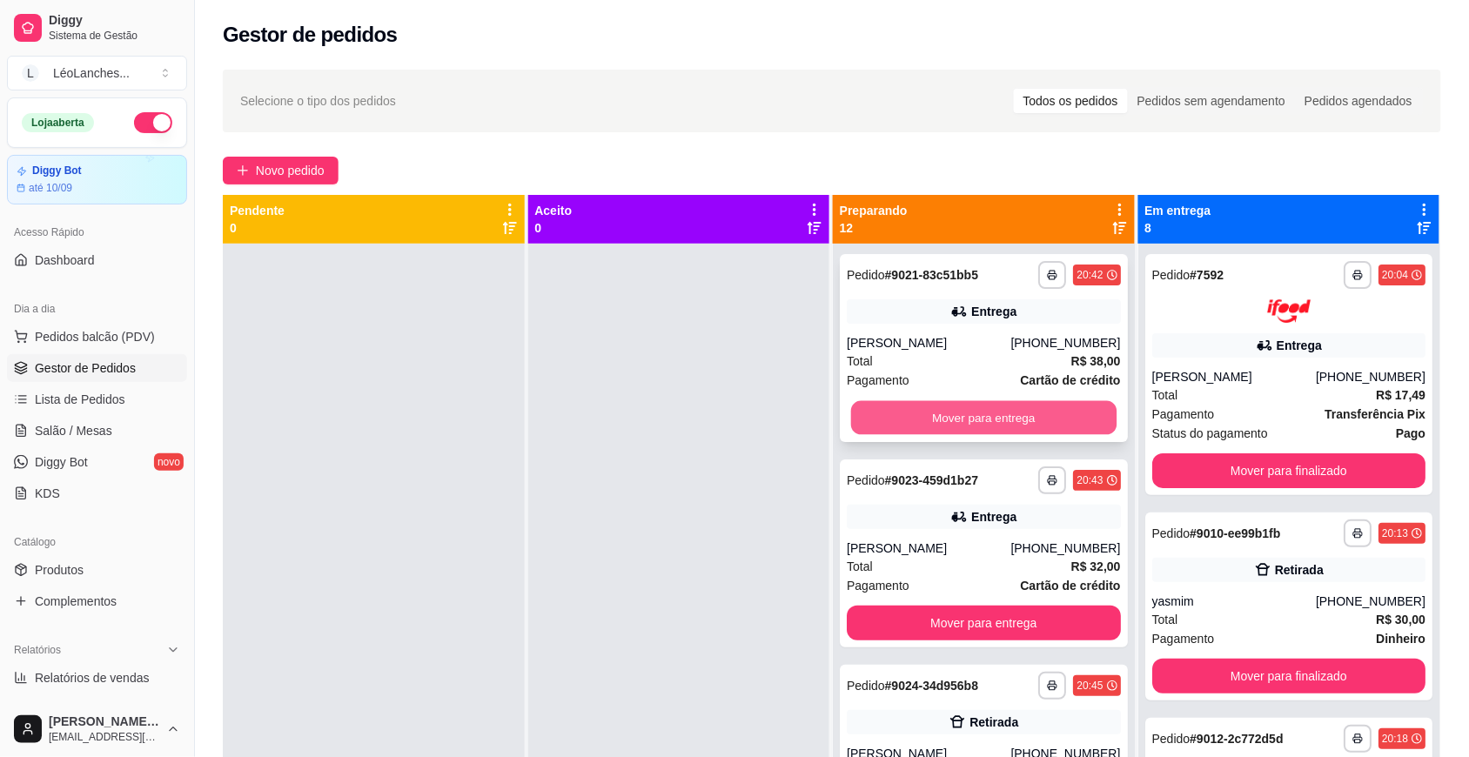
click at [962, 420] on button "Mover para entrega" at bounding box center [984, 418] width 266 height 34
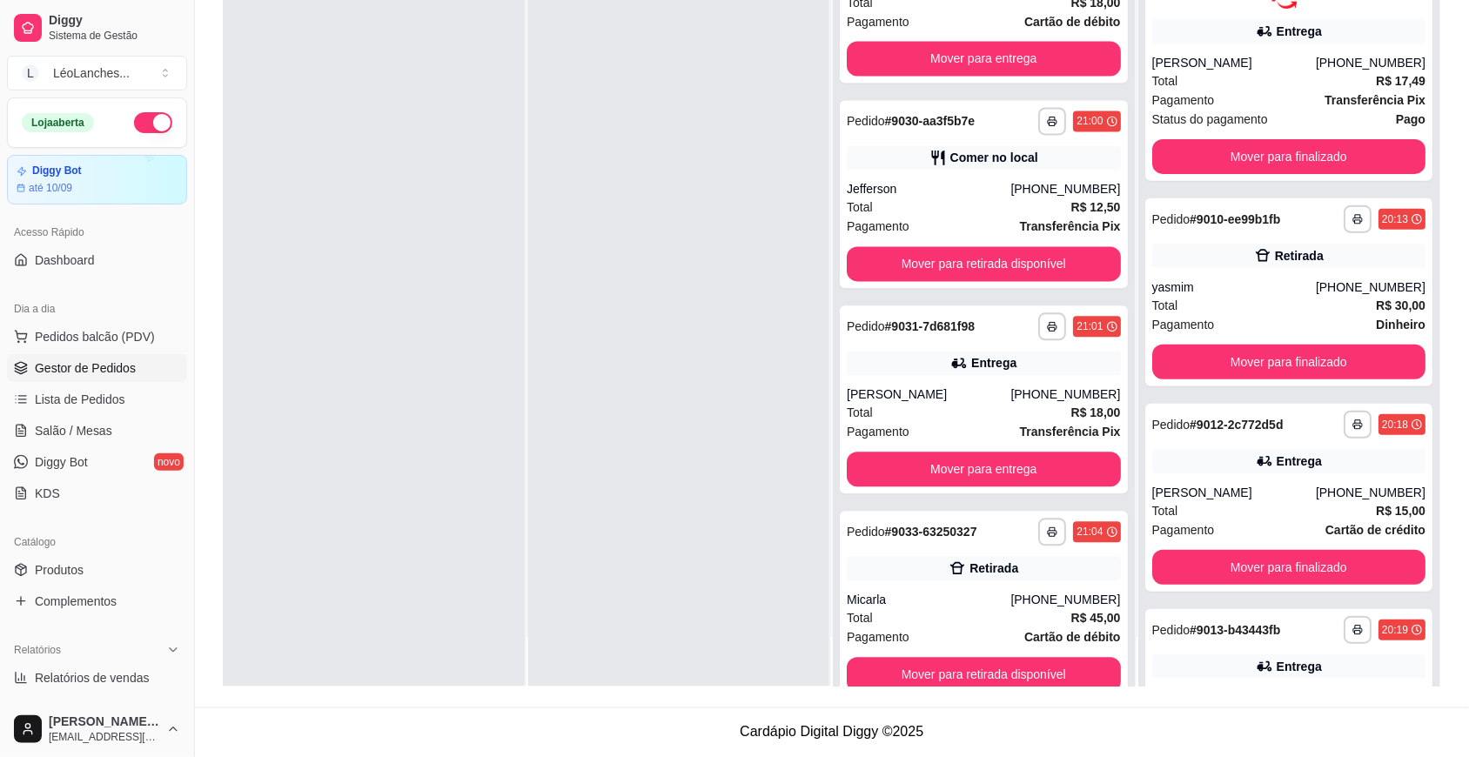
scroll to position [845, 0]
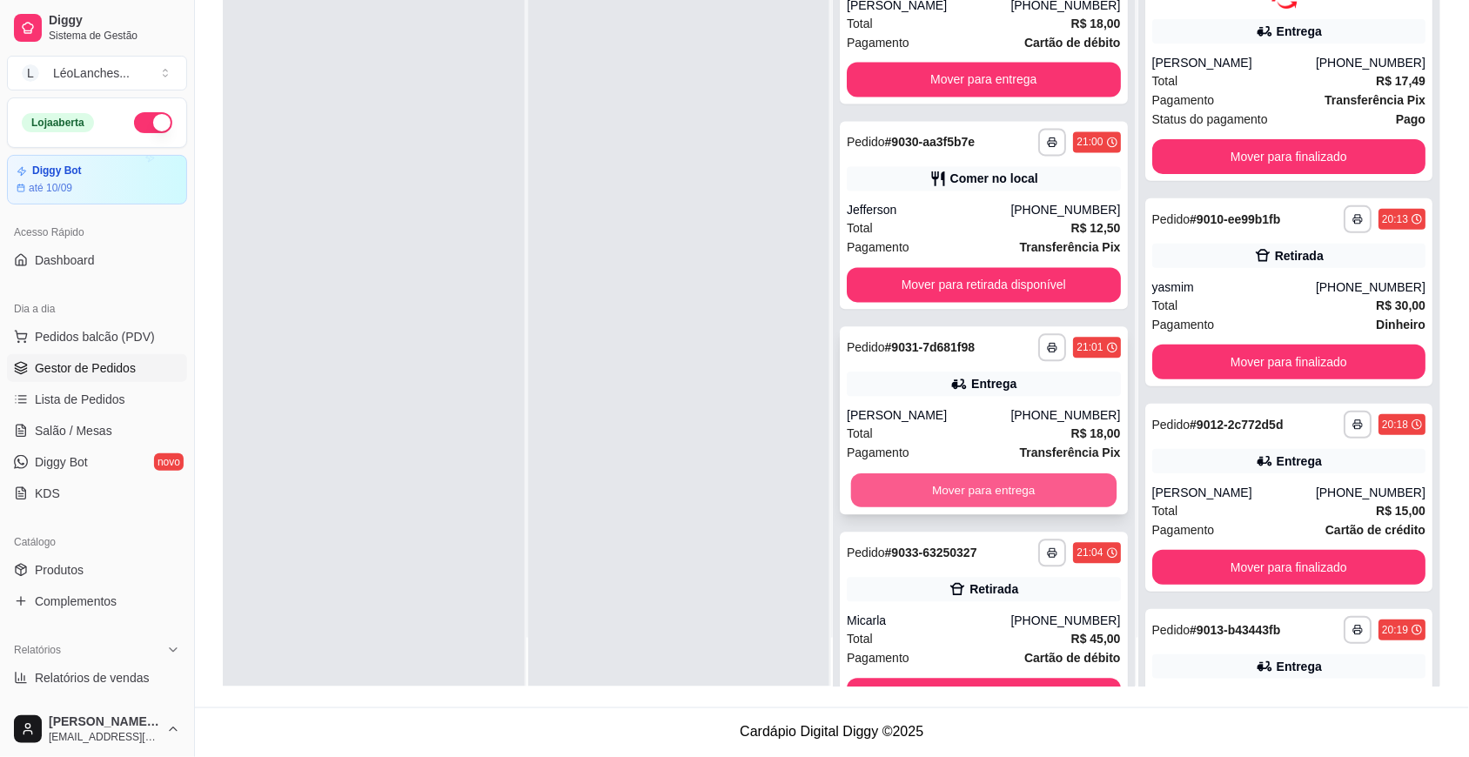
click at [989, 494] on button "Mover para entrega" at bounding box center [984, 491] width 266 height 34
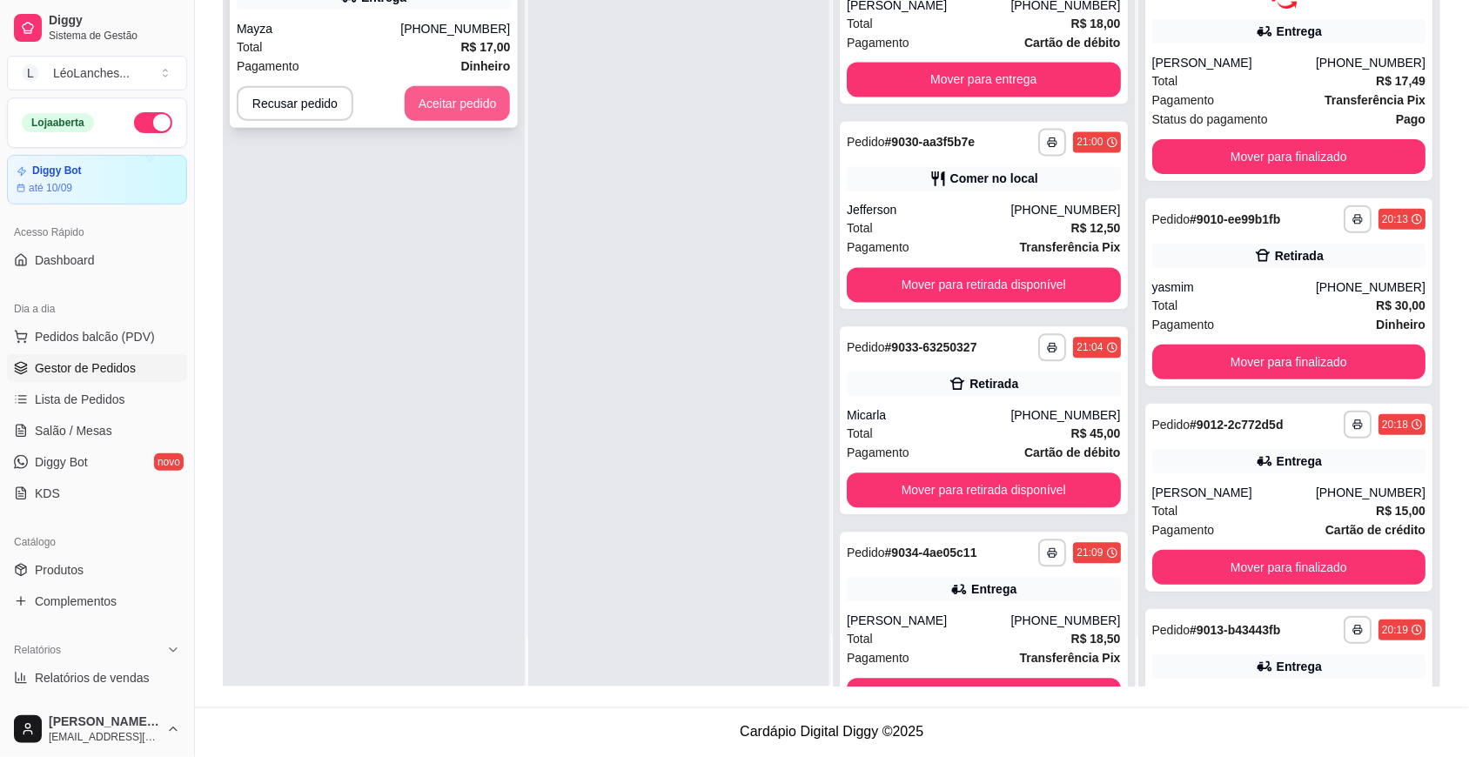
click at [487, 97] on button "Aceitar pedido" at bounding box center [458, 103] width 106 height 35
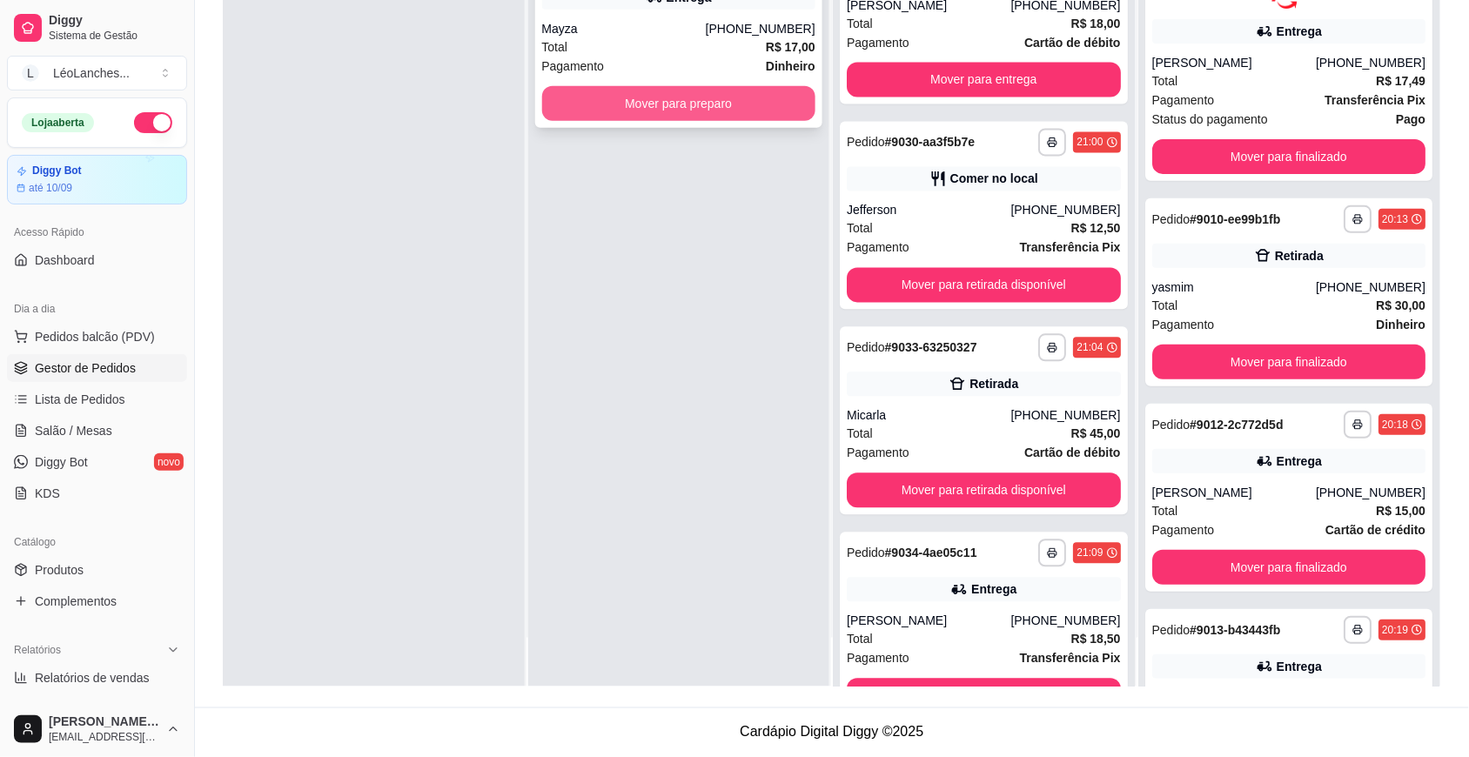
click at [724, 98] on button "Mover para preparo" at bounding box center [679, 103] width 274 height 35
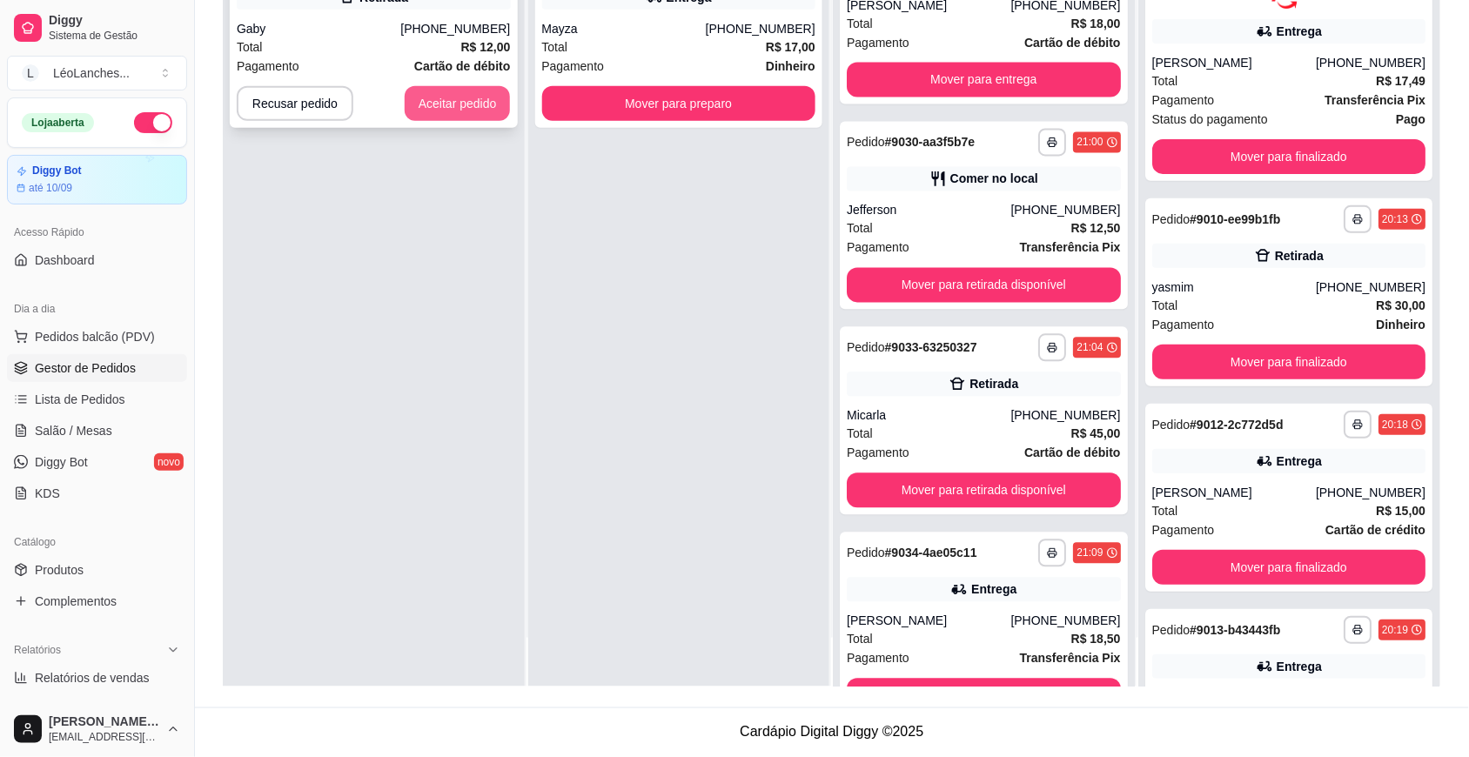
click at [446, 97] on button "Aceitar pedido" at bounding box center [458, 103] width 106 height 35
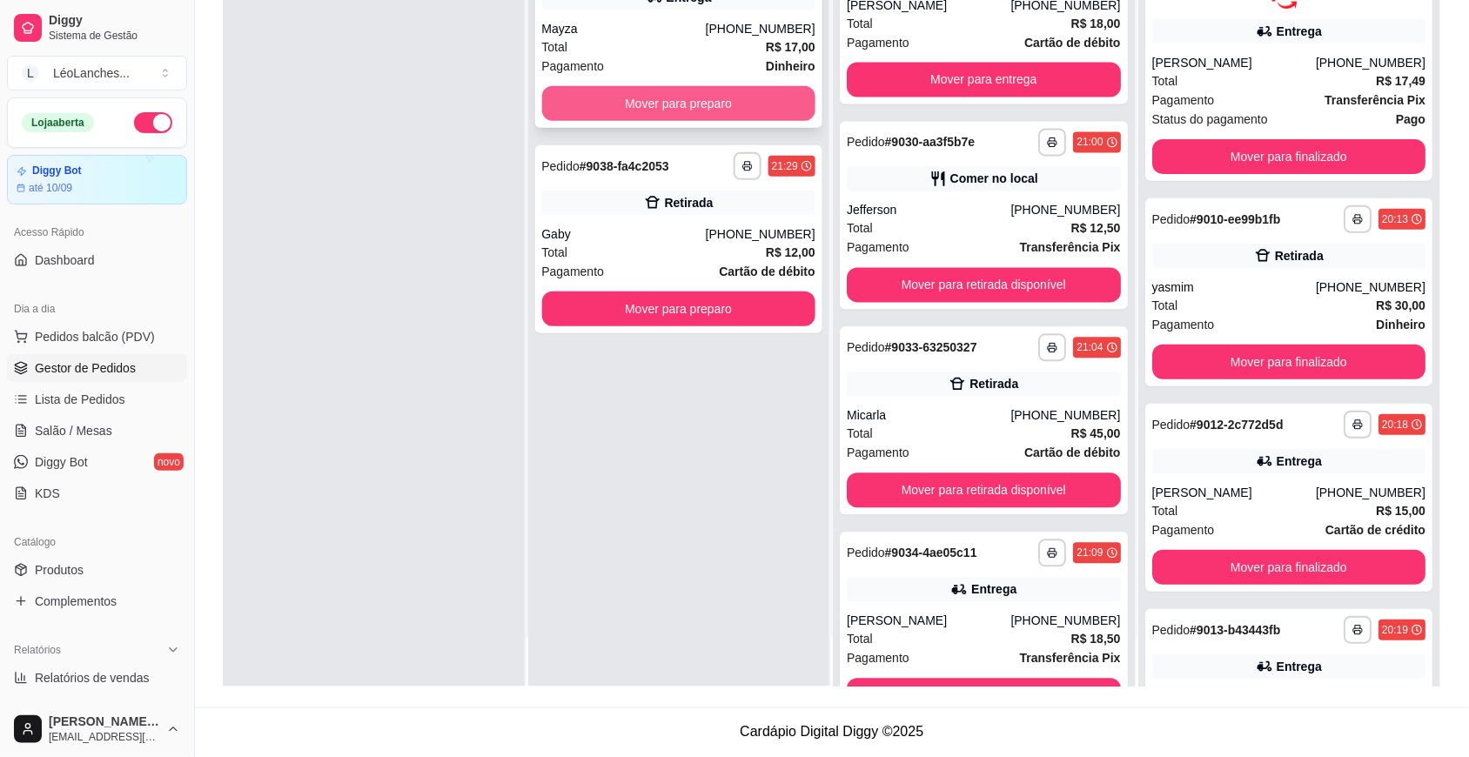
click at [698, 102] on button "Mover para preparo" at bounding box center [679, 103] width 274 height 35
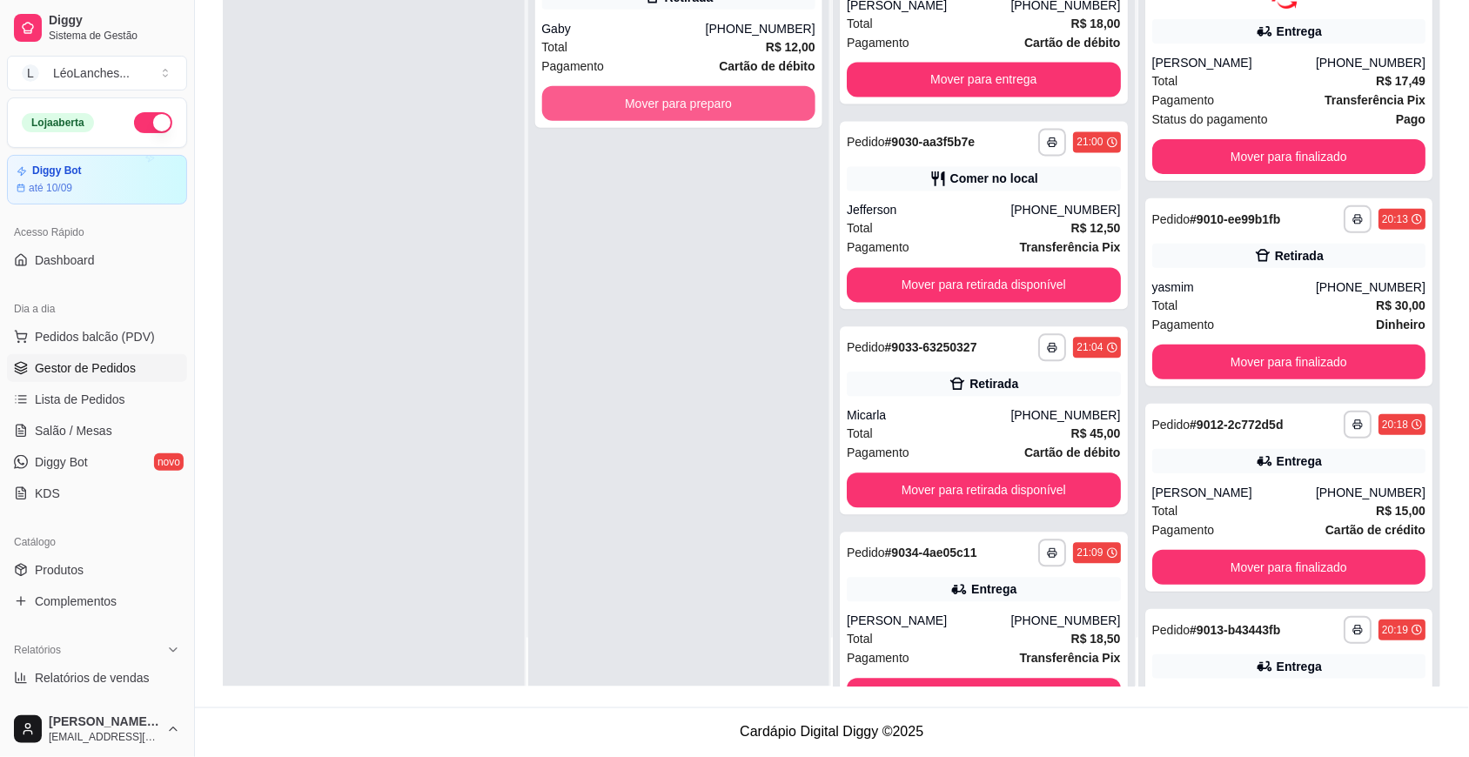
click at [698, 102] on button "Mover para preparo" at bounding box center [679, 103] width 274 height 35
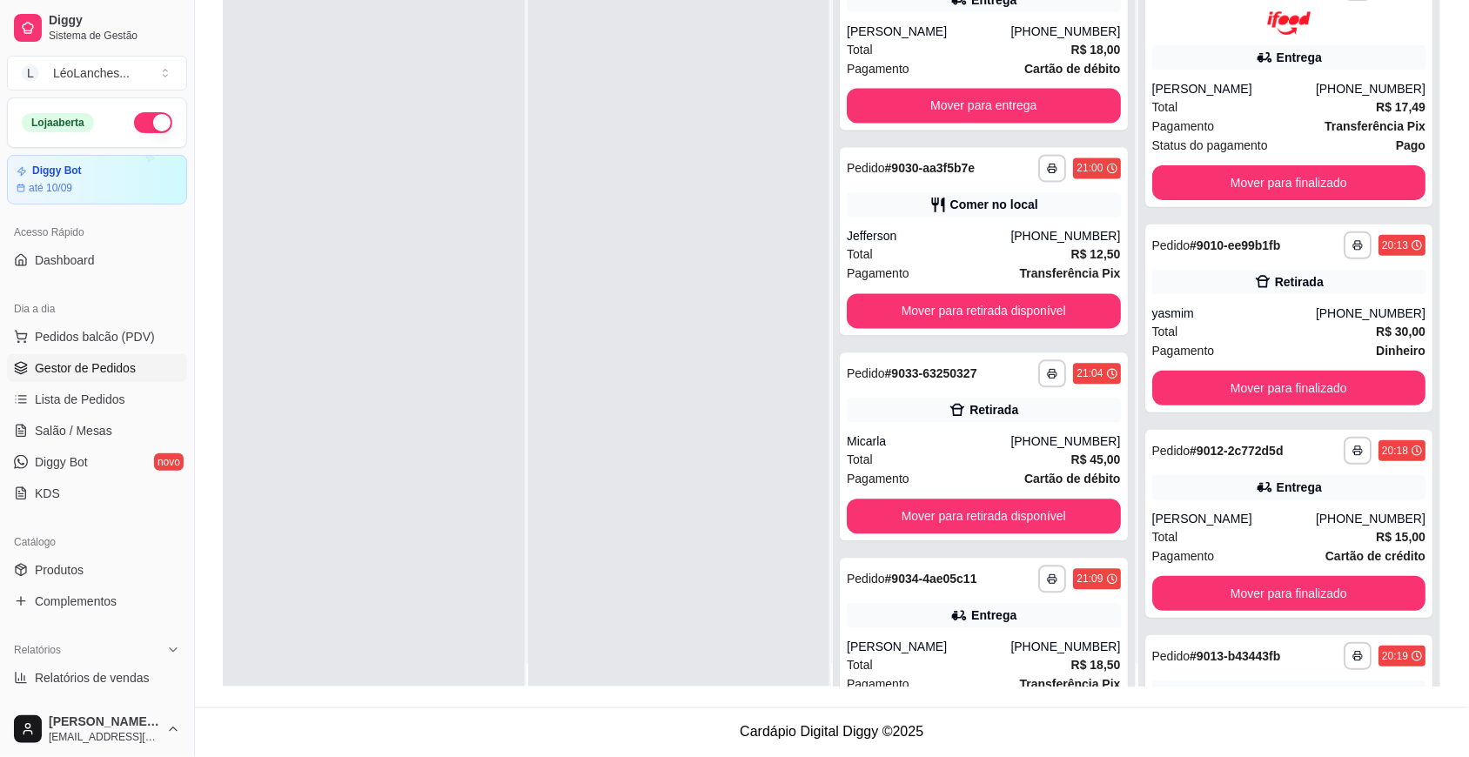
scroll to position [0, 0]
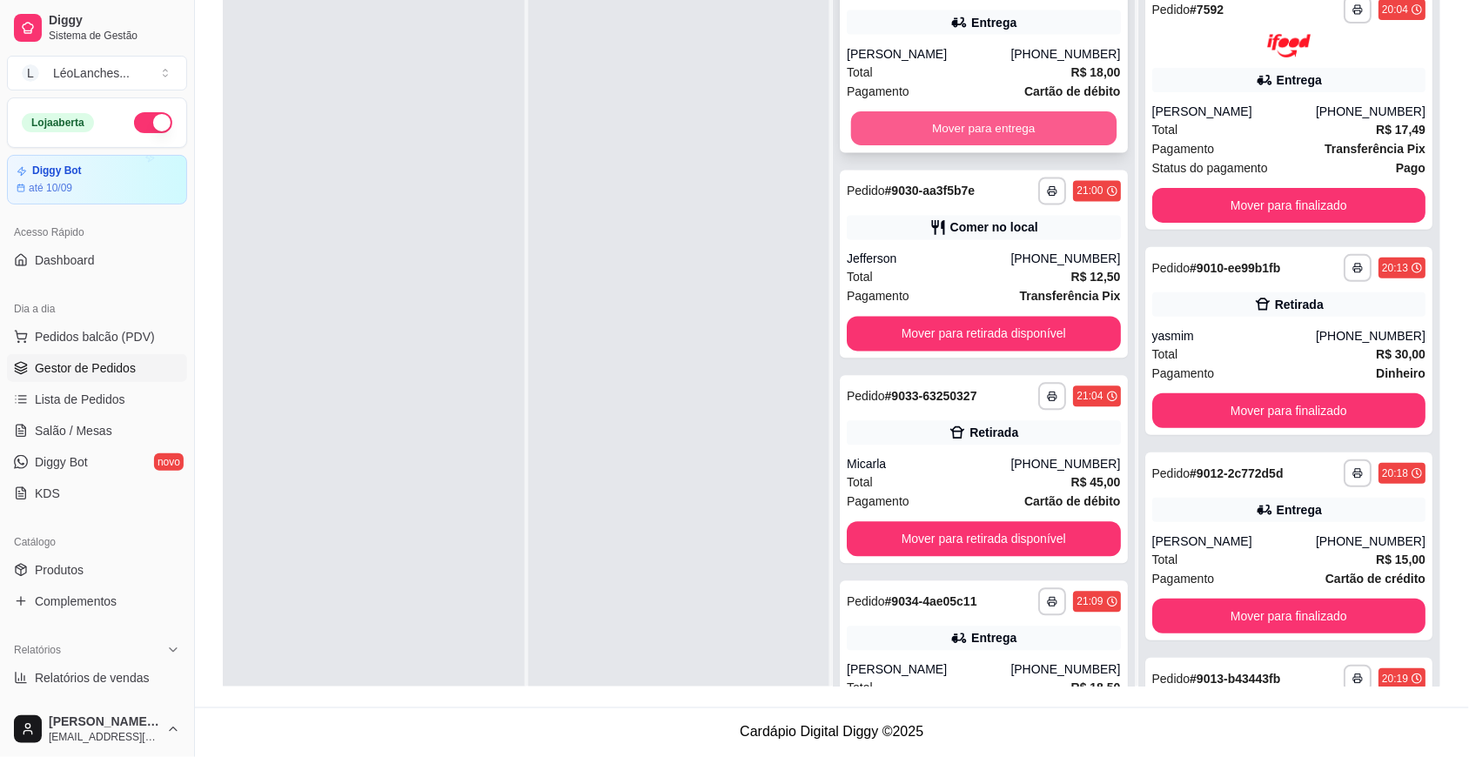
click at [901, 118] on button "Mover para entrega" at bounding box center [984, 129] width 266 height 34
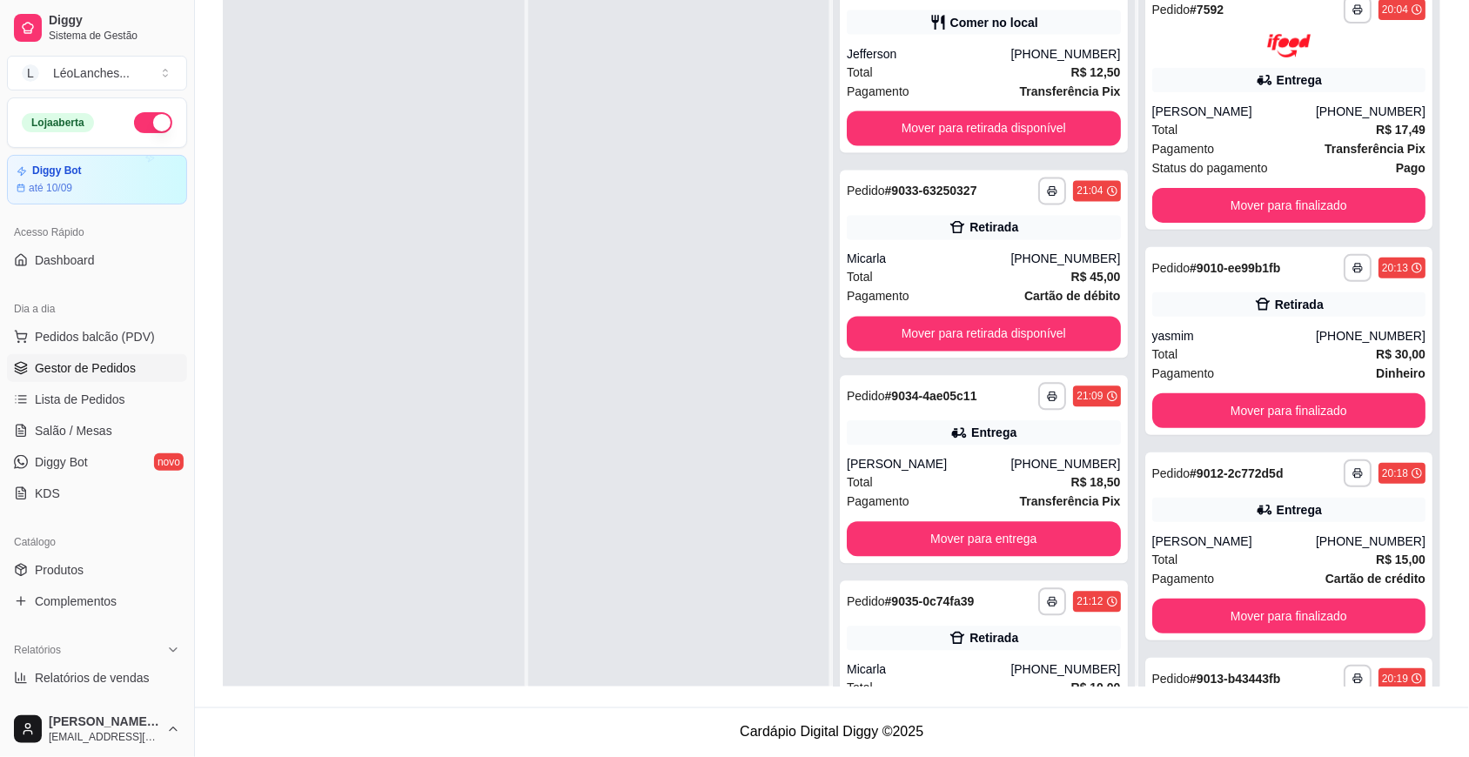
scroll to position [640, 0]
click at [1388, 349] on strong "R$ 30,00" at bounding box center [1401, 354] width 50 height 14
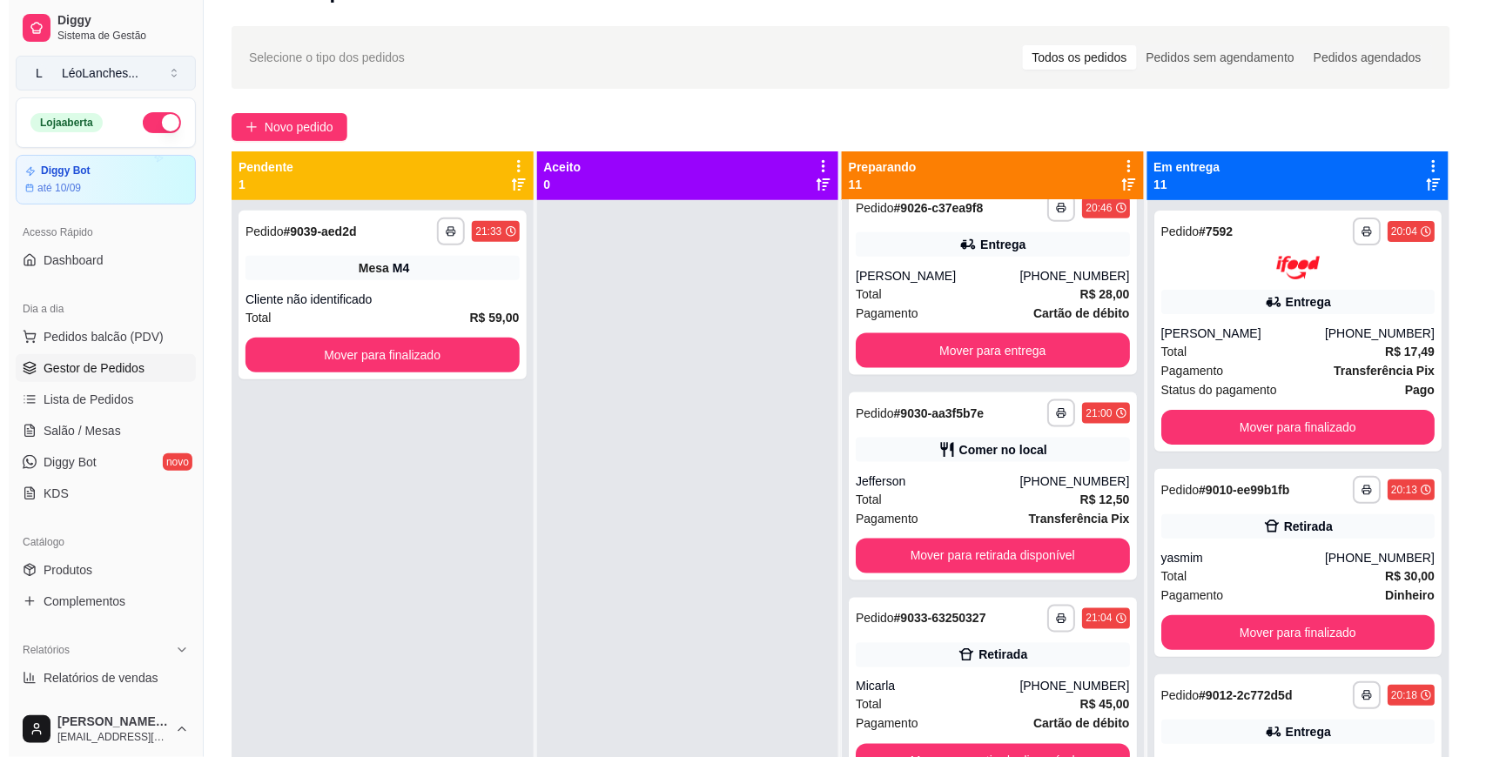
scroll to position [0, 0]
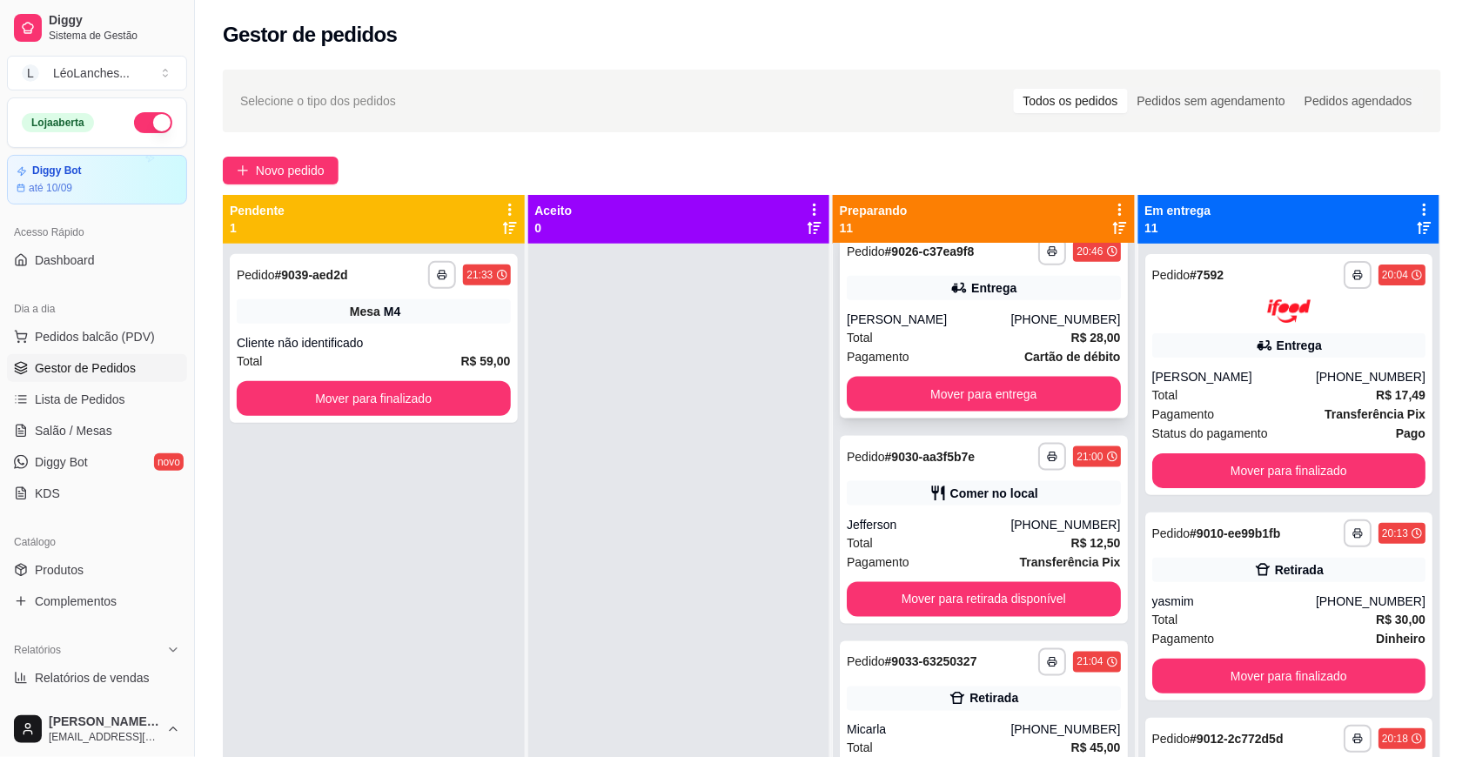
click at [963, 329] on div "Total R$ 28,00" at bounding box center [984, 337] width 274 height 19
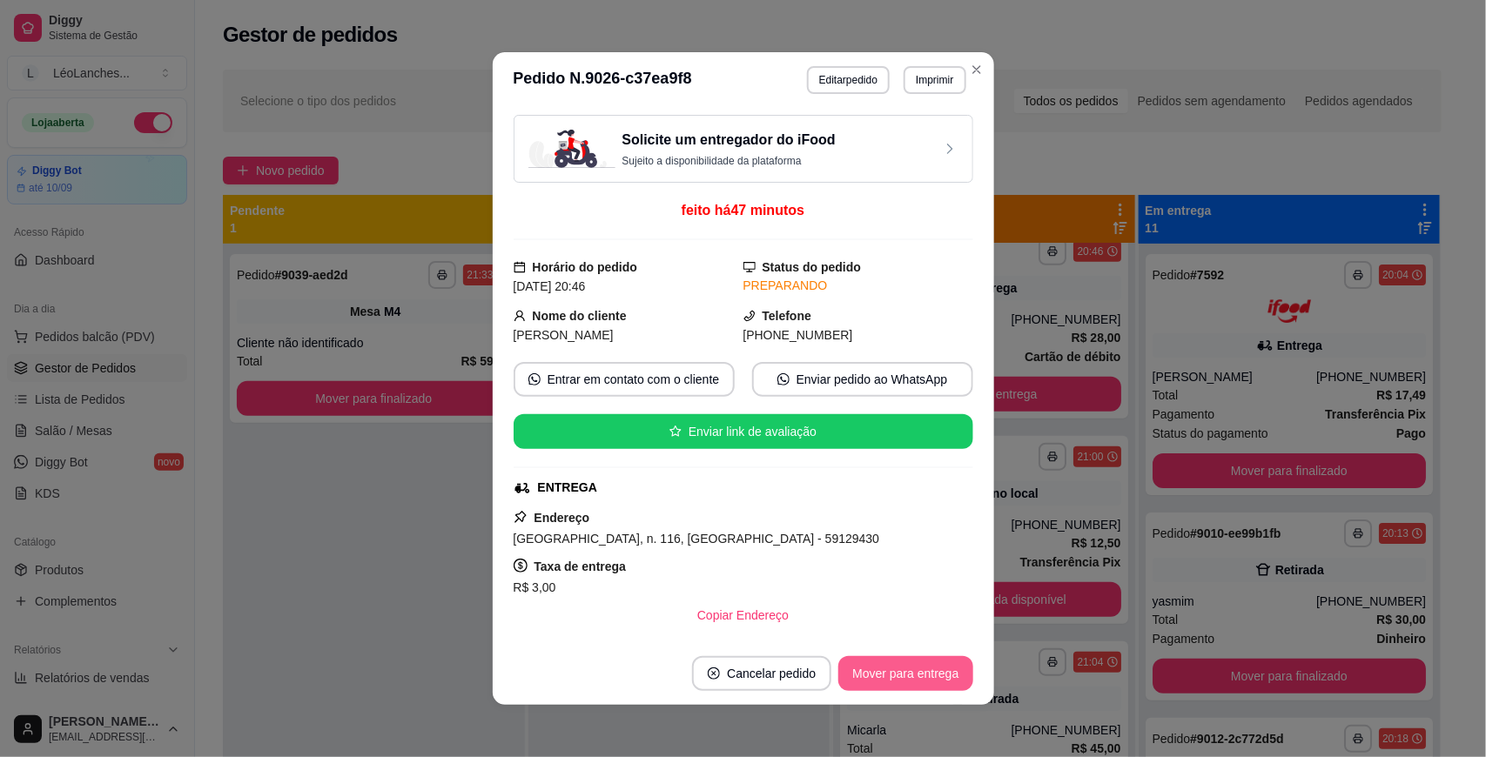
click at [877, 664] on button "Mover para entrega" at bounding box center [905, 673] width 134 height 35
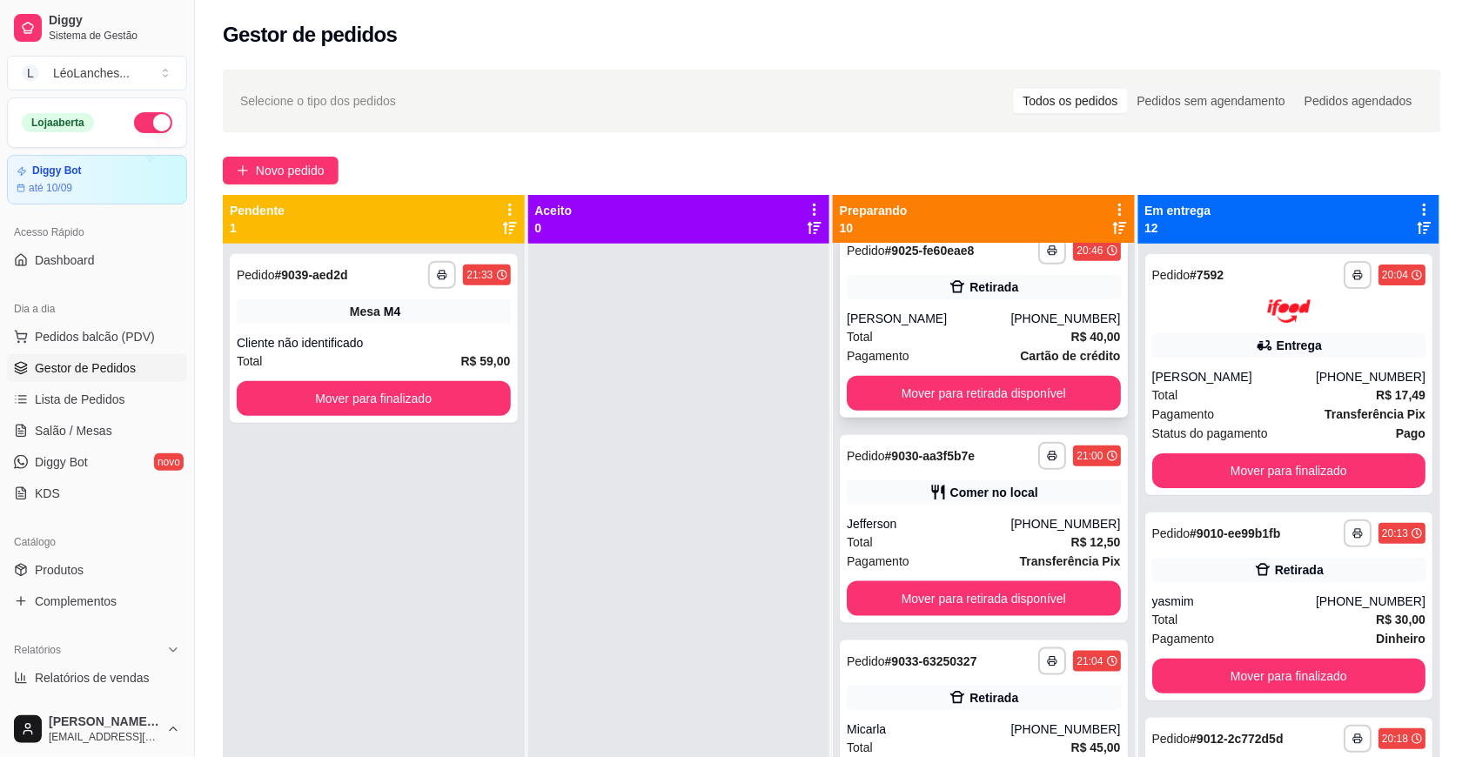
click at [931, 342] on div "Total R$ 40,00" at bounding box center [984, 336] width 274 height 19
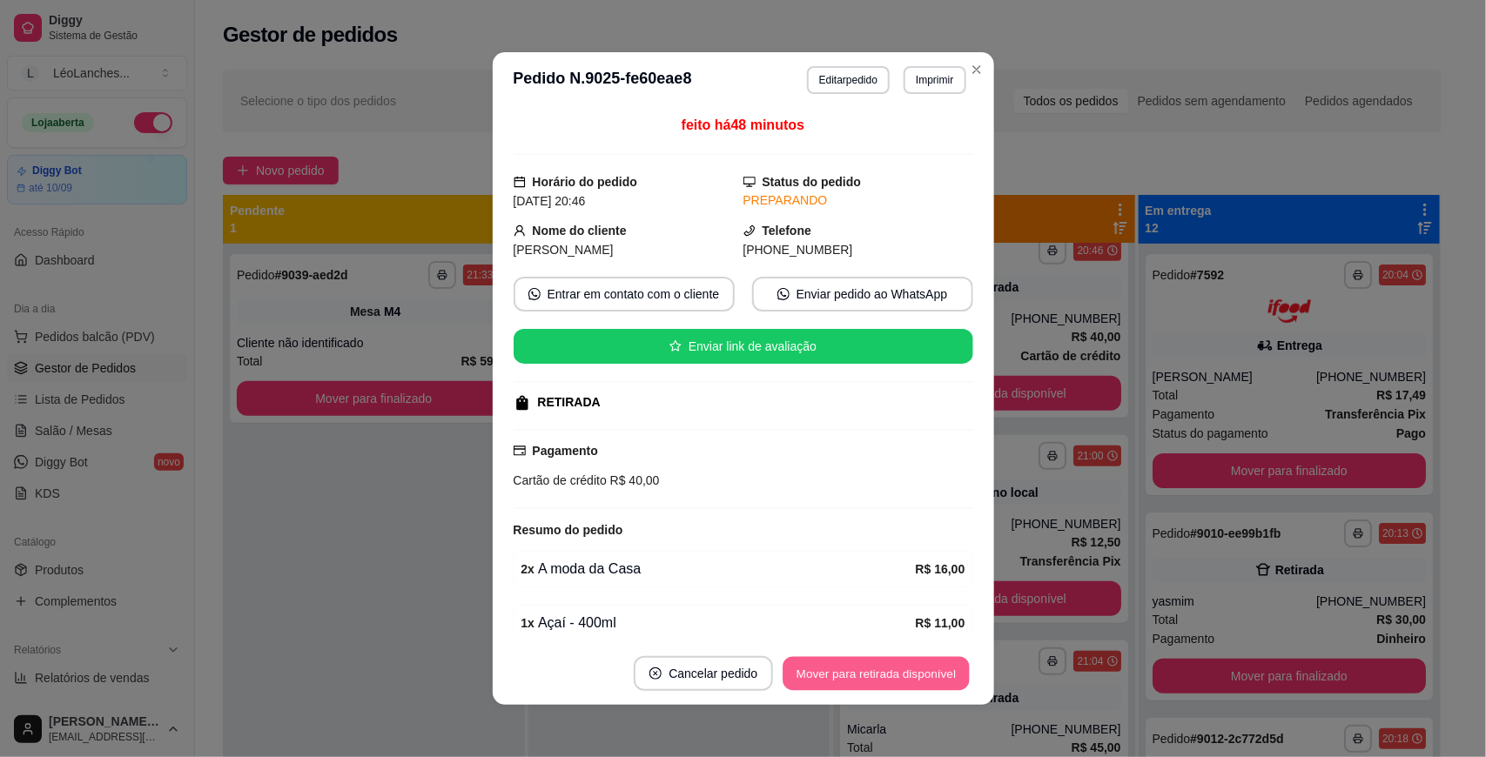
click at [904, 668] on button "Mover para retirada disponível" at bounding box center [876, 674] width 186 height 34
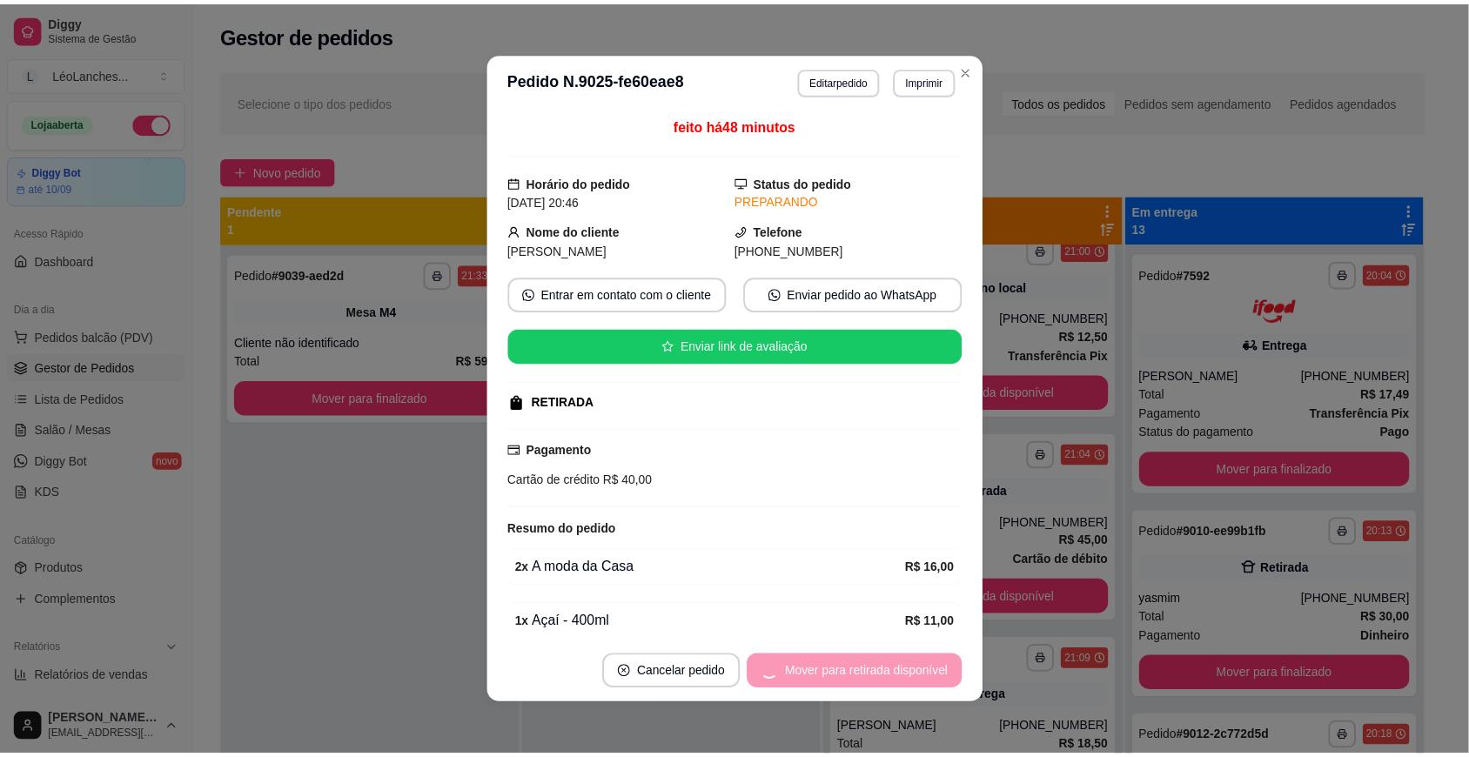
scroll to position [229, 0]
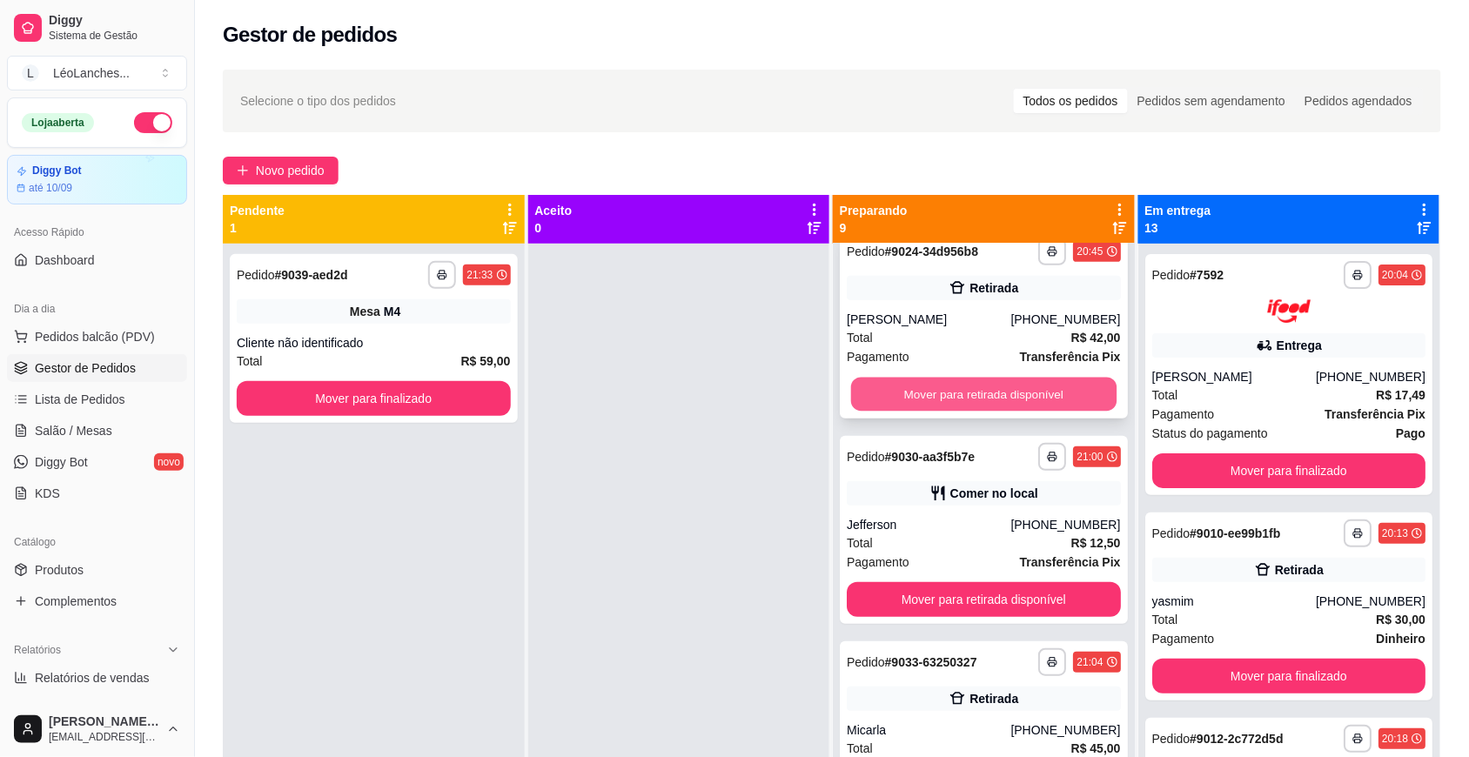
click at [967, 389] on button "Mover para retirada disponível" at bounding box center [984, 395] width 266 height 34
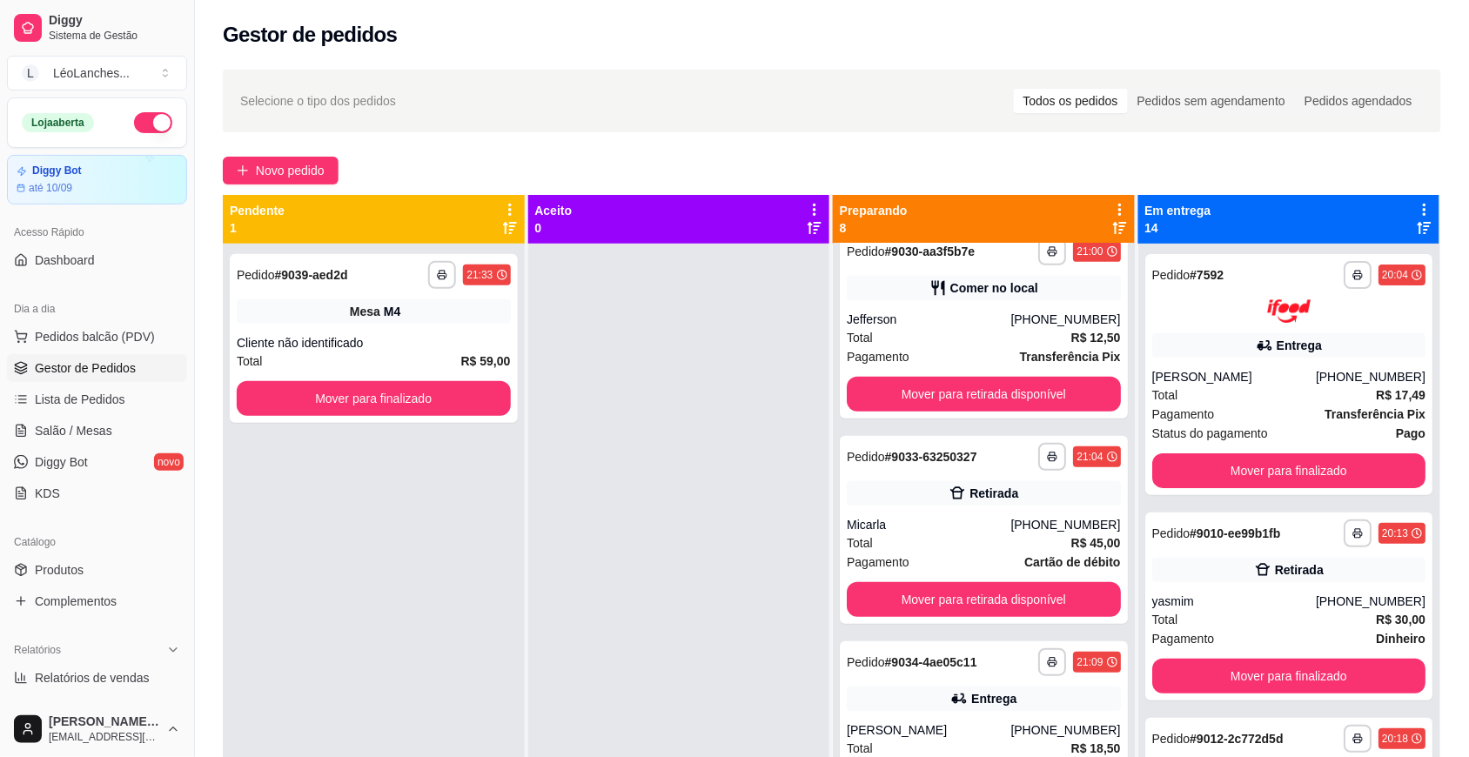
scroll to position [24, 0]
click at [967, 353] on div "Pagamento Cartão de crédito" at bounding box center [984, 356] width 274 height 19
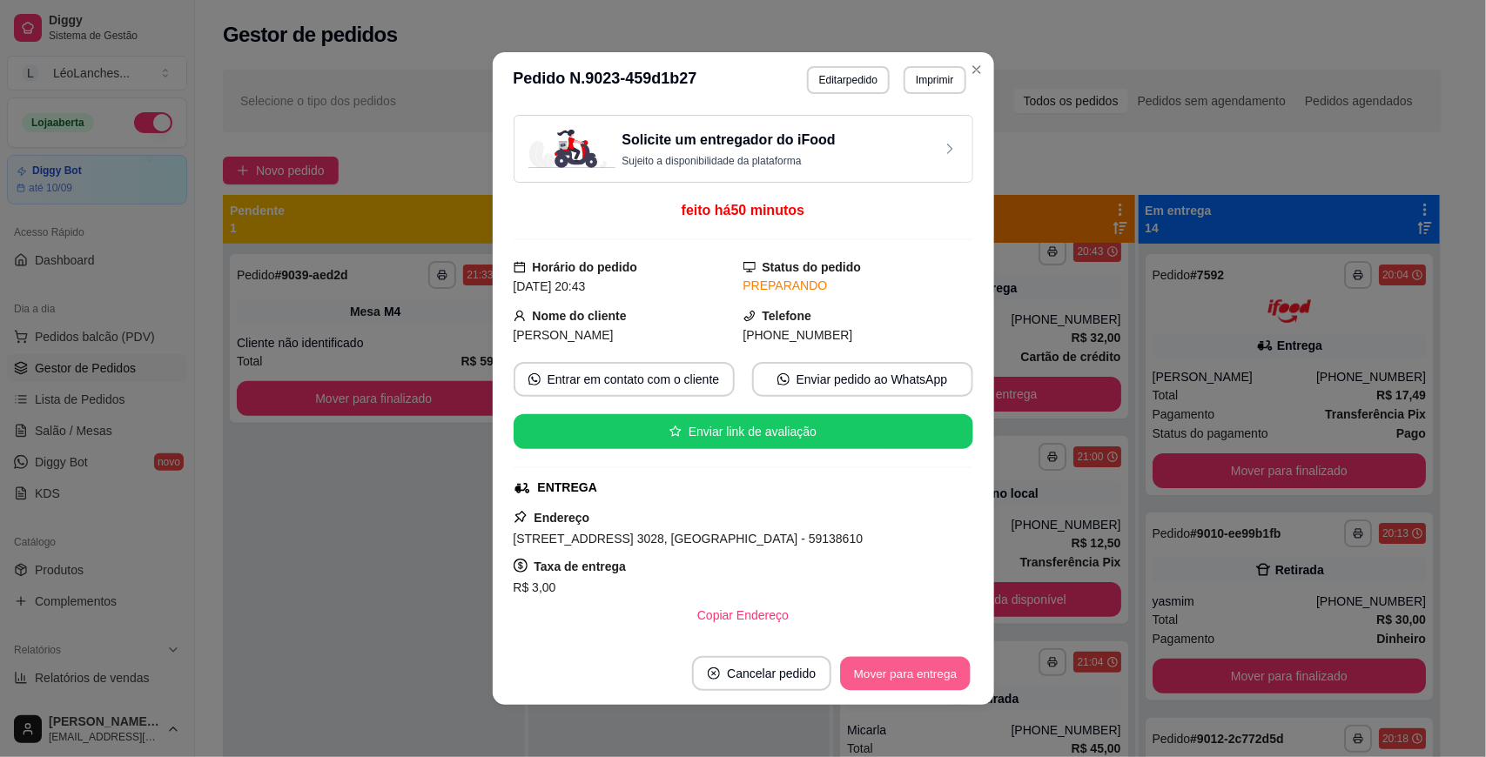
click at [884, 672] on button "Mover para entrega" at bounding box center [906, 674] width 131 height 34
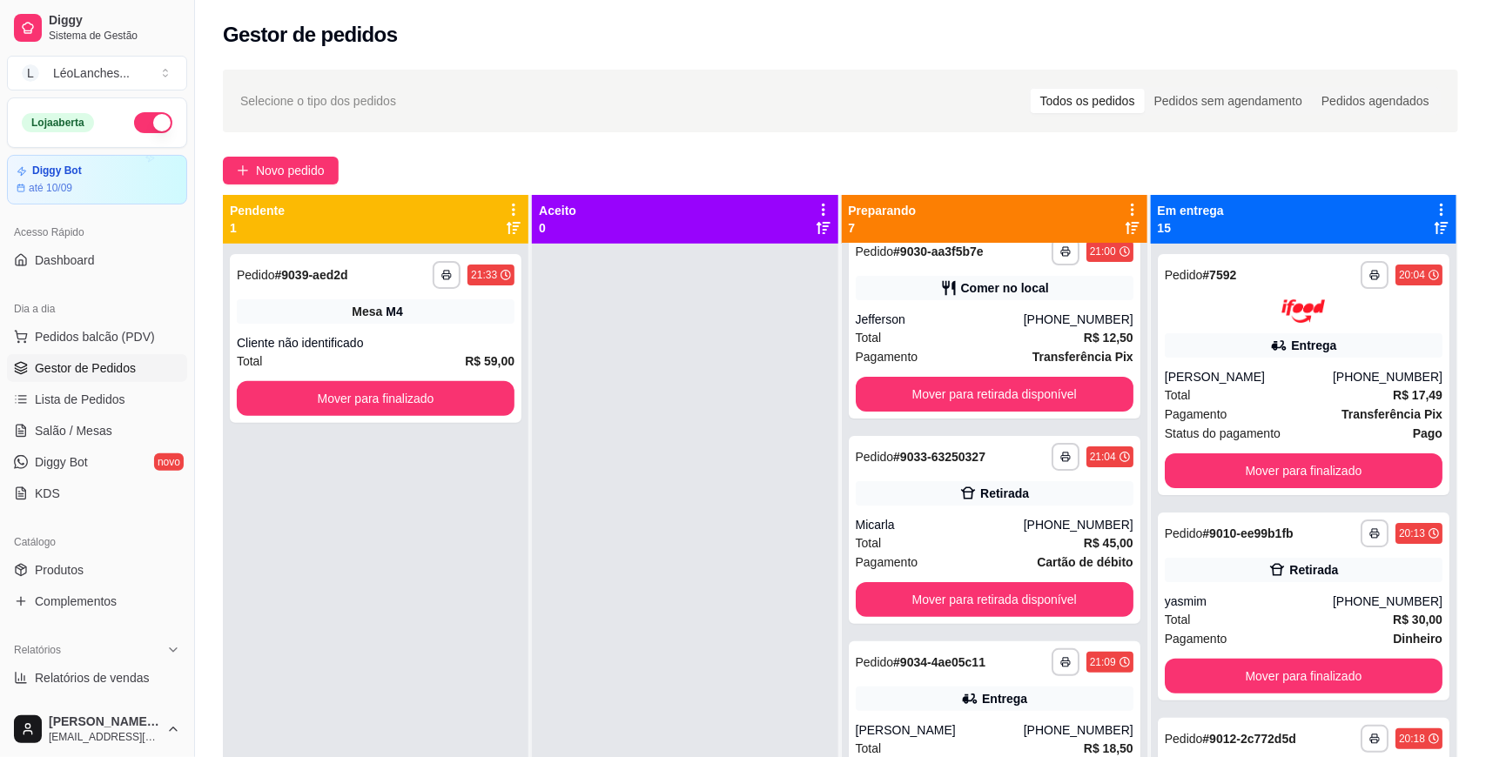
scroll to position [0, 0]
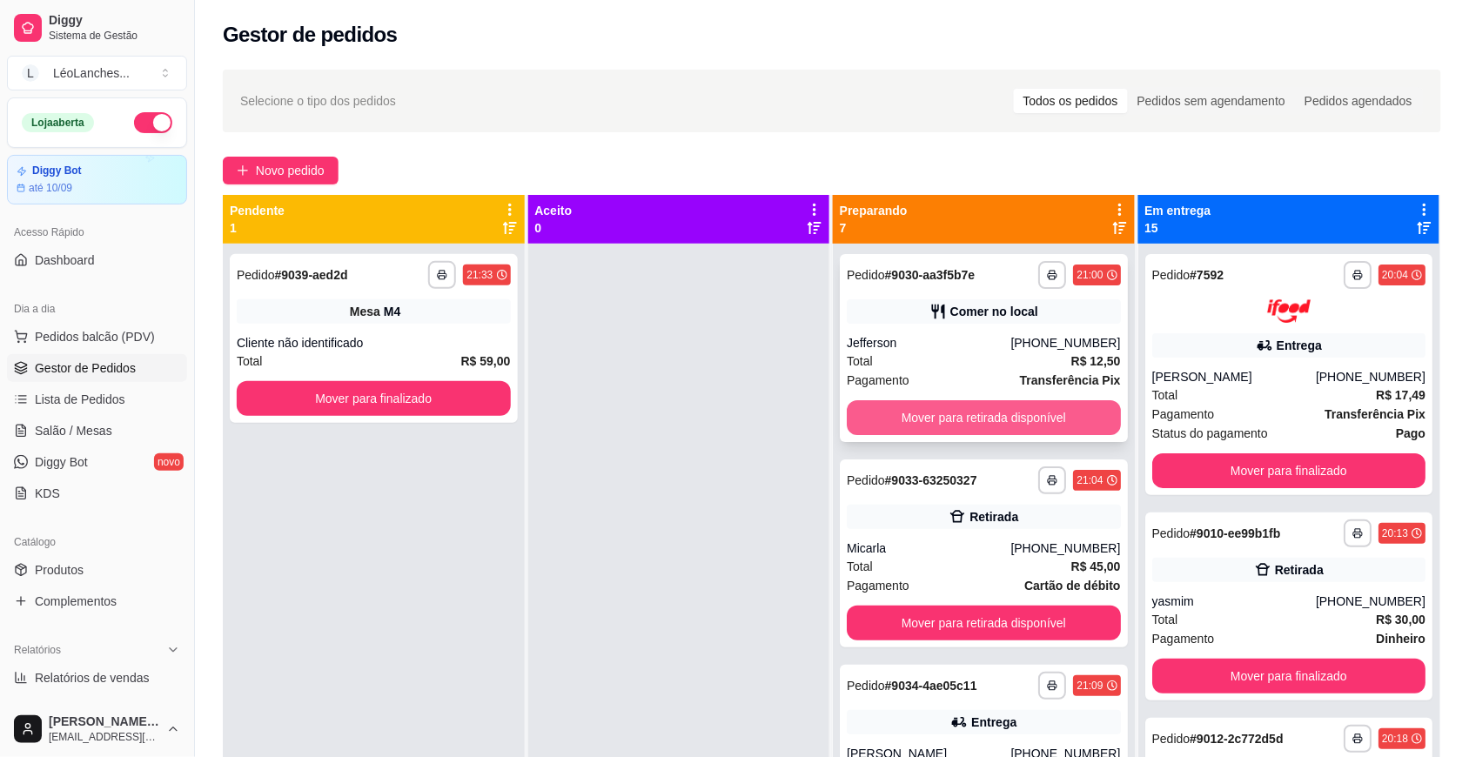
click at [963, 407] on button "Mover para retirada disponível" at bounding box center [984, 417] width 274 height 35
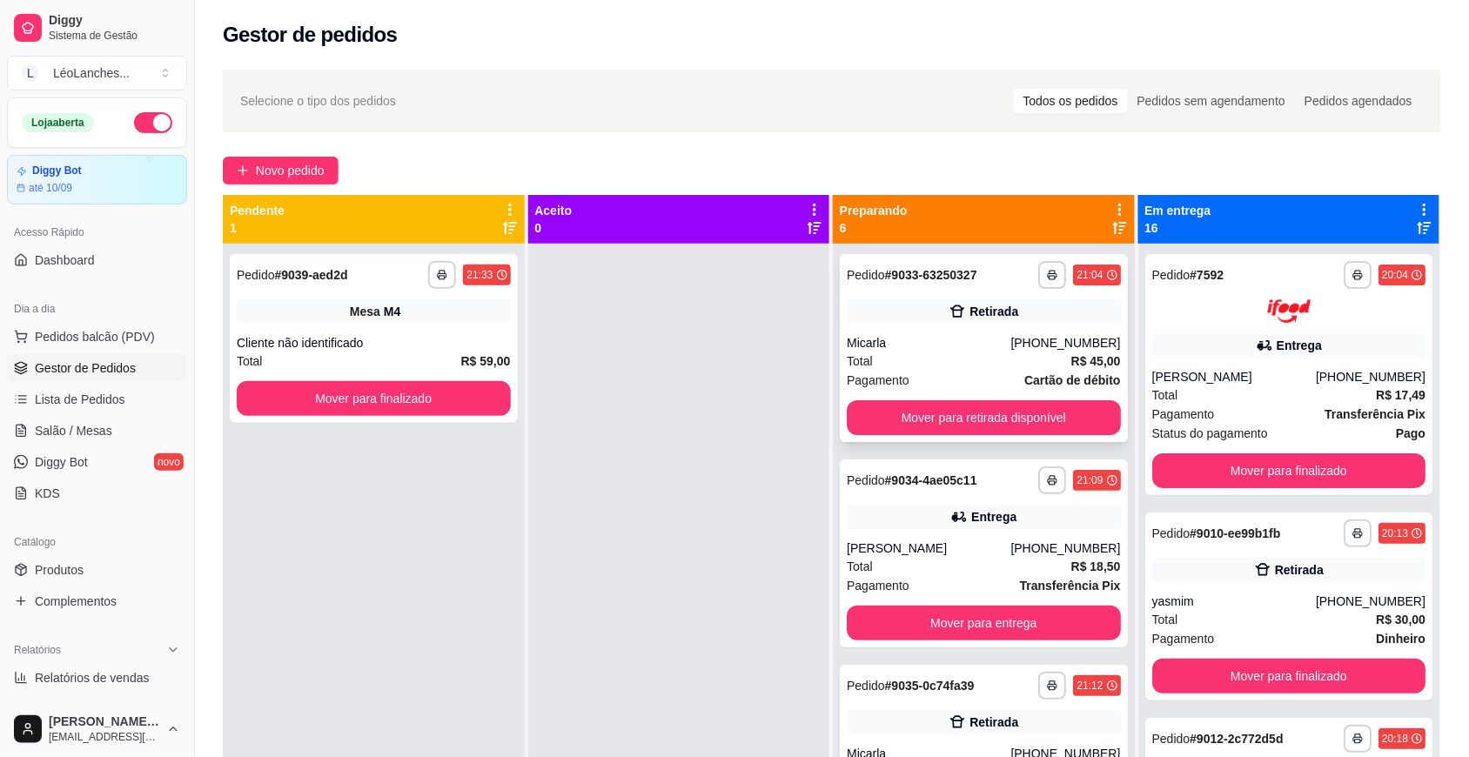
click at [968, 355] on div "Total R$ 45,00" at bounding box center [984, 361] width 274 height 19
click at [958, 555] on div "[PERSON_NAME]" at bounding box center [929, 548] width 164 height 17
click at [968, 371] on div "Pagamento Cartão de débito" at bounding box center [984, 380] width 274 height 19
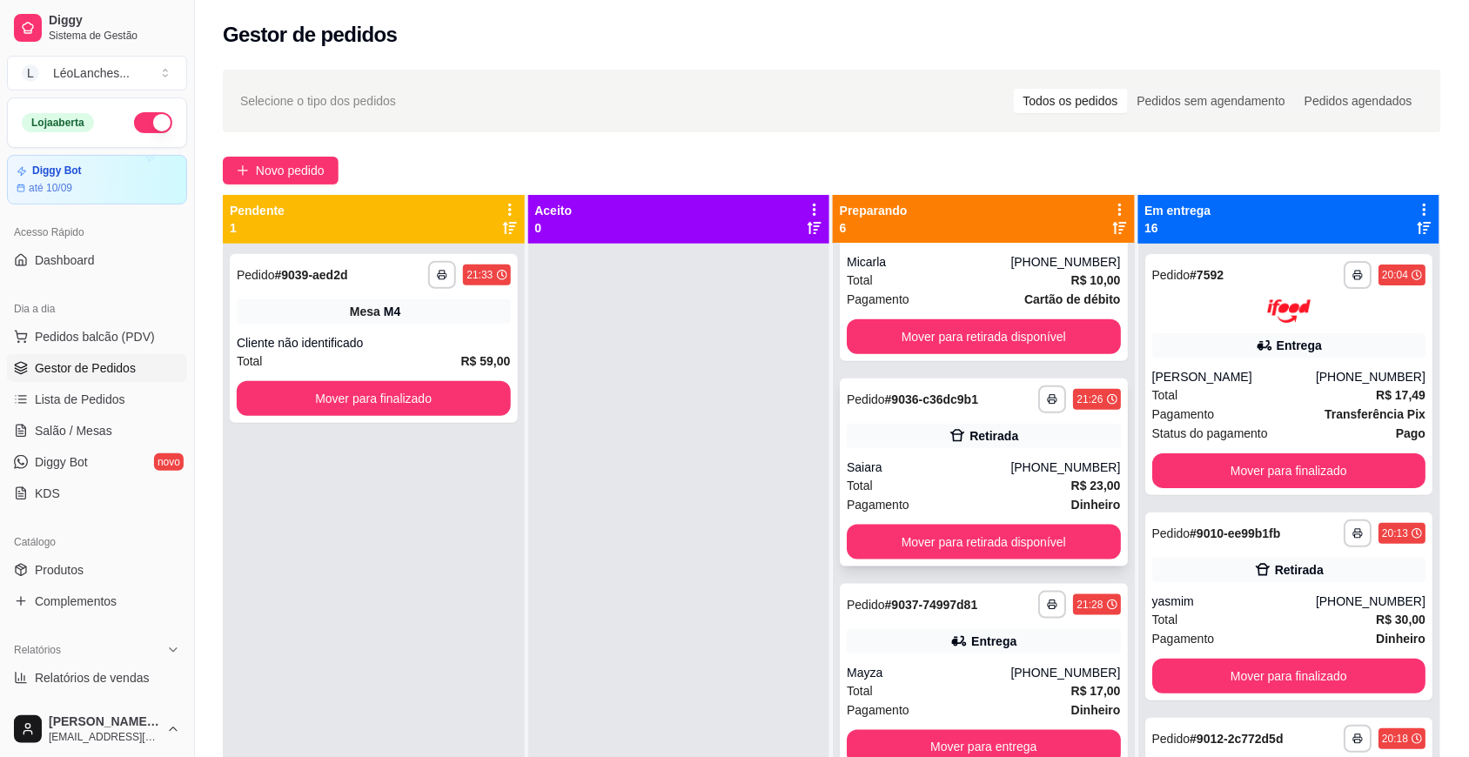
click at [949, 483] on div "Total R$ 23,00" at bounding box center [984, 485] width 274 height 19
click at [956, 695] on div "Total R$ 17,00" at bounding box center [984, 691] width 274 height 19
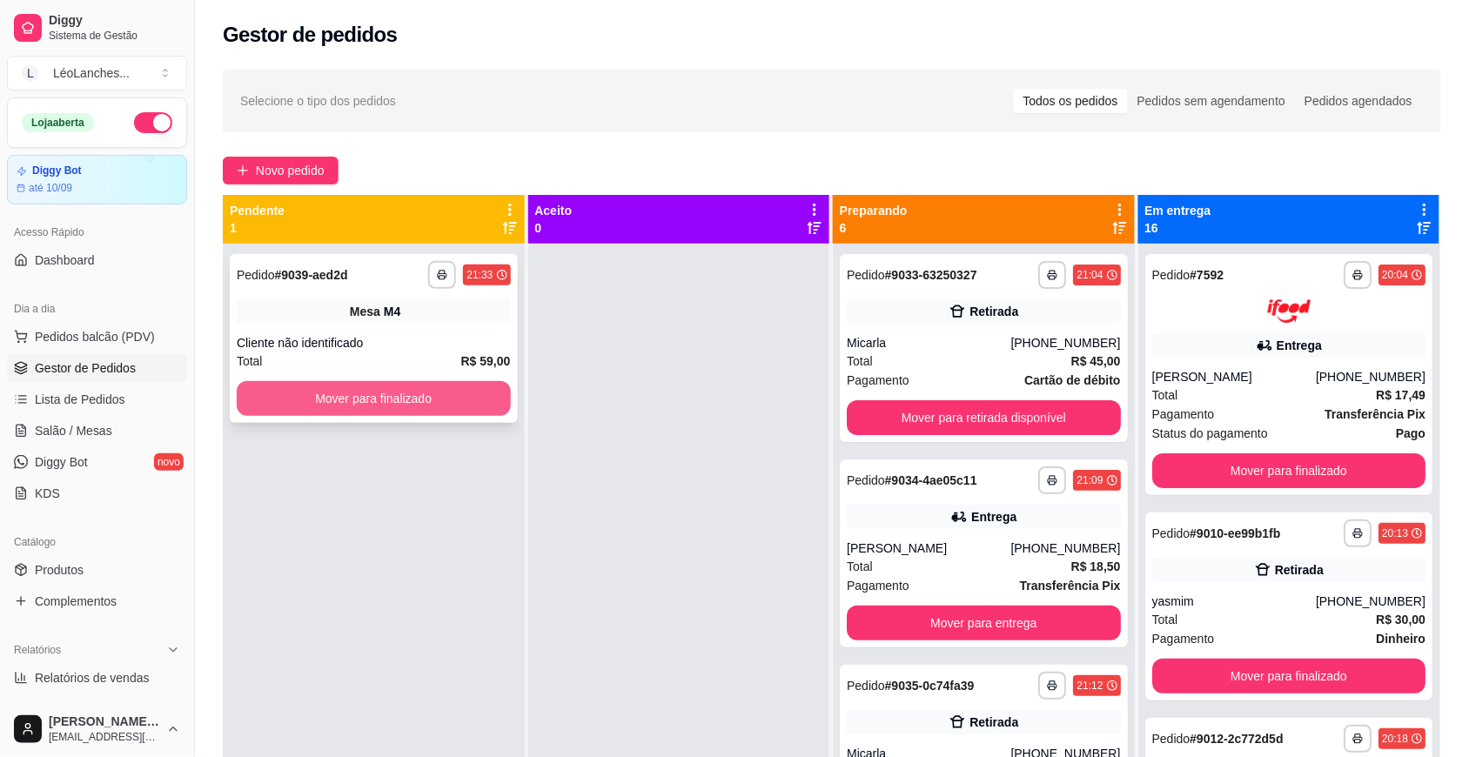
click at [449, 396] on button "Mover para finalizado" at bounding box center [374, 398] width 274 height 35
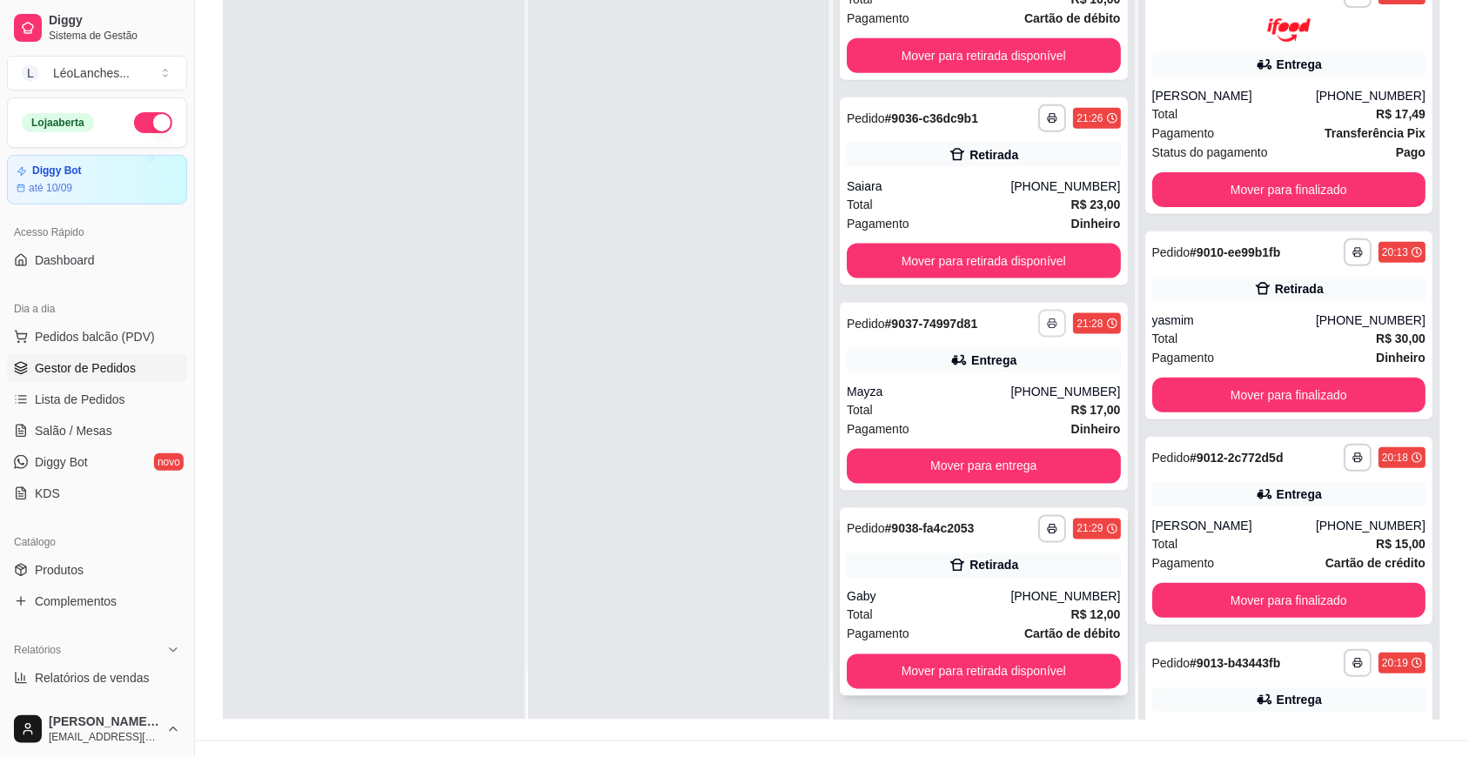
scroll to position [266, 0]
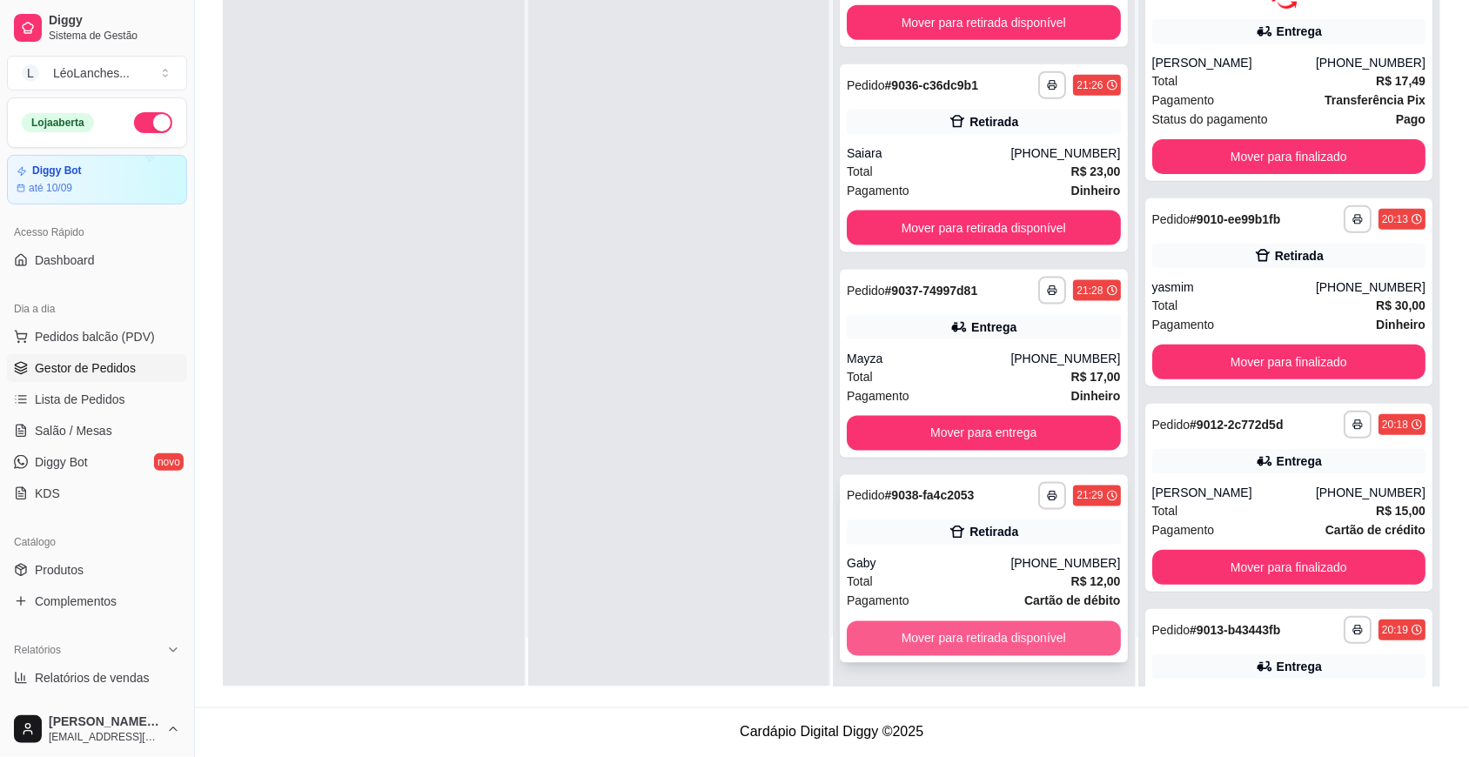
click at [1007, 625] on button "Mover para retirada disponível" at bounding box center [984, 639] width 274 height 35
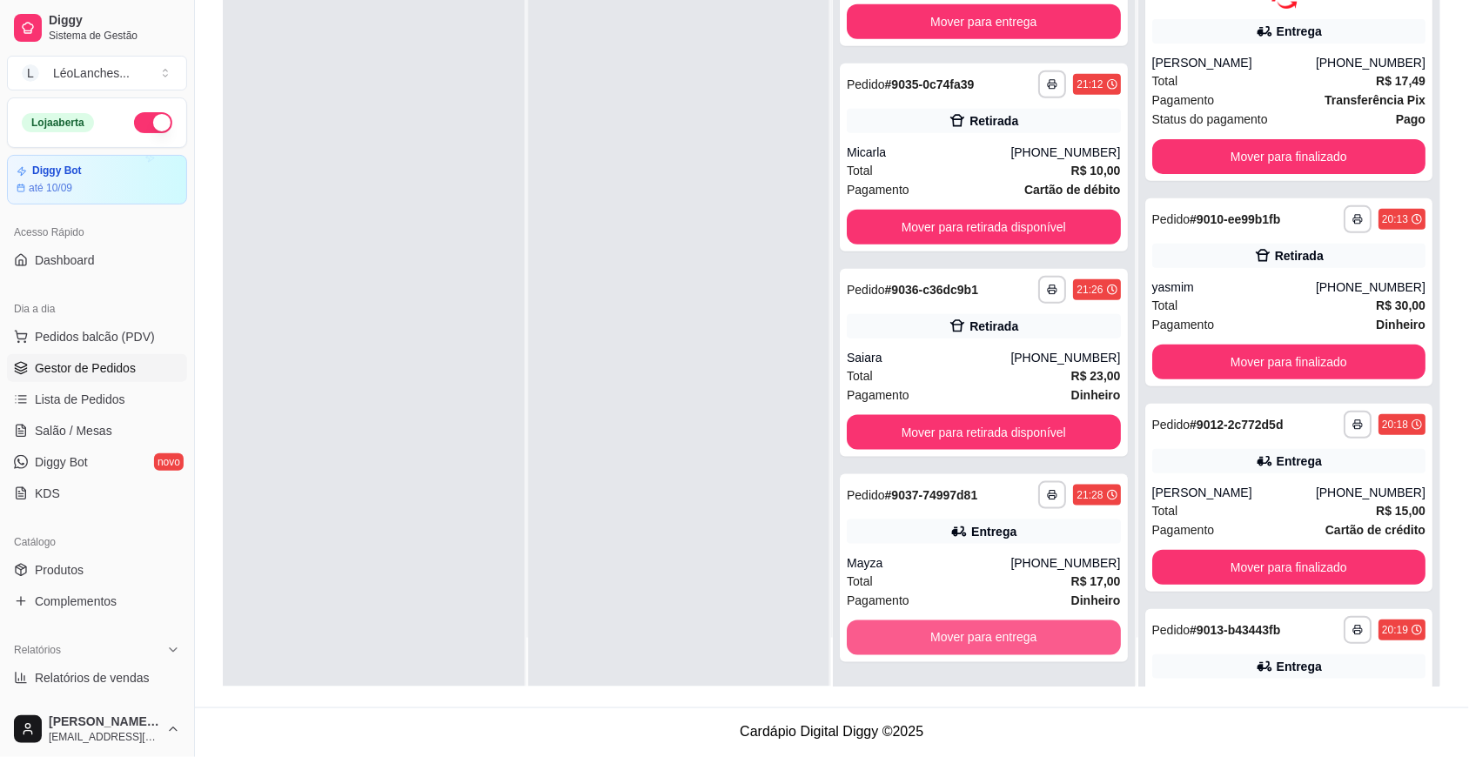
scroll to position [287, 0]
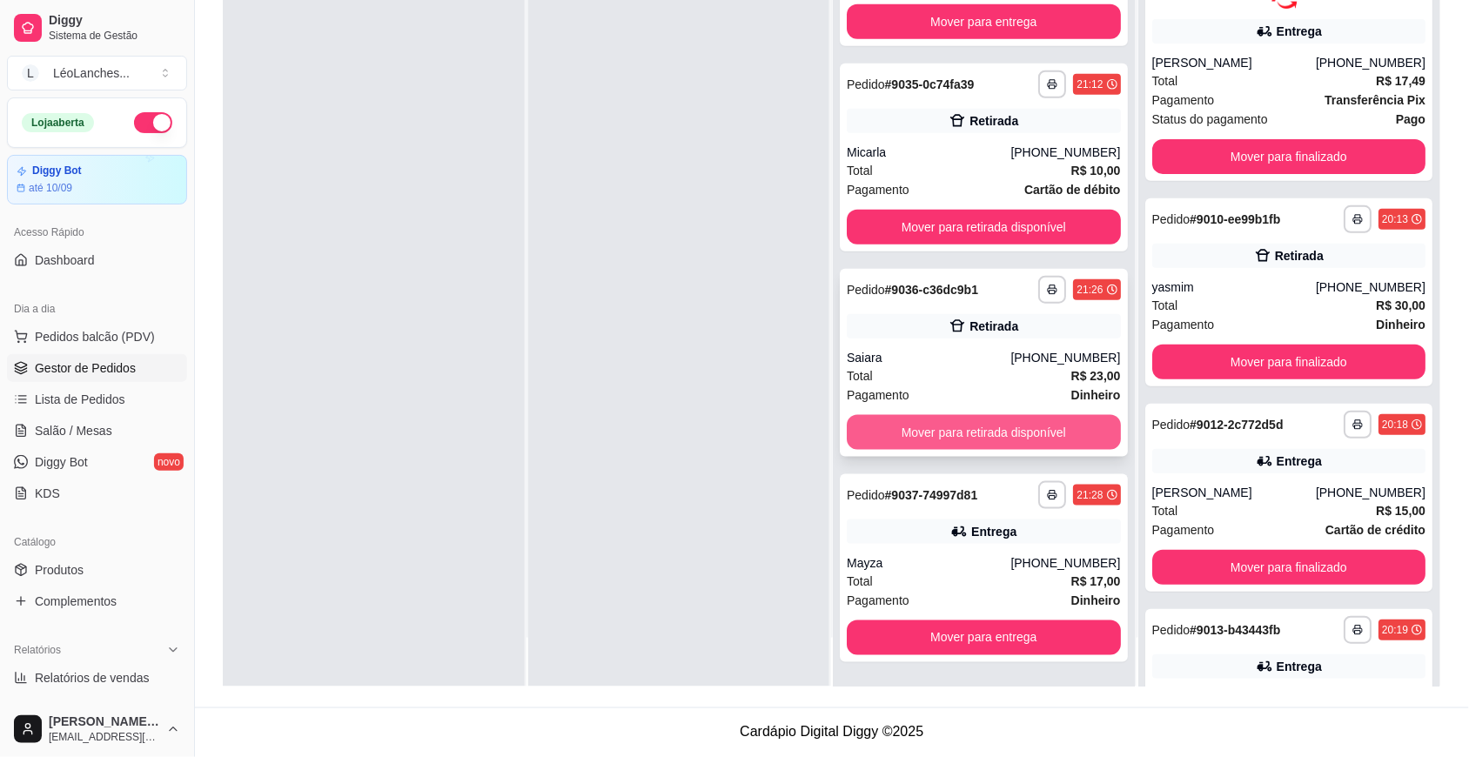
click at [985, 435] on button "Mover para retirada disponível" at bounding box center [984, 432] width 274 height 35
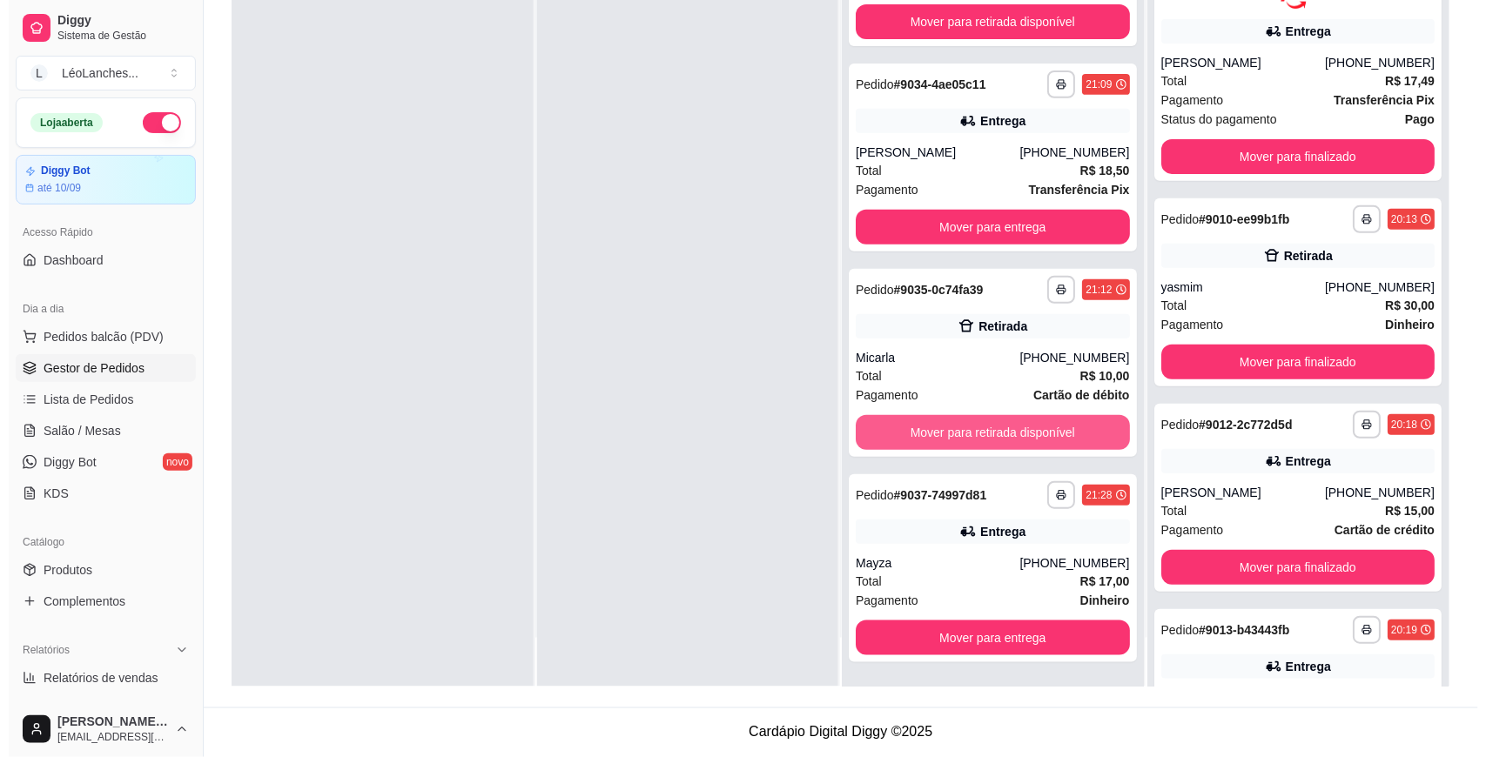
scroll to position [81, 0]
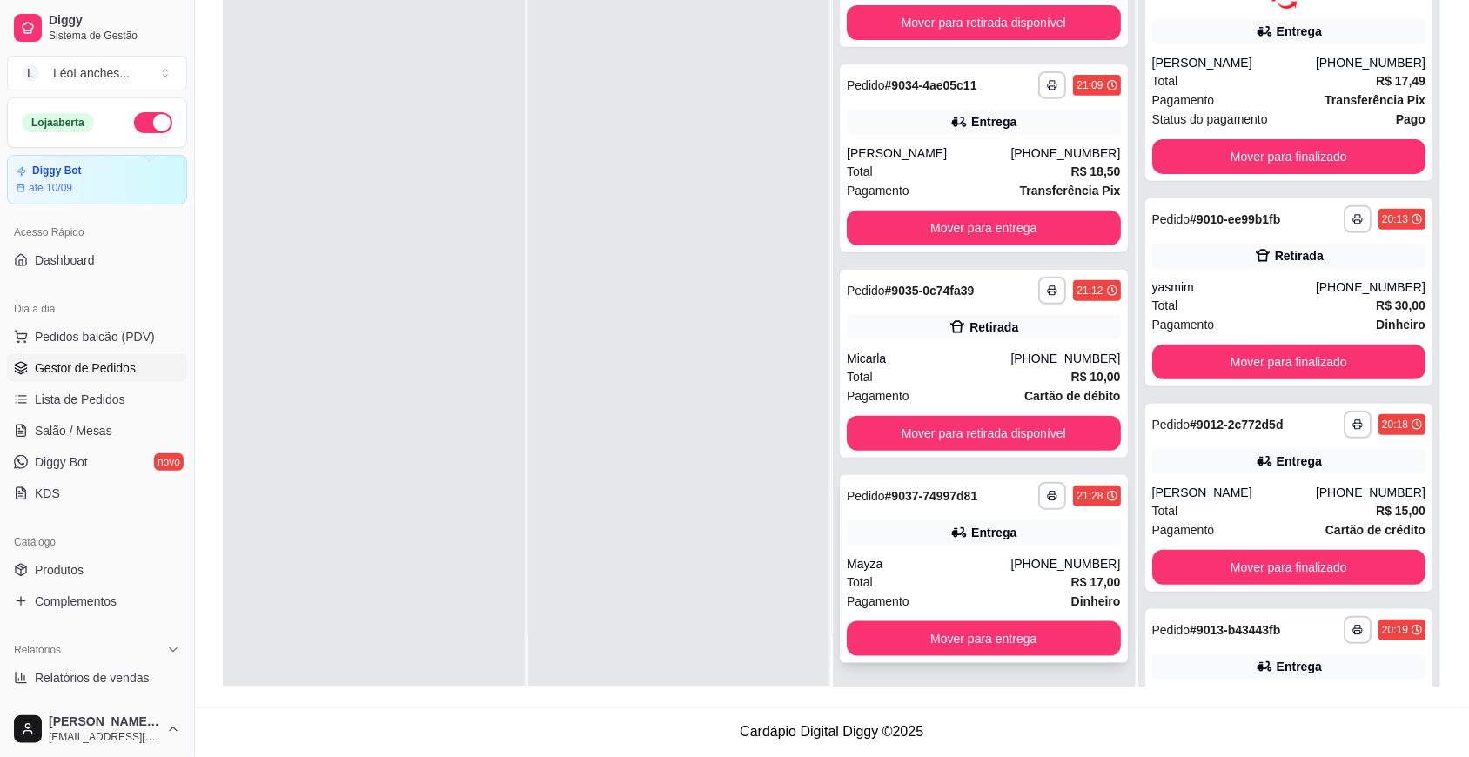
click at [964, 584] on div "Total R$ 17,00" at bounding box center [984, 582] width 274 height 19
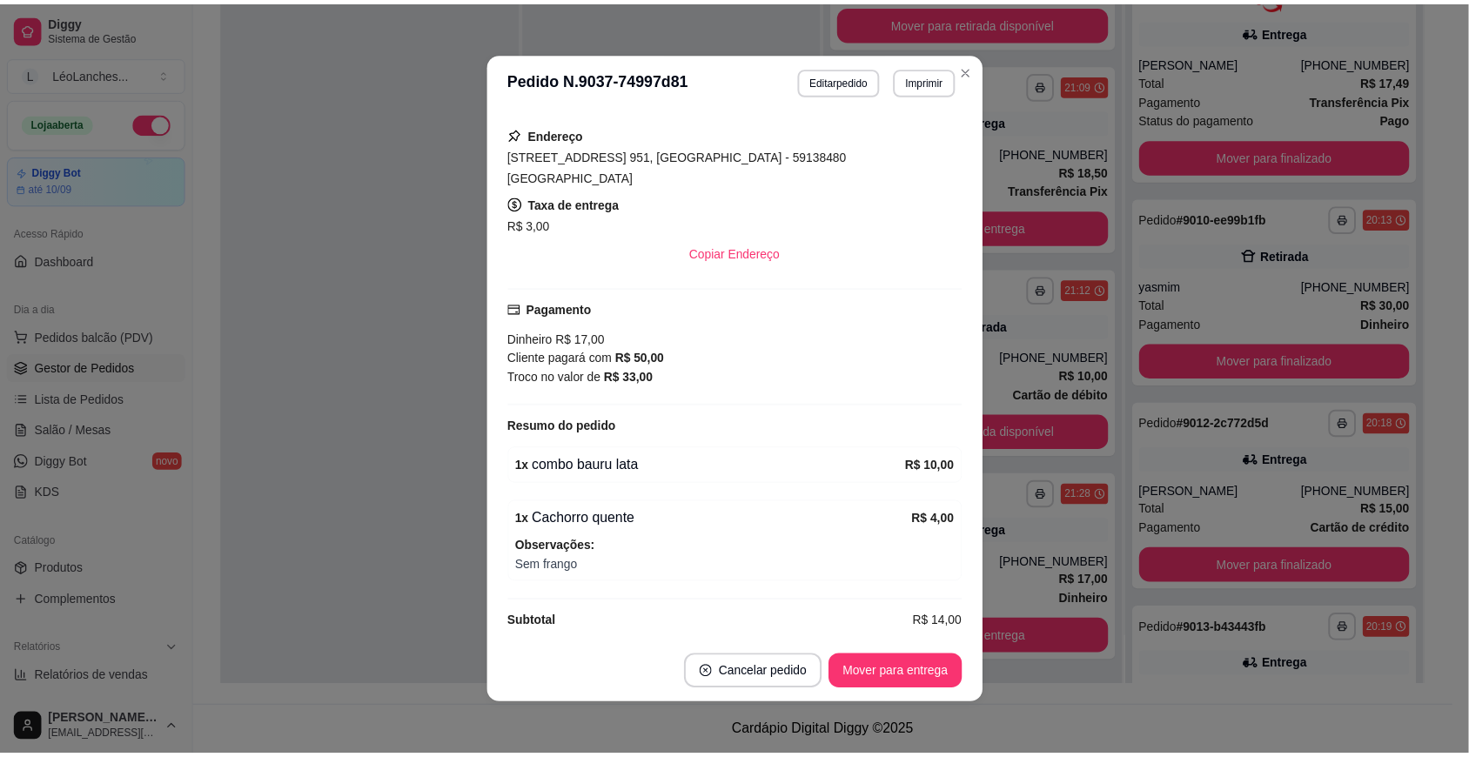
scroll to position [387, 0]
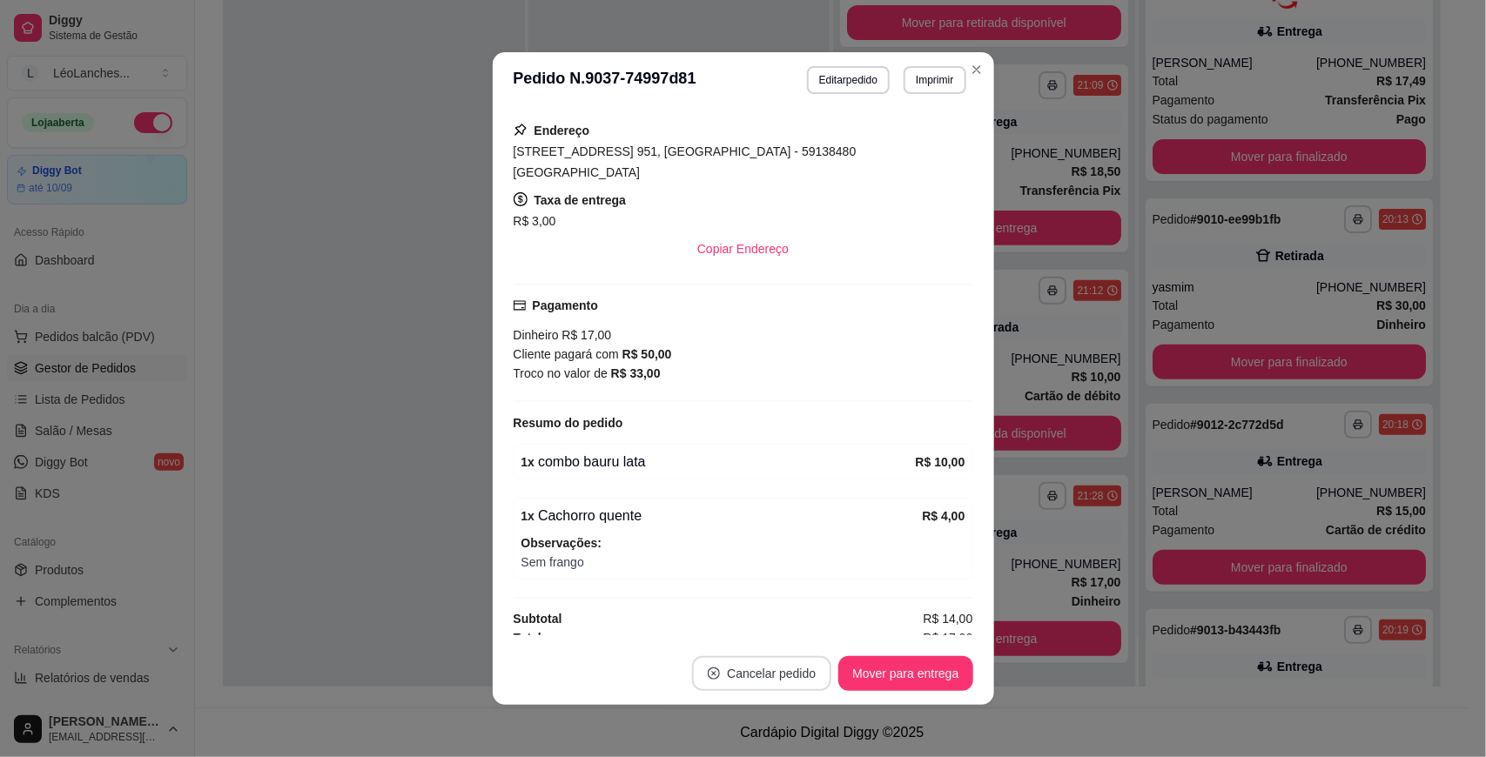
click at [779, 666] on button "Cancelar pedido" at bounding box center [761, 673] width 139 height 35
click at [803, 631] on button "Sim" at bounding box center [804, 630] width 70 height 35
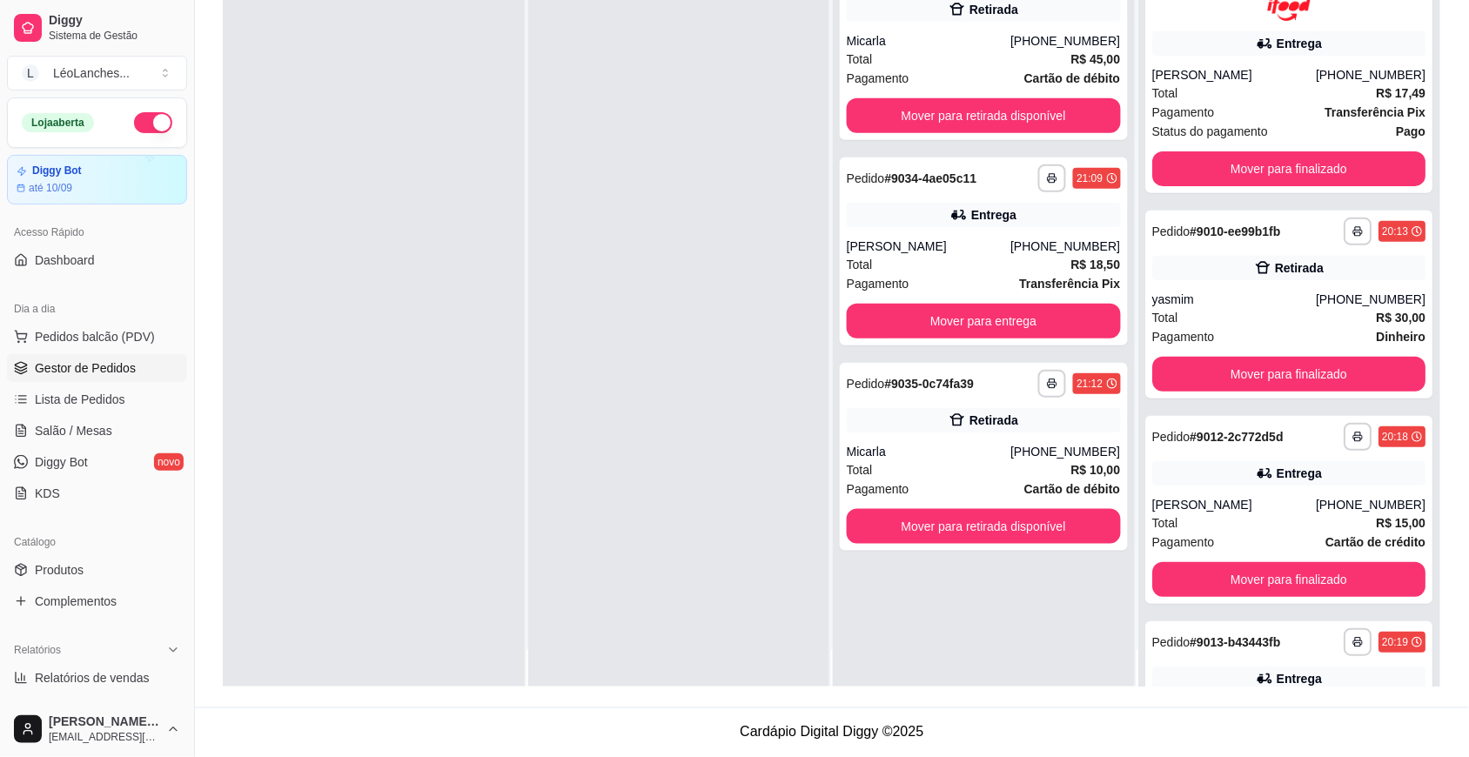
scroll to position [0, 0]
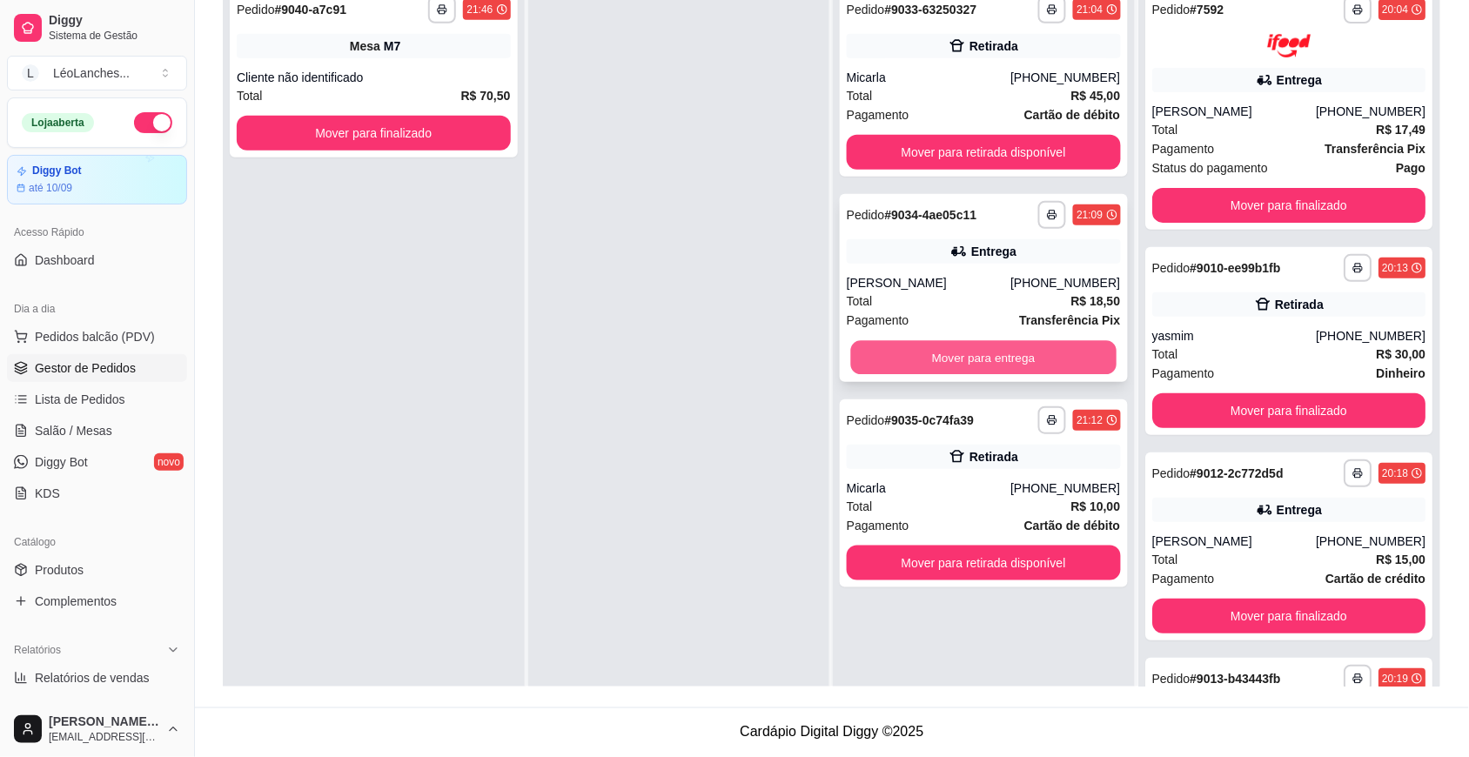
click at [1052, 358] on button "Mover para entrega" at bounding box center [984, 358] width 266 height 34
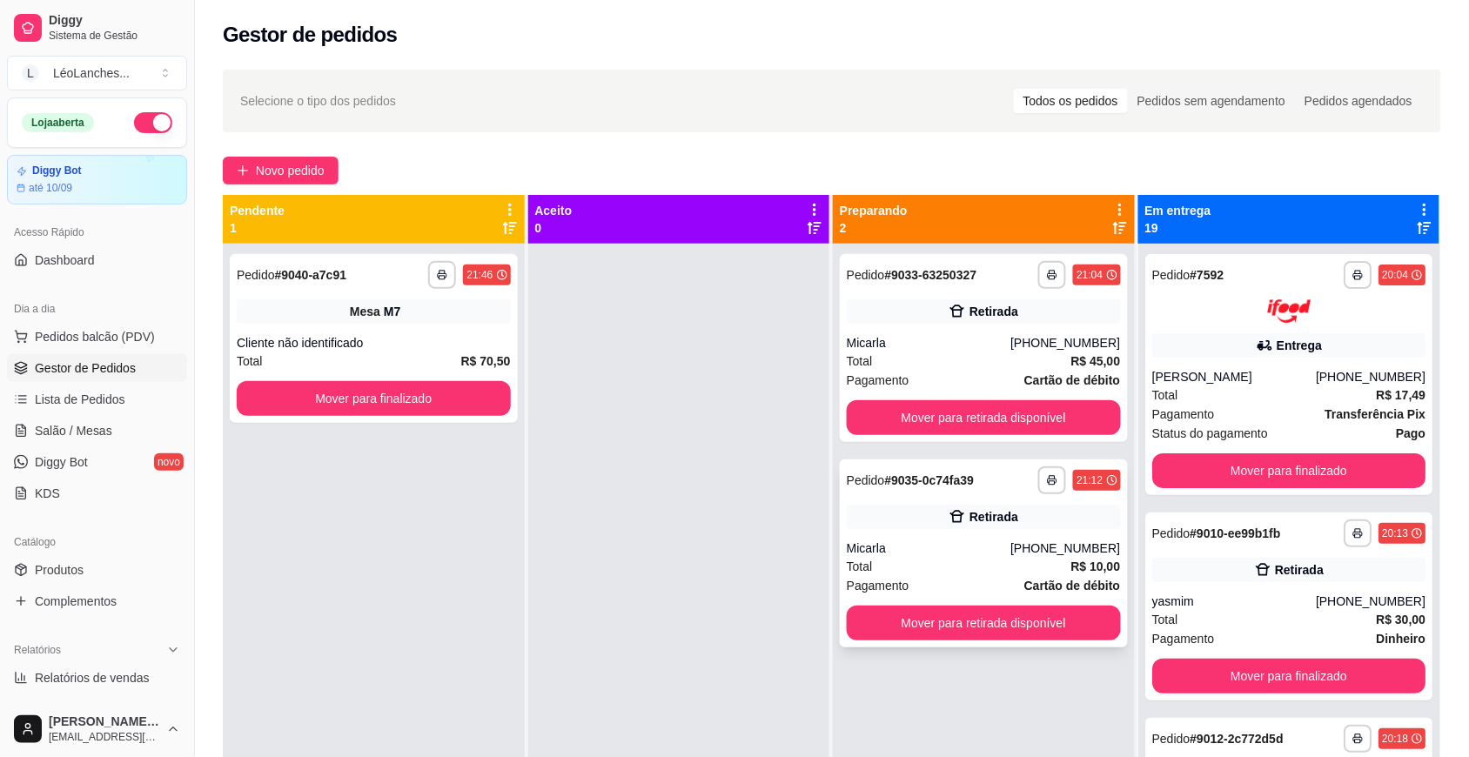
click at [951, 561] on div "Total R$ 10,00" at bounding box center [984, 566] width 274 height 19
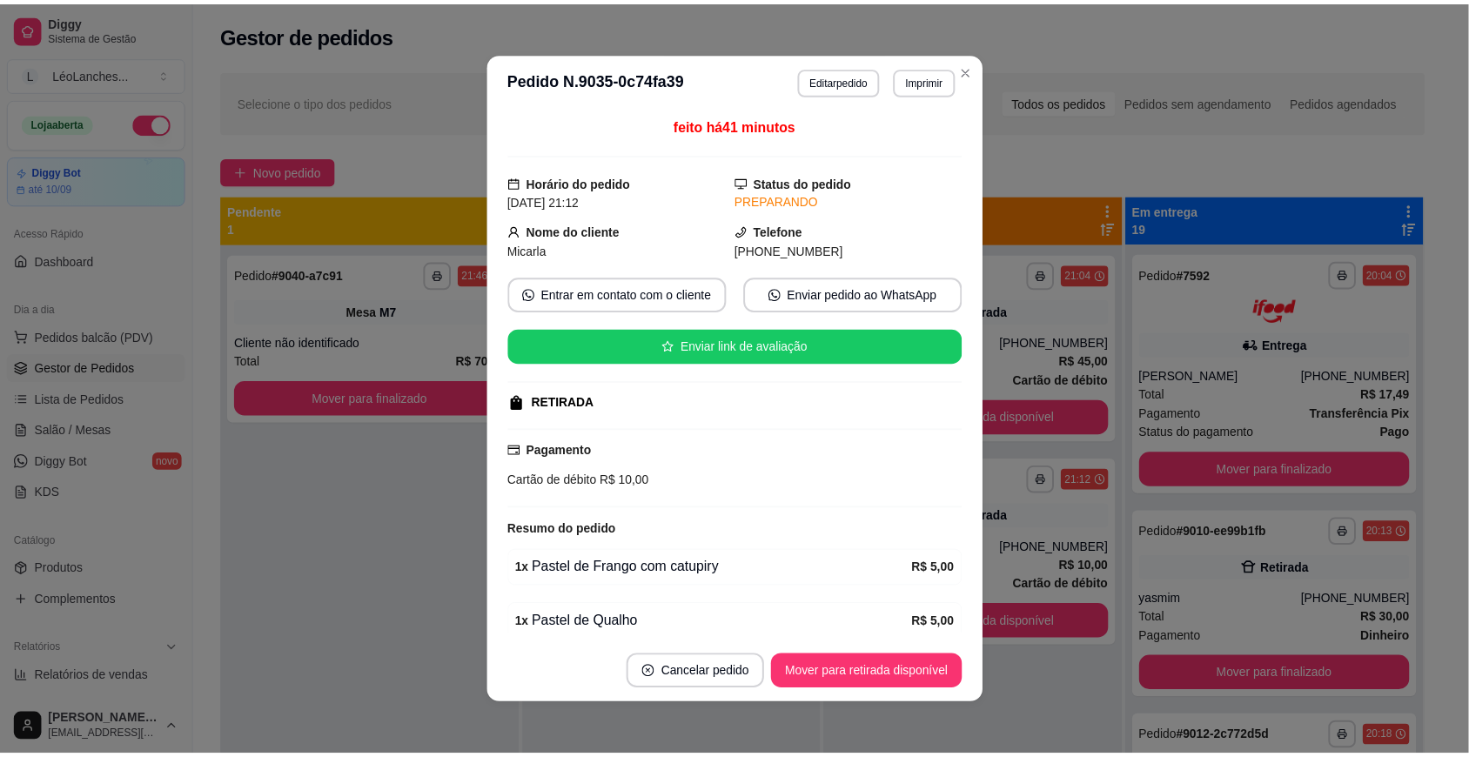
scroll to position [79, 0]
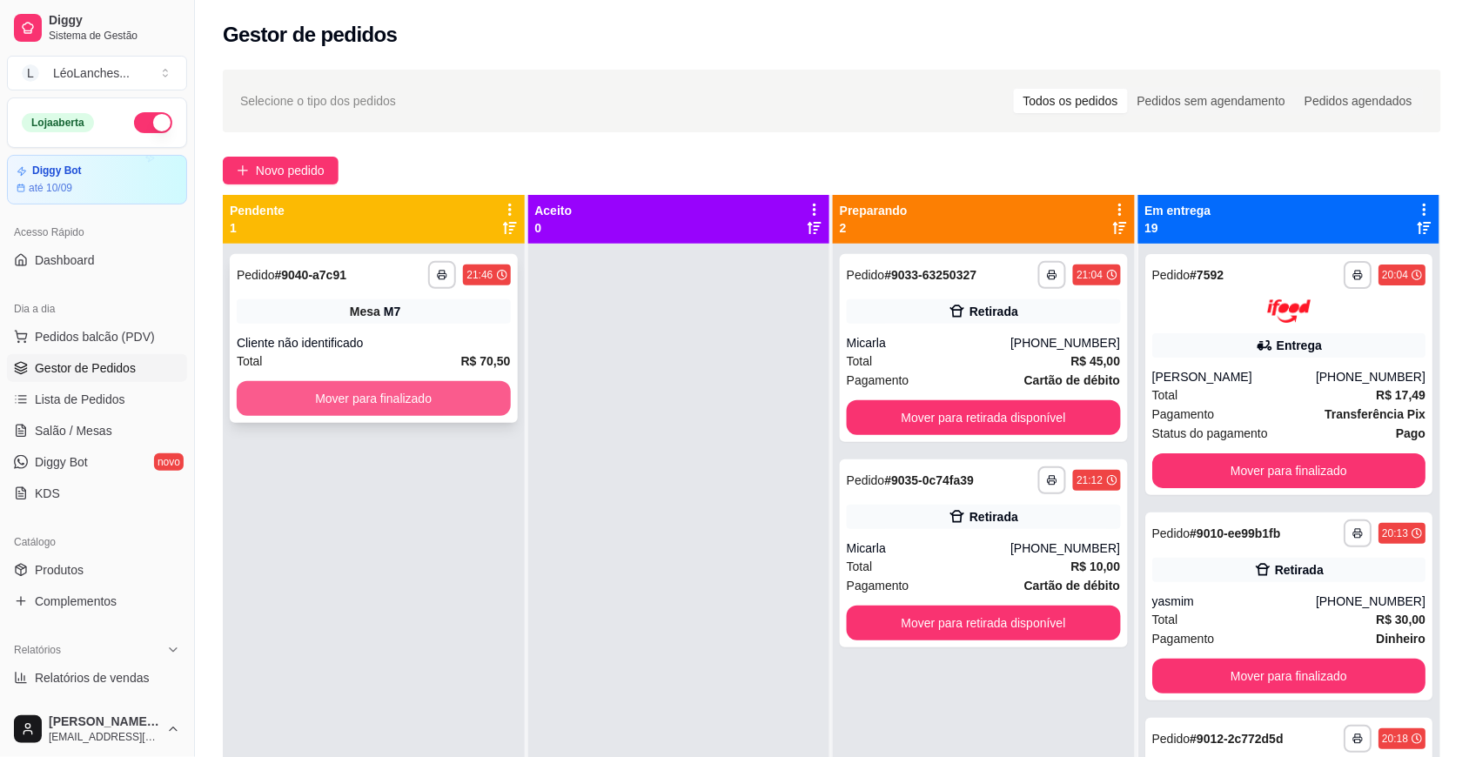
click at [374, 410] on button "Mover para finalizado" at bounding box center [374, 398] width 274 height 35
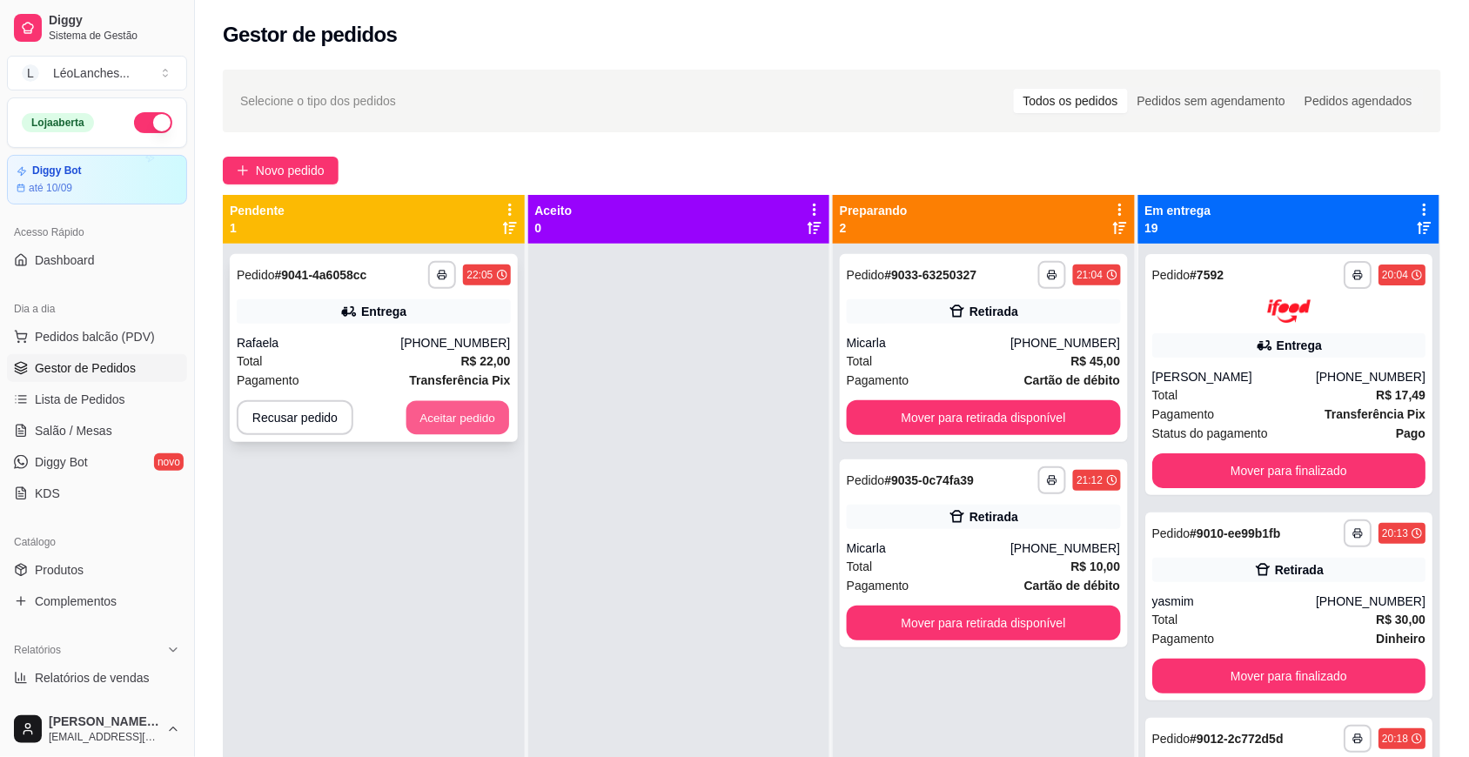
click at [464, 427] on button "Aceitar pedido" at bounding box center [458, 418] width 103 height 34
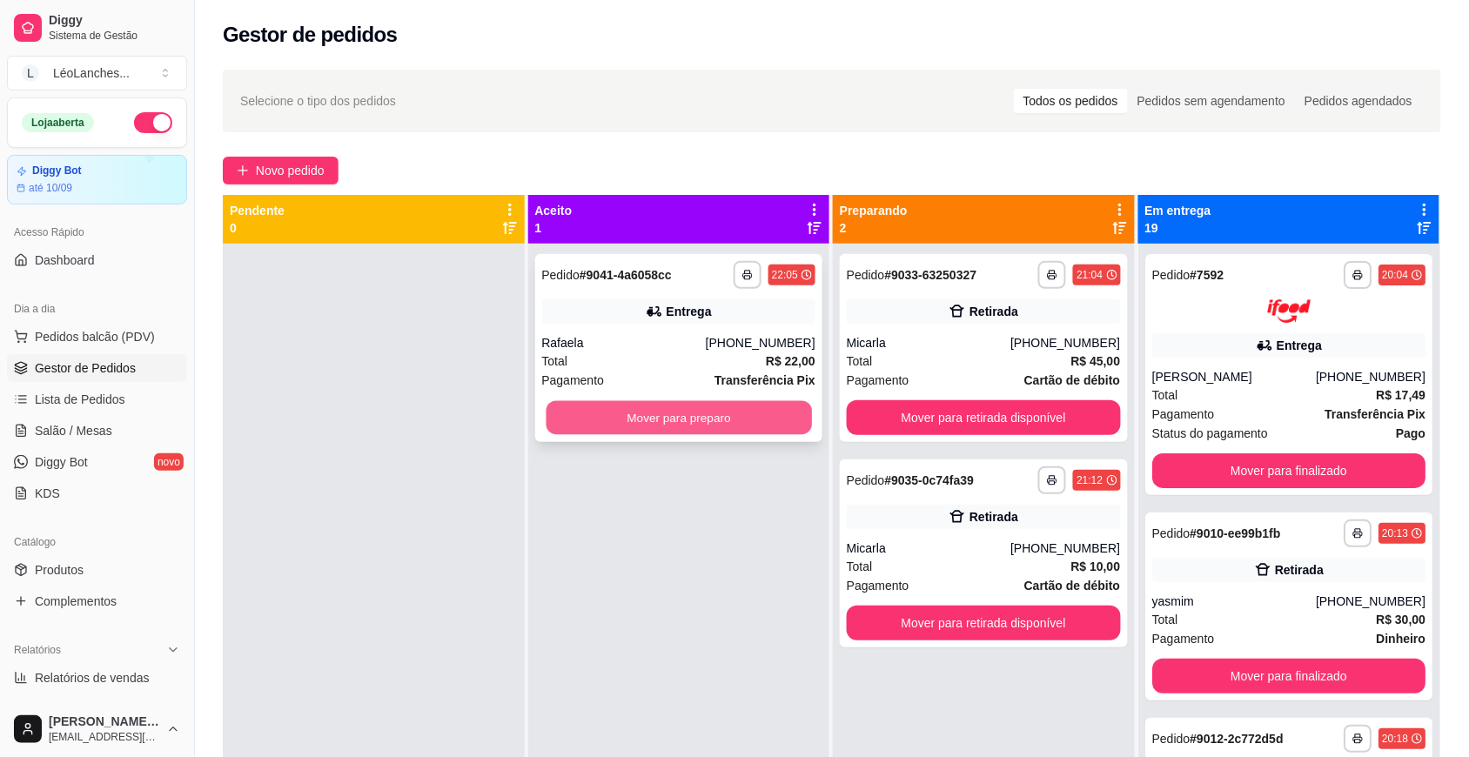
click at [588, 433] on button "Mover para preparo" at bounding box center [679, 418] width 266 height 34
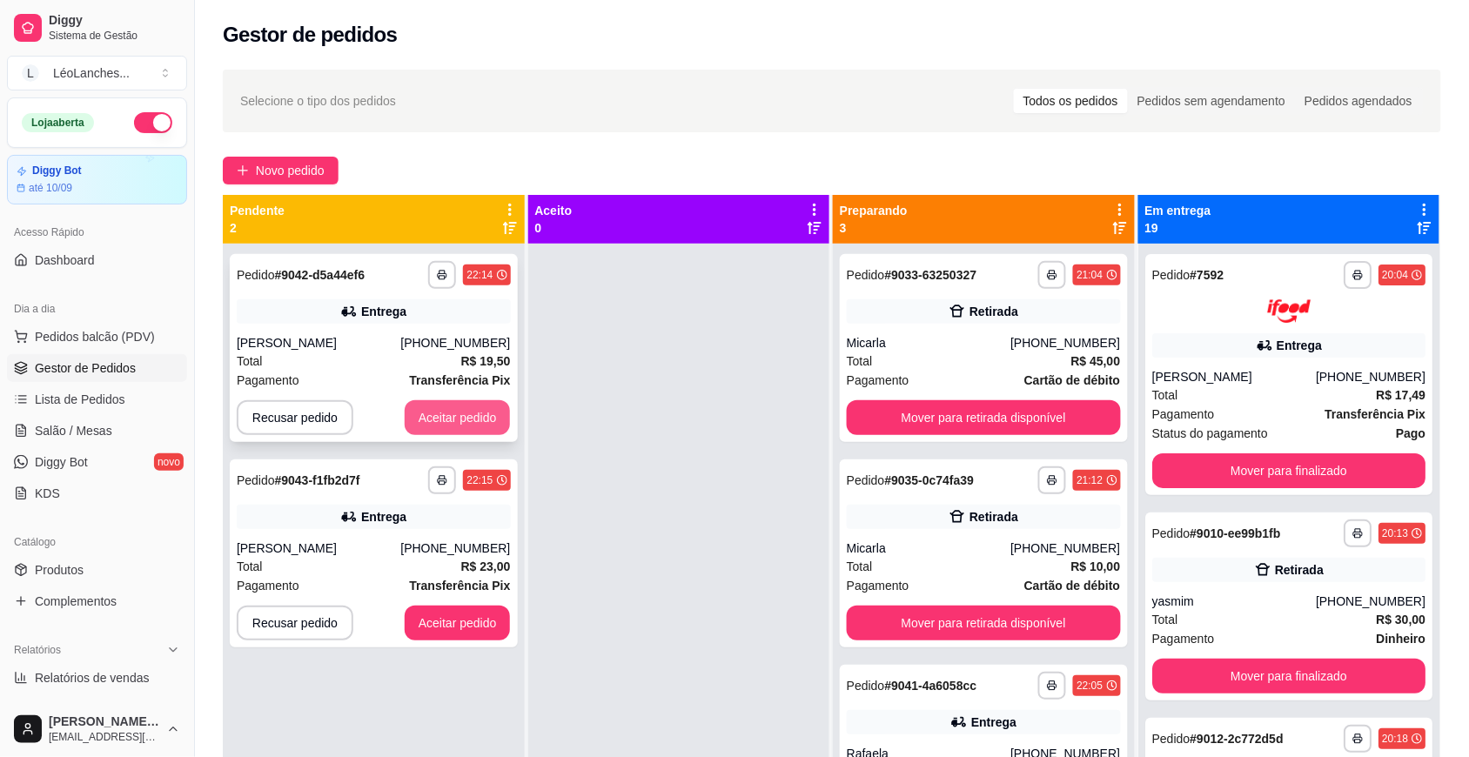
click at [455, 415] on button "Aceitar pedido" at bounding box center [458, 417] width 106 height 35
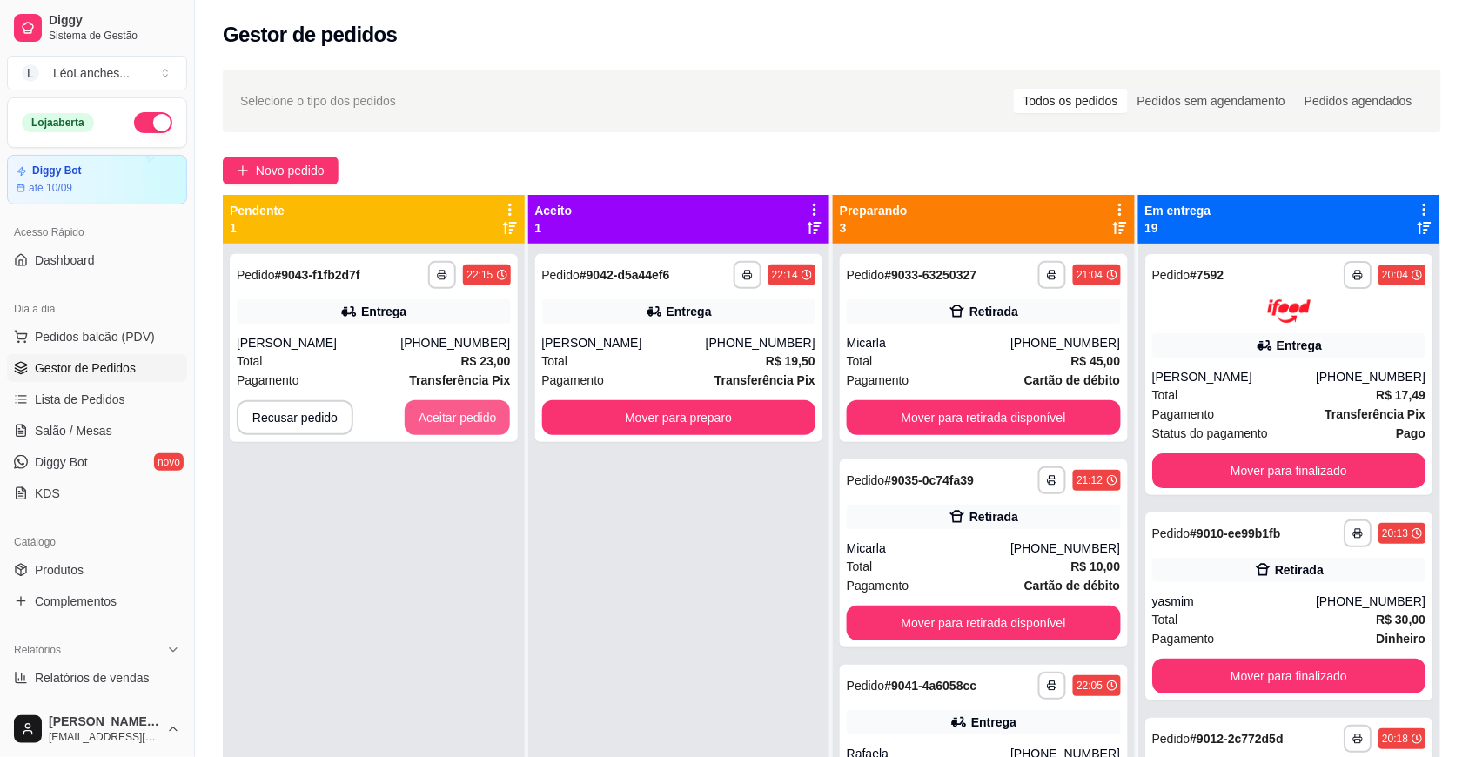
click at [429, 428] on button "Aceitar pedido" at bounding box center [458, 417] width 106 height 35
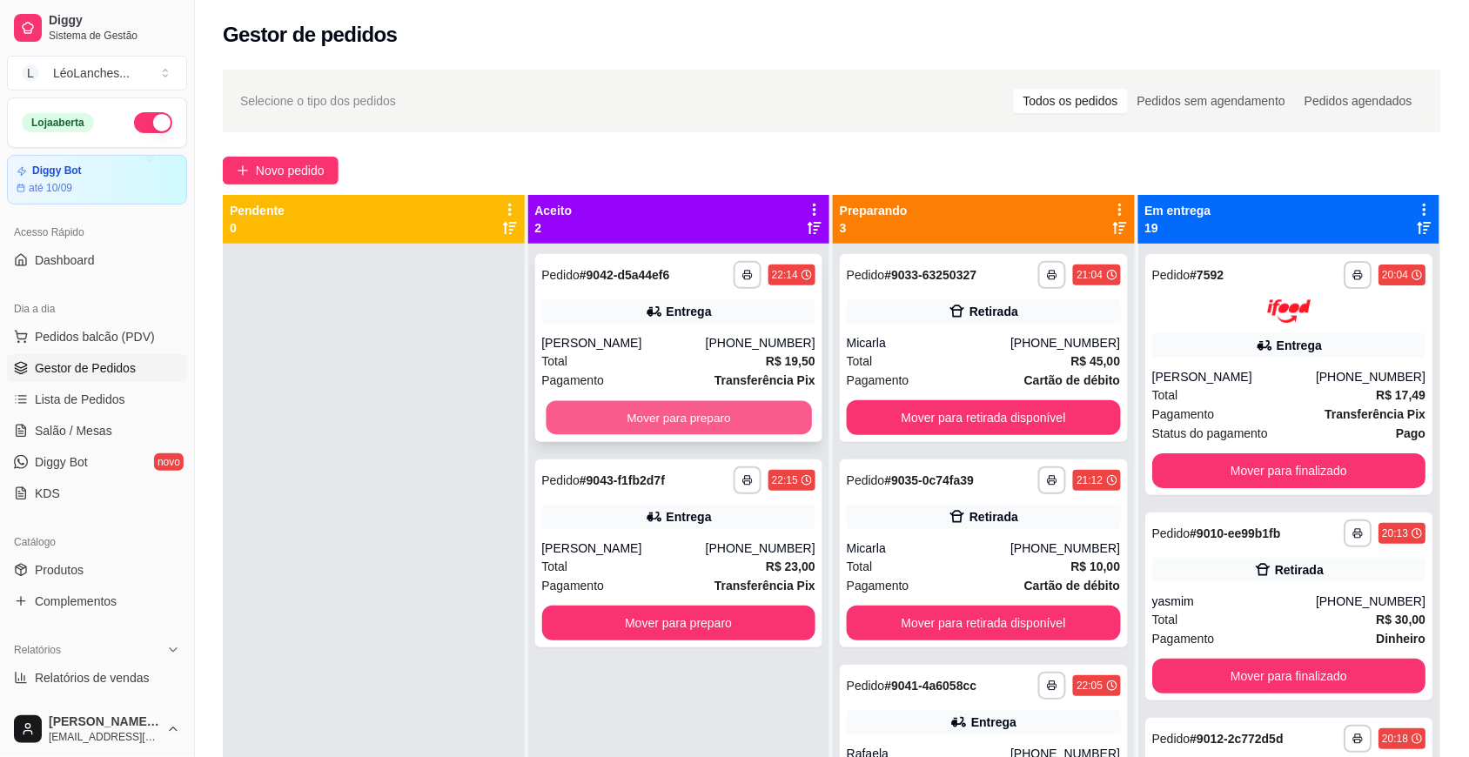
click at [728, 416] on button "Mover para preparo" at bounding box center [679, 418] width 266 height 34
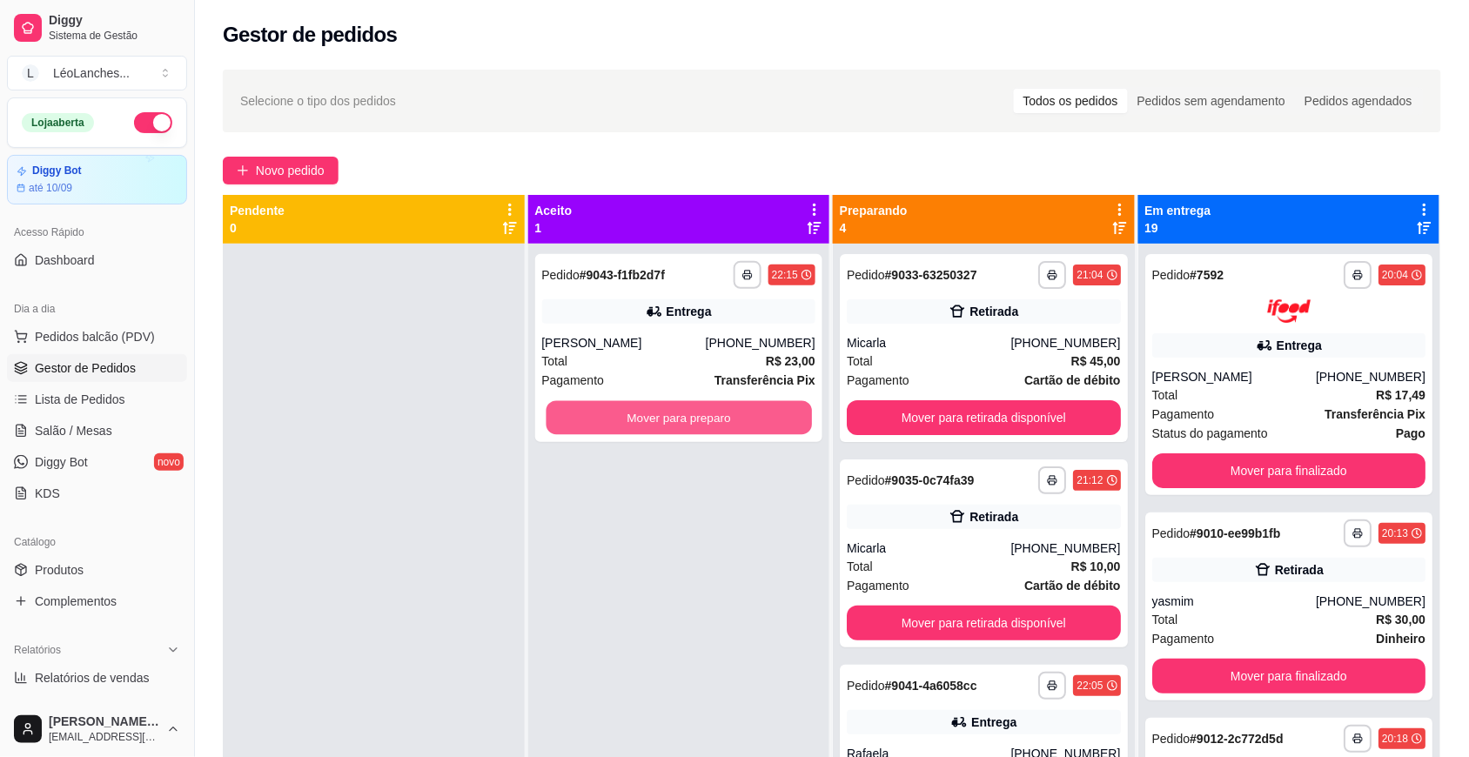
click at [729, 415] on button "Mover para preparo" at bounding box center [679, 418] width 266 height 34
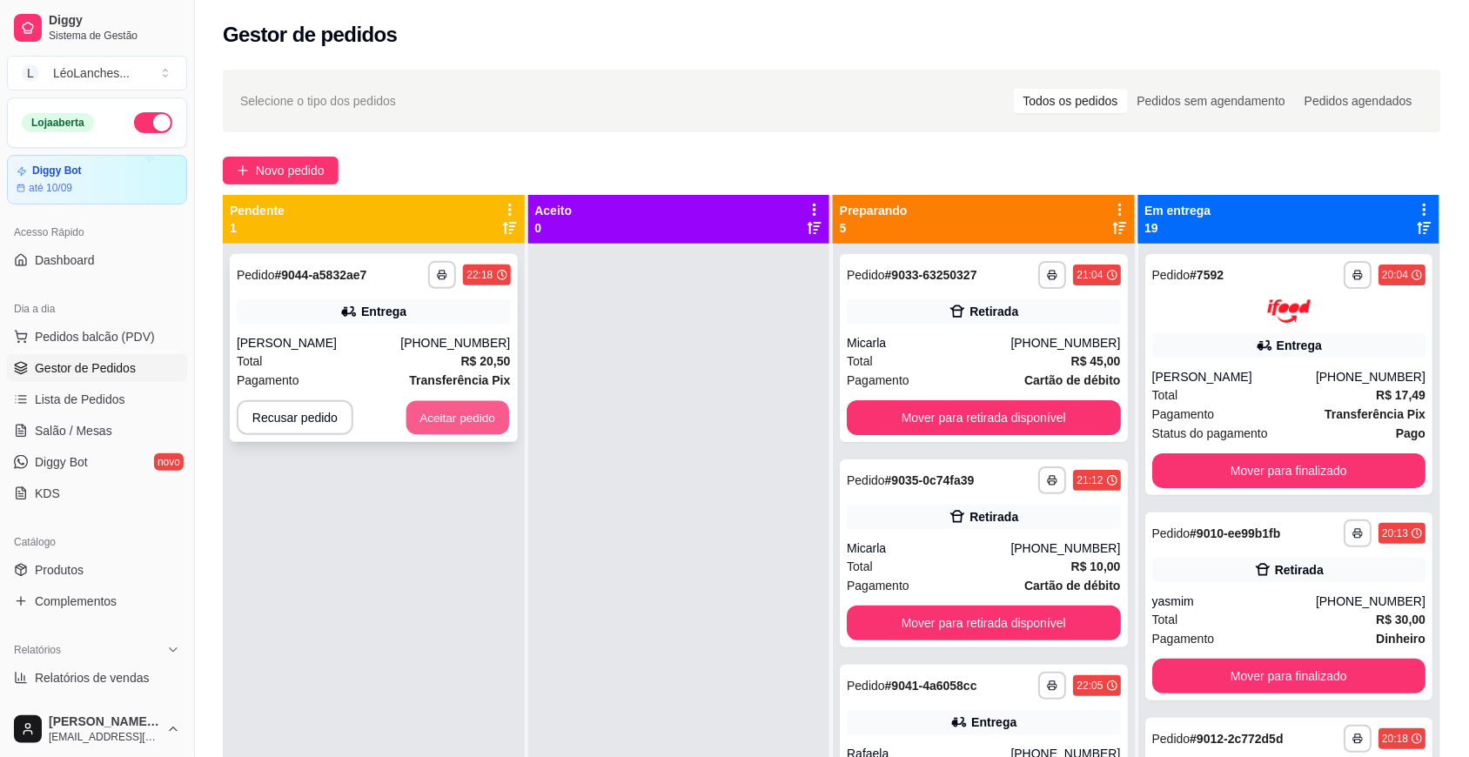
click at [468, 419] on button "Aceitar pedido" at bounding box center [458, 418] width 103 height 34
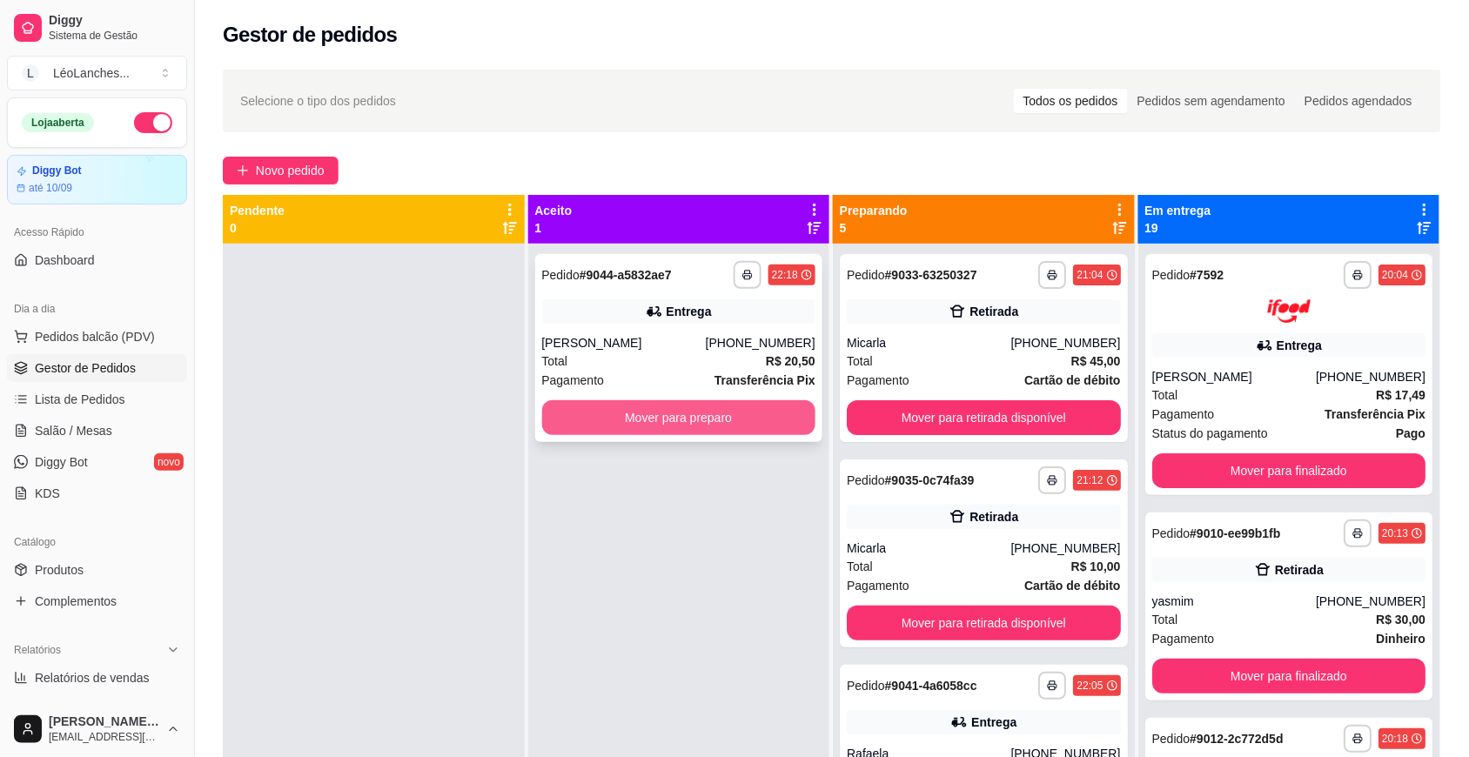
click at [762, 407] on button "Mover para preparo" at bounding box center [679, 417] width 274 height 35
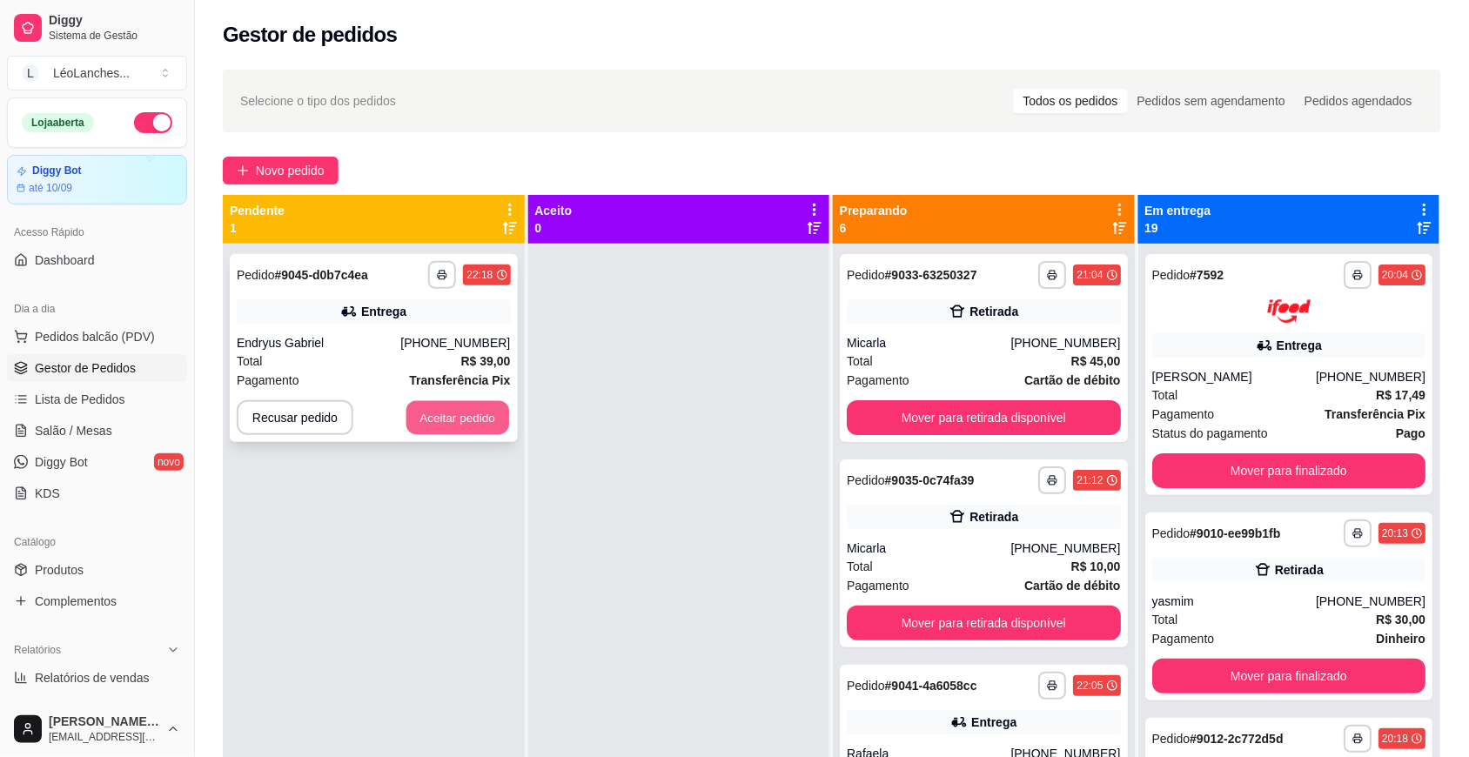
click at [454, 407] on button "Aceitar pedido" at bounding box center [458, 418] width 103 height 34
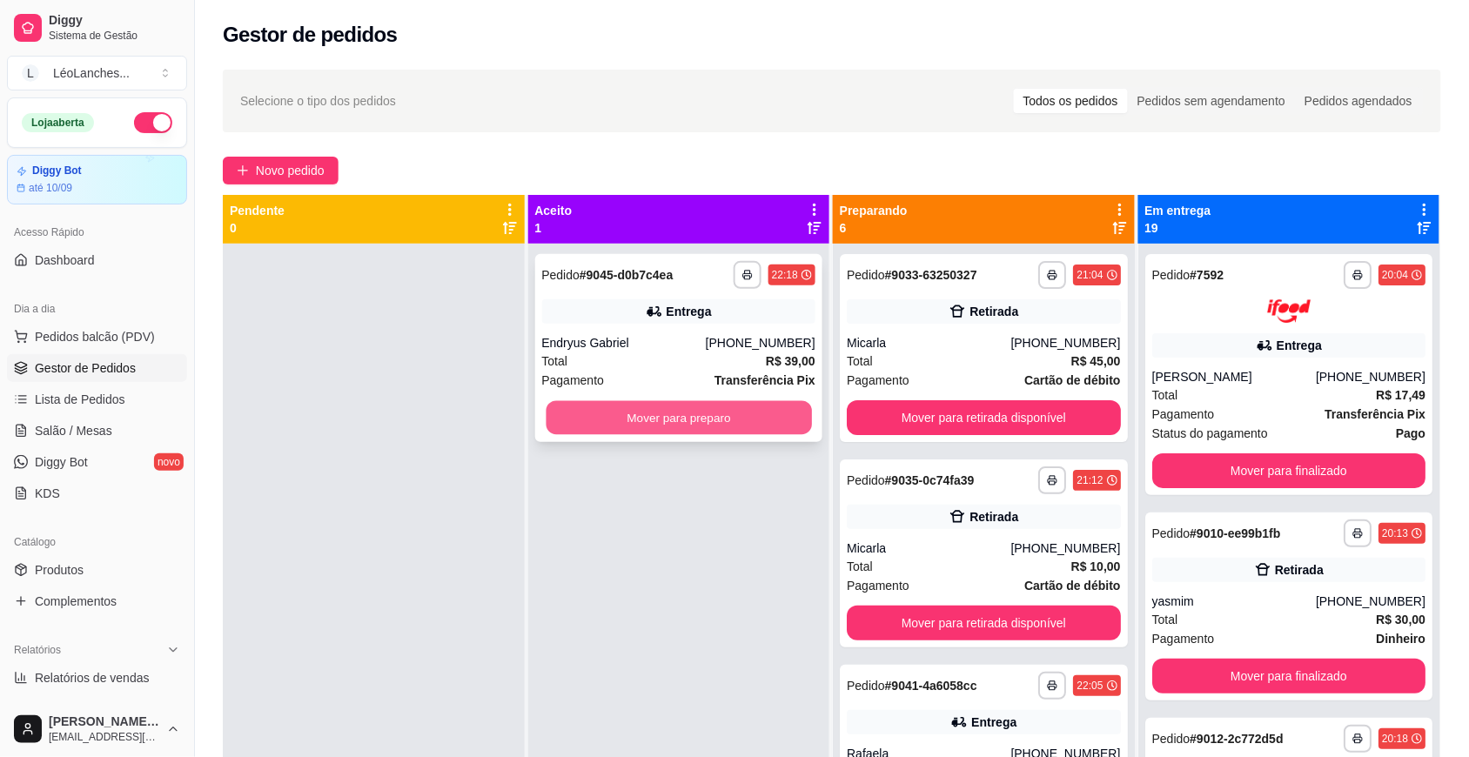
click at [707, 411] on button "Mover para preparo" at bounding box center [679, 418] width 266 height 34
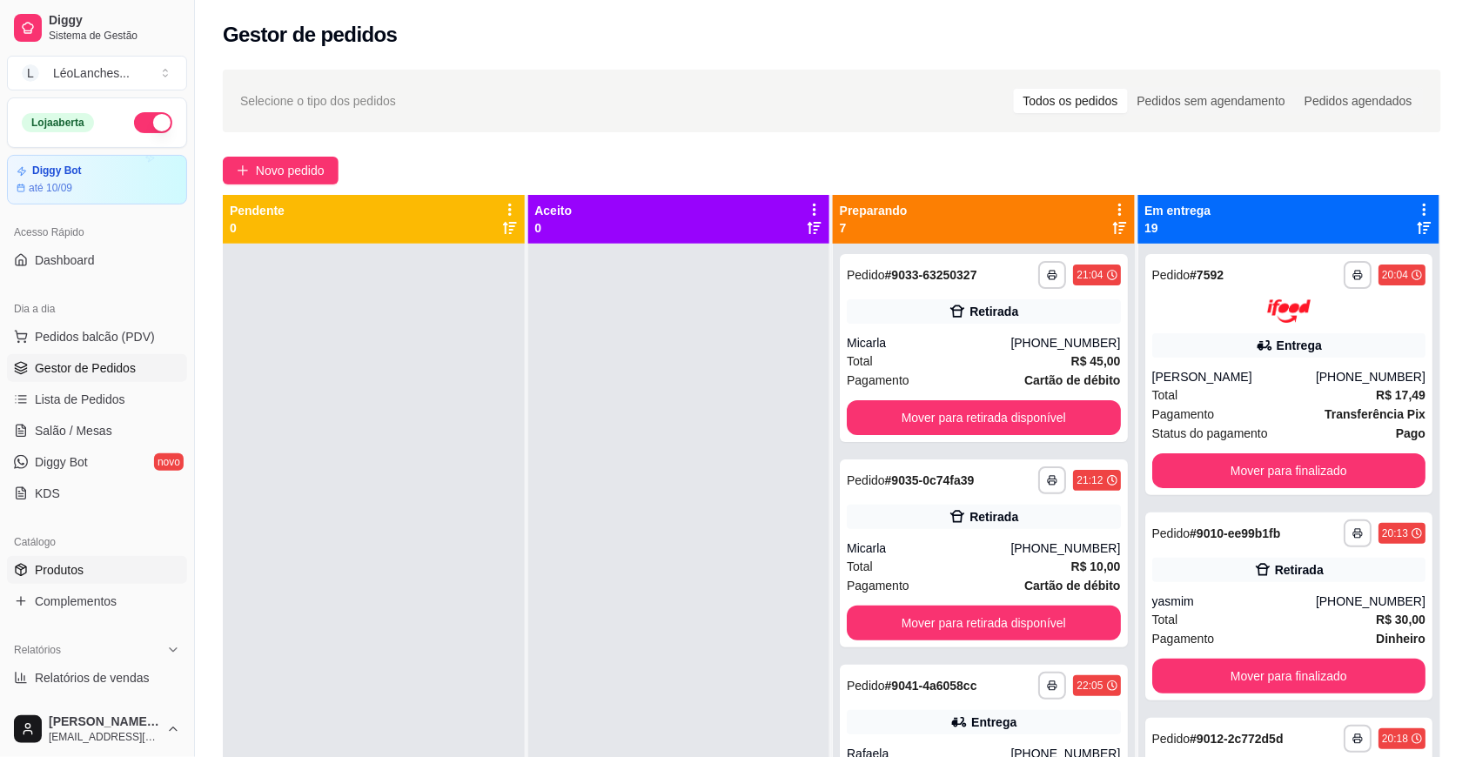
click at [84, 576] on link "Produtos" at bounding box center [97, 570] width 180 height 28
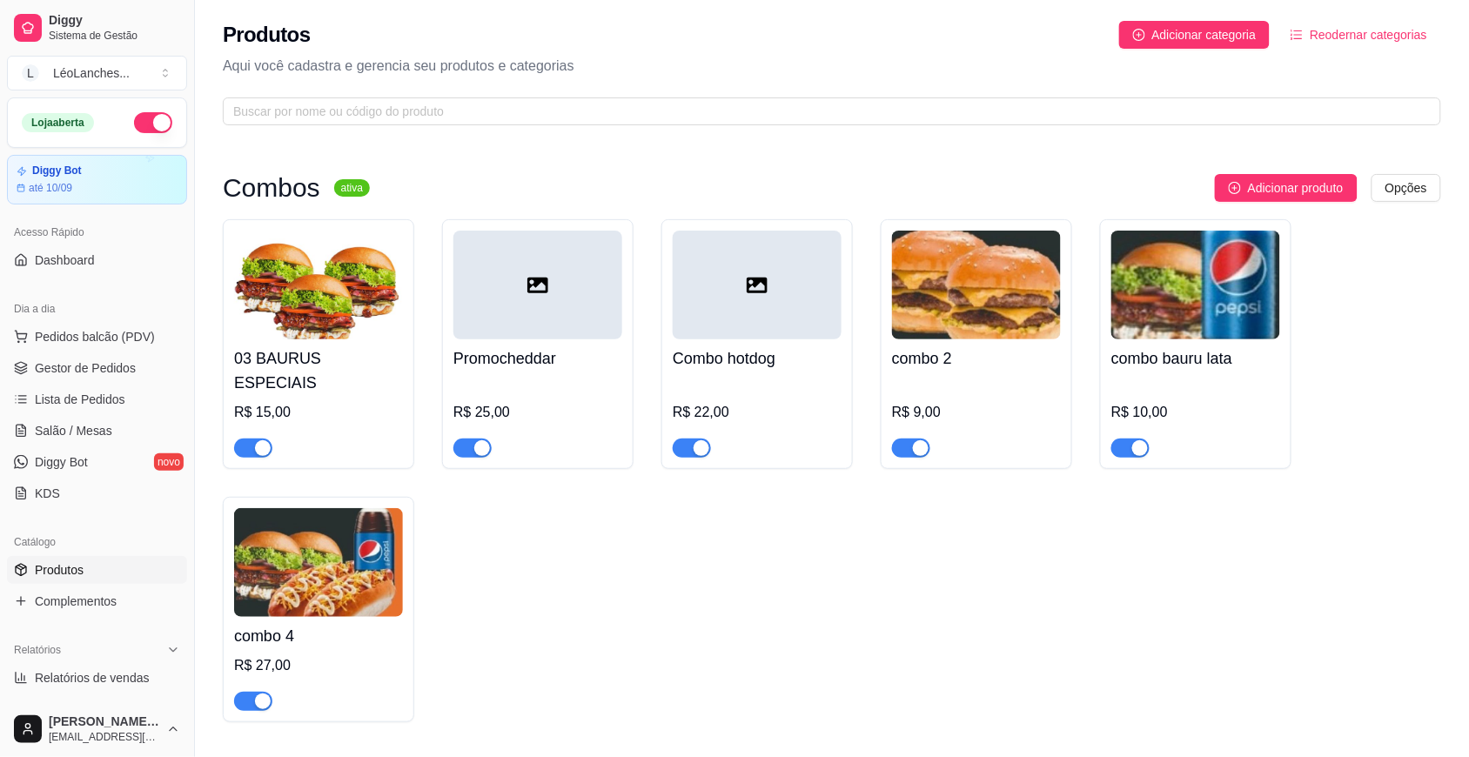
click at [682, 439] on span "button" at bounding box center [692, 448] width 38 height 19
click at [252, 692] on span "button" at bounding box center [253, 701] width 38 height 19
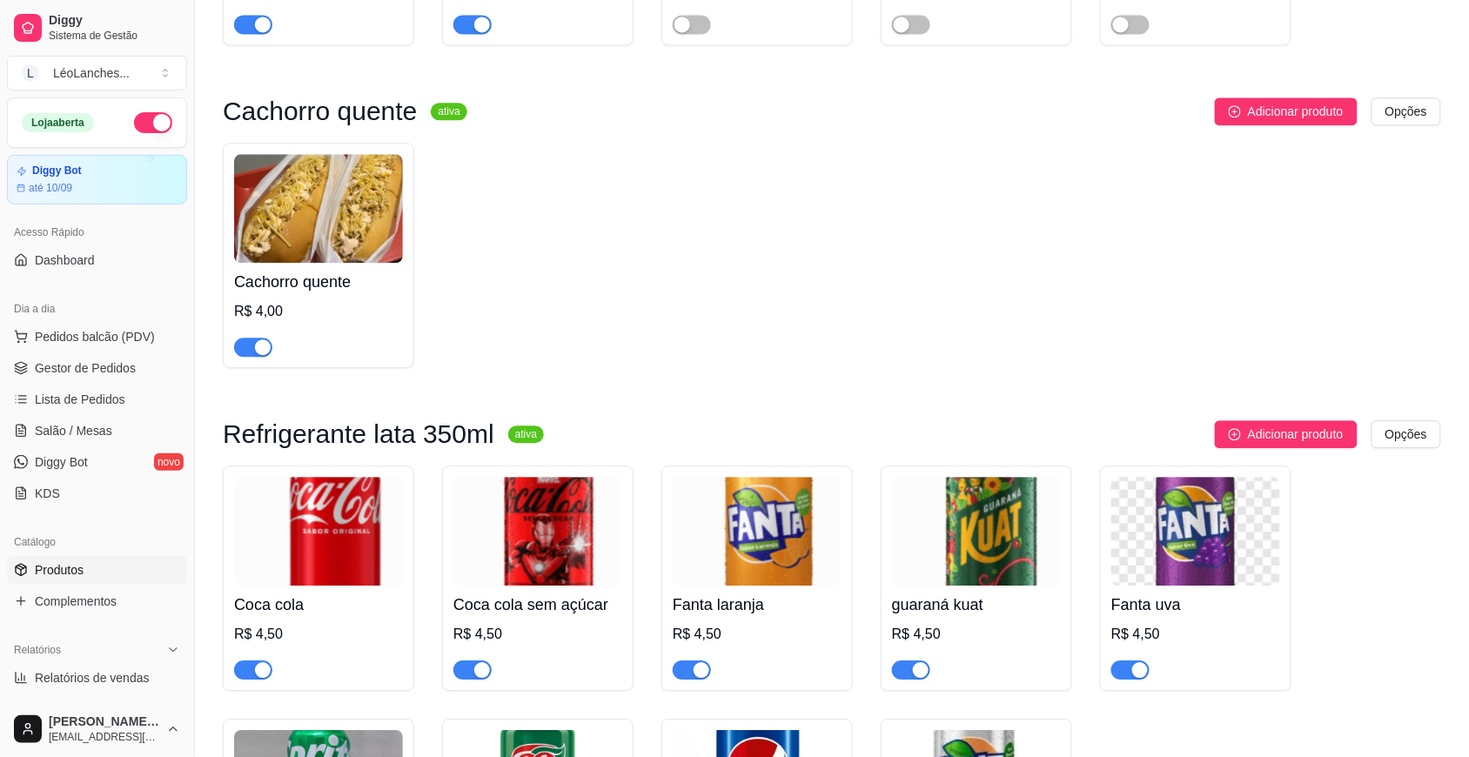
scroll to position [3130, 0]
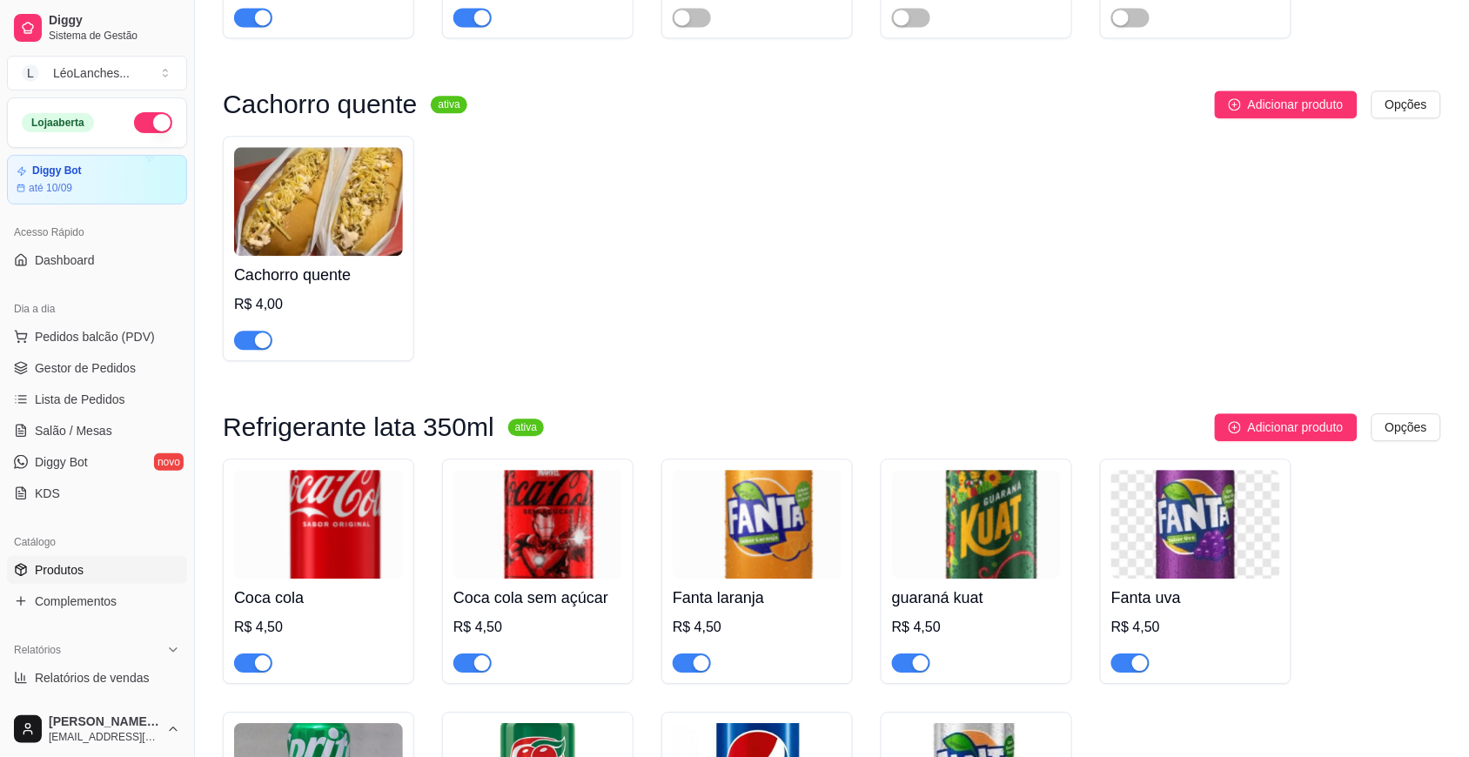
click at [262, 333] on div "button" at bounding box center [263, 341] width 16 height 16
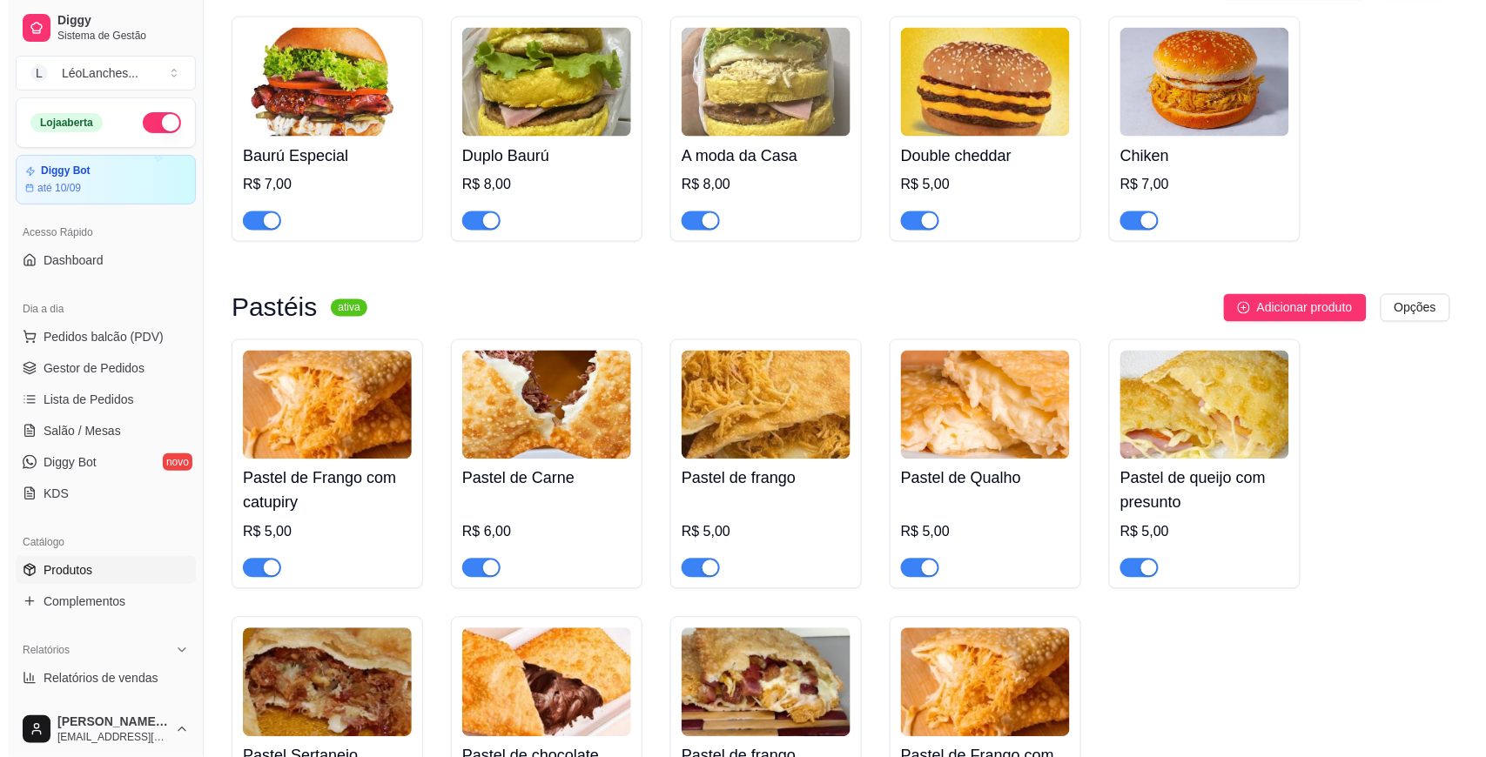
scroll to position [0, 0]
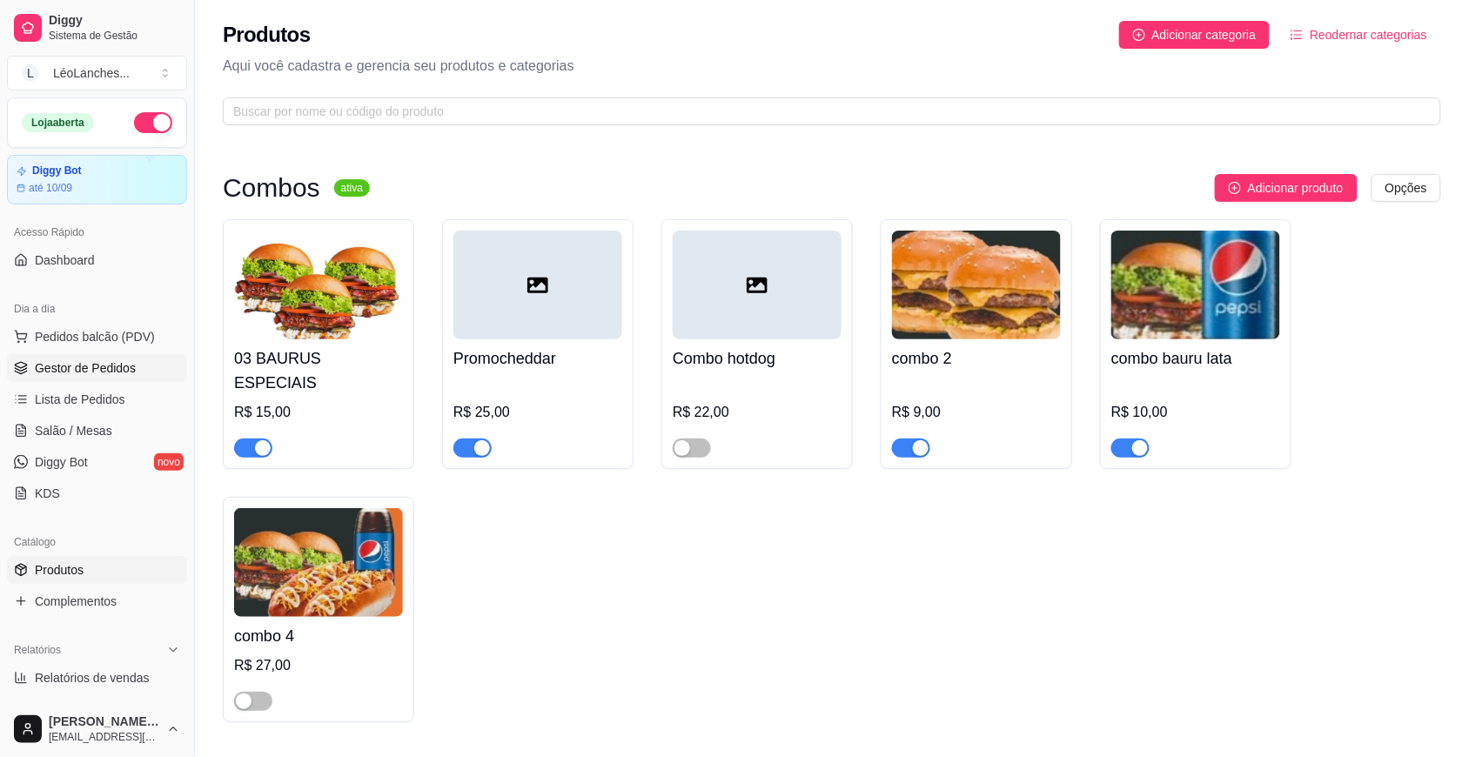
click at [137, 371] on link "Gestor de Pedidos" at bounding box center [97, 368] width 180 height 28
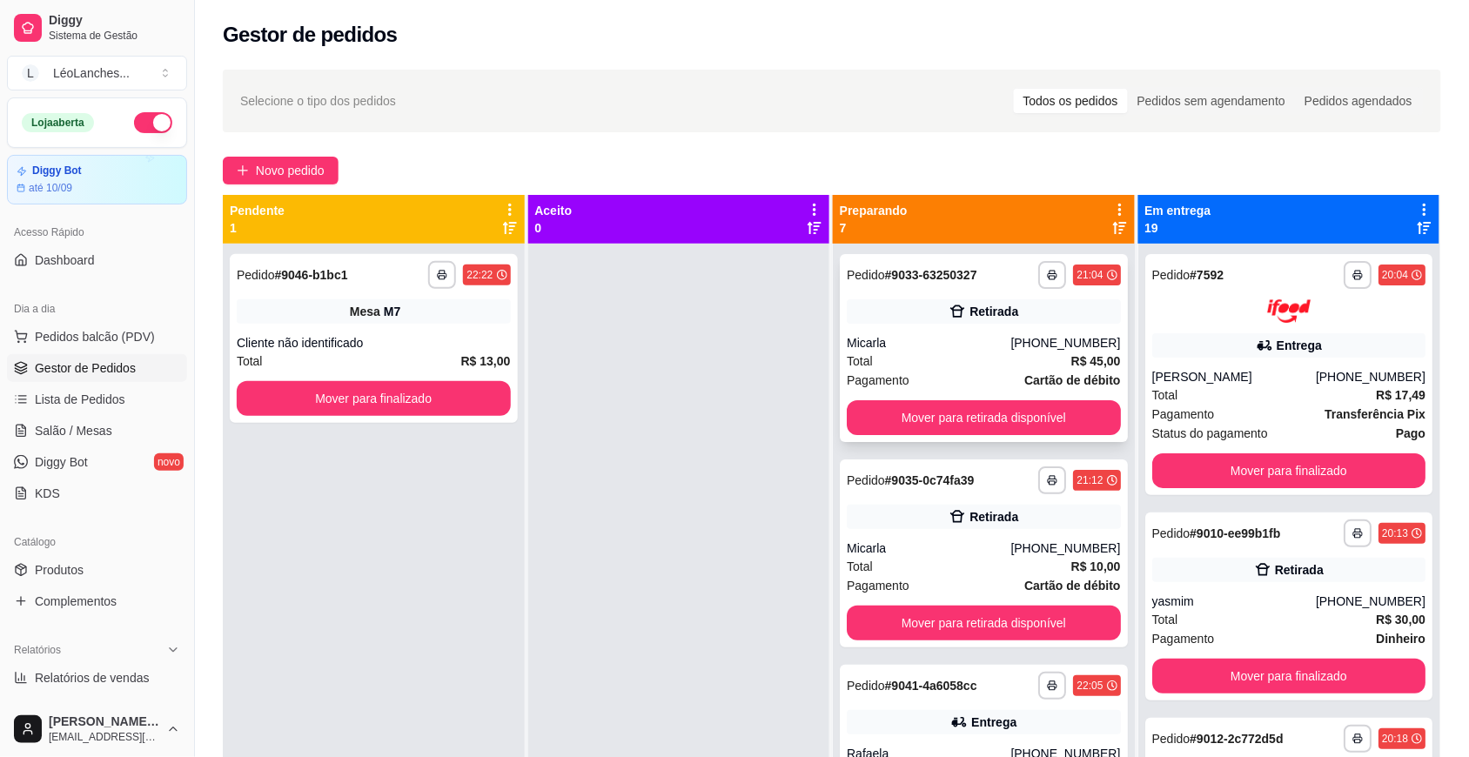
click at [955, 373] on div "Pagamento Cartão de débito" at bounding box center [984, 380] width 274 height 19
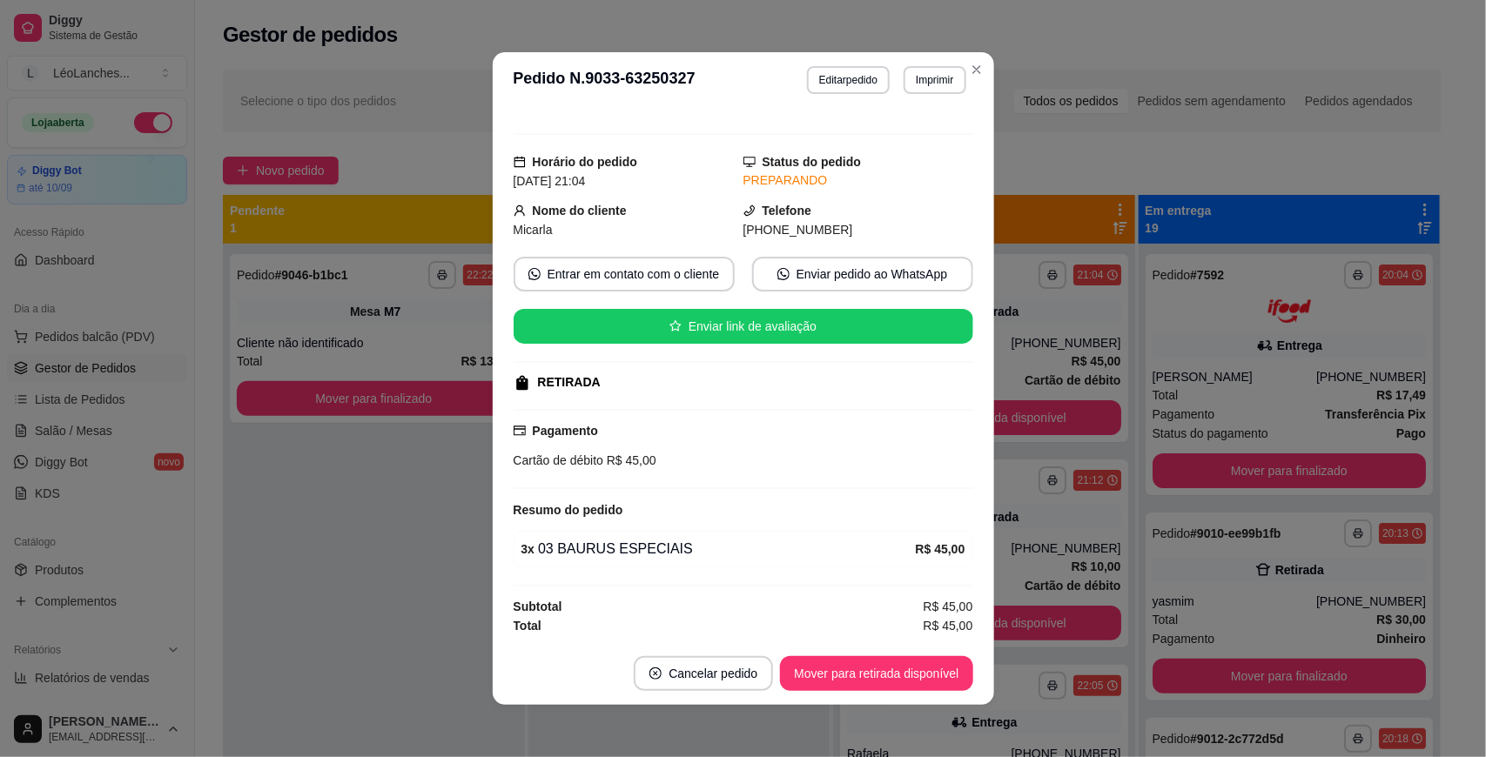
scroll to position [3, 0]
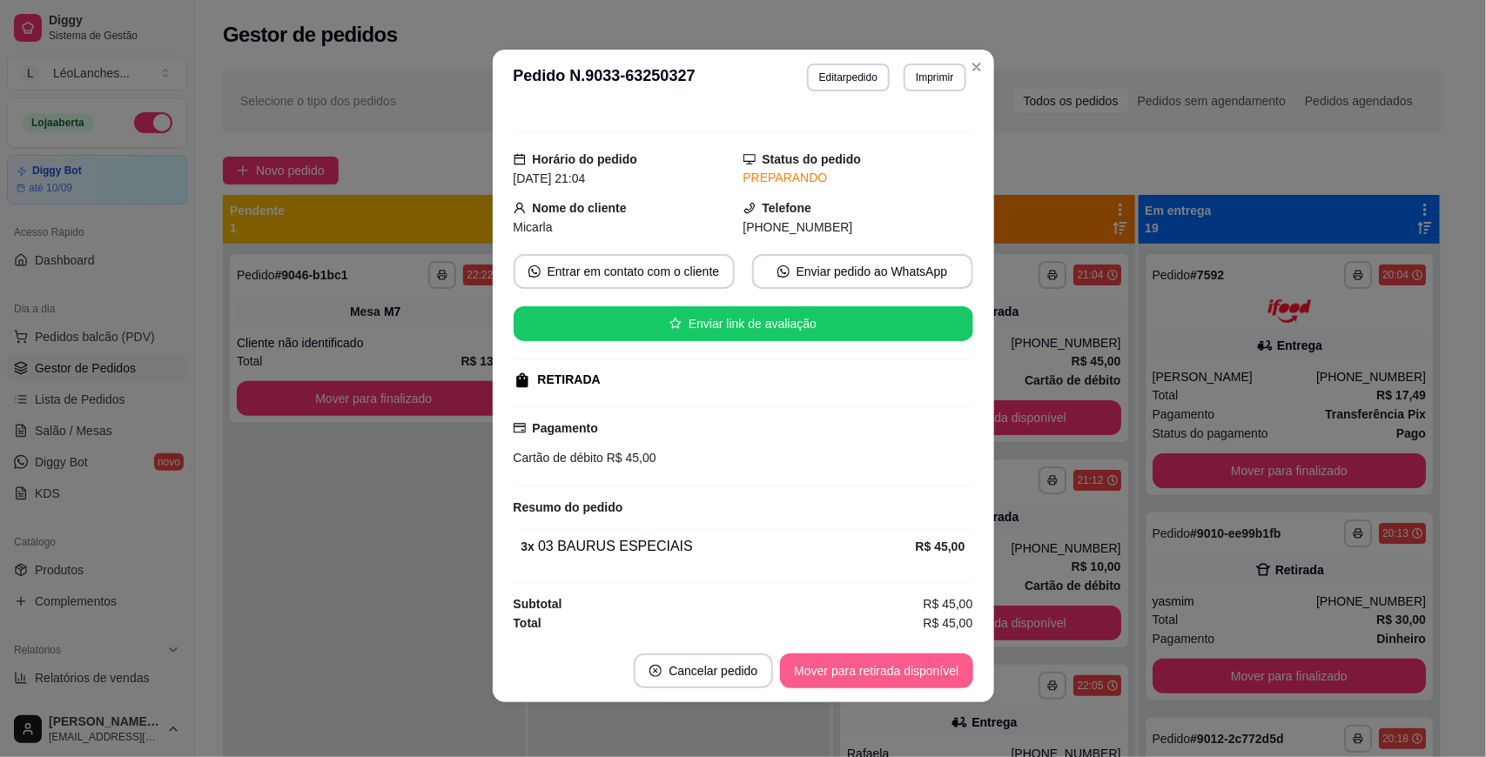
click at [882, 662] on button "Mover para retirada disponível" at bounding box center [876, 671] width 192 height 35
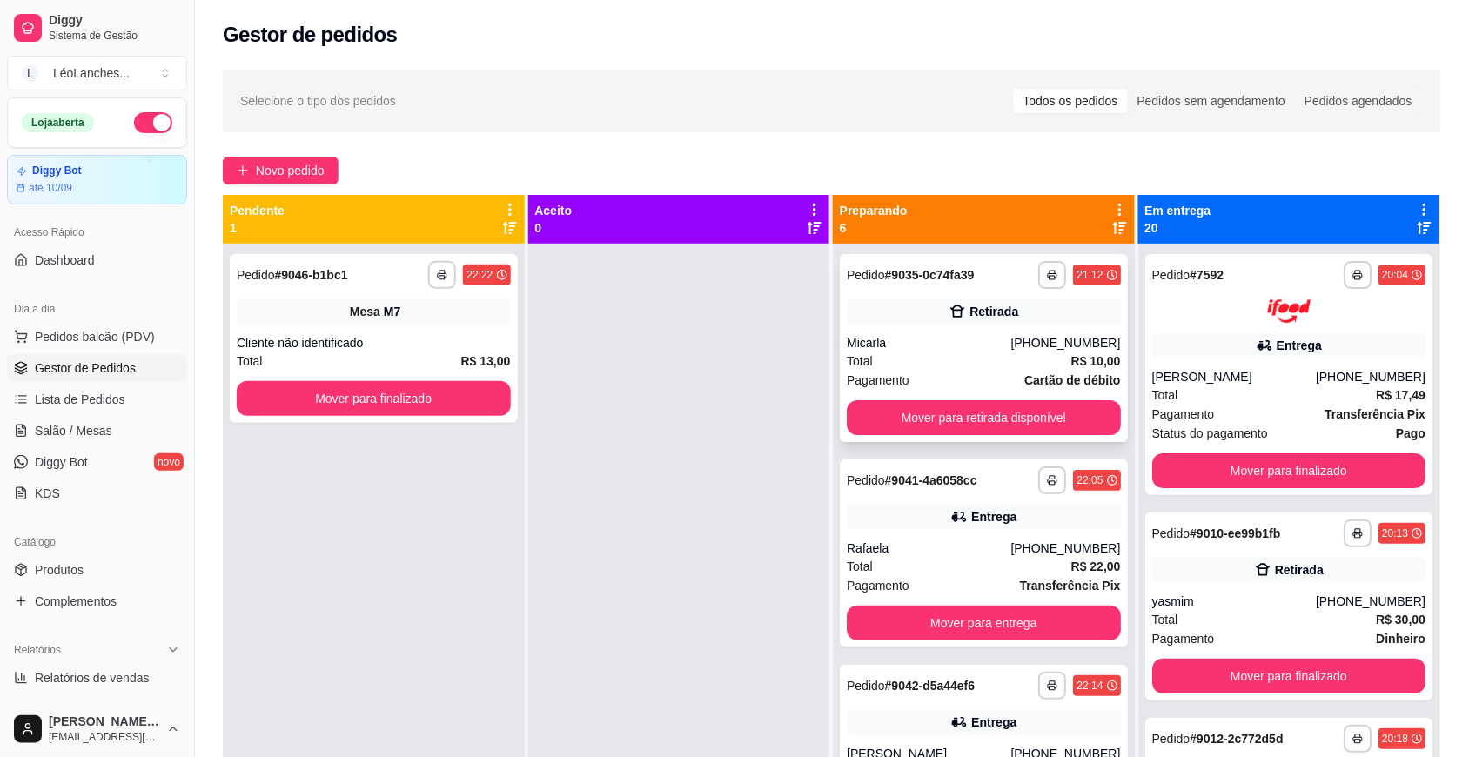
click at [964, 367] on div "Total R$ 10,00" at bounding box center [984, 361] width 274 height 19
click at [943, 361] on div "Total R$ 10,00" at bounding box center [984, 361] width 274 height 19
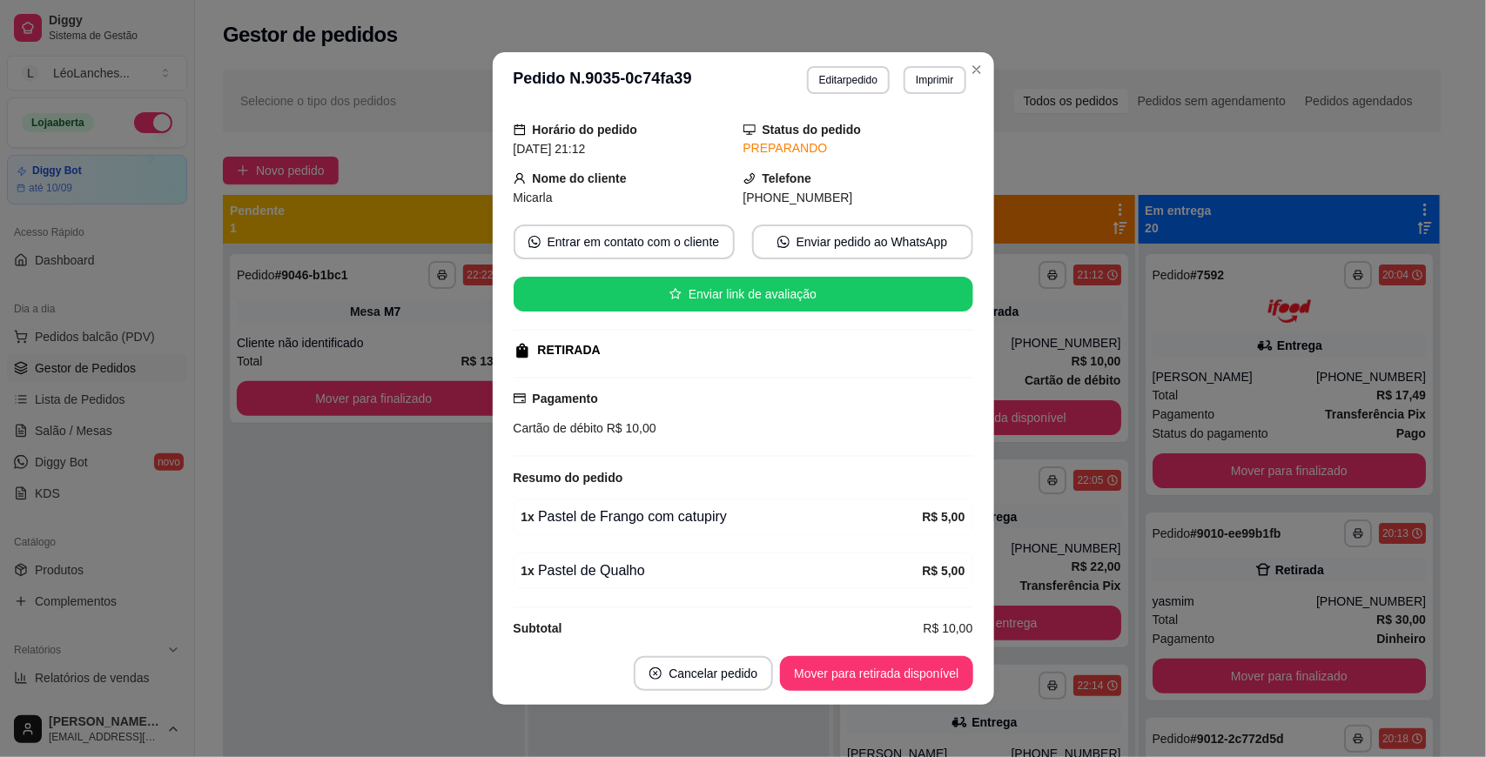
scroll to position [79, 0]
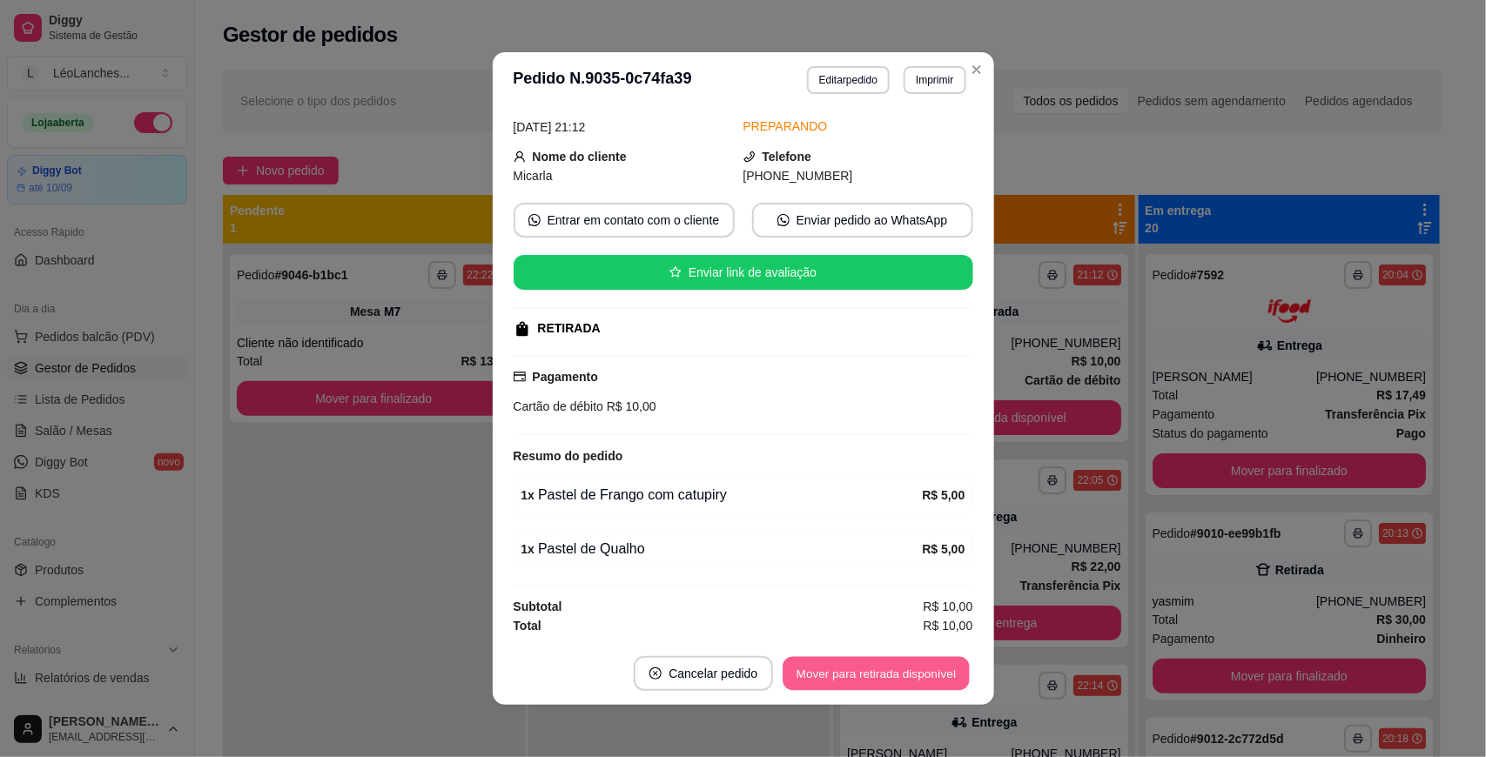
click at [912, 664] on button "Mover para retirada disponível" at bounding box center [876, 674] width 186 height 34
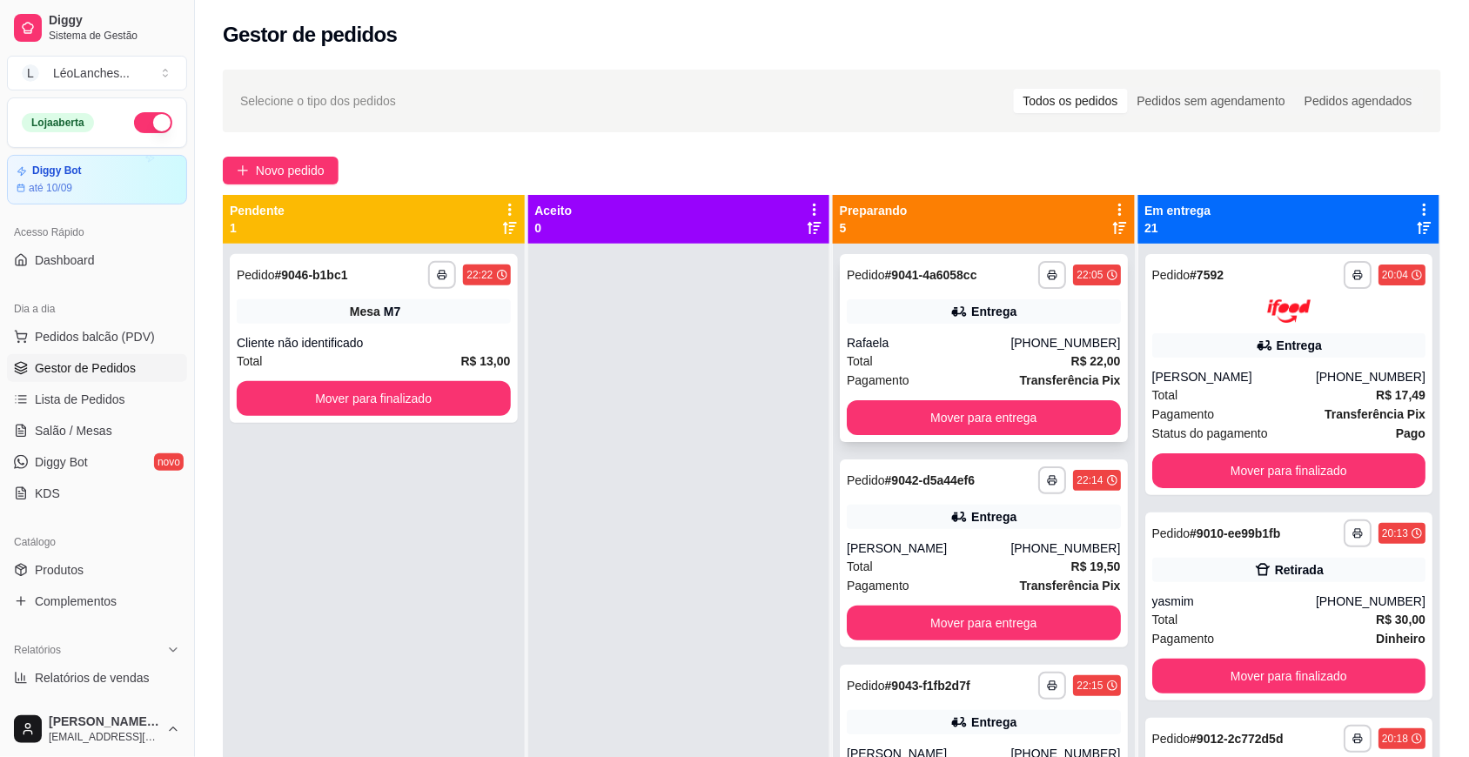
click at [971, 360] on div "Total R$ 22,00" at bounding box center [984, 361] width 274 height 19
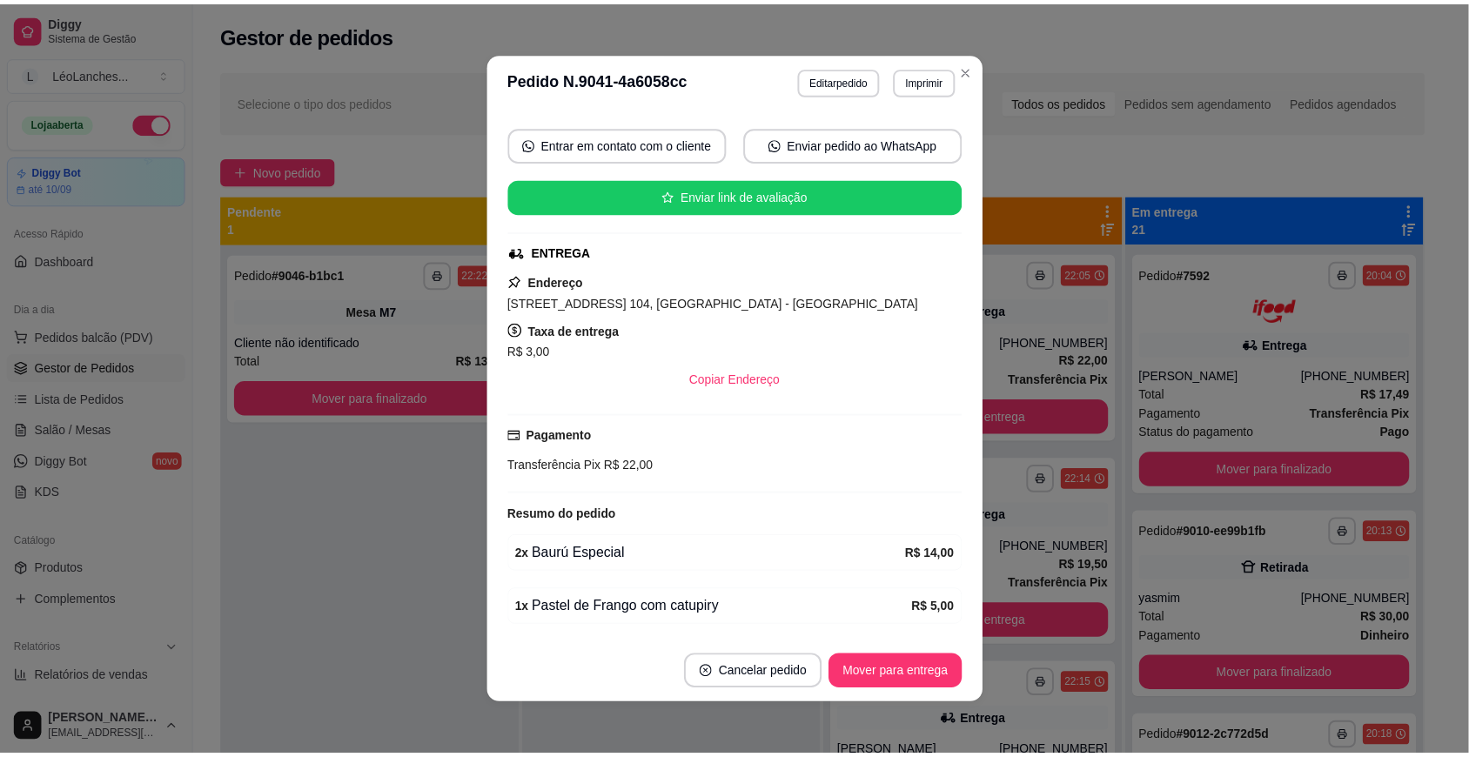
scroll to position [303, 0]
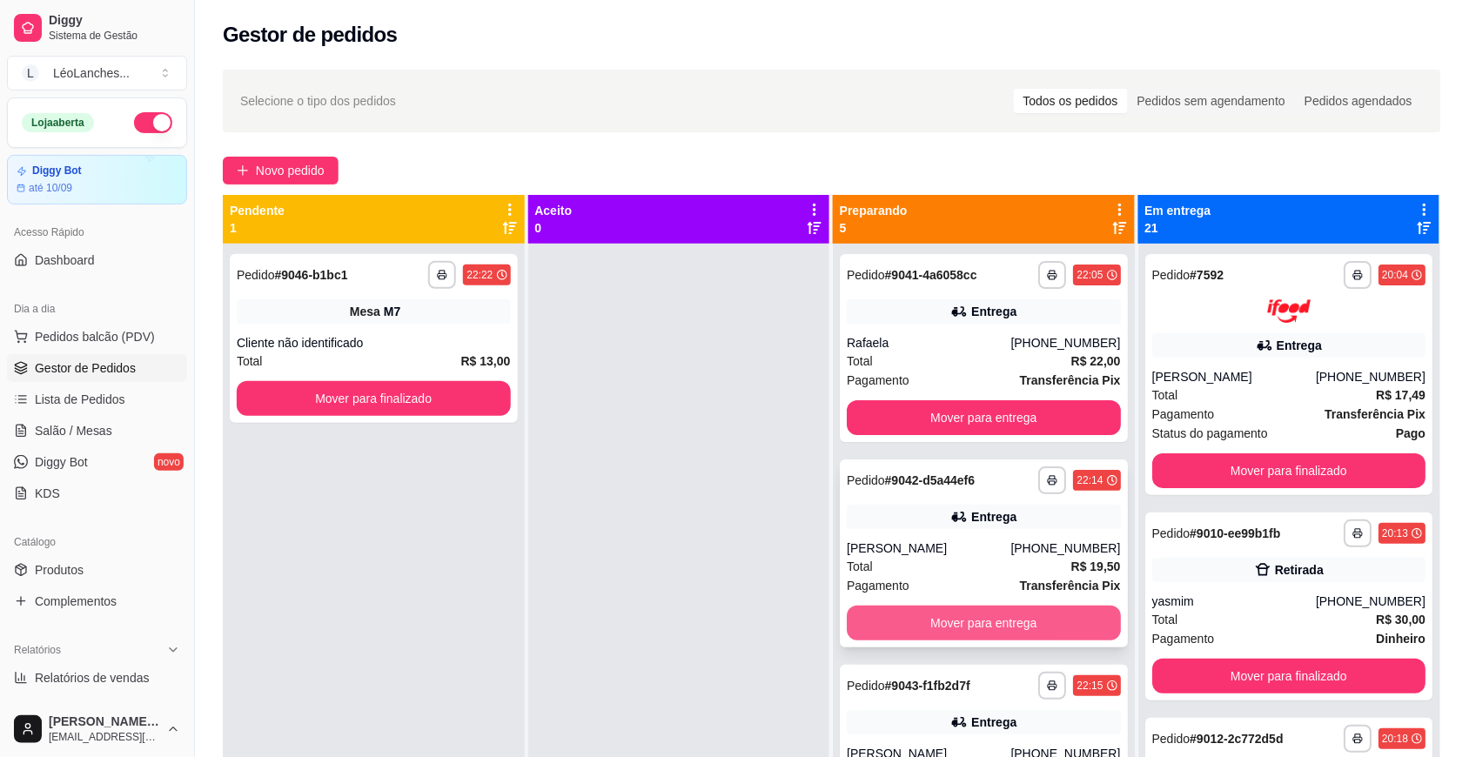
click at [1001, 622] on button "Mover para entrega" at bounding box center [984, 623] width 274 height 35
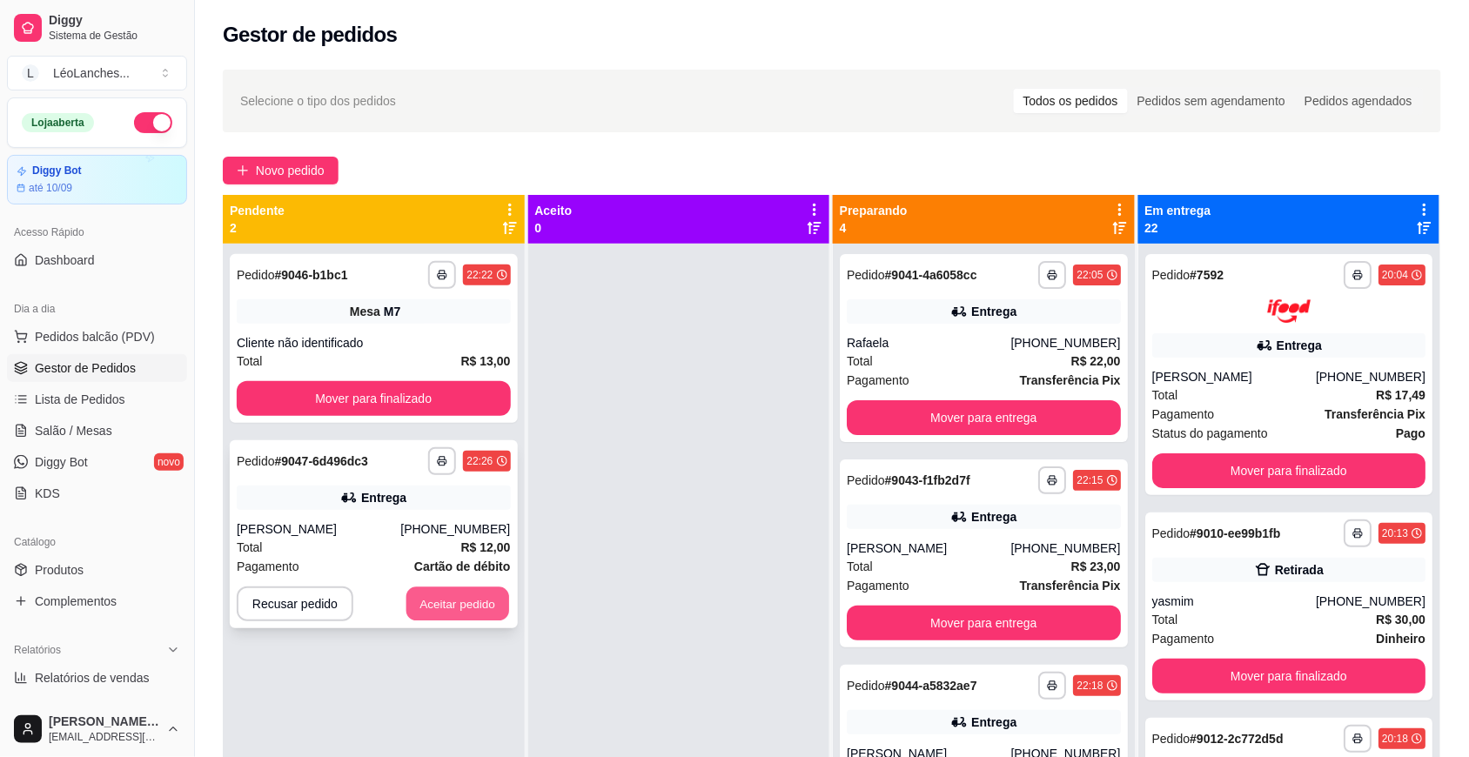
click at [448, 605] on button "Aceitar pedido" at bounding box center [458, 605] width 103 height 34
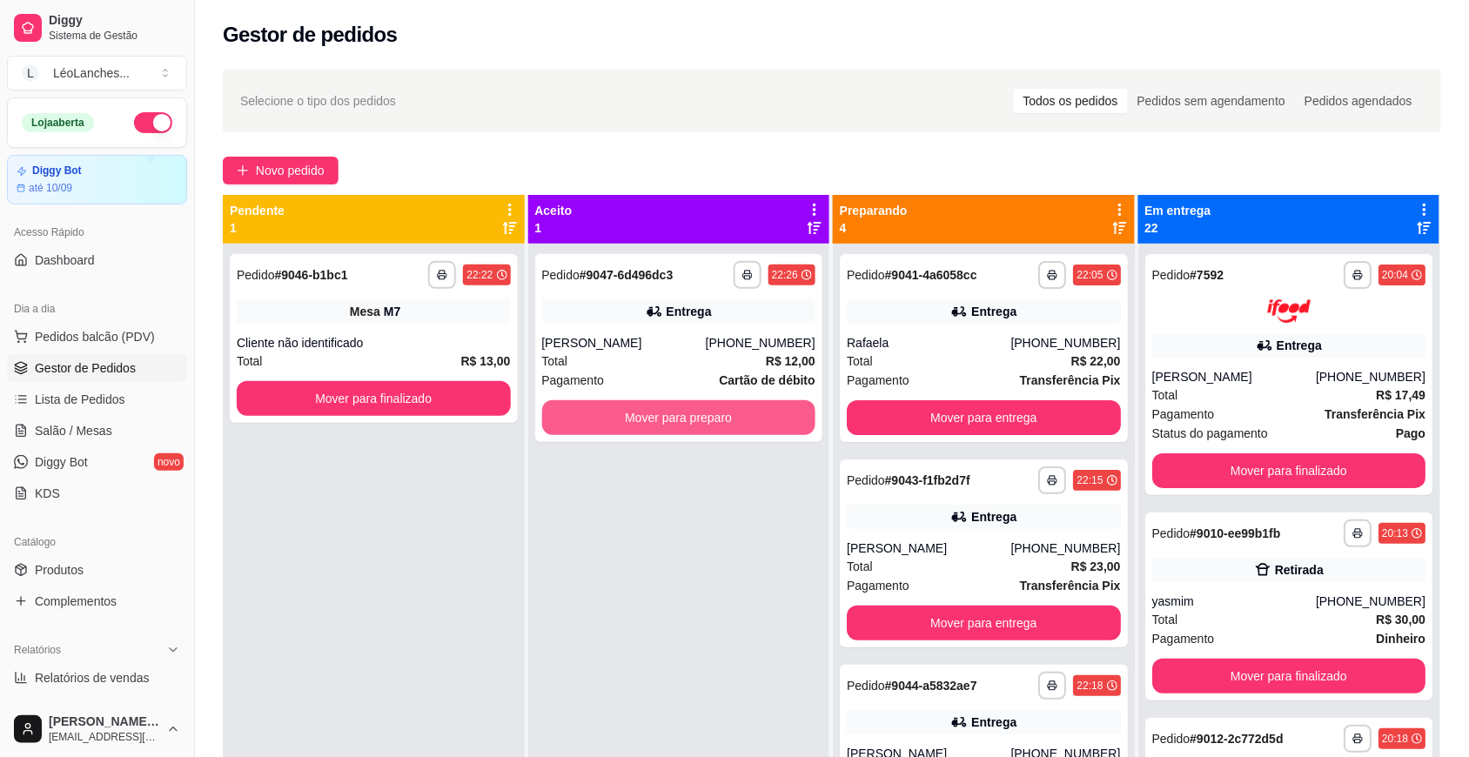
click at [743, 407] on button "Mover para preparo" at bounding box center [679, 417] width 274 height 35
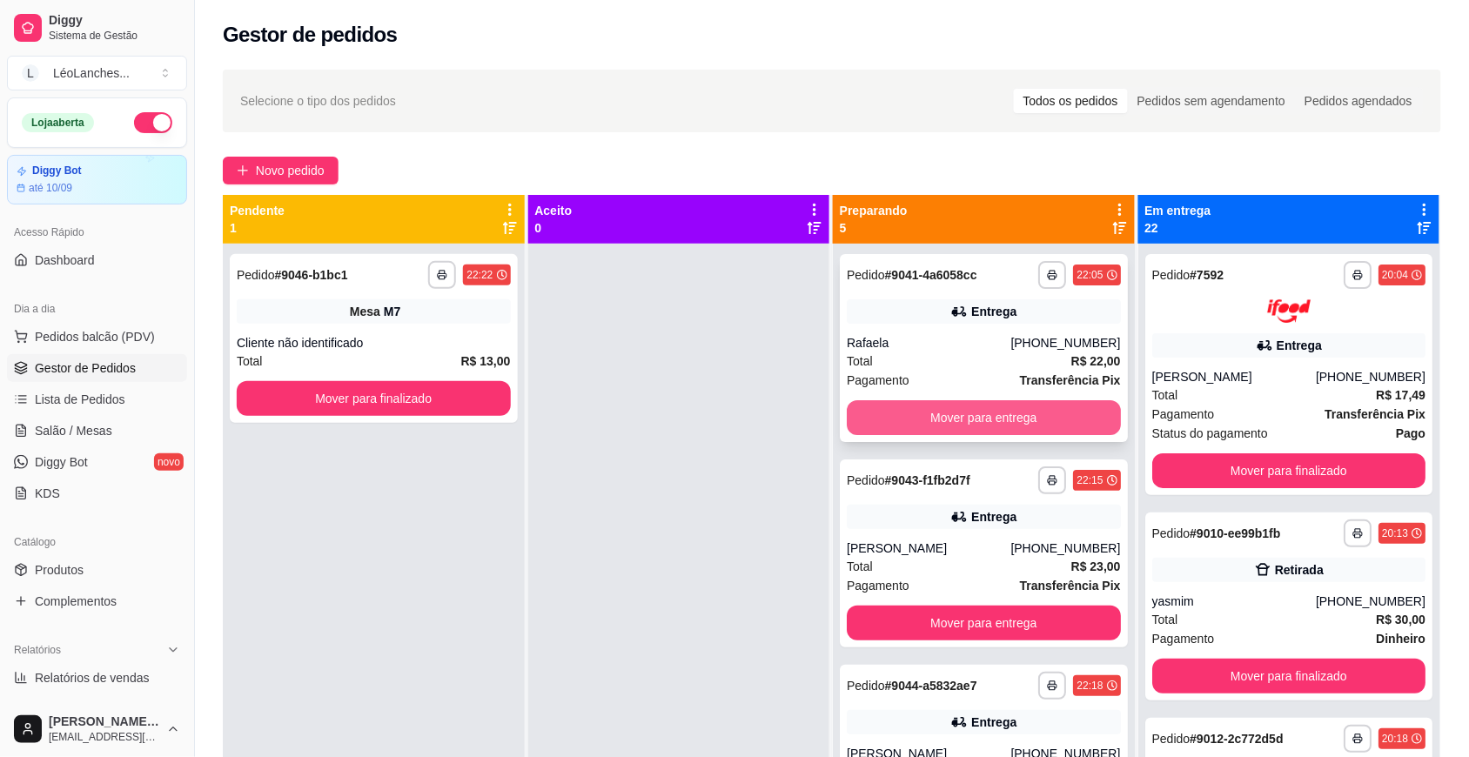
click at [943, 411] on button "Mover para entrega" at bounding box center [984, 417] width 274 height 35
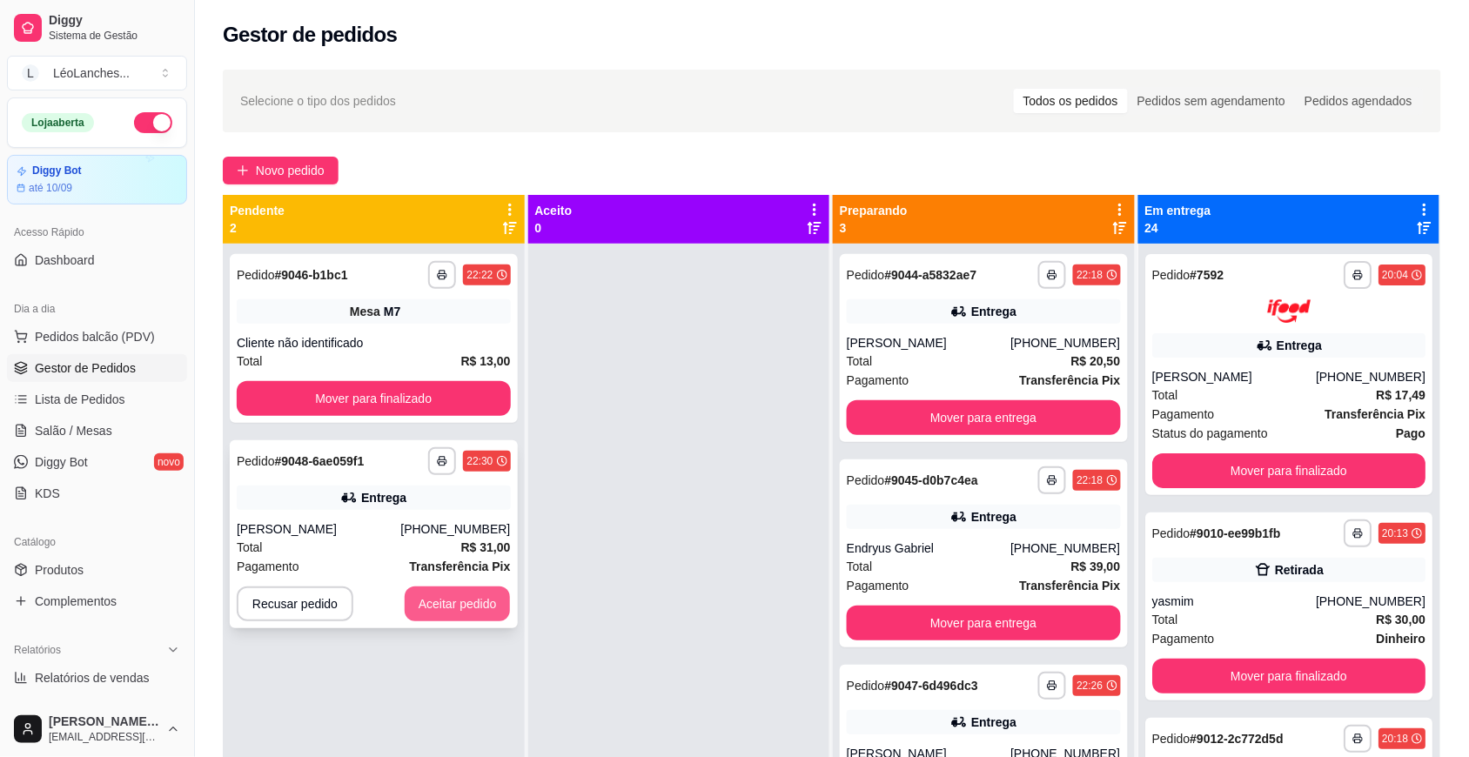
click at [440, 607] on button "Aceitar pedido" at bounding box center [458, 604] width 106 height 35
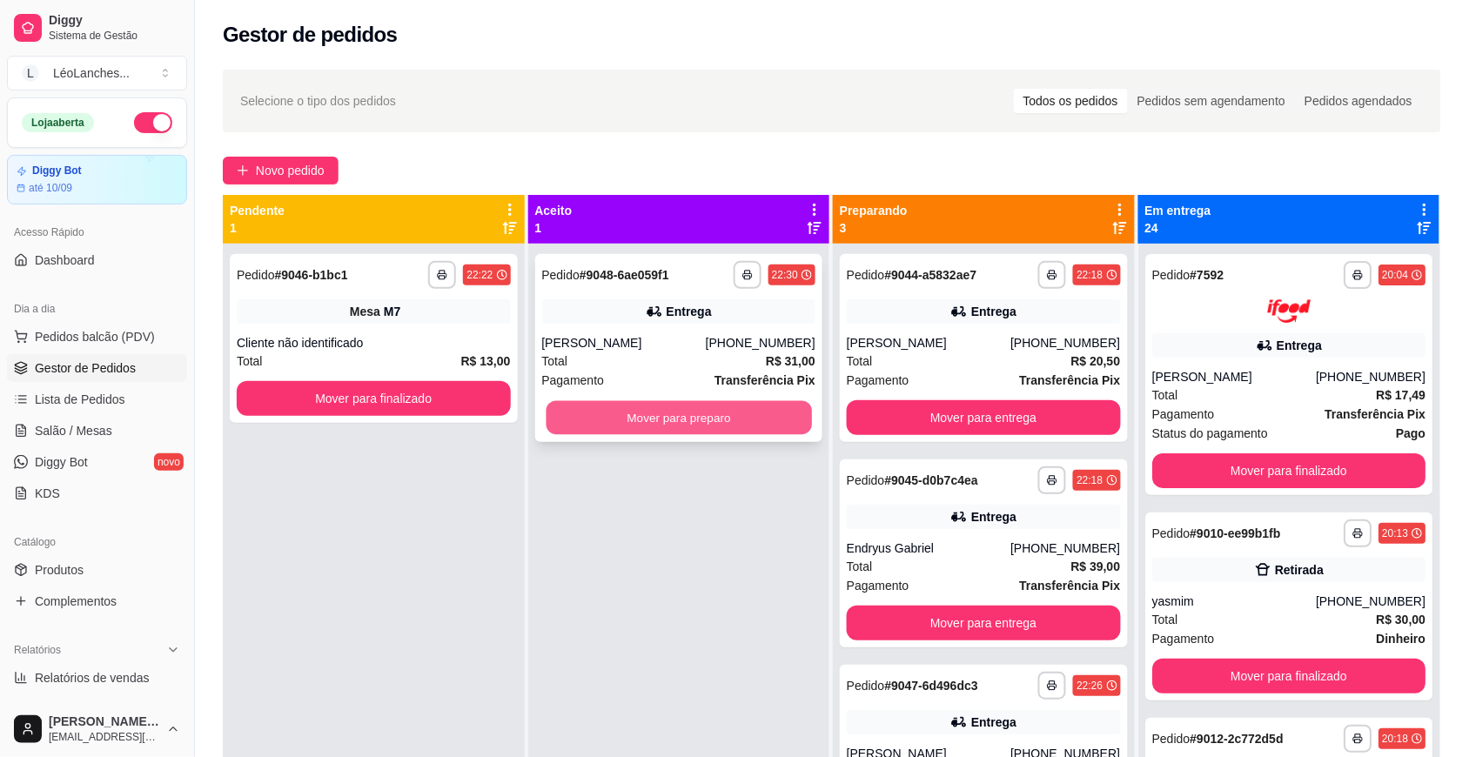
click at [666, 427] on button "Mover para preparo" at bounding box center [679, 418] width 266 height 34
click at [114, 372] on span "Gestor de Pedidos" at bounding box center [85, 368] width 101 height 17
click at [128, 367] on span "Gestor de Pedidos" at bounding box center [85, 368] width 101 height 17
click at [70, 567] on span "Produtos" at bounding box center [59, 569] width 49 height 17
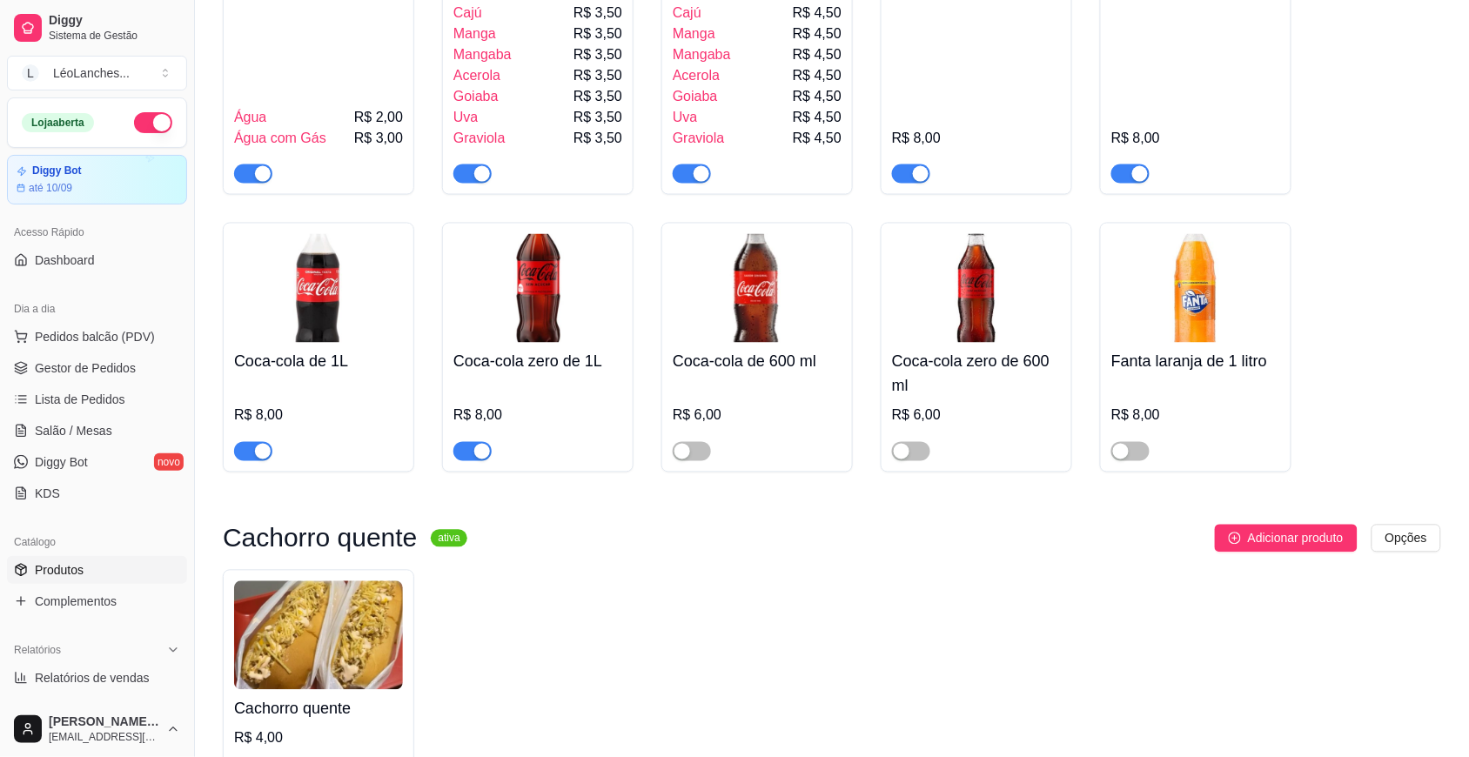
scroll to position [3421, 0]
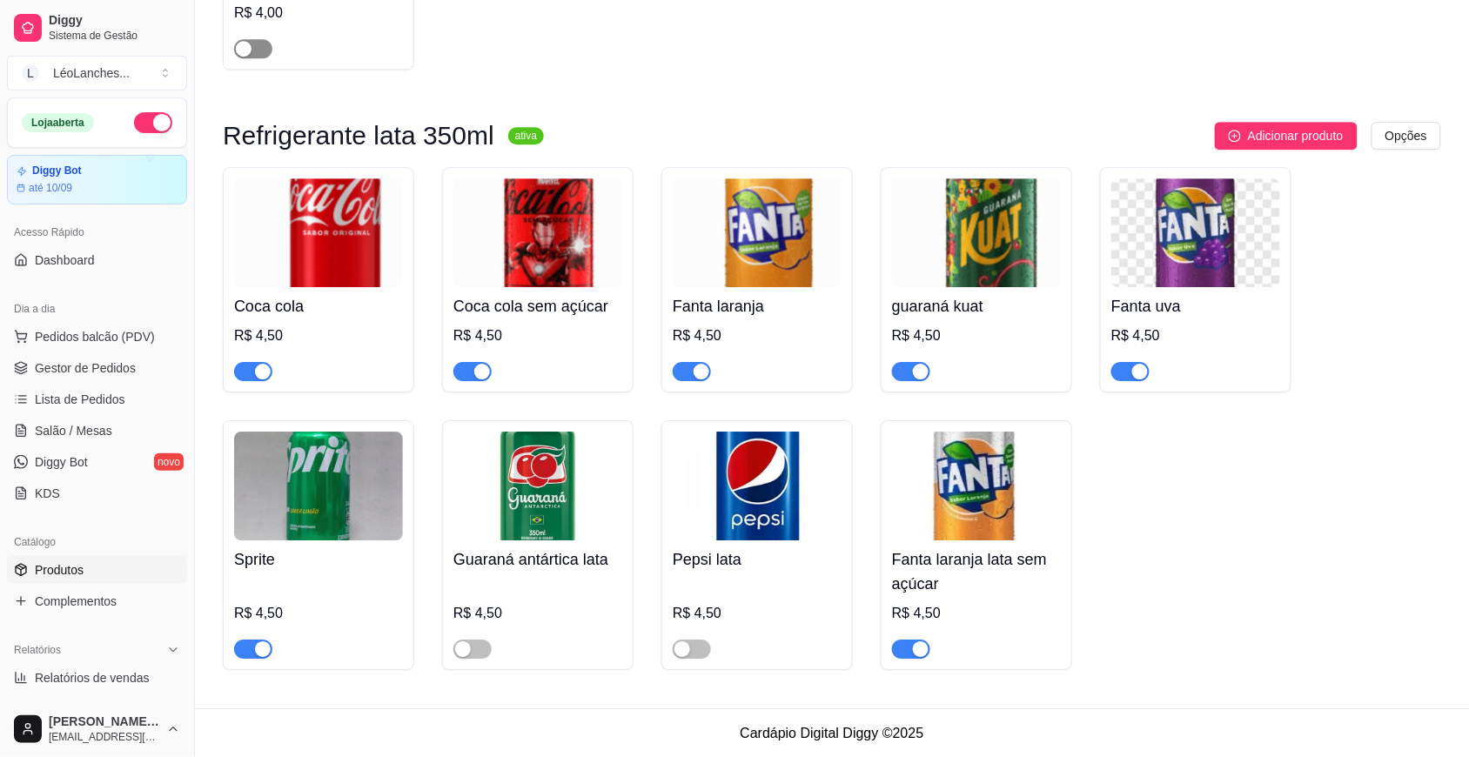
click at [259, 39] on span "button" at bounding box center [253, 48] width 38 height 19
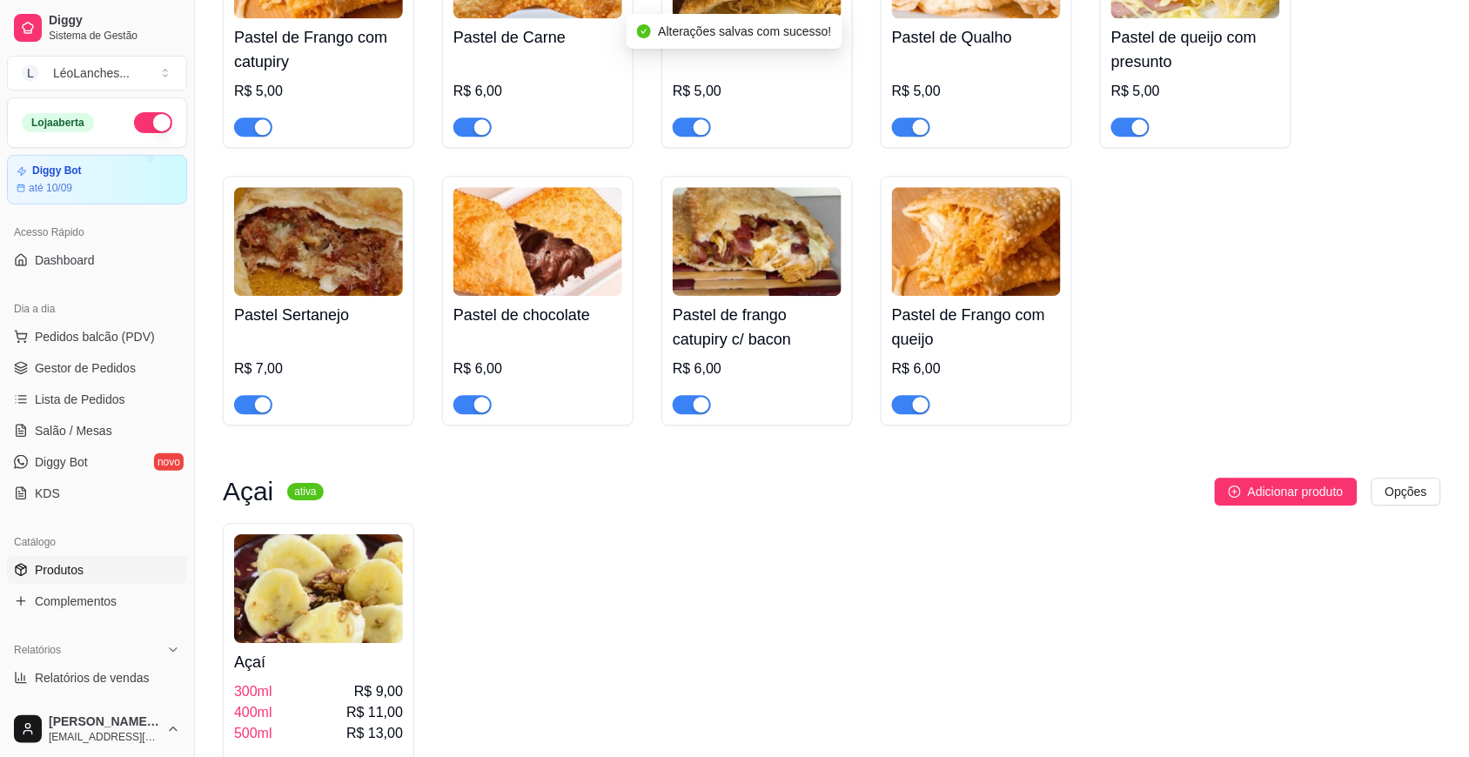
scroll to position [0, 0]
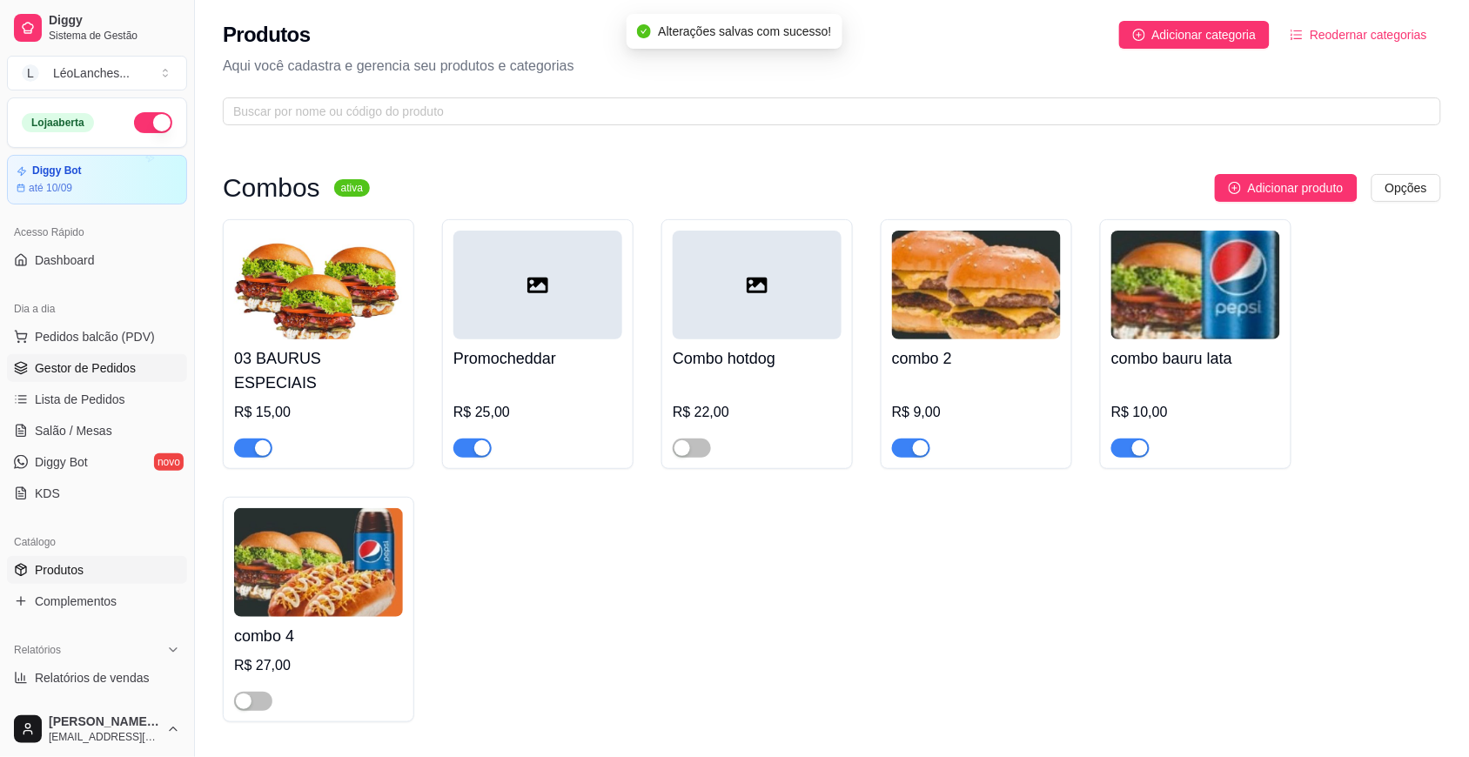
click at [135, 361] on link "Gestor de Pedidos" at bounding box center [97, 368] width 180 height 28
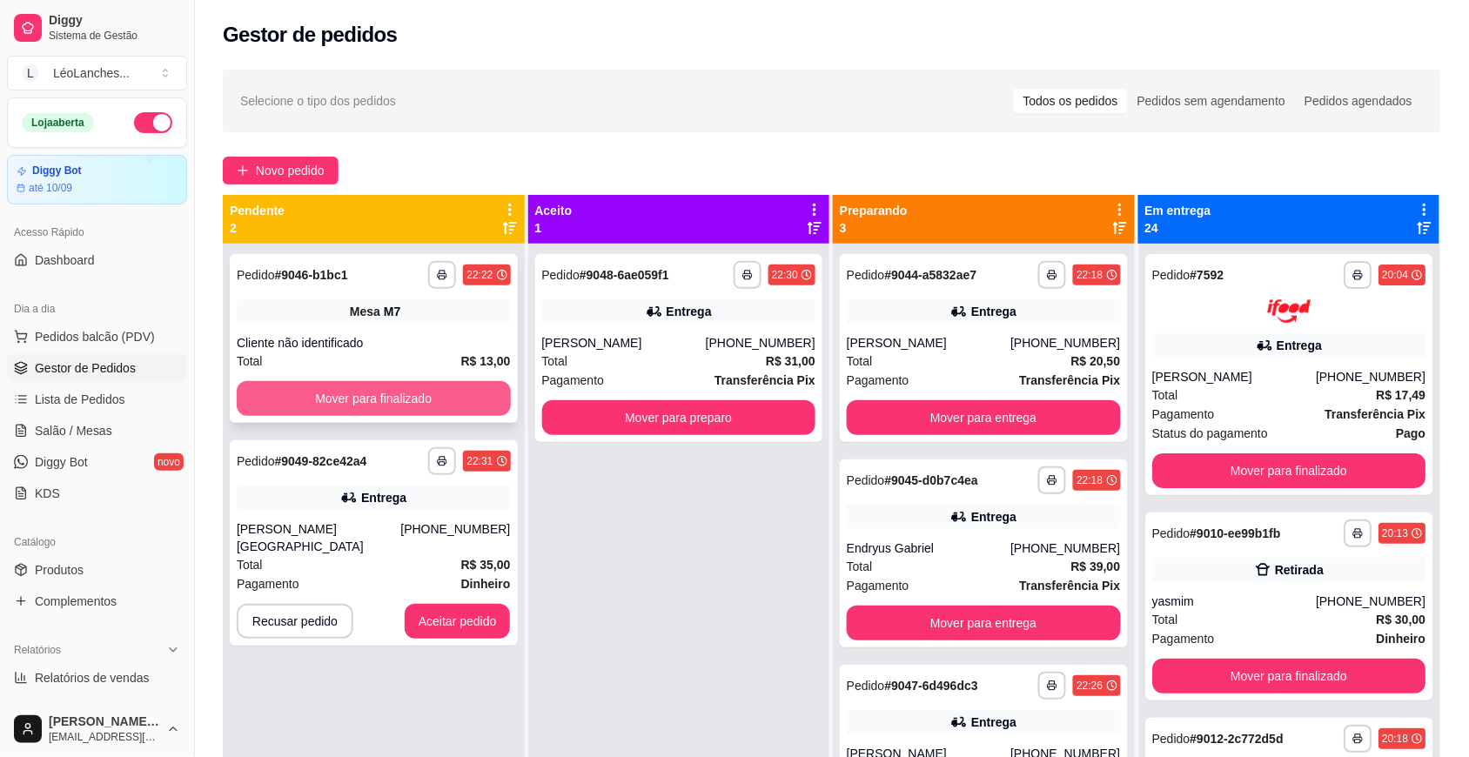
click at [267, 403] on button "Mover para finalizado" at bounding box center [374, 398] width 274 height 35
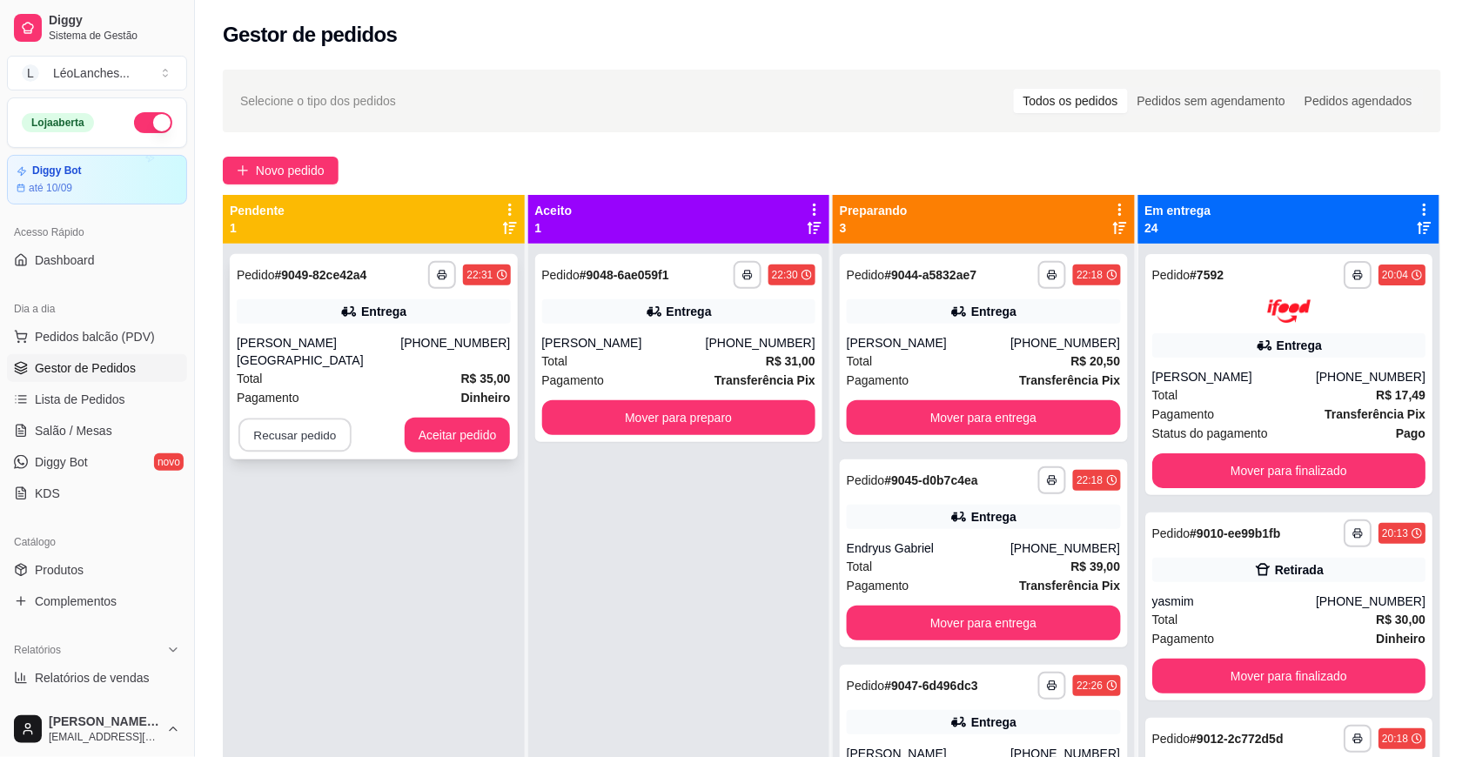
click at [306, 419] on button "Recusar pedido" at bounding box center [295, 436] width 113 height 34
click at [262, 477] on div "**********" at bounding box center [374, 622] width 302 height 757
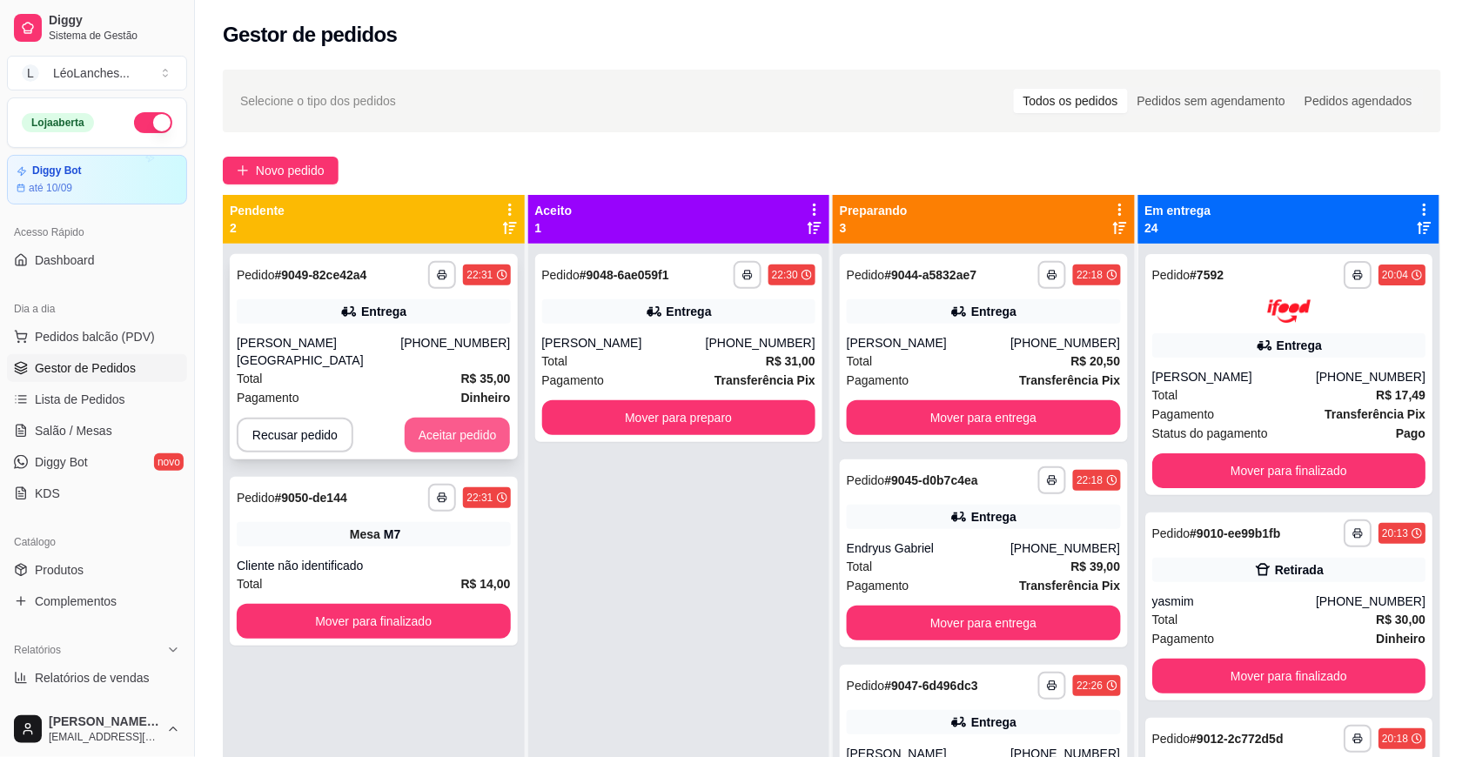
click at [476, 422] on button "Aceitar pedido" at bounding box center [458, 435] width 106 height 35
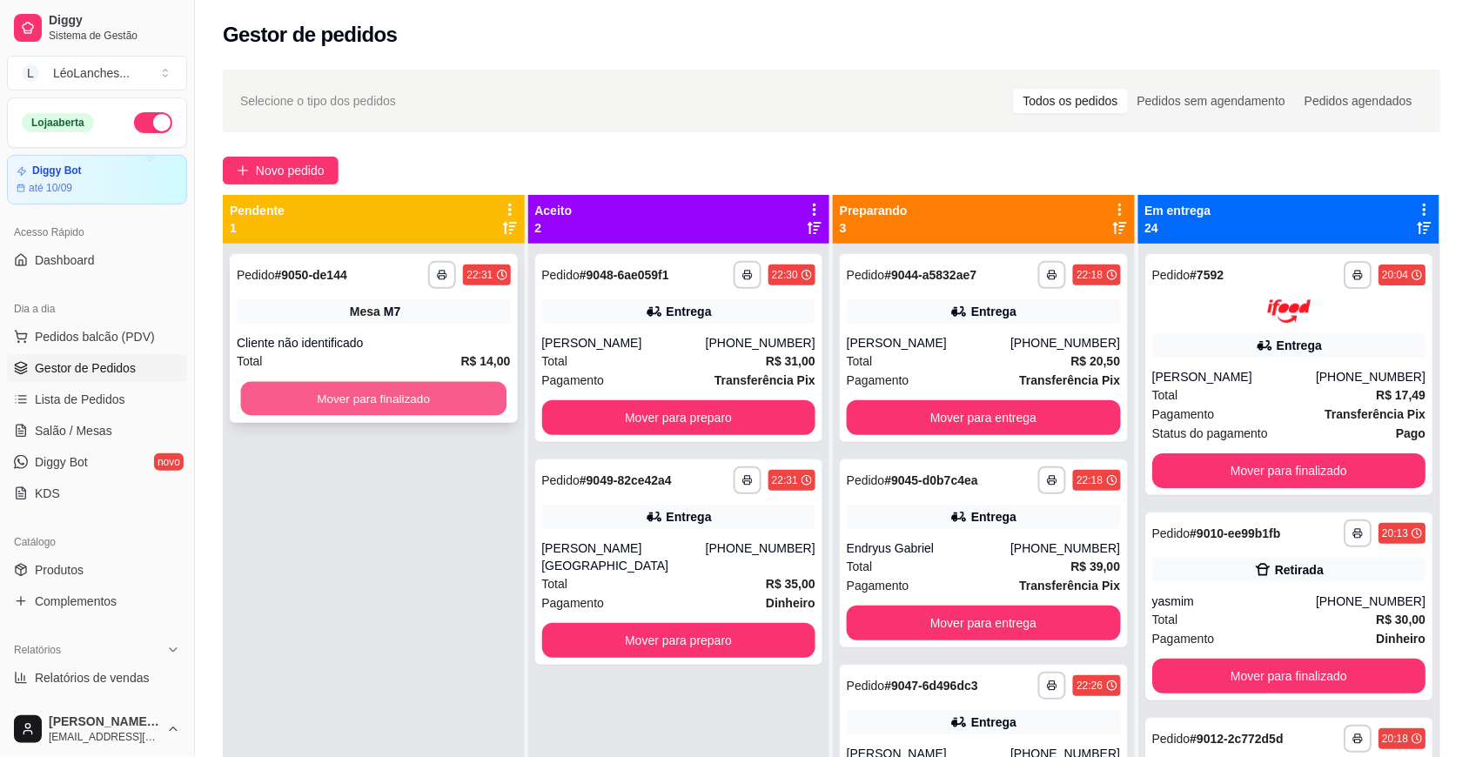
click at [480, 388] on button "Mover para finalizado" at bounding box center [374, 399] width 266 height 34
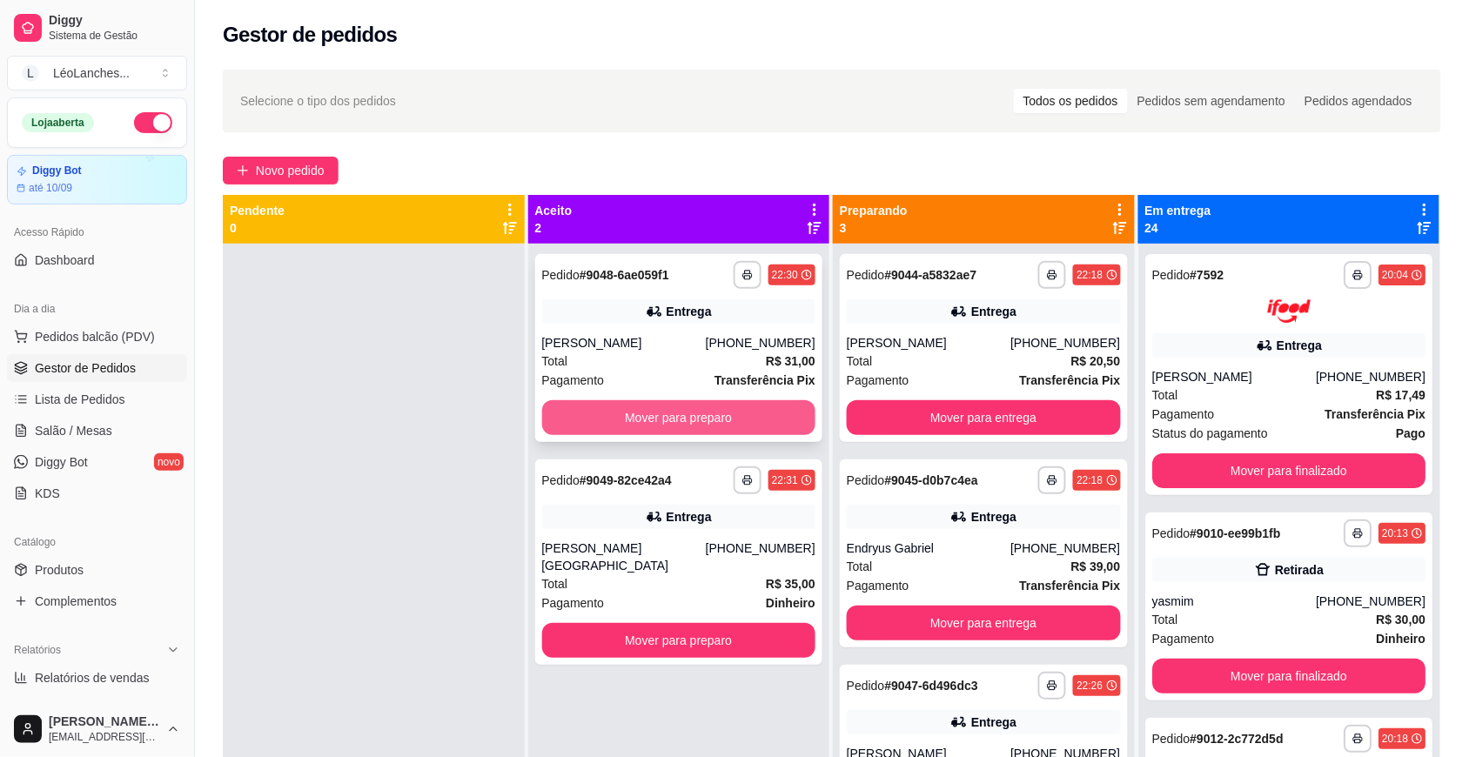
click at [612, 414] on button "Mover para preparo" at bounding box center [679, 417] width 274 height 35
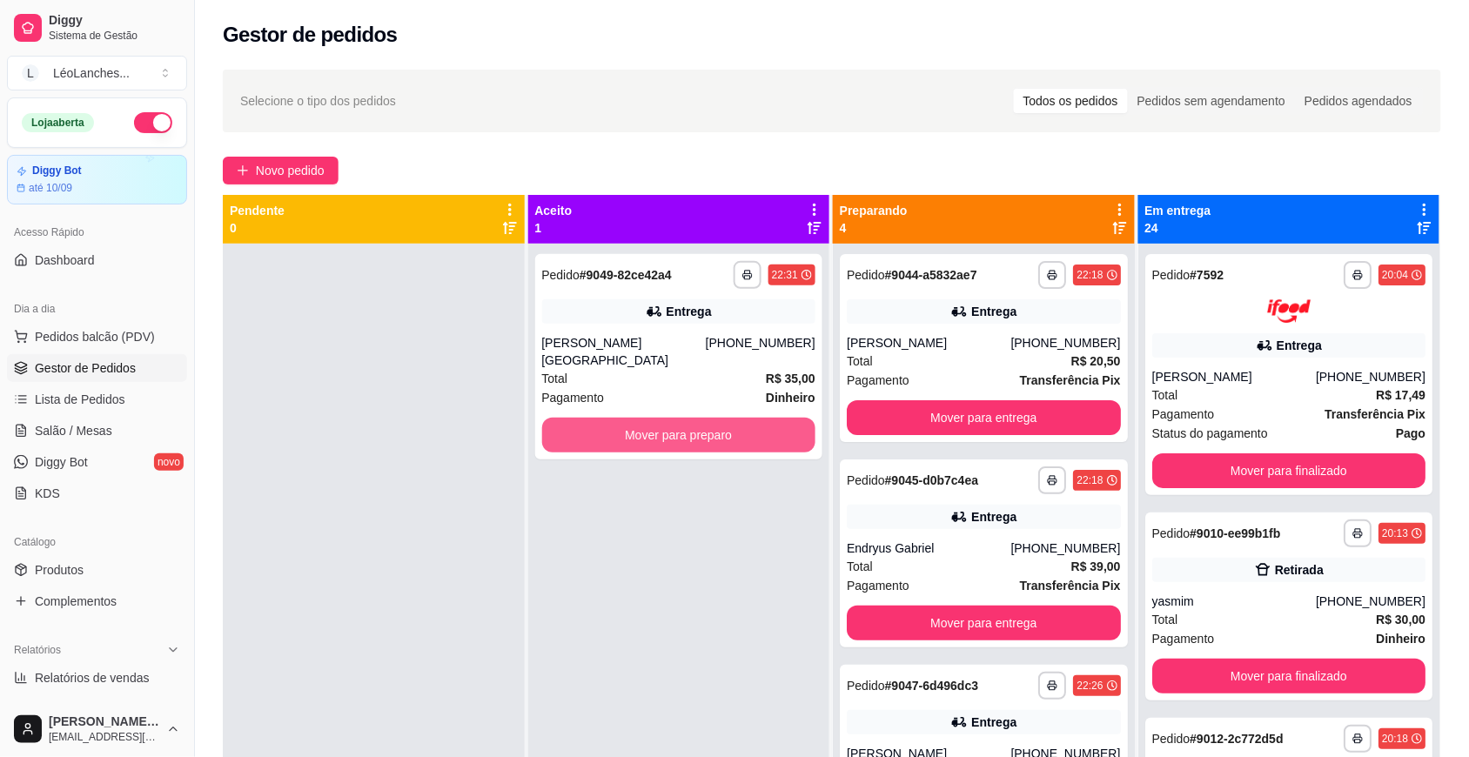
click at [612, 418] on button "Mover para preparo" at bounding box center [679, 435] width 274 height 35
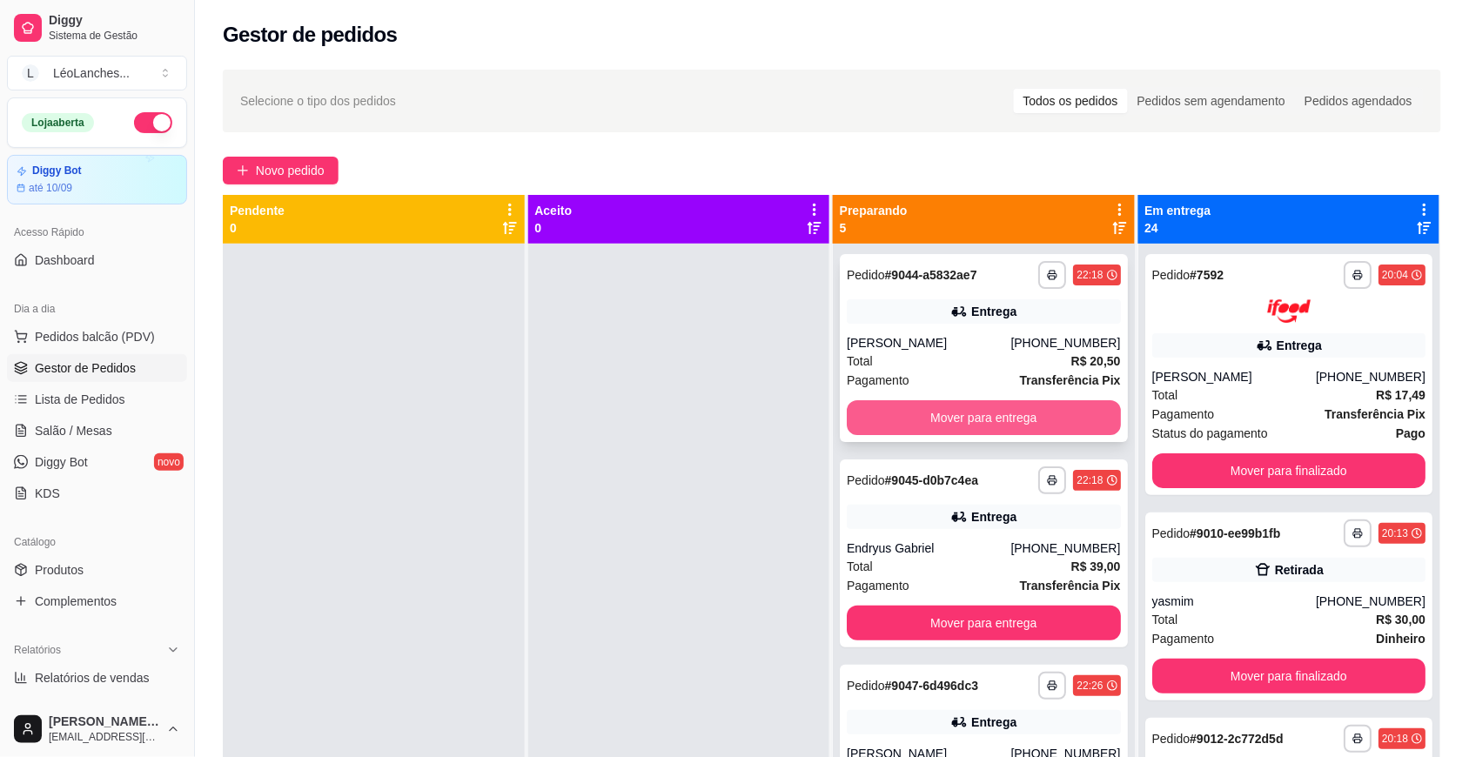
click at [923, 424] on button "Mover para entrega" at bounding box center [984, 417] width 274 height 35
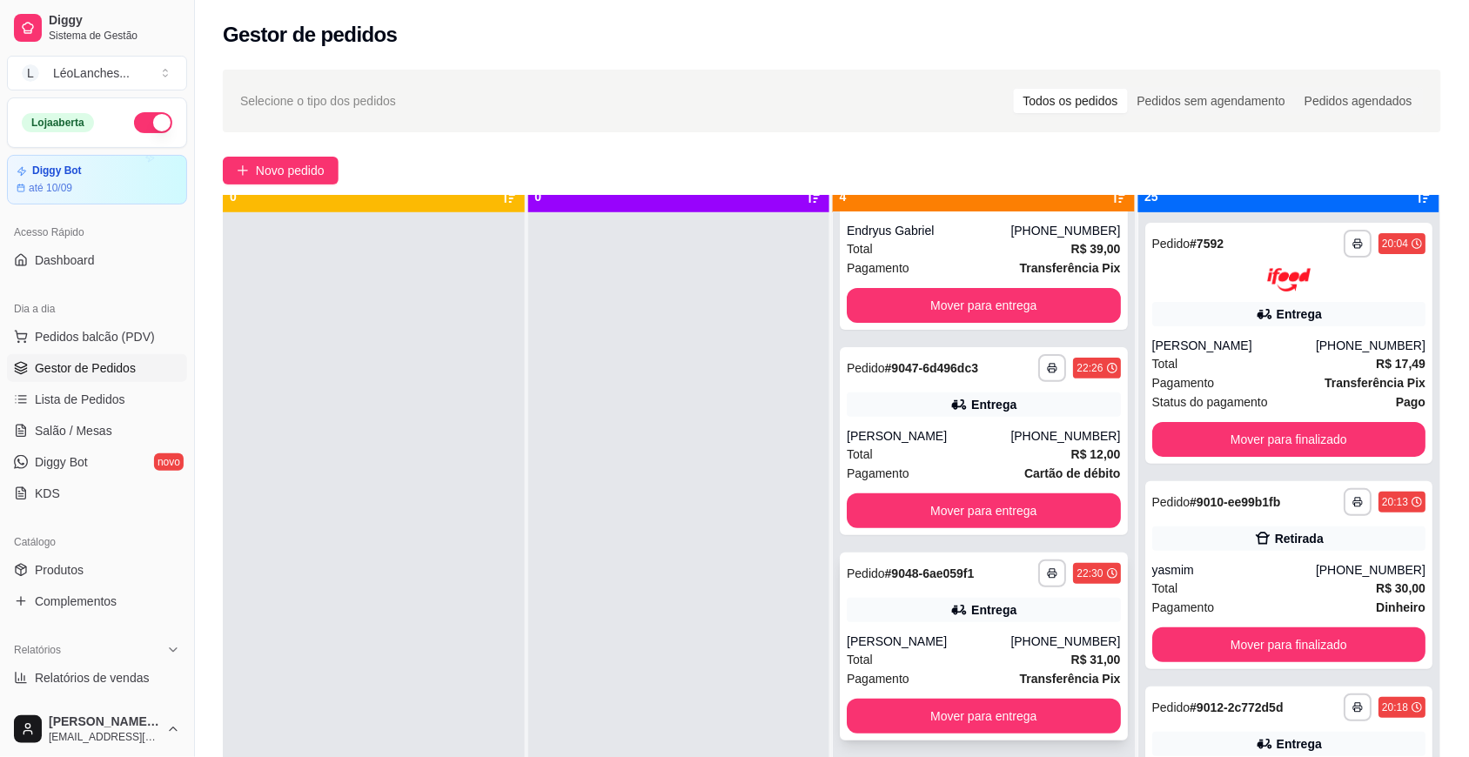
scroll to position [49, 0]
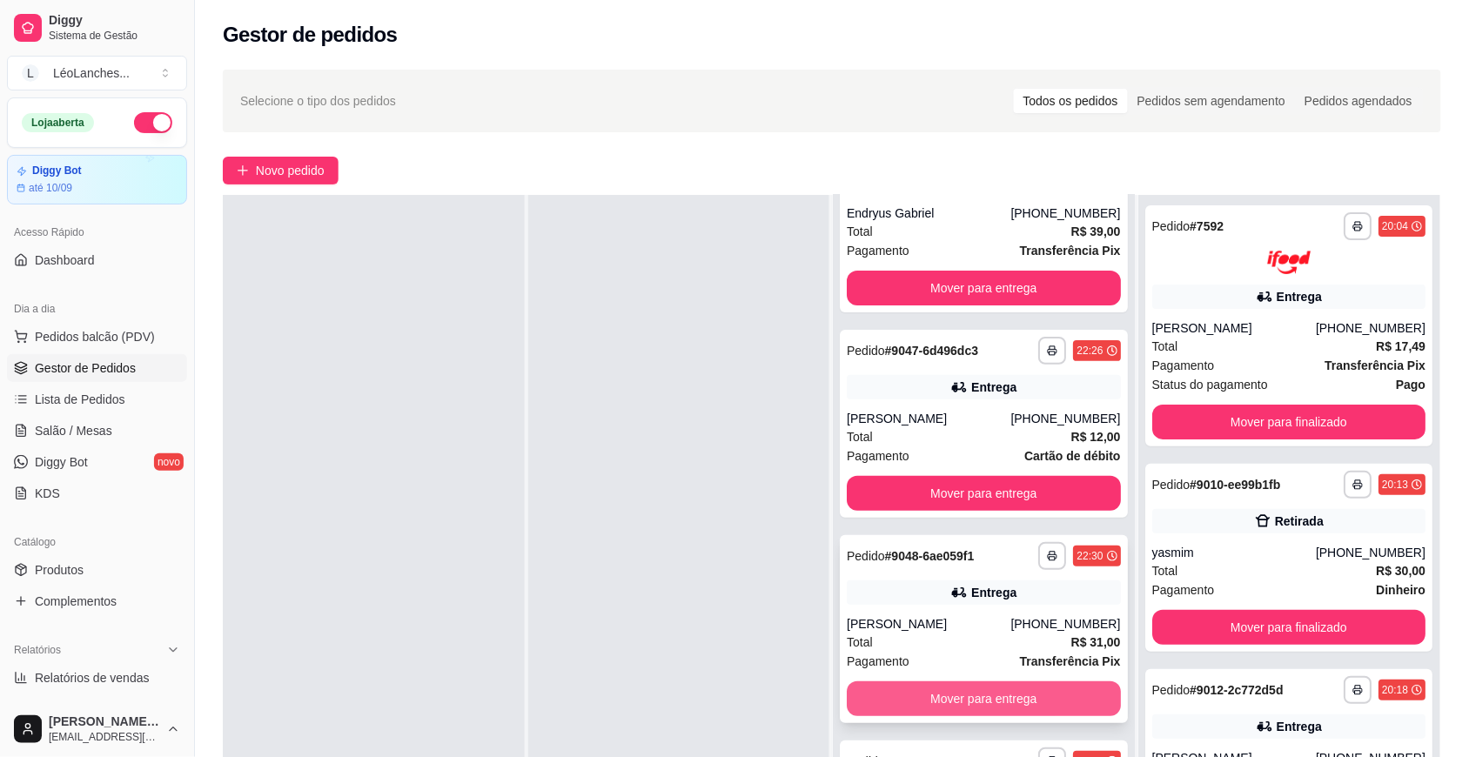
click at [928, 707] on button "Mover para entrega" at bounding box center [984, 699] width 274 height 35
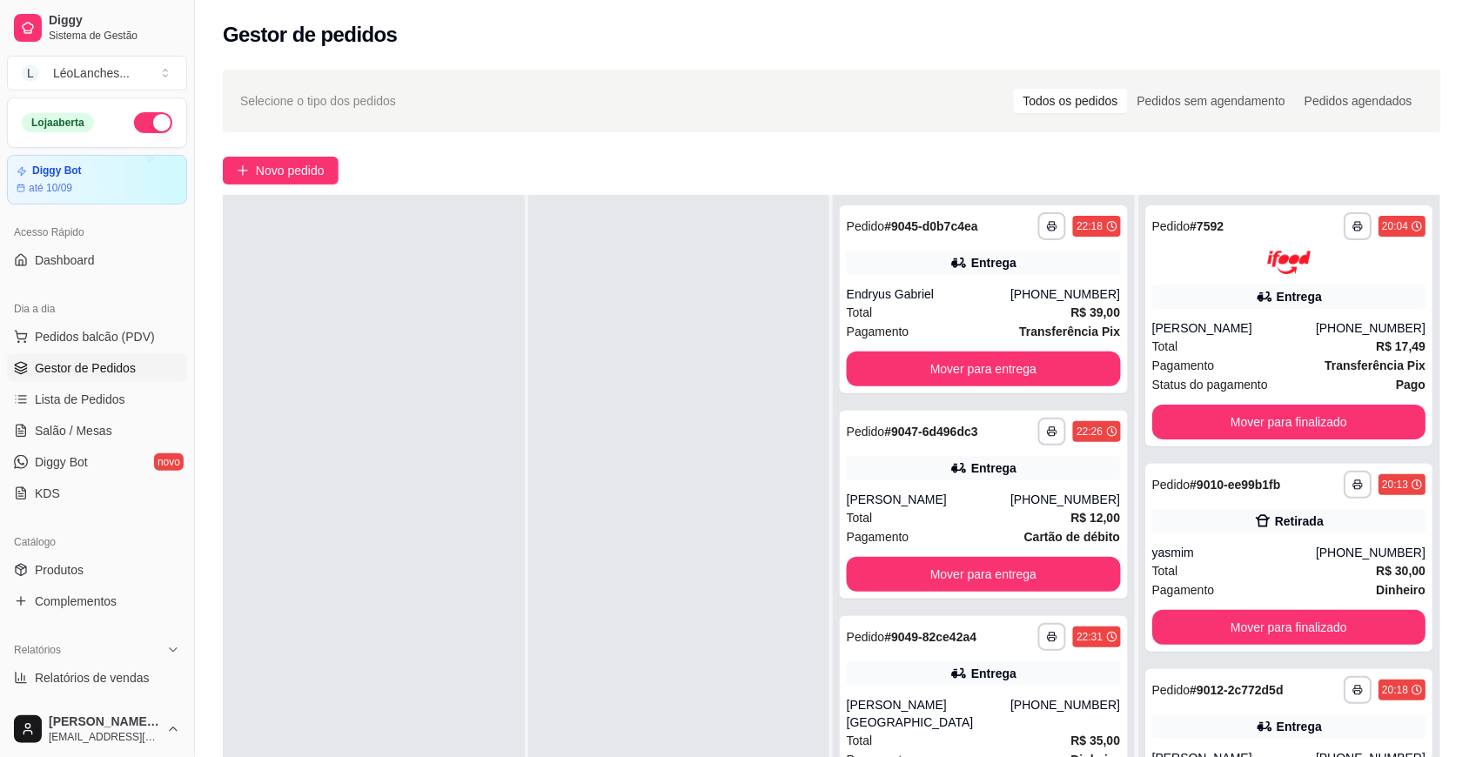
scroll to position [0, 0]
click at [71, 571] on span "Produtos" at bounding box center [59, 569] width 49 height 17
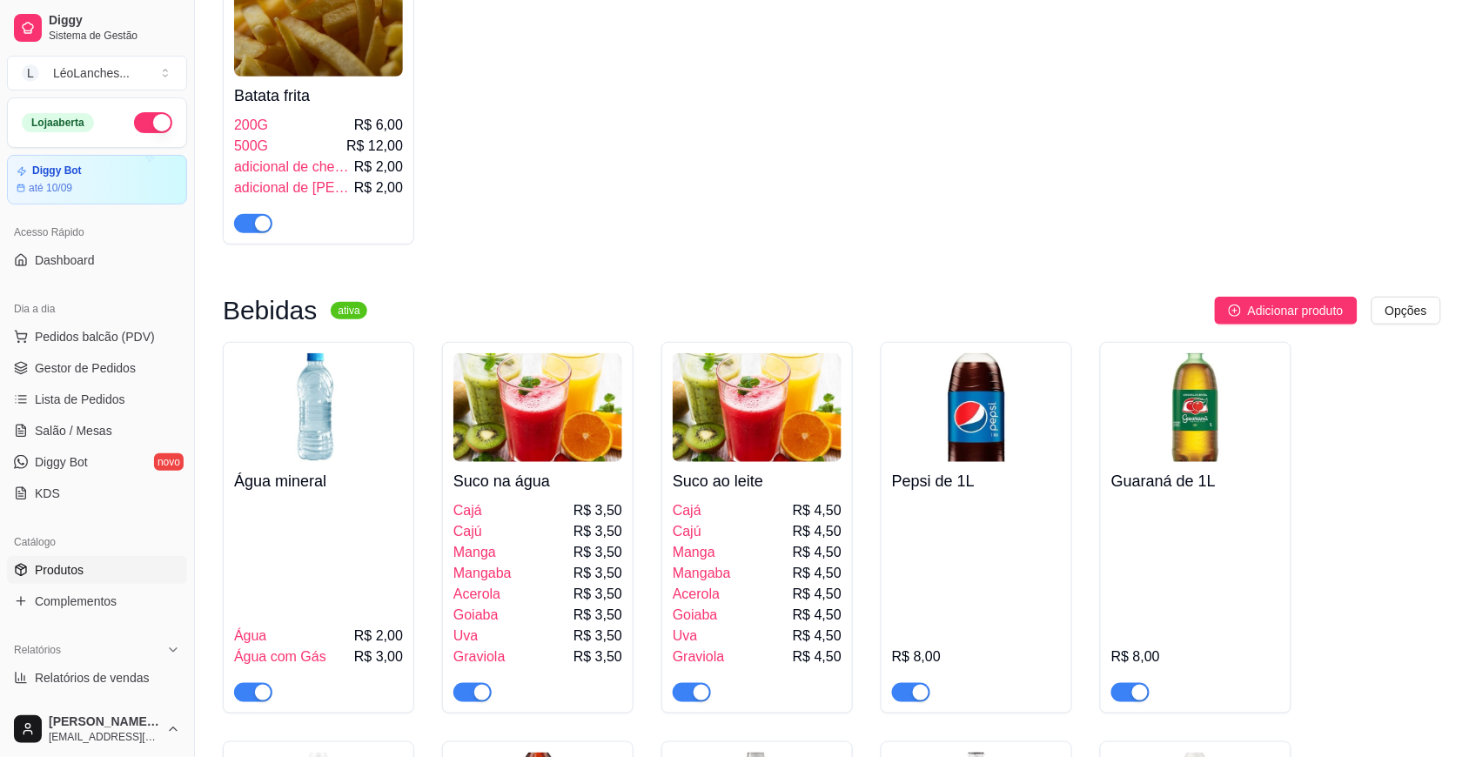
scroll to position [2901, 0]
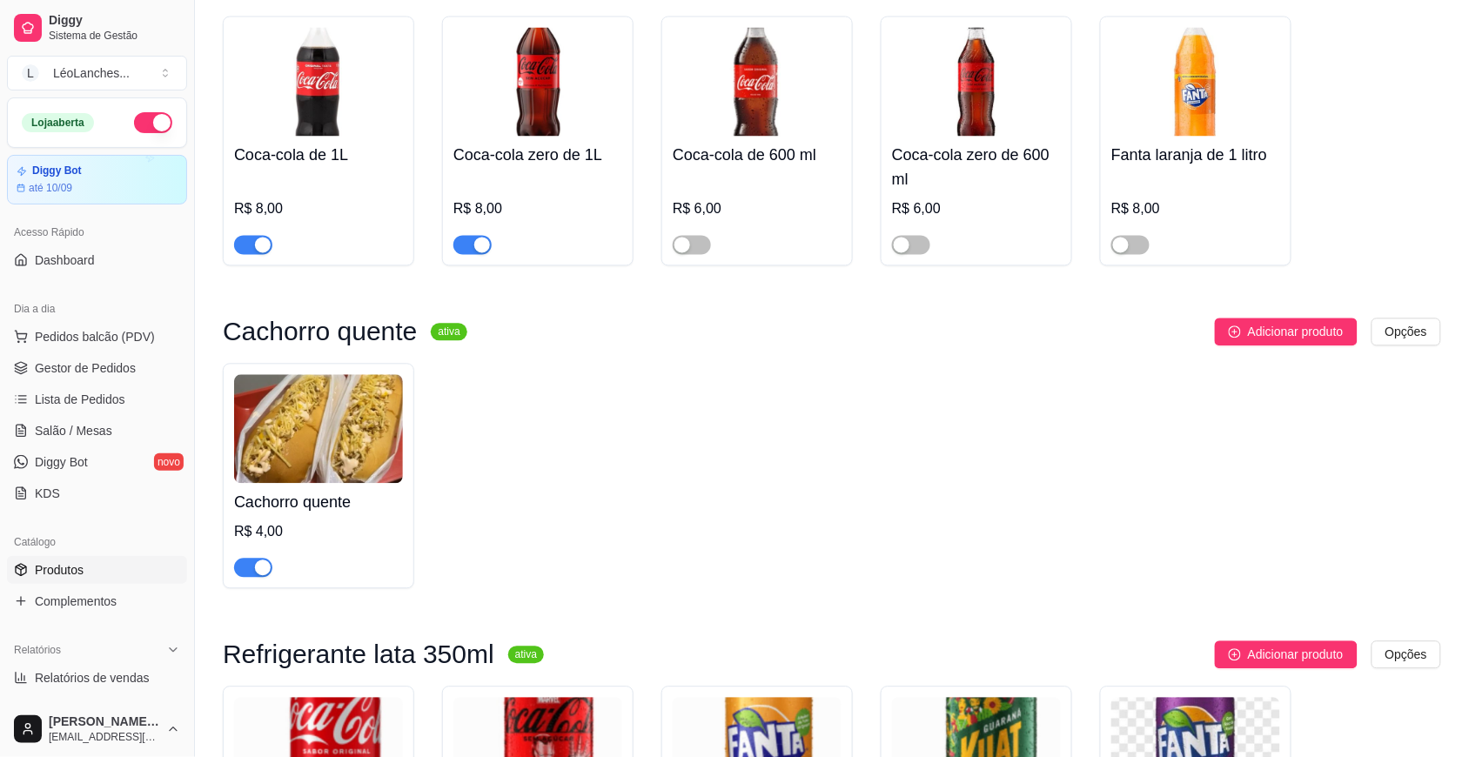
click at [264, 562] on div "button" at bounding box center [263, 569] width 16 height 16
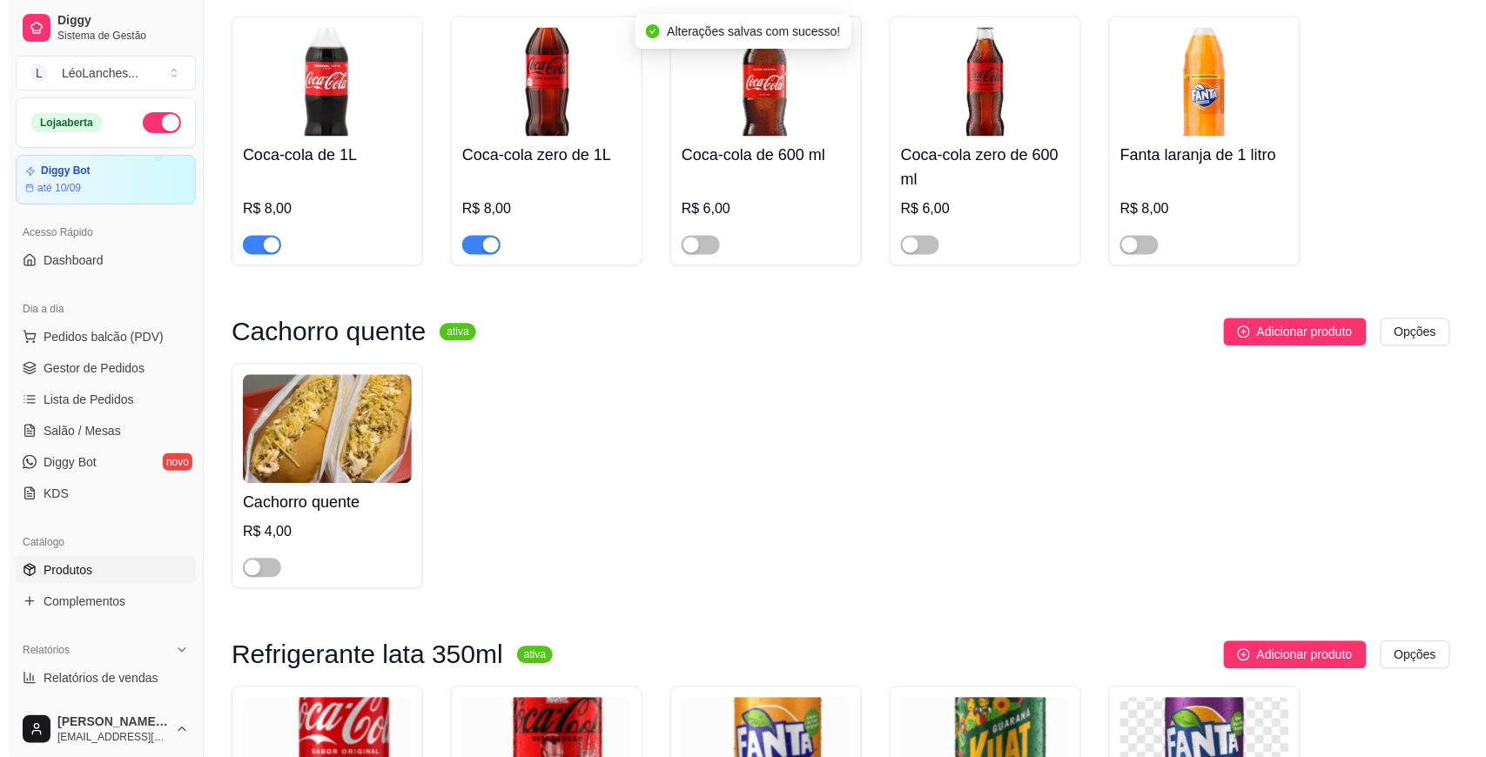
scroll to position [0, 0]
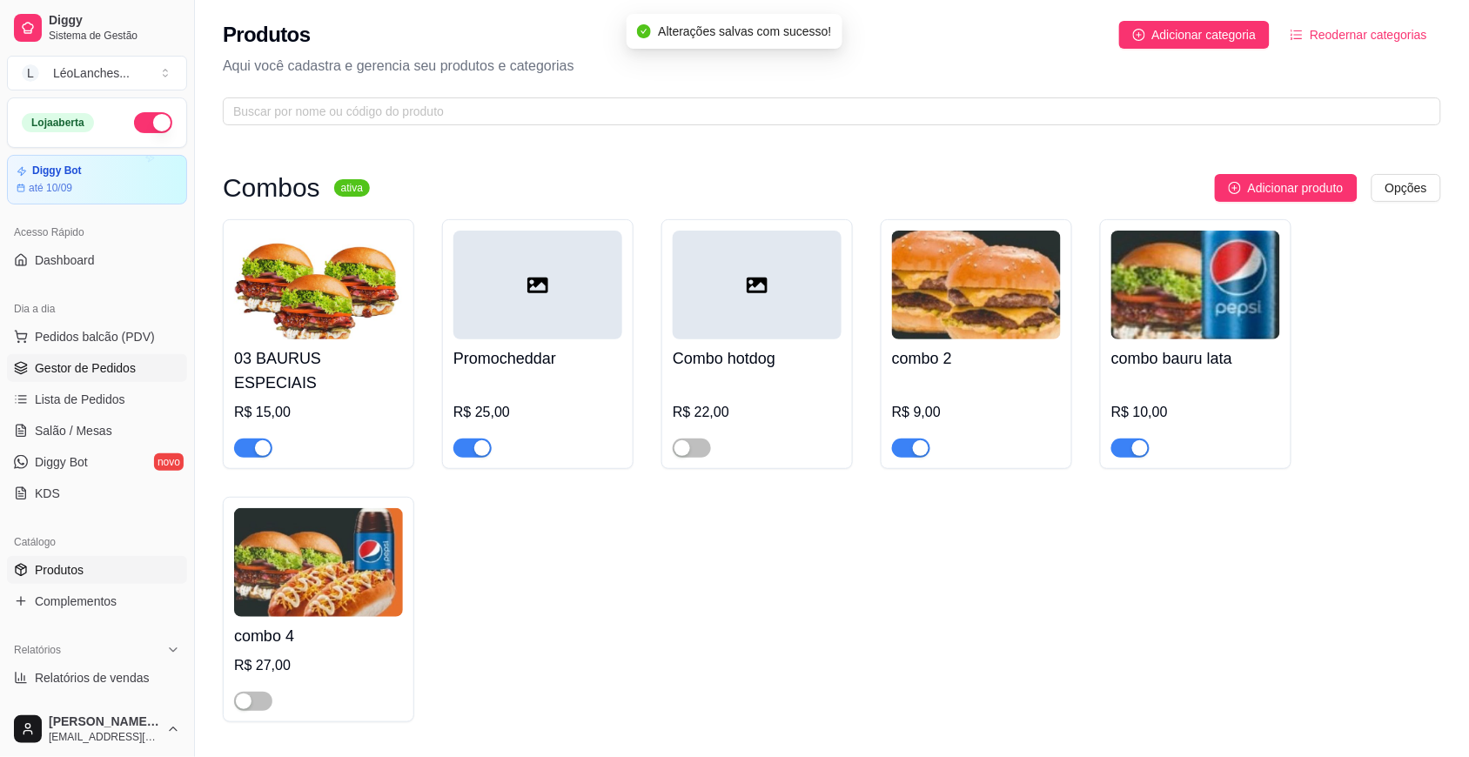
click at [115, 359] on link "Gestor de Pedidos" at bounding box center [97, 368] width 180 height 28
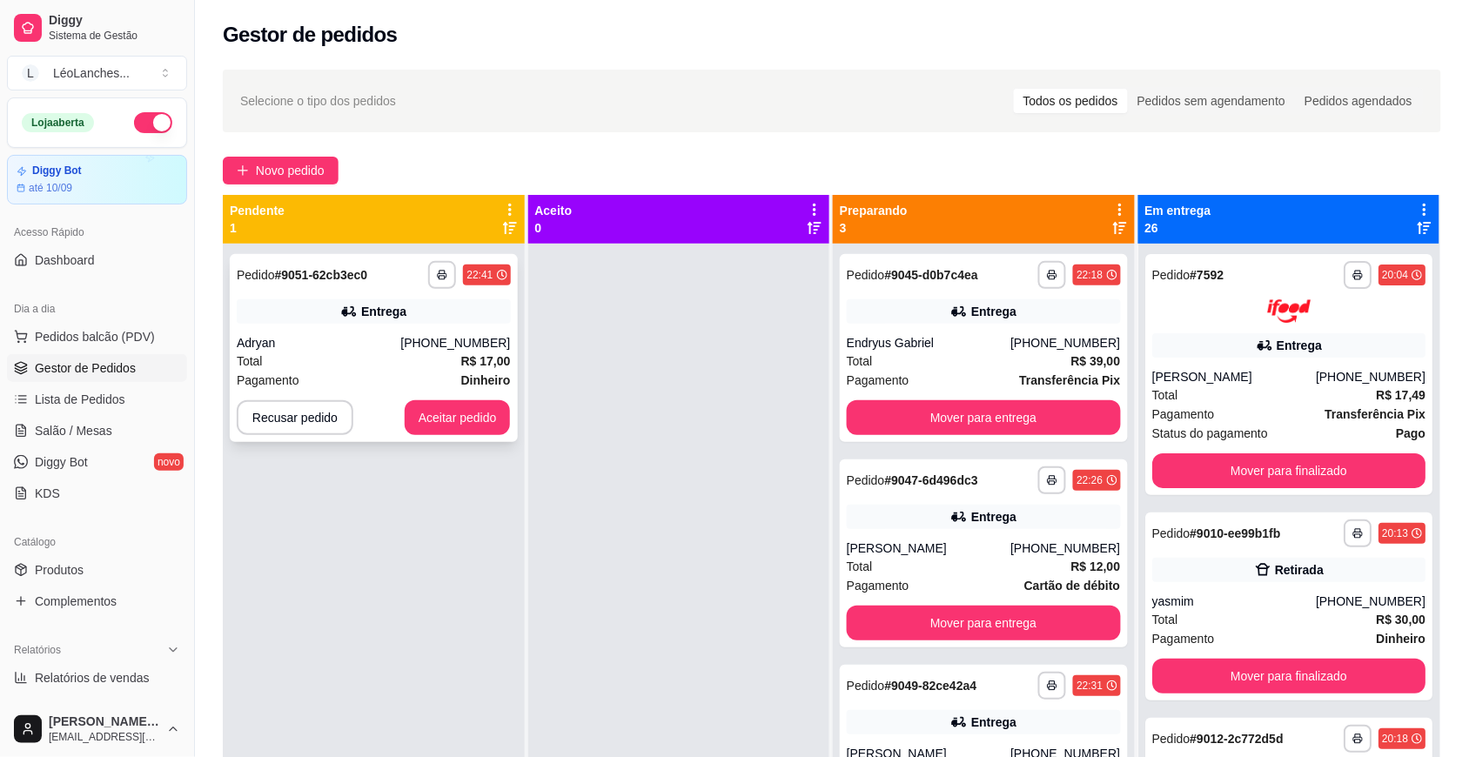
click at [266, 357] on div "Total R$ 17,00" at bounding box center [374, 361] width 274 height 19
click at [471, 407] on button "Aceitar pedido" at bounding box center [458, 417] width 106 height 35
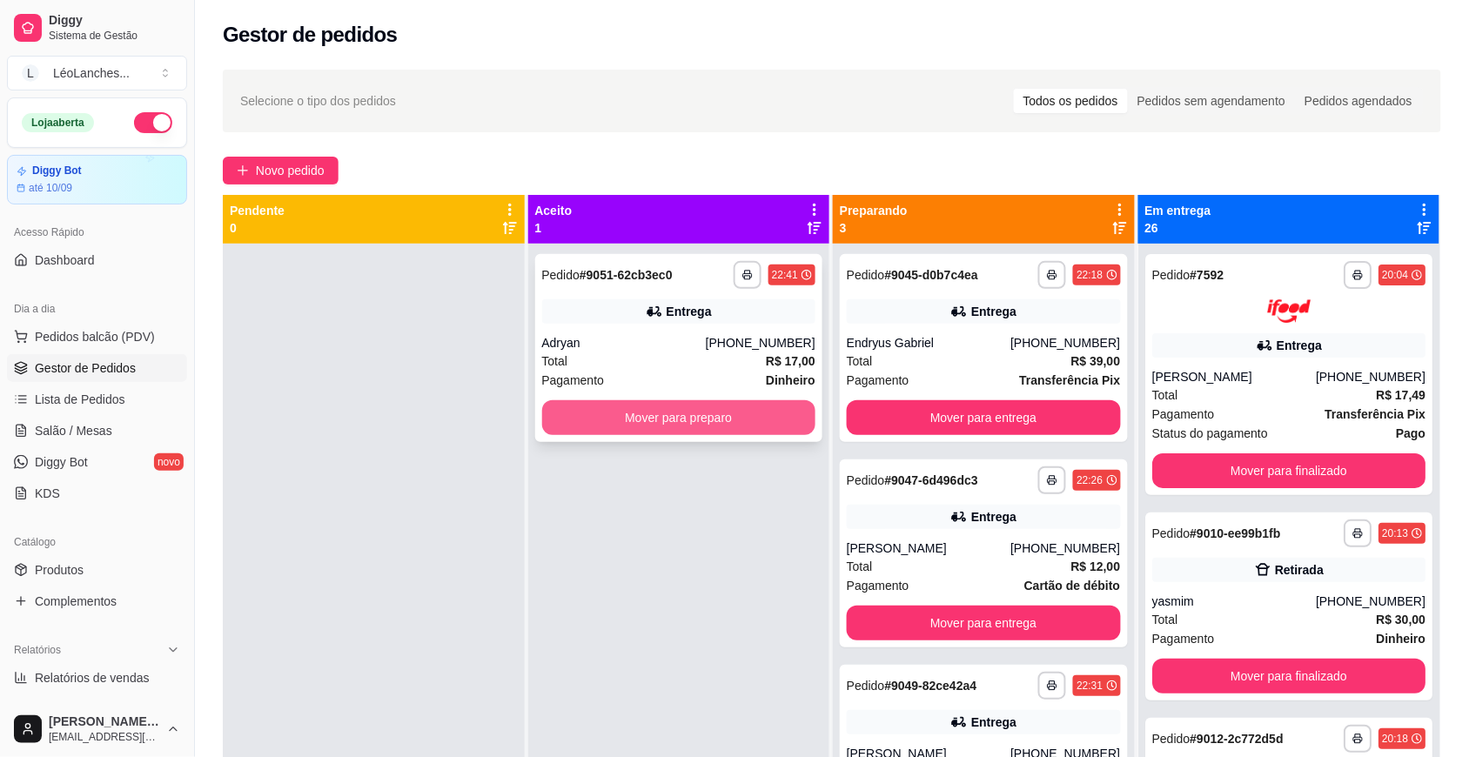
click at [622, 409] on button "Mover para preparo" at bounding box center [679, 417] width 274 height 35
click at [622, 422] on button "Mover para preparo" at bounding box center [679, 418] width 266 height 34
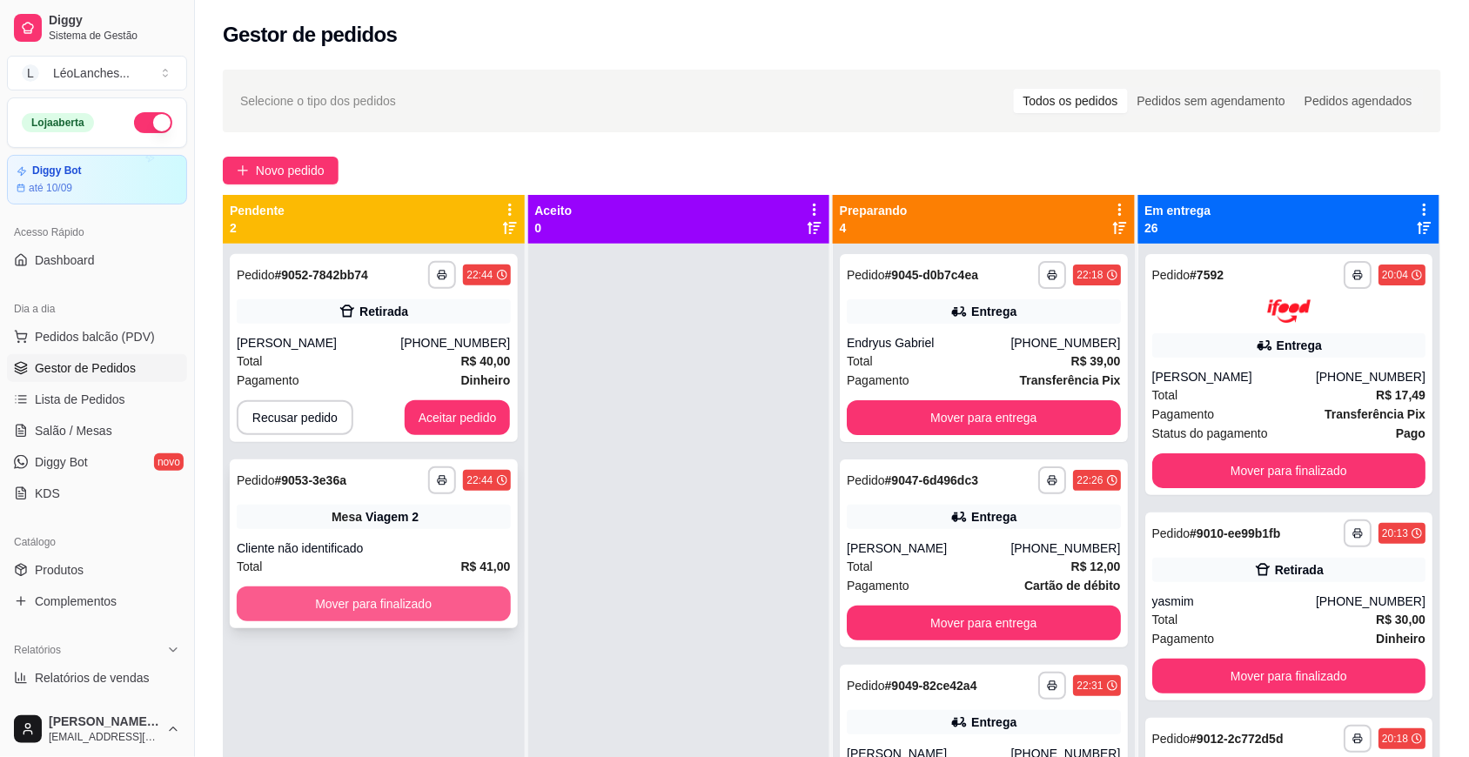
click at [459, 595] on button "Mover para finalizado" at bounding box center [374, 604] width 274 height 35
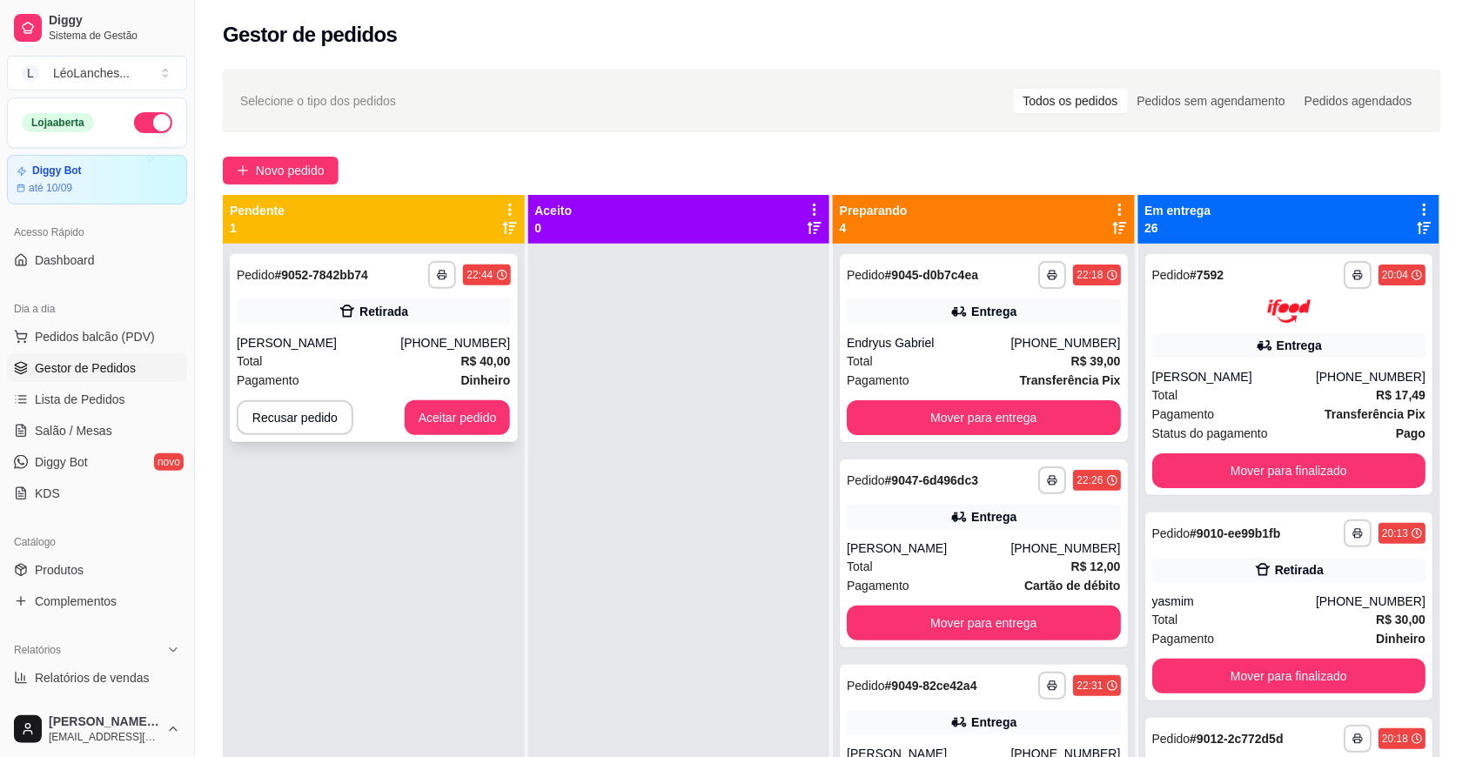
click at [385, 337] on div "[PERSON_NAME]" at bounding box center [319, 342] width 164 height 17
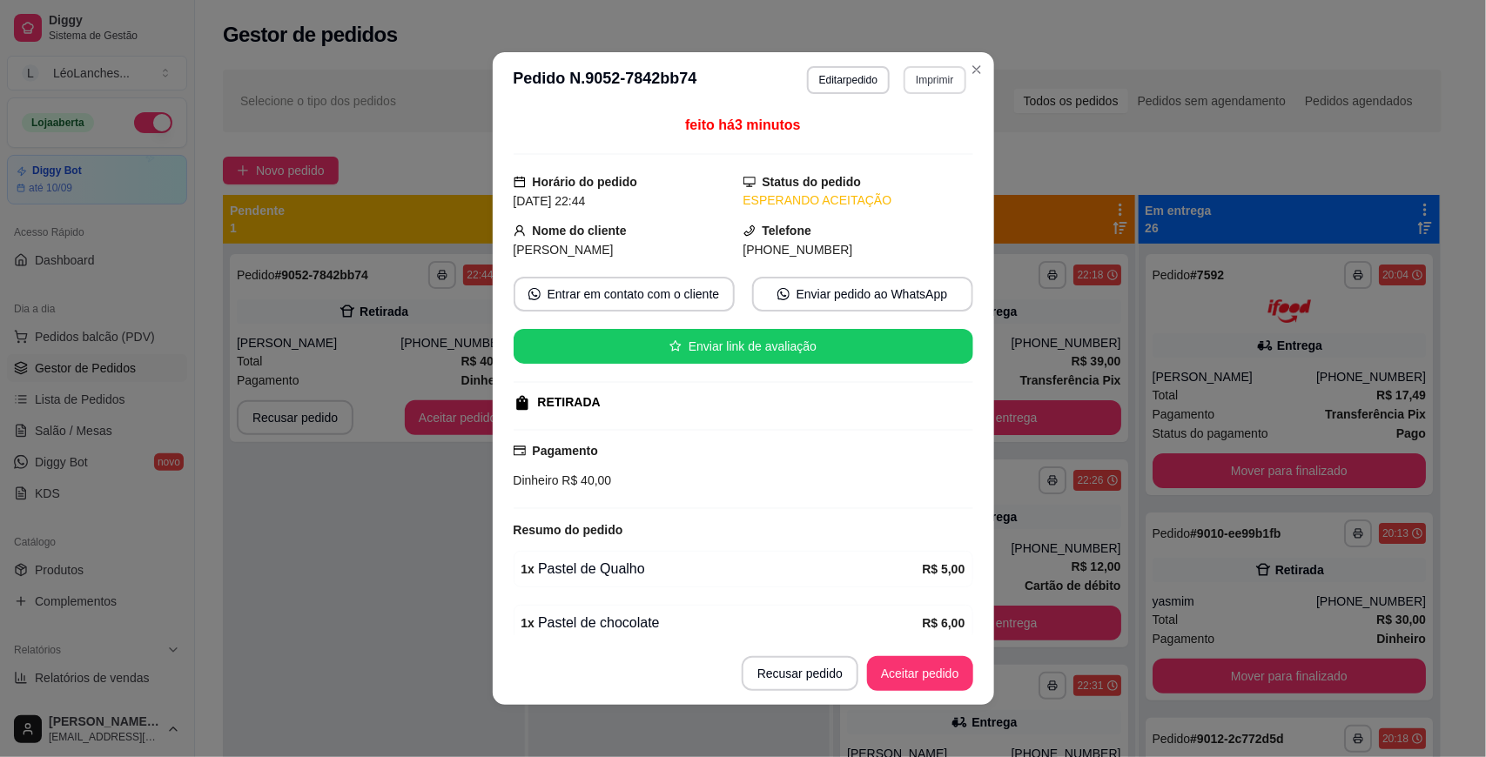
click at [931, 78] on button "Imprimir" at bounding box center [935, 80] width 62 height 28
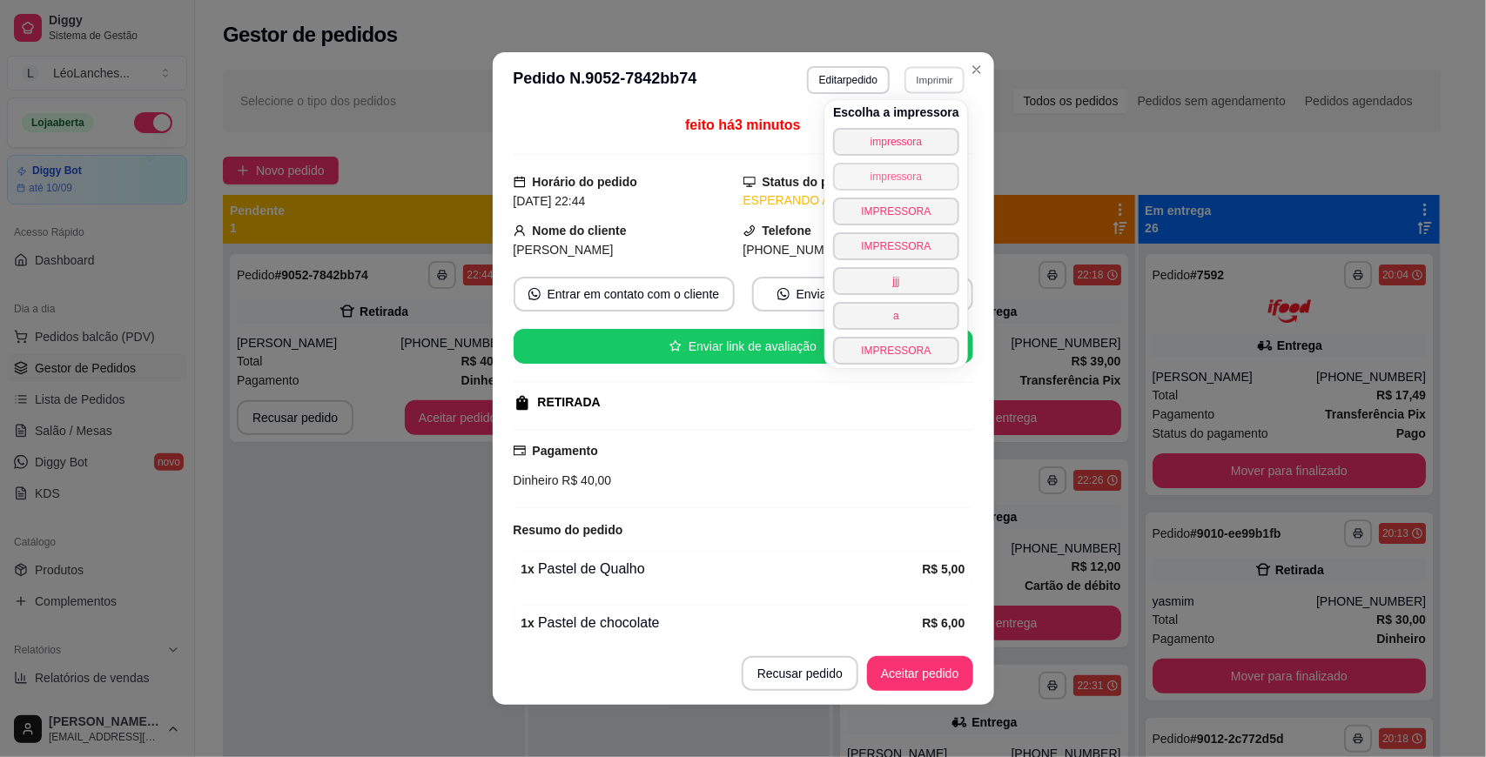
click at [899, 179] on button "impressora" at bounding box center [896, 177] width 126 height 28
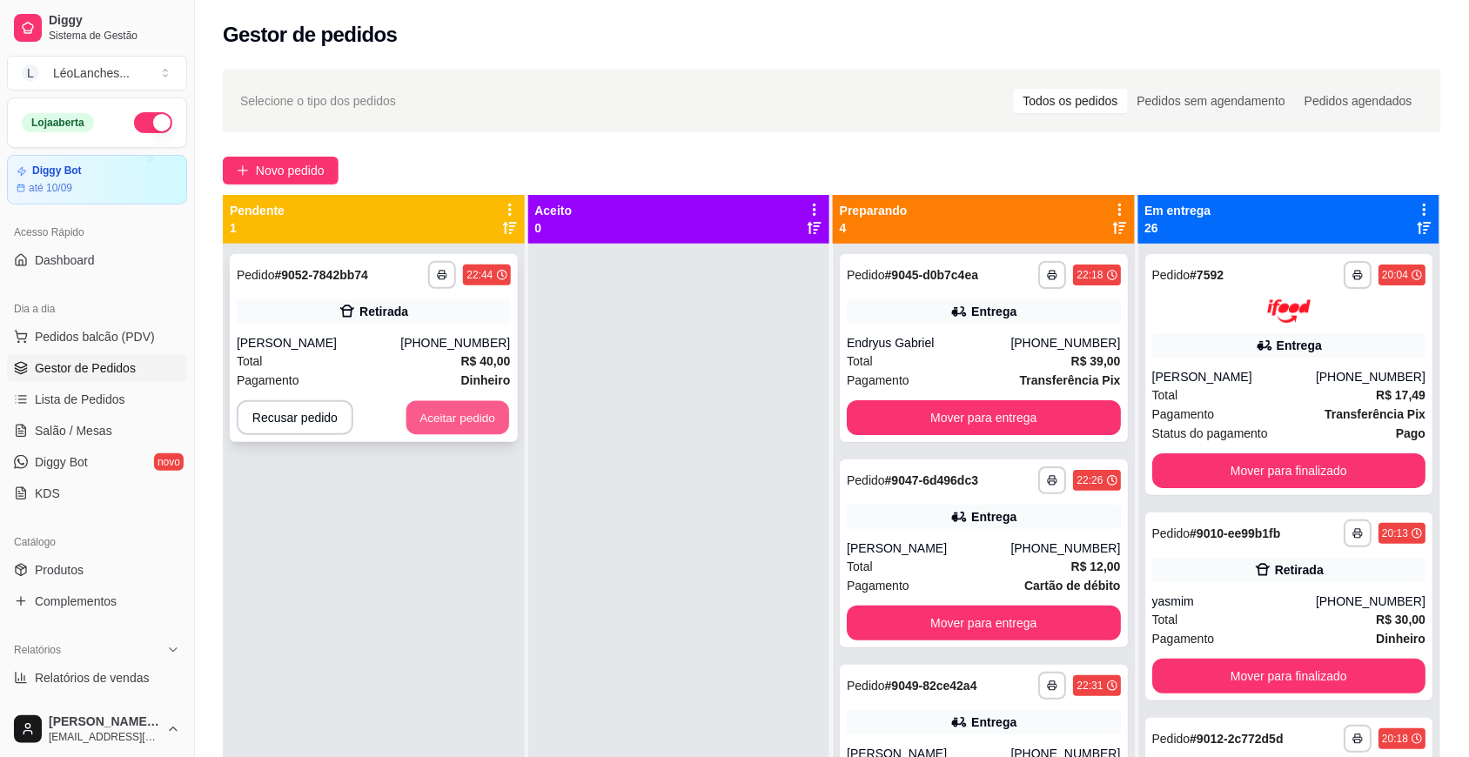
click at [454, 419] on button "Aceitar pedido" at bounding box center [458, 418] width 103 height 34
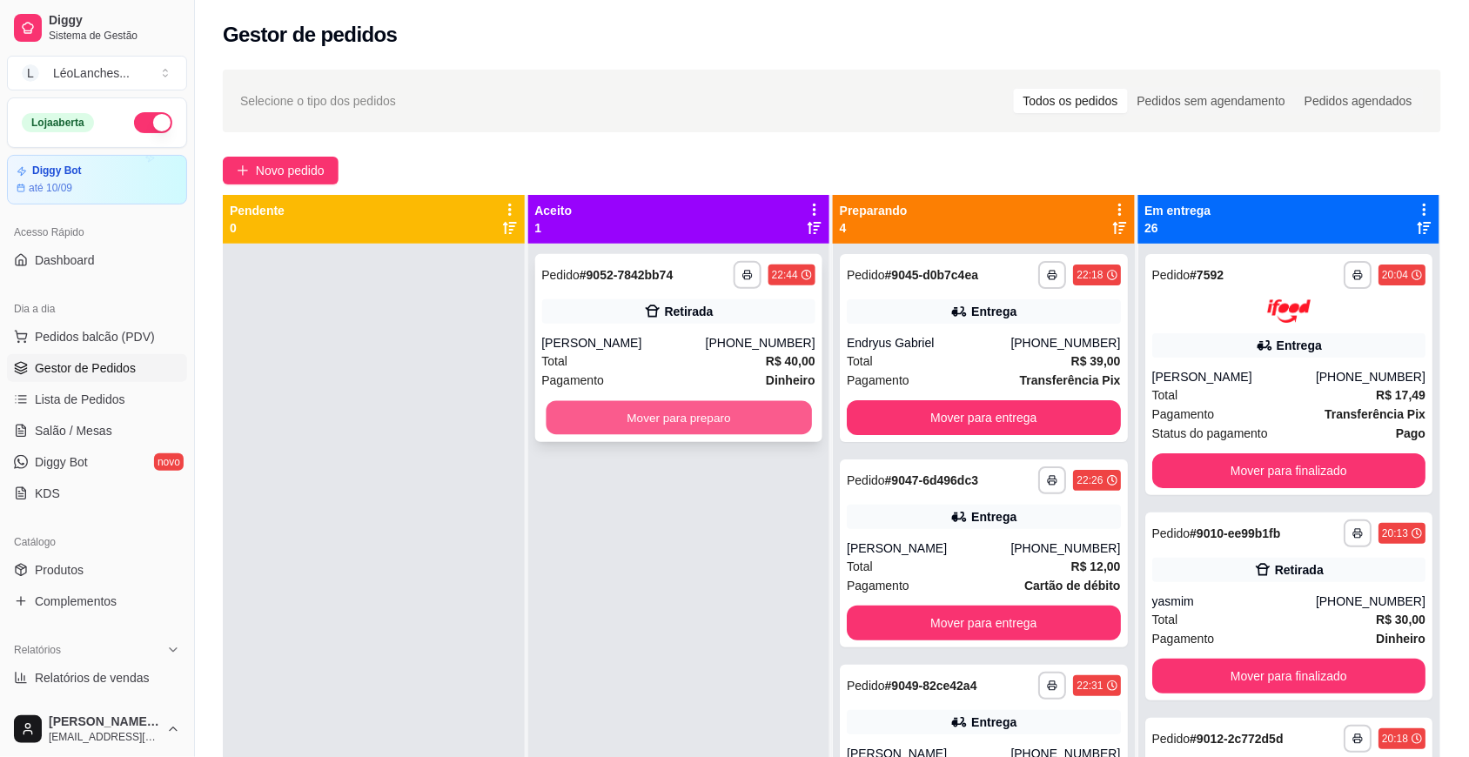
click at [747, 409] on button "Mover para preparo" at bounding box center [679, 418] width 266 height 34
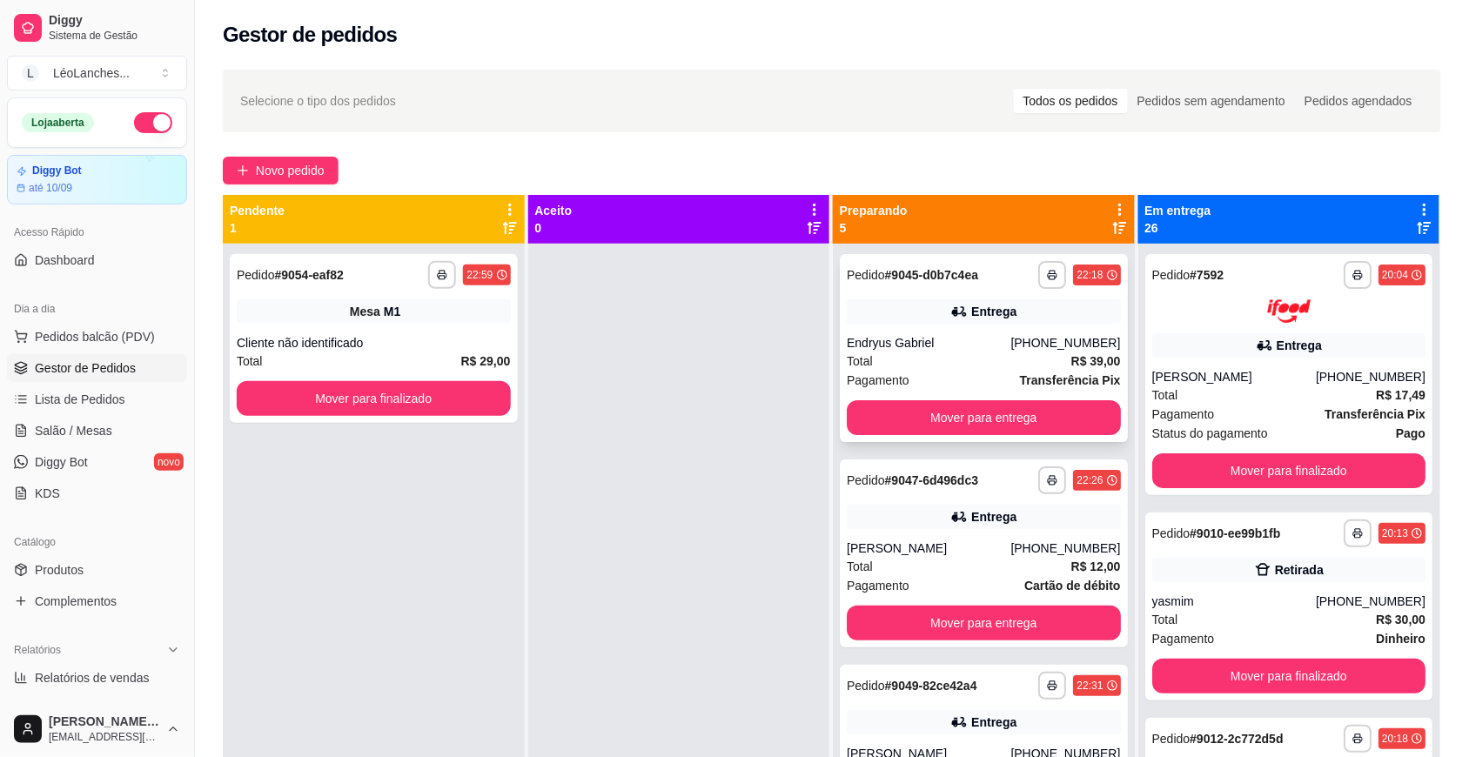
click at [941, 359] on div "Total R$ 39,00" at bounding box center [984, 361] width 274 height 19
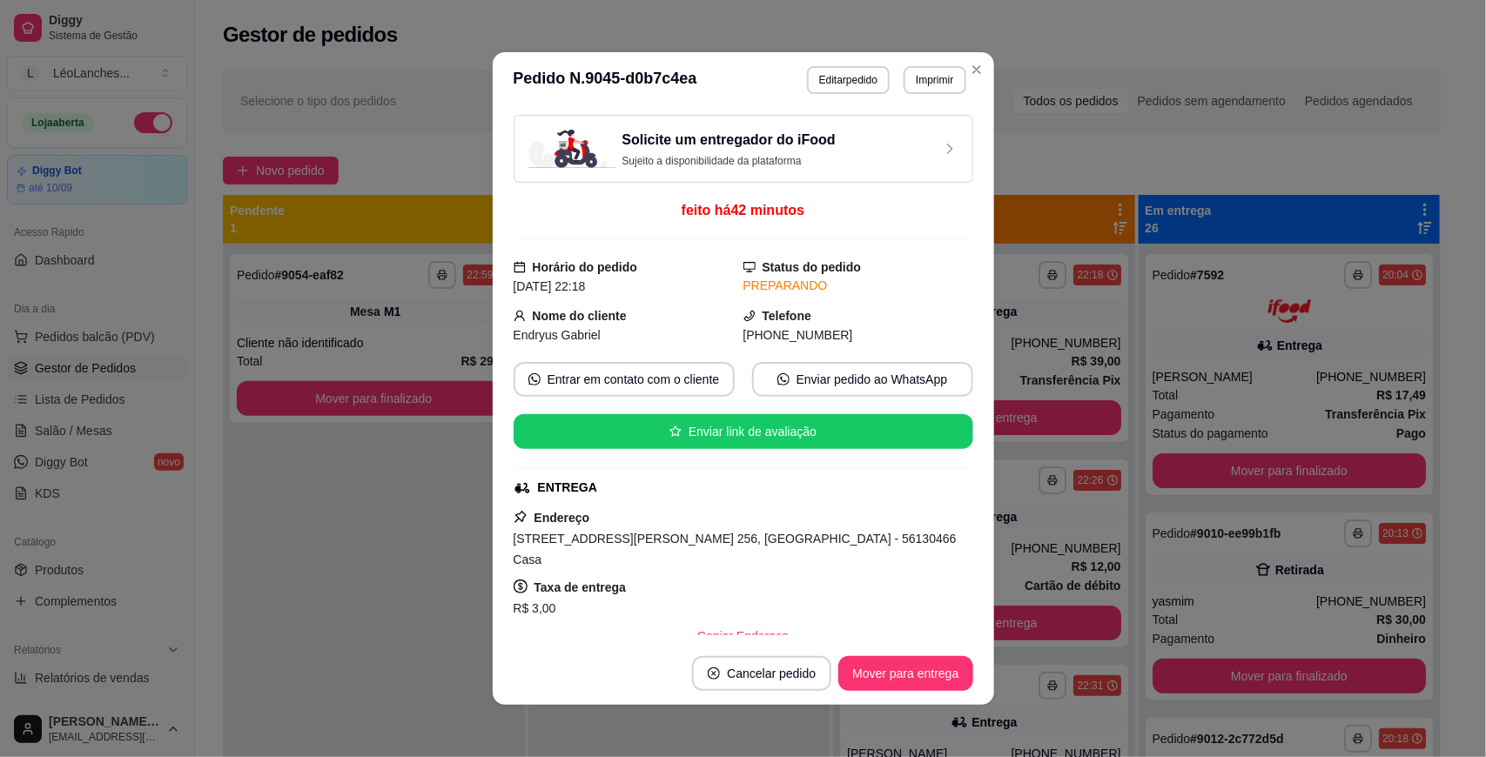
scroll to position [248, 0]
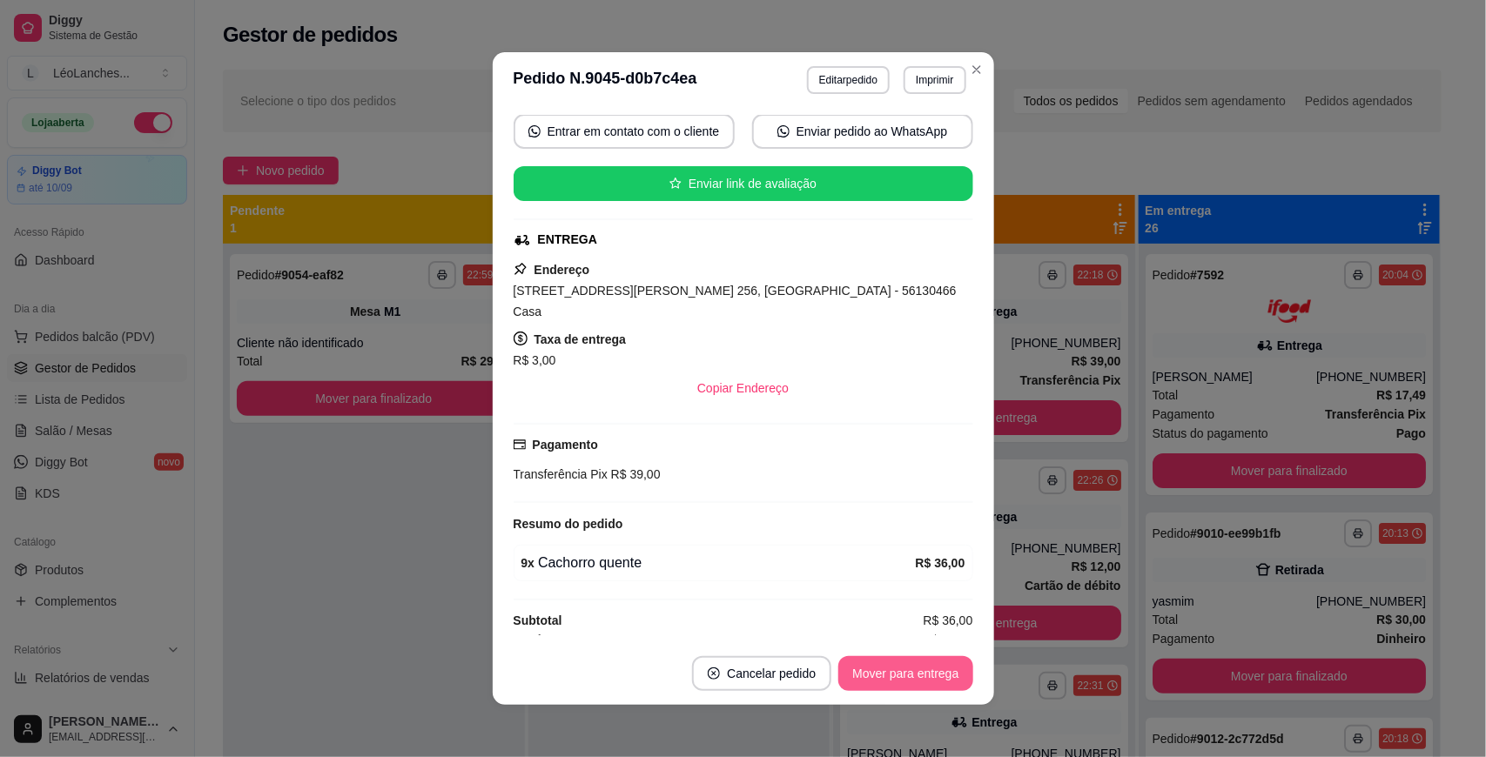
click at [877, 666] on button "Mover para entrega" at bounding box center [905, 673] width 134 height 35
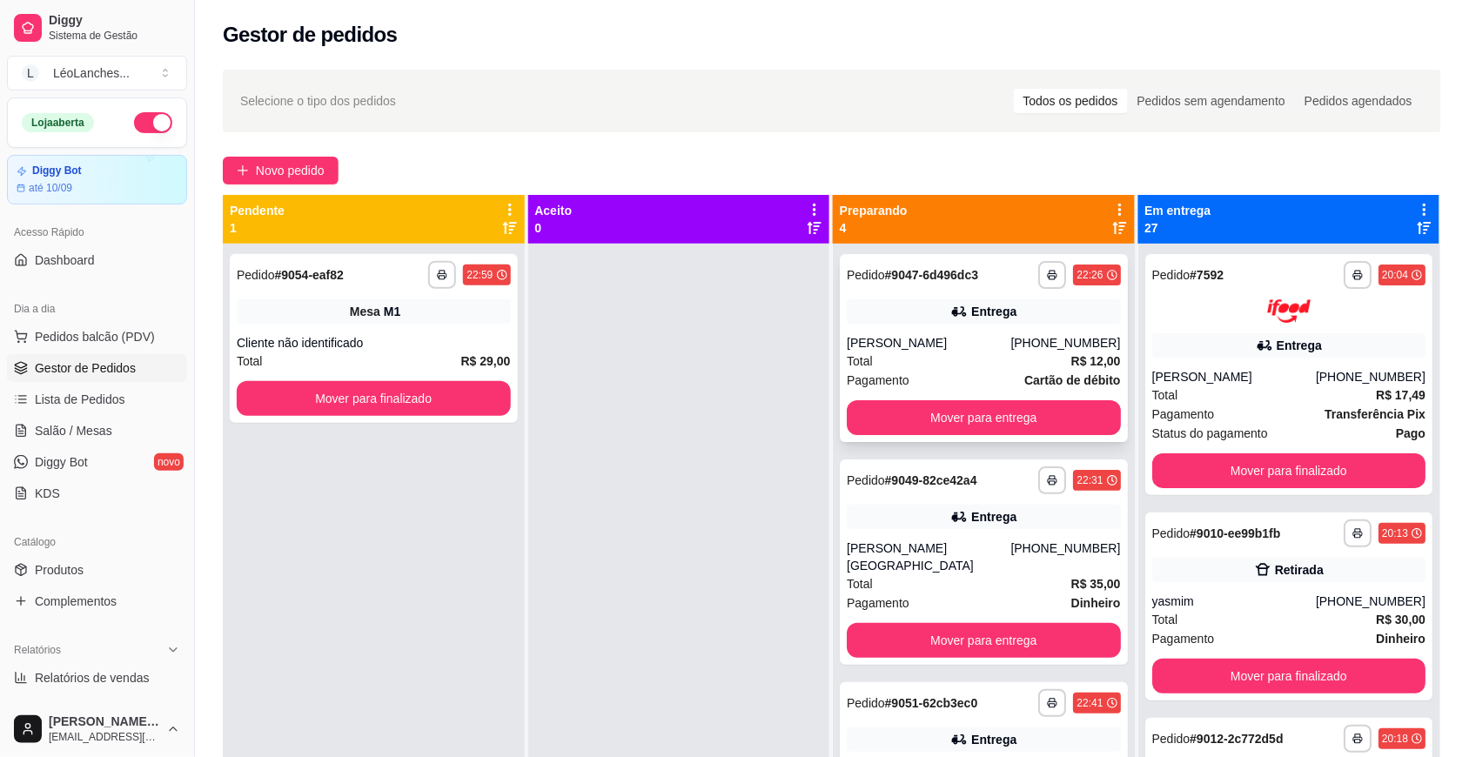
click at [964, 371] on div "Pagamento Cartão de débito" at bounding box center [984, 380] width 274 height 19
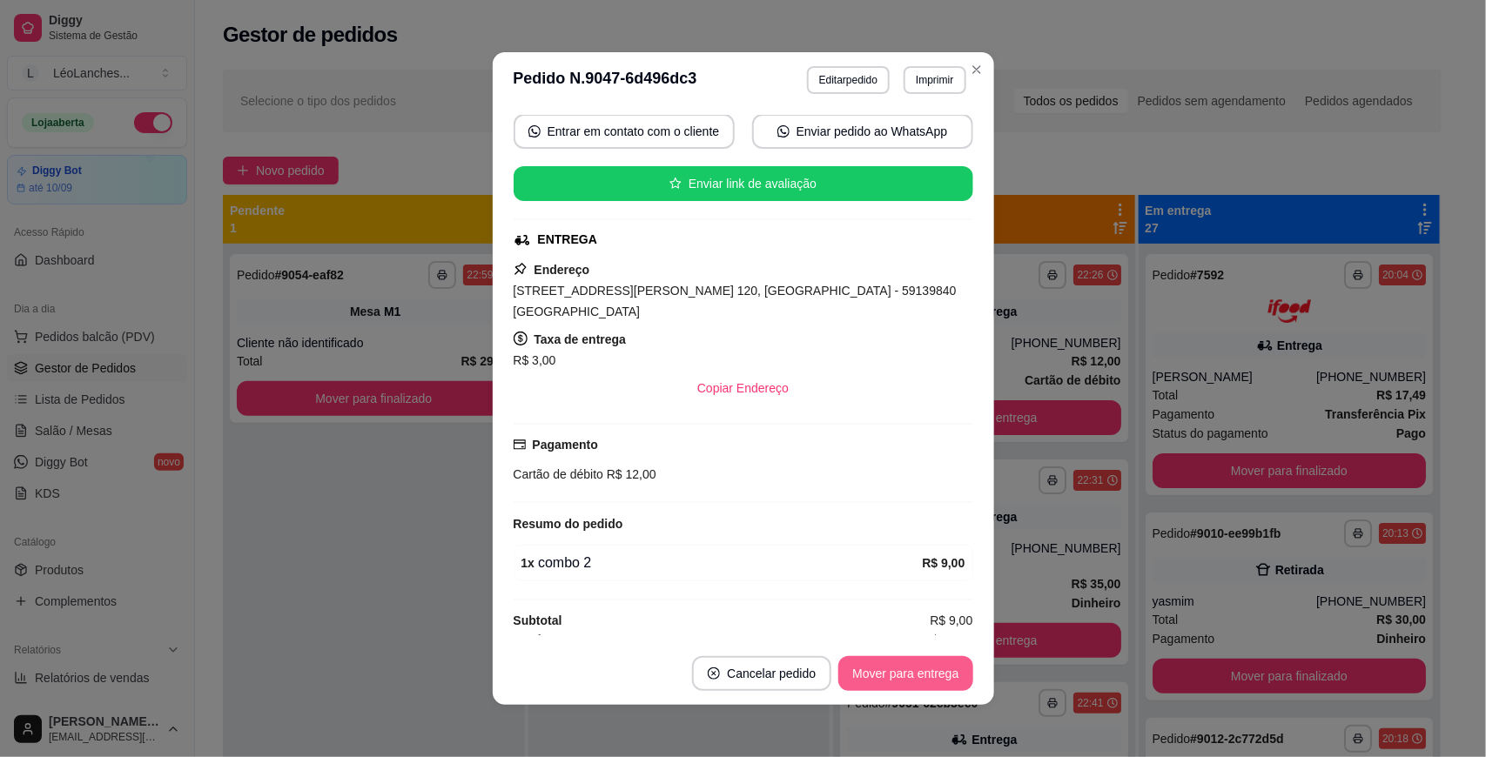
click at [892, 676] on button "Mover para entrega" at bounding box center [905, 673] width 134 height 35
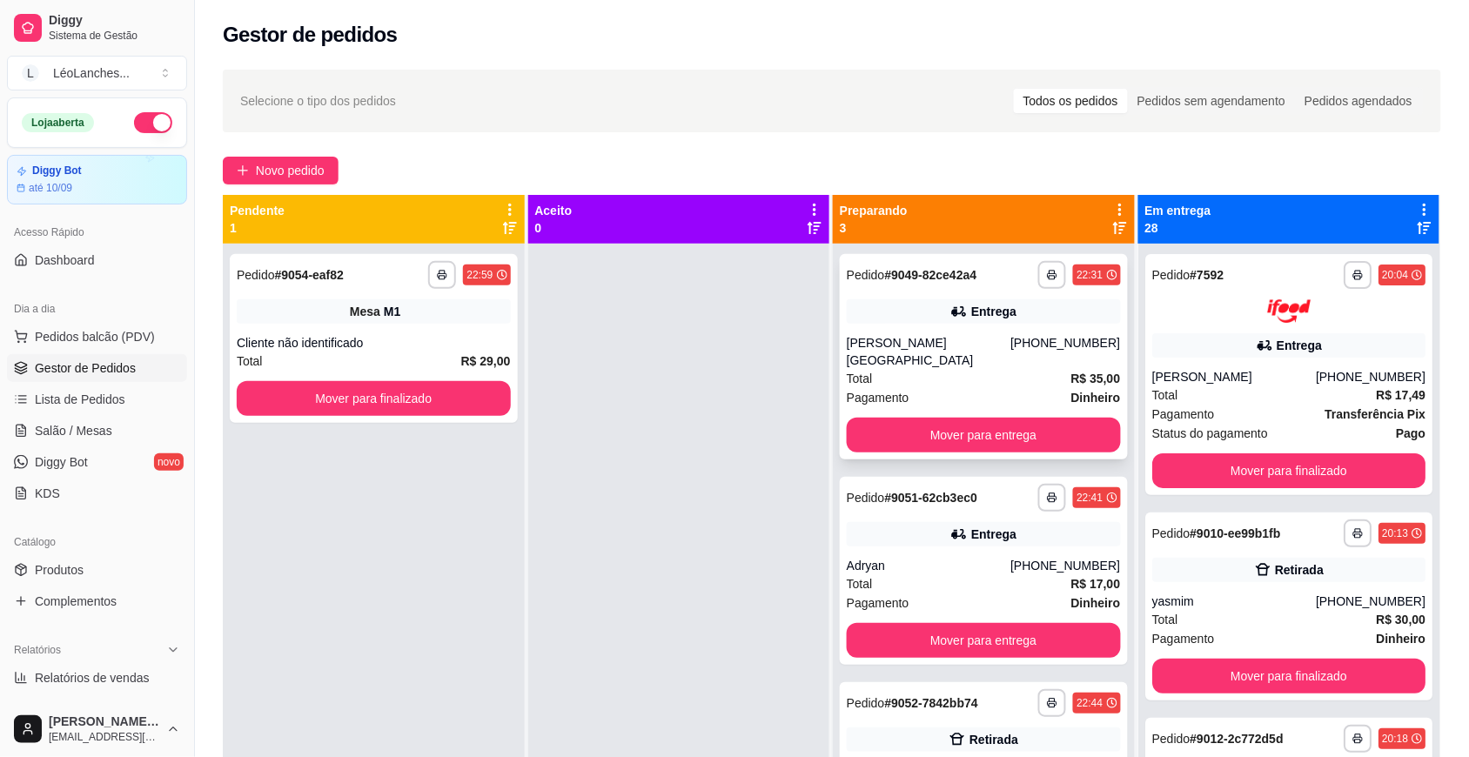
click at [985, 369] on div "Total R$ 35,00" at bounding box center [984, 378] width 274 height 19
click at [906, 575] on div "Total R$ 17,00" at bounding box center [984, 584] width 274 height 19
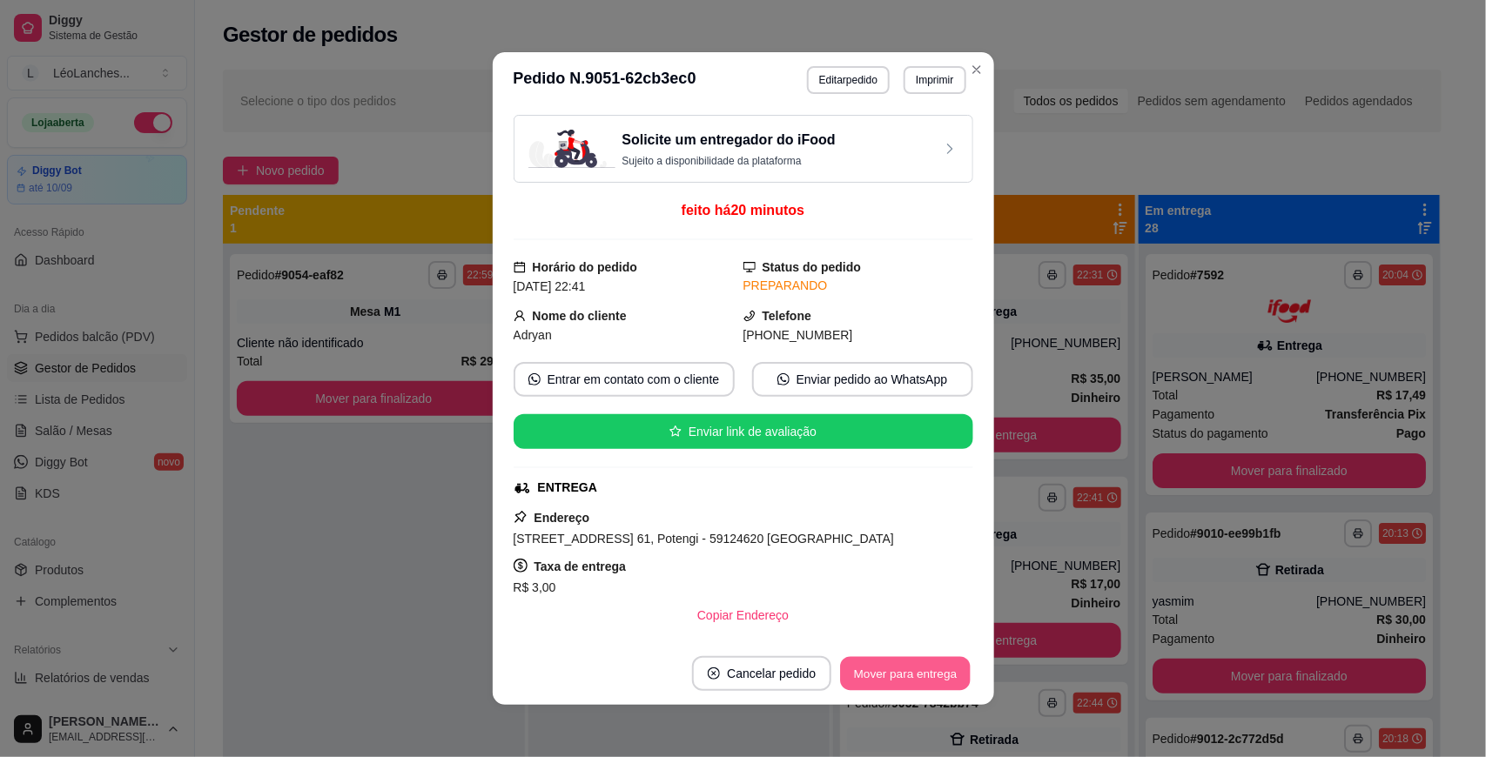
click at [928, 662] on button "Mover para entrega" at bounding box center [906, 674] width 131 height 34
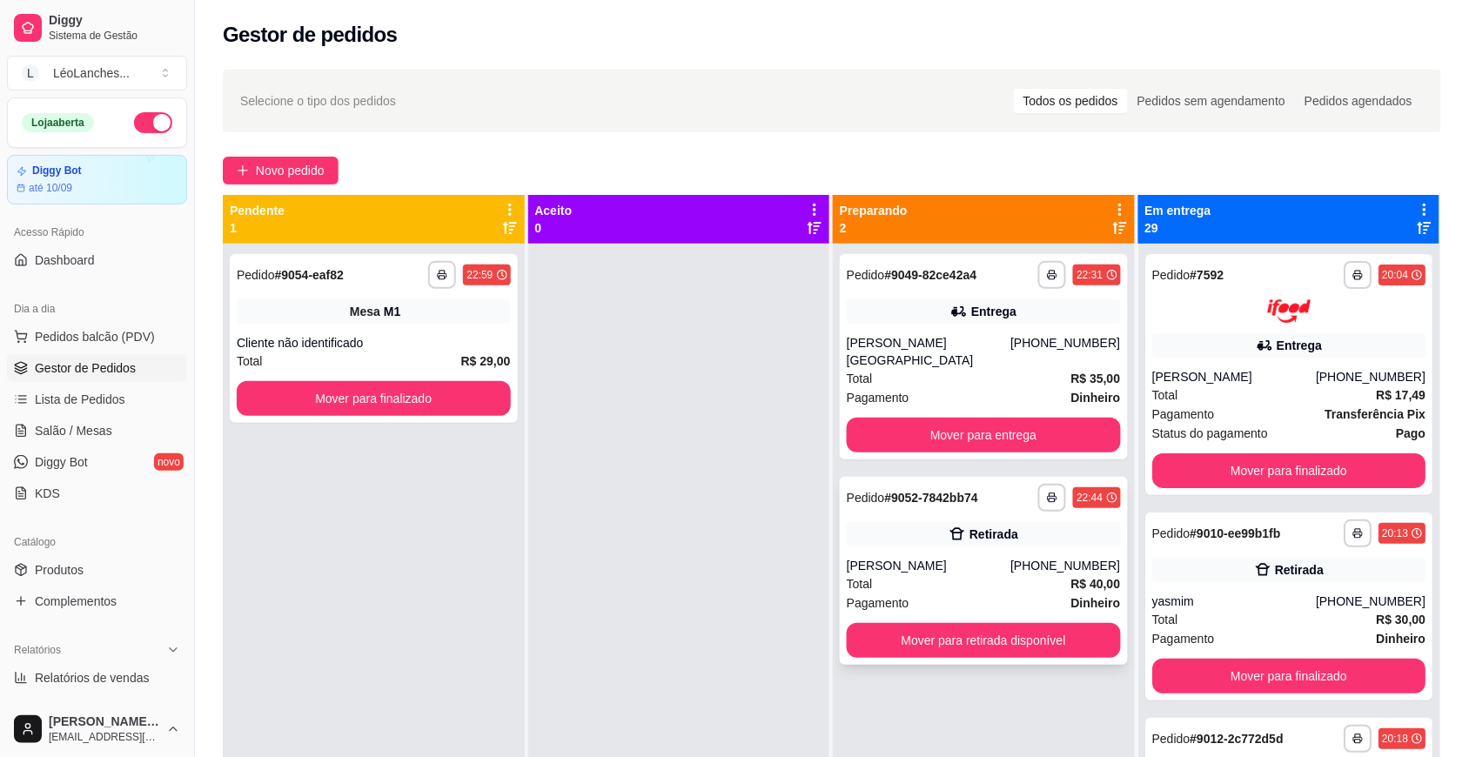
click at [967, 575] on div "Total R$ 40,00" at bounding box center [984, 584] width 274 height 19
click at [971, 594] on div "Pagamento Dinheiro" at bounding box center [984, 603] width 274 height 19
click at [951, 632] on button "Mover para retirada disponível" at bounding box center [984, 641] width 266 height 34
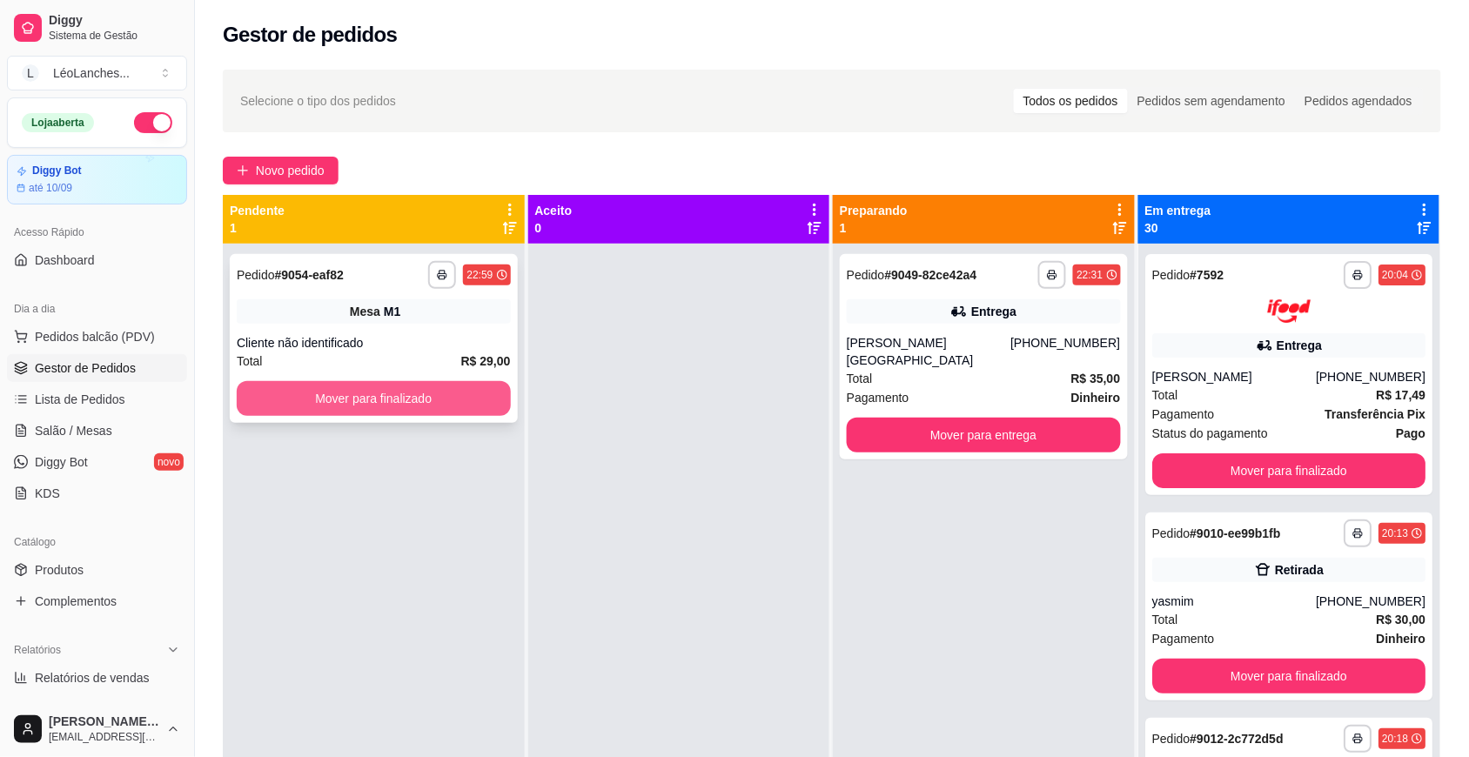
click at [498, 400] on button "Mover para finalizado" at bounding box center [374, 398] width 274 height 35
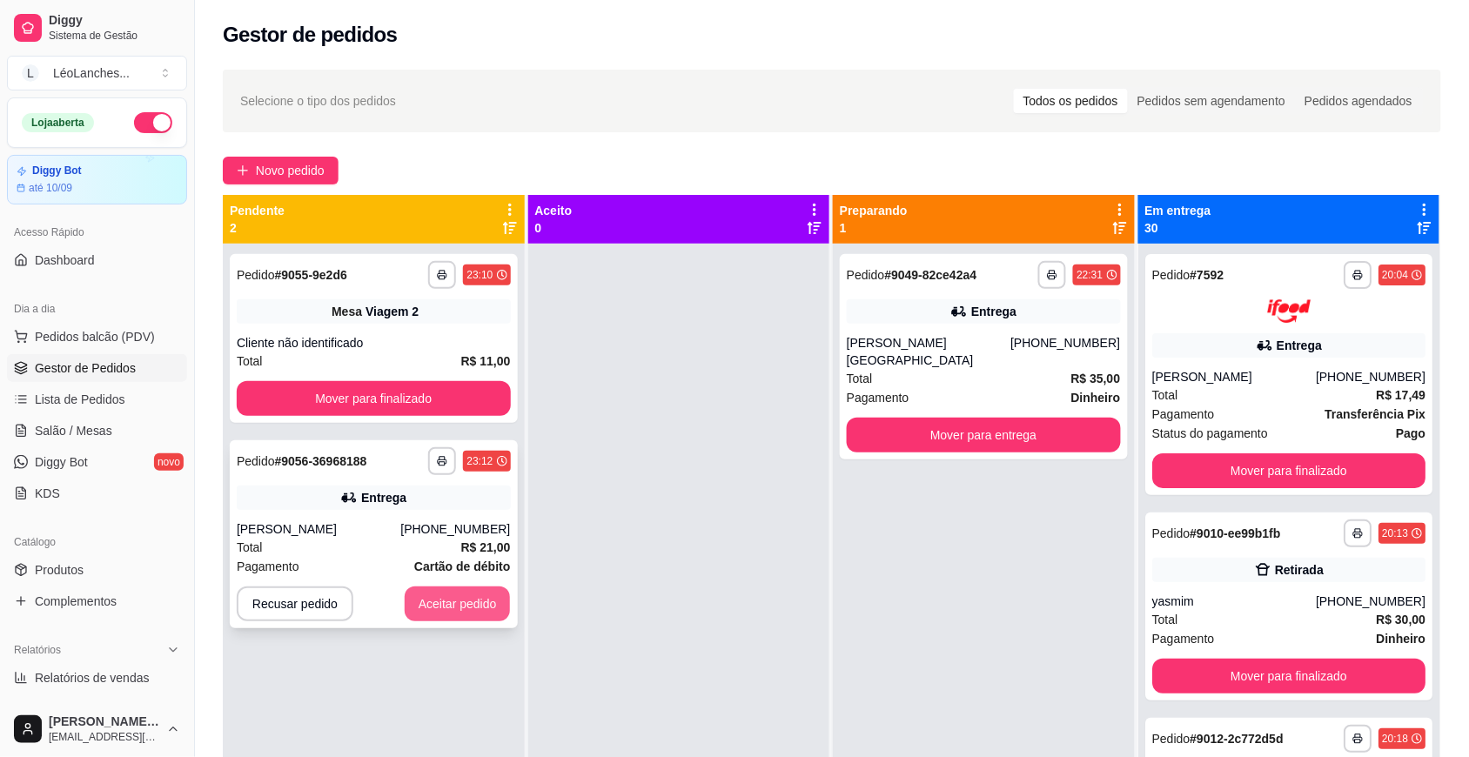
click at [486, 596] on button "Aceitar pedido" at bounding box center [458, 604] width 106 height 35
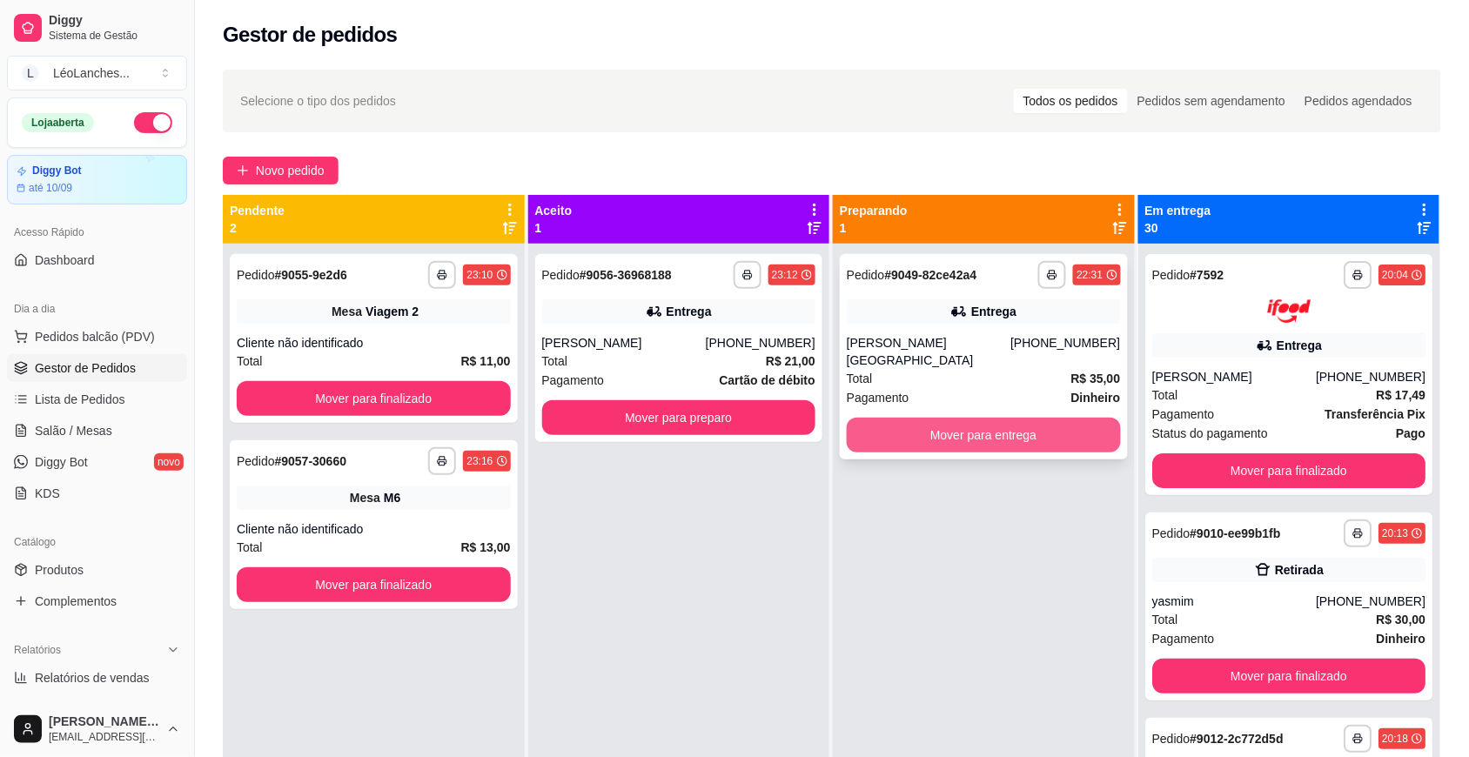
click at [990, 418] on button "Mover para entrega" at bounding box center [984, 435] width 274 height 35
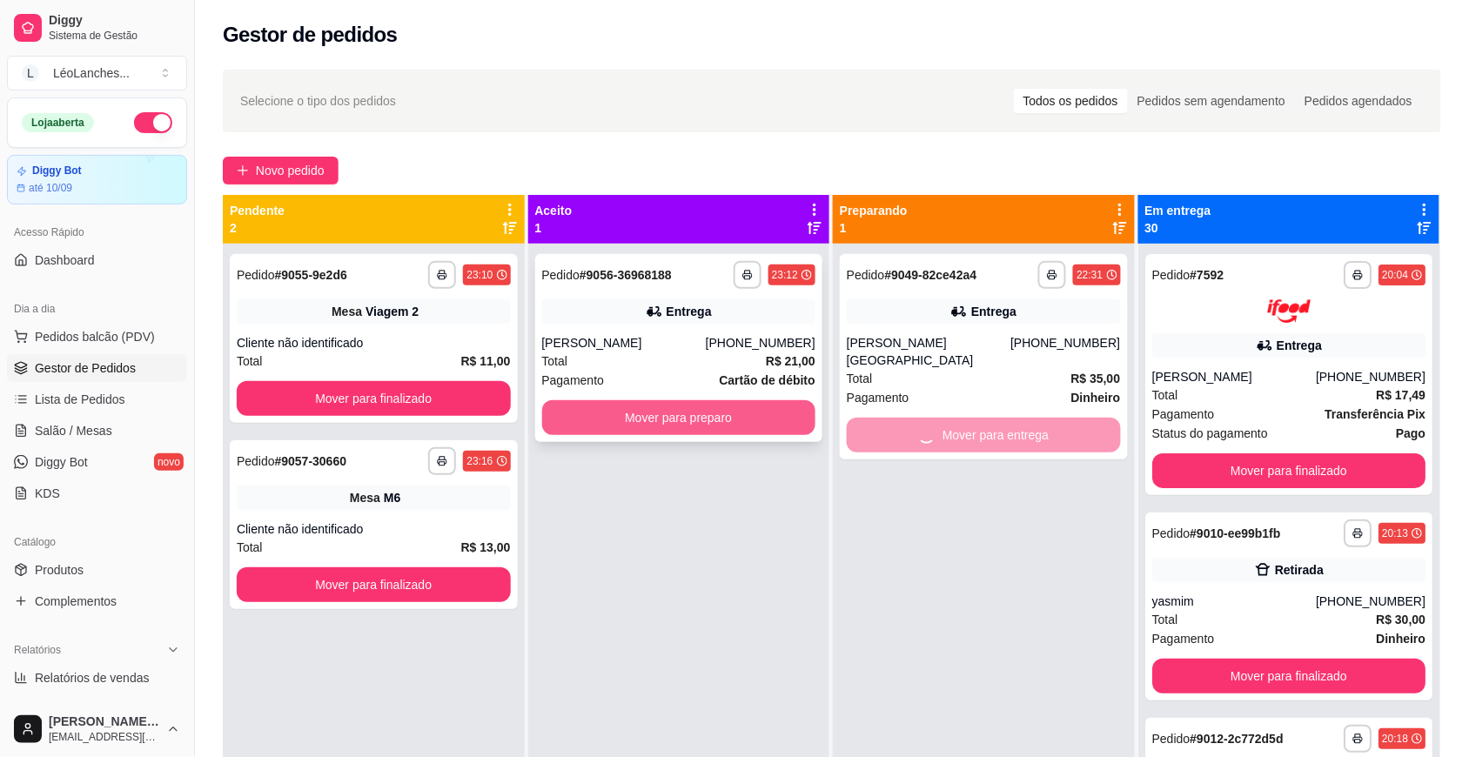
click at [693, 406] on button "Mover para preparo" at bounding box center [679, 417] width 274 height 35
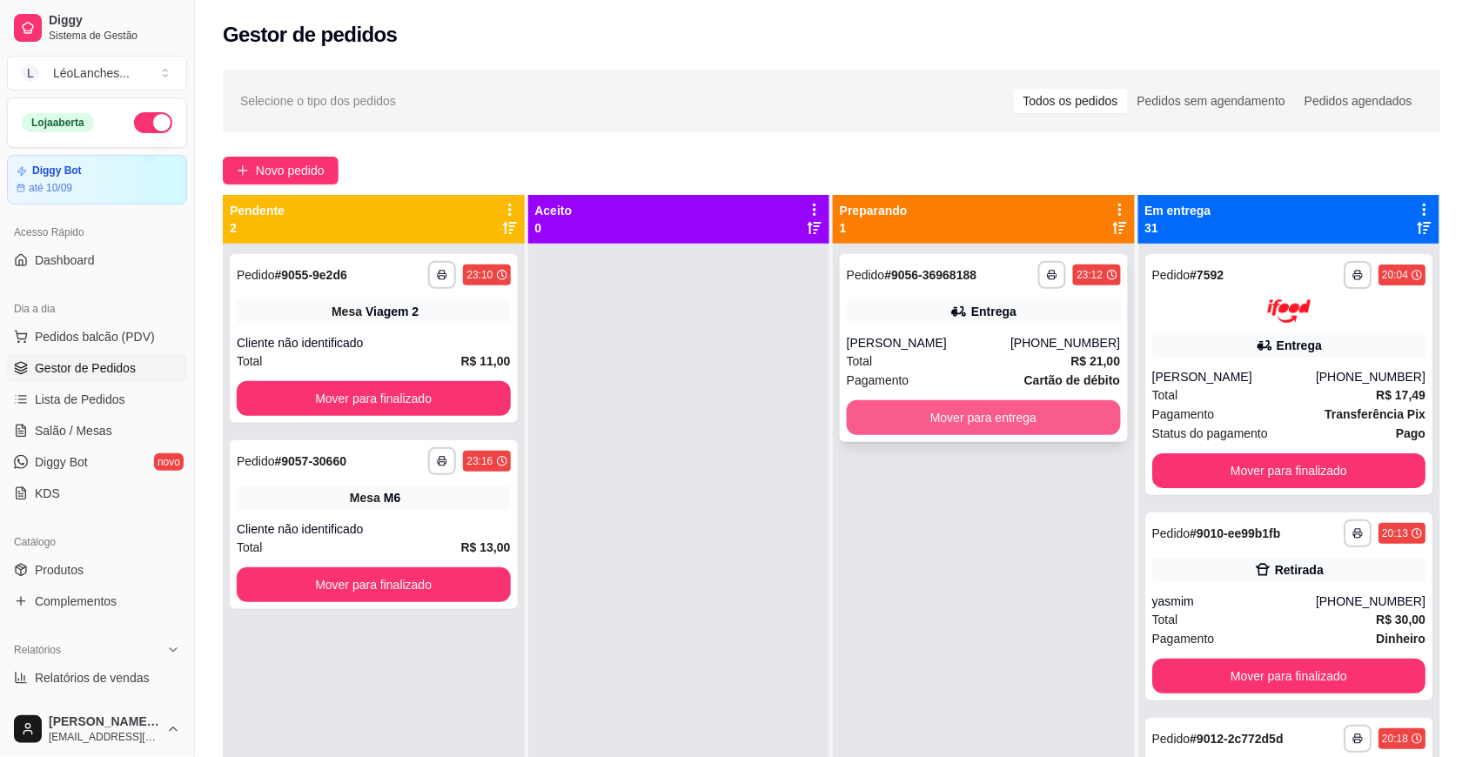
click at [859, 423] on button "Mover para entrega" at bounding box center [984, 417] width 274 height 35
click at [859, 423] on button "Mover para entrega" at bounding box center [984, 418] width 266 height 34
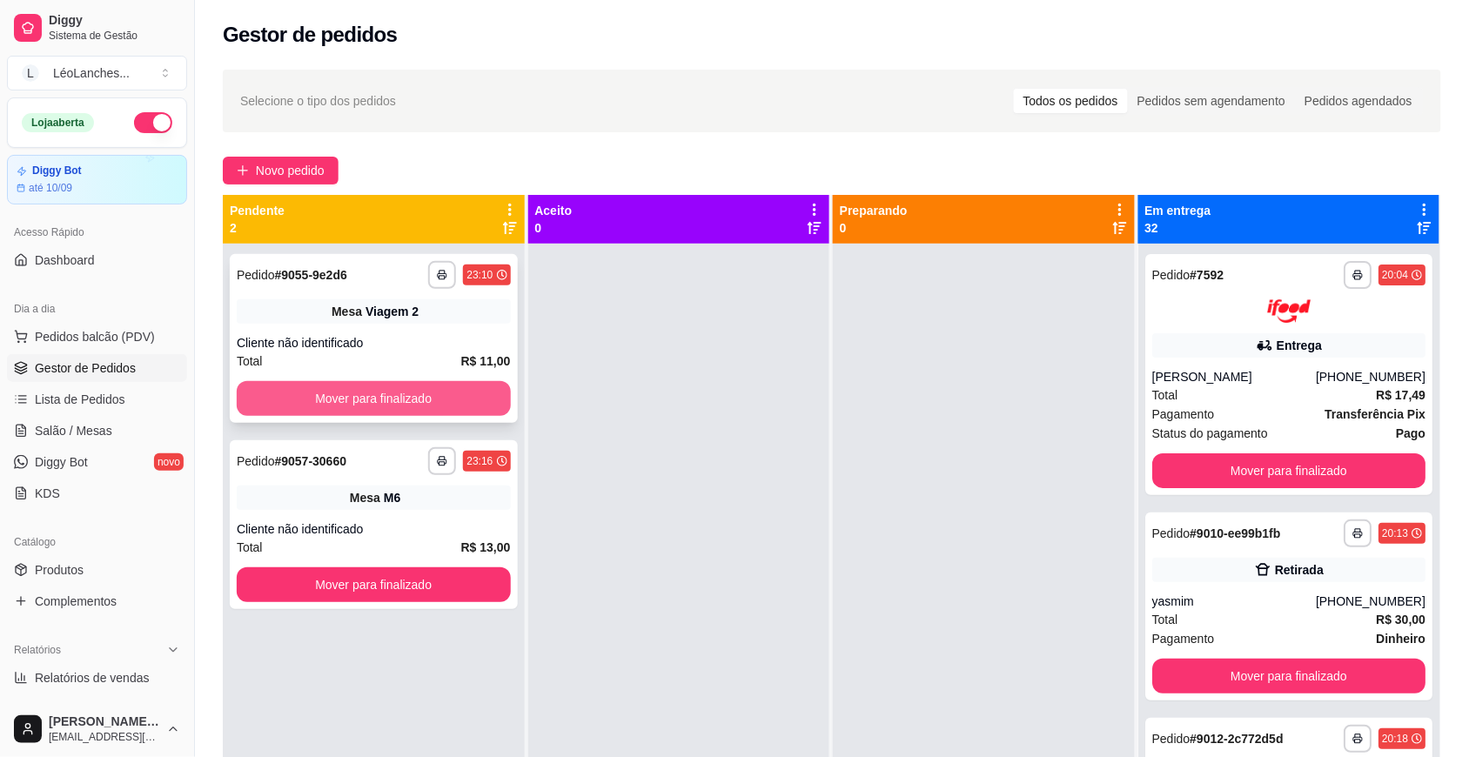
click at [477, 397] on button "Mover para finalizado" at bounding box center [374, 398] width 274 height 35
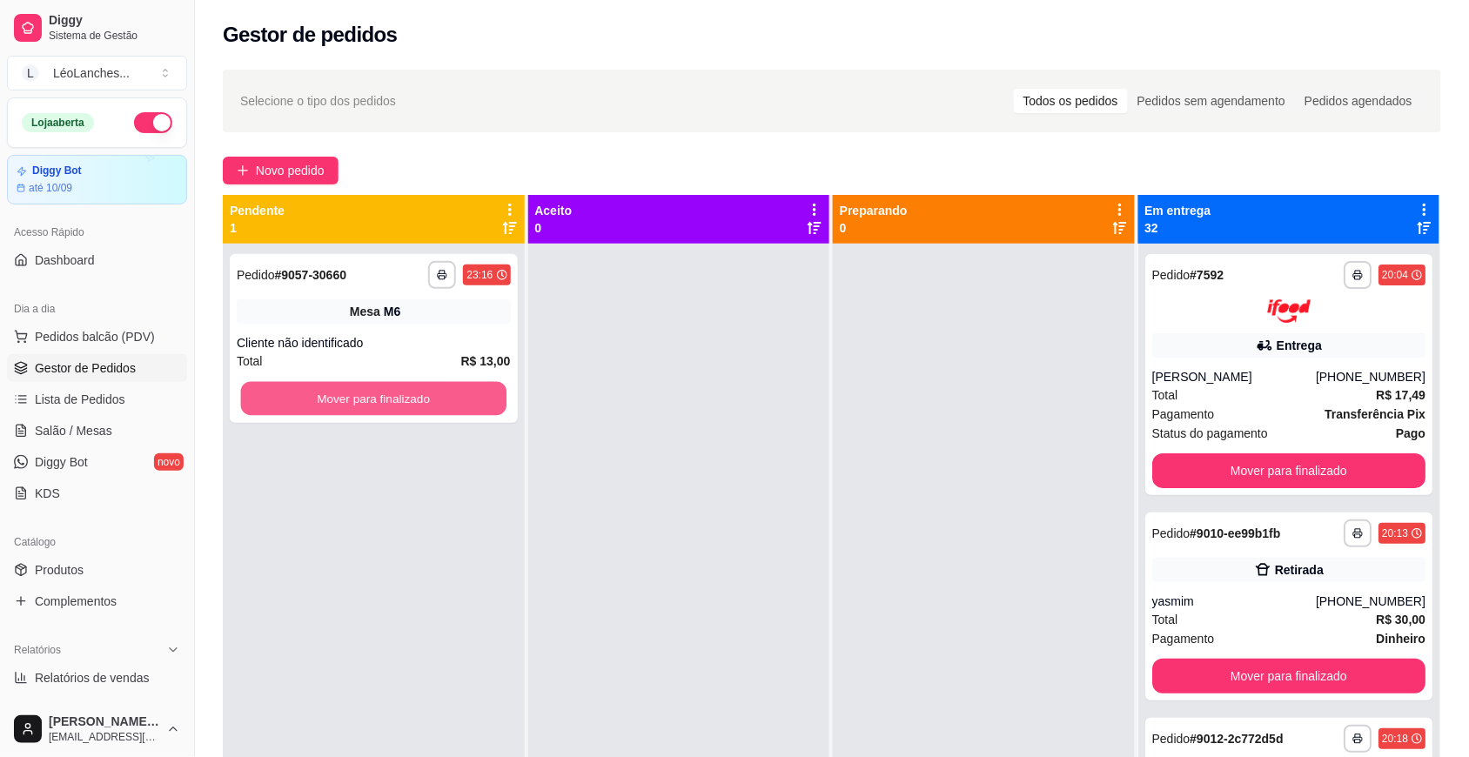
click at [477, 397] on button "Mover para finalizado" at bounding box center [374, 399] width 266 height 34
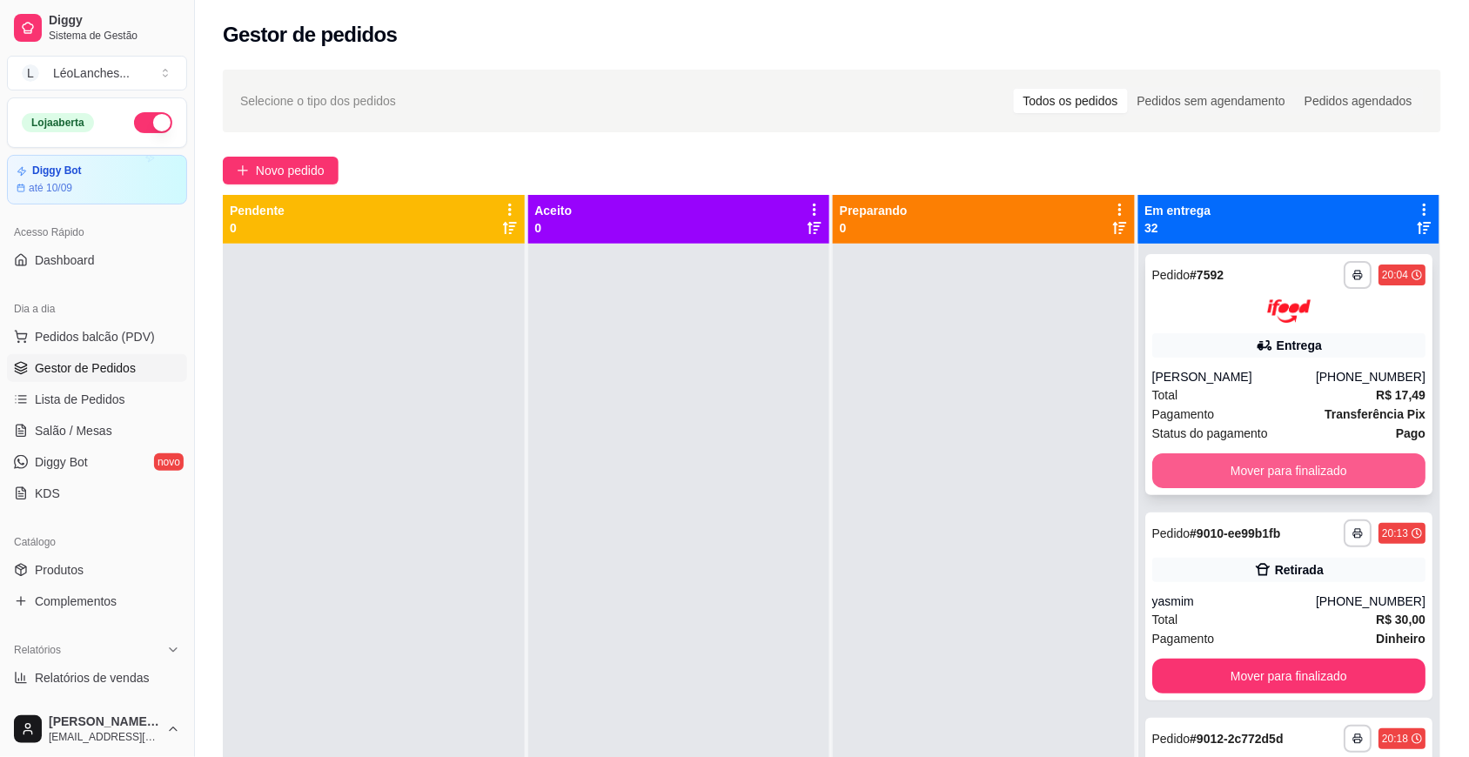
click at [1308, 475] on button "Mover para finalizado" at bounding box center [1290, 471] width 274 height 35
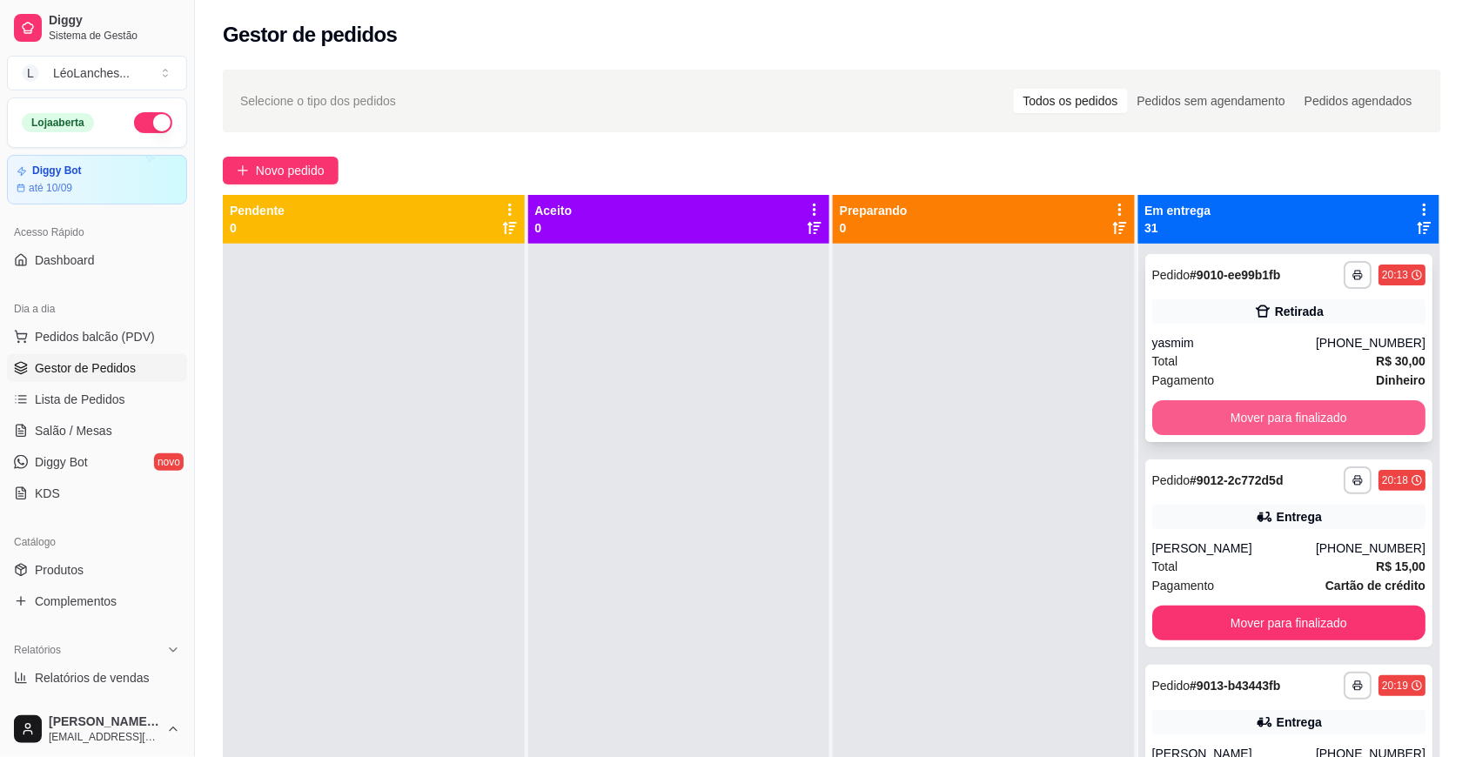
click at [1306, 423] on button "Mover para finalizado" at bounding box center [1290, 417] width 274 height 35
click at [1306, 423] on button "Mover para finalizado" at bounding box center [1289, 418] width 266 height 34
click at [1306, 423] on button "Mover para finalizado" at bounding box center [1290, 417] width 274 height 35
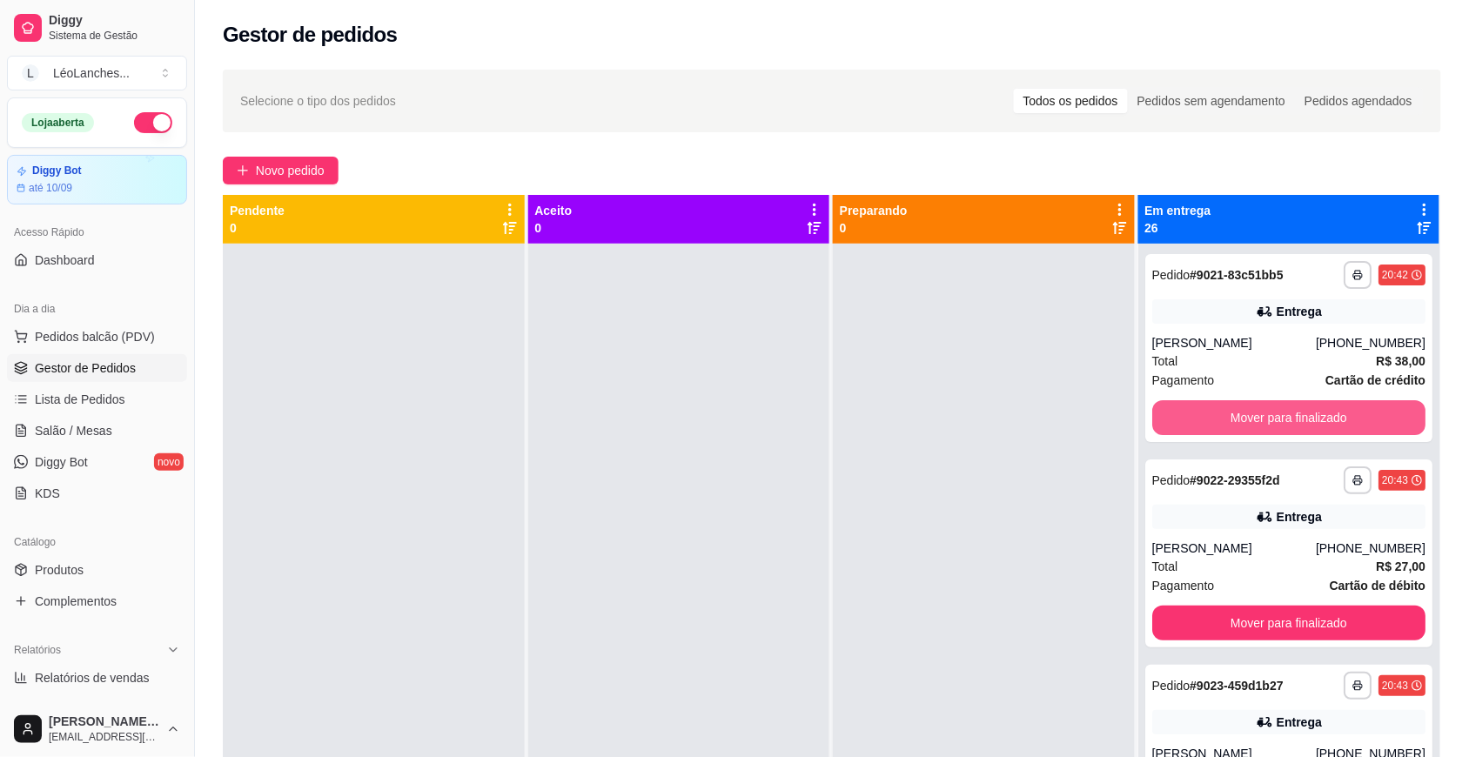
click at [1306, 423] on button "Mover para finalizado" at bounding box center [1290, 417] width 274 height 35
click at [1298, 412] on button "Mover para finalizado" at bounding box center [1290, 417] width 274 height 35
click at [1298, 412] on button "Mover para finalizado" at bounding box center [1289, 418] width 266 height 34
click at [1294, 410] on button "Mover para finalizado" at bounding box center [1290, 417] width 274 height 35
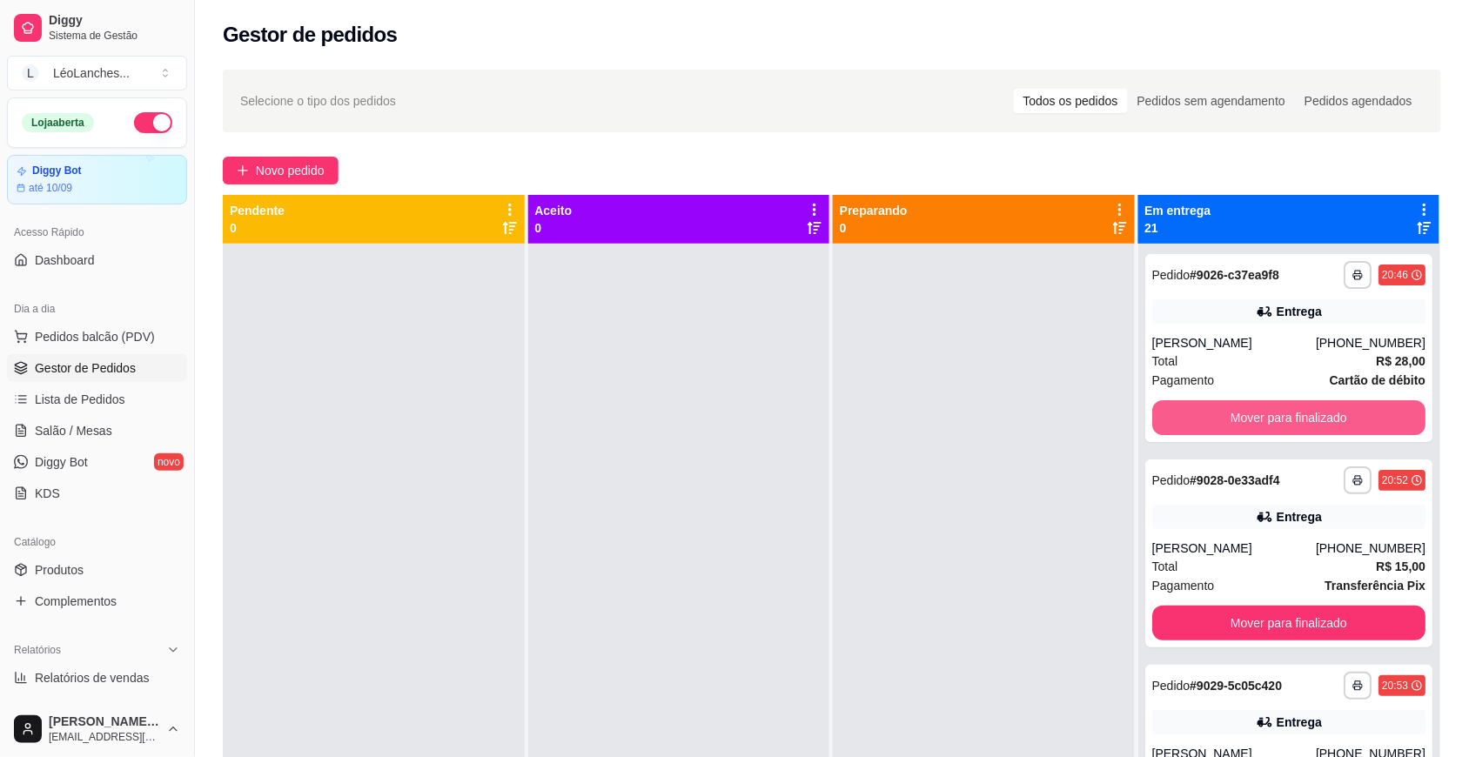
click at [1294, 410] on button "Mover para finalizado" at bounding box center [1290, 417] width 274 height 35
click at [1294, 410] on button "Mover para finalizado" at bounding box center [1289, 418] width 266 height 34
click at [1294, 410] on button "Mover para finalizado" at bounding box center [1290, 417] width 274 height 35
click at [1294, 410] on button "Mover para finalizado" at bounding box center [1289, 418] width 266 height 34
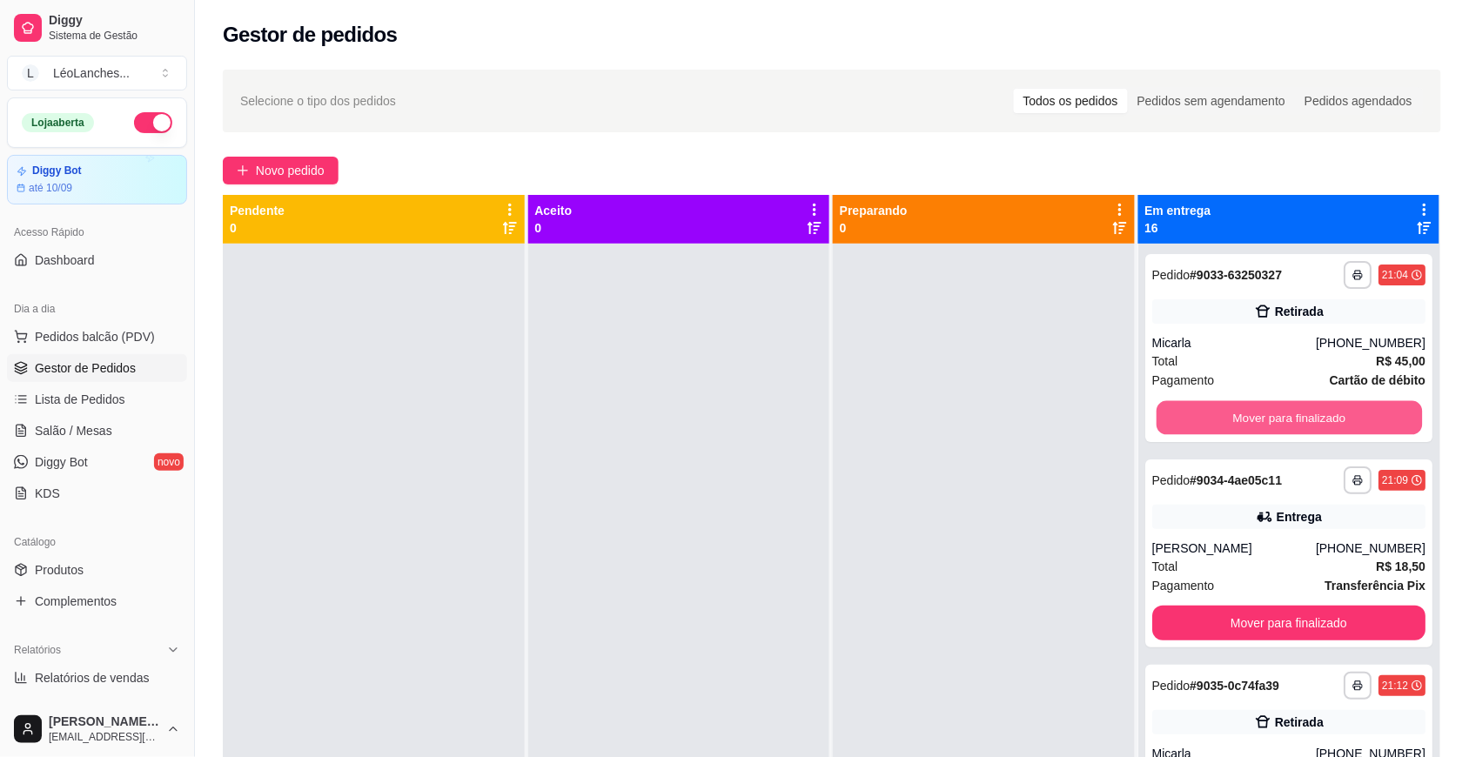
click at [1294, 410] on button "Mover para finalizado" at bounding box center [1289, 418] width 266 height 34
click at [1294, 410] on button "Mover para finalizado" at bounding box center [1290, 417] width 274 height 35
click at [1362, 411] on button "Mover para finalizado" at bounding box center [1289, 418] width 266 height 34
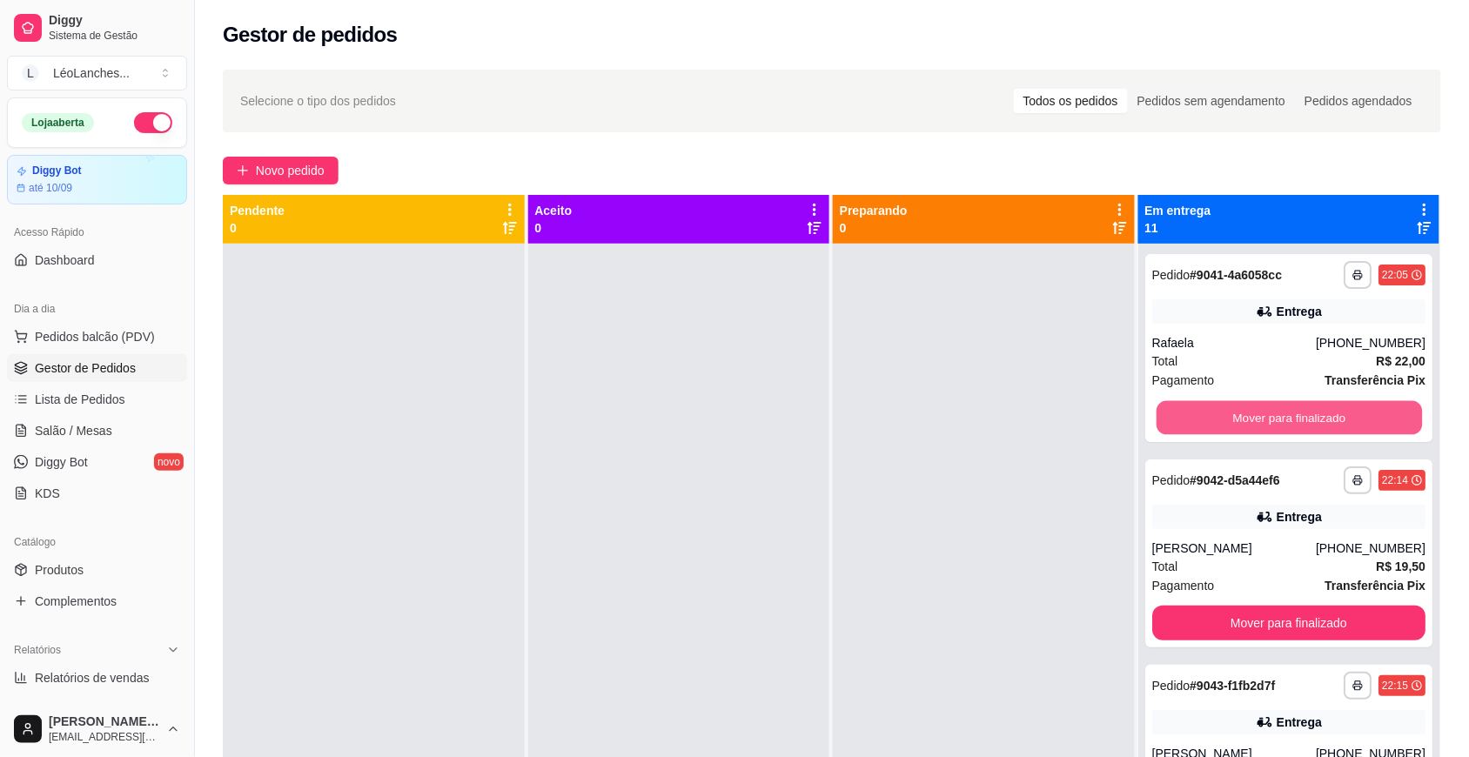
click at [1362, 411] on button "Mover para finalizado" at bounding box center [1289, 418] width 266 height 34
click at [1362, 411] on button "Mover para finalizado" at bounding box center [1290, 417] width 274 height 35
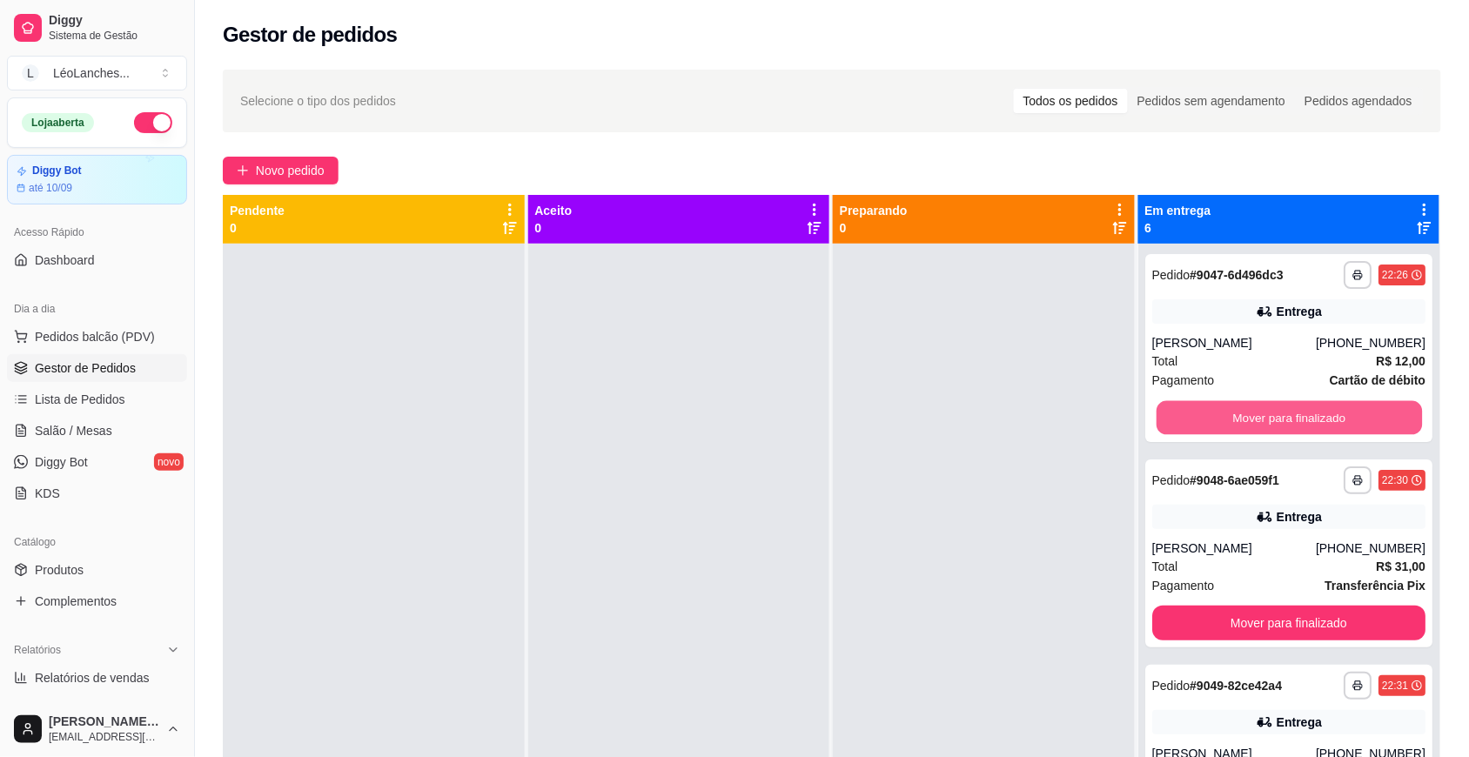
click at [1362, 411] on button "Mover para finalizado" at bounding box center [1289, 418] width 266 height 34
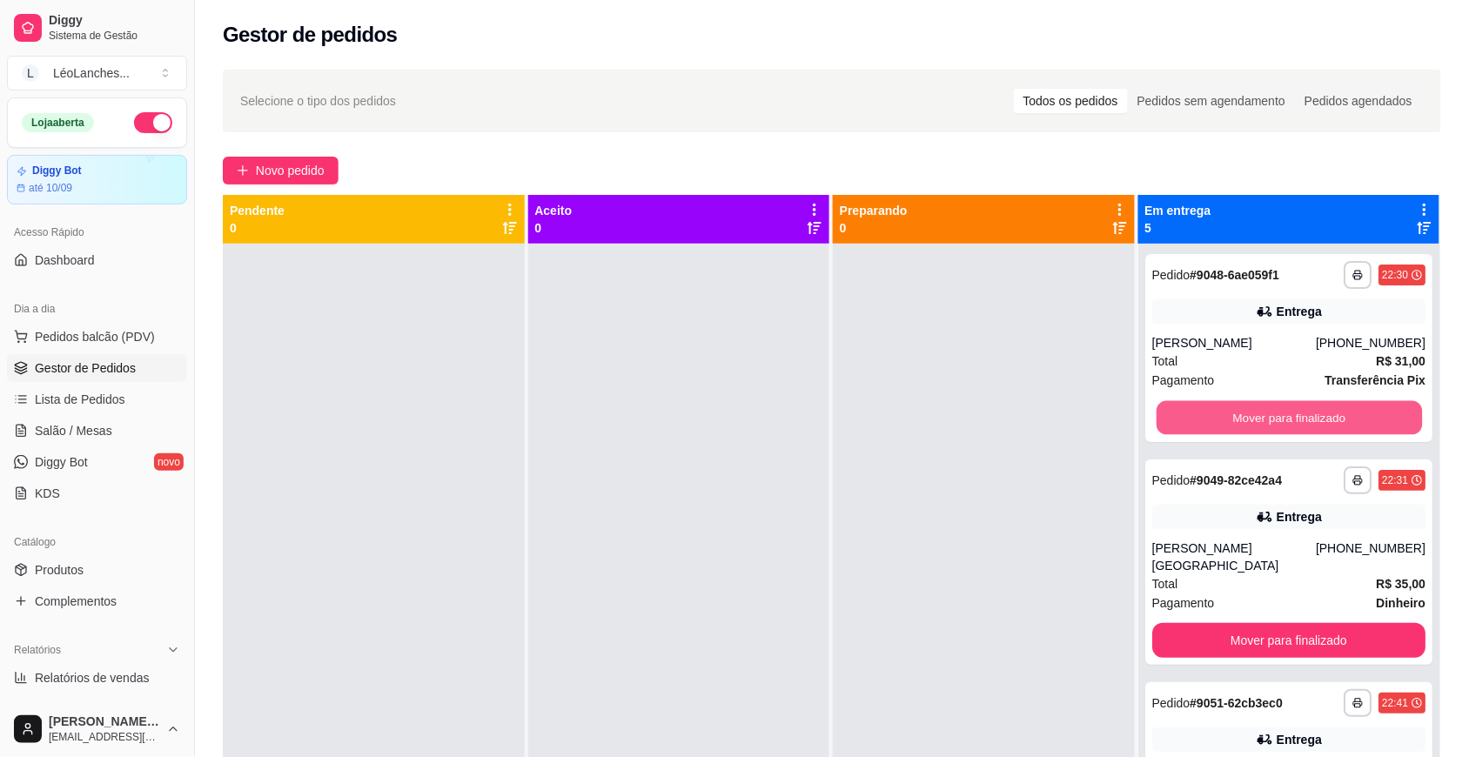
click at [1362, 411] on button "Mover para finalizado" at bounding box center [1289, 418] width 266 height 34
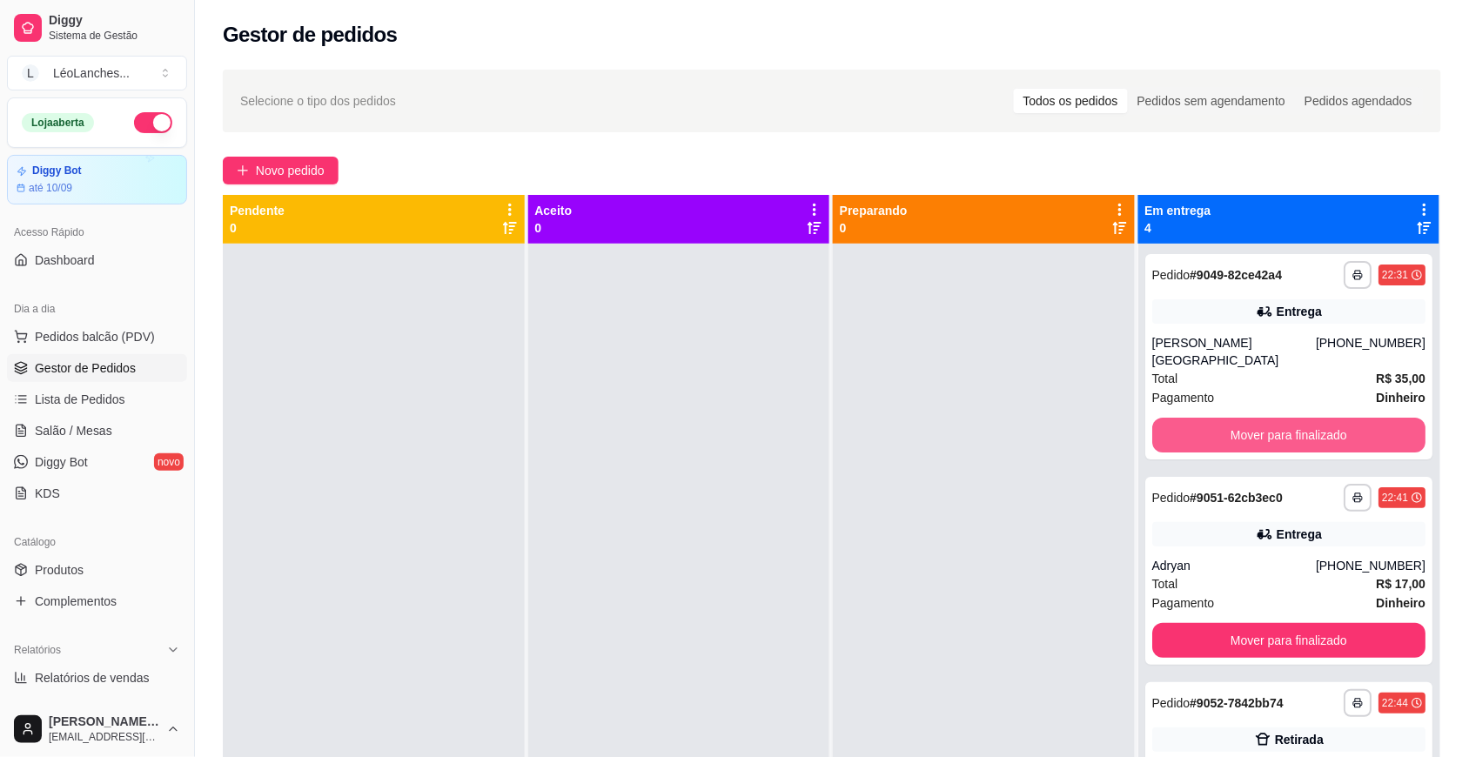
click at [1362, 418] on button "Mover para finalizado" at bounding box center [1290, 435] width 274 height 35
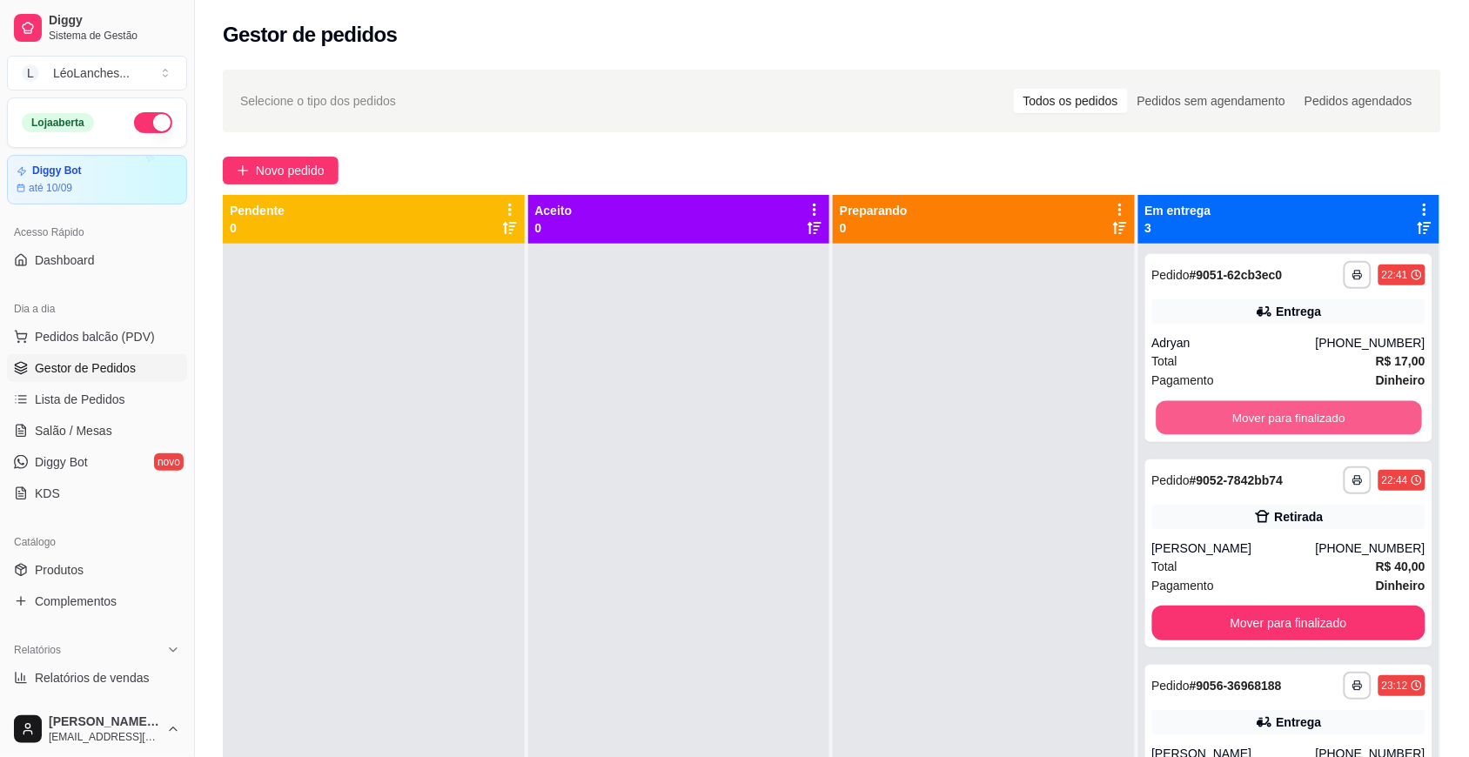
click at [1362, 411] on button "Mover para finalizado" at bounding box center [1289, 418] width 266 height 34
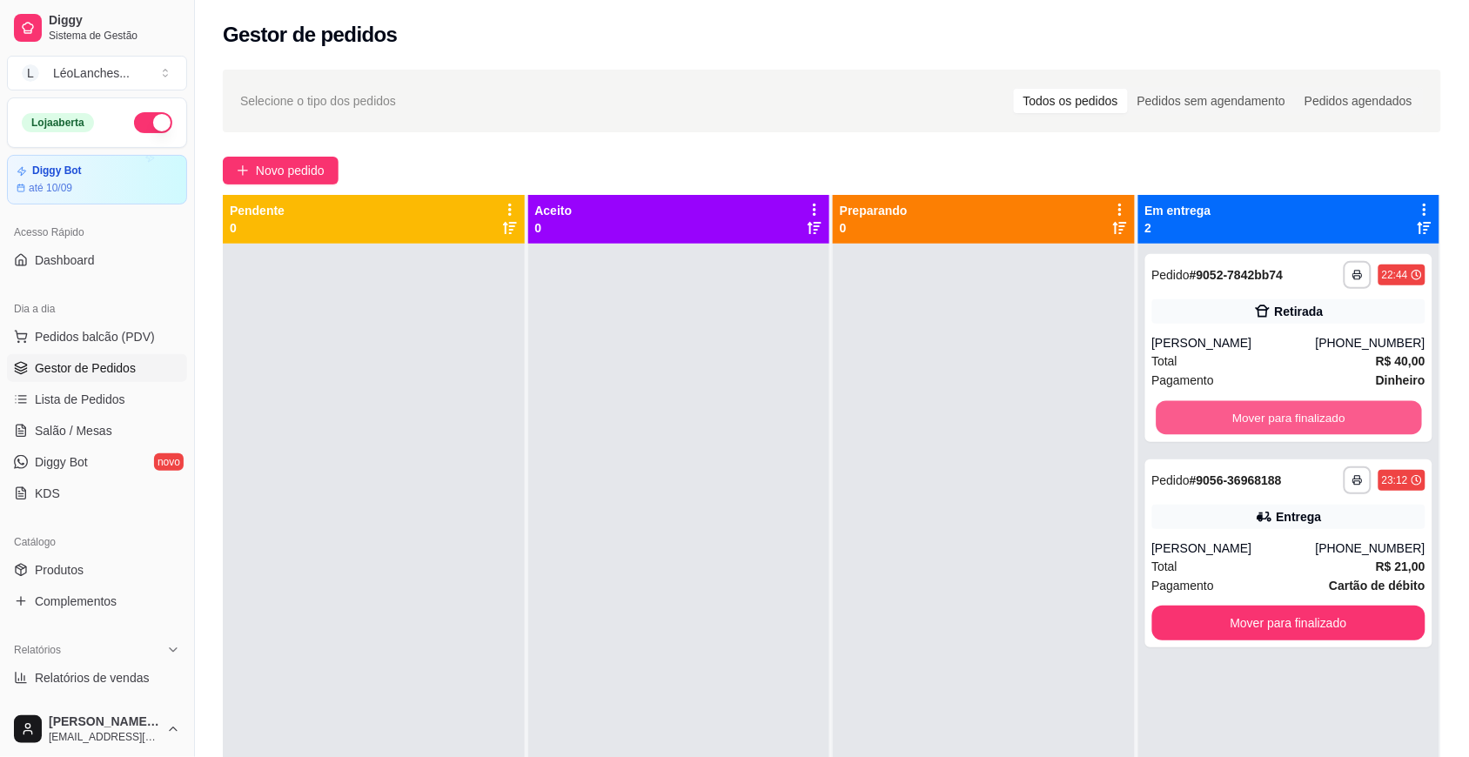
click at [1362, 411] on button "Mover para finalizado" at bounding box center [1289, 418] width 266 height 34
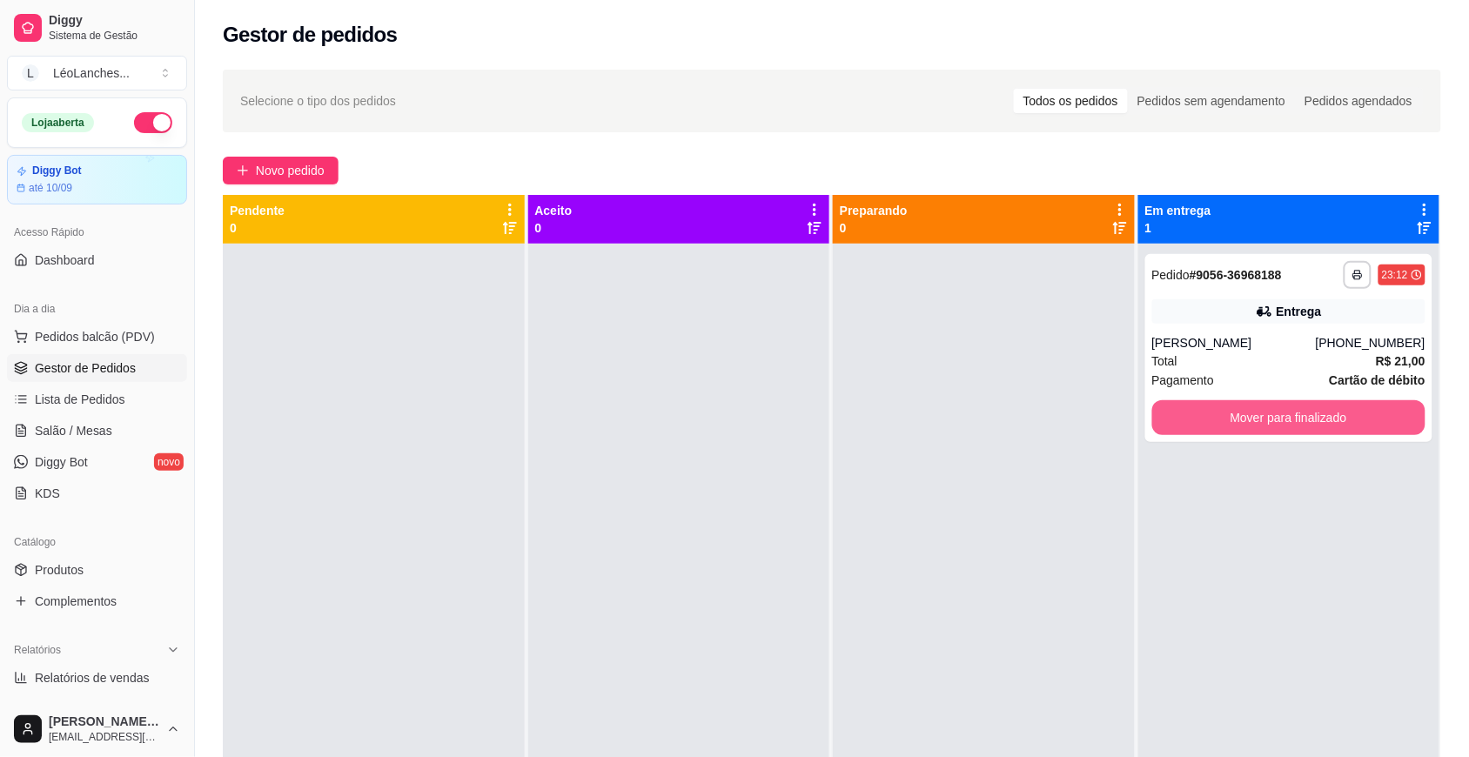
click at [1362, 411] on button "Mover para finalizado" at bounding box center [1290, 417] width 274 height 35
